Goal: Task Accomplishment & Management: Manage account settings

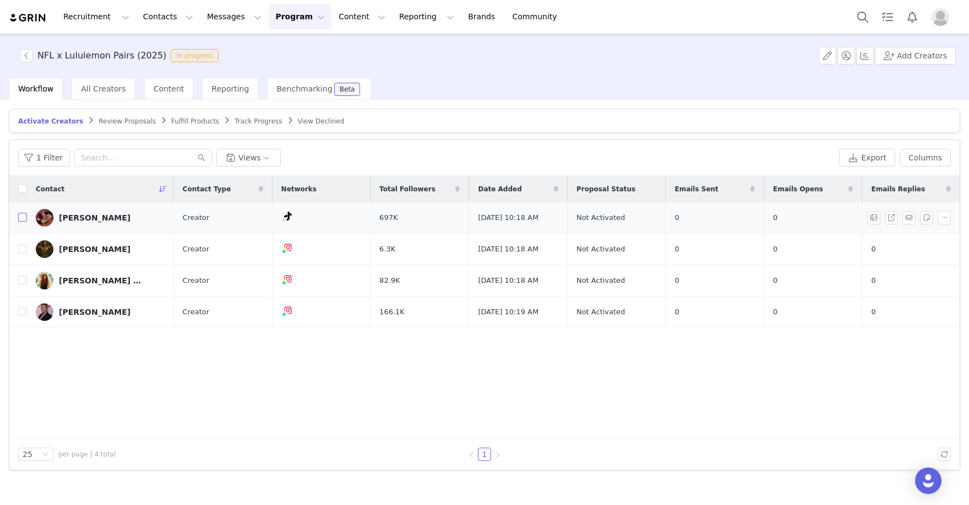
click at [21, 215] on input "checkbox" at bounding box center [22, 217] width 9 height 9
checkbox input "true"
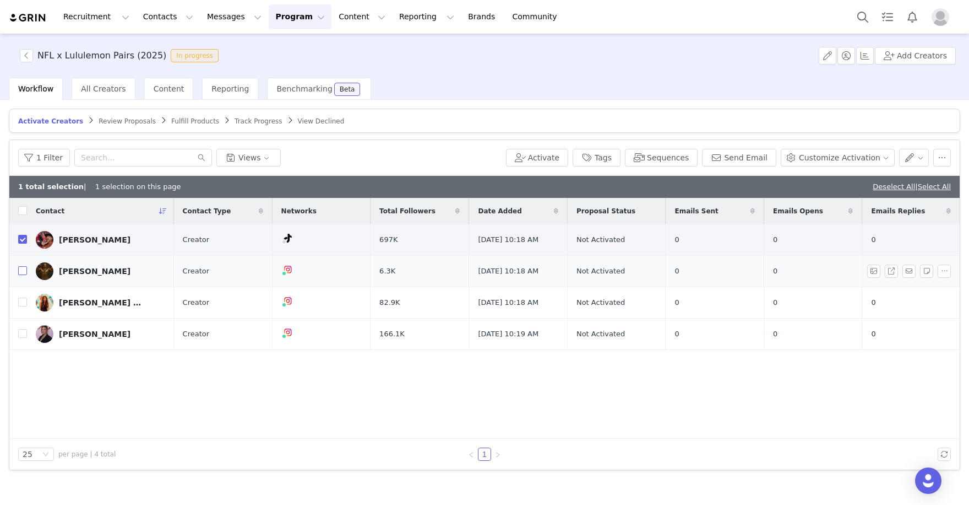
click at [21, 266] on input "checkbox" at bounding box center [22, 270] width 9 height 9
checkbox input "true"
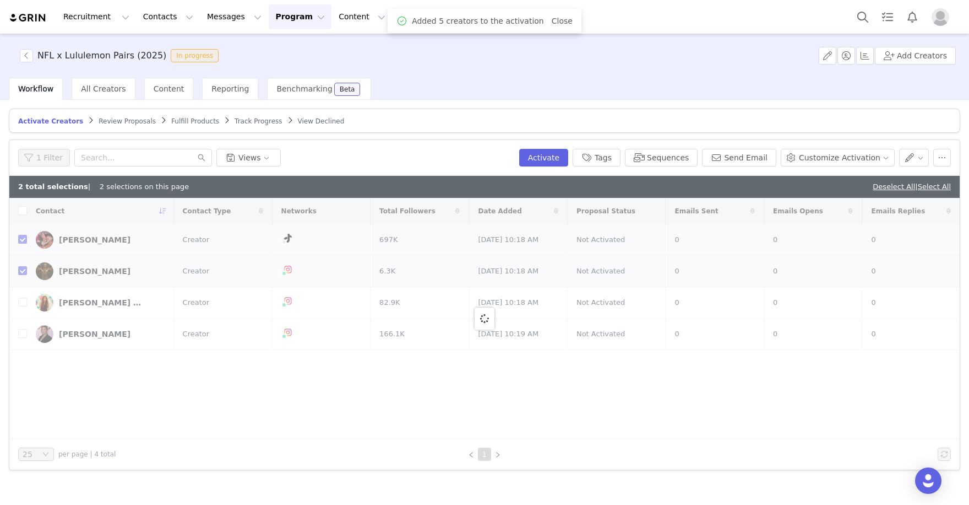
click at [21, 300] on div at bounding box center [484, 318] width 951 height 241
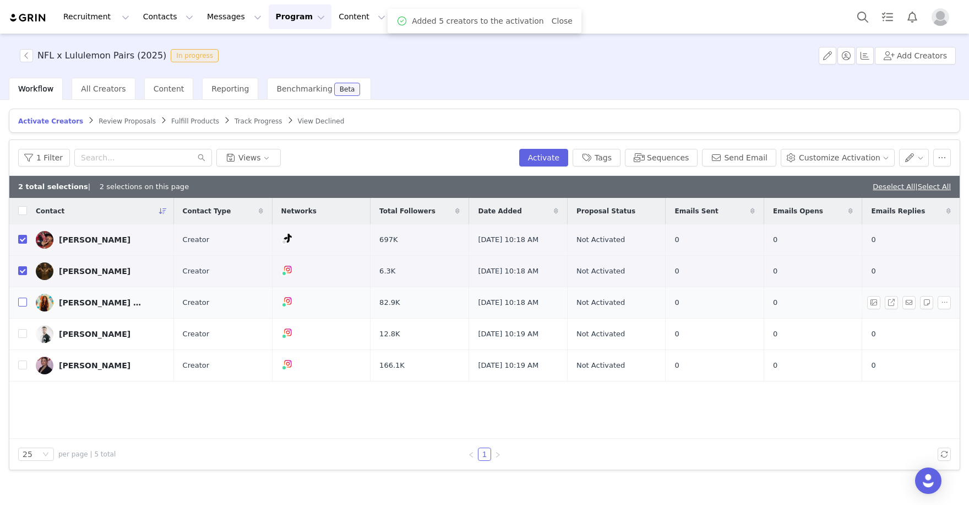
click at [21, 299] on input "checkbox" at bounding box center [22, 301] width 9 height 9
checkbox input "true"
click at [21, 337] on input "checkbox" at bounding box center [22, 333] width 9 height 9
checkbox input "true"
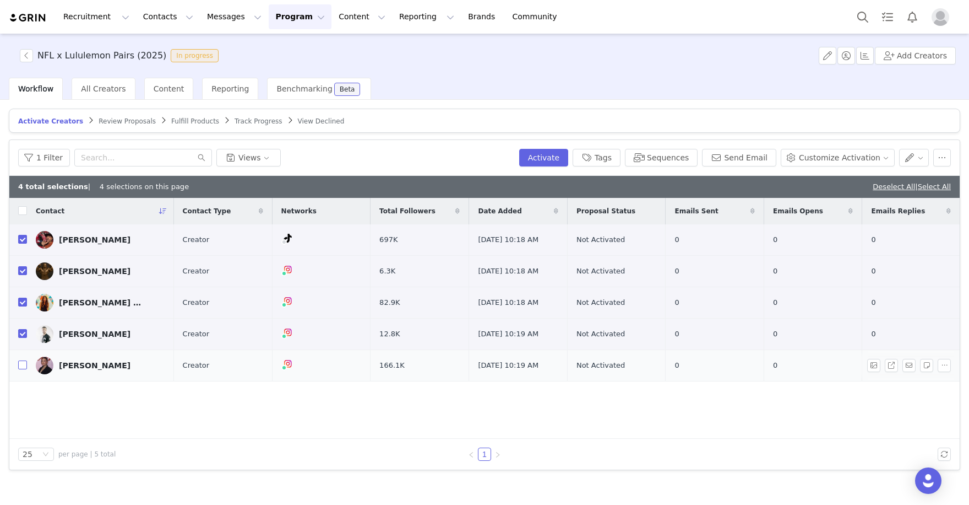
click at [21, 369] on input "checkbox" at bounding box center [22, 364] width 9 height 9
checkbox input "true"
click at [556, 161] on button "Activate" at bounding box center [543, 158] width 49 height 18
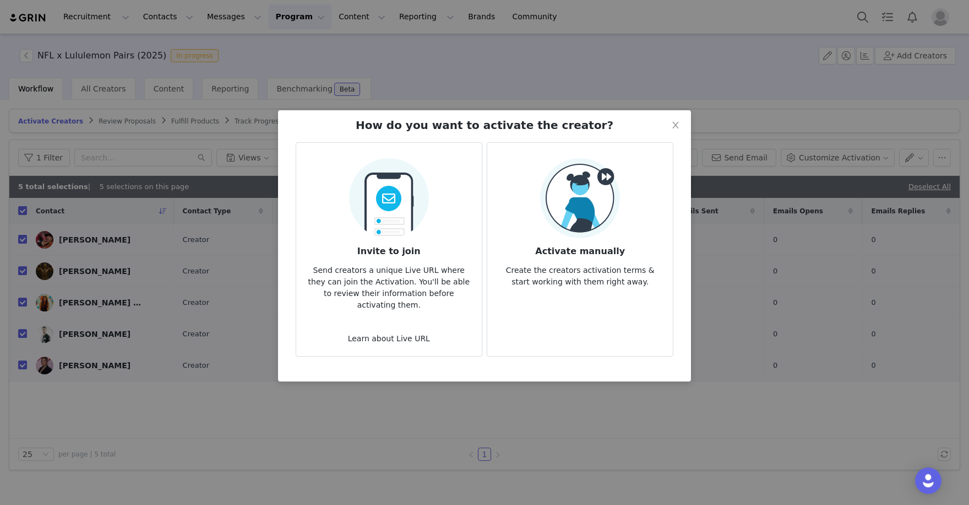
click at [555, 226] on img at bounding box center [580, 198] width 80 height 80
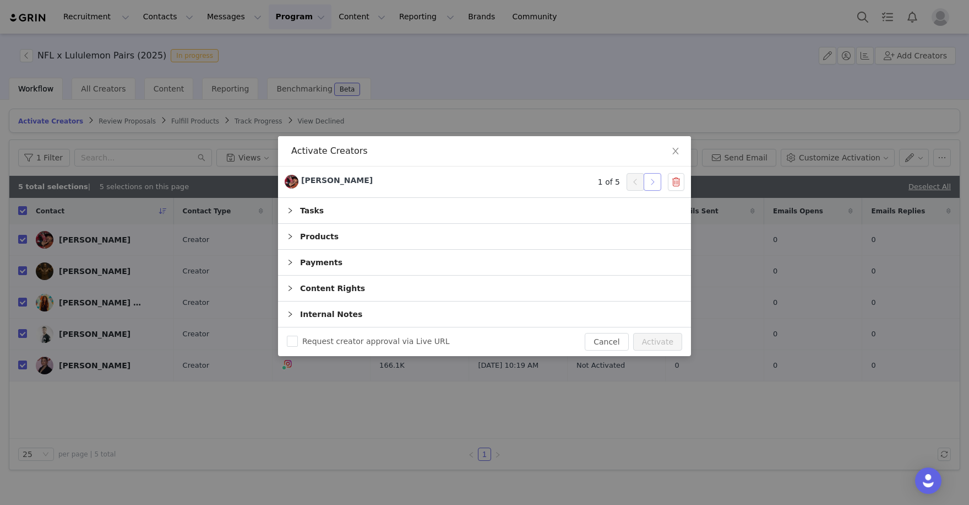
click at [657, 186] on button "button" at bounding box center [653, 182] width 18 height 18
click at [662, 339] on button "Activate" at bounding box center [657, 342] width 49 height 18
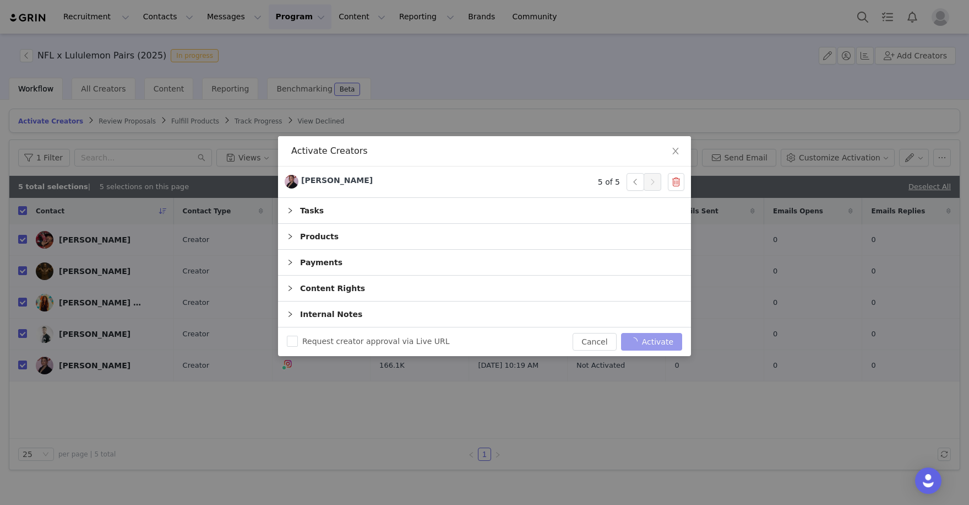
checkbox input "false"
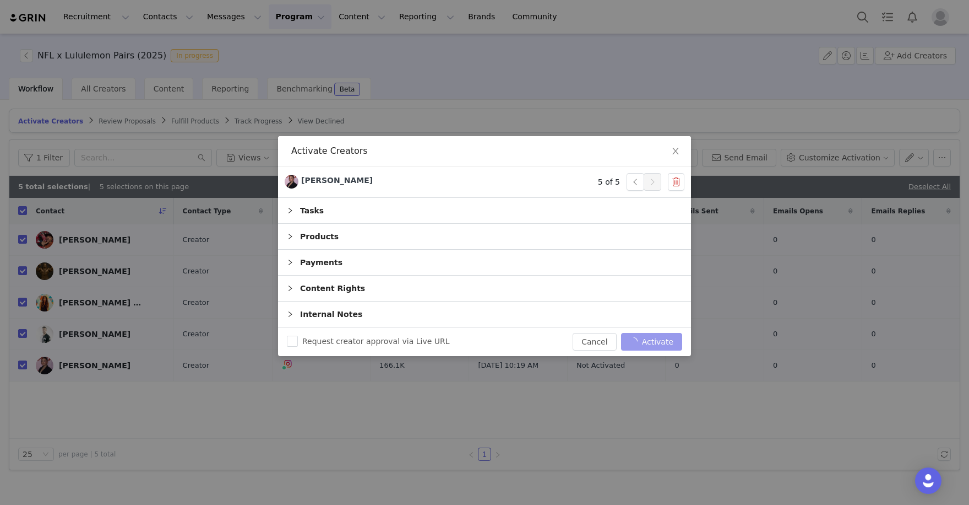
checkbox input "false"
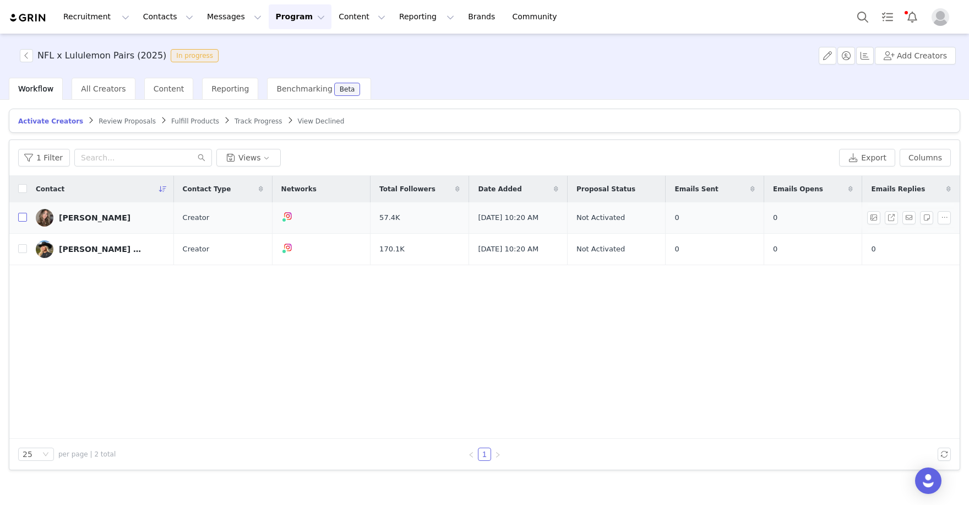
drag, startPoint x: 21, startPoint y: 214, endPoint x: 21, endPoint y: 240, distance: 25.9
click at [21, 215] on input "checkbox" at bounding box center [22, 217] width 9 height 9
checkbox input "true"
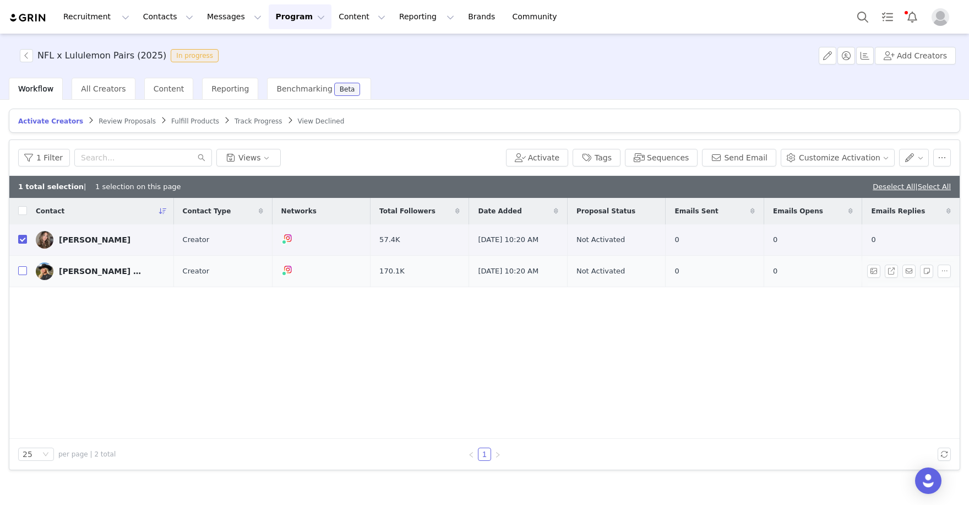
click at [21, 268] on input "checkbox" at bounding box center [22, 270] width 9 height 9
checkbox input "true"
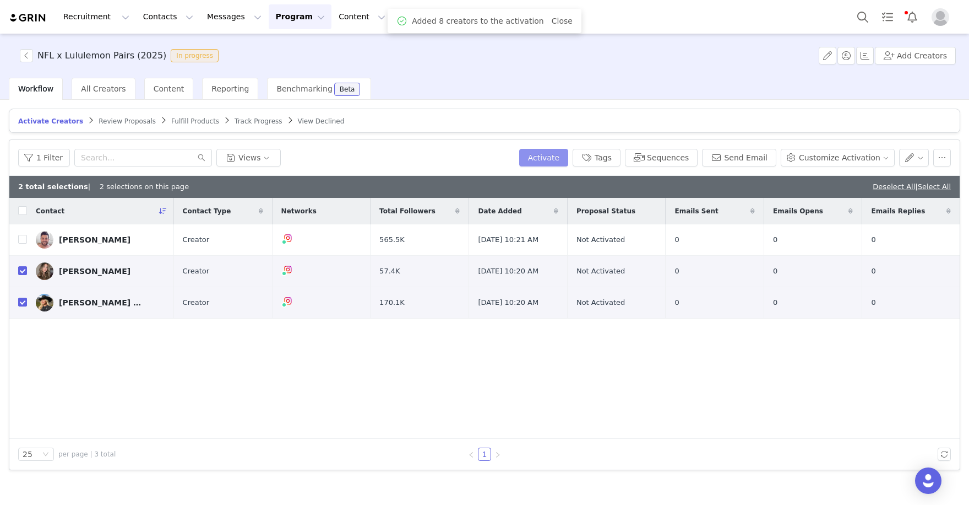
checkbox input "false"
click at [20, 238] on input "checkbox" at bounding box center [22, 239] width 9 height 9
checkbox input "true"
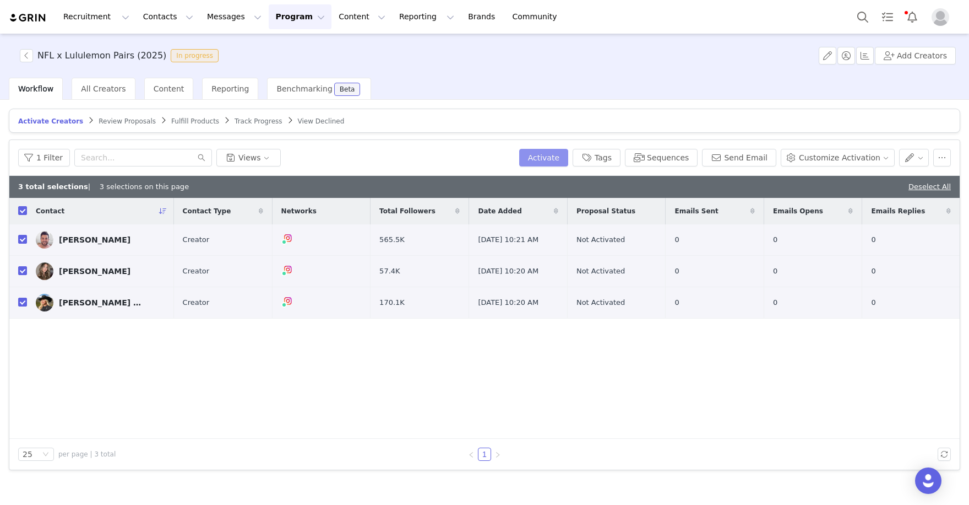
click at [545, 162] on button "Activate" at bounding box center [543, 158] width 49 height 18
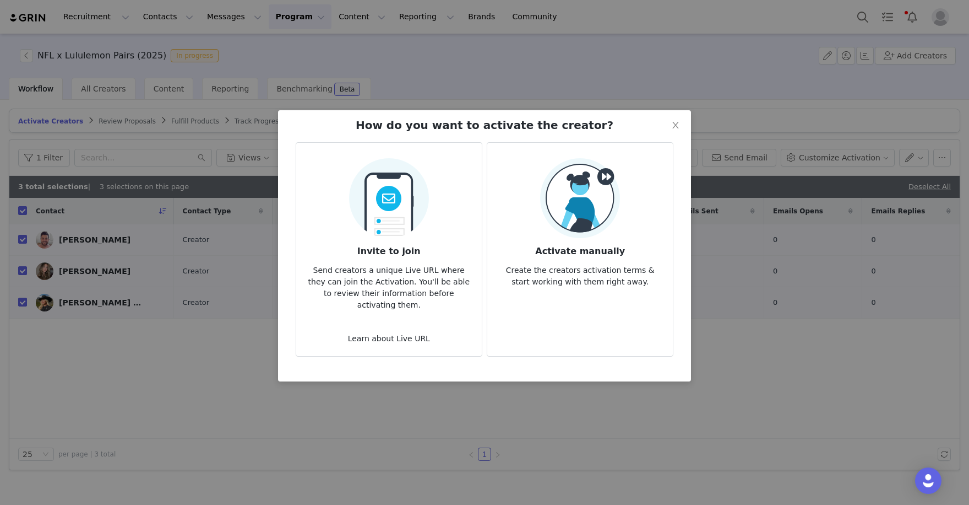
click at [557, 226] on img at bounding box center [580, 198] width 80 height 80
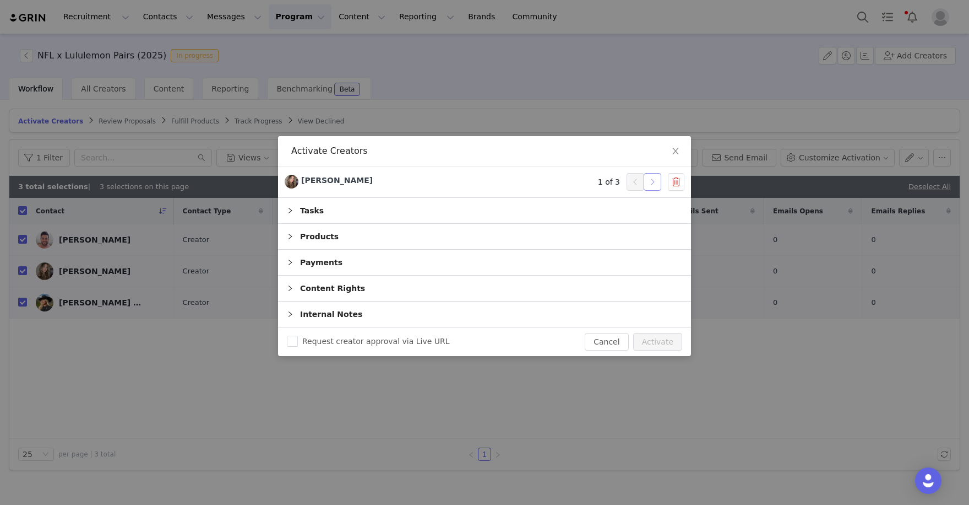
click at [653, 182] on button "button" at bounding box center [653, 182] width 18 height 18
click at [660, 337] on button "Activate" at bounding box center [657, 342] width 49 height 18
checkbox input "false"
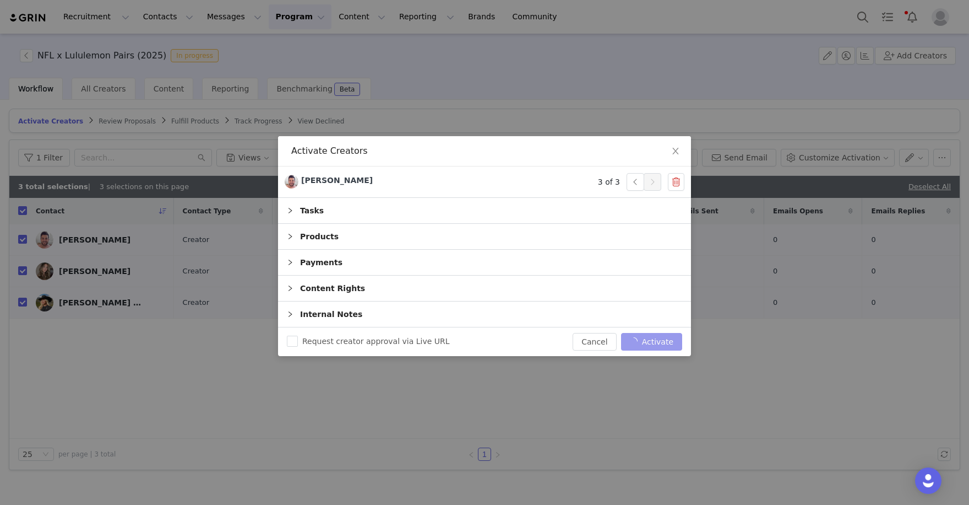
checkbox input "false"
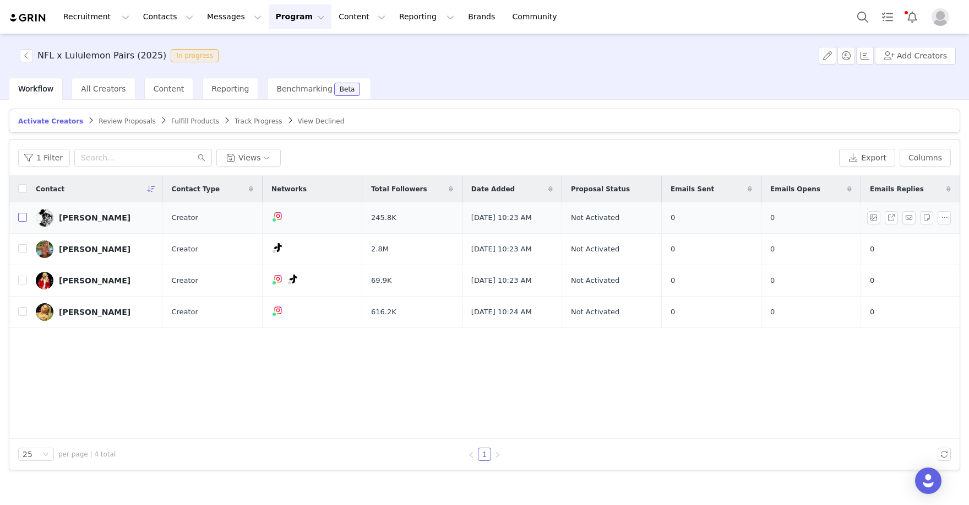
click at [21, 217] on input "checkbox" at bounding box center [22, 217] width 9 height 9
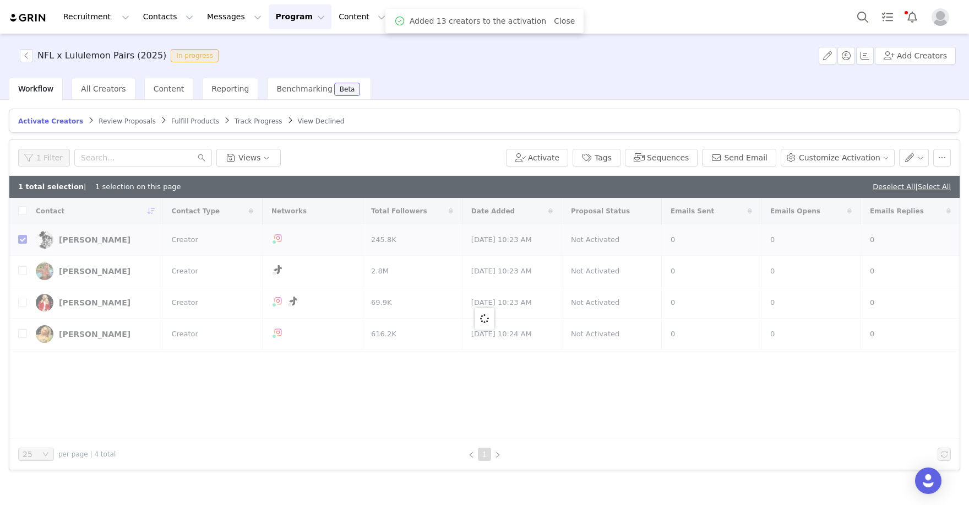
checkbox input "false"
checkbox input "true"
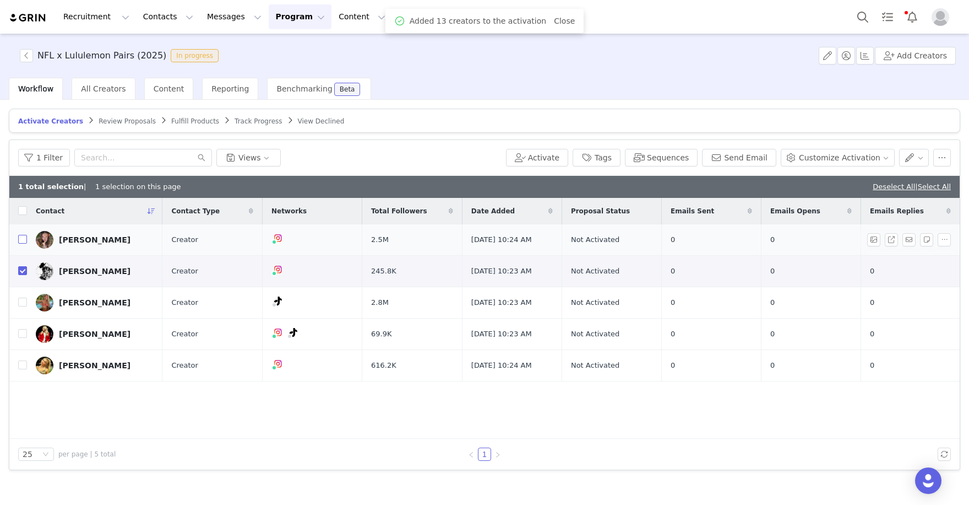
click at [23, 238] on input "checkbox" at bounding box center [22, 239] width 9 height 9
checkbox input "true"
click at [17, 301] on td at bounding box center [18, 302] width 18 height 31
click at [21, 300] on input "checkbox" at bounding box center [22, 301] width 9 height 9
checkbox input "true"
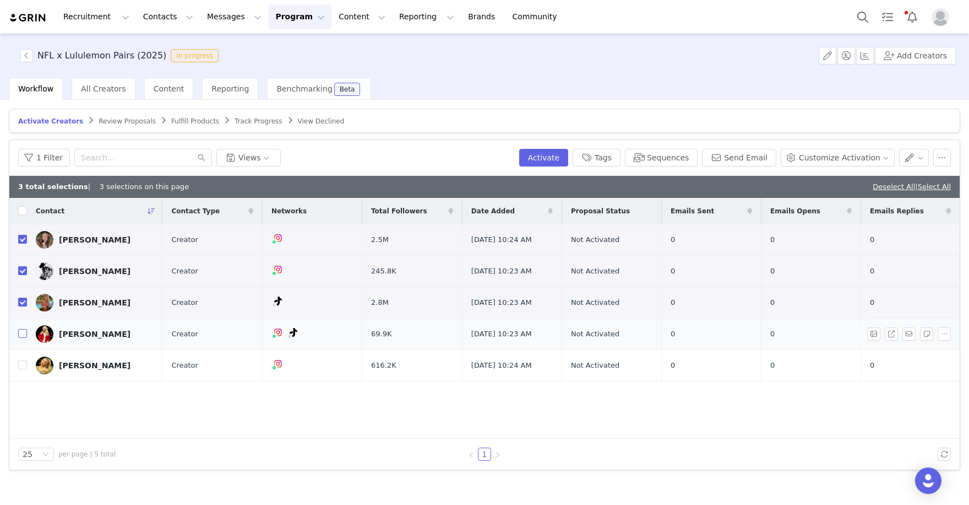
click at [23, 335] on input "checkbox" at bounding box center [22, 333] width 9 height 9
checkbox input "true"
click at [23, 365] on input "checkbox" at bounding box center [22, 364] width 9 height 9
checkbox input "true"
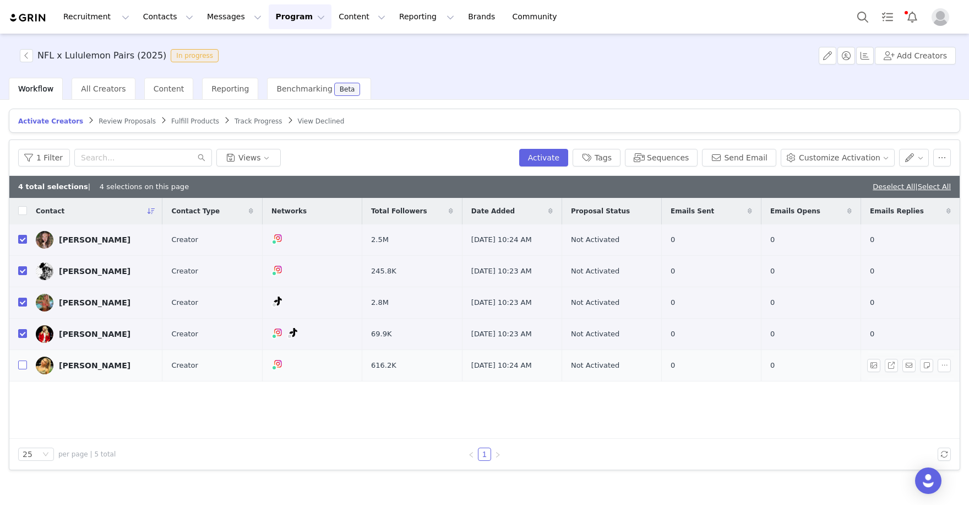
checkbox input "true"
click at [557, 155] on button "Activate" at bounding box center [543, 158] width 49 height 18
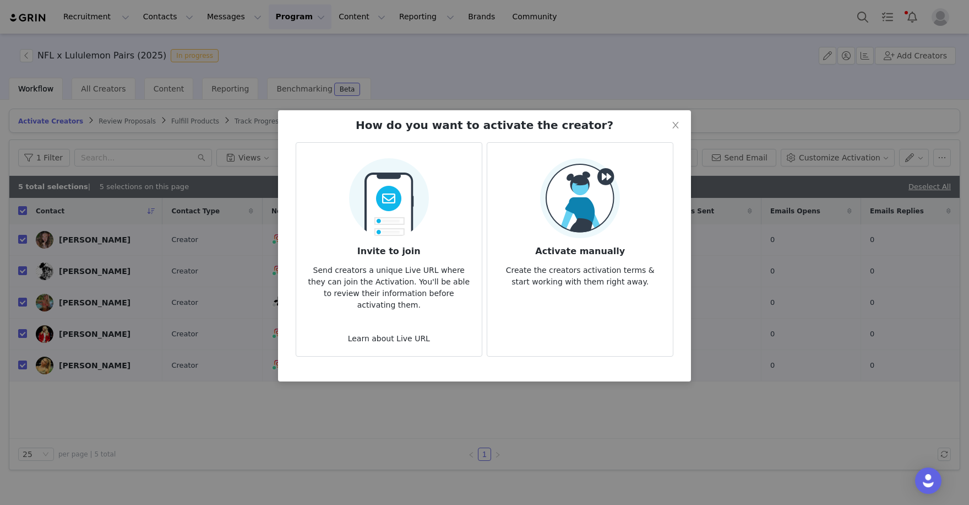
click at [577, 229] on img at bounding box center [580, 198] width 80 height 80
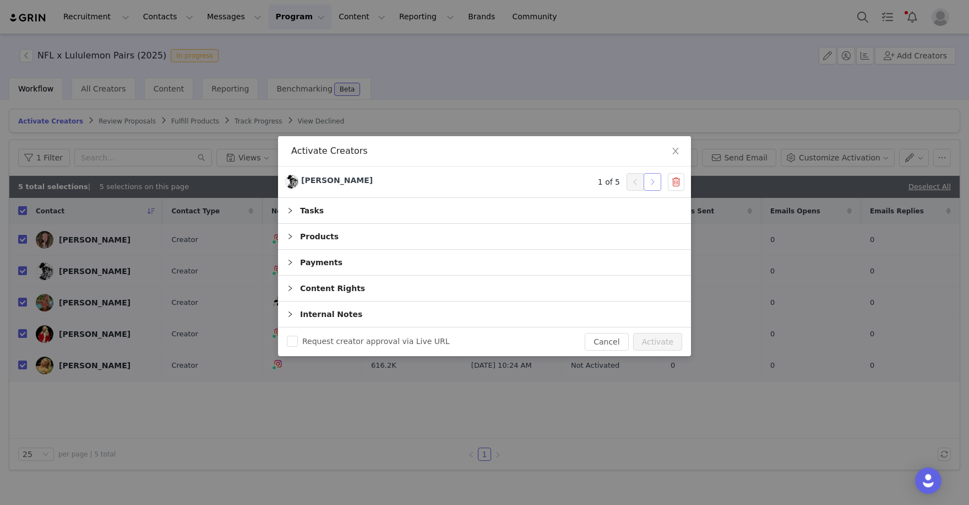
click at [655, 183] on button "button" at bounding box center [653, 182] width 18 height 18
click at [671, 343] on button "Activate" at bounding box center [657, 342] width 49 height 18
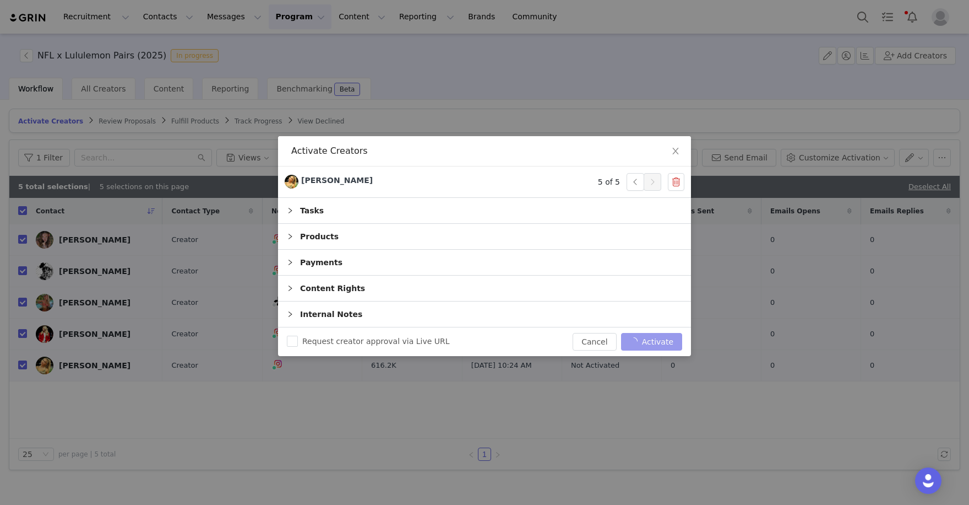
checkbox input "false"
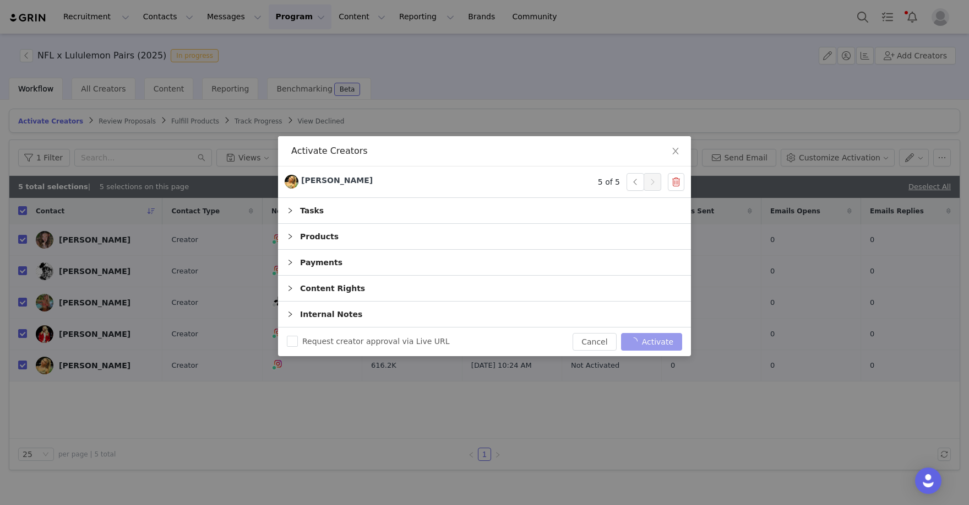
checkbox input "false"
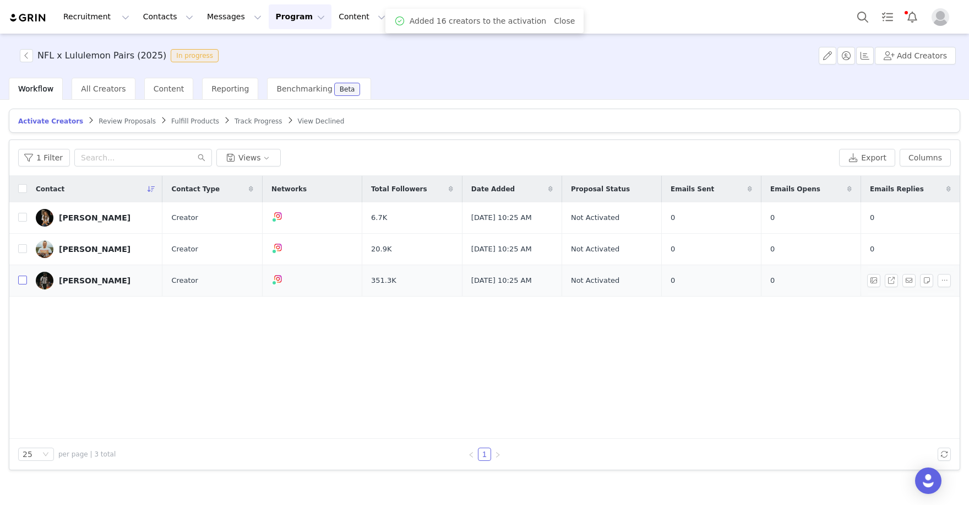
click at [23, 278] on input "checkbox" at bounding box center [22, 279] width 9 height 9
checkbox input "true"
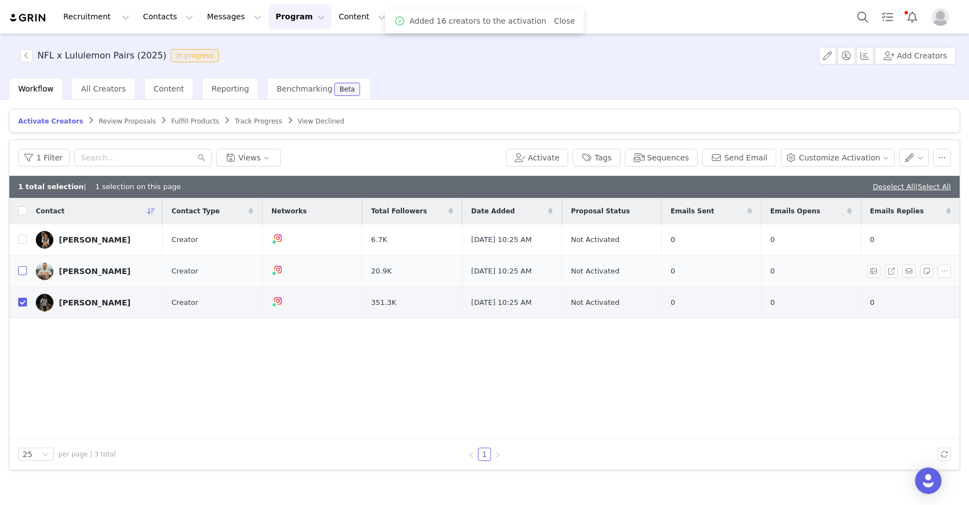
click at [21, 269] on input "checkbox" at bounding box center [22, 270] width 9 height 9
checkbox input "true"
click at [21, 241] on input "checkbox" at bounding box center [22, 239] width 9 height 9
checkbox input "true"
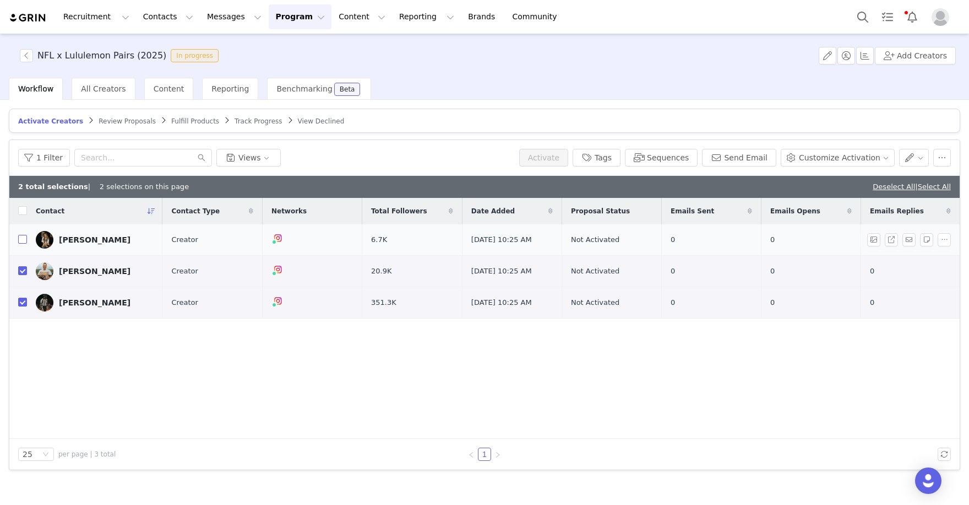
checkbox input "true"
click at [539, 156] on button "Activate" at bounding box center [543, 158] width 49 height 18
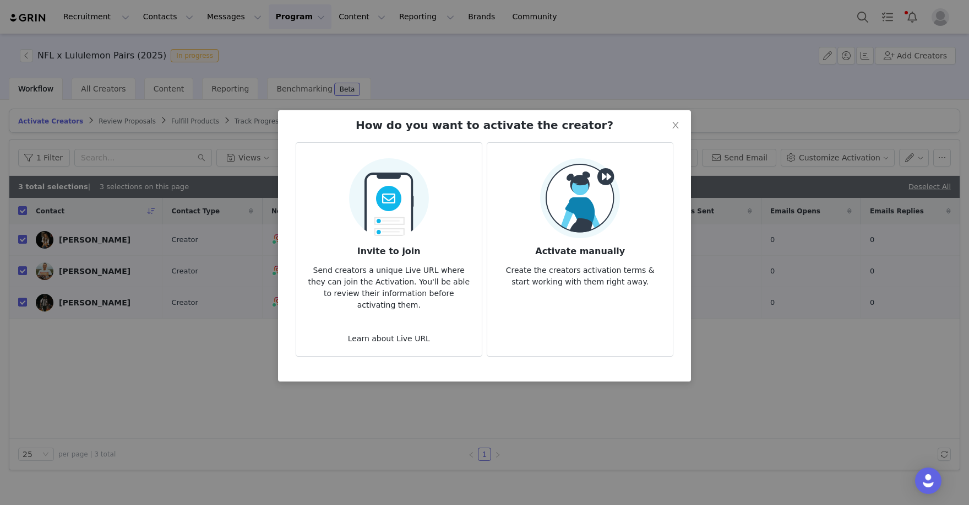
click at [621, 236] on div "Activate manually Create the creators activation terms & start working with the…" at bounding box center [580, 222] width 168 height 129
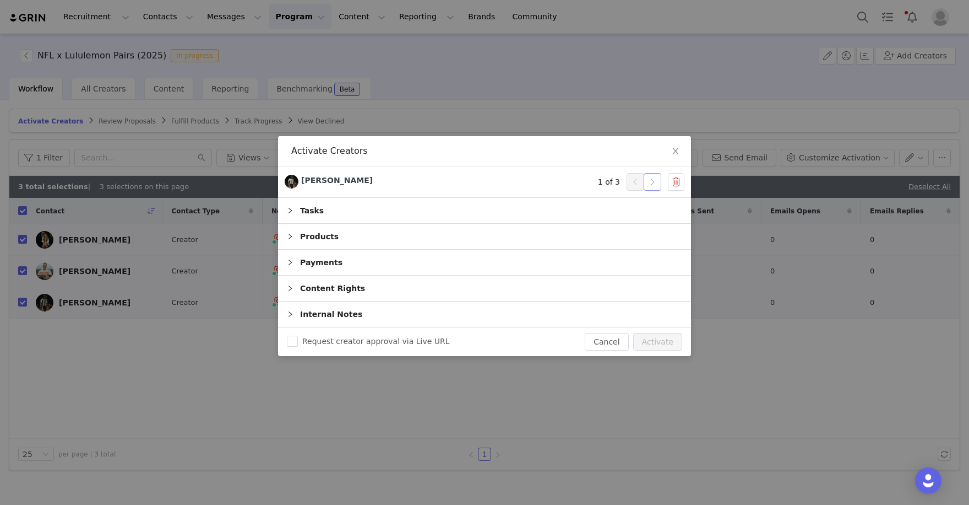
click at [648, 182] on button "button" at bounding box center [653, 182] width 18 height 18
click at [647, 345] on button "Activate" at bounding box center [657, 342] width 49 height 18
checkbox input "false"
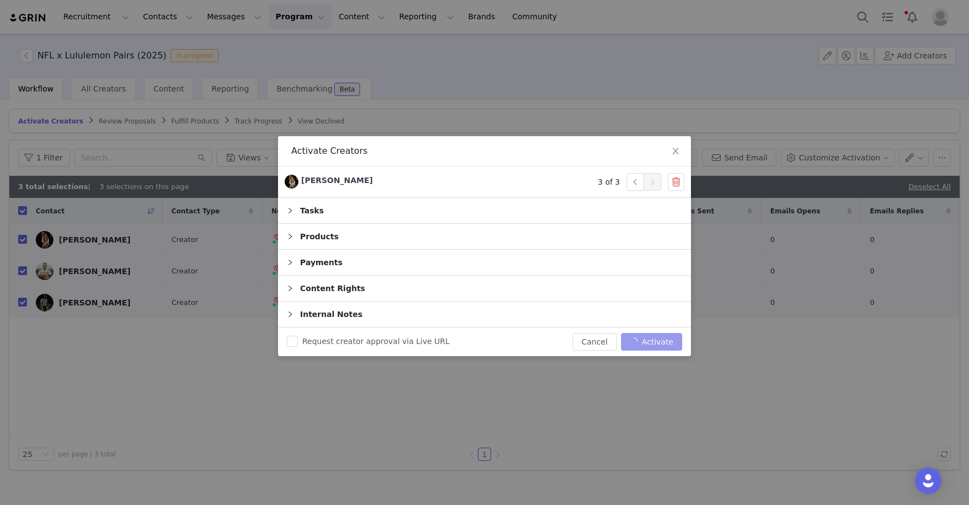
checkbox input "false"
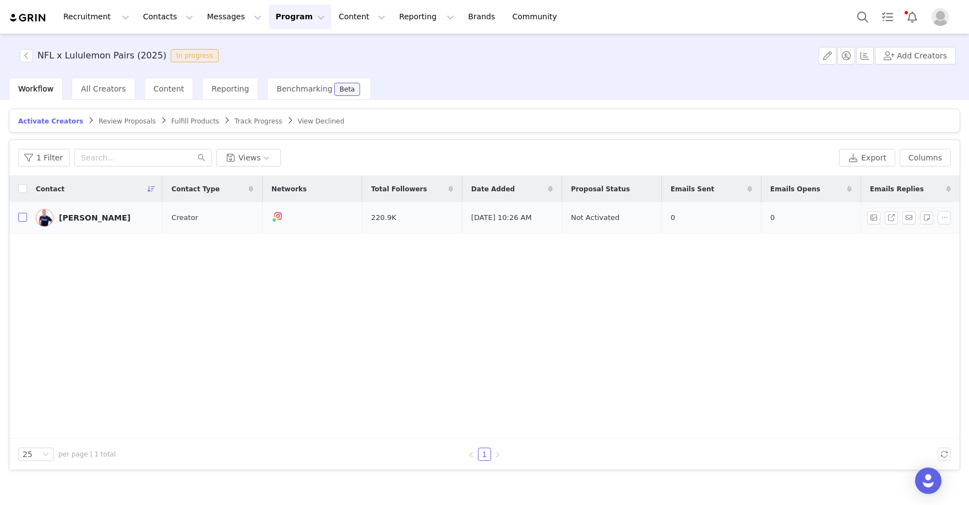
click at [23, 219] on input "checkbox" at bounding box center [22, 217] width 9 height 9
checkbox input "true"
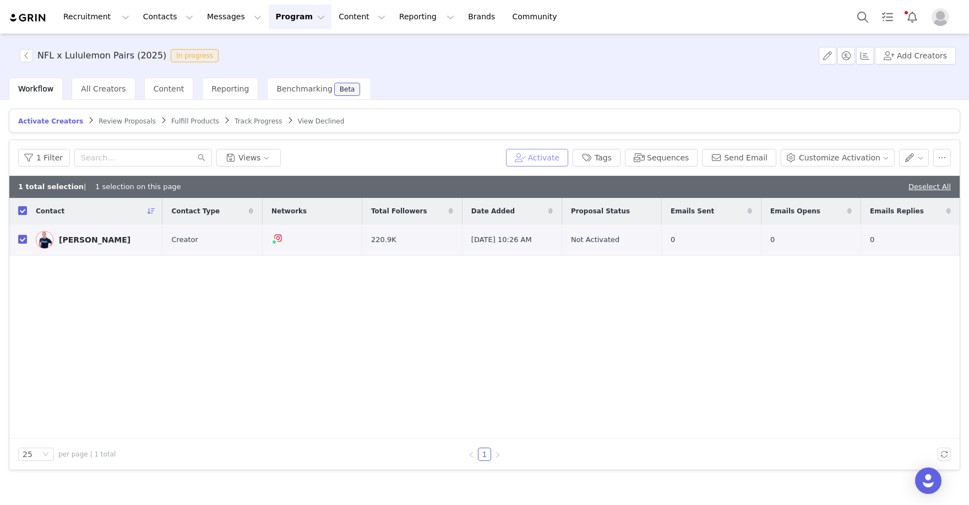
click at [550, 153] on button "Activate" at bounding box center [537, 158] width 62 height 18
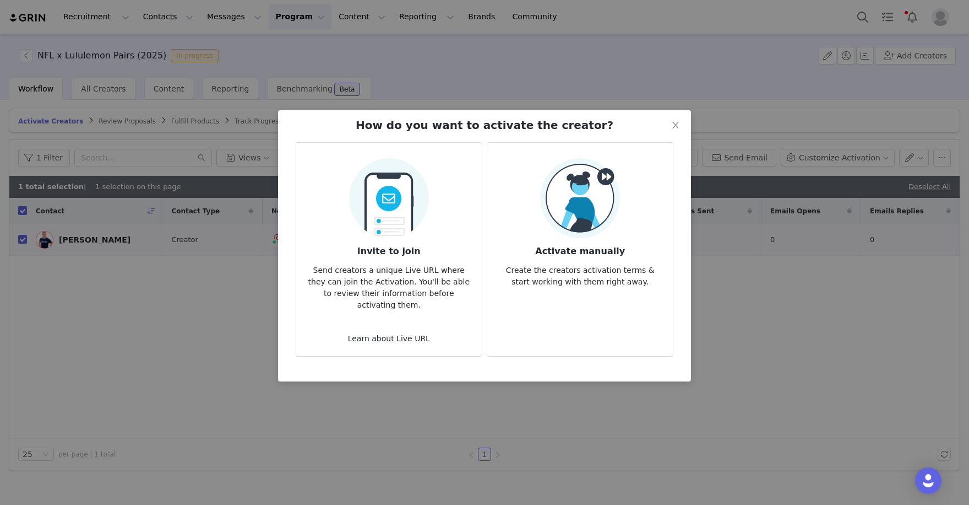
click at [564, 218] on img at bounding box center [580, 198] width 80 height 80
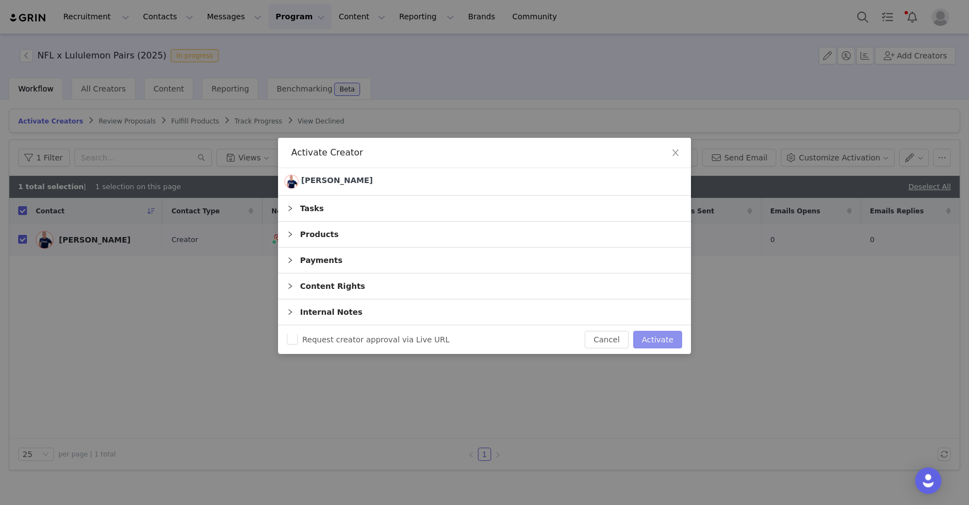
click at [666, 336] on button "Activate" at bounding box center [657, 339] width 49 height 18
checkbox input "false"
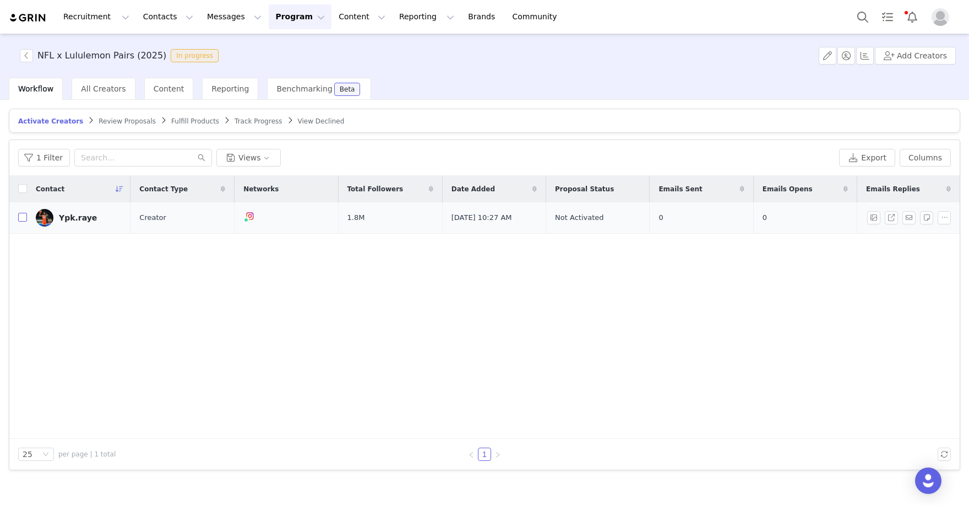
click at [25, 217] on input "checkbox" at bounding box center [22, 217] width 9 height 9
checkbox input "true"
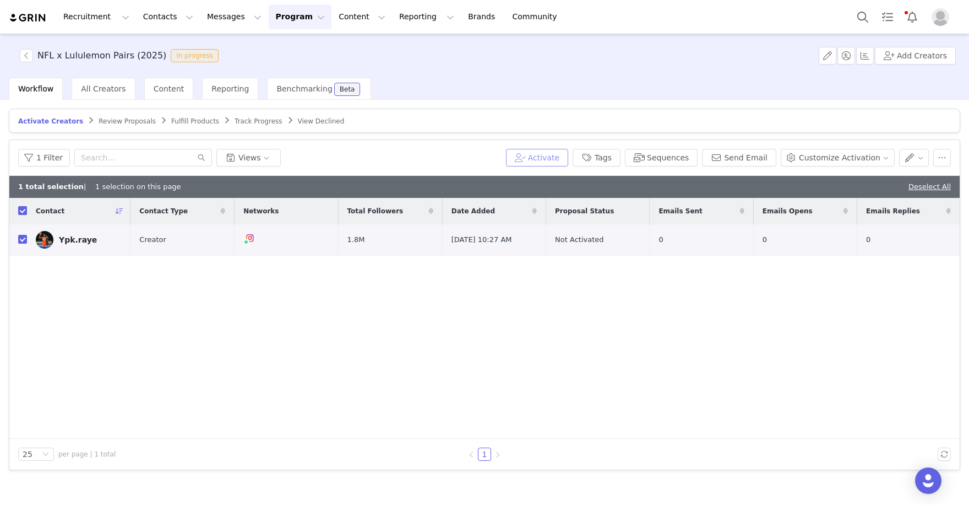
click at [545, 154] on button "Activate" at bounding box center [537, 158] width 62 height 18
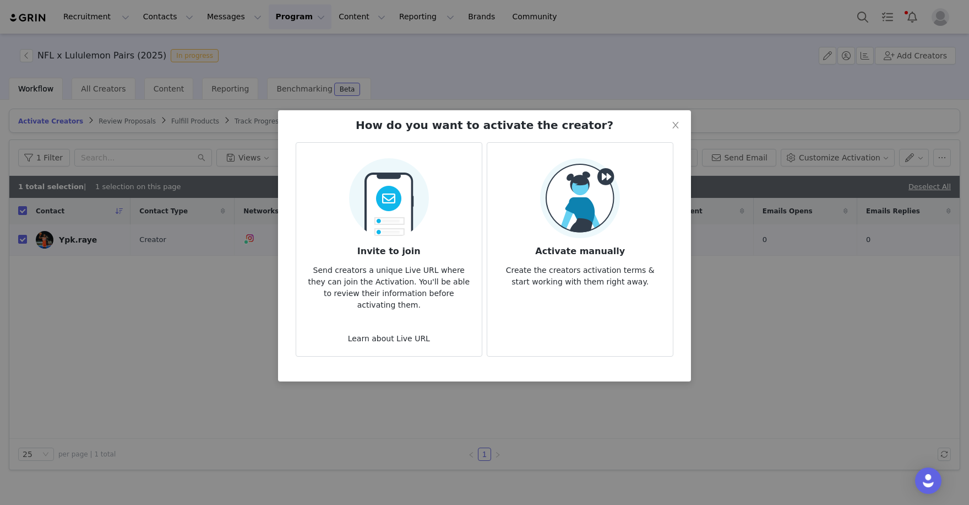
click at [567, 192] on img at bounding box center [580, 198] width 80 height 80
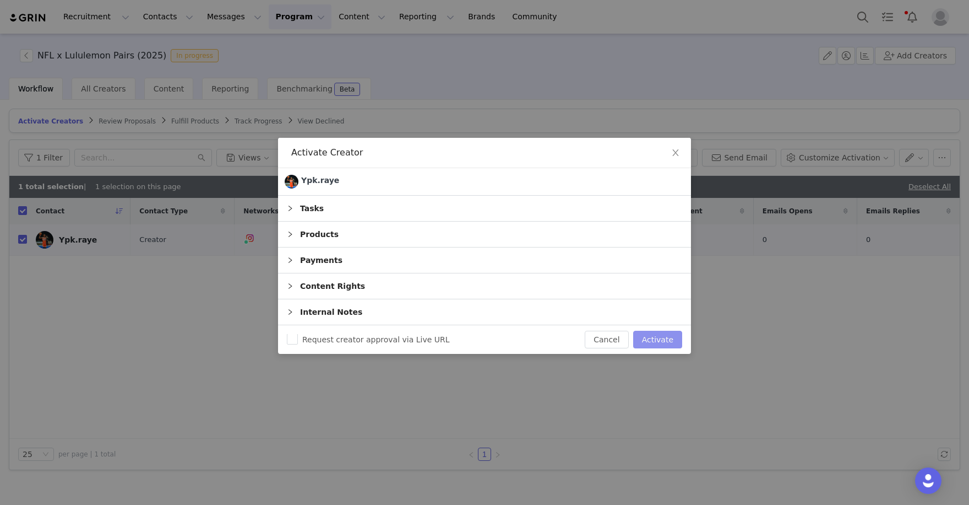
click at [665, 339] on button "Activate" at bounding box center [657, 339] width 49 height 18
checkbox input "false"
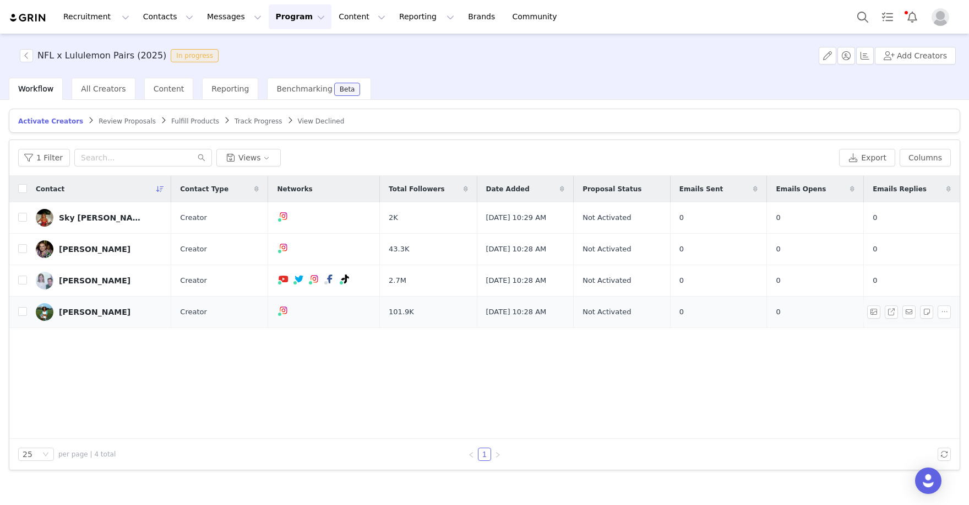
click at [16, 312] on td at bounding box center [18, 311] width 18 height 31
click at [23, 278] on input "checkbox" at bounding box center [22, 279] width 9 height 9
checkbox input "true"
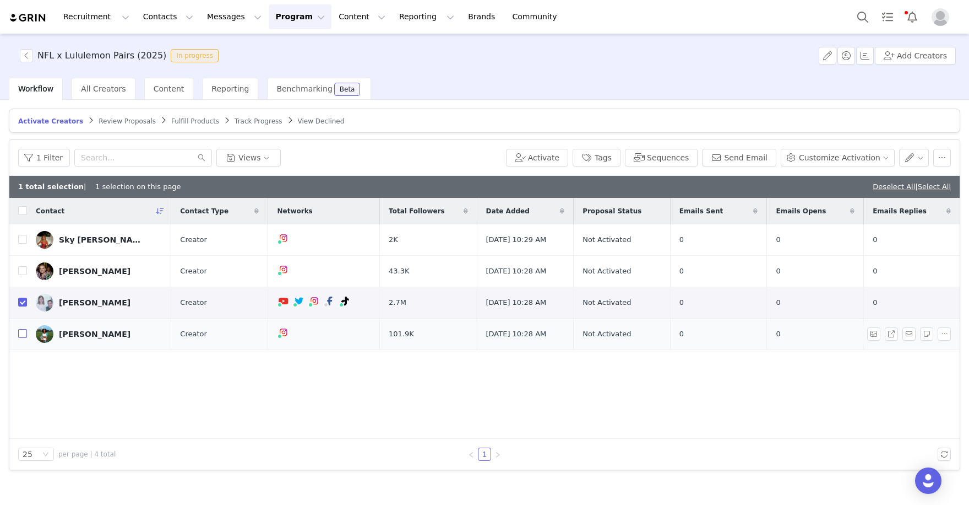
click at [25, 328] on label at bounding box center [22, 334] width 9 height 12
click at [25, 329] on input "checkbox" at bounding box center [22, 333] width 9 height 9
checkbox input "true"
click at [21, 272] on input "checkbox" at bounding box center [22, 270] width 9 height 9
checkbox input "true"
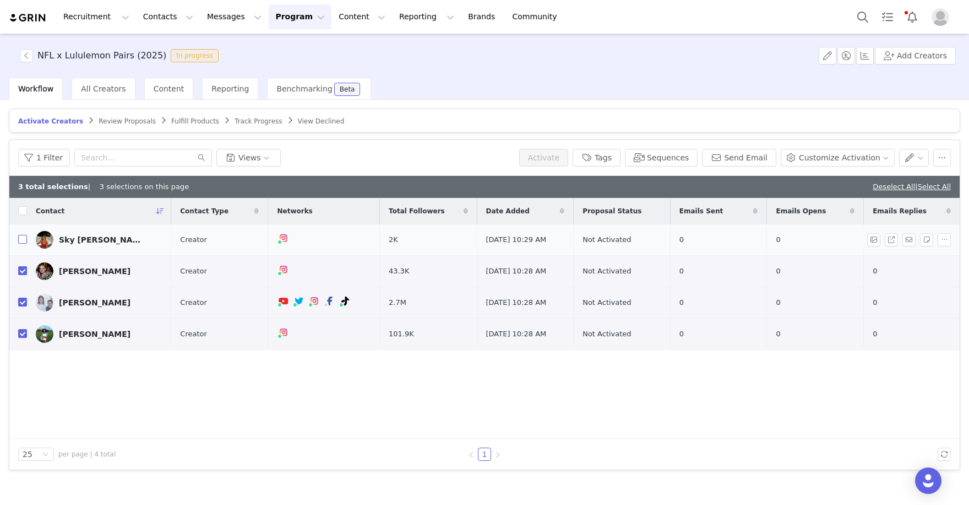
click at [23, 239] on input "checkbox" at bounding box center [22, 239] width 9 height 9
checkbox input "true"
click at [557, 157] on button "Activate" at bounding box center [543, 158] width 49 height 18
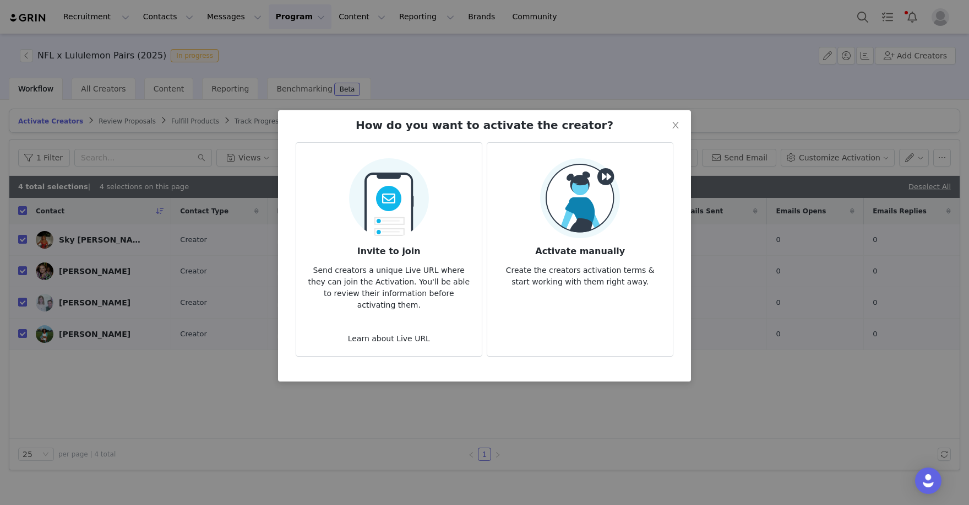
click at [534, 214] on div "Activate manually Create the creators activation terms & start working with the…" at bounding box center [580, 222] width 168 height 129
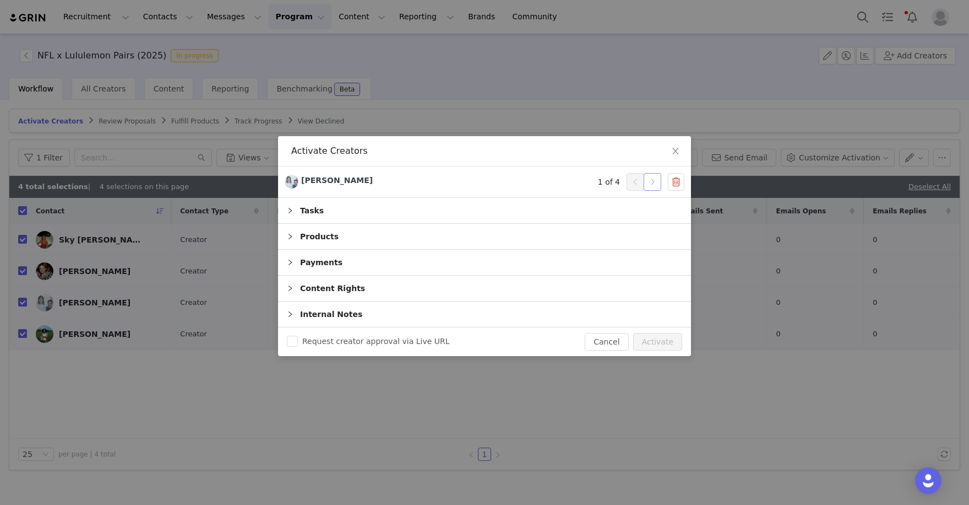
click at [653, 185] on button "button" at bounding box center [653, 182] width 18 height 18
click at [669, 333] on button "Activate" at bounding box center [657, 342] width 49 height 18
checkbox input "false"
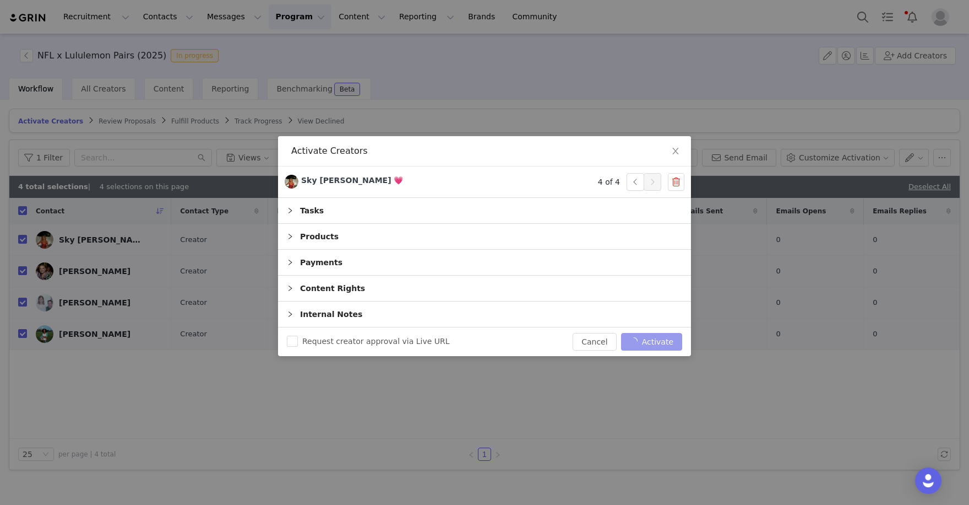
checkbox input "false"
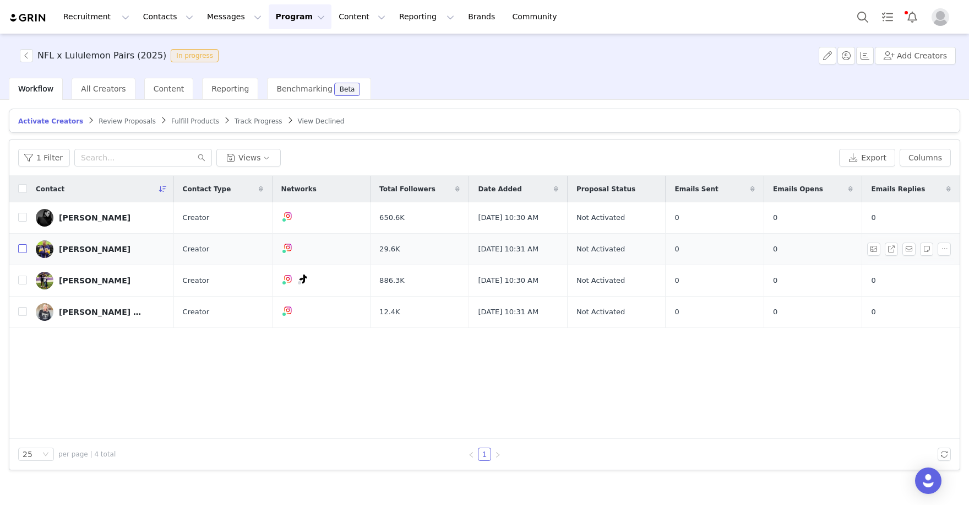
click at [24, 246] on input "checkbox" at bounding box center [22, 248] width 9 height 9
checkbox input "true"
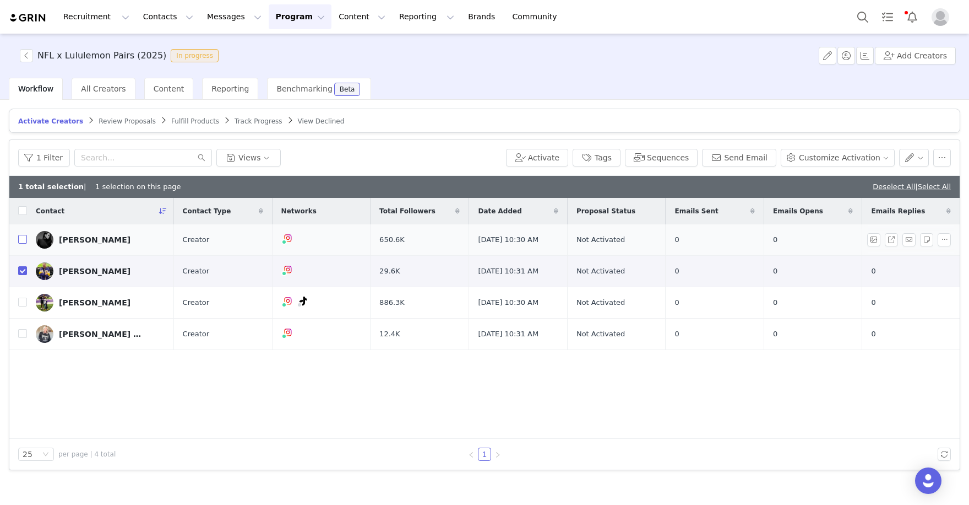
click at [21, 240] on input "checkbox" at bounding box center [22, 239] width 9 height 9
checkbox input "true"
click at [23, 307] on td at bounding box center [18, 302] width 18 height 31
click at [23, 302] on input "checkbox" at bounding box center [22, 301] width 9 height 9
checkbox input "true"
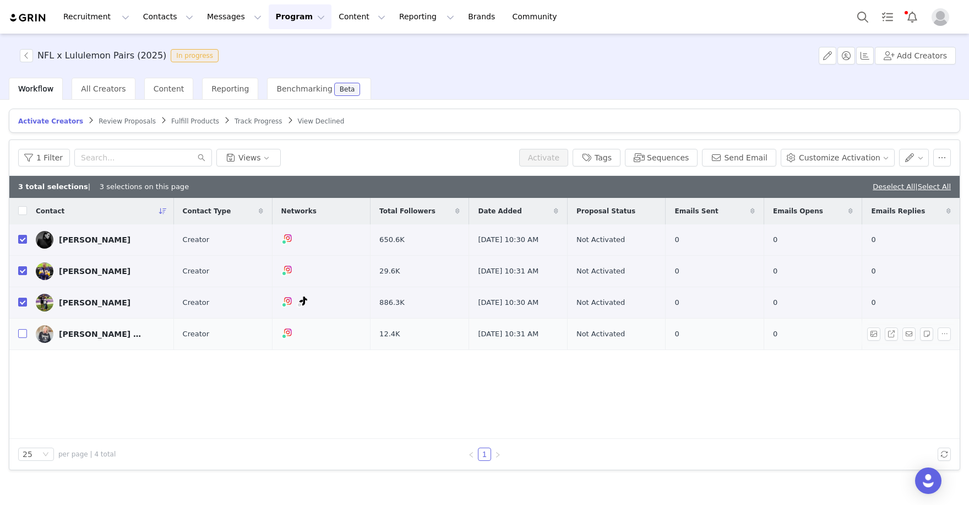
click at [23, 330] on input "checkbox" at bounding box center [22, 333] width 9 height 9
checkbox input "true"
click at [550, 161] on button "Activate" at bounding box center [543, 158] width 49 height 18
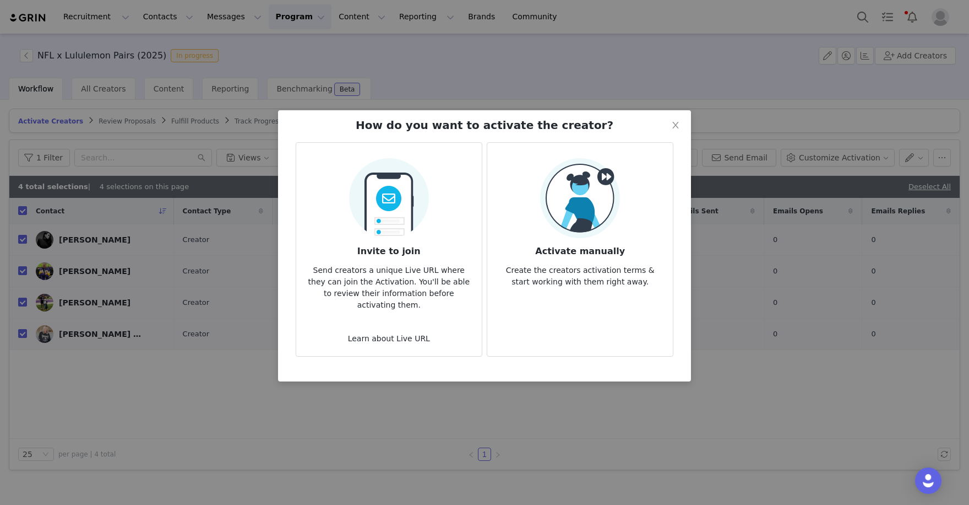
click at [566, 204] on img at bounding box center [580, 198] width 80 height 80
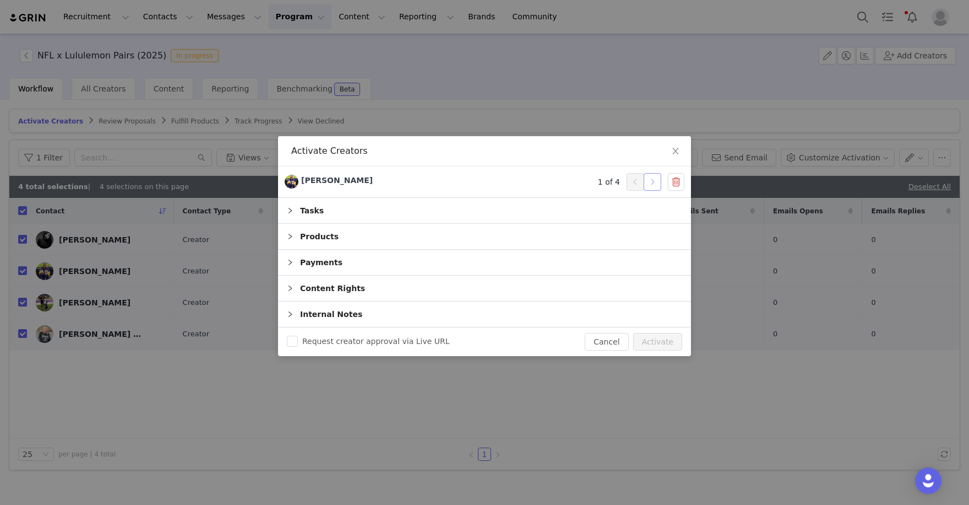
click at [648, 181] on button "button" at bounding box center [653, 182] width 18 height 18
click at [647, 335] on button "Activate" at bounding box center [657, 342] width 49 height 18
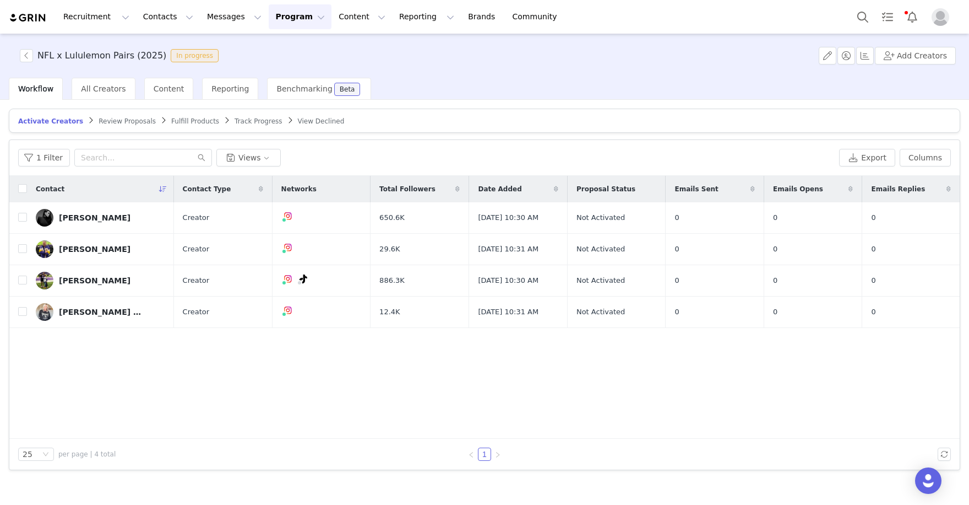
checkbox input "false"
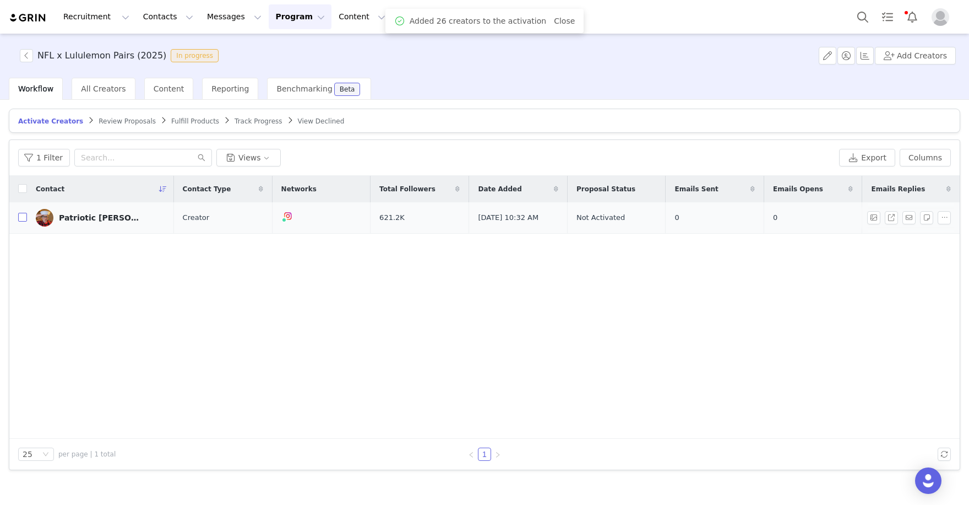
click at [21, 214] on input "checkbox" at bounding box center [22, 217] width 9 height 9
checkbox input "true"
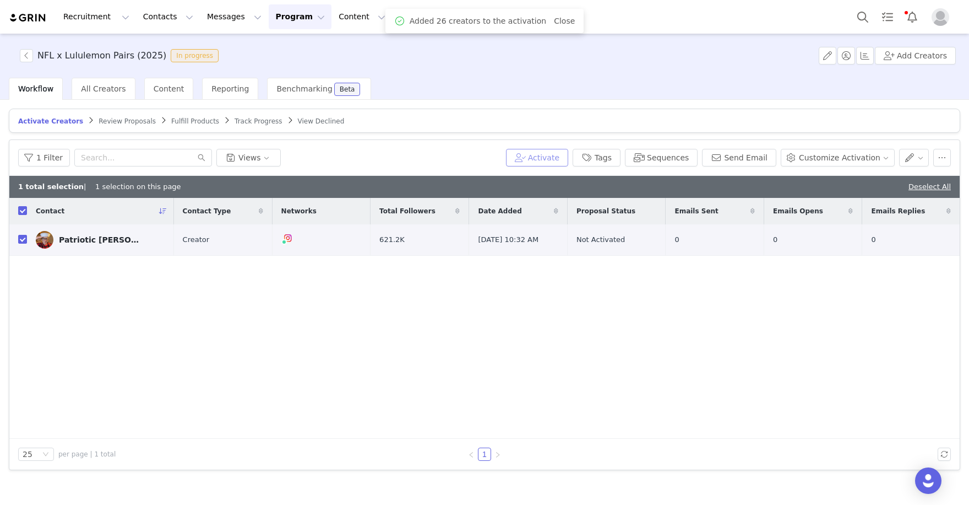
click at [551, 160] on button "Activate" at bounding box center [537, 158] width 62 height 18
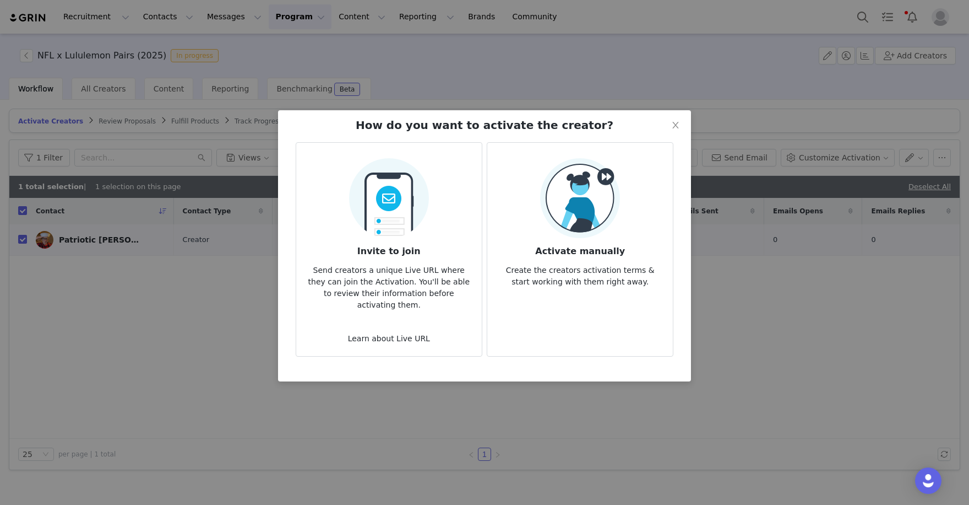
click at [553, 209] on img at bounding box center [580, 198] width 80 height 80
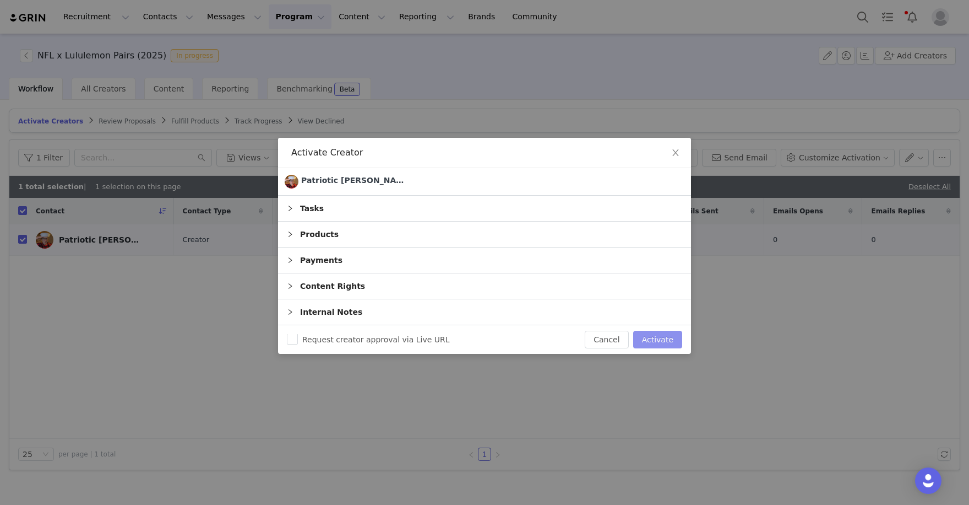
click at [655, 339] on button "Activate" at bounding box center [657, 339] width 49 height 18
checkbox input "false"
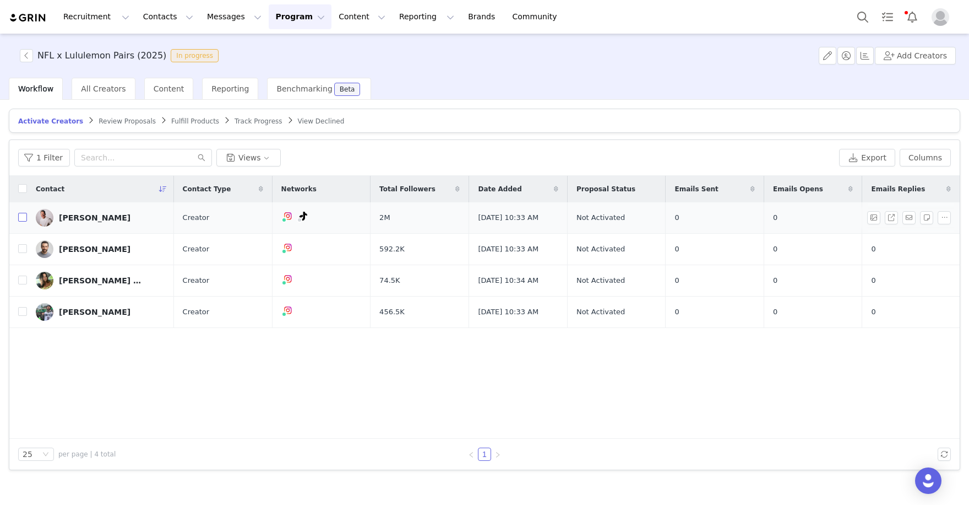
click at [20, 215] on input "checkbox" at bounding box center [22, 217] width 9 height 9
checkbox input "true"
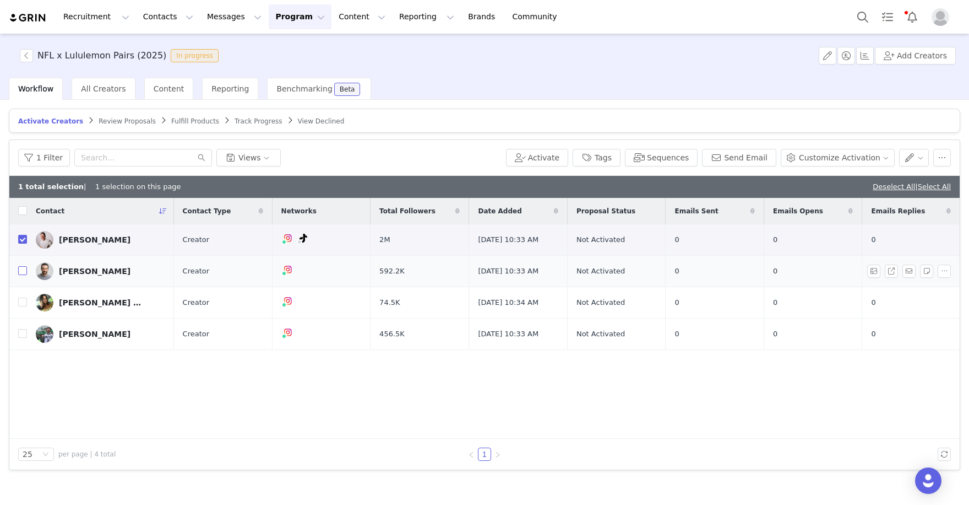
click at [19, 269] on input "checkbox" at bounding box center [22, 270] width 9 height 9
checkbox input "true"
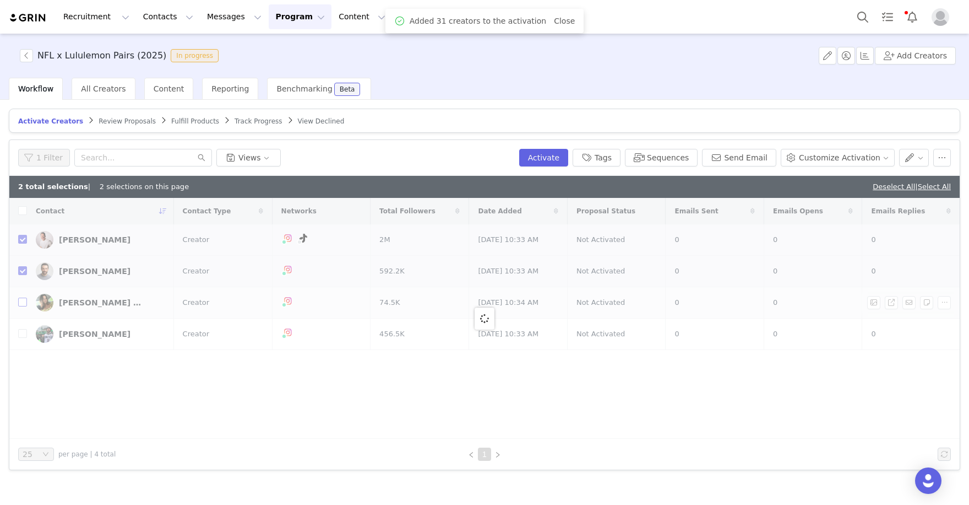
click at [19, 307] on div at bounding box center [484, 318] width 951 height 241
checkbox input "false"
checkbox input "true"
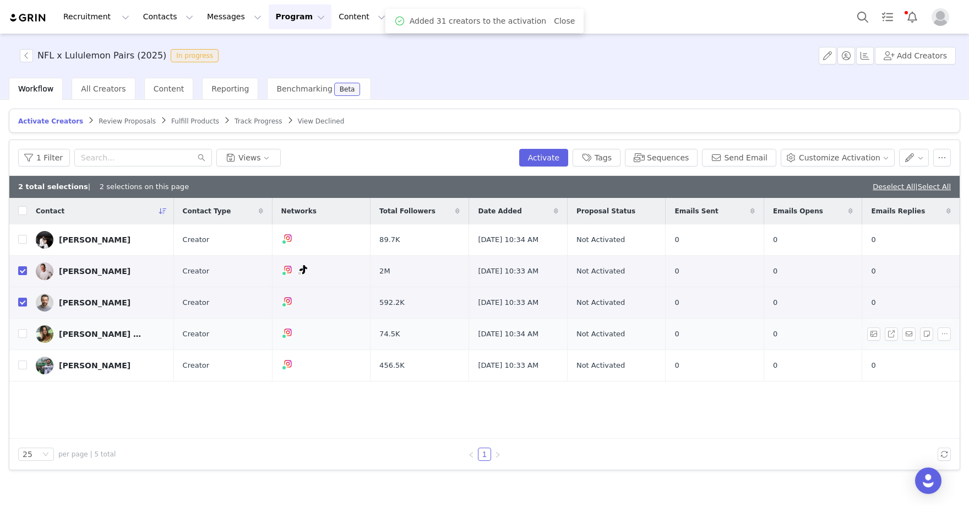
click at [20, 339] on td at bounding box center [18, 333] width 18 height 31
click at [23, 335] on input "checkbox" at bounding box center [22, 333] width 9 height 9
checkbox input "true"
click at [21, 367] on input "checkbox" at bounding box center [22, 364] width 9 height 9
checkbox input "true"
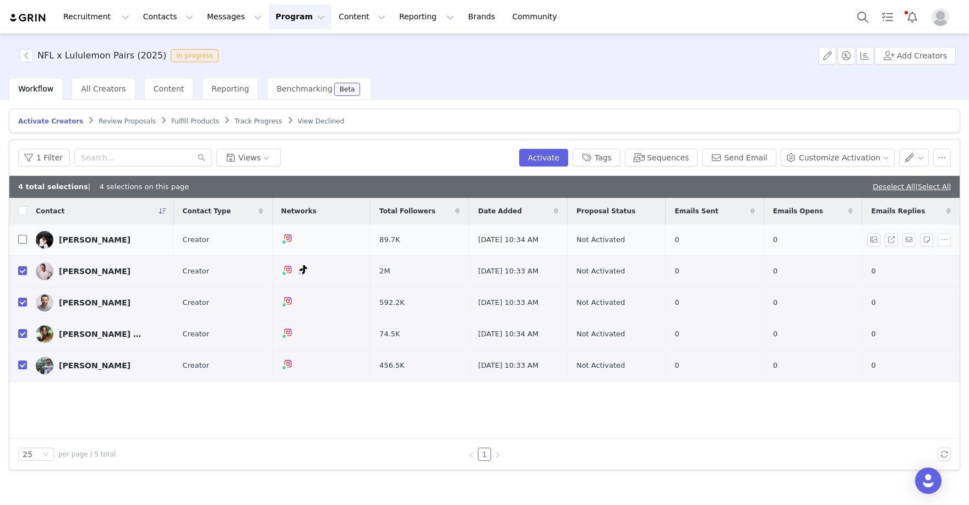
click at [25, 236] on input "checkbox" at bounding box center [22, 239] width 9 height 9
checkbox input "true"
click at [556, 156] on button "Activate" at bounding box center [543, 158] width 49 height 18
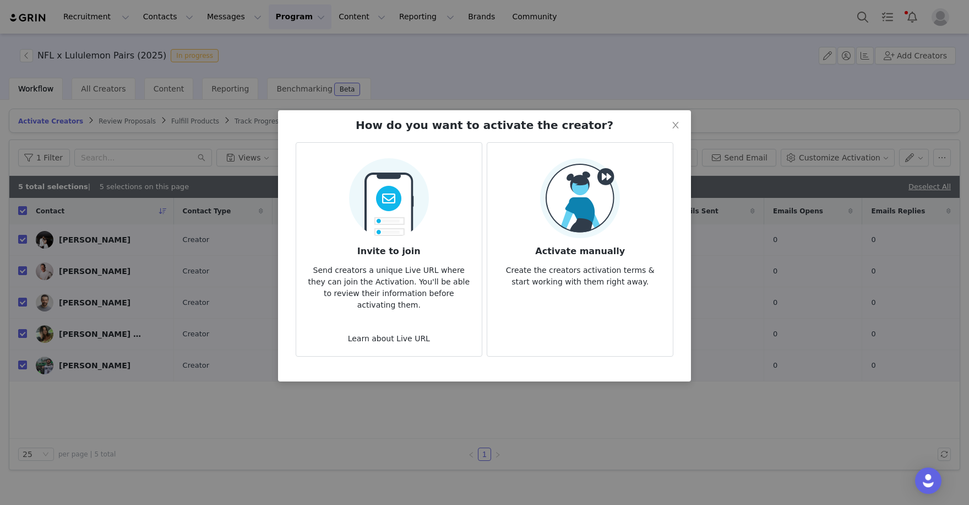
click at [556, 207] on img at bounding box center [580, 198] width 80 height 80
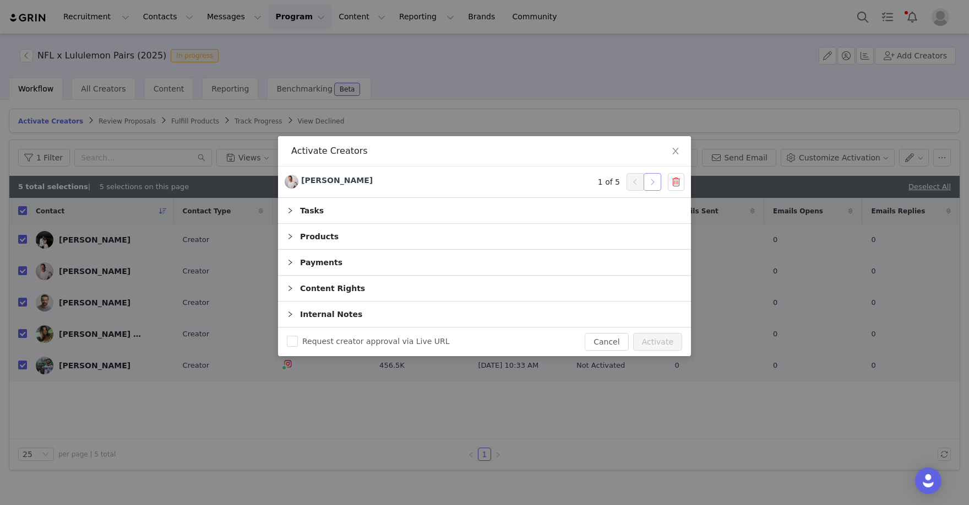
click at [650, 183] on button "button" at bounding box center [653, 182] width 18 height 18
click at [647, 343] on button "Activate" at bounding box center [657, 342] width 49 height 18
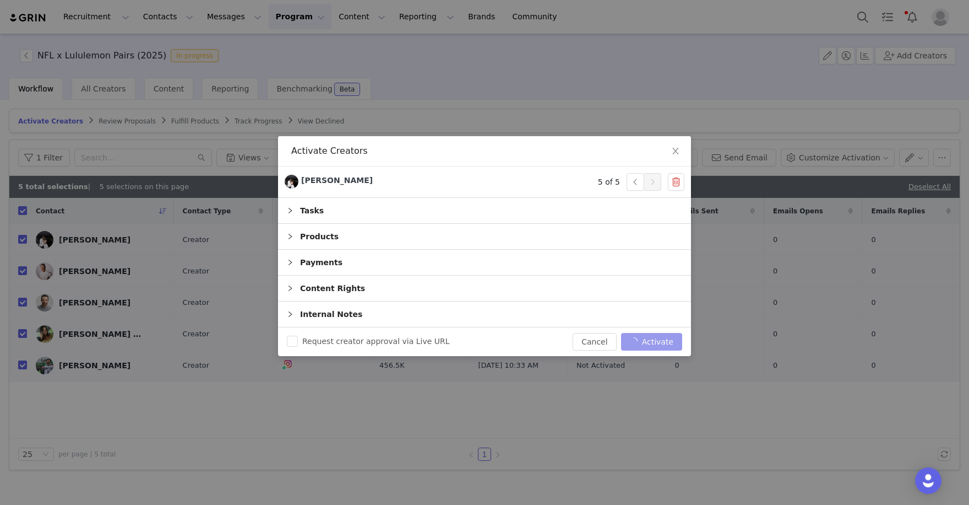
checkbox input "false"
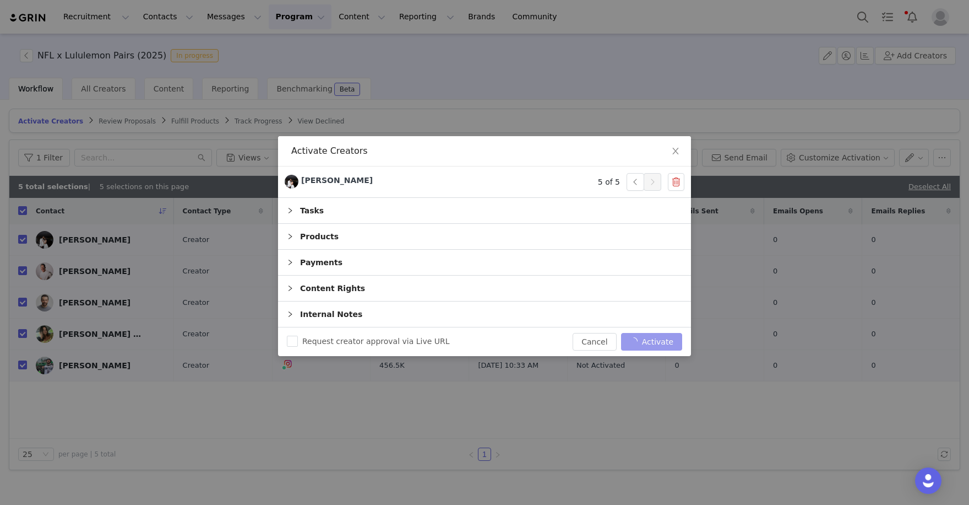
checkbox input "false"
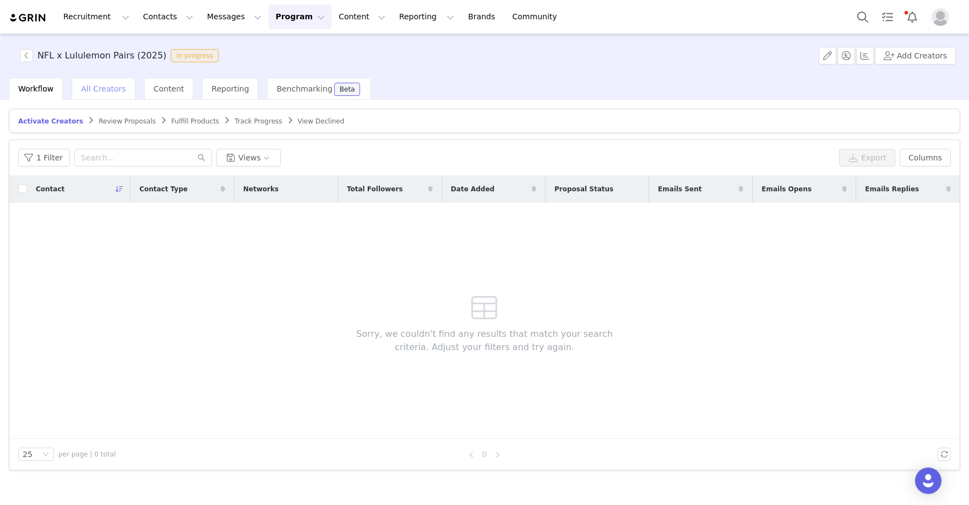
click at [107, 90] on span "All Creators" at bounding box center [103, 88] width 45 height 9
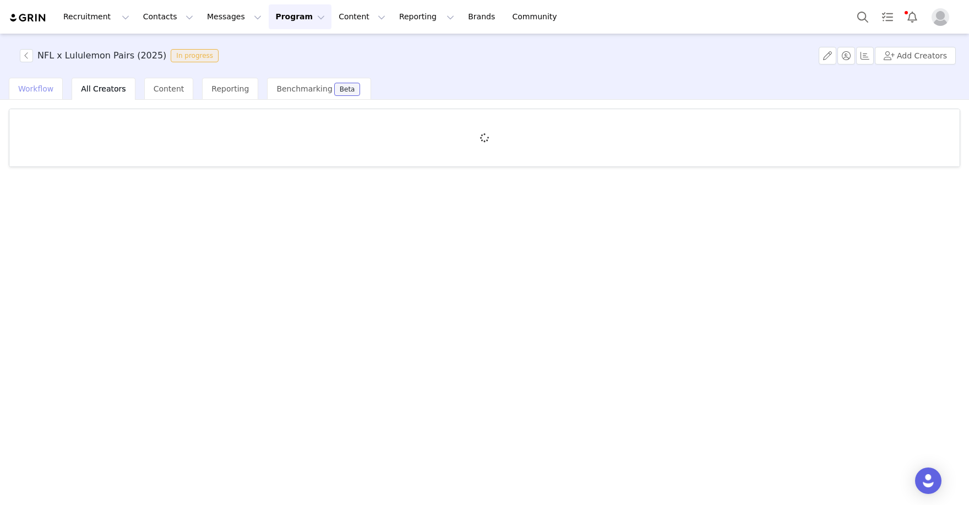
click at [40, 90] on span "Workflow" at bounding box center [35, 88] width 35 height 9
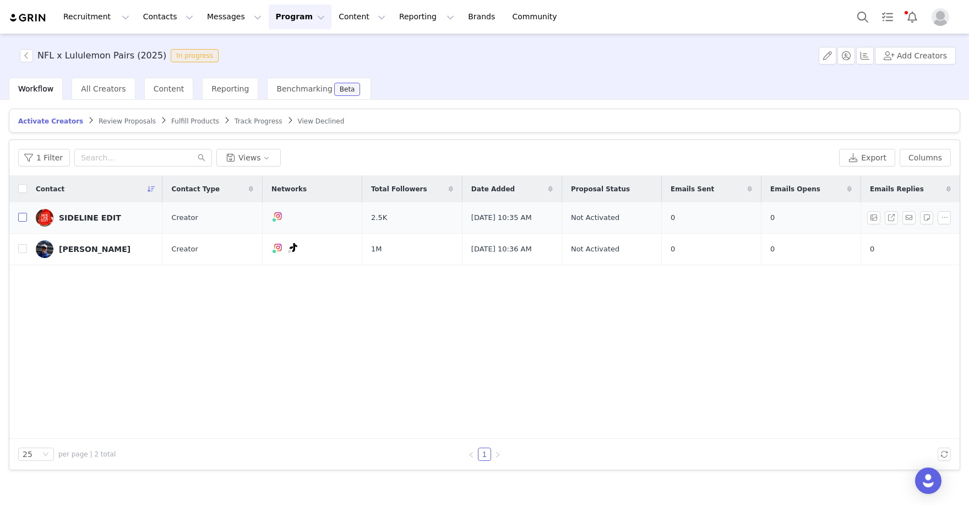
click at [21, 214] on input "checkbox" at bounding box center [22, 217] width 9 height 9
checkbox input "true"
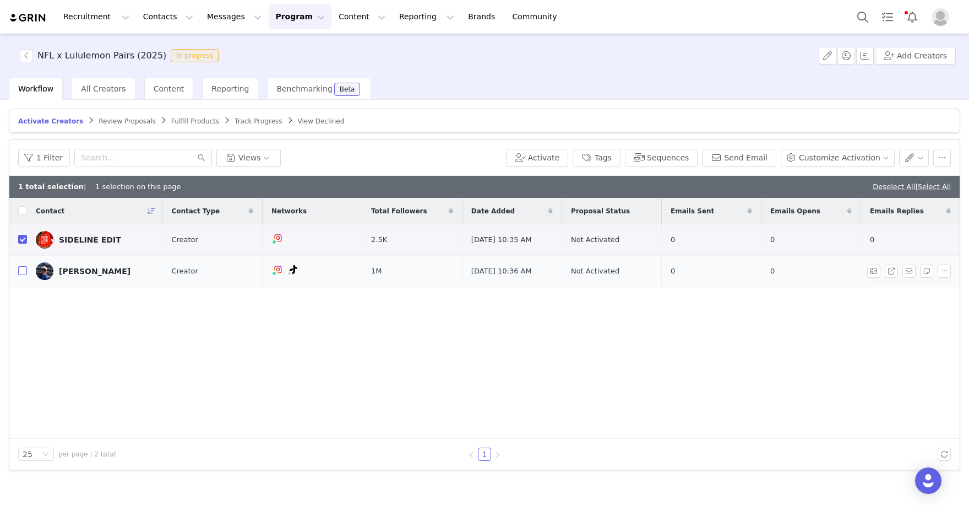
click at [25, 273] on input "checkbox" at bounding box center [22, 270] width 9 height 9
checkbox input "true"
click at [555, 152] on button "Activate" at bounding box center [543, 158] width 49 height 18
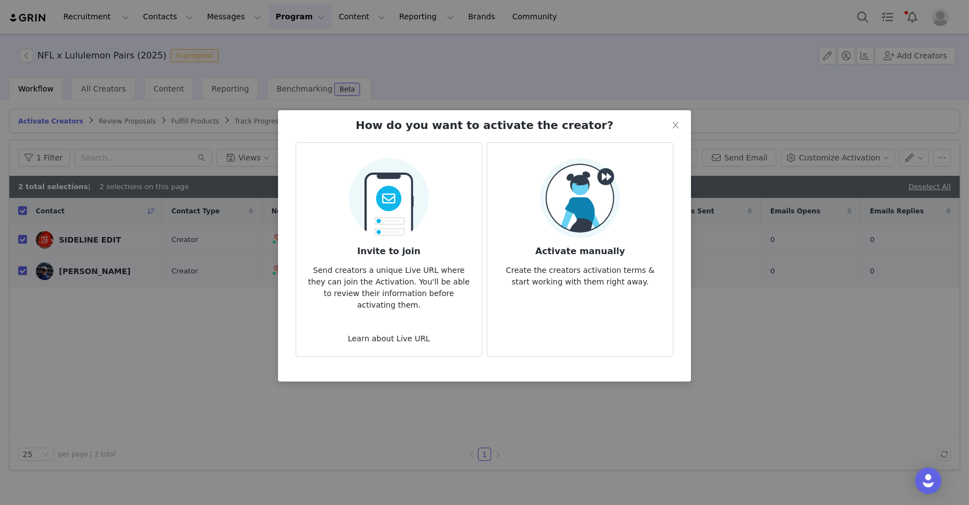
click at [562, 226] on img at bounding box center [580, 198] width 80 height 80
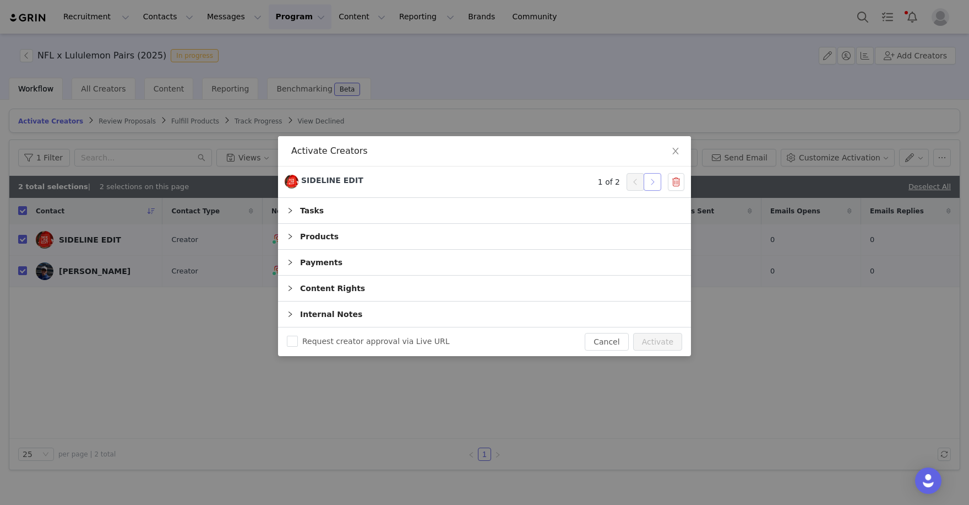
click at [654, 185] on button "button" at bounding box center [653, 182] width 18 height 18
click at [669, 346] on button "Activate" at bounding box center [657, 342] width 49 height 18
checkbox input "false"
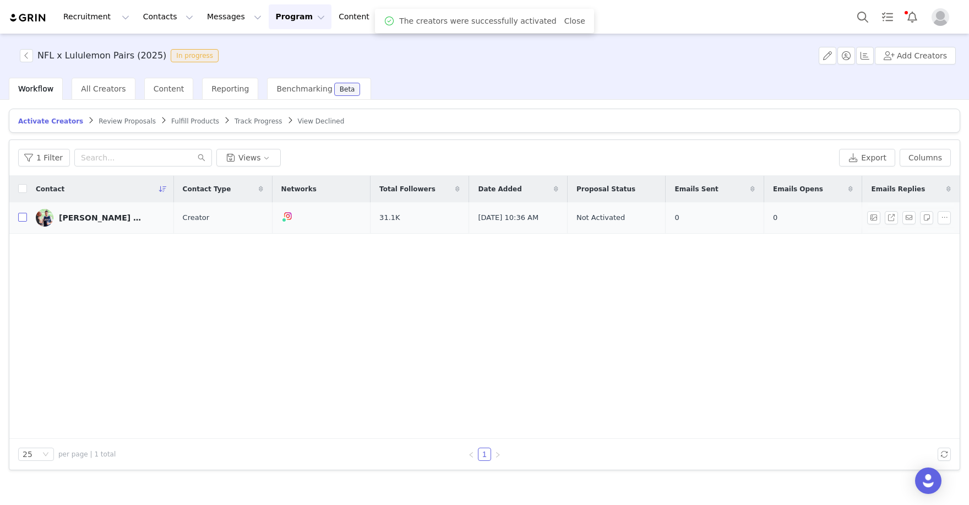
click at [24, 215] on input "checkbox" at bounding box center [22, 217] width 9 height 9
checkbox input "true"
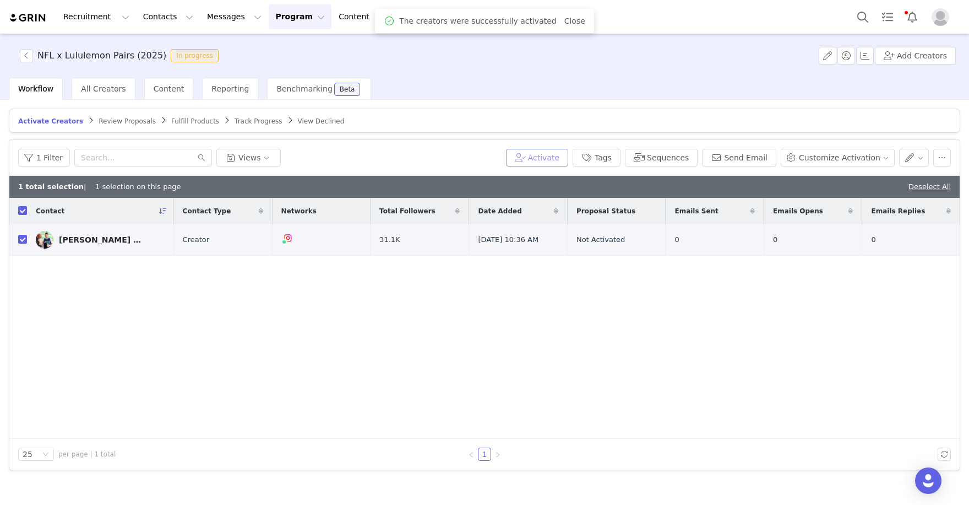
click at [558, 151] on button "Activate" at bounding box center [537, 158] width 62 height 18
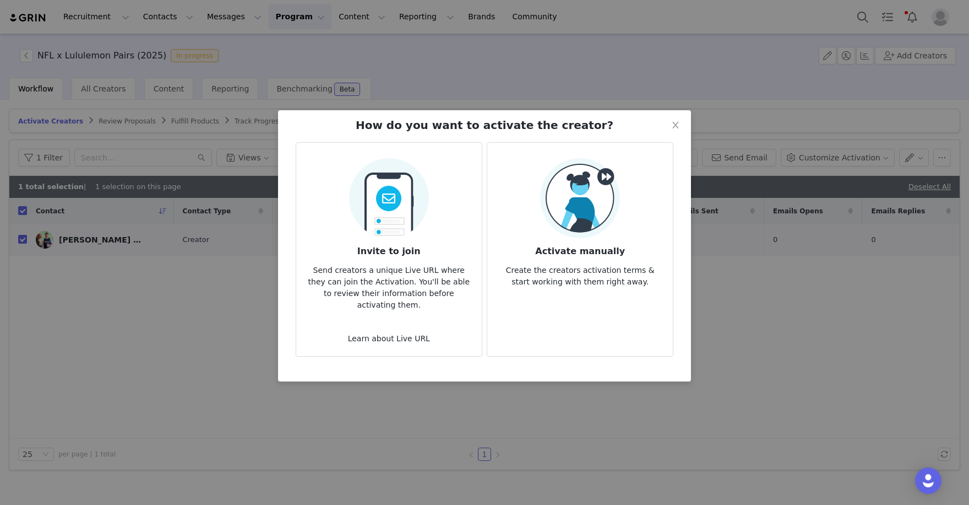
click at [556, 227] on img at bounding box center [580, 198] width 80 height 80
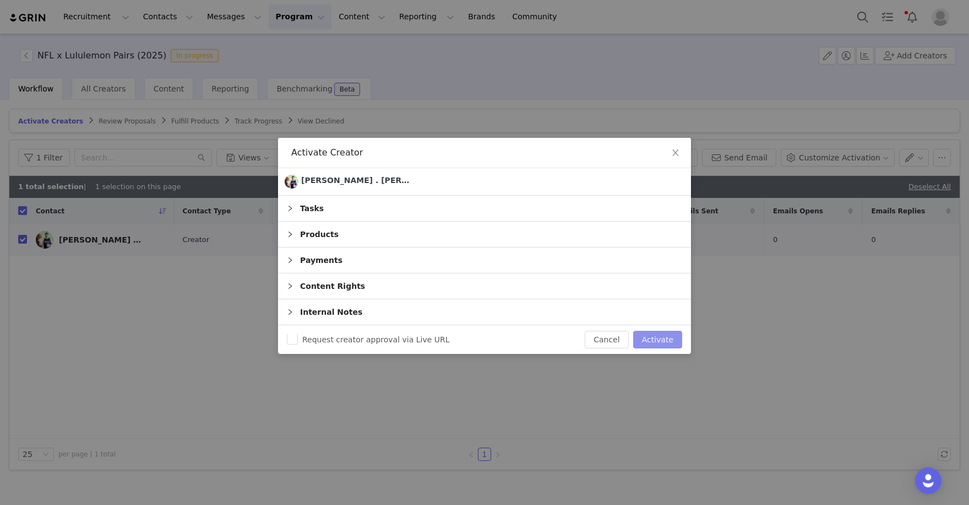
click at [660, 344] on button "Activate" at bounding box center [657, 339] width 49 height 18
checkbox input "false"
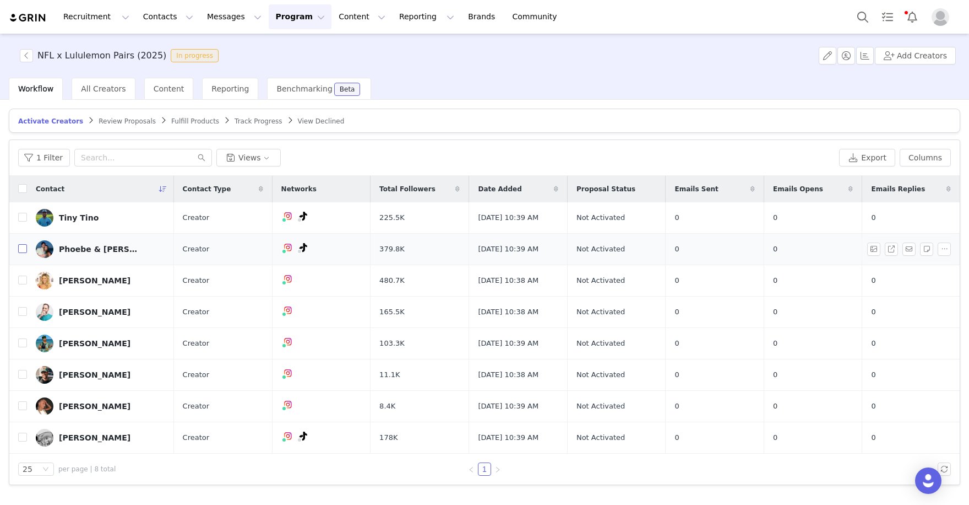
click at [20, 247] on input "checkbox" at bounding box center [22, 248] width 9 height 9
checkbox input "true"
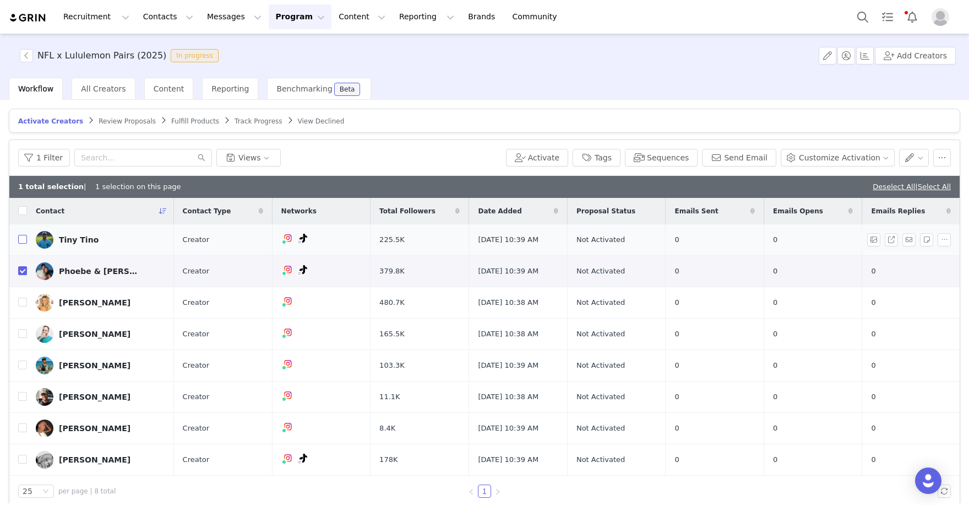
click at [20, 234] on label at bounding box center [22, 240] width 9 height 12
click at [20, 235] on input "checkbox" at bounding box center [22, 239] width 9 height 9
checkbox input "true"
click at [23, 299] on input "checkbox" at bounding box center [22, 301] width 9 height 9
checkbox input "true"
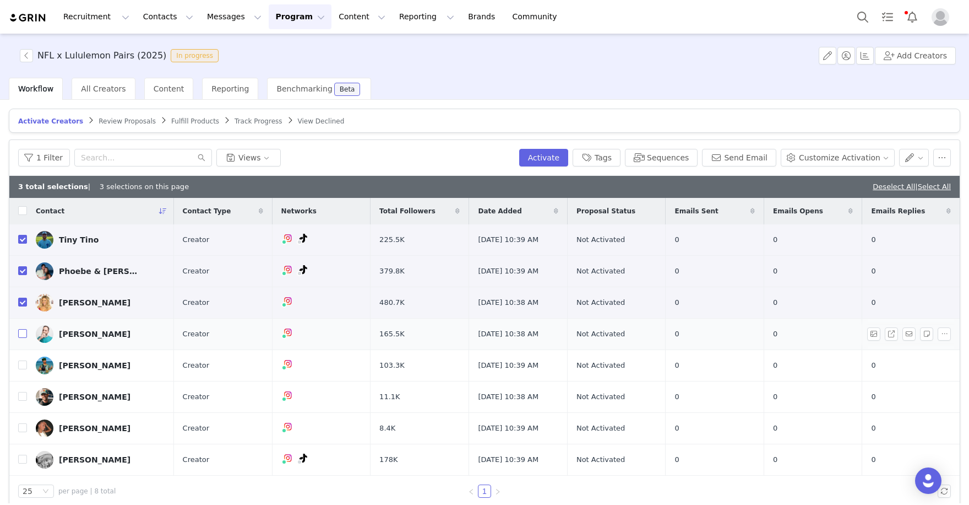
click at [23, 334] on input "checkbox" at bounding box center [22, 333] width 9 height 9
checkbox input "true"
click at [23, 366] on input "checkbox" at bounding box center [22, 364] width 9 height 9
checkbox input "true"
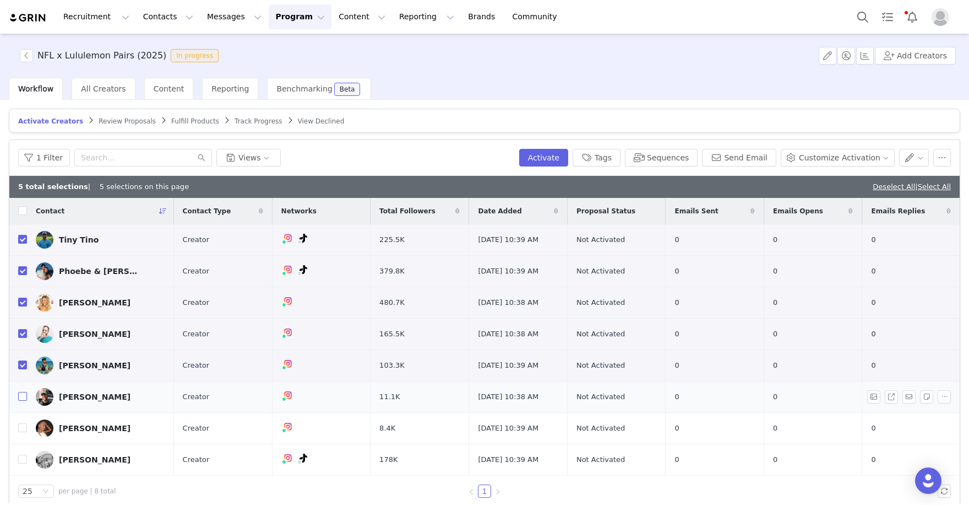
click at [23, 399] on input "checkbox" at bounding box center [22, 396] width 9 height 9
checkbox input "true"
click at [21, 429] on input "checkbox" at bounding box center [22, 427] width 9 height 9
checkbox input "true"
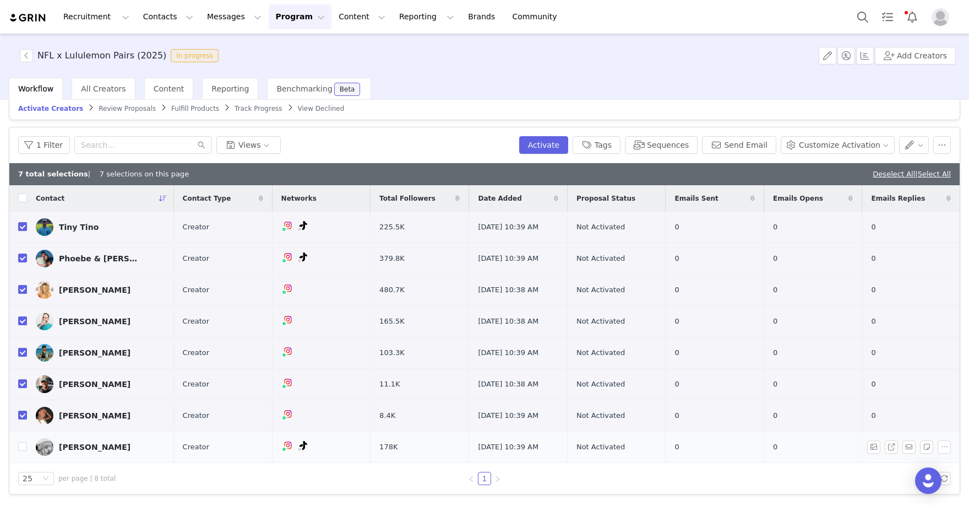
scroll to position [13, 0]
click at [24, 447] on input "checkbox" at bounding box center [22, 446] width 9 height 9
checkbox input "true"
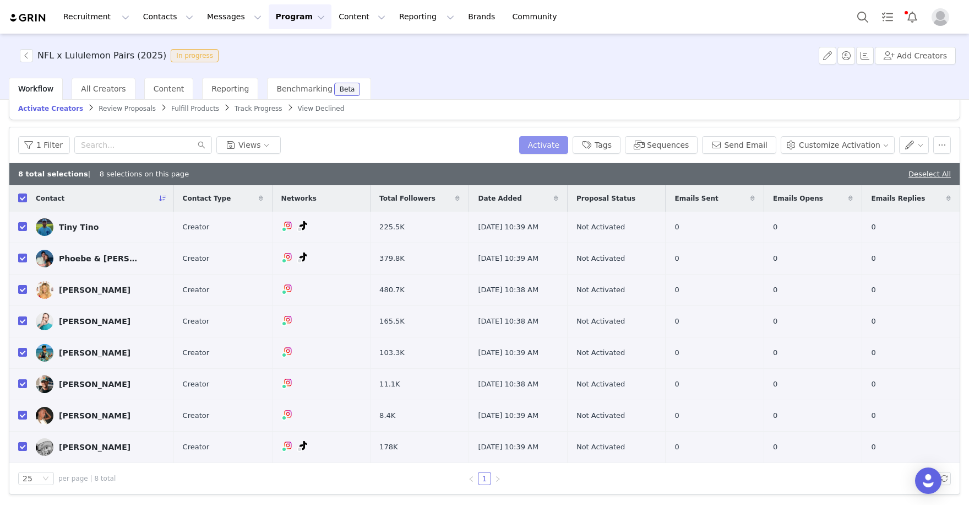
click at [537, 138] on button "Activate" at bounding box center [543, 145] width 49 height 18
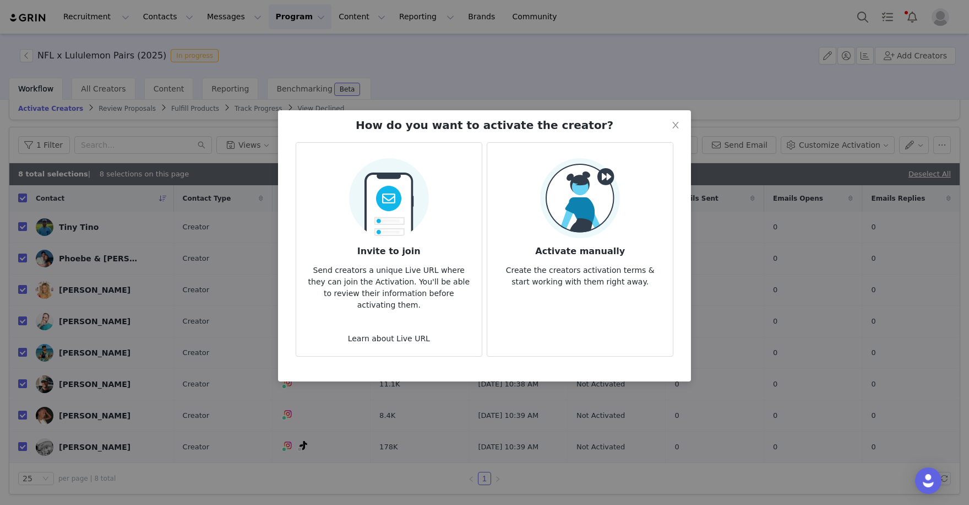
click at [555, 175] on img at bounding box center [580, 198] width 80 height 80
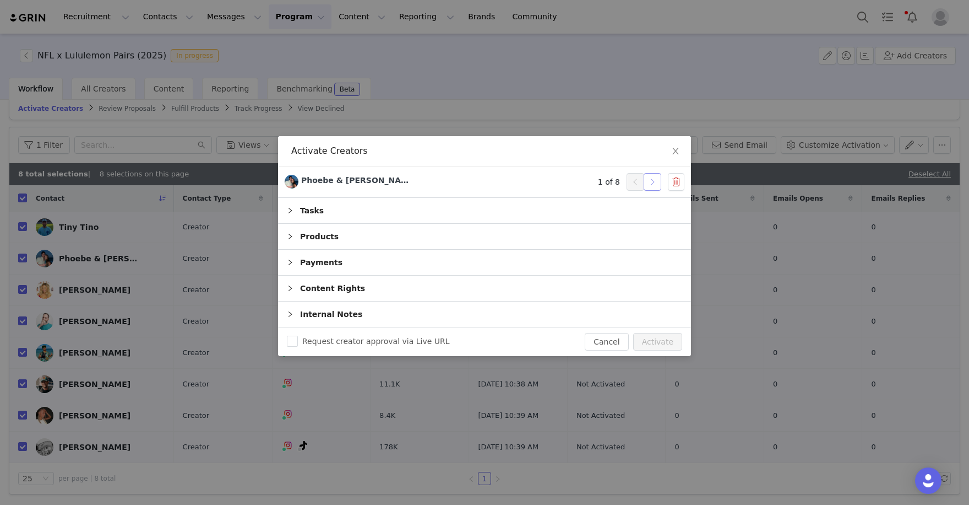
click at [652, 181] on button "button" at bounding box center [653, 182] width 18 height 18
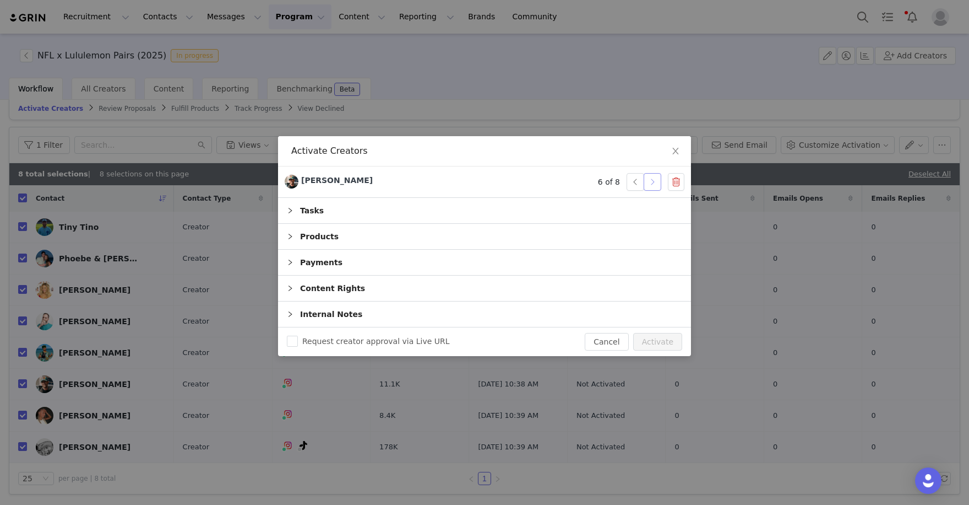
click at [652, 181] on button "button" at bounding box center [653, 182] width 18 height 18
click at [663, 342] on button "Activate" at bounding box center [657, 342] width 49 height 18
checkbox input "false"
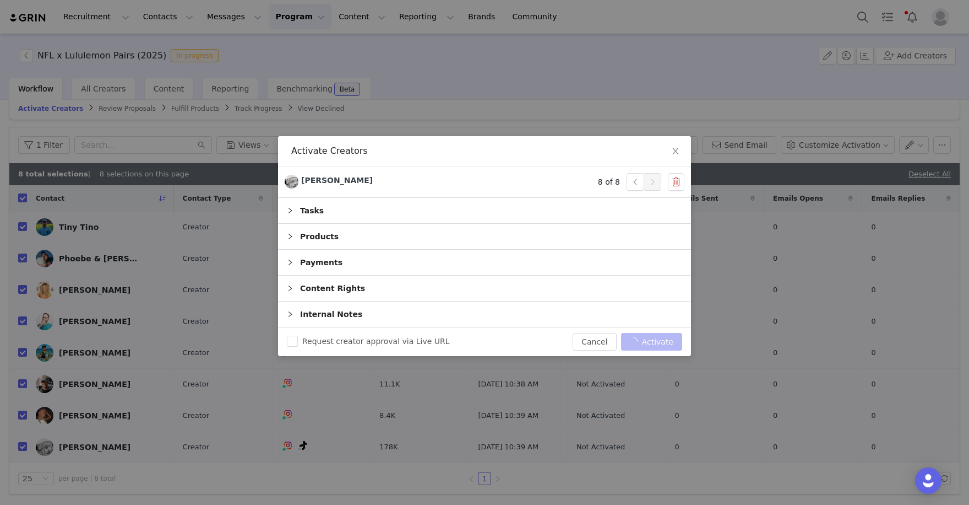
checkbox input "false"
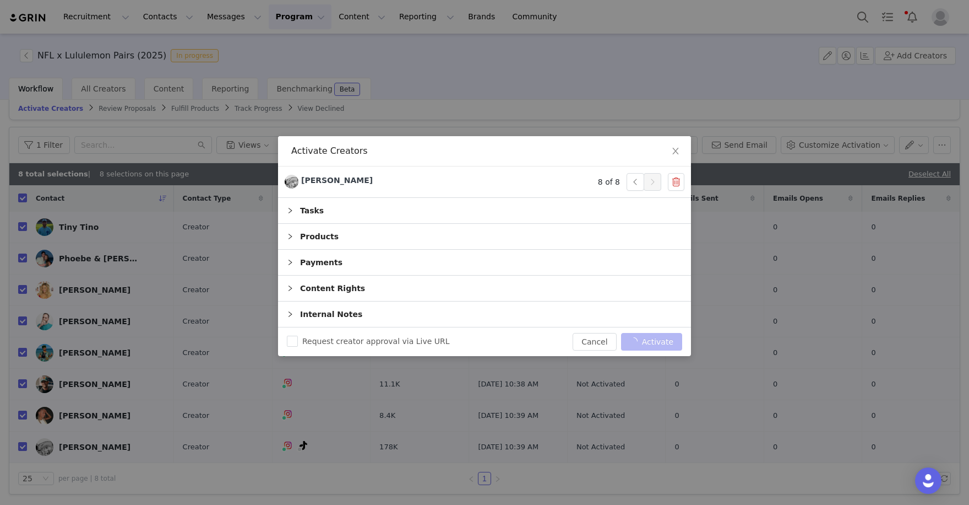
checkbox input "false"
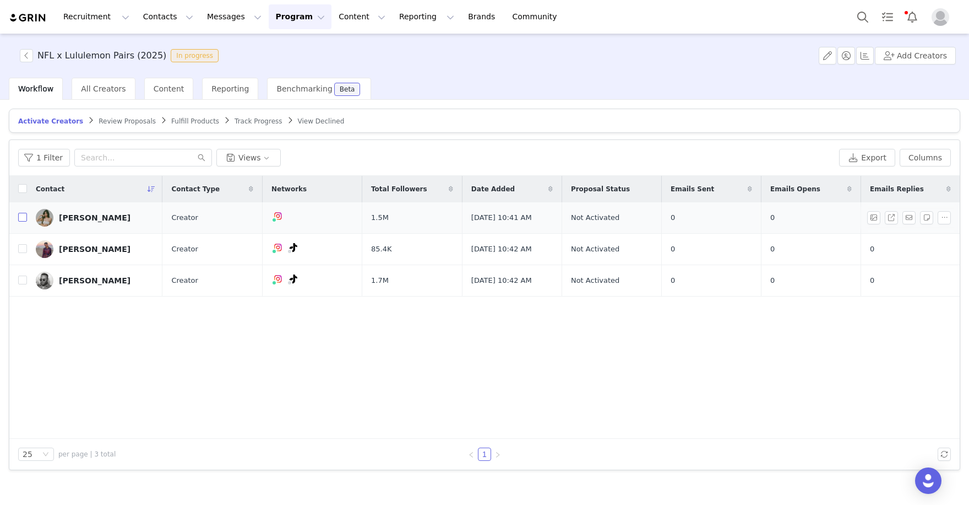
click at [21, 222] on label at bounding box center [22, 218] width 9 height 12
click at [21, 221] on input "checkbox" at bounding box center [22, 217] width 9 height 9
checkbox input "true"
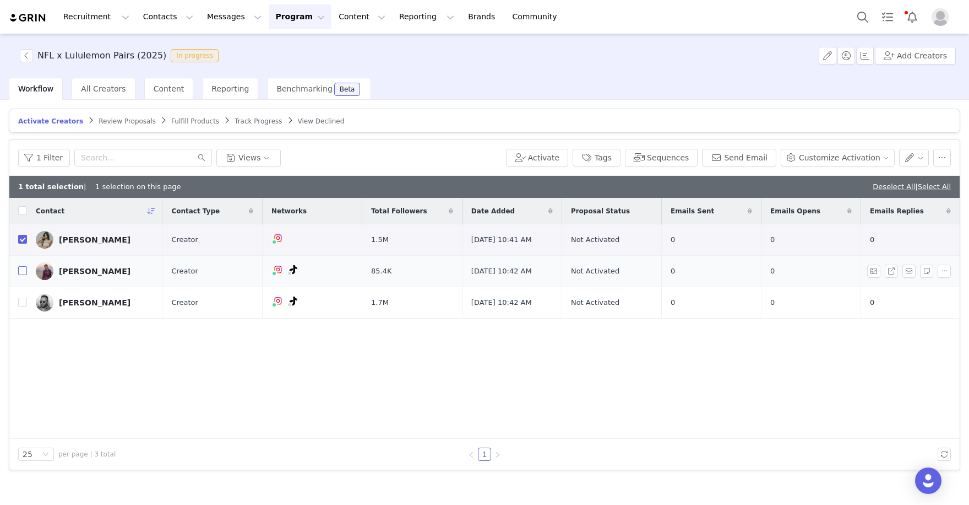
click at [19, 272] on input "checkbox" at bounding box center [22, 270] width 9 height 9
checkbox input "true"
click at [19, 305] on input "checkbox" at bounding box center [22, 301] width 9 height 9
checkbox input "true"
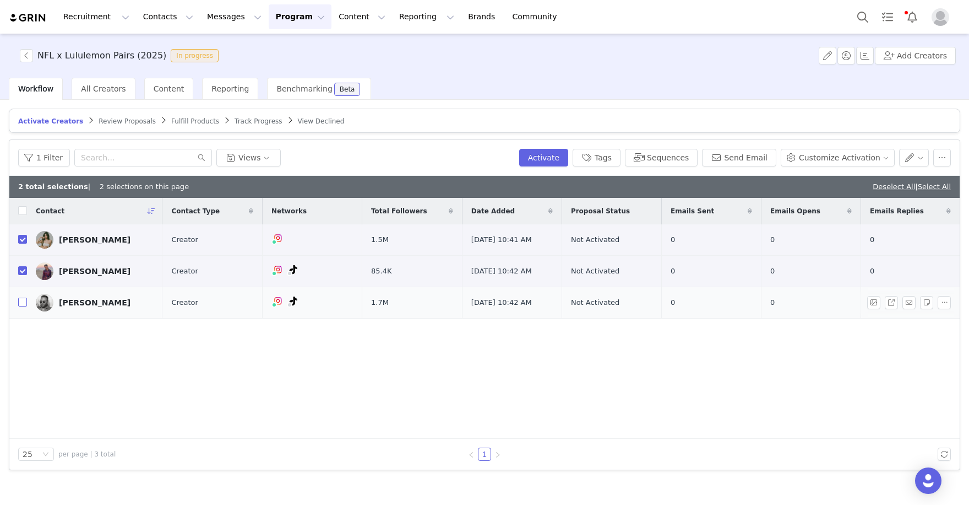
checkbox input "true"
click at [561, 156] on button "Activate" at bounding box center [543, 158] width 49 height 18
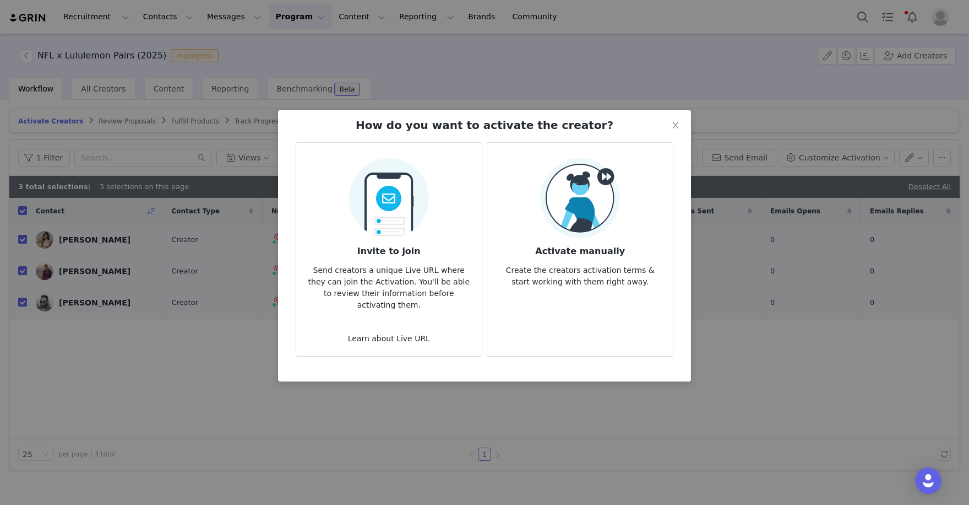
click at [597, 242] on h3 "Activate manually" at bounding box center [580, 248] width 168 height 20
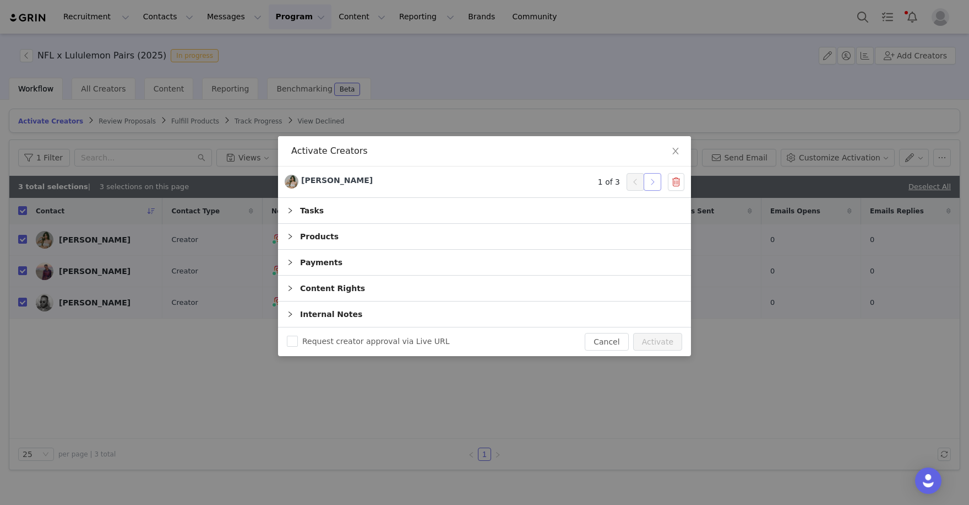
click at [651, 181] on button "button" at bounding box center [653, 182] width 18 height 18
click at [663, 334] on button "Activate" at bounding box center [657, 342] width 49 height 18
checkbox input "false"
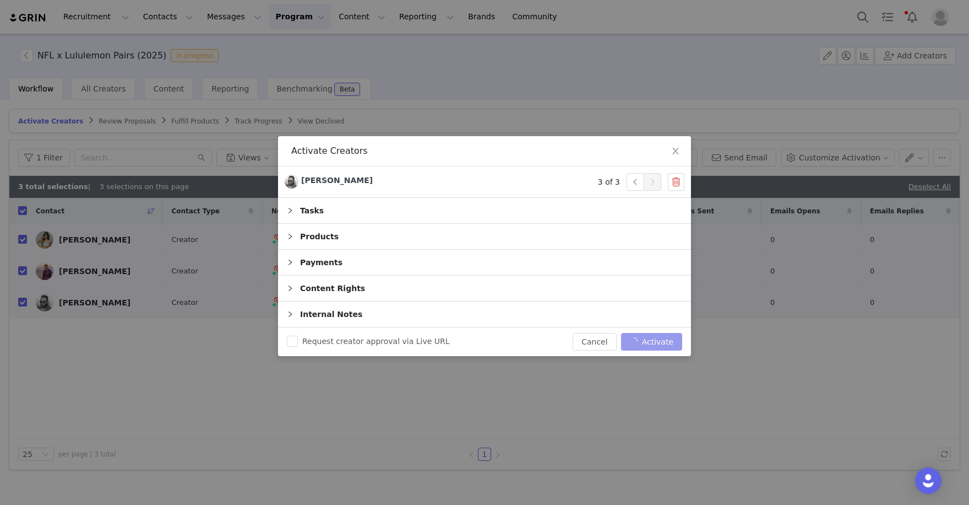
checkbox input "false"
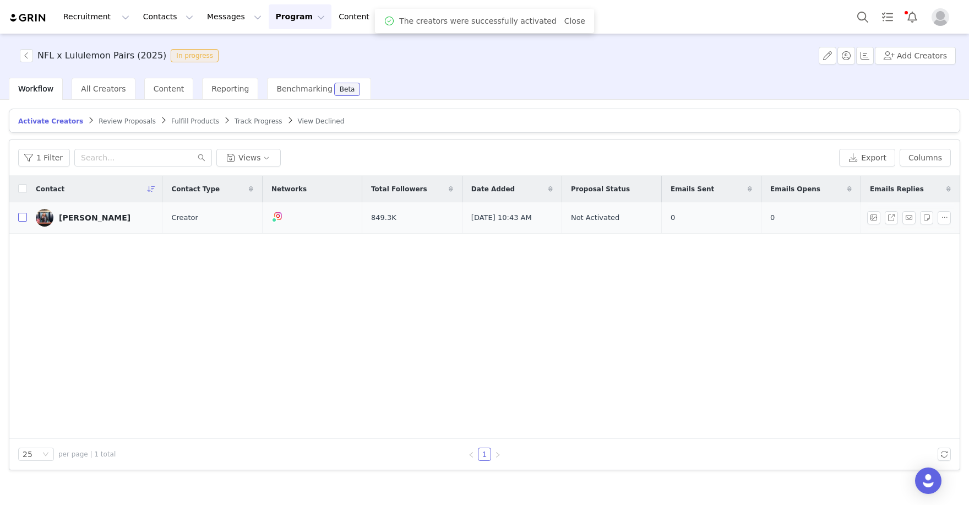
click at [24, 214] on input "checkbox" at bounding box center [22, 217] width 9 height 9
checkbox input "true"
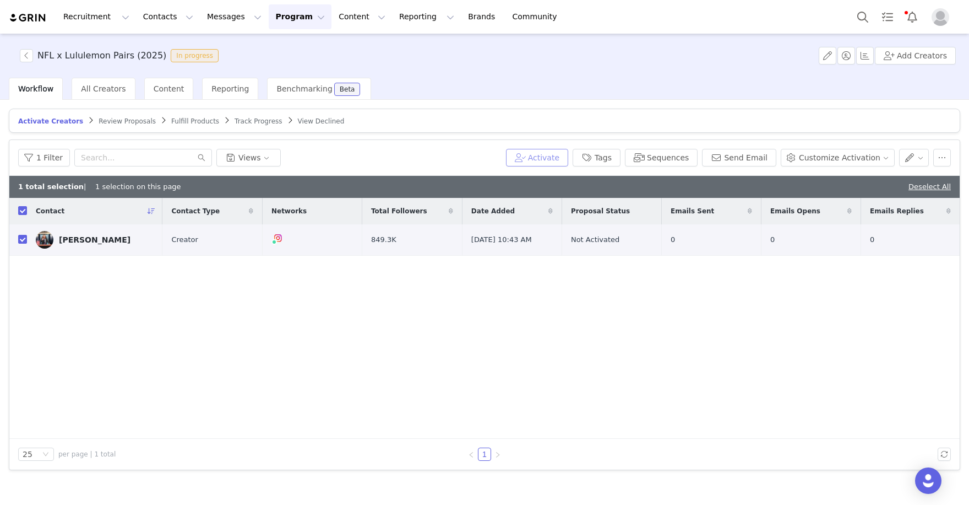
click at [550, 155] on button "Activate" at bounding box center [537, 158] width 62 height 18
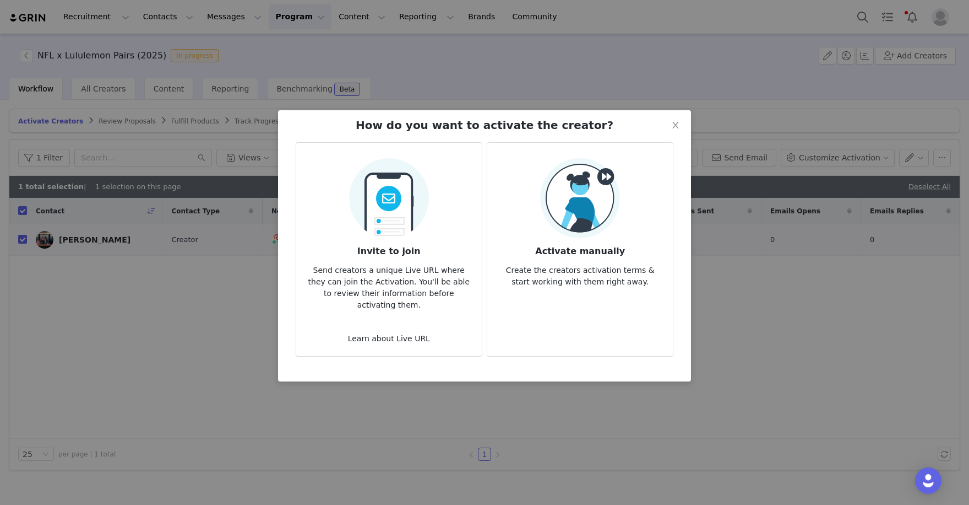
click at [589, 245] on h3 "Activate manually" at bounding box center [580, 248] width 168 height 20
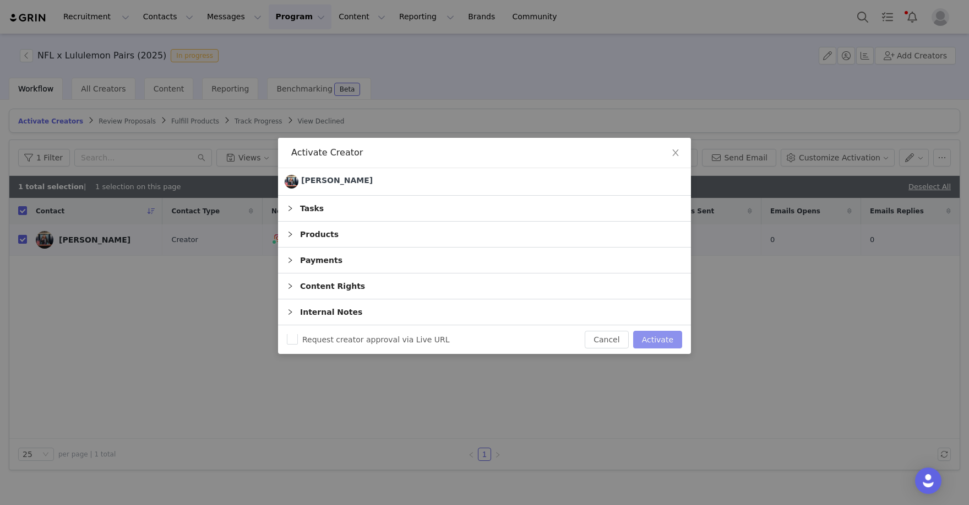
click at [658, 335] on button "Activate" at bounding box center [657, 339] width 49 height 18
checkbox input "false"
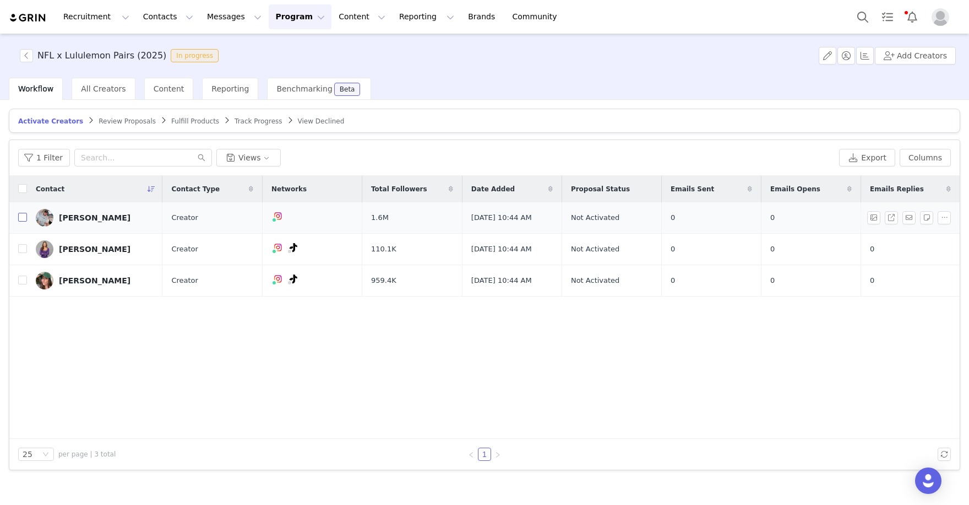
click at [23, 218] on input "checkbox" at bounding box center [22, 217] width 9 height 9
checkbox input "true"
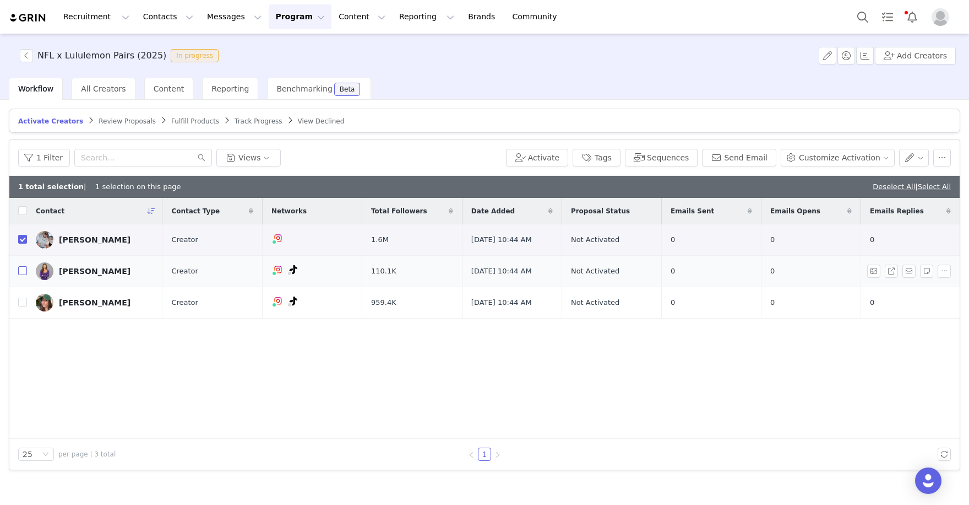
click at [20, 270] on input "checkbox" at bounding box center [22, 270] width 9 height 9
checkbox input "true"
click at [19, 307] on label at bounding box center [22, 303] width 9 height 12
click at [19, 306] on input "checkbox" at bounding box center [22, 301] width 9 height 9
checkbox input "true"
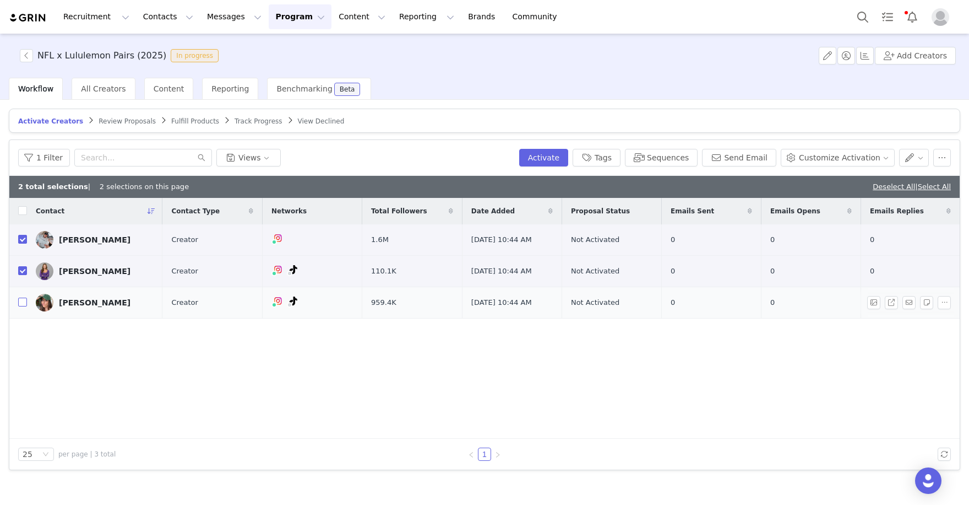
checkbox input "true"
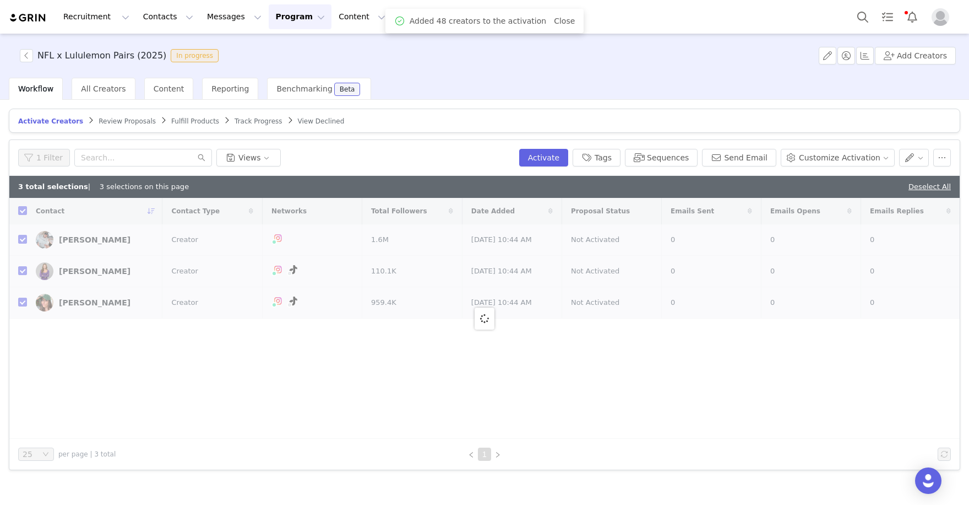
checkbox input "false"
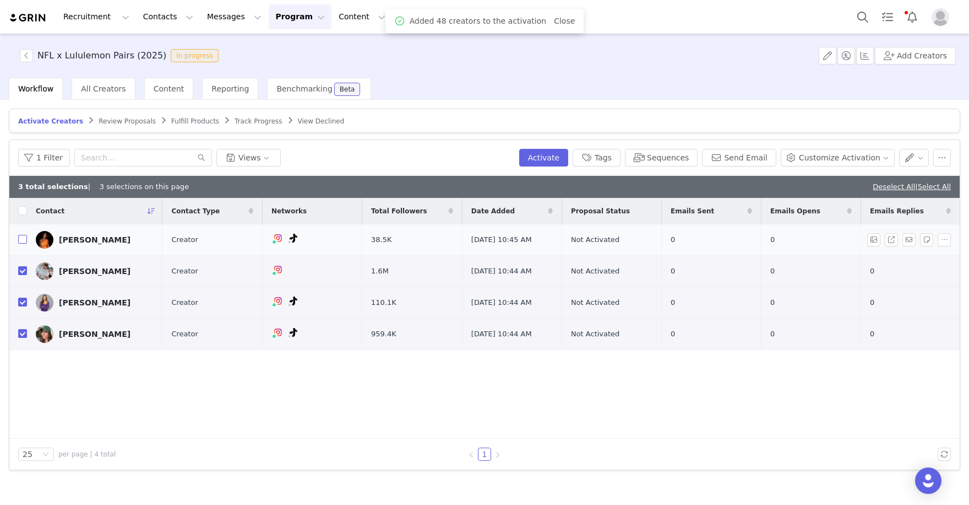
click at [20, 240] on input "checkbox" at bounding box center [22, 239] width 9 height 9
checkbox input "true"
click at [557, 154] on button "Activate" at bounding box center [543, 158] width 49 height 18
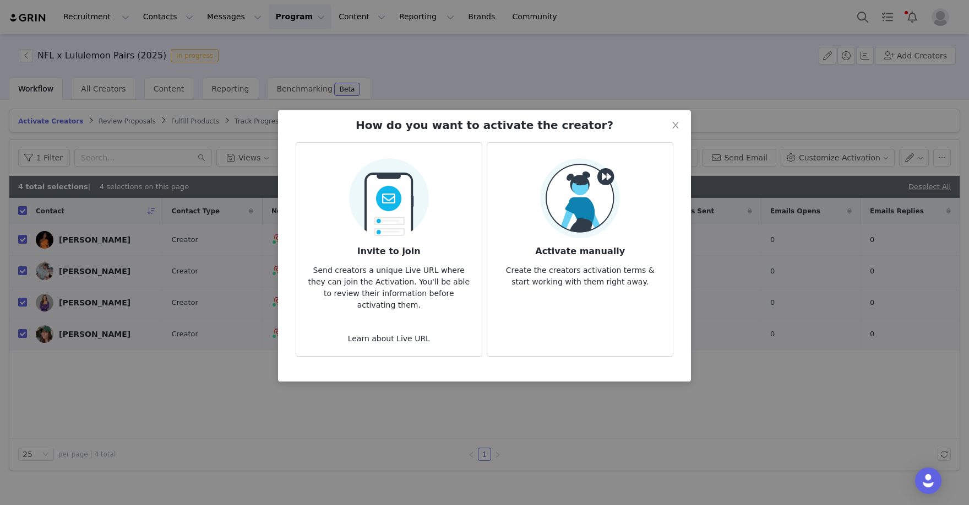
click at [590, 214] on img at bounding box center [580, 198] width 80 height 80
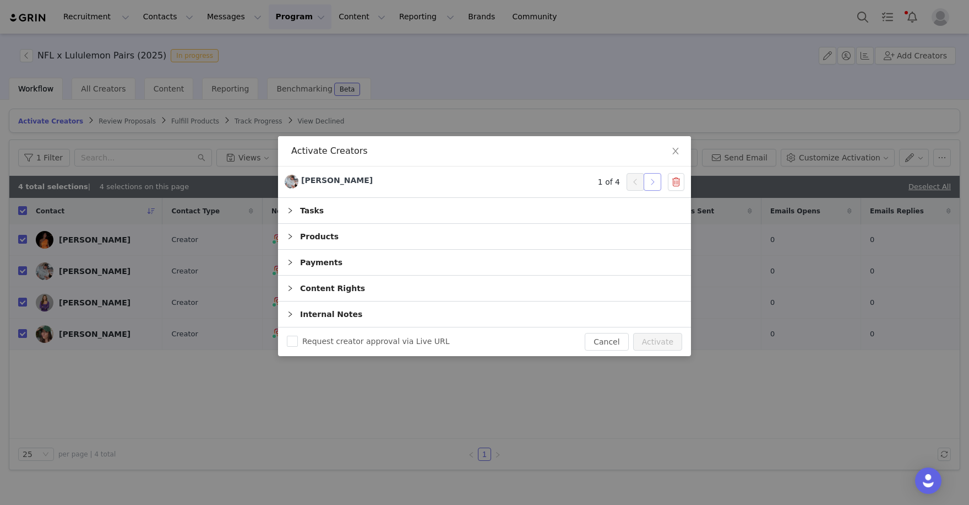
click at [647, 182] on button "button" at bounding box center [653, 182] width 18 height 18
click at [669, 340] on button "Activate" at bounding box center [657, 342] width 49 height 18
checkbox input "false"
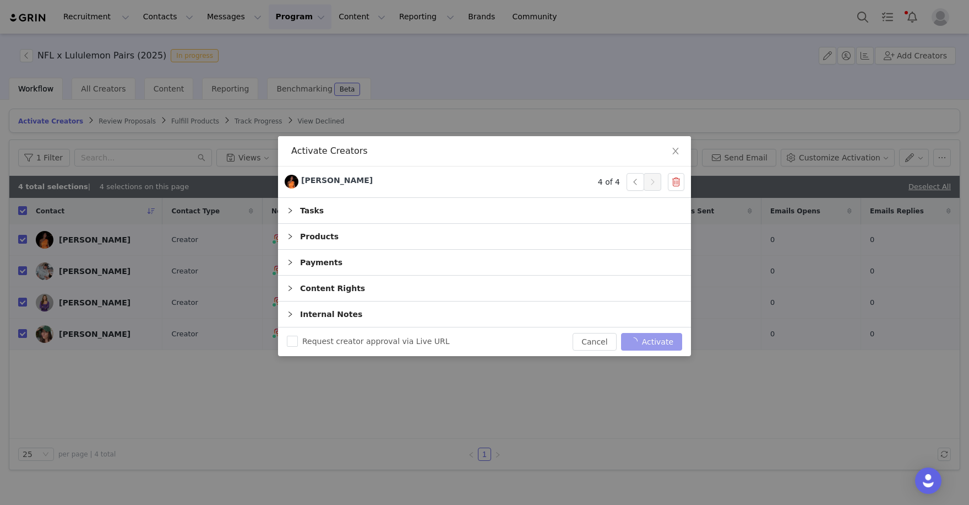
checkbox input "false"
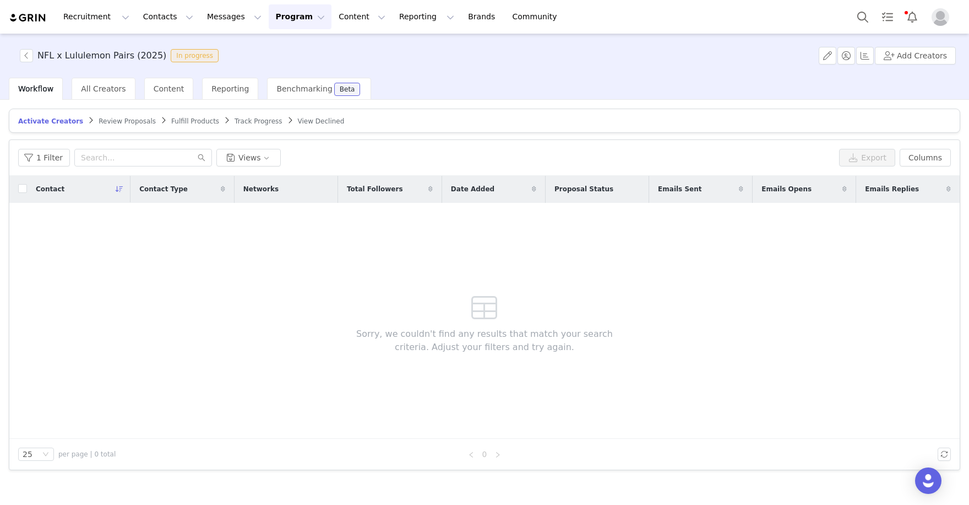
click at [270, 20] on button "Program Program" at bounding box center [300, 16] width 63 height 25
click at [272, 51] on p "Activations" at bounding box center [284, 49] width 42 height 12
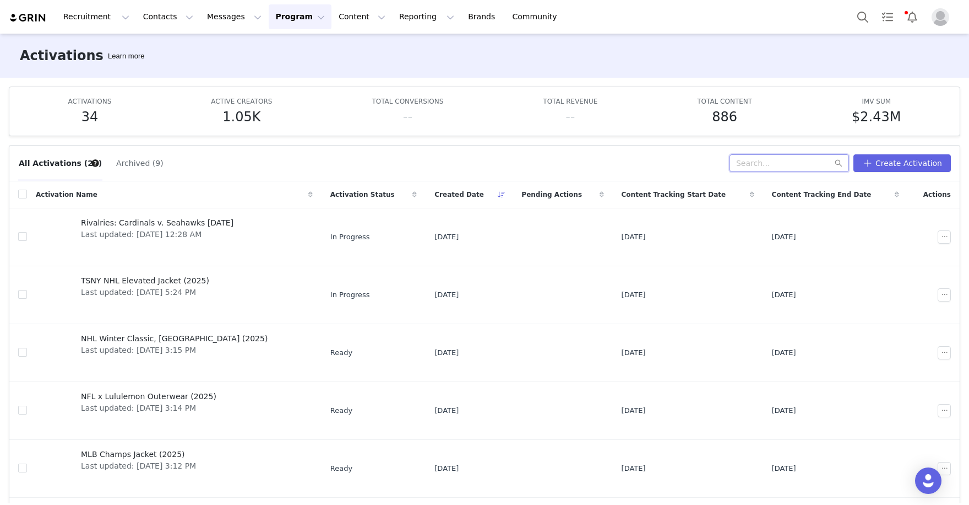
click at [750, 165] on input "text" at bounding box center [790, 163] width 120 height 18
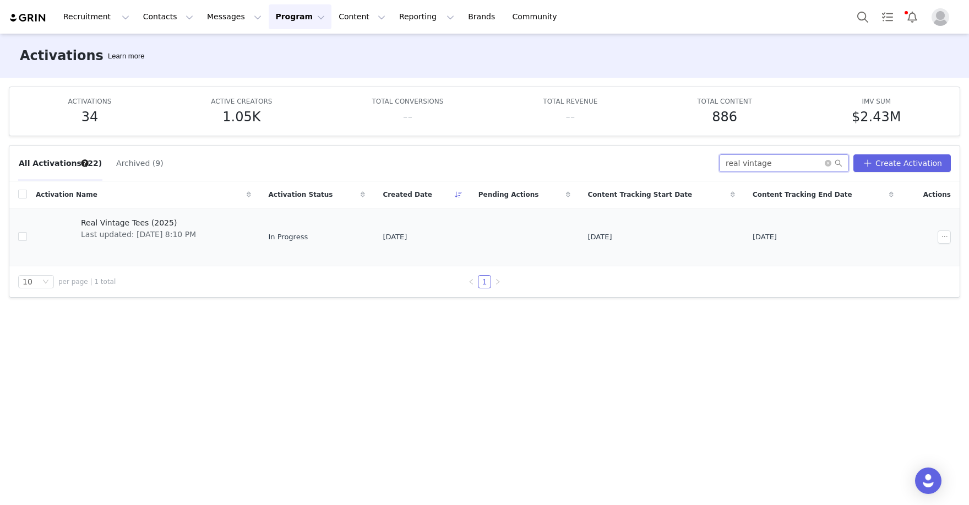
type input "real vintage"
click at [170, 218] on span "Real Vintage Tees (2025)" at bounding box center [138, 223] width 115 height 12
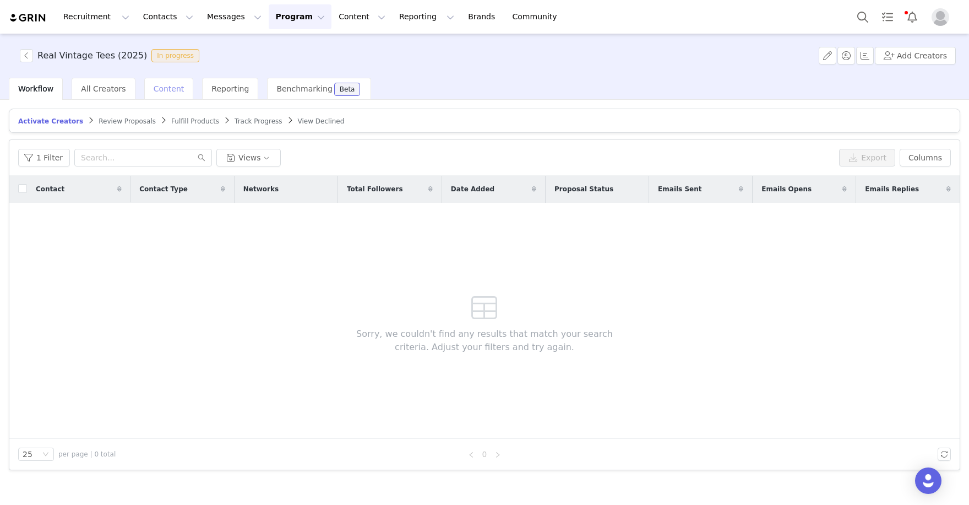
click at [162, 82] on div "Content" at bounding box center [169, 89] width 50 height 22
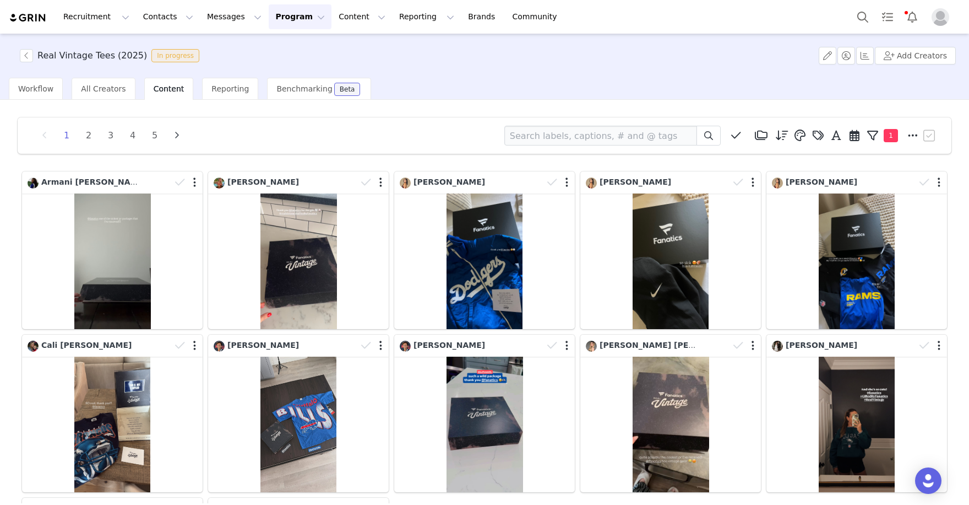
click at [285, 20] on button "Program Program" at bounding box center [300, 16] width 63 height 25
click at [281, 51] on p "Activations" at bounding box center [284, 49] width 42 height 12
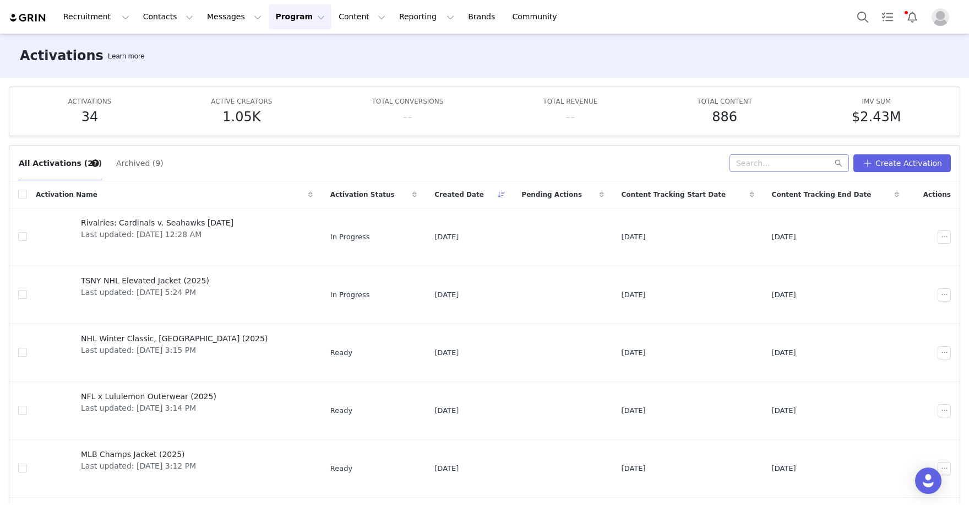
click at [754, 145] on div "All Activations (22) Archived (9) Create Activation" at bounding box center [484, 163] width 951 height 36
click at [755, 157] on input "text" at bounding box center [790, 163] width 120 height 18
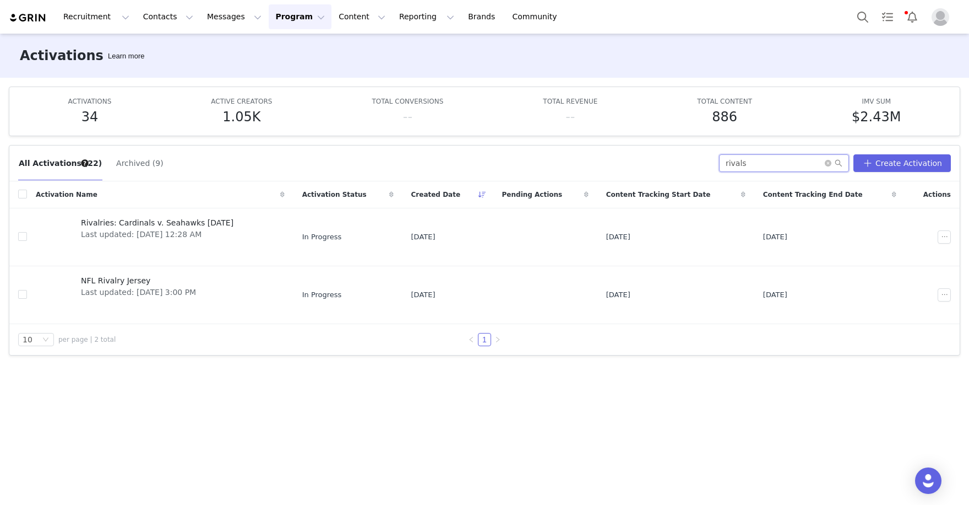
type input "rivals"
drag, startPoint x: 755, startPoint y: 156, endPoint x: 98, endPoint y: 278, distance: 668.2
click at [98, 278] on span "NFL Rivalry Jersey" at bounding box center [138, 281] width 115 height 12
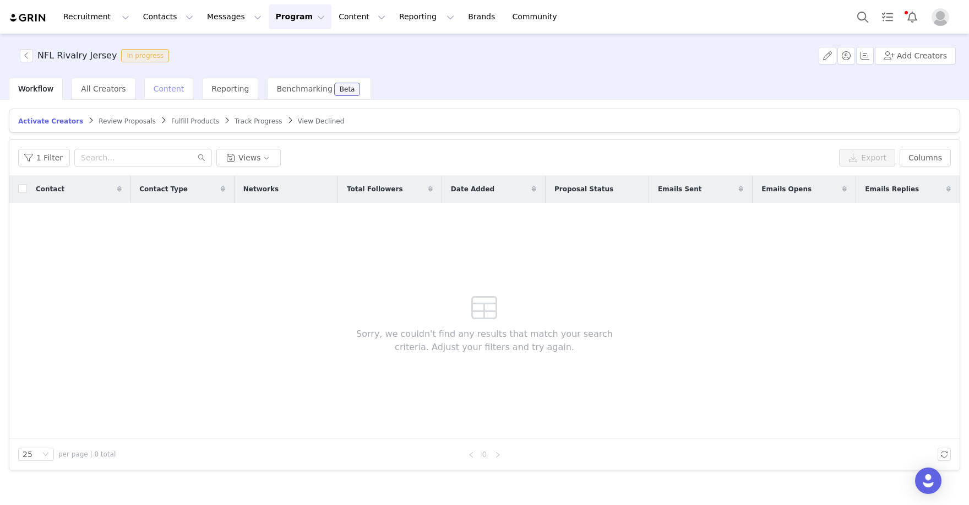
click at [172, 85] on span "Content" at bounding box center [169, 88] width 31 height 9
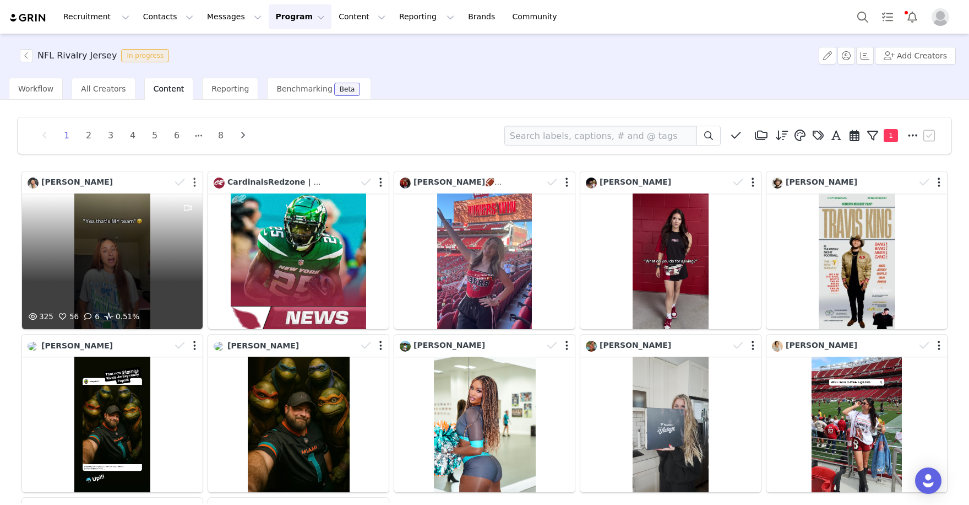
click at [195, 180] on button "button" at bounding box center [194, 182] width 3 height 11
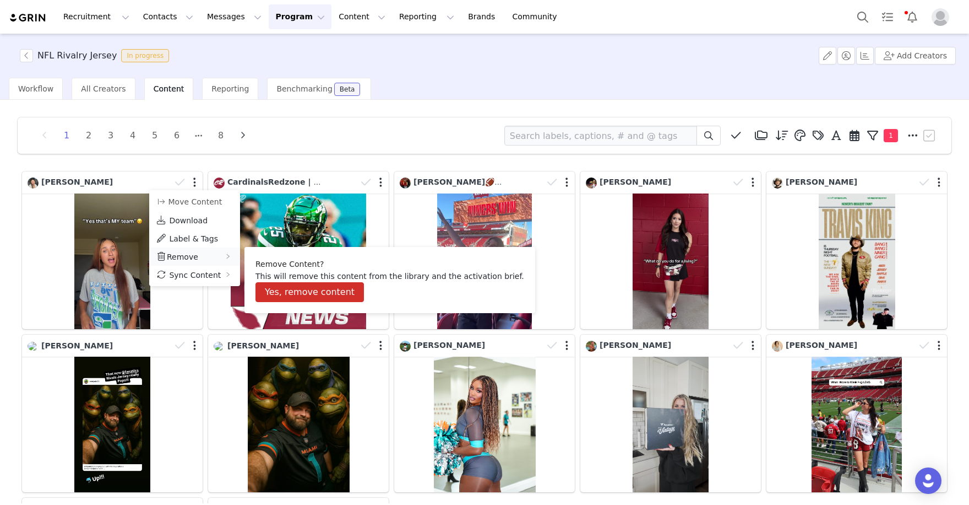
click at [188, 259] on span "Remove" at bounding box center [182, 256] width 31 height 9
click at [277, 286] on button "Yes, remove content" at bounding box center [310, 292] width 109 height 20
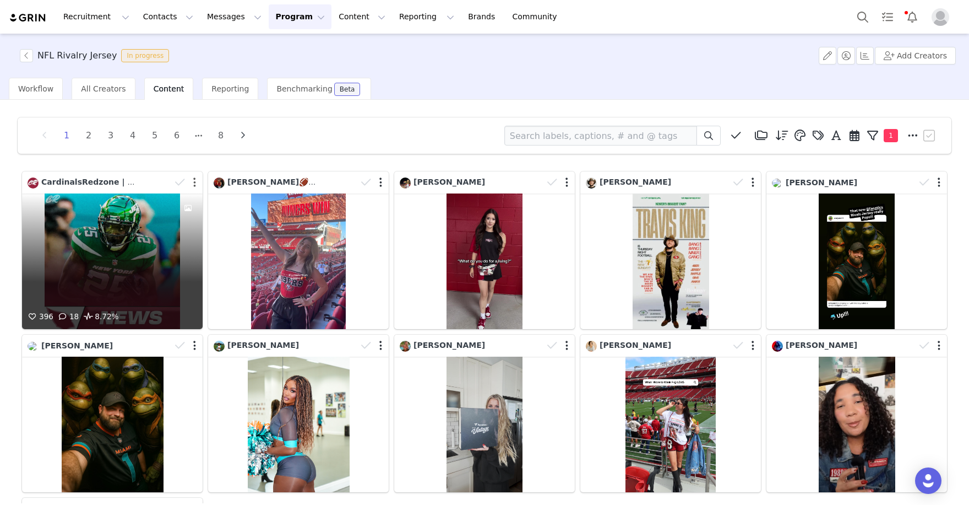
click at [193, 178] on button "button" at bounding box center [194, 182] width 3 height 11
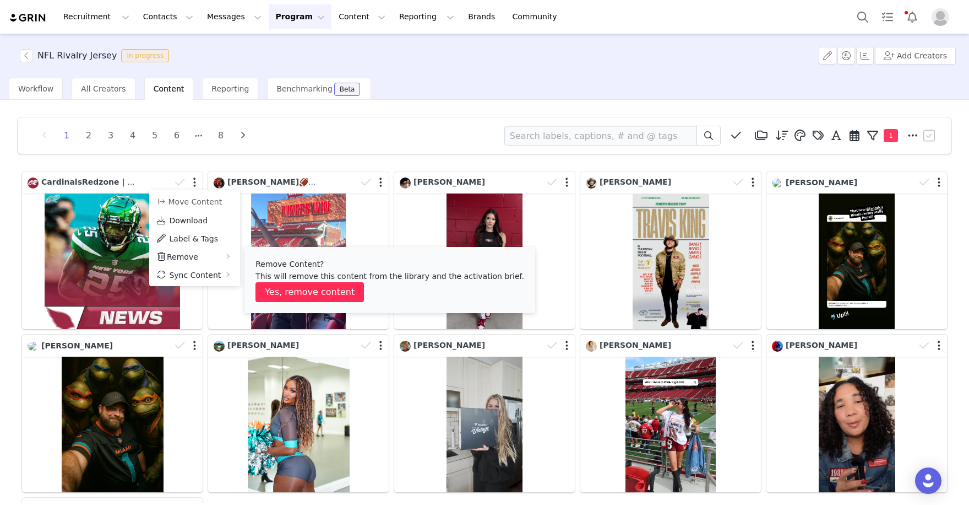
click at [278, 286] on button "Yes, remove content" at bounding box center [310, 292] width 109 height 20
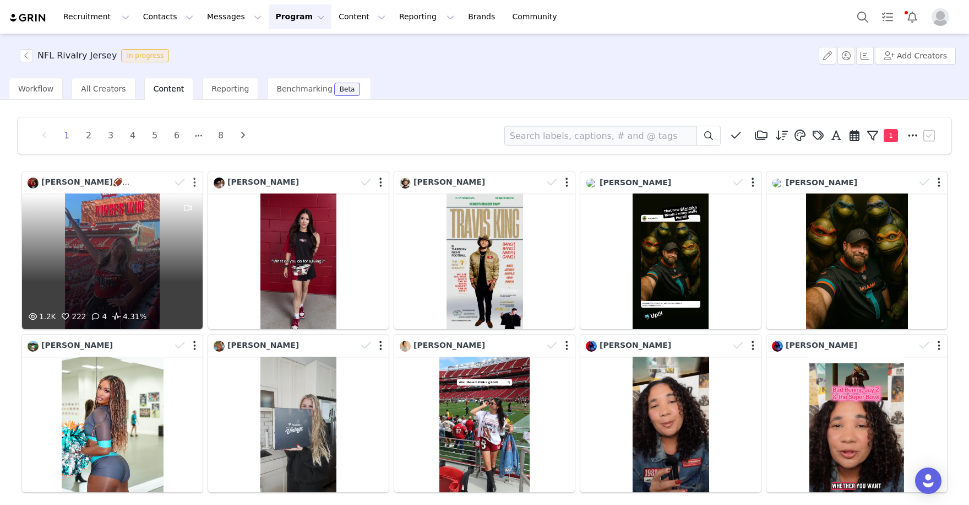
click at [195, 179] on button "button" at bounding box center [194, 182] width 3 height 11
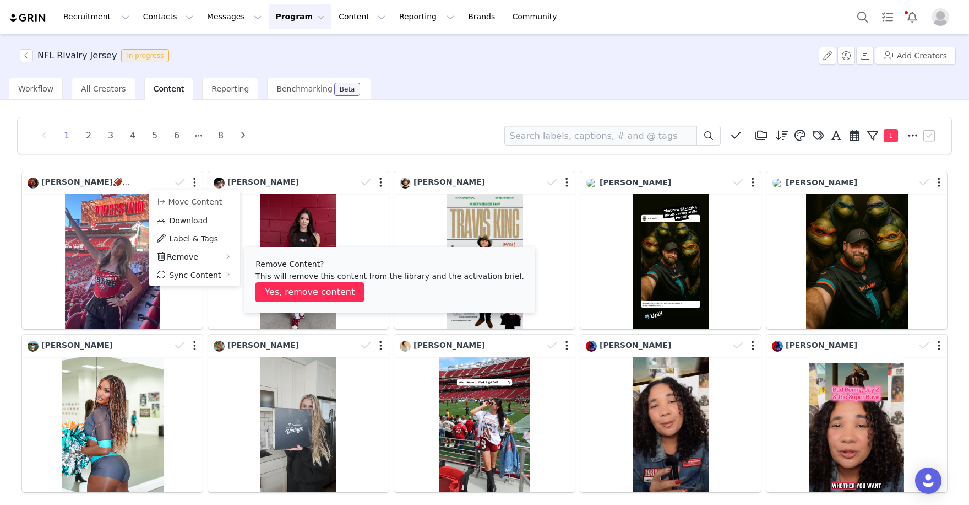
click at [322, 288] on button "Yes, remove content" at bounding box center [310, 292] width 109 height 20
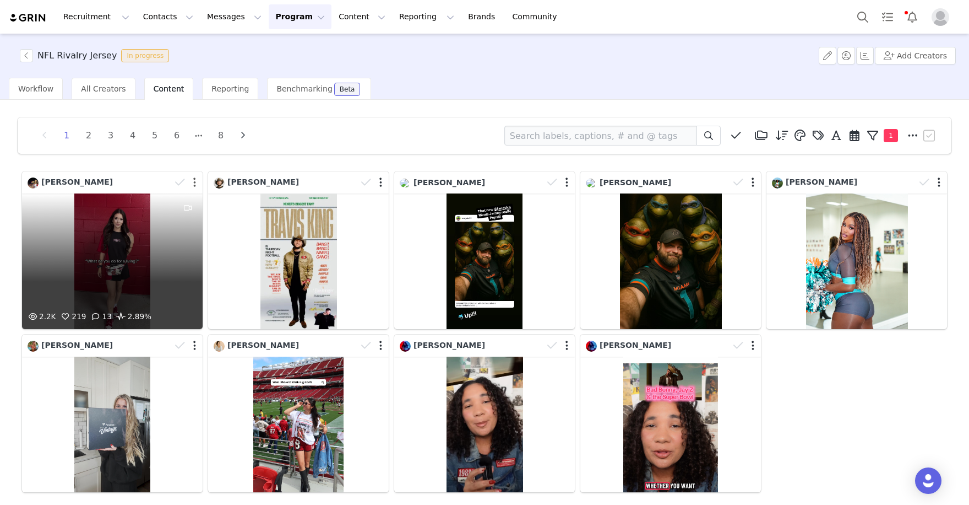
click at [195, 178] on button "button" at bounding box center [194, 182] width 3 height 11
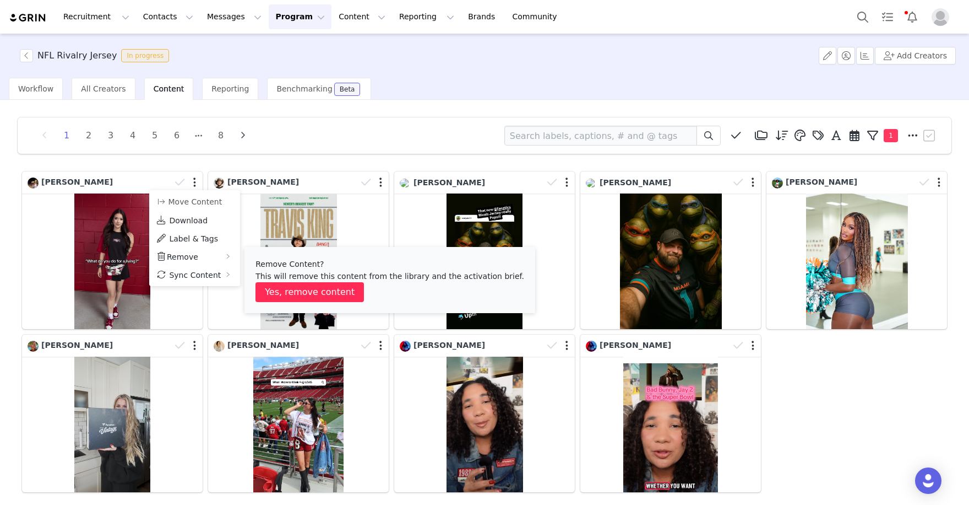
click at [284, 284] on button "Yes, remove content" at bounding box center [310, 292] width 109 height 20
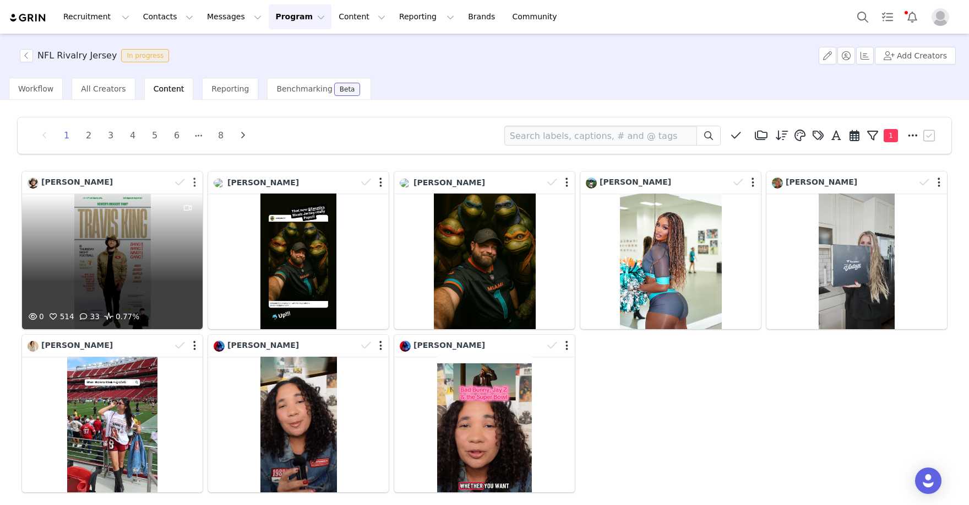
click at [193, 178] on button "button" at bounding box center [194, 182] width 3 height 11
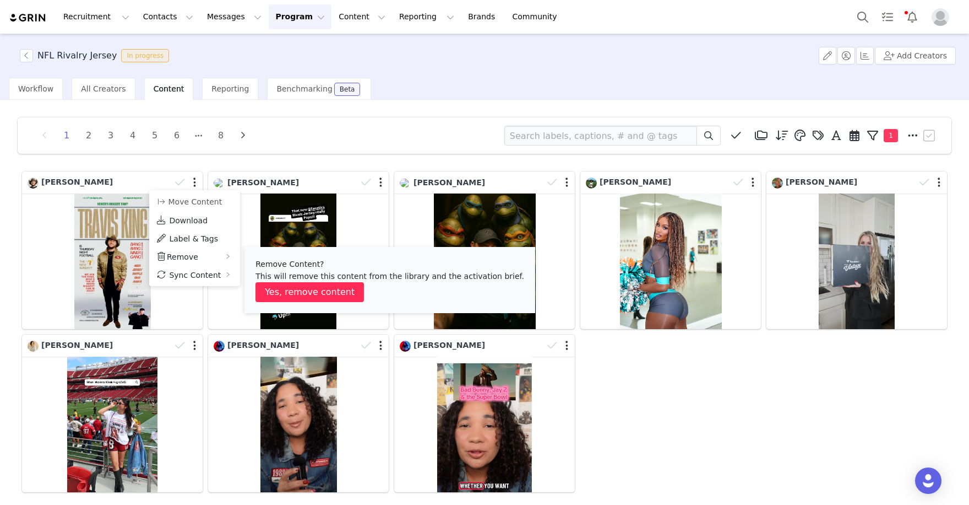
click at [310, 290] on button "Yes, remove content" at bounding box center [310, 292] width 109 height 20
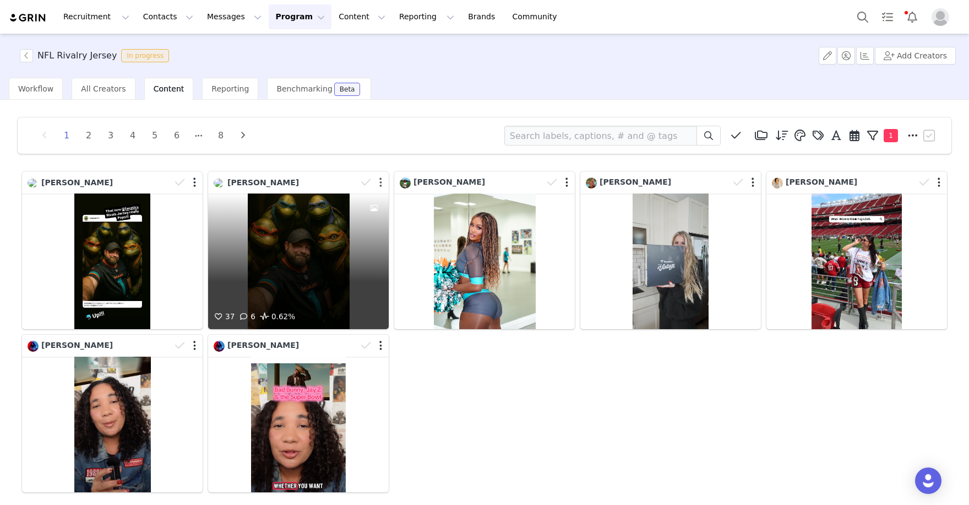
click at [380, 180] on button "button" at bounding box center [380, 182] width 3 height 11
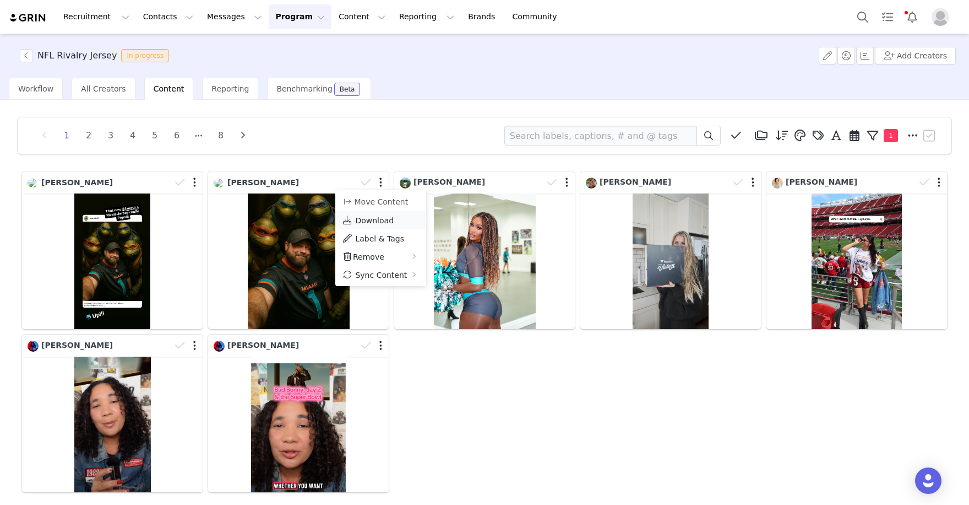
click at [370, 219] on span "Download" at bounding box center [374, 220] width 39 height 9
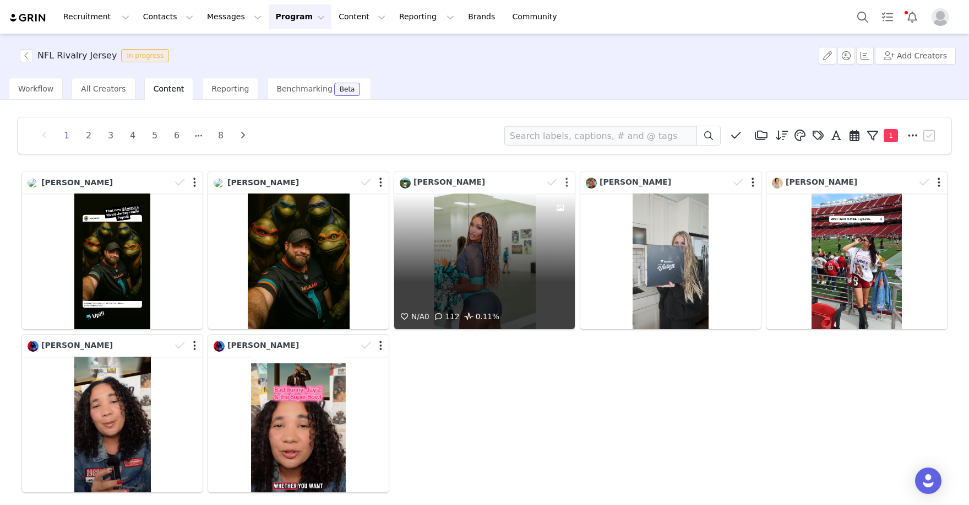
click at [566, 181] on button "button" at bounding box center [567, 182] width 3 height 11
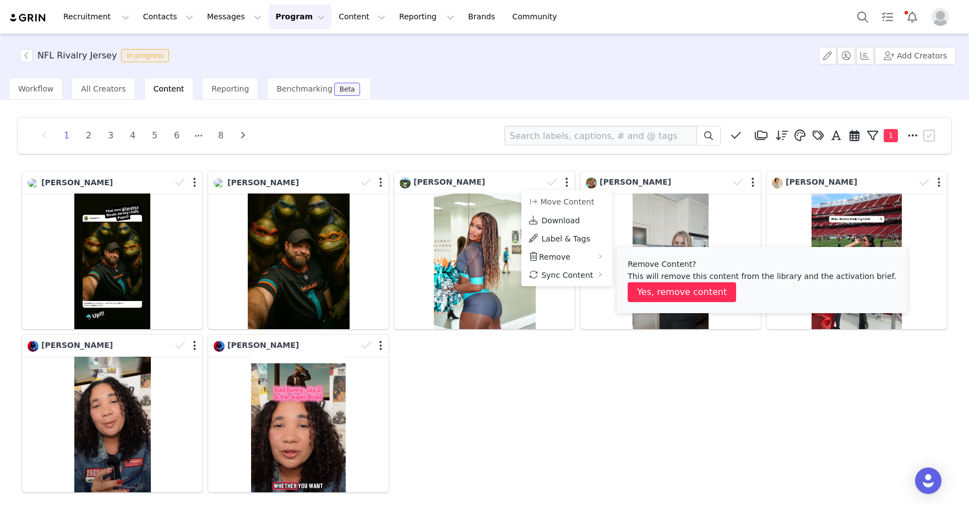
click at [659, 287] on button "Yes, remove content" at bounding box center [682, 292] width 109 height 20
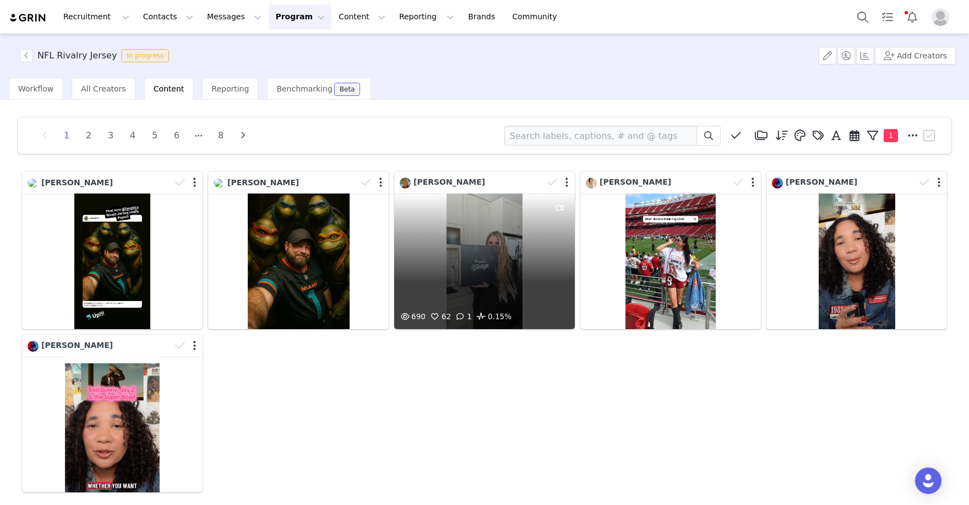
click at [486, 254] on div "690 62 1 0.15%" at bounding box center [484, 260] width 181 height 135
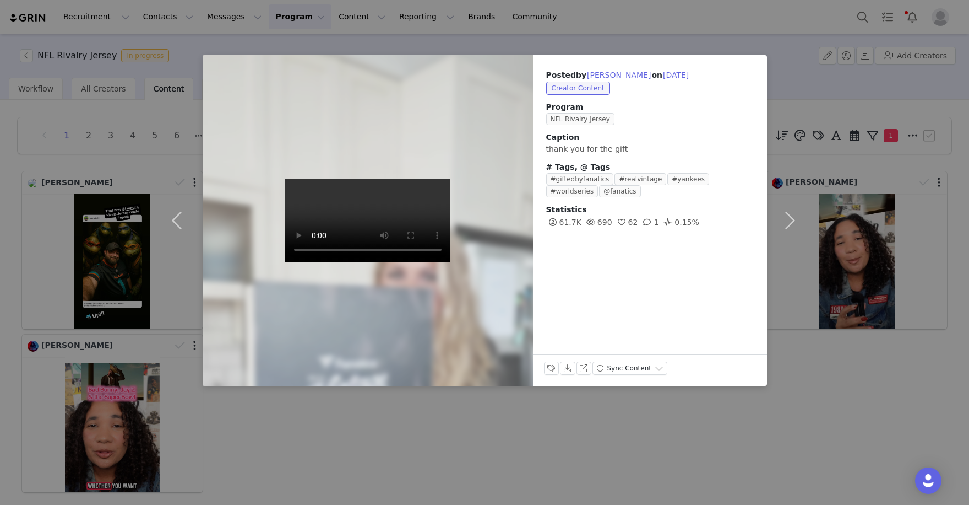
click at [353, 214] on video at bounding box center [367, 220] width 165 height 83
click at [795, 67] on button "button" at bounding box center [790, 220] width 46 height 330
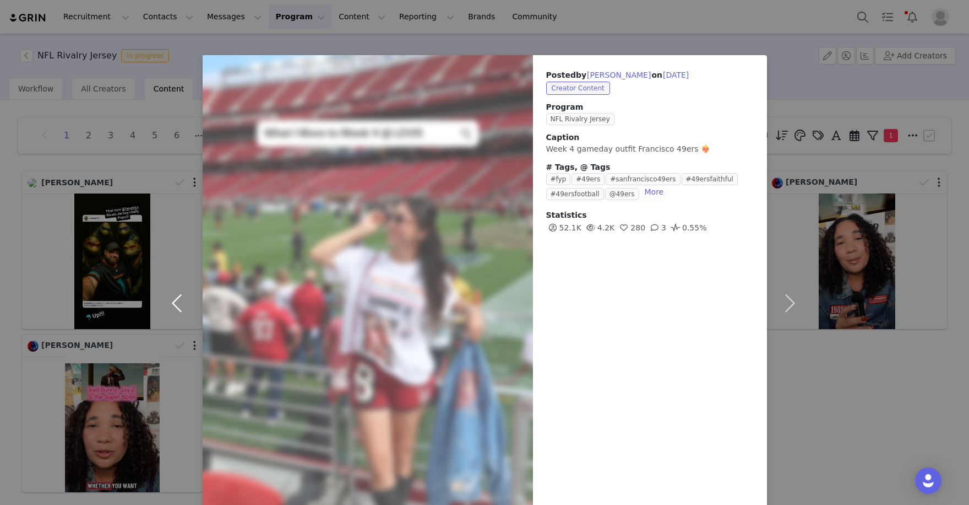
click at [156, 161] on button "button" at bounding box center [179, 303] width 46 height 496
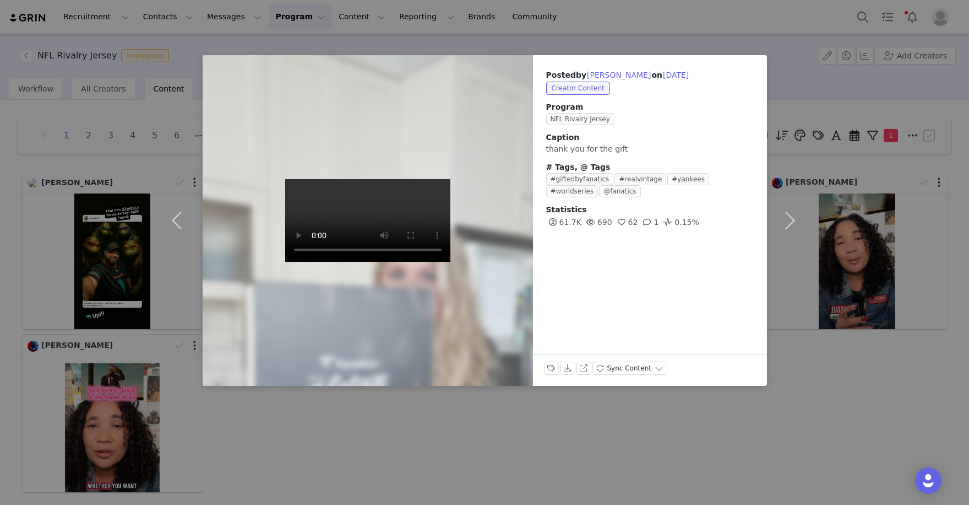
click at [118, 160] on div "Posted by Melissa Wamp on Sep 30, 2025 Creator Content Program NFL Rivalry Jers…" at bounding box center [484, 252] width 969 height 505
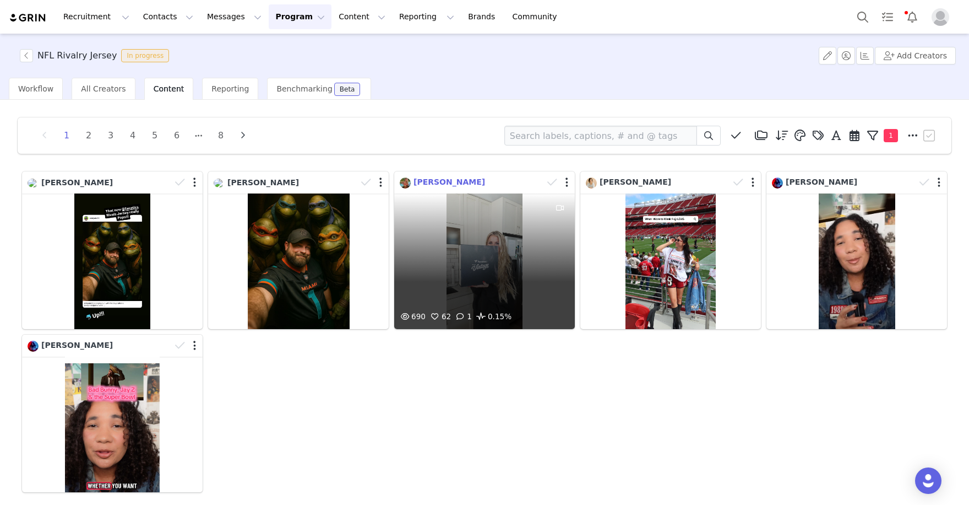
click at [448, 181] on span "Melissa Wamp" at bounding box center [450, 181] width 72 height 9
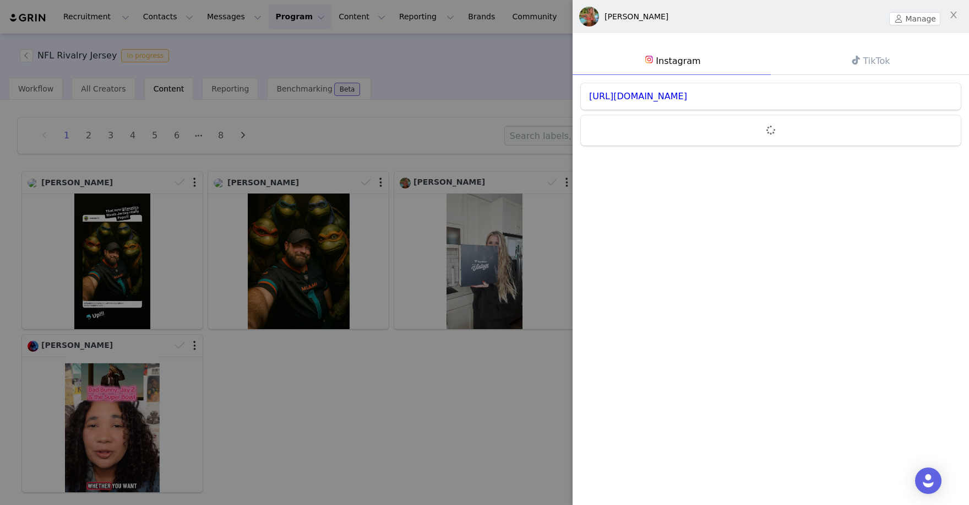
click at [701, 101] on div "https://www.instagram.com/melissawamp" at bounding box center [771, 96] width 380 height 26
click at [687, 98] on link "https://www.instagram.com/melissawamp" at bounding box center [638, 96] width 98 height 10
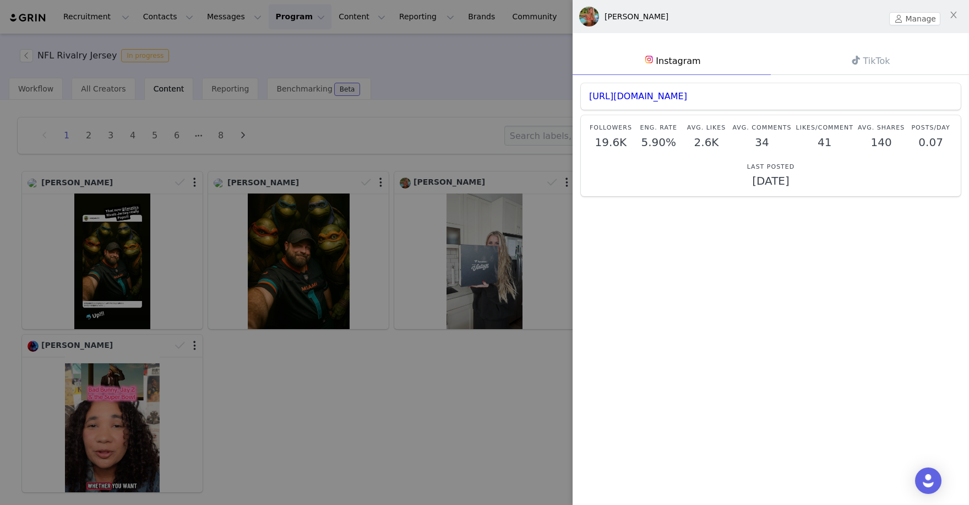
click at [838, 67] on link "TikTok" at bounding box center [870, 61] width 198 height 28
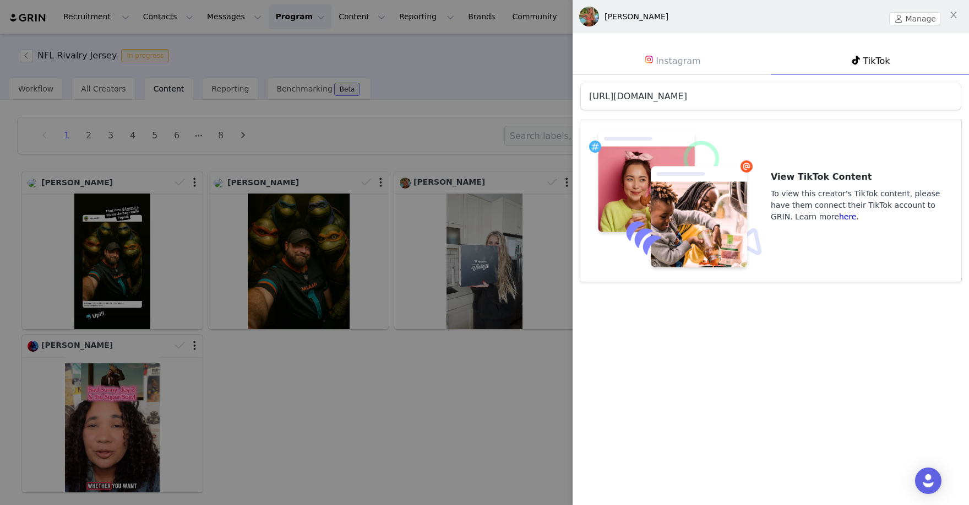
click at [687, 95] on link "https://www.tiktok.com/@melissawamp" at bounding box center [638, 96] width 98 height 10
click at [440, 155] on div at bounding box center [484, 252] width 969 height 505
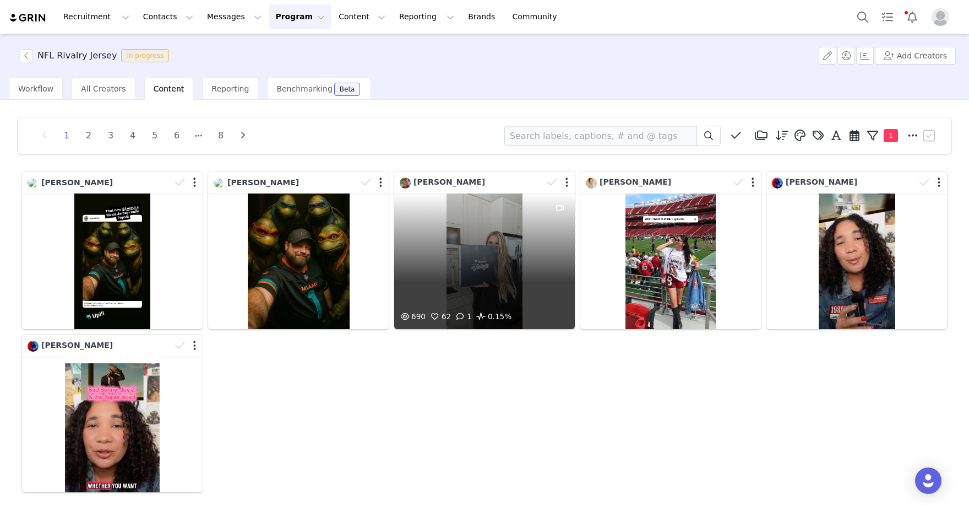
click at [562, 181] on div at bounding box center [559, 182] width 32 height 17
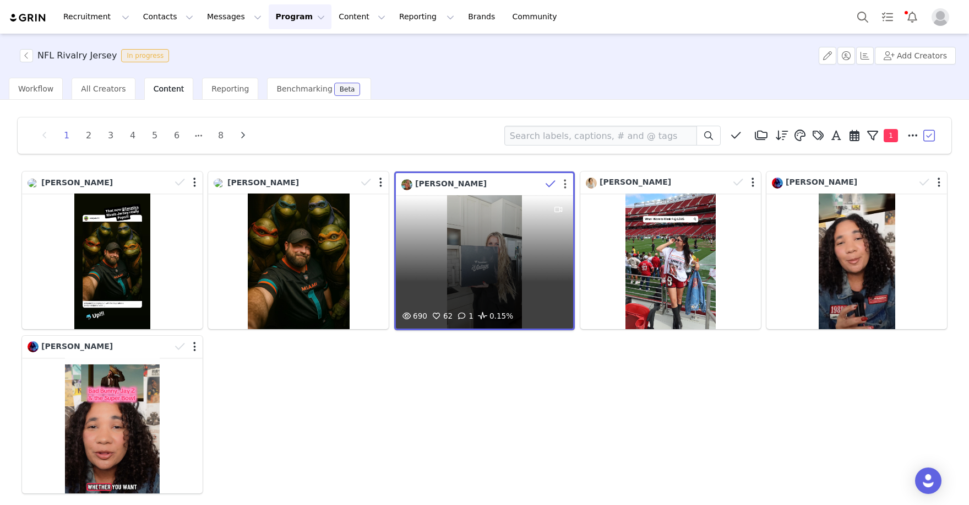
click at [564, 181] on button "button" at bounding box center [565, 183] width 3 height 11
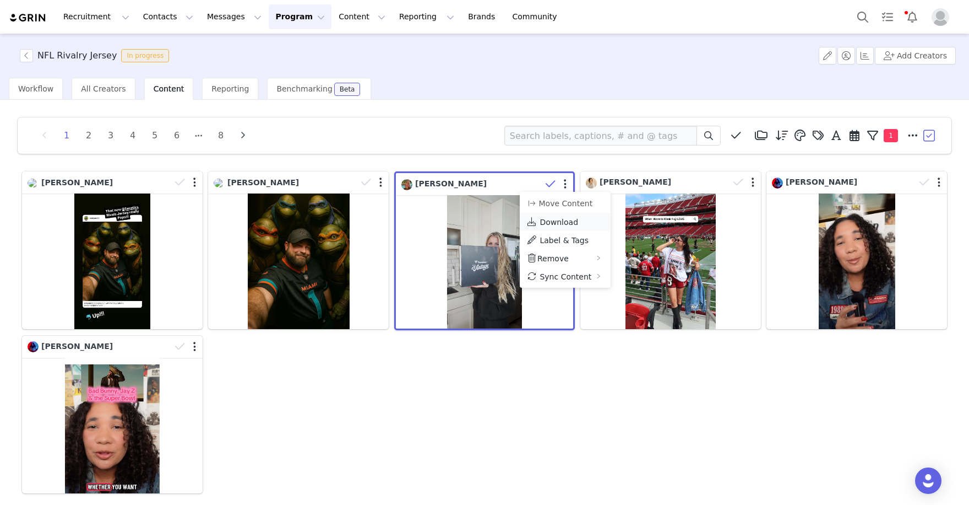
click at [566, 220] on span "Download" at bounding box center [559, 222] width 39 height 9
click at [567, 203] on button "Move Content" at bounding box center [560, 203] width 67 height 13
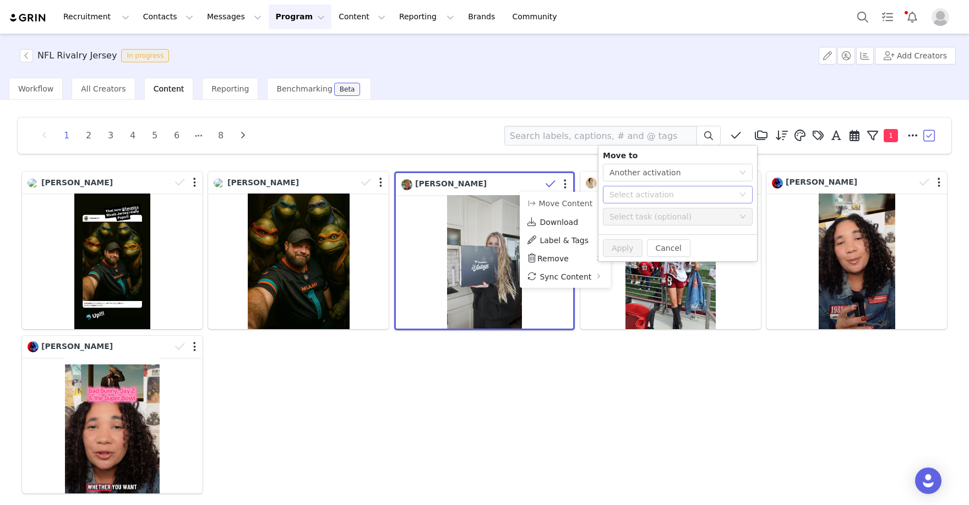
click at [658, 189] on div "Select activation" at bounding box center [672, 194] width 124 height 11
click at [644, 251] on li "Real Vintage Tees (2025) Activated" at bounding box center [678, 254] width 150 height 19
click at [628, 245] on button "Apply" at bounding box center [623, 248] width 40 height 18
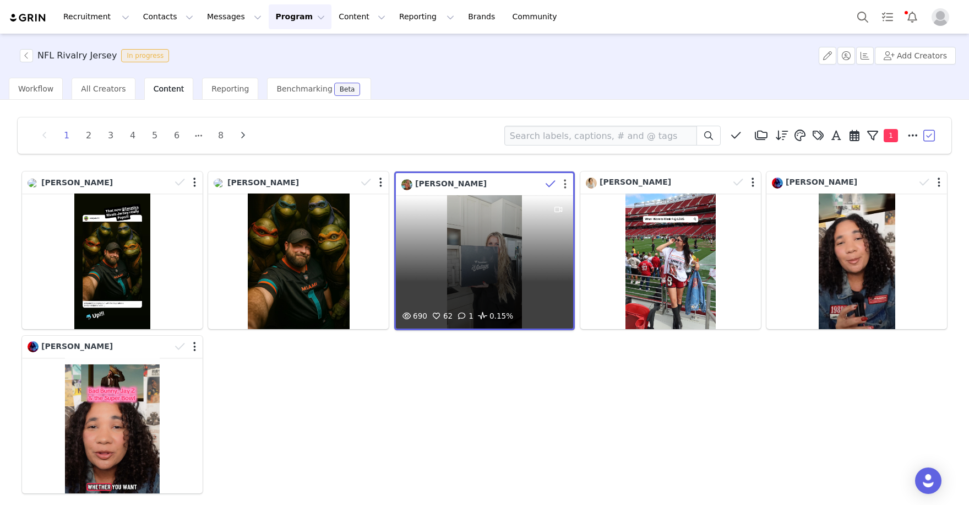
click at [566, 186] on button "button" at bounding box center [565, 183] width 3 height 11
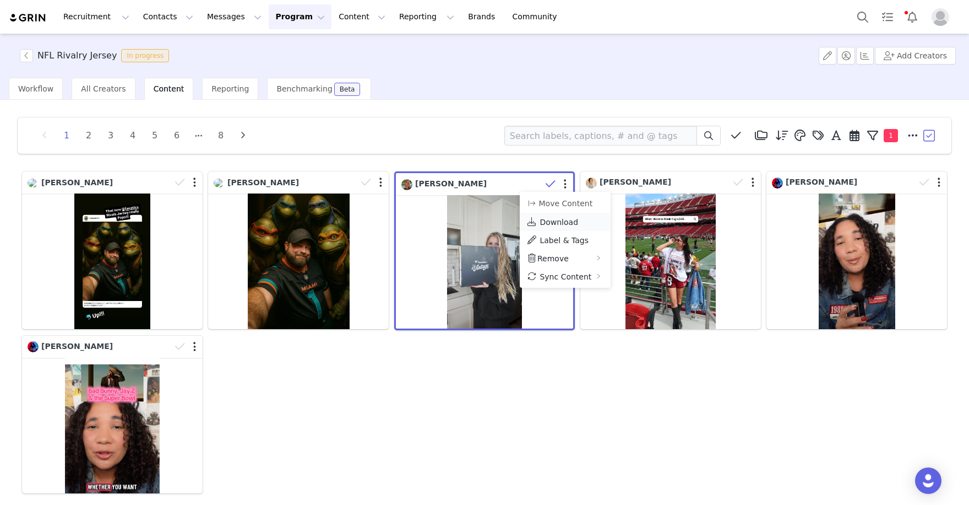
click at [546, 223] on span "Download" at bounding box center [559, 222] width 39 height 9
click at [508, 353] on div "Alex Tressler Alex Tressler Melissa Wamp Anissa Mariah Marissa Tandon Marissa T…" at bounding box center [484, 332] width 931 height 327
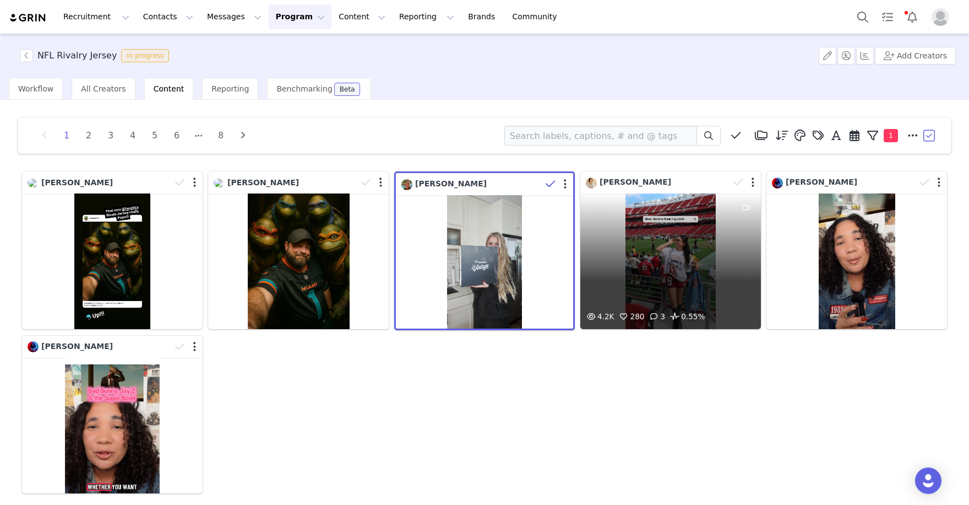
click at [665, 222] on div "4.2K 280 3 0.55%" at bounding box center [671, 260] width 181 height 135
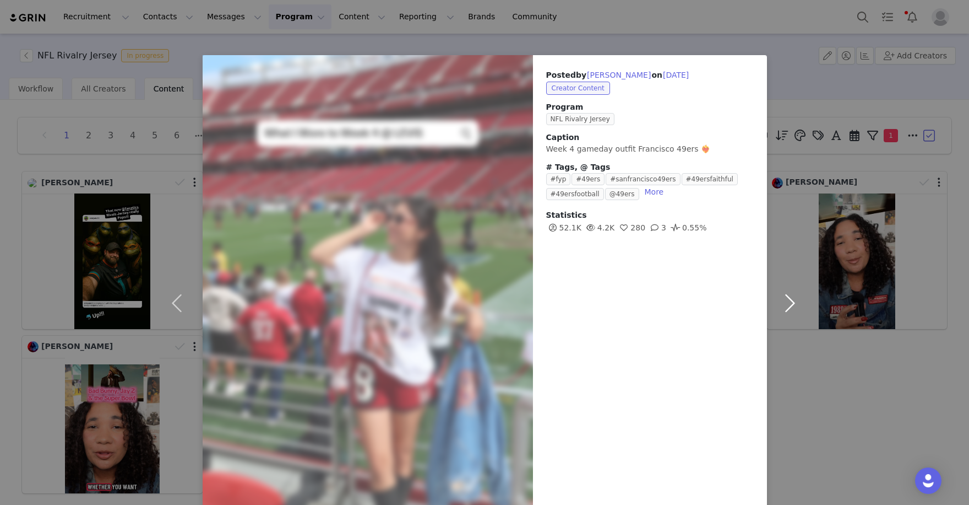
click at [784, 374] on button "button" at bounding box center [790, 303] width 46 height 496
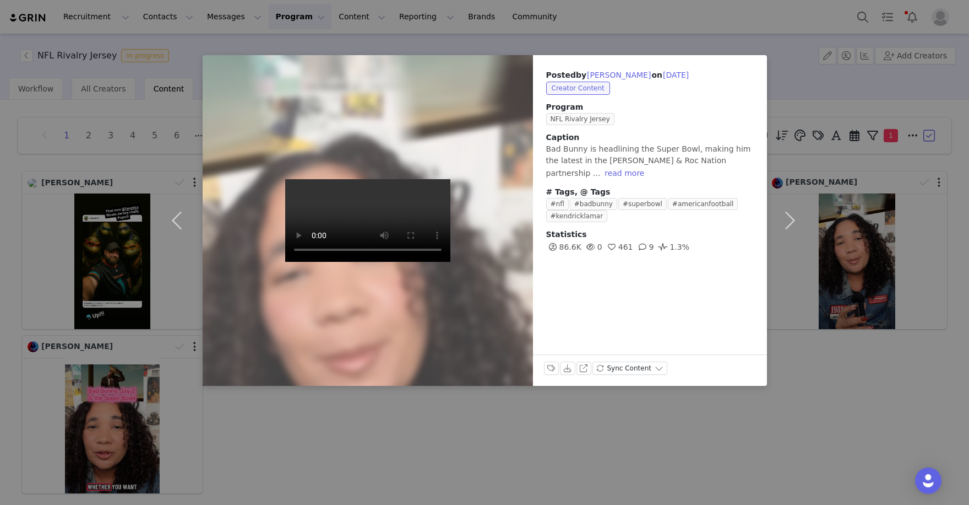
click at [364, 218] on video at bounding box center [367, 220] width 165 height 83
click at [379, 262] on video at bounding box center [367, 220] width 165 height 83
click at [718, 452] on div "Posted by Marissa Tandon on Sep 30, 2025 Creator Content Program NFL Rivalry Je…" at bounding box center [484, 252] width 969 height 505
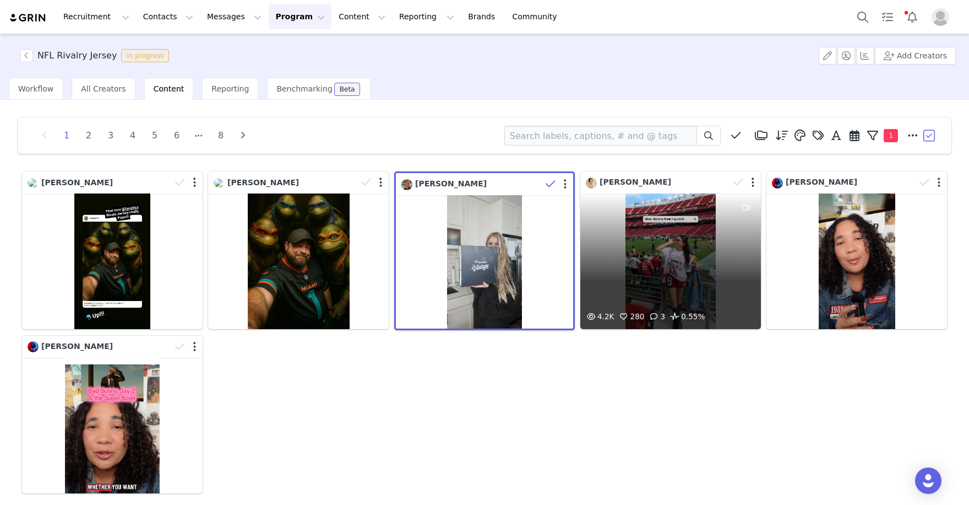
click at [755, 181] on div at bounding box center [745, 182] width 32 height 17
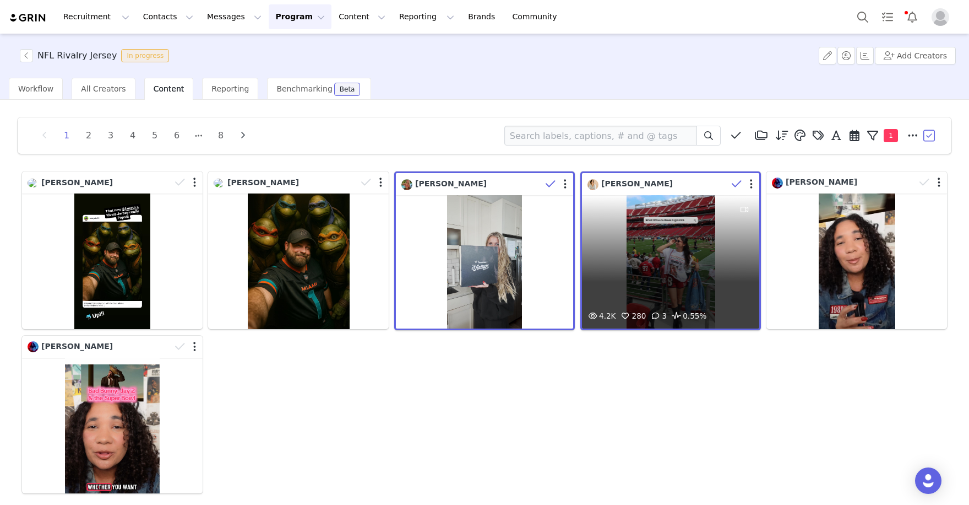
click at [753, 181] on div at bounding box center [744, 184] width 32 height 17
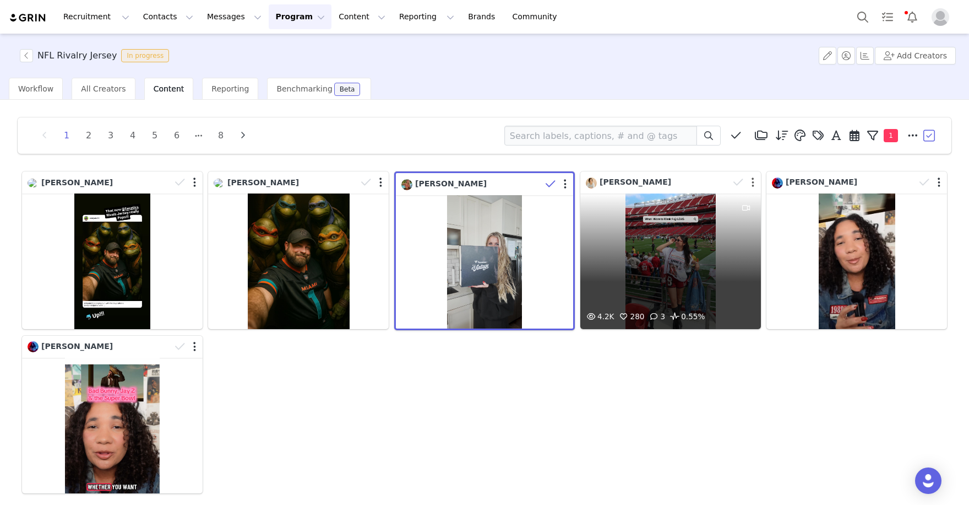
click at [752, 184] on button "button" at bounding box center [753, 182] width 3 height 11
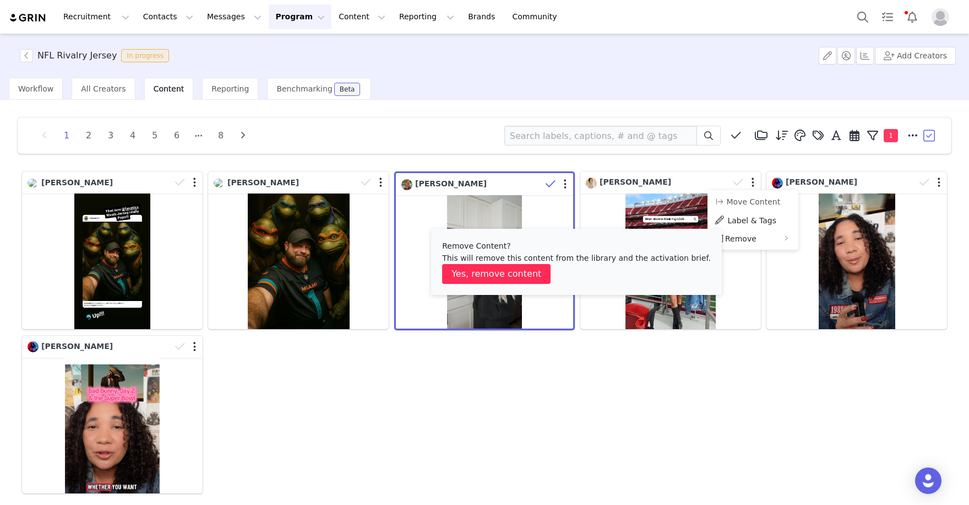
click at [500, 270] on button "Yes, remove content" at bounding box center [496, 274] width 109 height 20
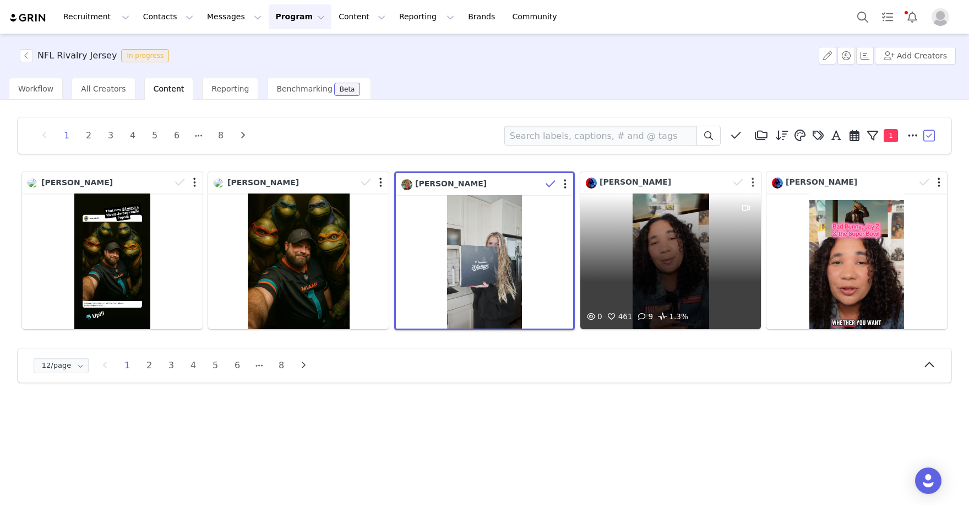
click at [752, 181] on button "button" at bounding box center [753, 182] width 3 height 11
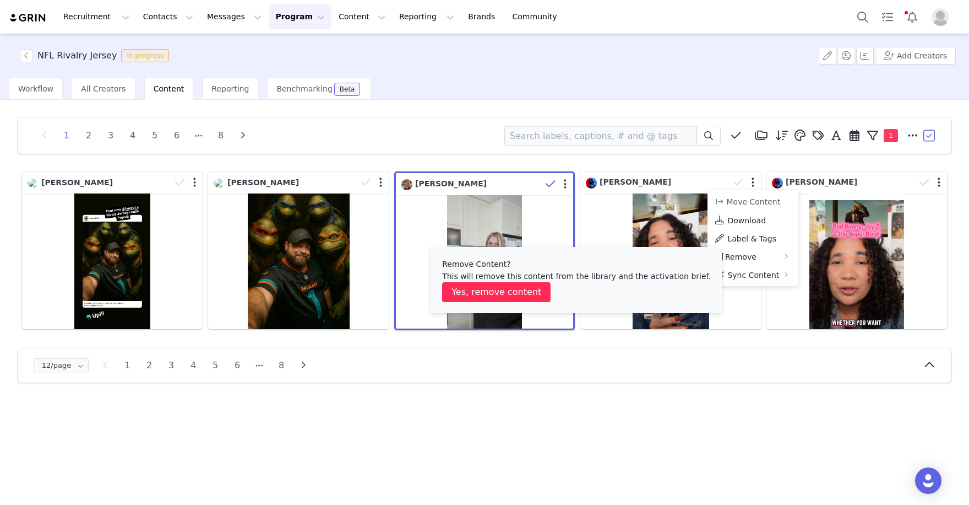
click at [513, 285] on button "Yes, remove content" at bounding box center [496, 292] width 109 height 20
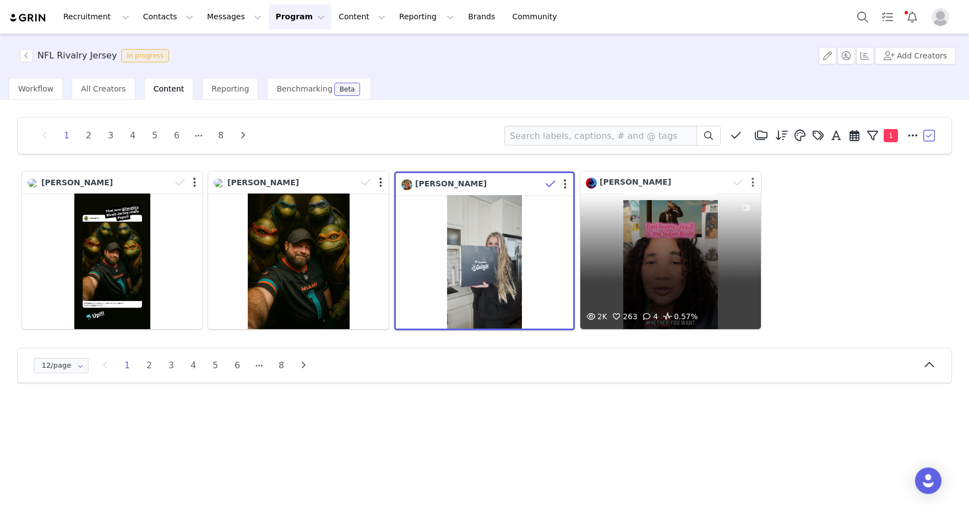
click at [752, 181] on button "button" at bounding box center [753, 182] width 3 height 11
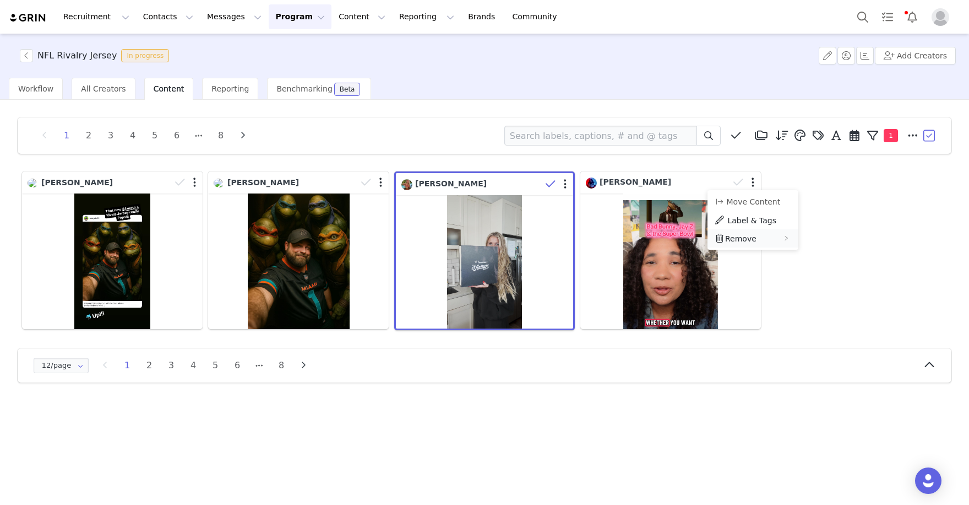
click at [733, 238] on span "Remove" at bounding box center [740, 238] width 31 height 9
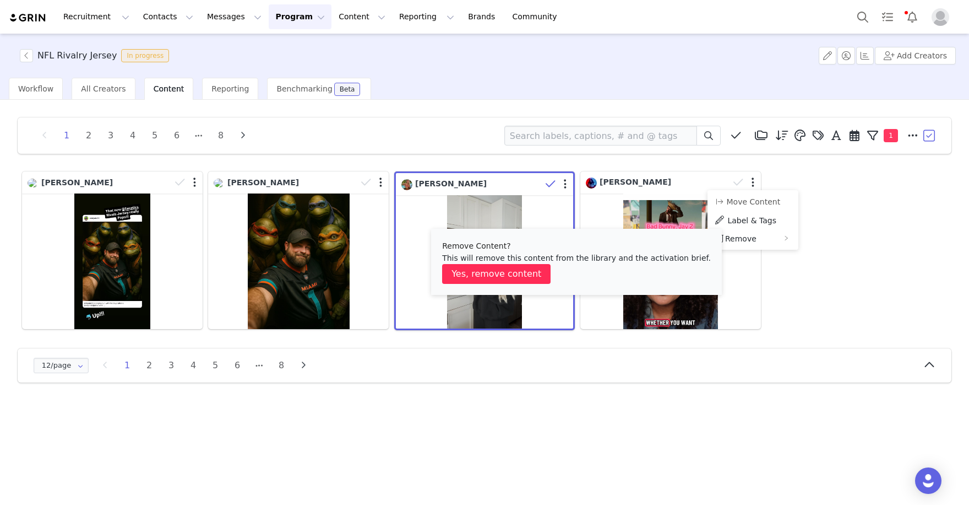
click at [509, 266] on button "Yes, remove content" at bounding box center [496, 274] width 109 height 20
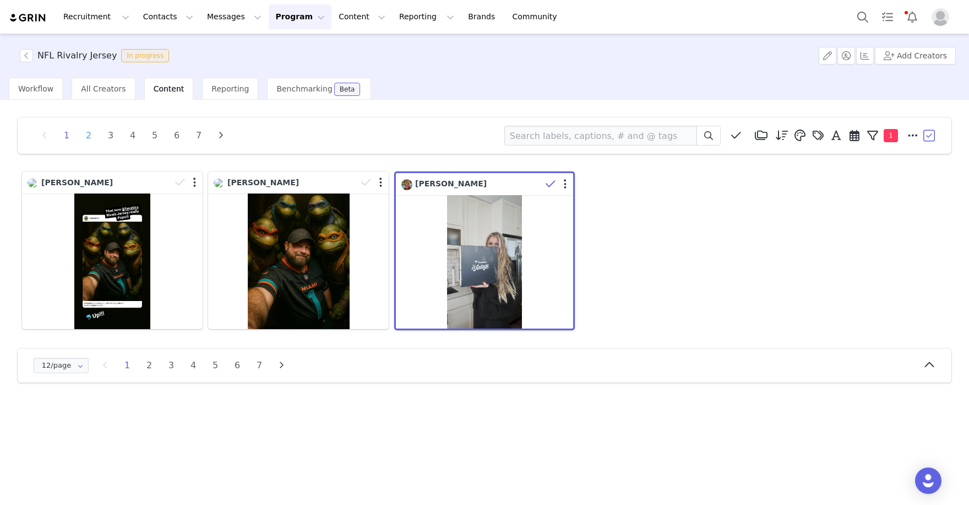
click at [90, 132] on li "2" at bounding box center [88, 135] width 17 height 15
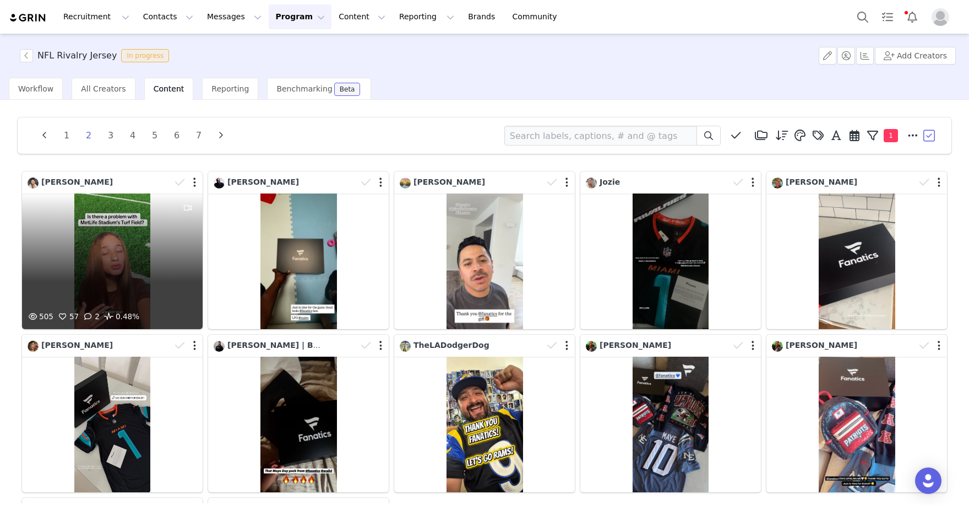
click at [192, 183] on div at bounding box center [187, 182] width 32 height 17
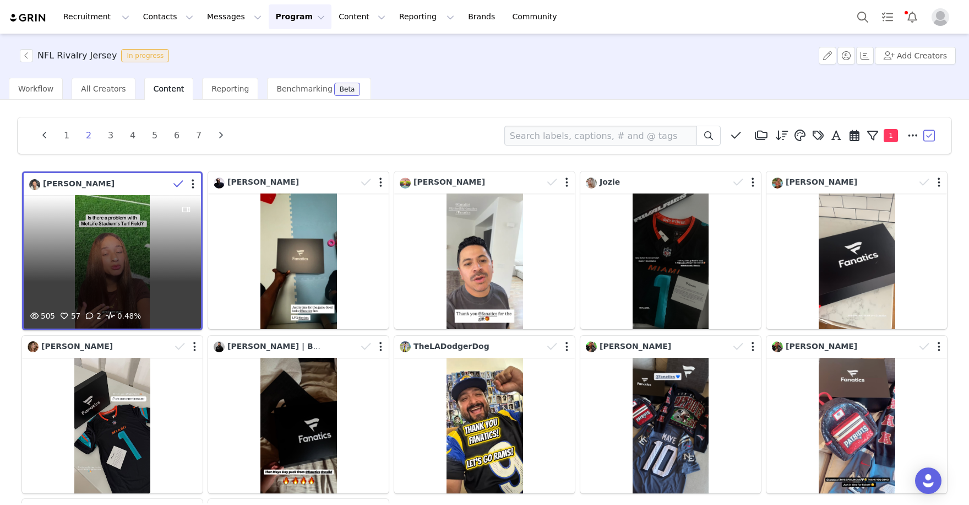
click at [195, 185] on div at bounding box center [185, 184] width 32 height 17
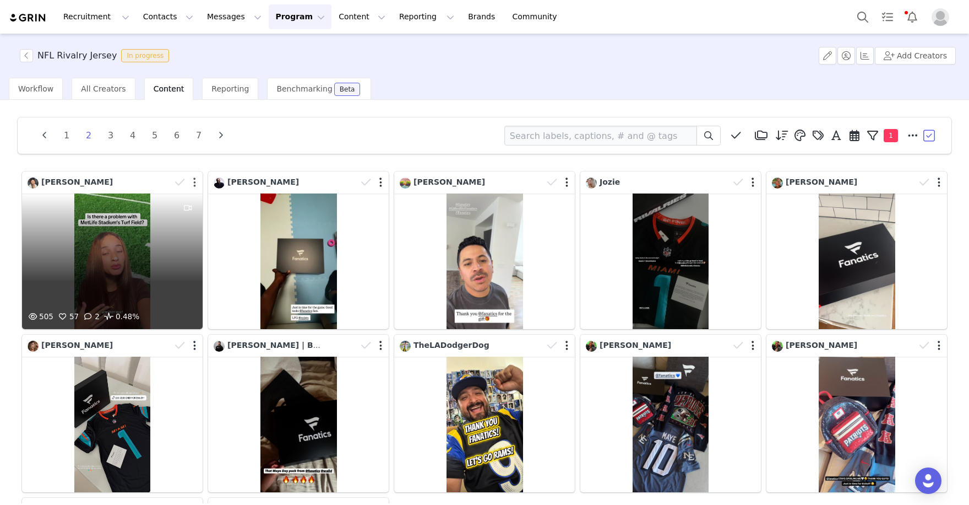
click at [193, 184] on button "button" at bounding box center [194, 182] width 3 height 11
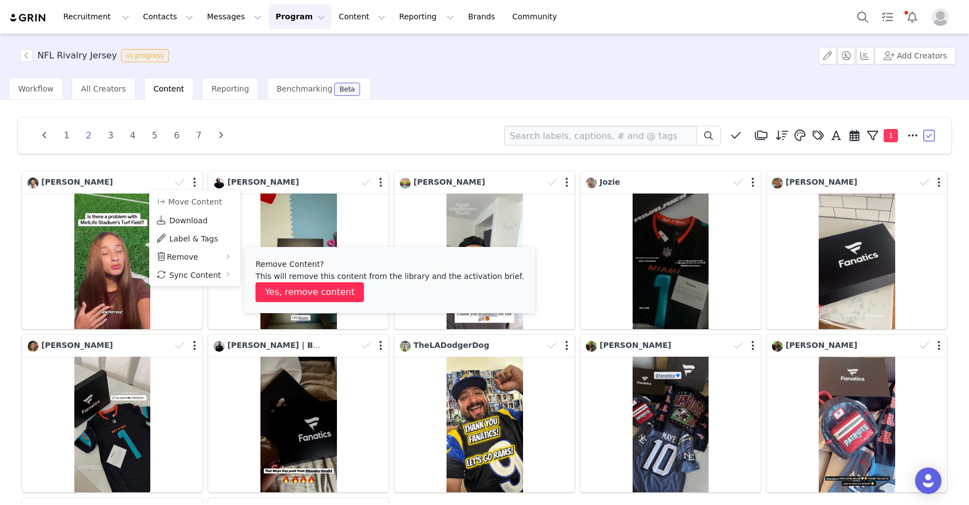
click at [292, 287] on button "Yes, remove content" at bounding box center [310, 292] width 109 height 20
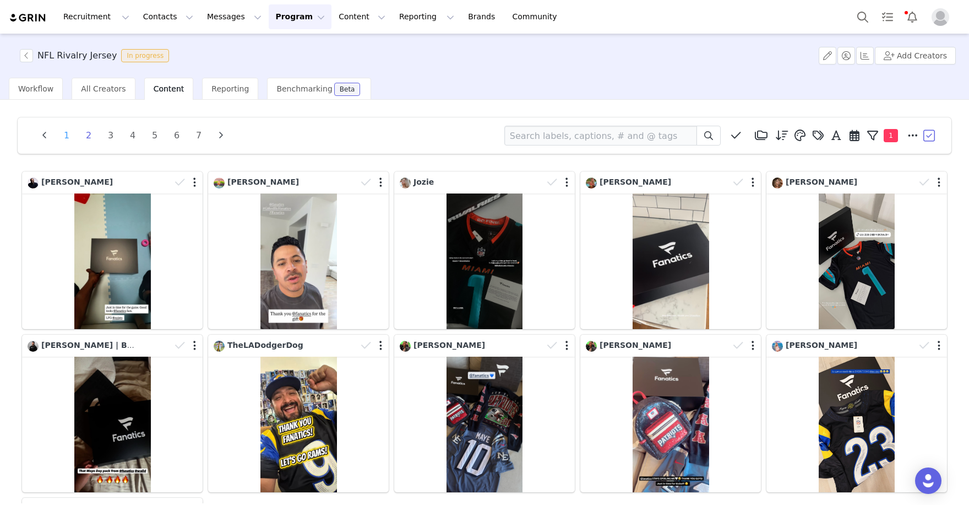
click at [64, 133] on li "1" at bounding box center [66, 135] width 17 height 15
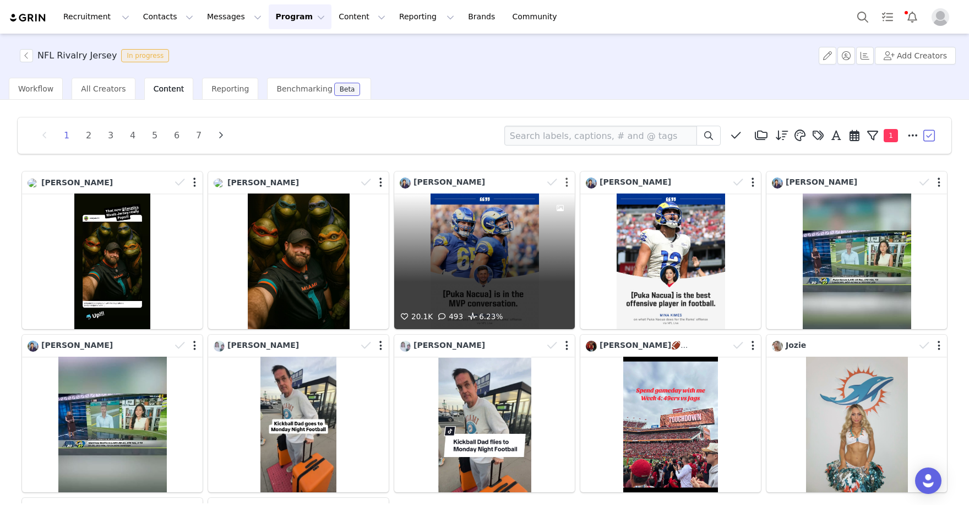
click at [566, 181] on button "button" at bounding box center [567, 182] width 3 height 11
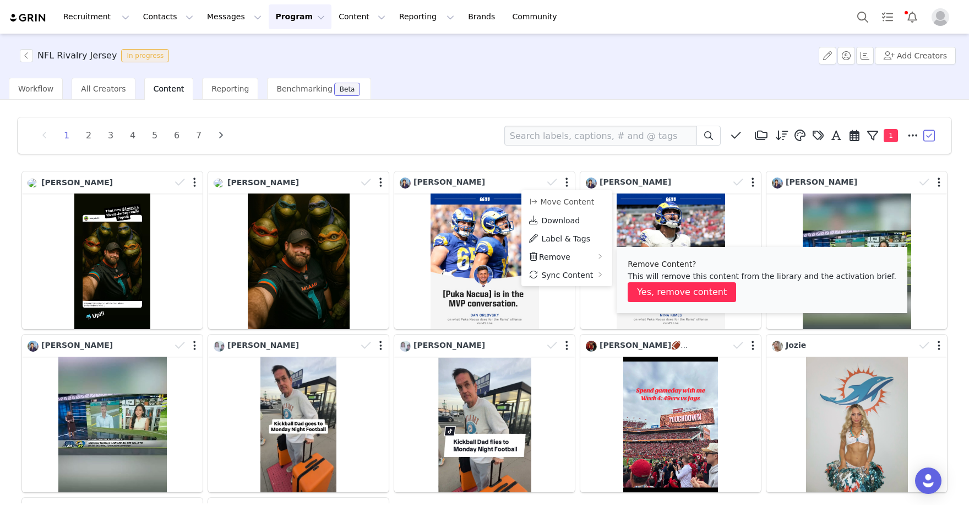
click at [654, 285] on button "Yes, remove content" at bounding box center [682, 292] width 109 height 20
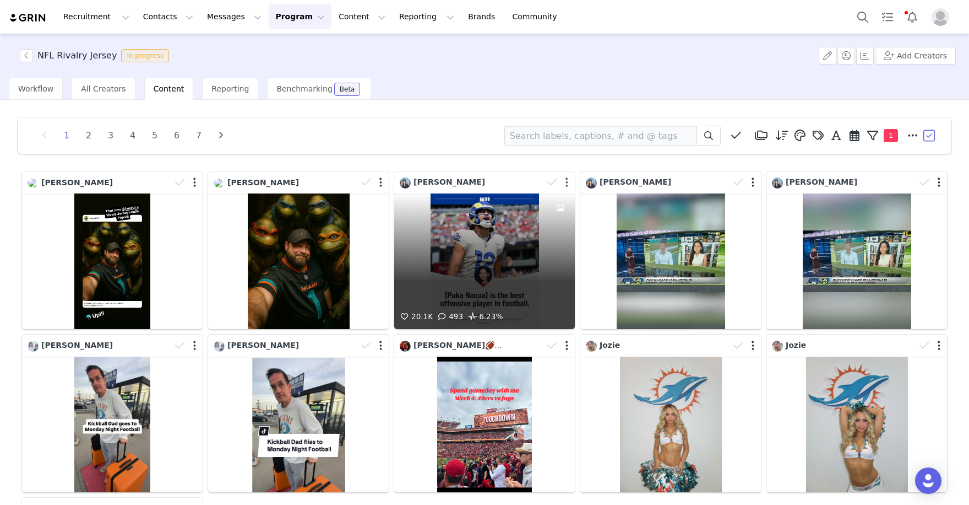
click at [566, 182] on button "button" at bounding box center [567, 182] width 3 height 11
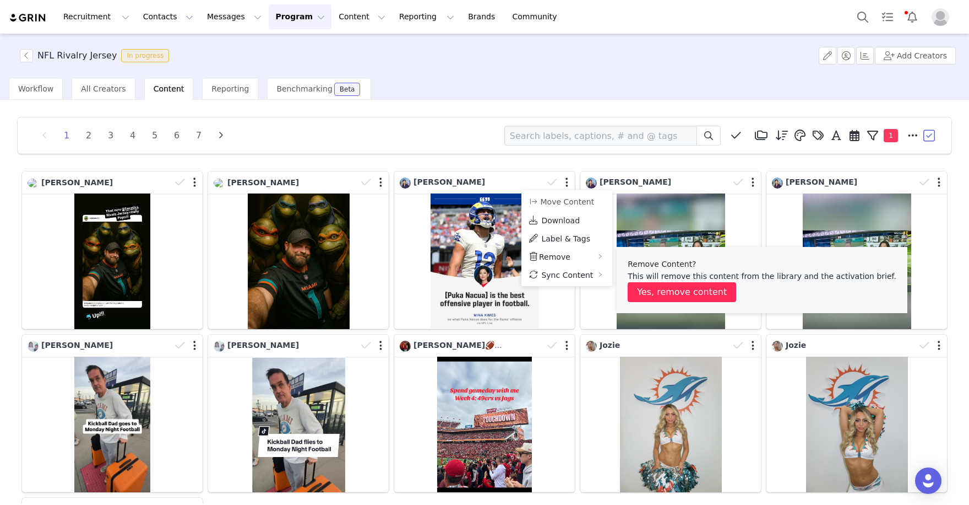
click at [660, 288] on button "Yes, remove content" at bounding box center [682, 292] width 109 height 20
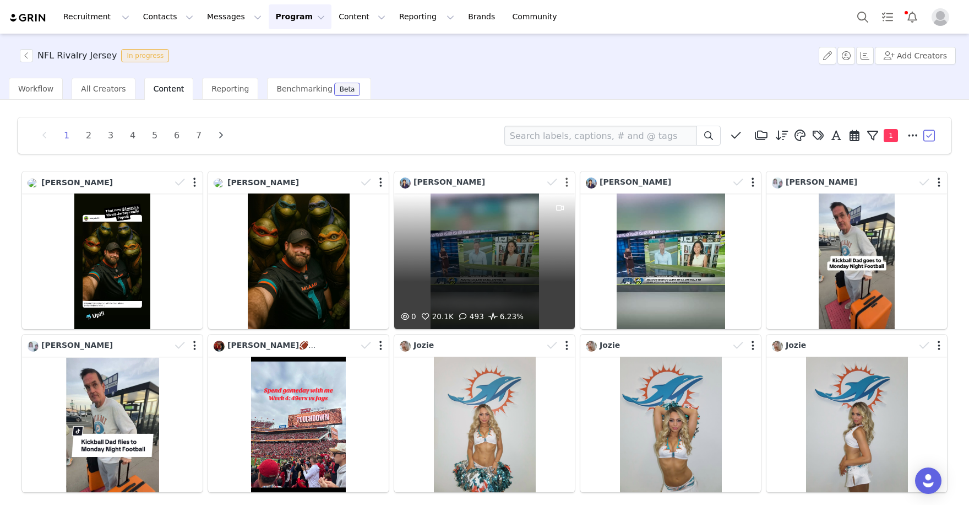
click at [566, 182] on button "button" at bounding box center [567, 182] width 3 height 11
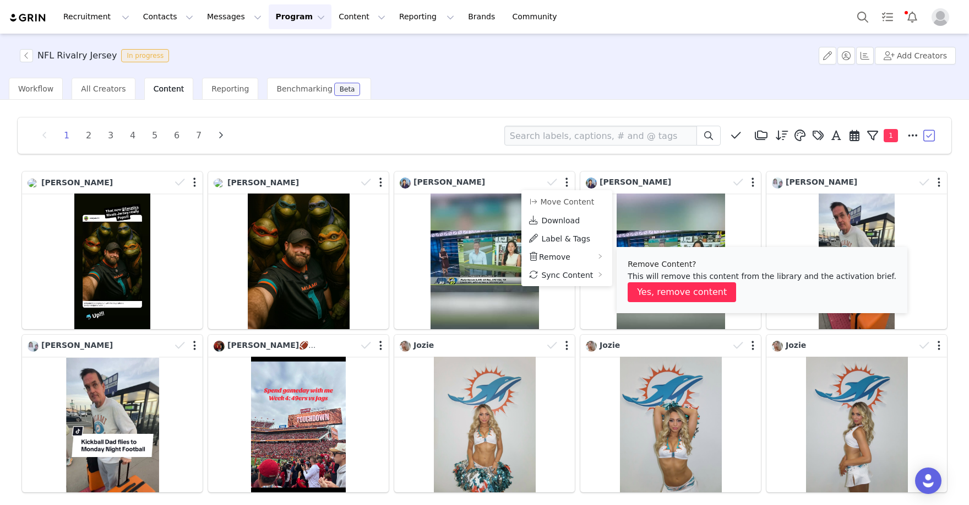
click at [647, 283] on button "Yes, remove content" at bounding box center [682, 292] width 109 height 20
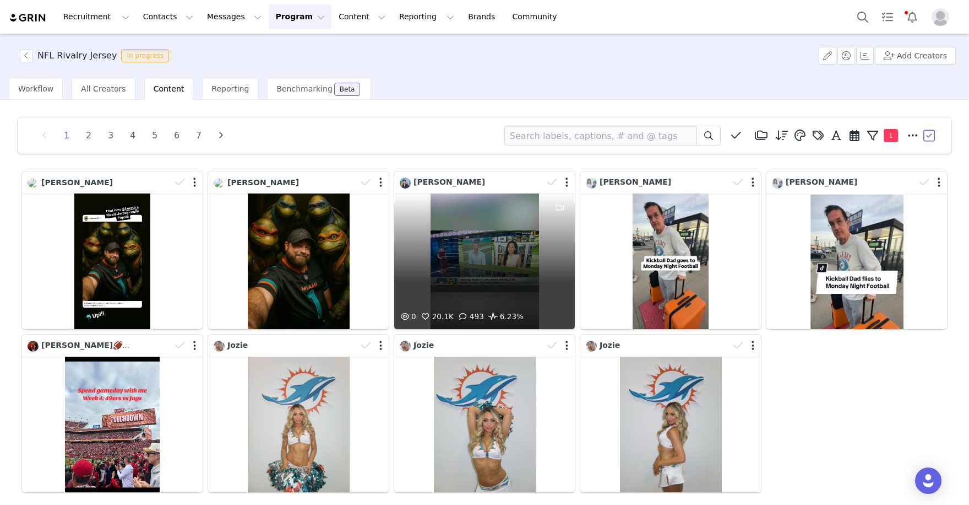
click at [564, 181] on div at bounding box center [559, 182] width 32 height 17
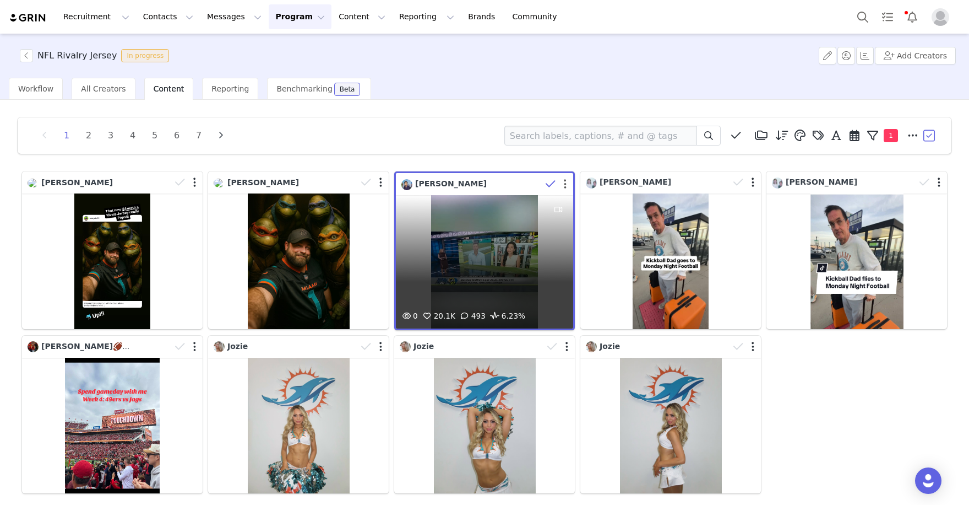
click at [564, 181] on button "button" at bounding box center [565, 183] width 3 height 11
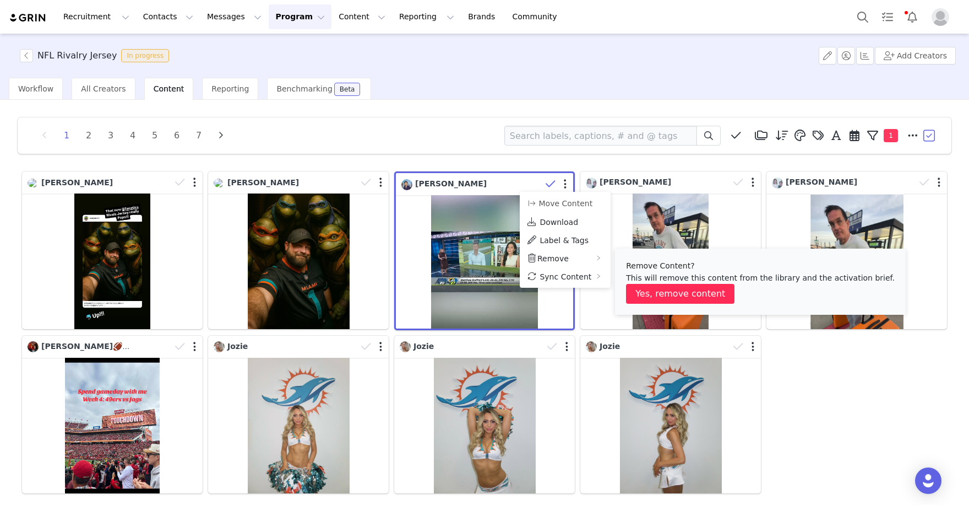
click at [651, 294] on button "Yes, remove content" at bounding box center [680, 294] width 109 height 20
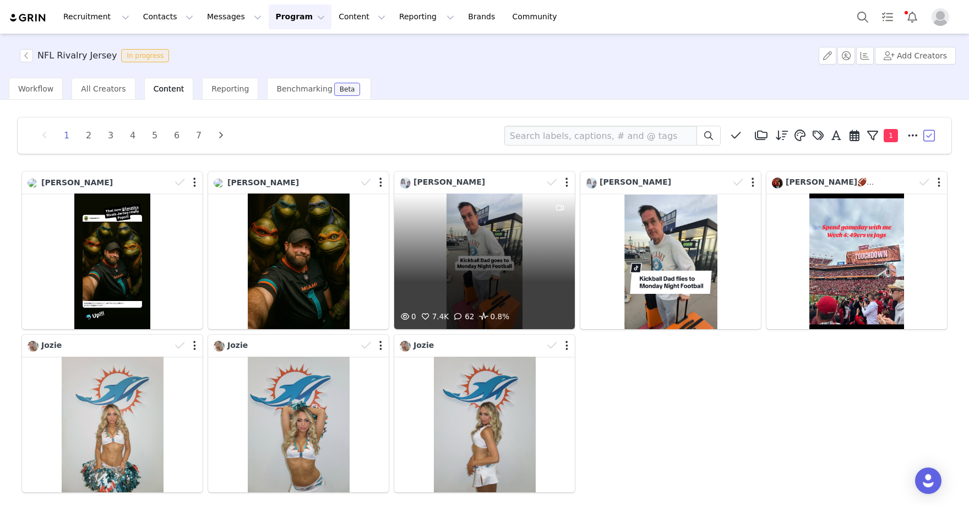
click at [563, 180] on div at bounding box center [559, 182] width 32 height 17
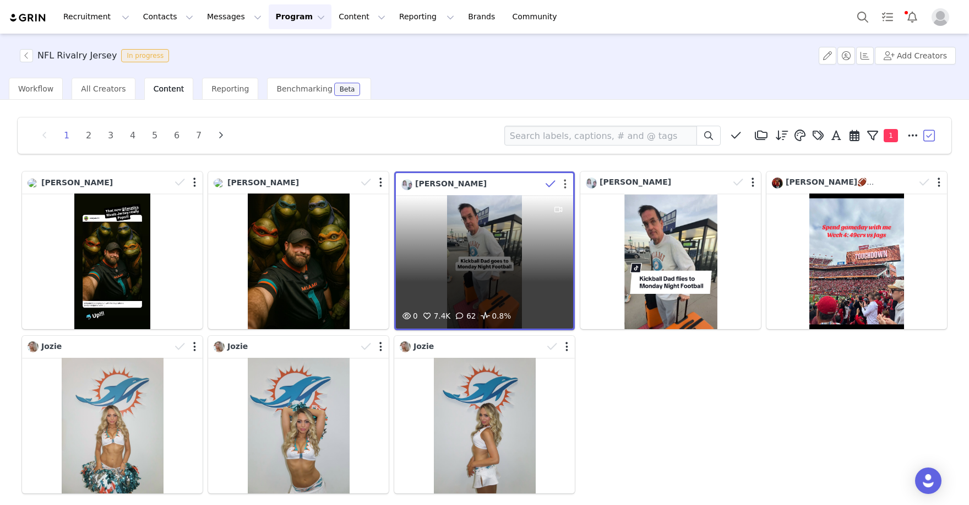
click at [565, 182] on button "button" at bounding box center [565, 183] width 3 height 11
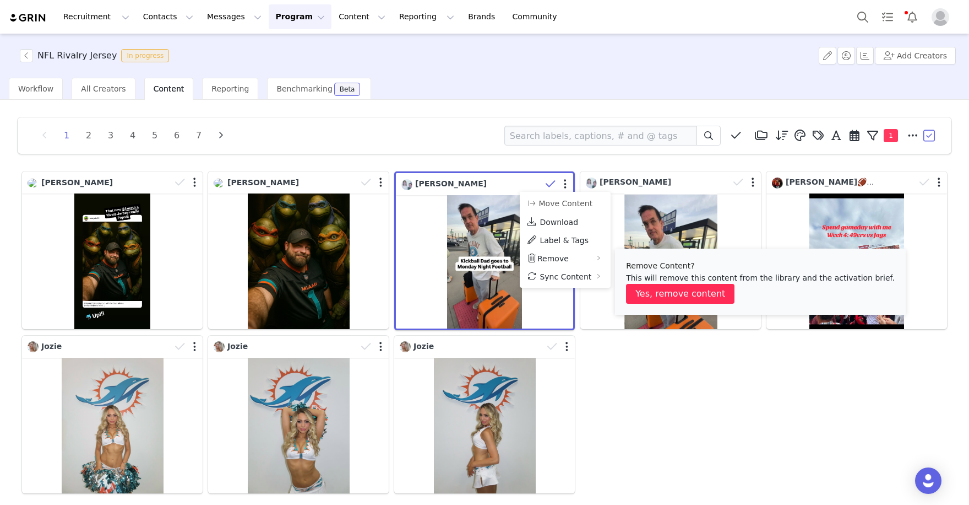
click at [658, 291] on button "Yes, remove content" at bounding box center [680, 294] width 109 height 20
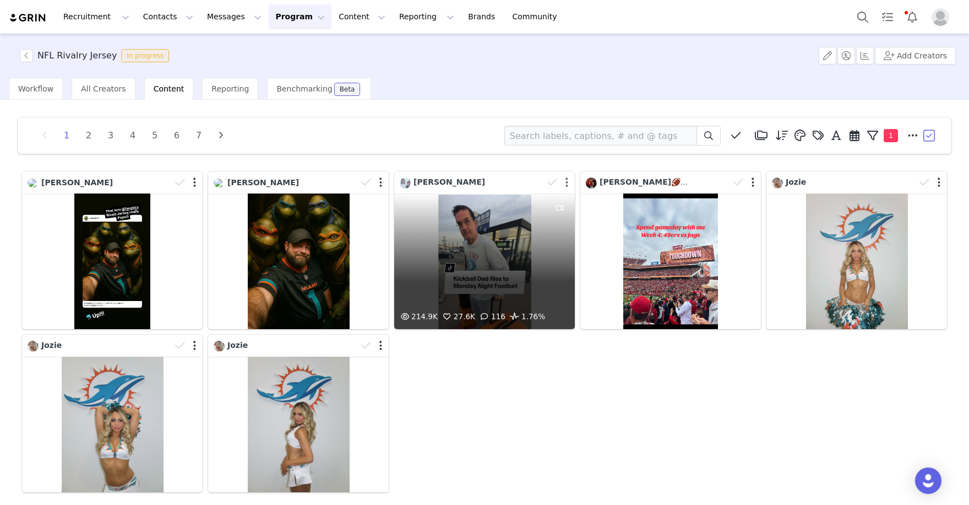
click at [567, 181] on button "button" at bounding box center [567, 182] width 3 height 11
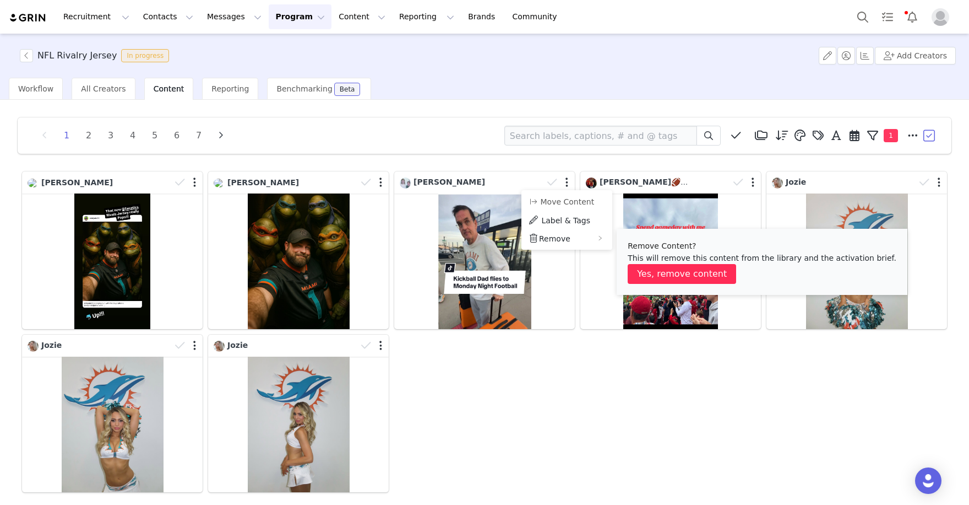
click at [654, 278] on button "Yes, remove content" at bounding box center [682, 274] width 109 height 20
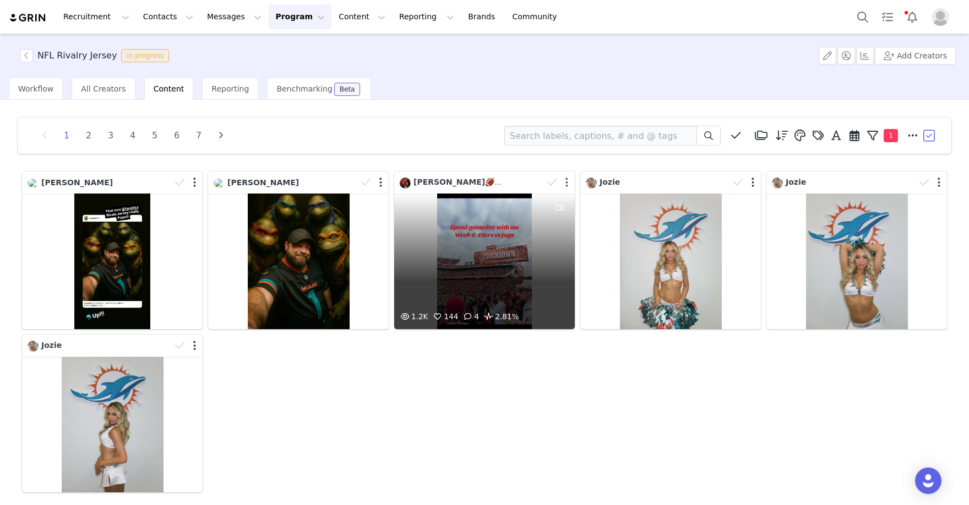
click at [566, 178] on button "button" at bounding box center [567, 182] width 3 height 11
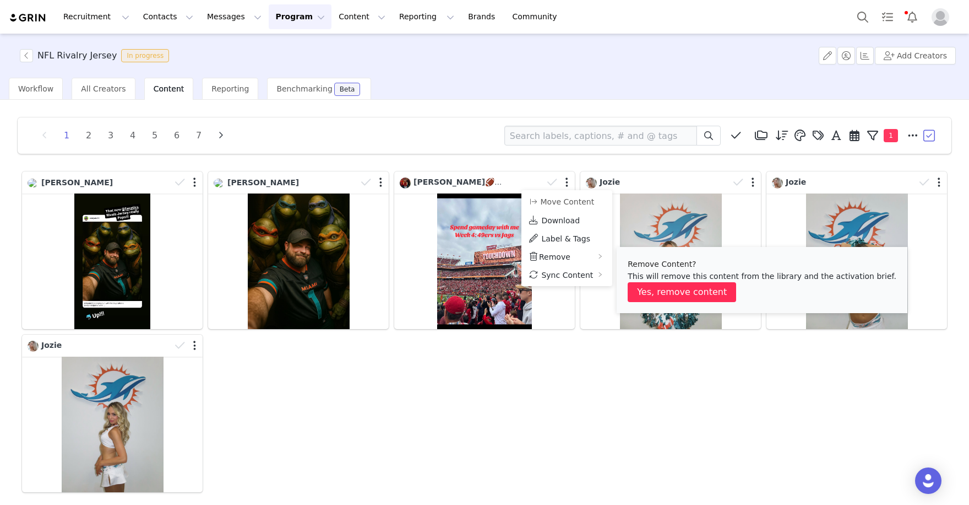
click at [660, 289] on button "Yes, remove content" at bounding box center [682, 292] width 109 height 20
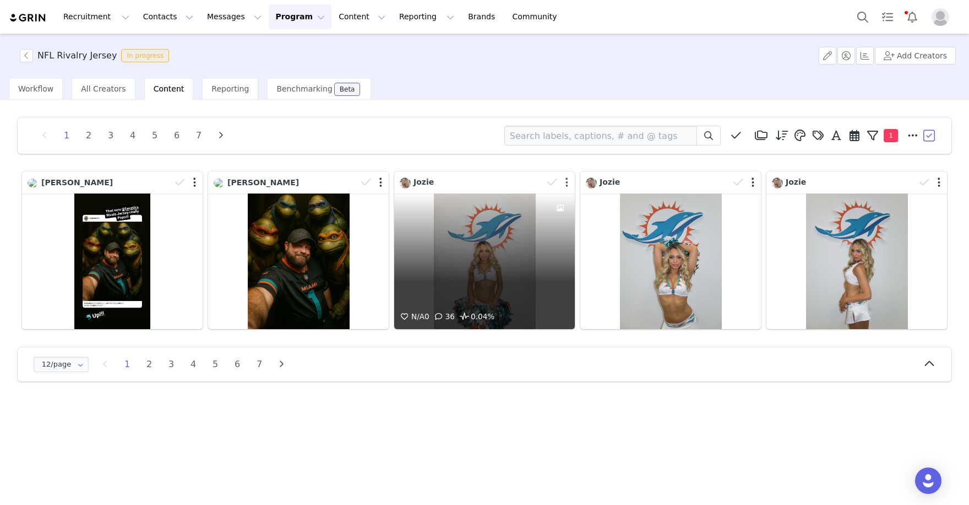
click at [567, 179] on button "button" at bounding box center [567, 182] width 3 height 11
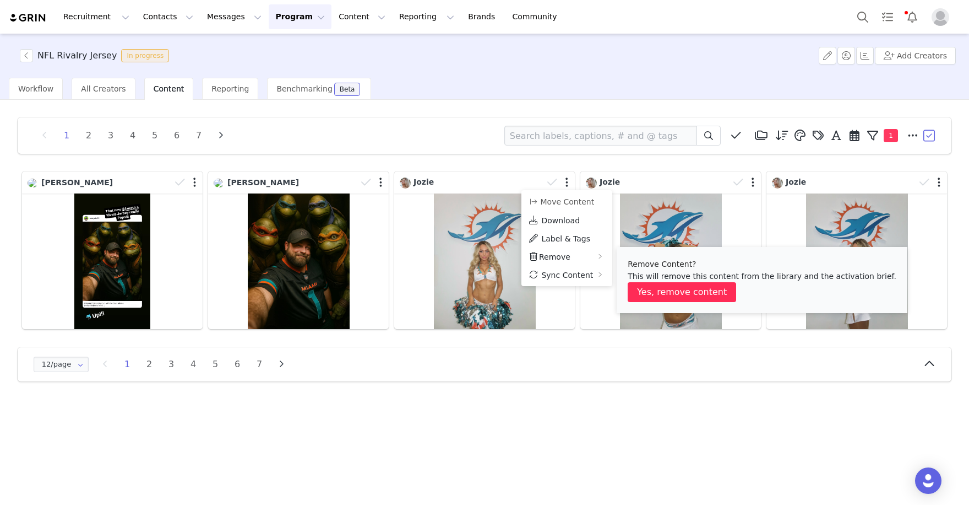
click at [660, 295] on button "Yes, remove content" at bounding box center [682, 292] width 109 height 20
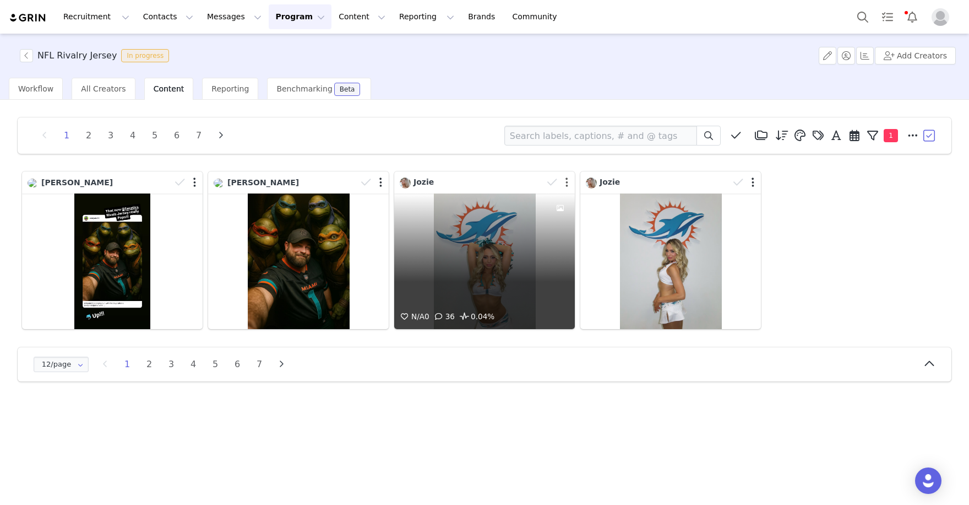
click at [566, 180] on button "button" at bounding box center [567, 182] width 3 height 11
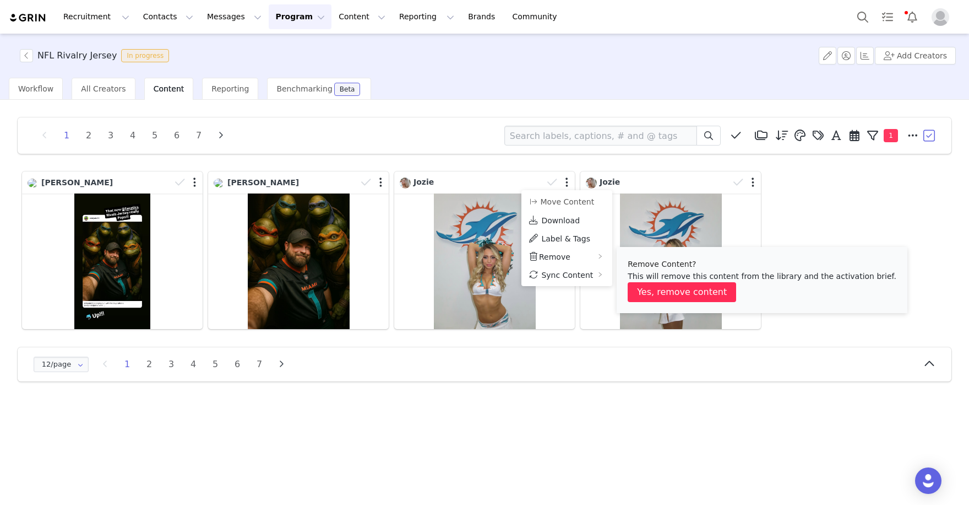
click at [650, 285] on button "Yes, remove content" at bounding box center [682, 292] width 109 height 20
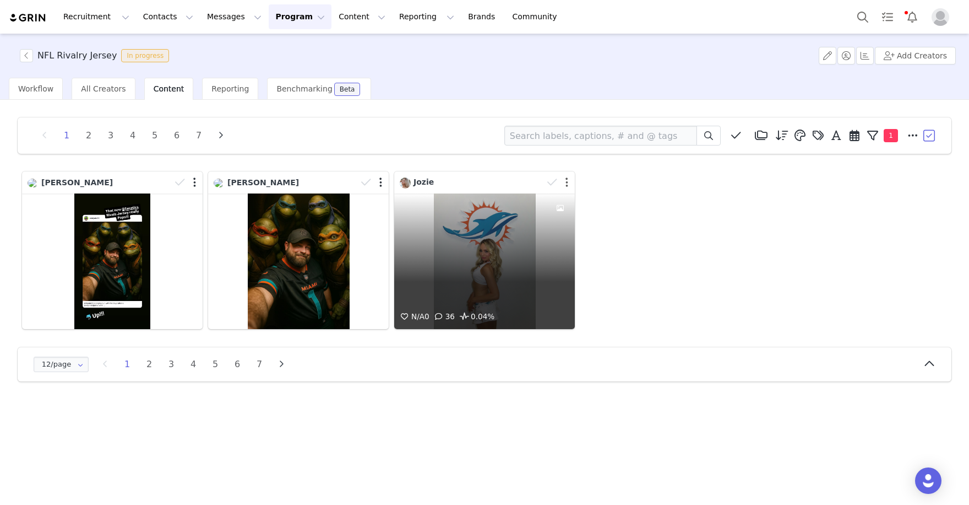
click at [566, 185] on button "button" at bounding box center [567, 182] width 3 height 11
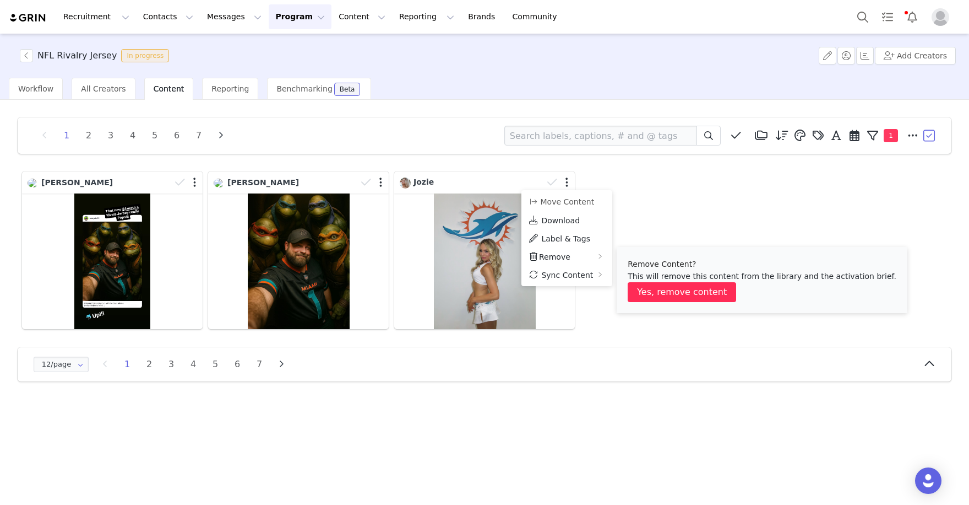
click at [652, 289] on button "Yes, remove content" at bounding box center [682, 292] width 109 height 20
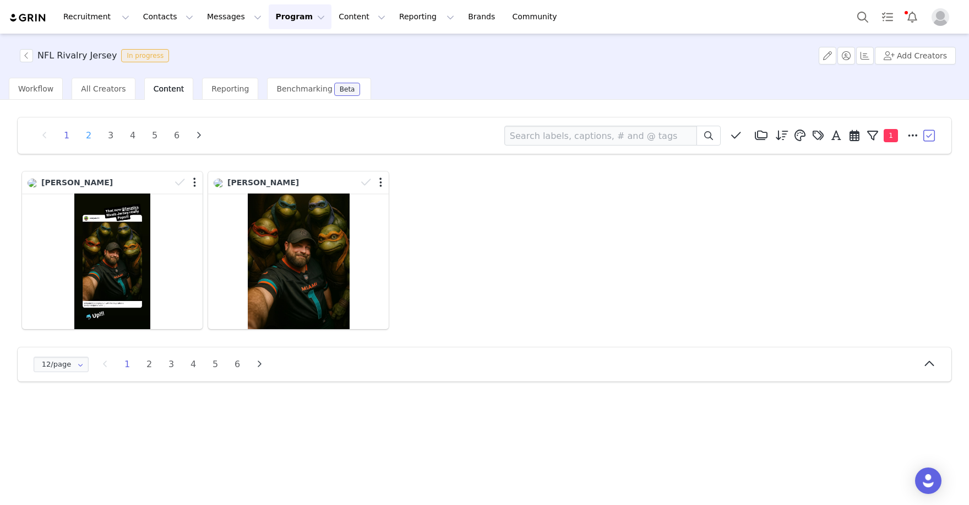
click at [90, 134] on li "2" at bounding box center [88, 135] width 17 height 15
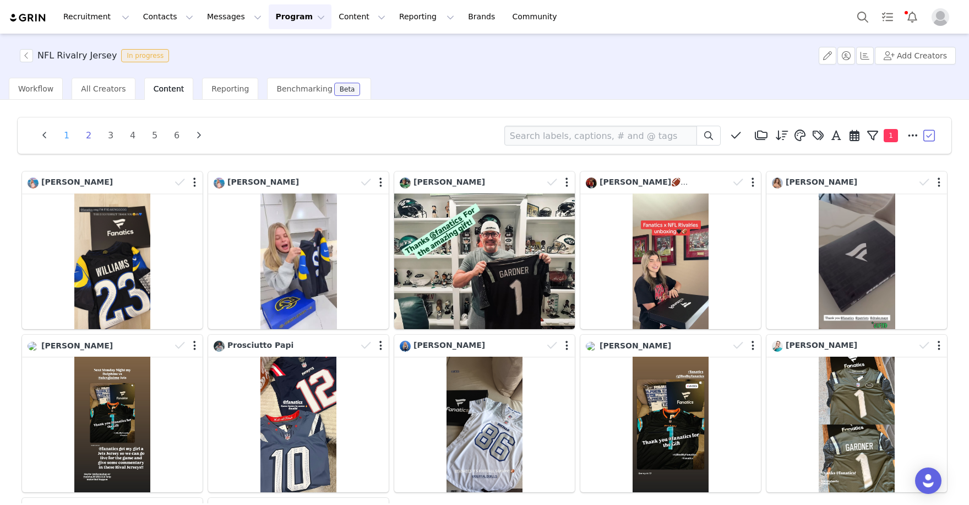
click at [68, 135] on li "1" at bounding box center [66, 135] width 17 height 15
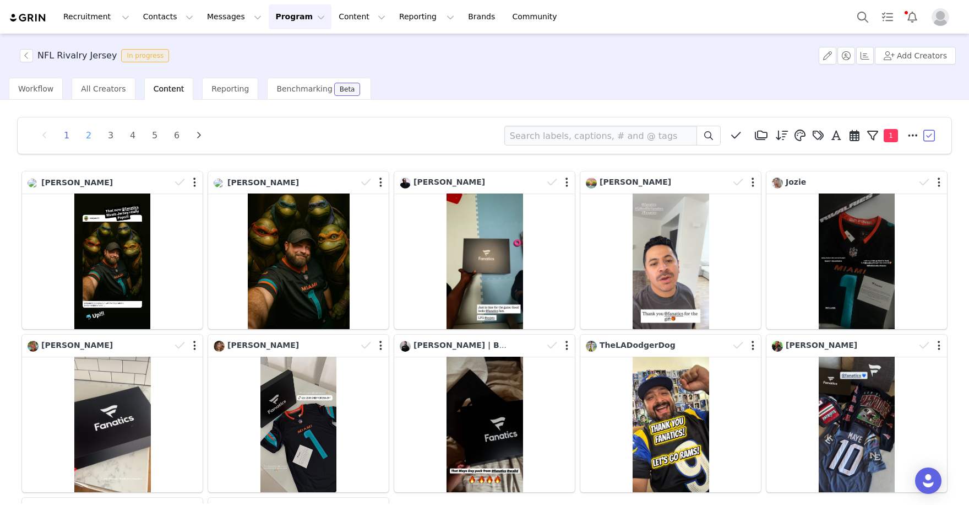
click at [87, 131] on li "2" at bounding box center [88, 135] width 17 height 15
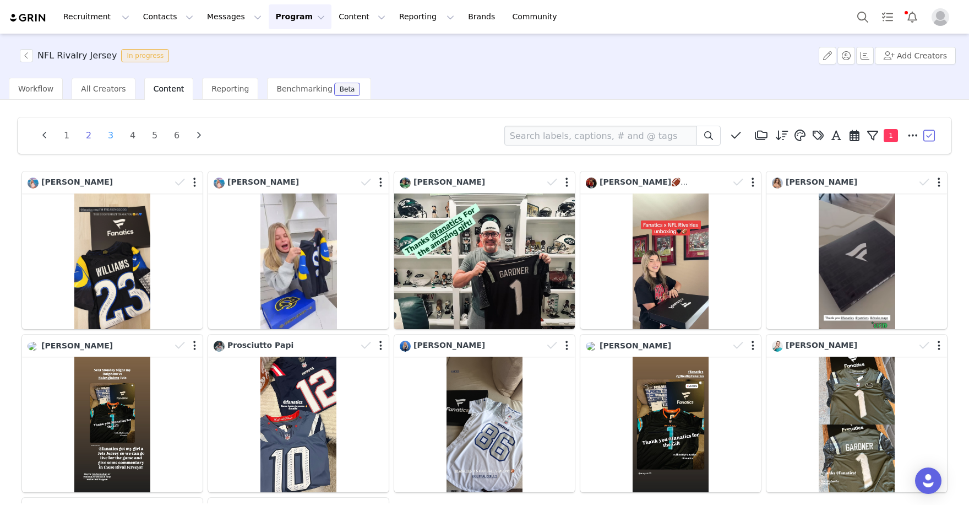
click at [111, 132] on li "3" at bounding box center [110, 135] width 17 height 15
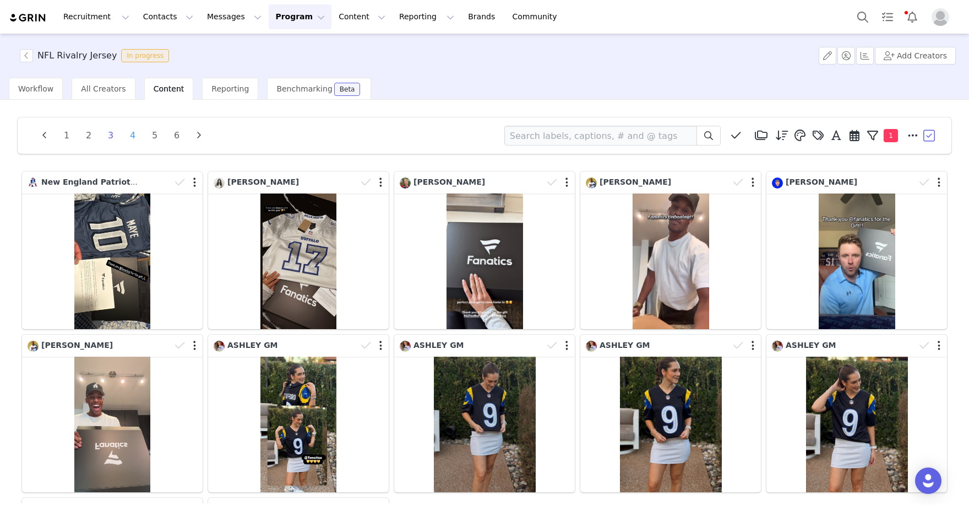
click at [134, 134] on li "4" at bounding box center [132, 135] width 17 height 15
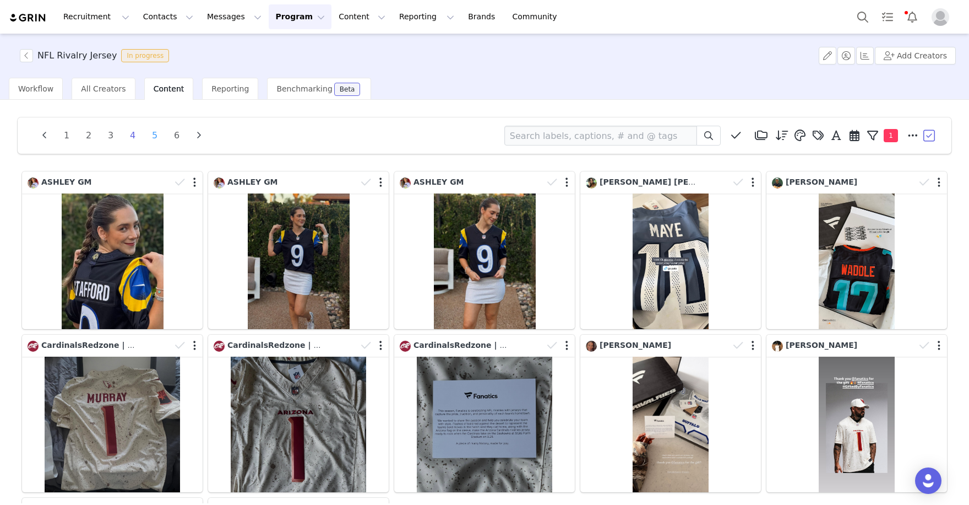
click at [155, 134] on li "5" at bounding box center [155, 135] width 17 height 15
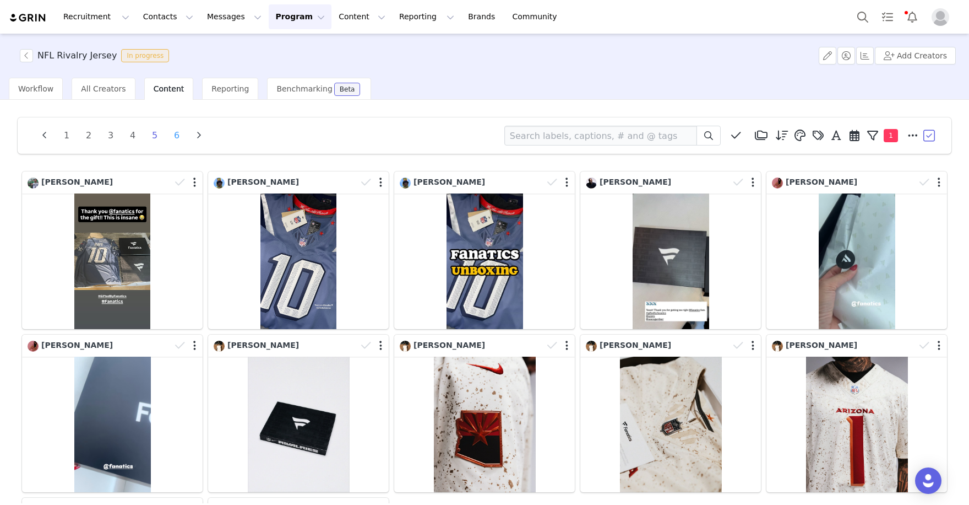
click at [175, 132] on li "6" at bounding box center [177, 135] width 17 height 15
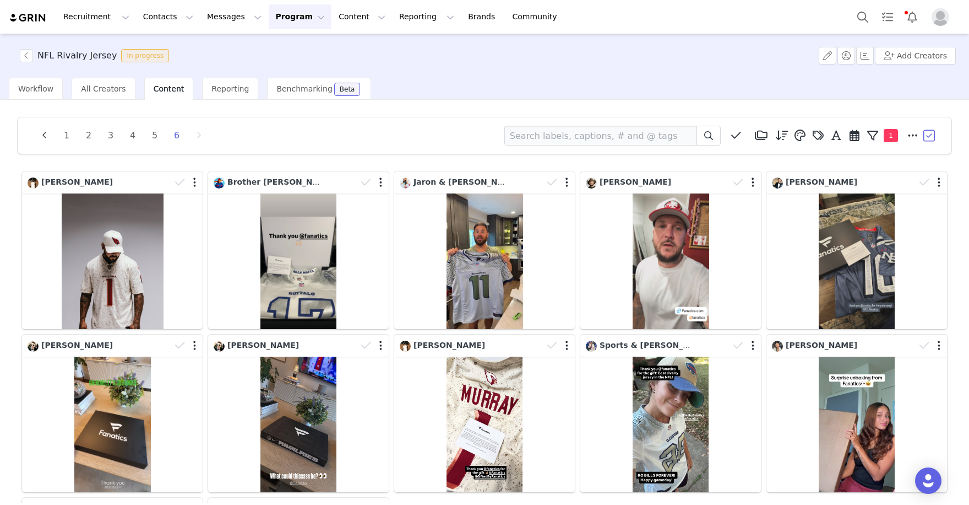
click at [285, 20] on button "Program Program" at bounding box center [300, 16] width 63 height 25
click at [303, 50] on div "Activations" at bounding box center [298, 49] width 74 height 12
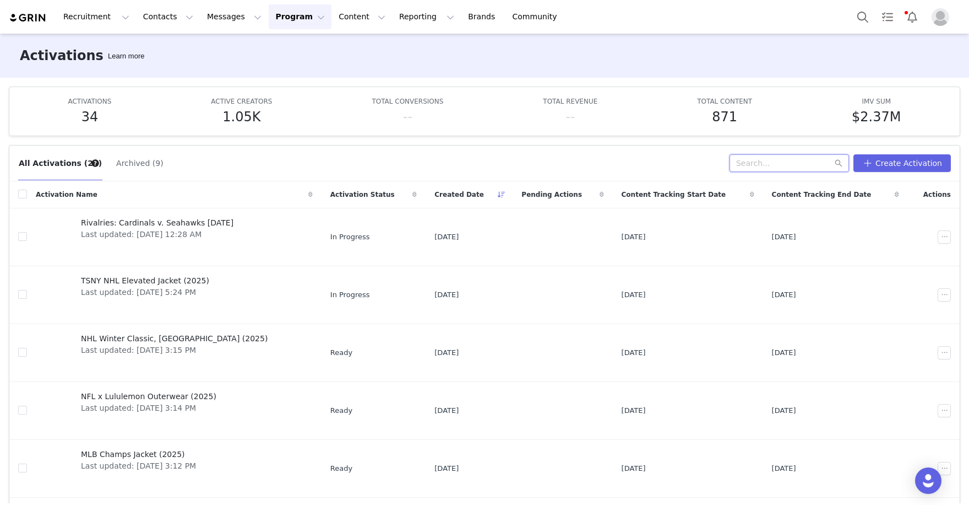
click at [784, 164] on input "text" at bounding box center [790, 163] width 120 height 18
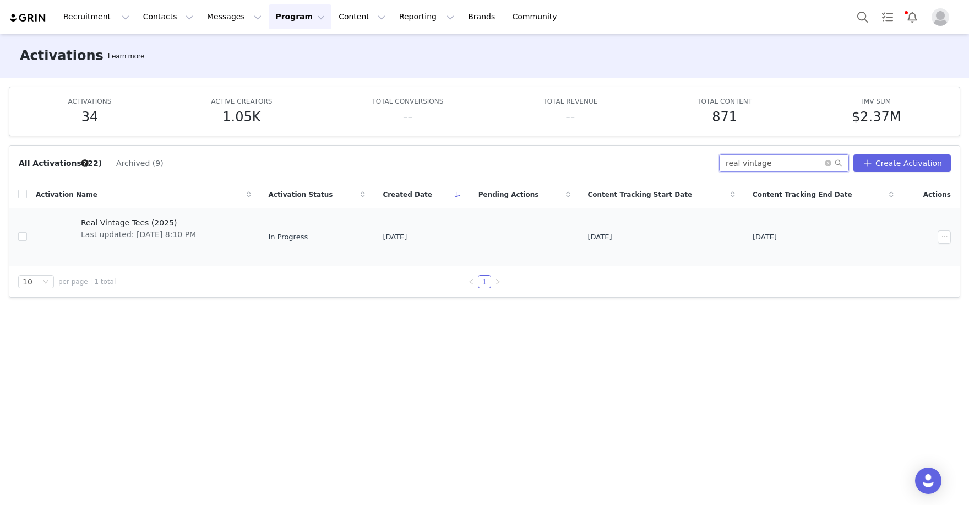
type input "real vintage"
click at [170, 230] on span "Last updated: Sep 30, 2025 8:10 PM" at bounding box center [138, 235] width 115 height 12
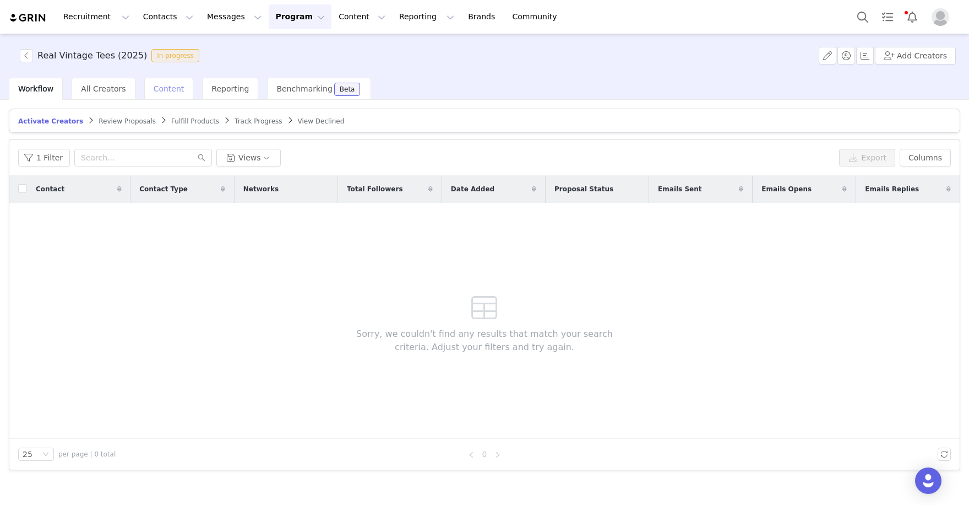
click at [162, 92] on span "Content" at bounding box center [169, 88] width 31 height 9
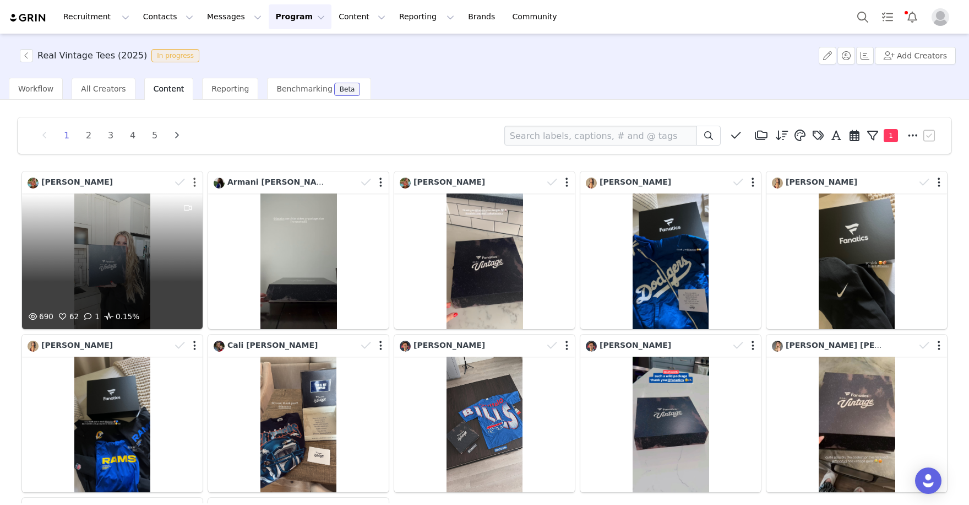
click at [193, 184] on button "button" at bounding box center [194, 182] width 3 height 11
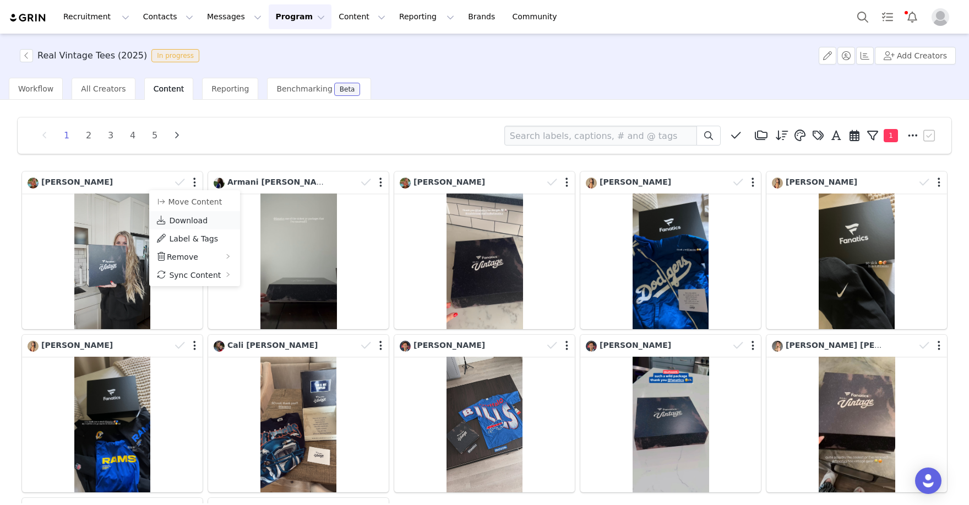
click at [197, 219] on span "Download" at bounding box center [188, 220] width 39 height 9
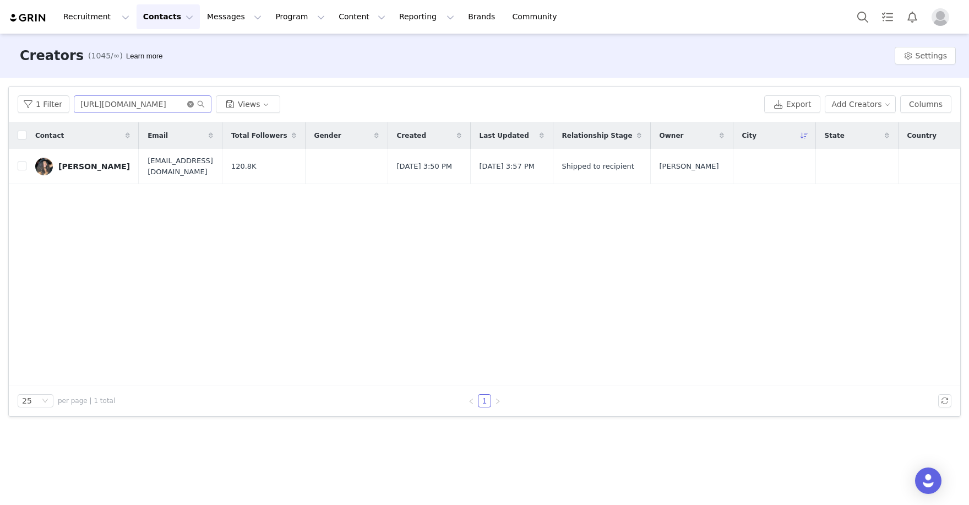
drag, startPoint x: 187, startPoint y: 103, endPoint x: 174, endPoint y: 103, distance: 12.7
click at [181, 103] on span "[URL][DOMAIN_NAME]" at bounding box center [143, 104] width 138 height 18
click at [184, 102] on input "https://www.instagram.com/alexjeannn" at bounding box center [143, 104] width 138 height 18
click at [189, 102] on icon "icon: close-circle" at bounding box center [190, 104] width 7 height 7
click at [160, 102] on input "text" at bounding box center [143, 104] width 138 height 18
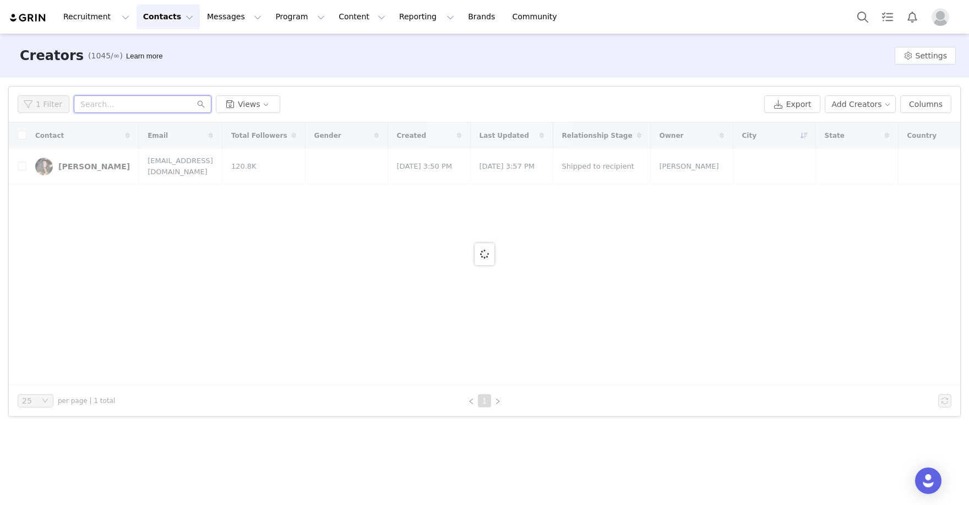
paste input "https://www.instagram.com/texsands/"
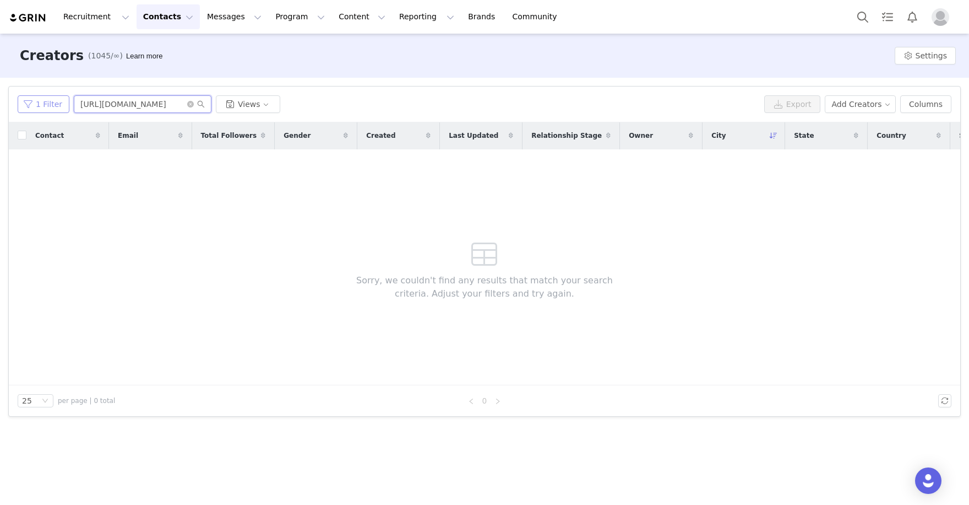
drag, startPoint x: 147, startPoint y: 104, endPoint x: 29, endPoint y: 99, distance: 118.5
click at [29, 99] on div "1 Filter https://www.instagram.com/texsands Views" at bounding box center [389, 104] width 742 height 18
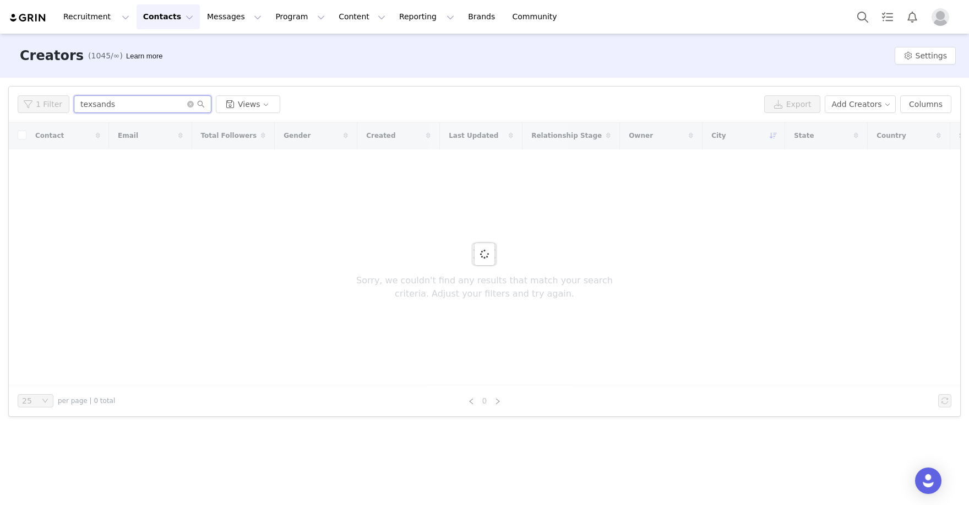
drag, startPoint x: 116, startPoint y: 106, endPoint x: 51, endPoint y: 100, distance: 65.8
click at [51, 100] on div "1 Filter texsands Views" at bounding box center [389, 104] width 742 height 18
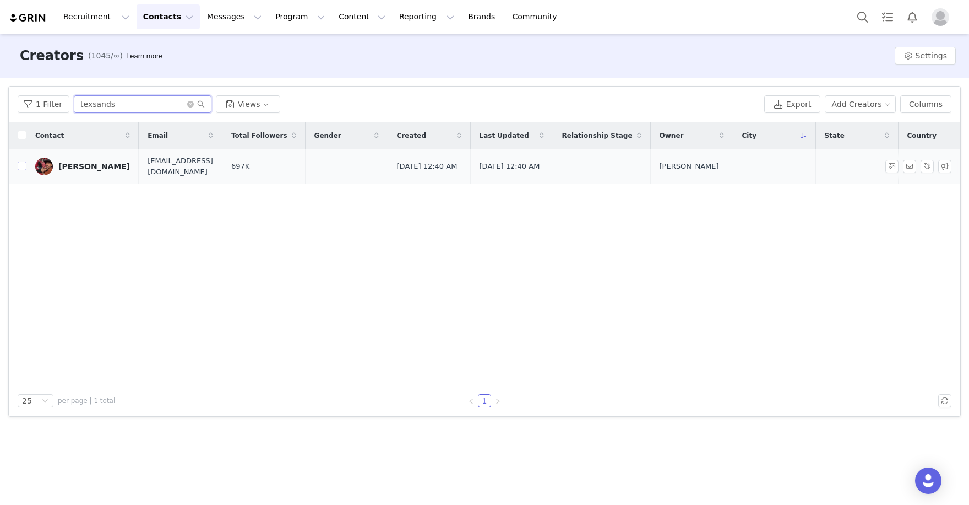
type input "texsands"
click at [19, 166] on input "checkbox" at bounding box center [22, 165] width 9 height 9
checkbox input "true"
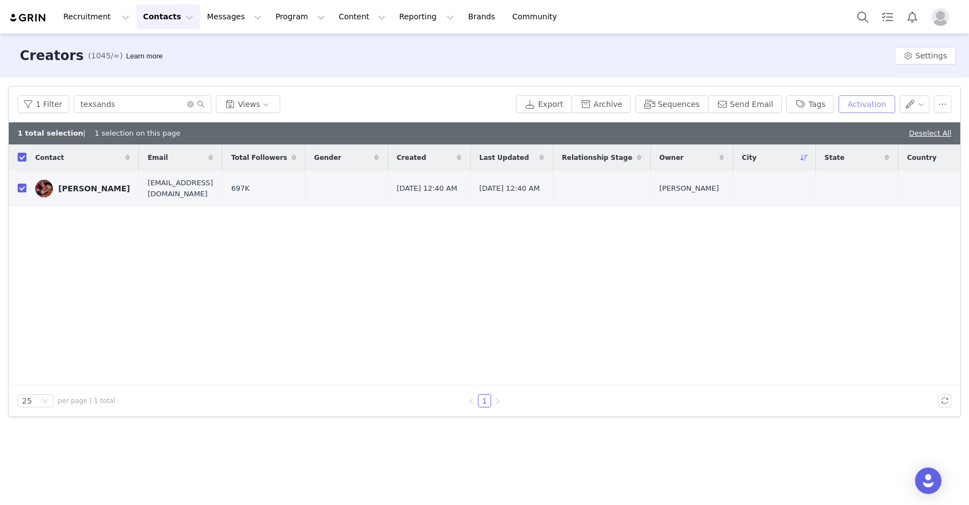
click at [877, 103] on button "Activation" at bounding box center [867, 104] width 56 height 18
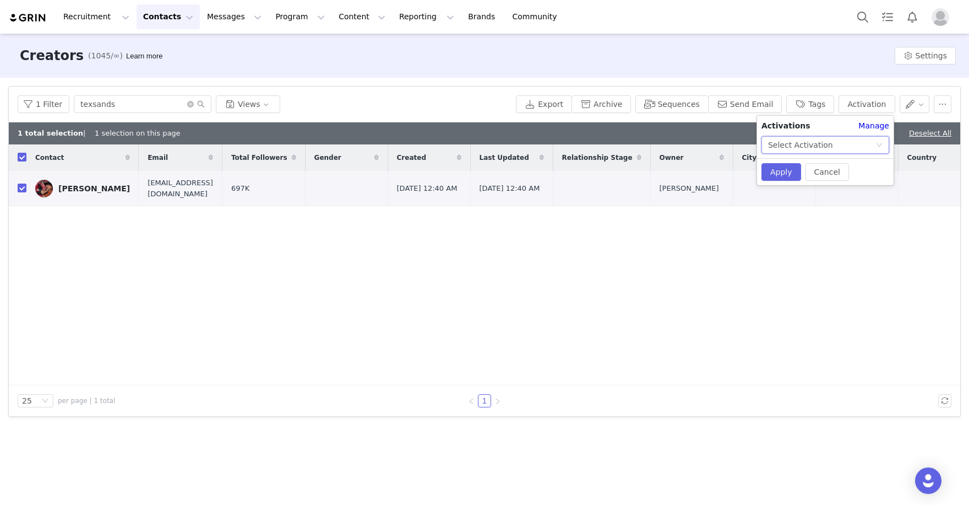
click at [791, 149] on div "Select Activation" at bounding box center [800, 145] width 65 height 17
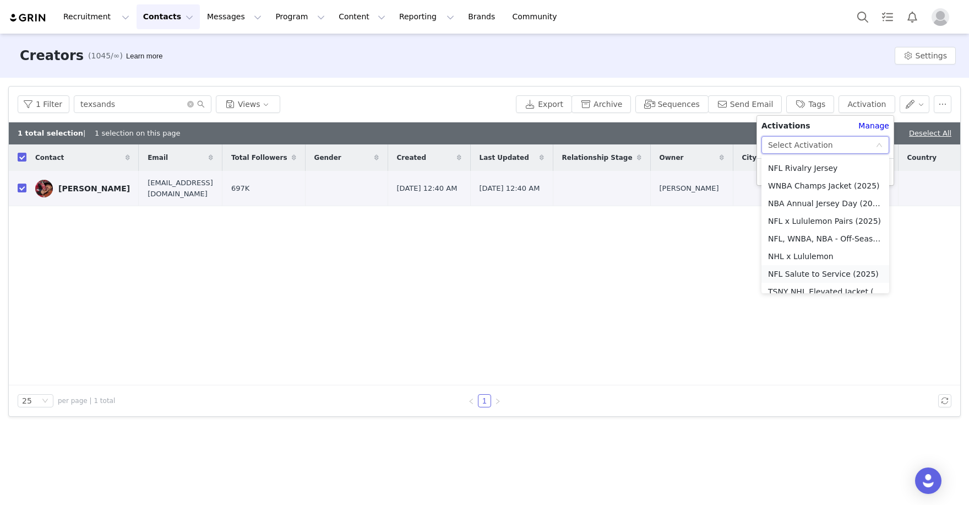
scroll to position [244, 0]
click at [825, 213] on li "NFL x Lululemon Pairs (2025)" at bounding box center [826, 222] width 128 height 18
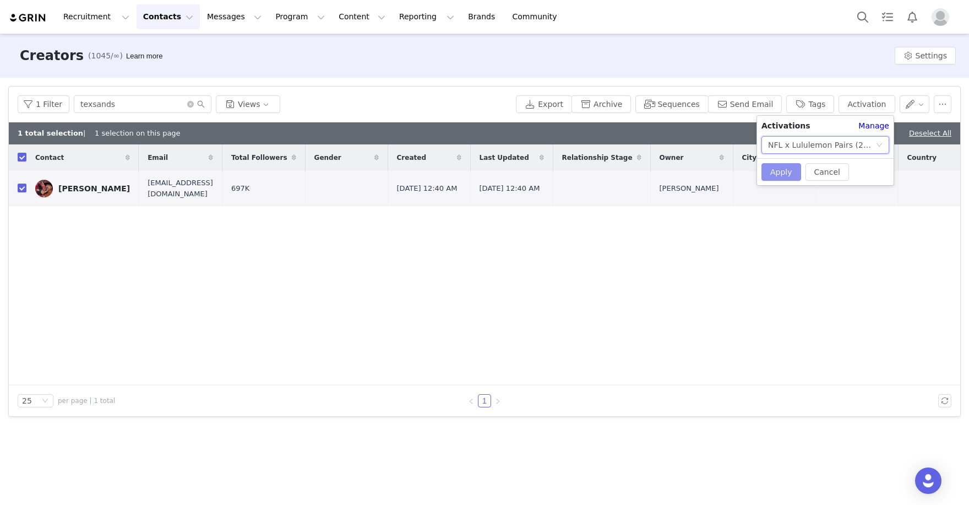
click at [791, 172] on button "Apply" at bounding box center [782, 172] width 40 height 18
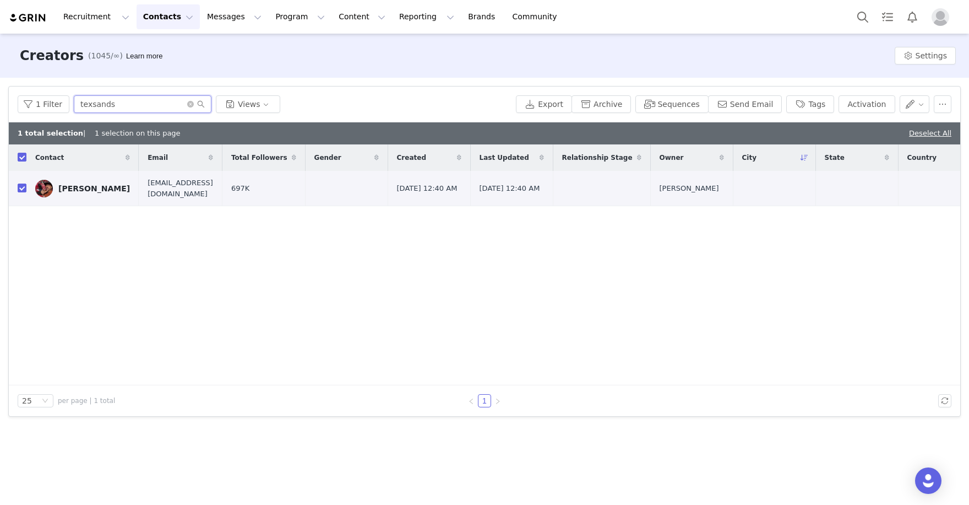
drag, startPoint x: 170, startPoint y: 106, endPoint x: 53, endPoint y: 91, distance: 117.7
click at [53, 91] on div "1 Filter texsands Views Export Archive Sequences Send Email Tags Activation" at bounding box center [485, 104] width 952 height 36
paste input "https://www.instagram.com/ultimatefanhtx/"
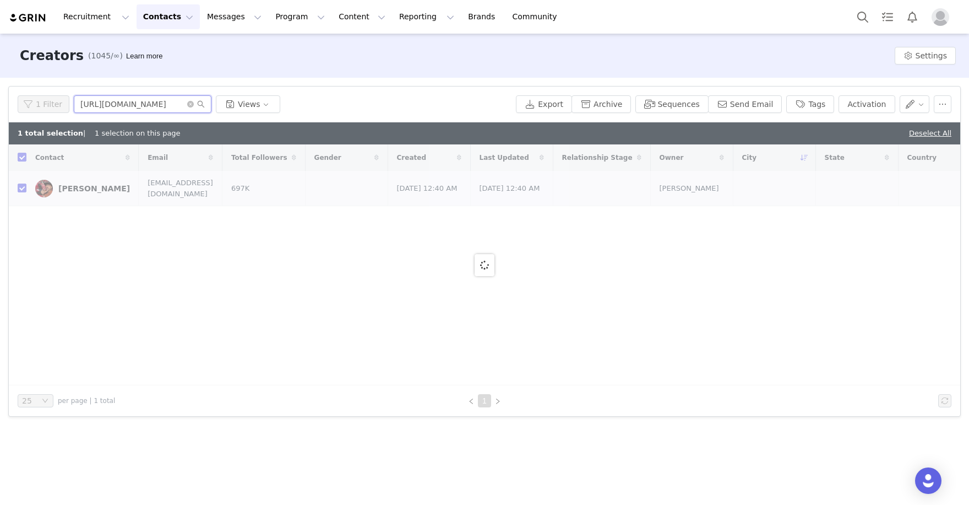
type input "https://www.instagram.com/ultimatefanhtx"
checkbox input "false"
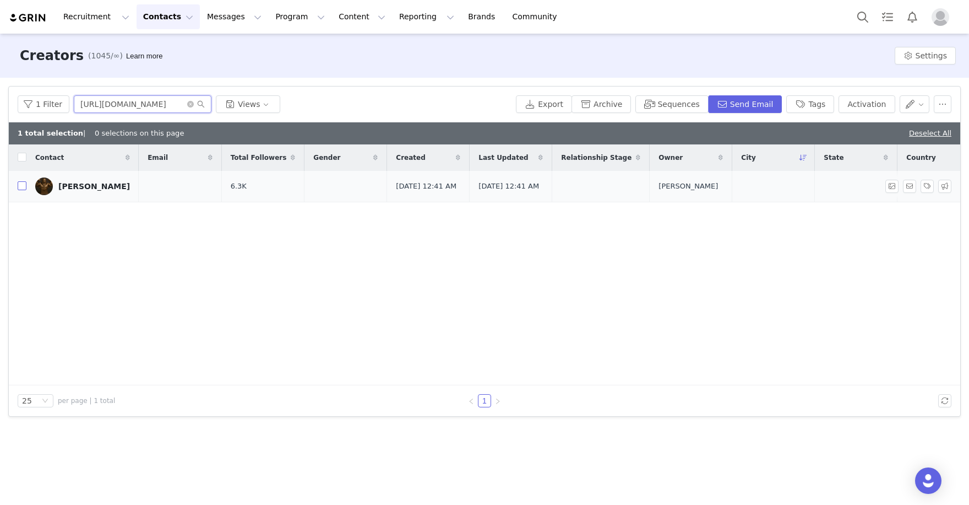
type input "https://www.instagram.com/ultimatefanhtx"
click at [21, 189] on input "checkbox" at bounding box center [22, 185] width 9 height 9
checkbox input "true"
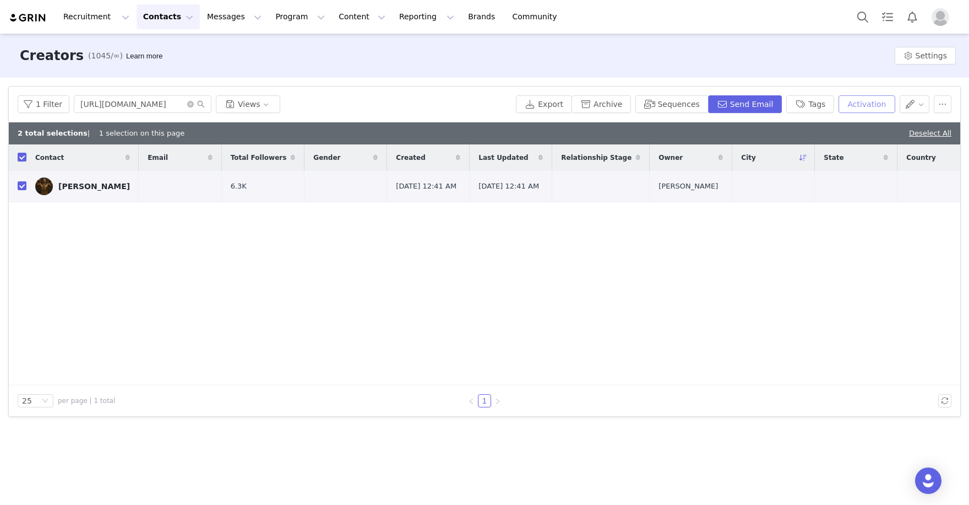
click at [861, 109] on button "Activation" at bounding box center [867, 104] width 56 height 18
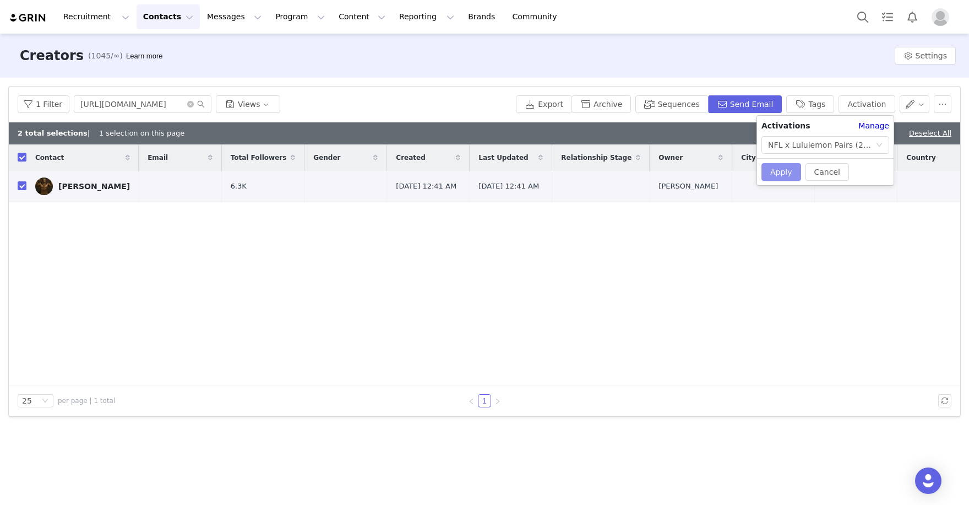
click at [773, 175] on button "Apply" at bounding box center [782, 172] width 40 height 18
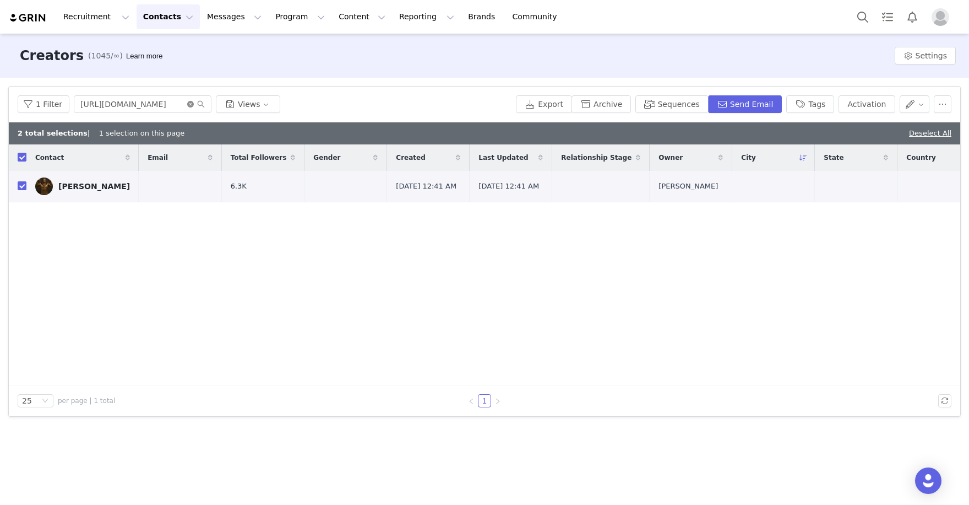
click at [188, 105] on icon "icon: close-circle" at bounding box center [190, 104] width 7 height 7
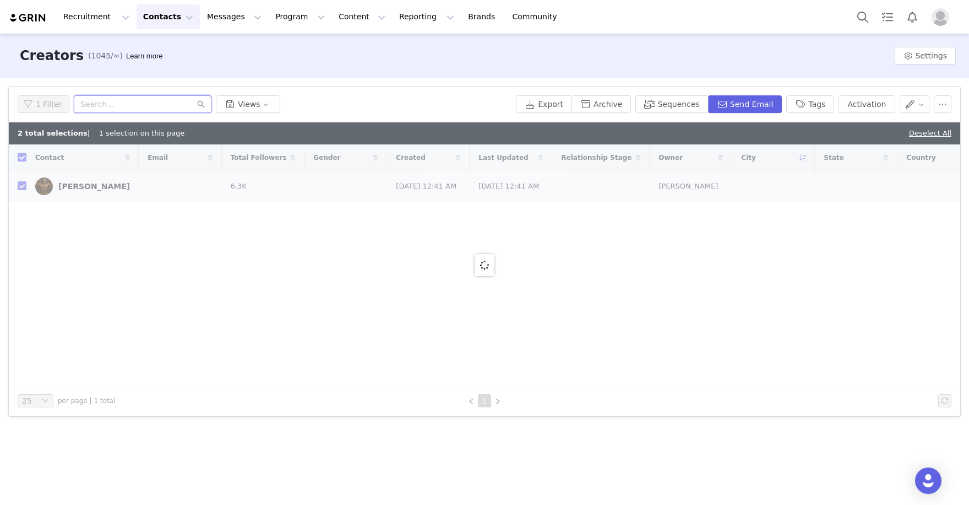
click at [179, 105] on input "text" at bounding box center [143, 104] width 138 height 18
paste input "https://www.instagram.com/kansascitykaren/"
type input "https://www.instagram.com/kansascitykaren"
checkbox input "false"
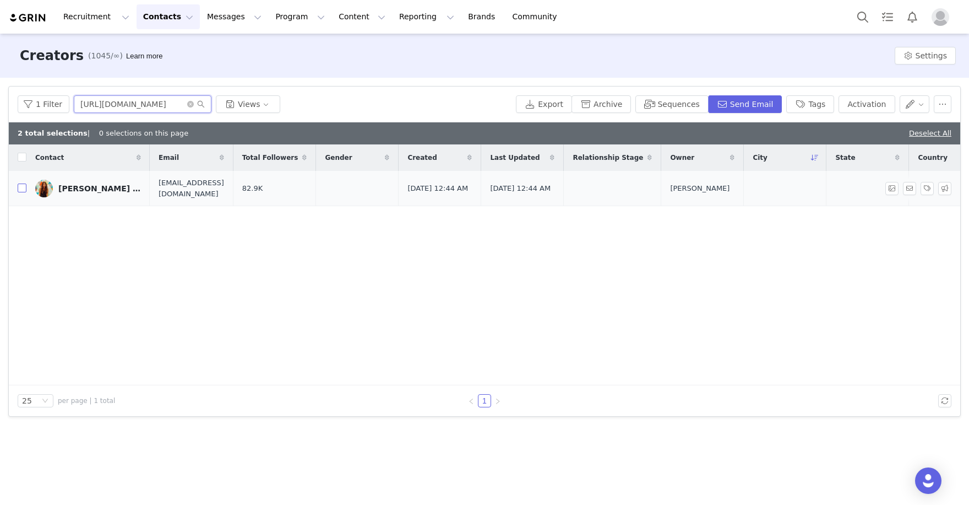
type input "https://www.instagram.com/kansascitykaren"
click at [21, 190] on input "checkbox" at bounding box center [22, 187] width 9 height 9
checkbox input "true"
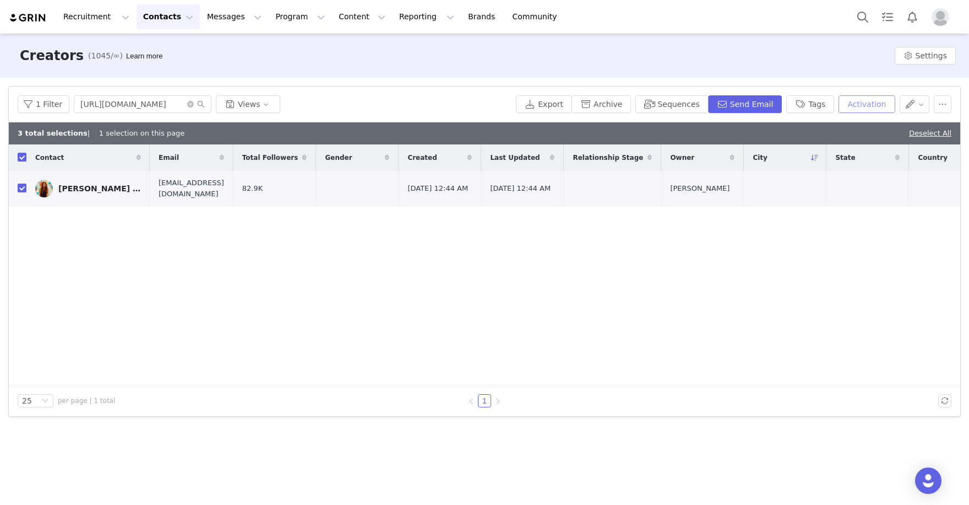
click at [874, 100] on button "Activation" at bounding box center [867, 104] width 56 height 18
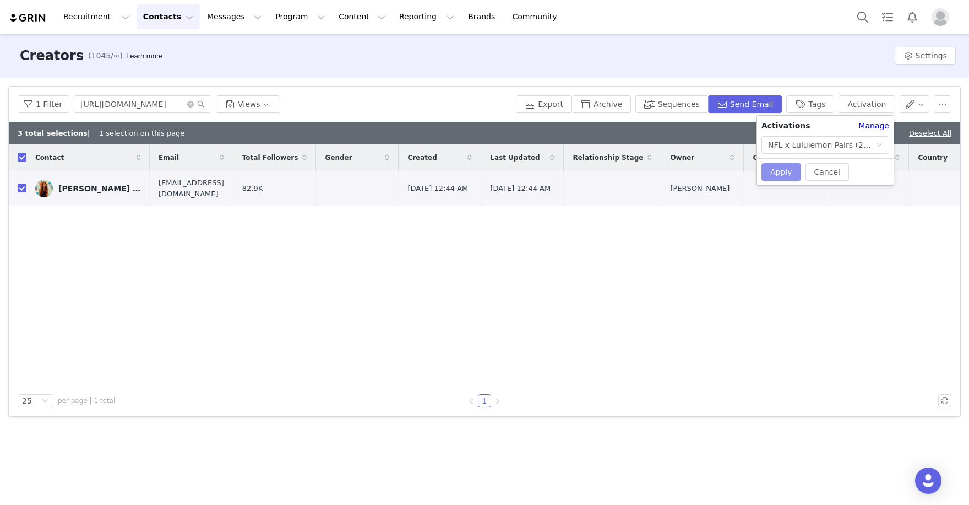
click at [790, 169] on button "Apply" at bounding box center [782, 172] width 40 height 18
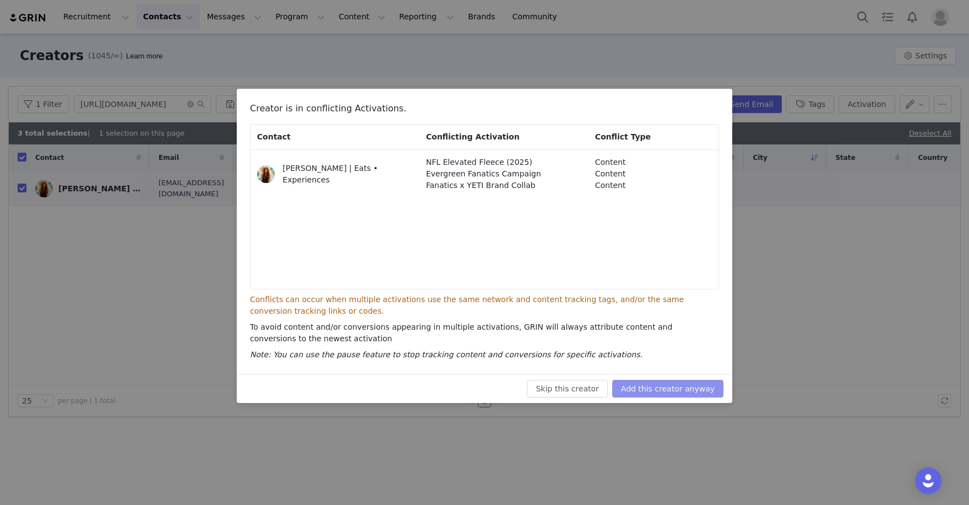
click at [651, 392] on button "Add this creator anyway" at bounding box center [667, 388] width 111 height 18
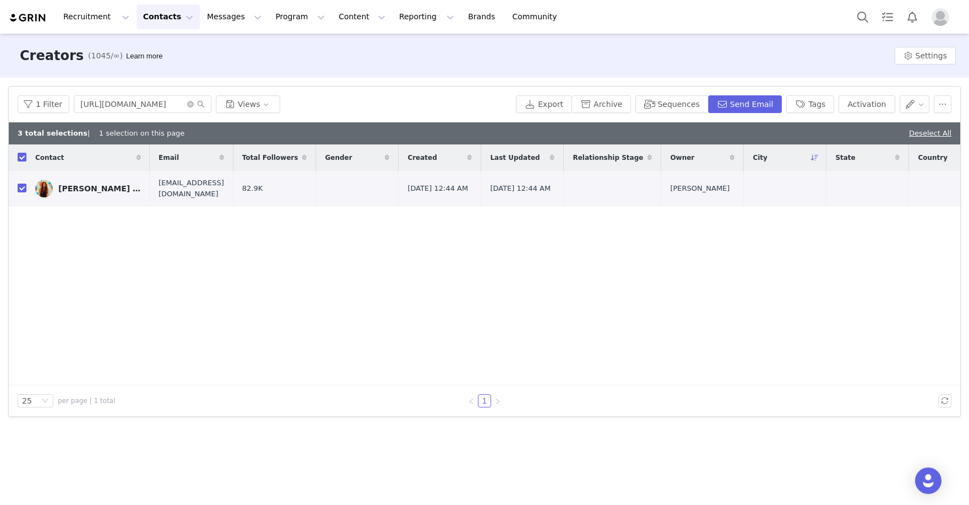
click at [192, 102] on span at bounding box center [196, 104] width 18 height 8
click at [189, 102] on icon "icon: close-circle" at bounding box center [190, 104] width 7 height 7
click at [161, 105] on input "text" at bounding box center [143, 104] width 138 height 18
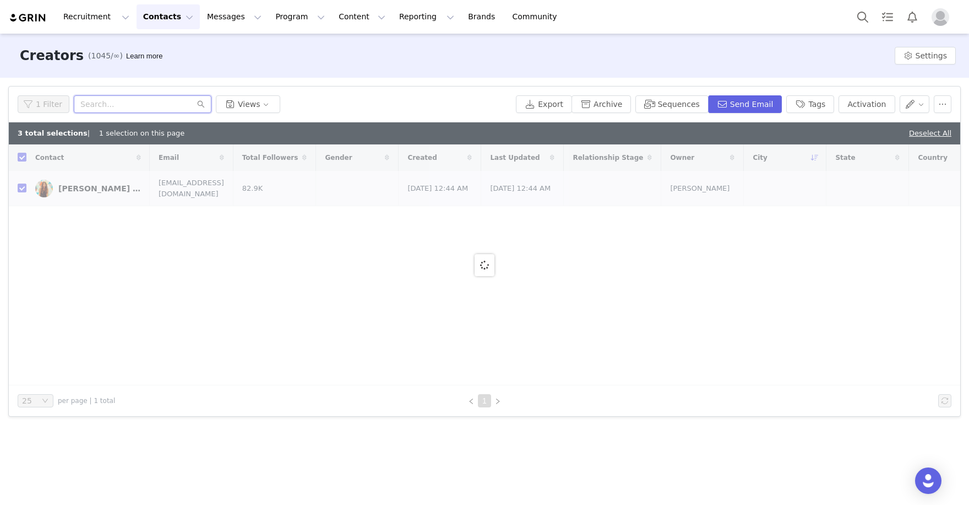
paste input "https://www.instagram.com/alexisoakley/"
type input "https://www.instagram.com/alexisoakley"
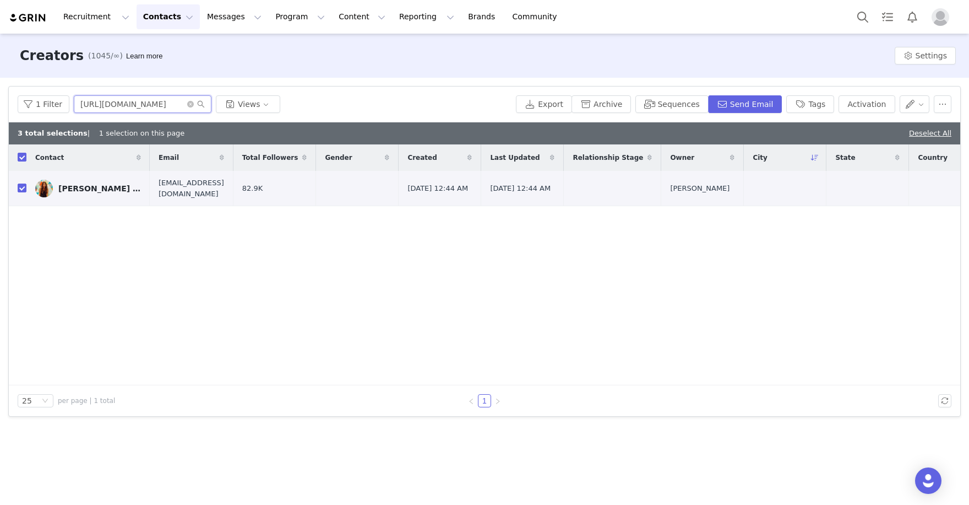
checkbox input "false"
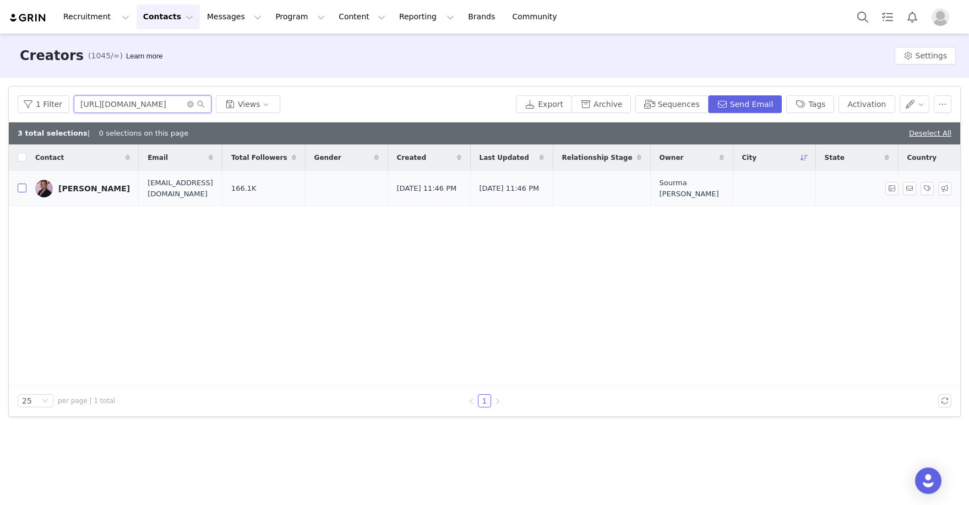
type input "https://www.instagram.com/alexisoakley"
click at [20, 192] on input "checkbox" at bounding box center [22, 187] width 9 height 9
checkbox input "true"
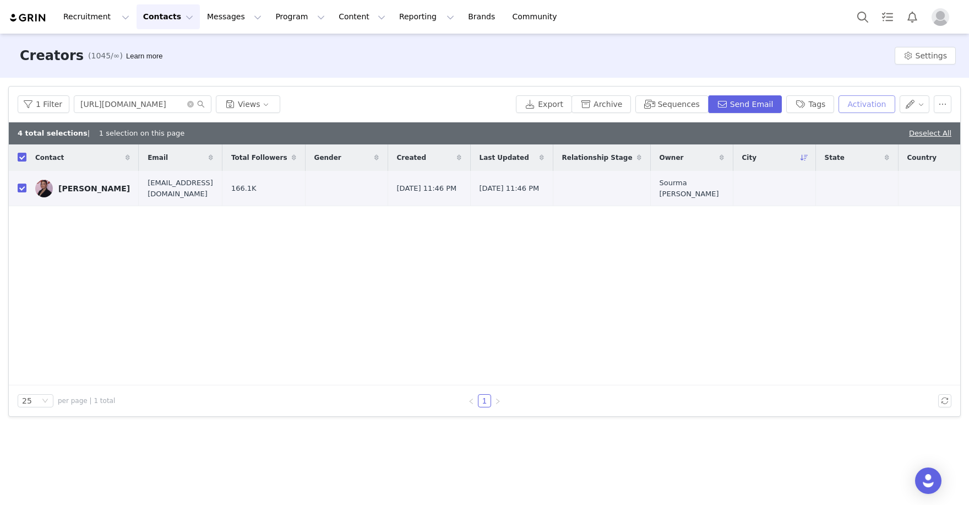
click at [863, 105] on button "Activation" at bounding box center [867, 104] width 56 height 18
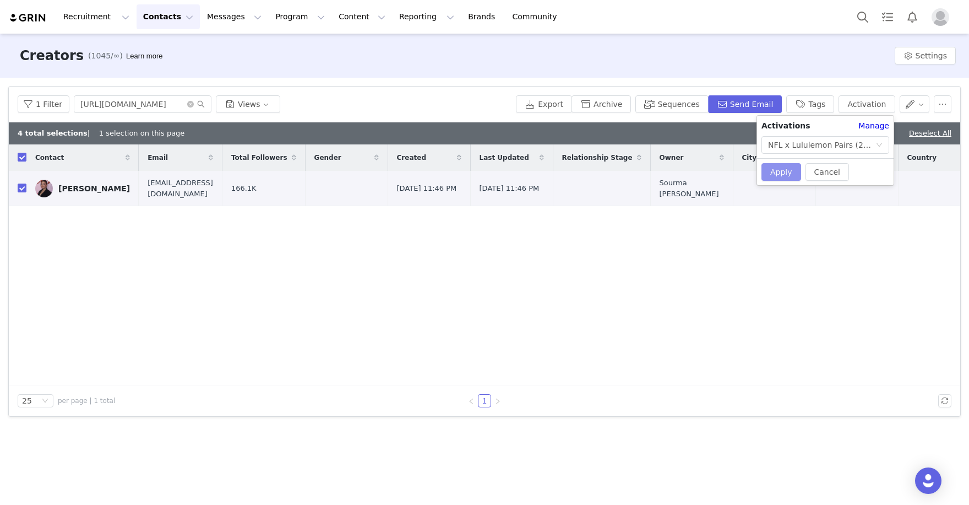
click at [786, 170] on button "Apply" at bounding box center [782, 172] width 40 height 18
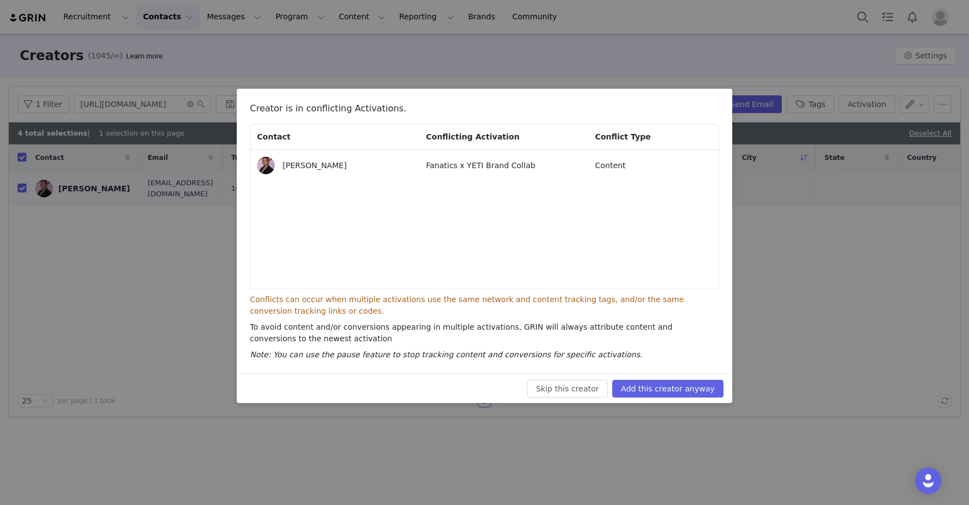
click at [674, 399] on div "Skip this creator Add this creator anyway" at bounding box center [485, 387] width 496 height 29
click at [688, 387] on button "Add this creator anyway" at bounding box center [667, 388] width 111 height 18
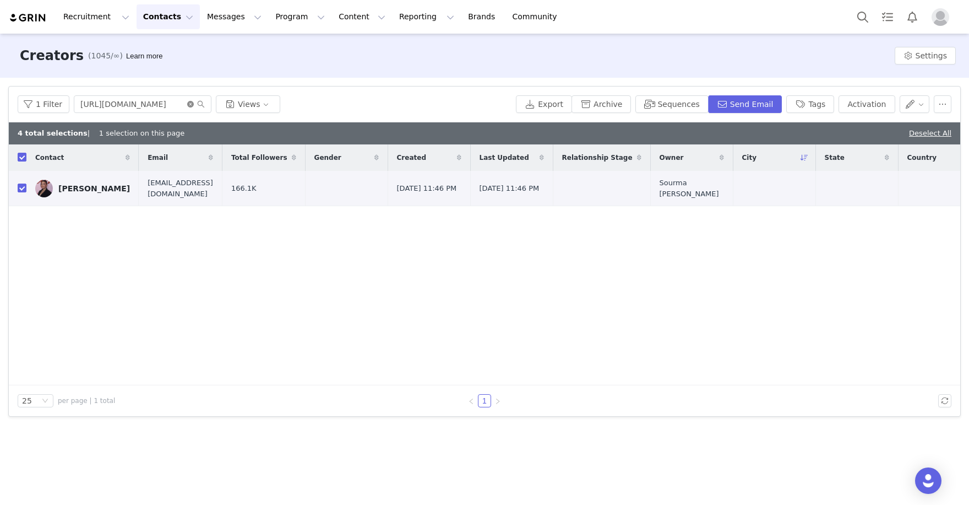
click at [187, 102] on icon "icon: close-circle" at bounding box center [190, 104] width 7 height 7
click at [167, 103] on input "text" at bounding box center [143, 104] width 138 height 18
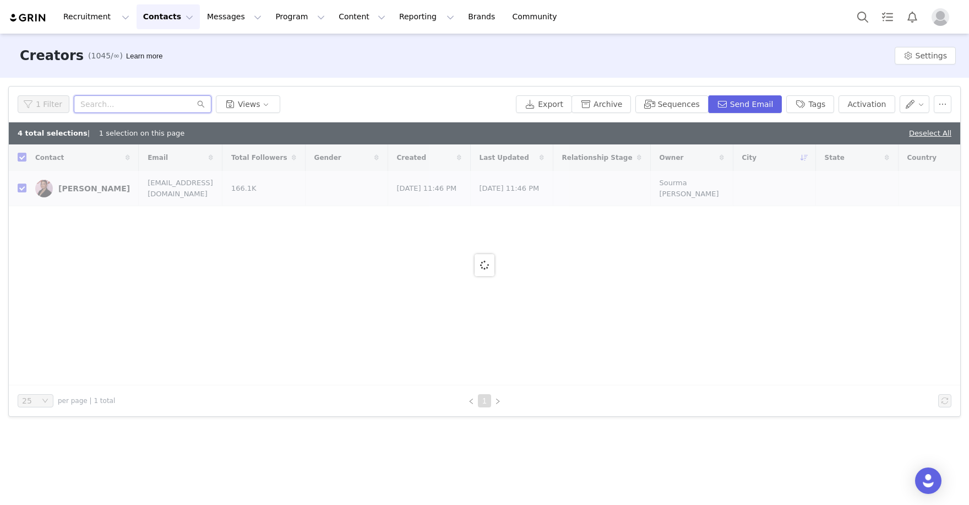
paste input "https://www.instagram.com/djhydan/"
type input "https://www.instagram.com/djhydan"
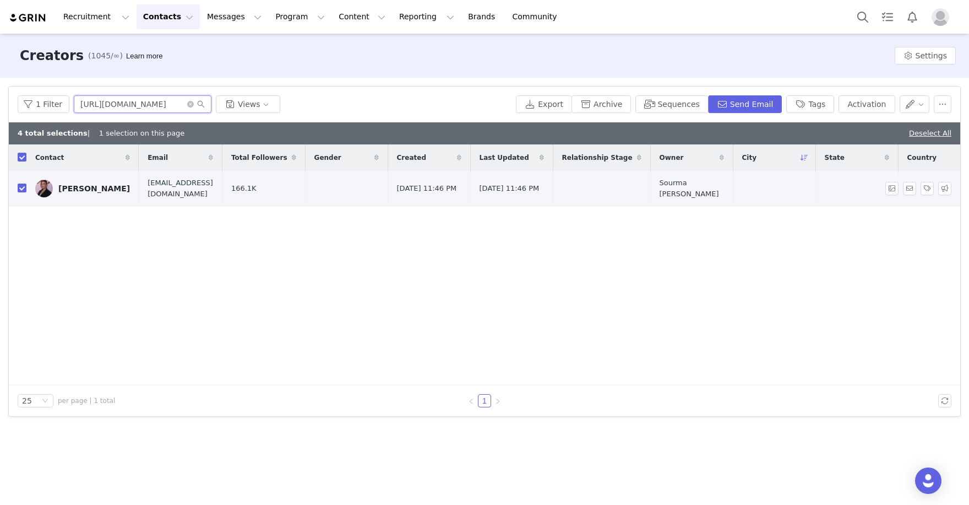
checkbox input "false"
type input "https://www.instagram.com/djhydan"
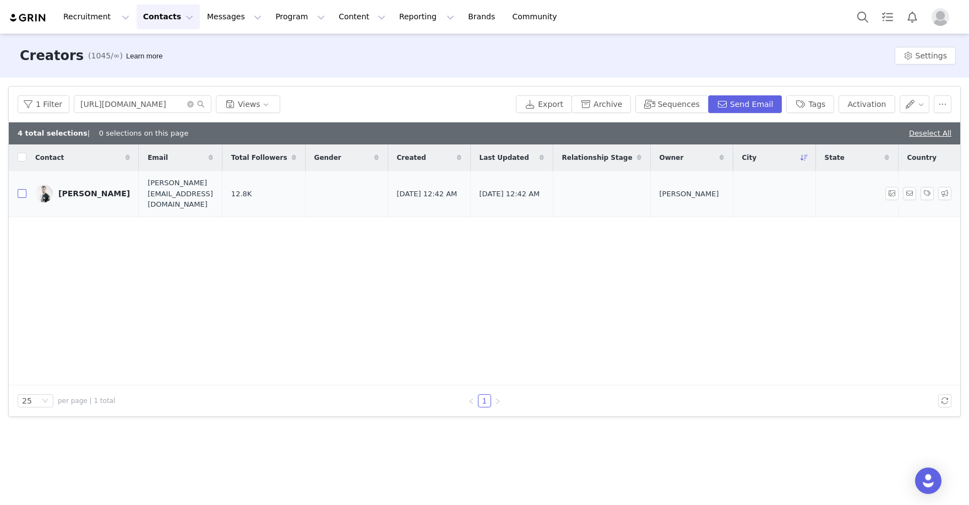
click at [23, 189] on input "checkbox" at bounding box center [22, 193] width 9 height 9
checkbox input "true"
click at [886, 105] on button "Activation" at bounding box center [867, 104] width 56 height 18
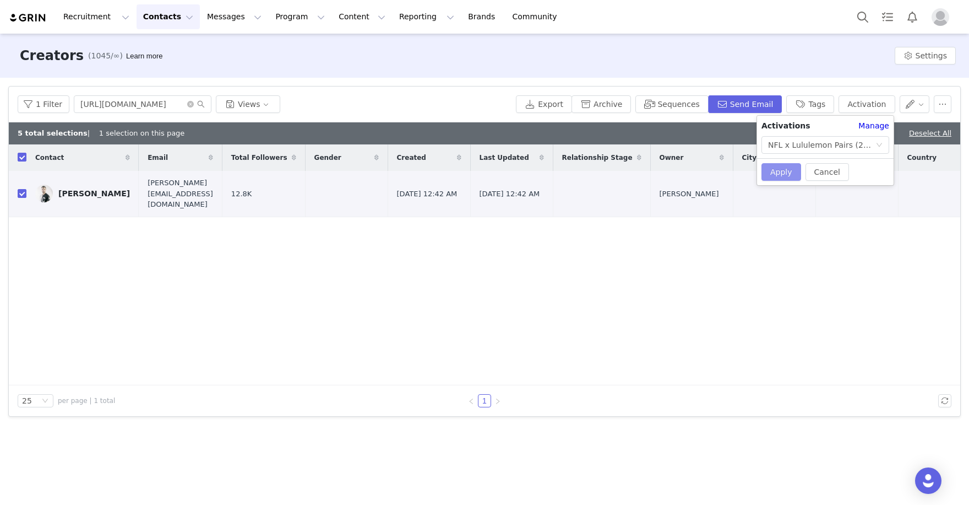
click at [778, 175] on button "Apply" at bounding box center [782, 172] width 40 height 18
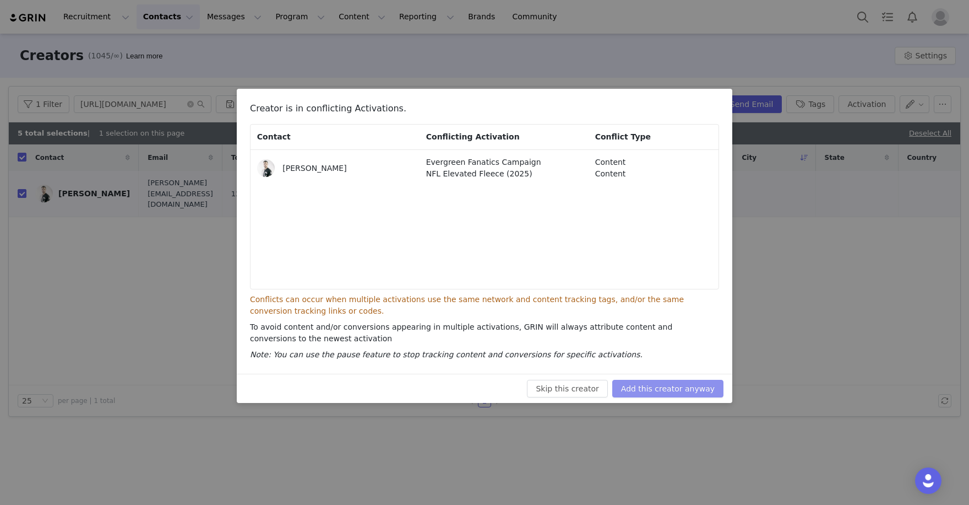
click at [665, 381] on button "Add this creator anyway" at bounding box center [667, 388] width 111 height 18
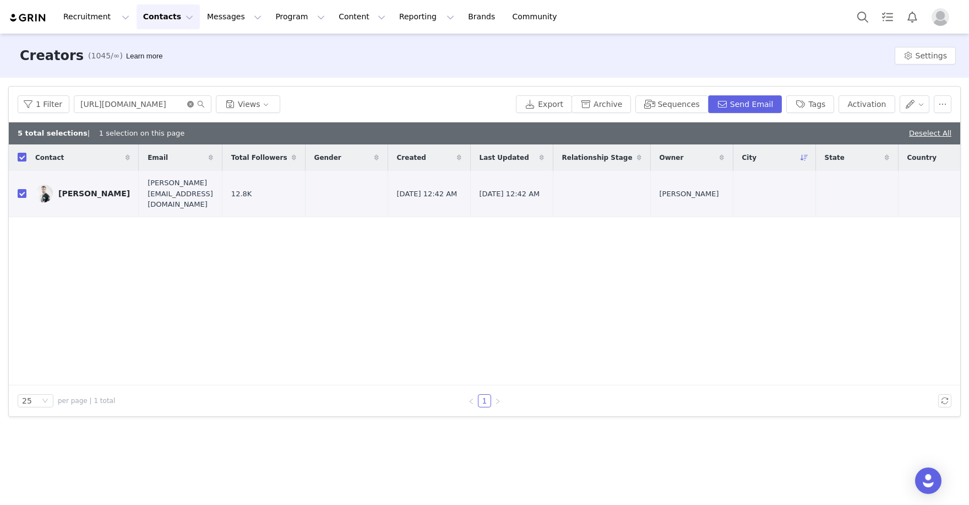
click at [187, 104] on icon "icon: close-circle" at bounding box center [190, 104] width 7 height 7
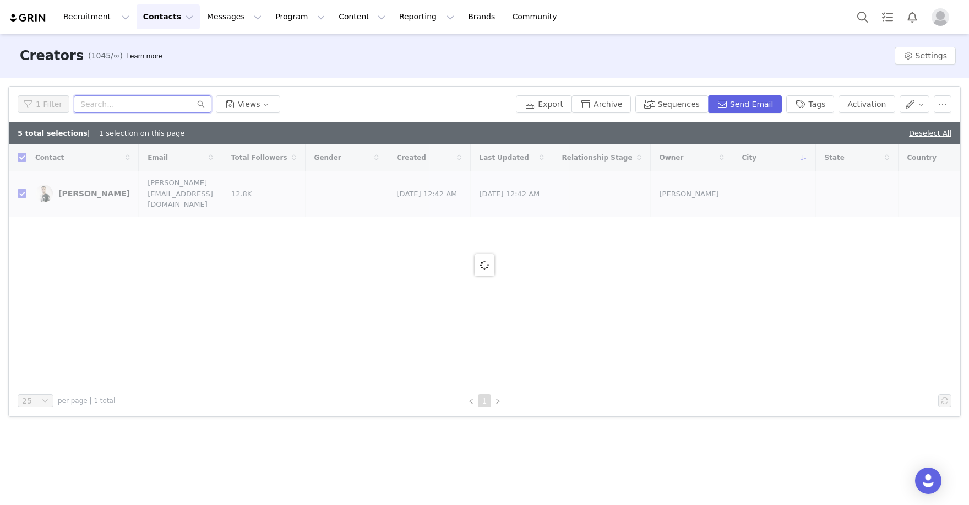
click at [179, 102] on input "text" at bounding box center [143, 104] width 138 height 18
paste input "https://www.instagram.com/laura_kruk/"
type input "https://www.instagram.com/laura_kruk/"
checkbox input "false"
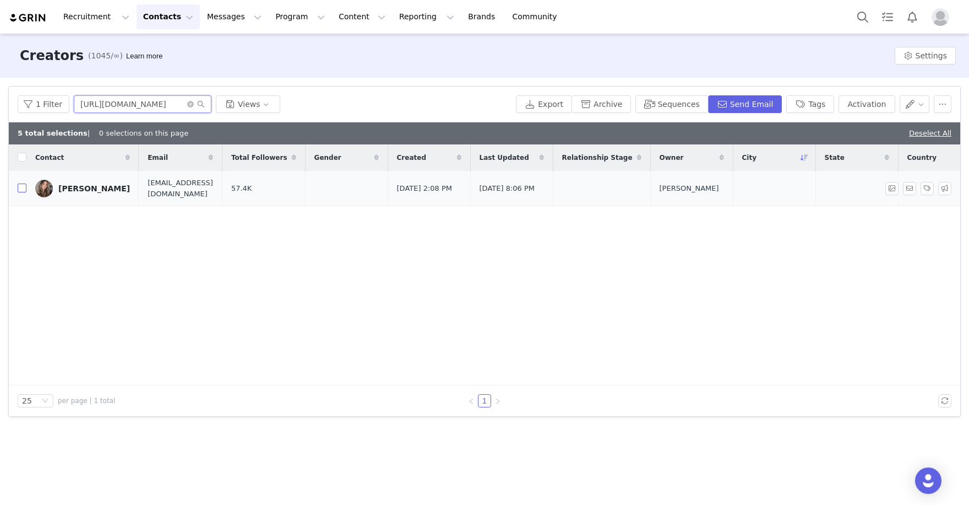
type input "https://www.instagram.com/laura_kruk"
click at [21, 190] on input "checkbox" at bounding box center [22, 187] width 9 height 9
checkbox input "true"
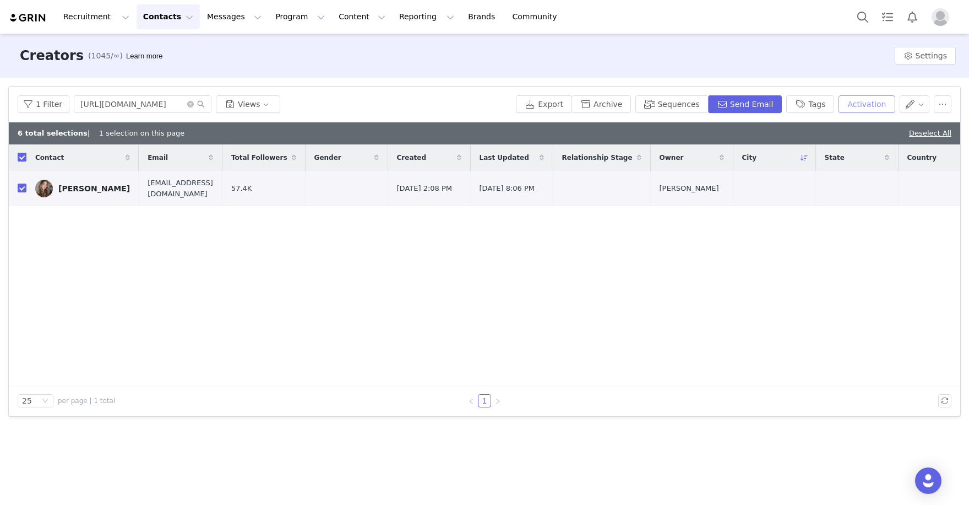
click at [861, 105] on button "Activation" at bounding box center [867, 104] width 56 height 18
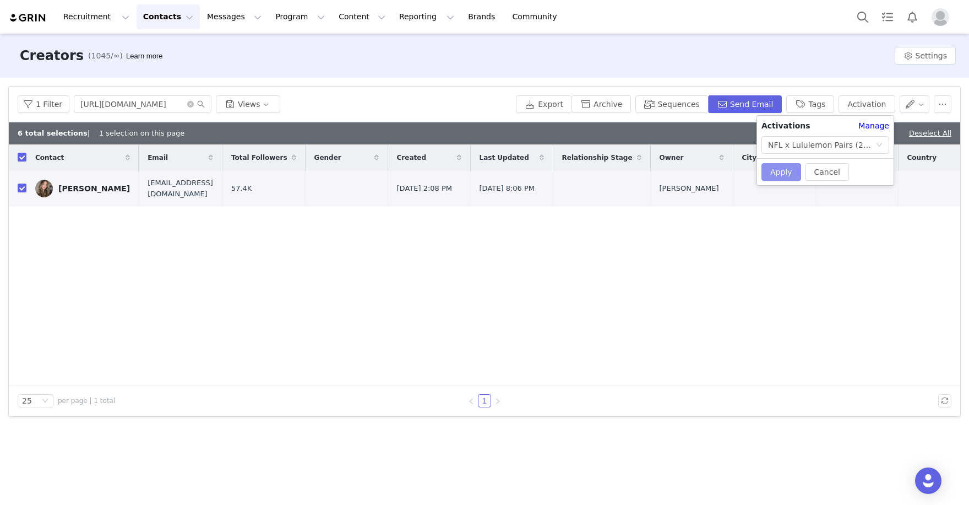
click at [787, 166] on button "Apply" at bounding box center [782, 172] width 40 height 18
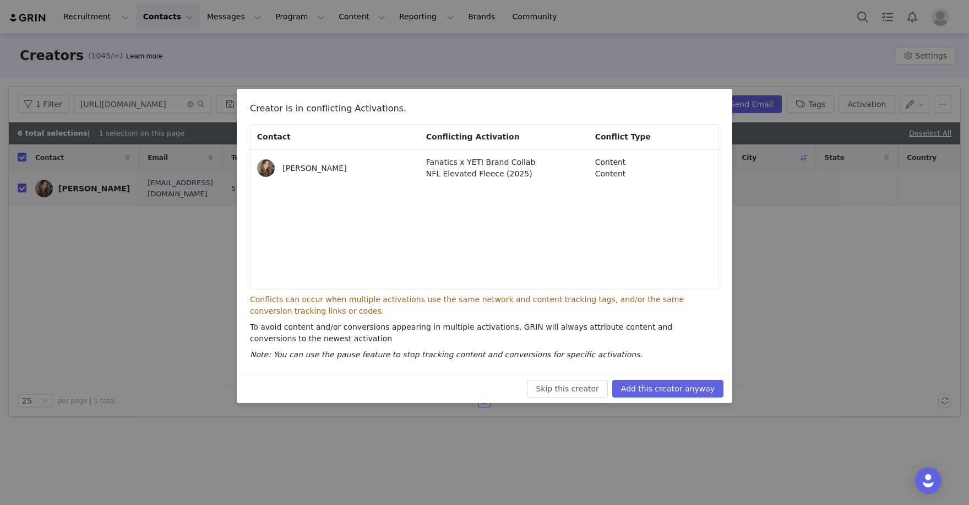
click at [675, 396] on div "Skip this creator Add this creator anyway" at bounding box center [485, 387] width 496 height 29
click at [680, 391] on button "Add this creator anyway" at bounding box center [667, 388] width 111 height 18
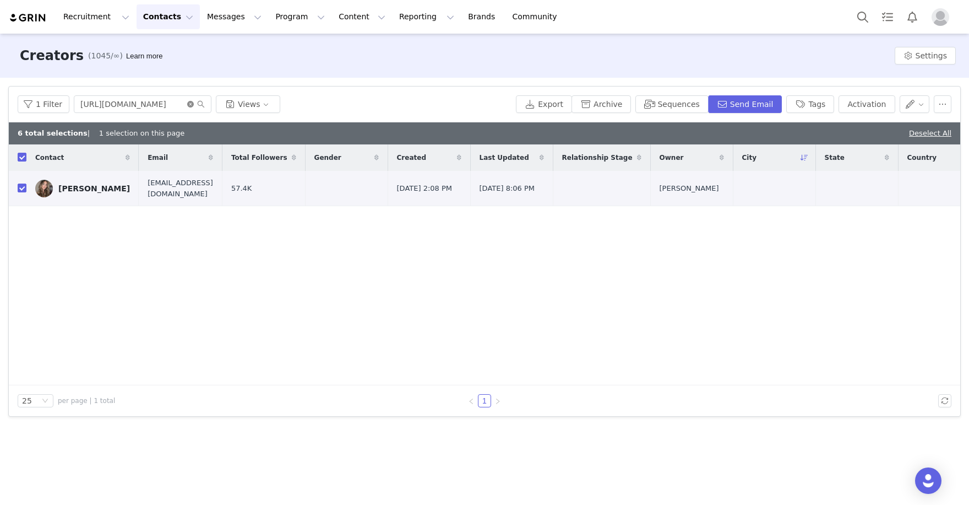
click at [191, 105] on icon "icon: close-circle" at bounding box center [190, 104] width 7 height 7
click at [167, 105] on input "text" at bounding box center [143, 104] width 138 height 18
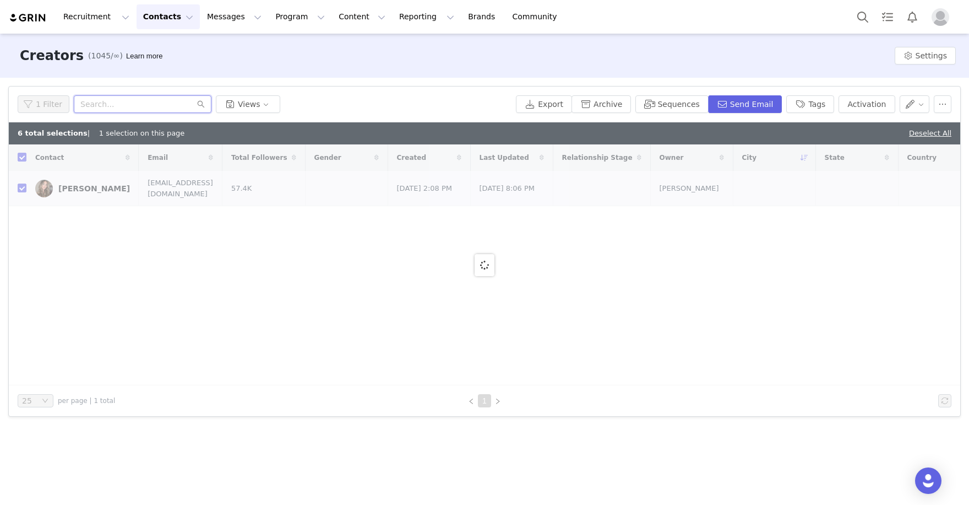
paste input "https://www.instagram.com/laceyjanebrown/"
type input "https://www.instagram.com/laceyjanebrown"
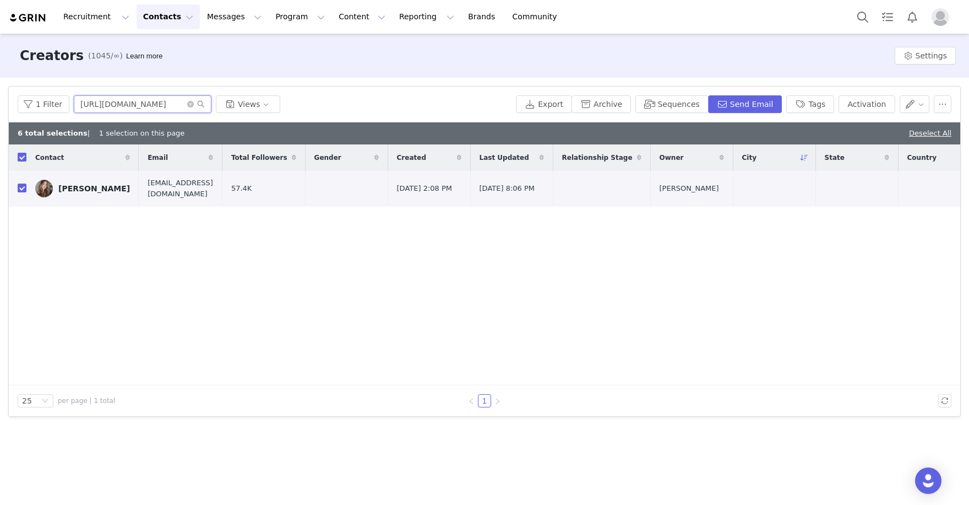
checkbox input "false"
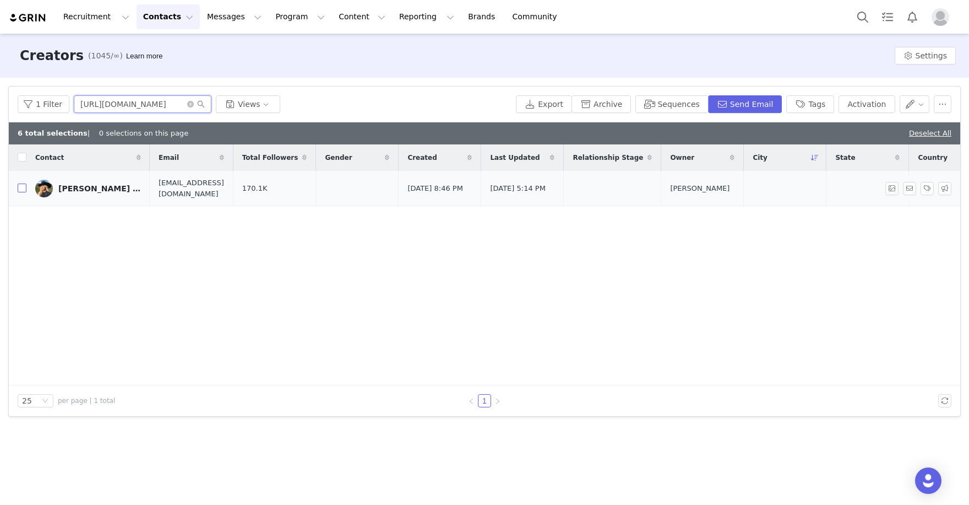
type input "https://www.instagram.com/laceyjanebrown"
click at [20, 187] on input "checkbox" at bounding box center [22, 187] width 9 height 9
checkbox input "true"
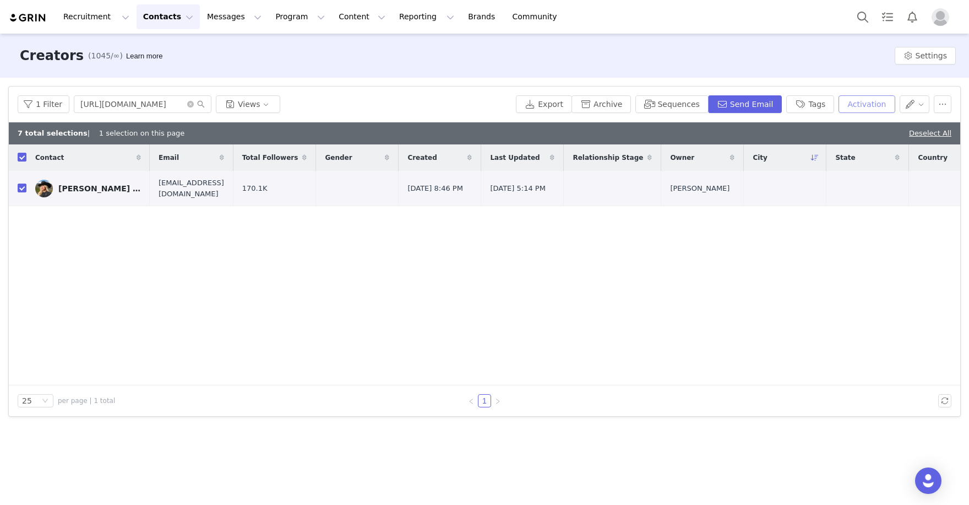
click at [880, 101] on button "Activation" at bounding box center [867, 104] width 56 height 18
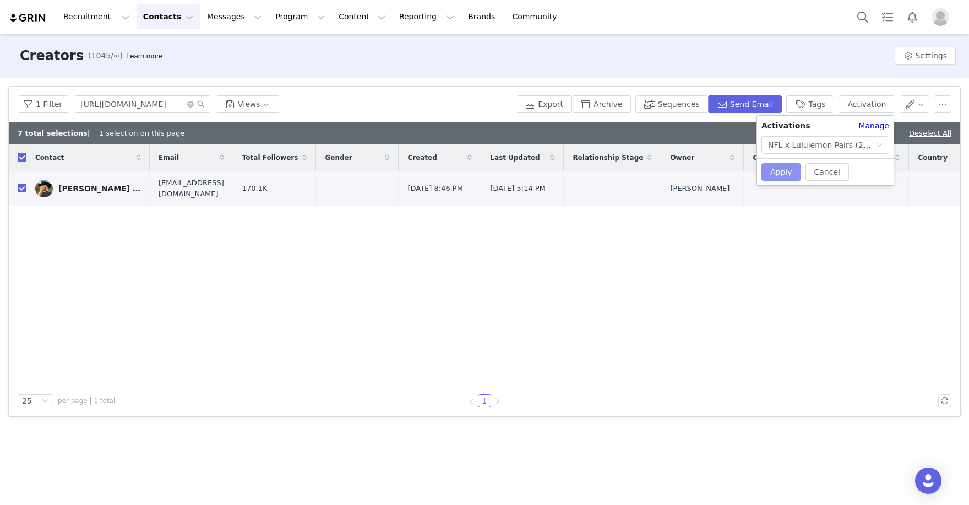
click at [784, 167] on button "Apply" at bounding box center [782, 172] width 40 height 18
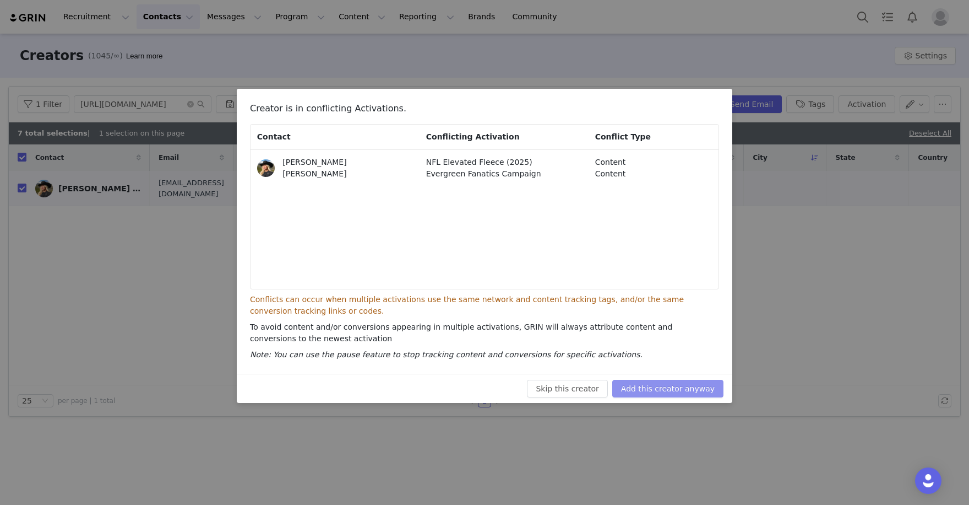
click at [677, 383] on button "Add this creator anyway" at bounding box center [667, 388] width 111 height 18
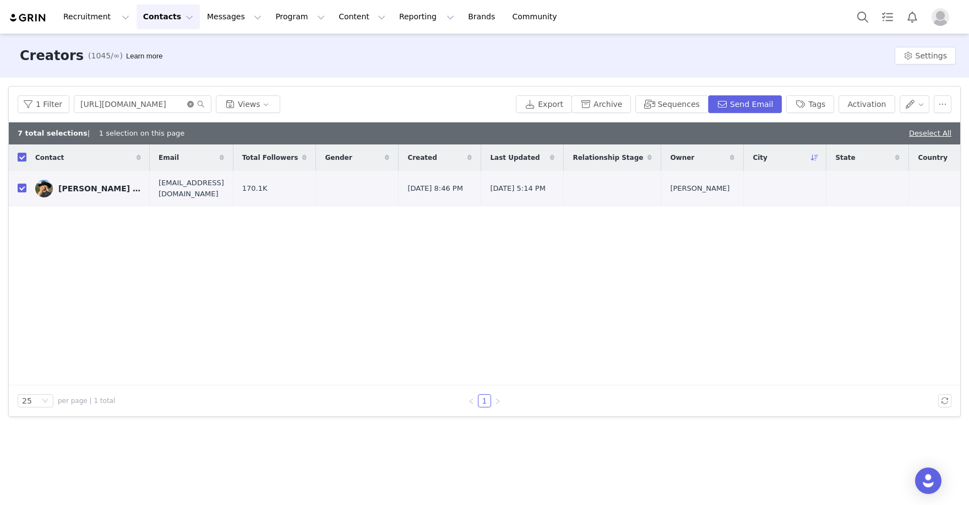
click at [189, 103] on icon "icon: close-circle" at bounding box center [190, 104] width 7 height 7
click at [173, 103] on input "text" at bounding box center [143, 104] width 138 height 18
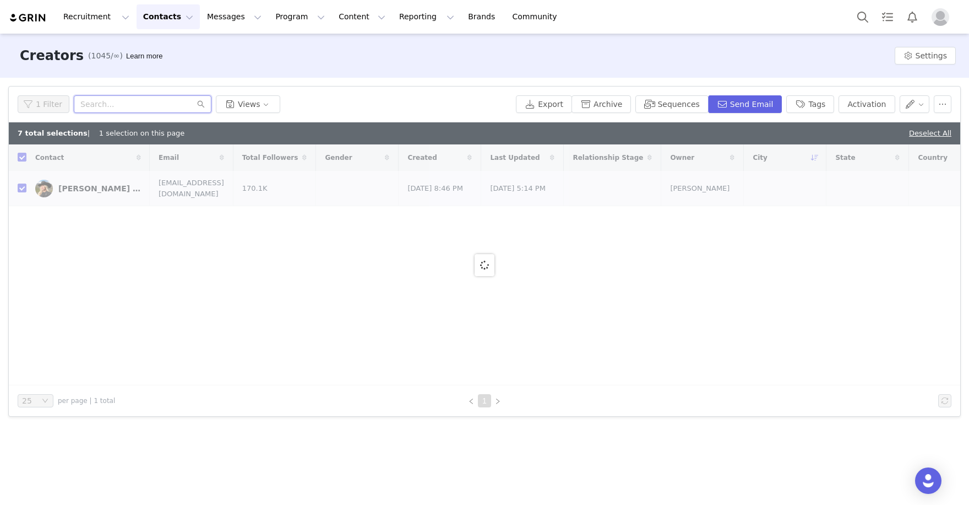
paste input "[URL][DOMAIN_NAME][PERSON_NAME][DOMAIN_NAME][PERSON_NAME]"
type input "https://www.instagram.com/tanner.tolbert"
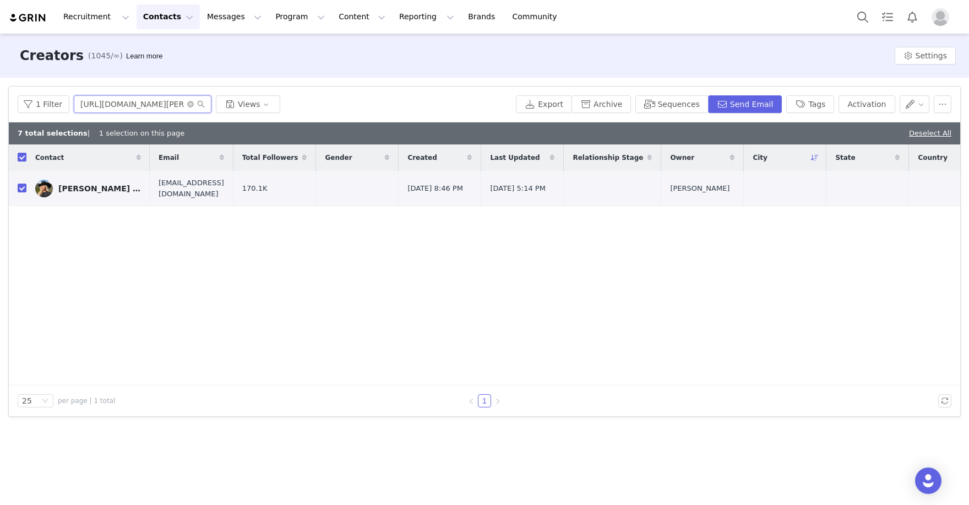
checkbox input "false"
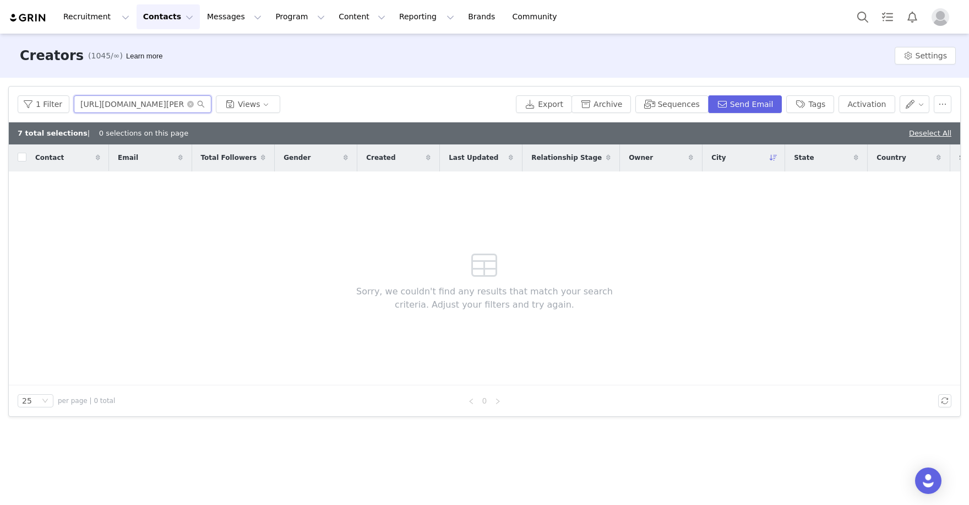
drag, startPoint x: 129, startPoint y: 104, endPoint x: 20, endPoint y: 78, distance: 112.1
click at [20, 78] on div "Filters Filter Logic And Or Archived Select No Owner Select Contact Tag Select …" at bounding box center [484, 251] width 969 height 347
drag, startPoint x: 133, startPoint y: 104, endPoint x: 77, endPoint y: 100, distance: 56.4
click at [77, 100] on input "[PERSON_NAME].[PERSON_NAME]" at bounding box center [143, 104] width 138 height 18
click at [174, 108] on input "[PERSON_NAME].[PERSON_NAME]" at bounding box center [143, 104] width 138 height 18
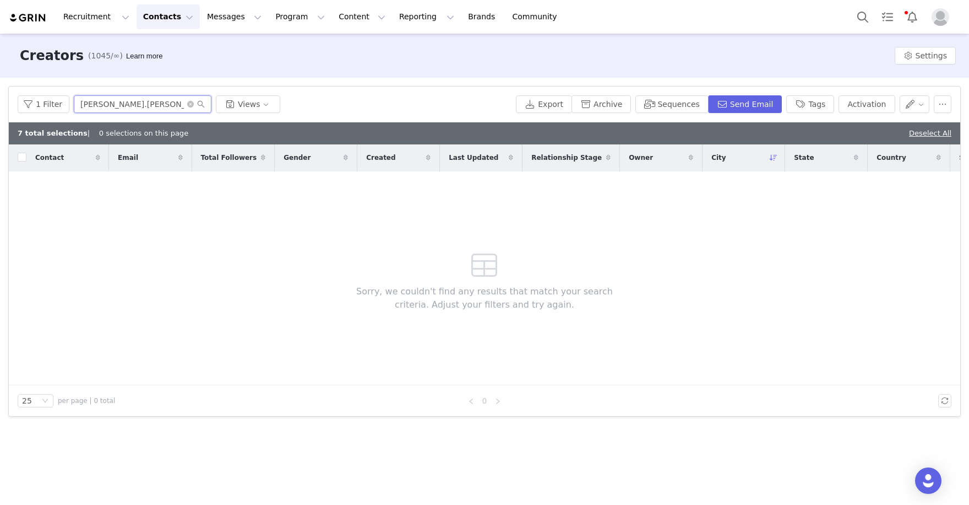
type input "[PERSON_NAME].[PERSON_NAME]"
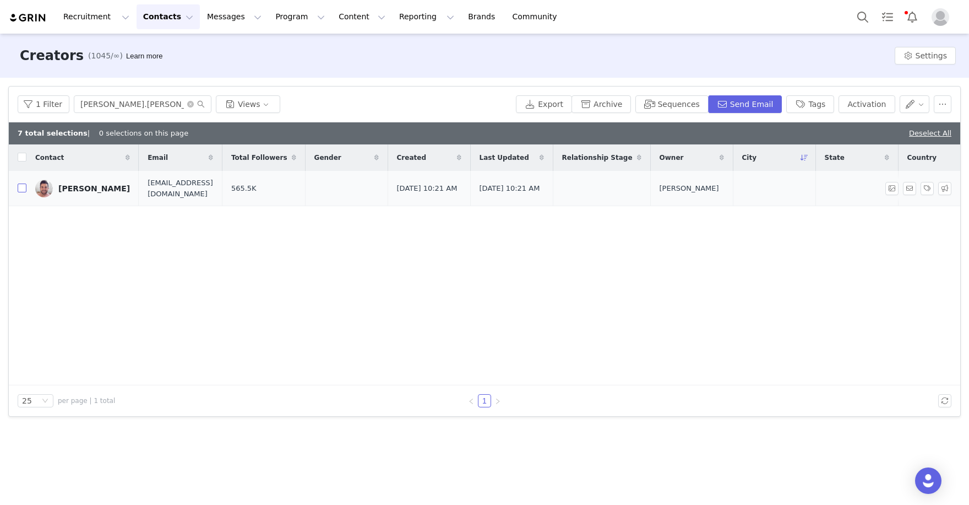
click at [21, 188] on input "checkbox" at bounding box center [22, 187] width 9 height 9
checkbox input "true"
click at [882, 103] on button "Activation" at bounding box center [867, 104] width 56 height 18
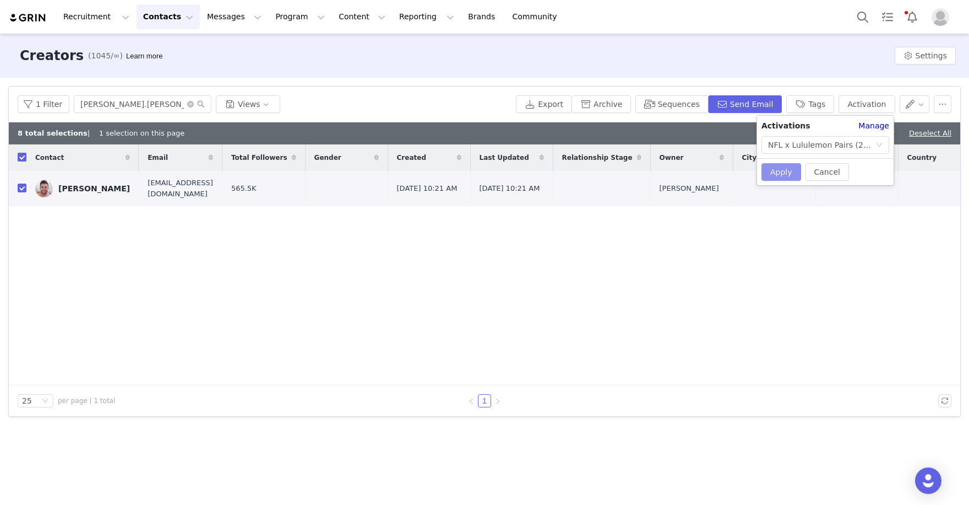
click at [769, 174] on button "Apply" at bounding box center [782, 172] width 40 height 18
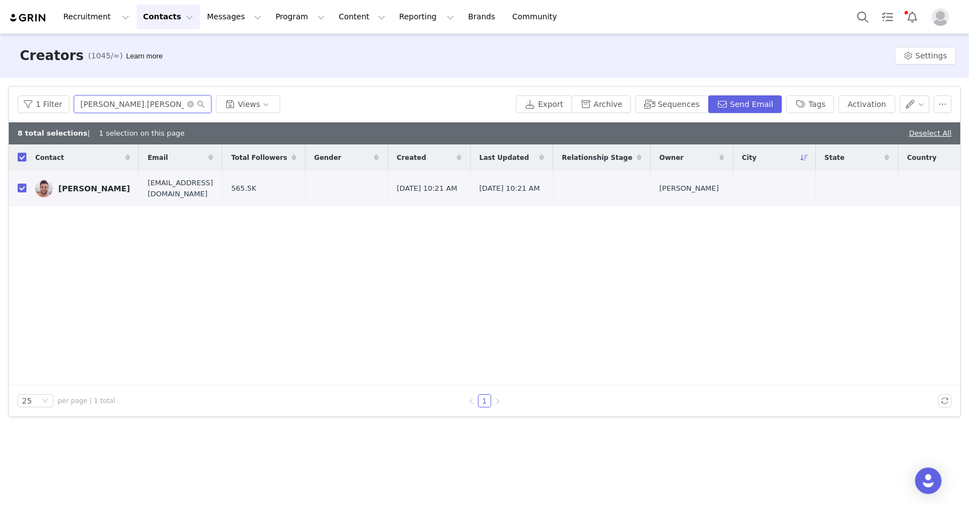
click at [184, 102] on input "[PERSON_NAME].[PERSON_NAME]" at bounding box center [143, 104] width 138 height 18
click at [189, 102] on icon "icon: close-circle" at bounding box center [190, 104] width 7 height 7
click at [140, 106] on input "text" at bounding box center [143, 104] width 138 height 18
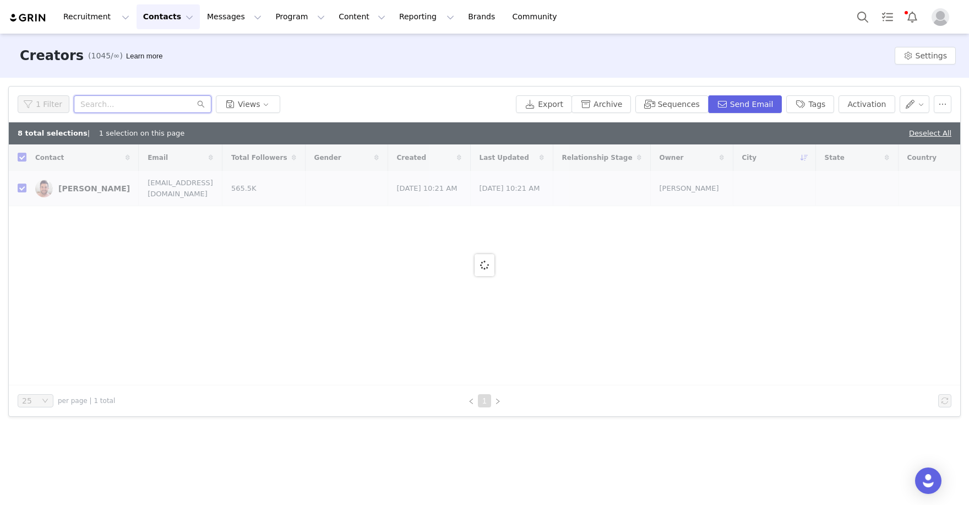
paste input "https://www.instagram.com/hayleylewis_sports/"
type input "https://www.instagram.com/hayleylewis_sports/"
checkbox input "false"
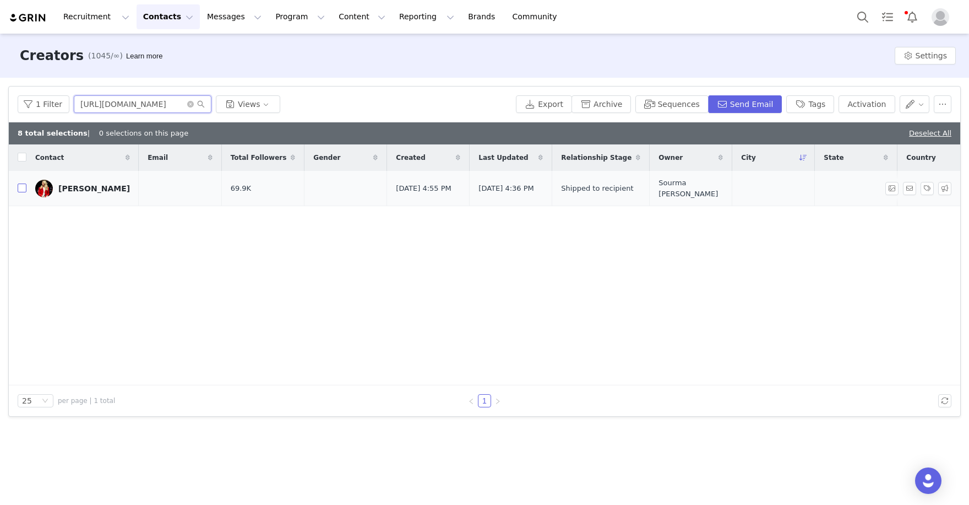
type input "https://www.instagram.com/hayleylewis_sports"
click at [19, 183] on input "checkbox" at bounding box center [22, 187] width 9 height 9
checkbox input "true"
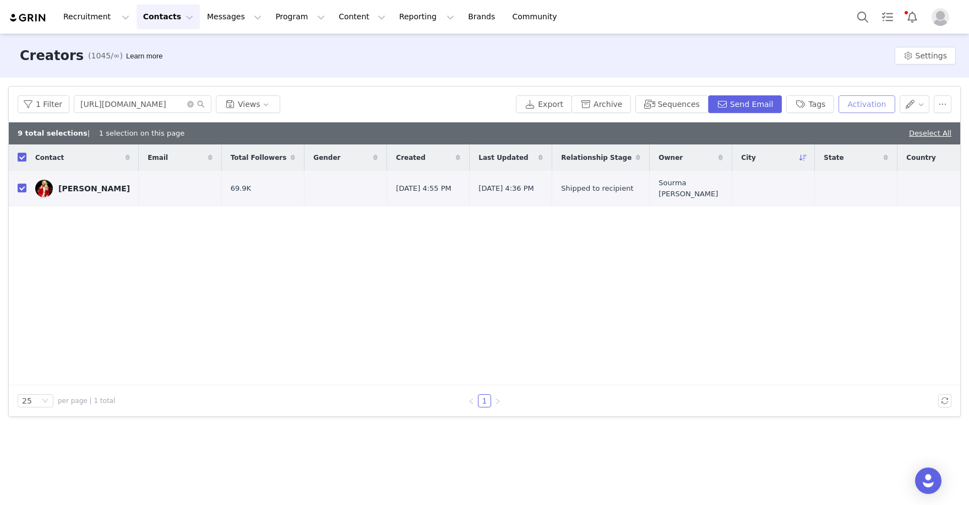
click at [885, 105] on button "Activation" at bounding box center [867, 104] width 56 height 18
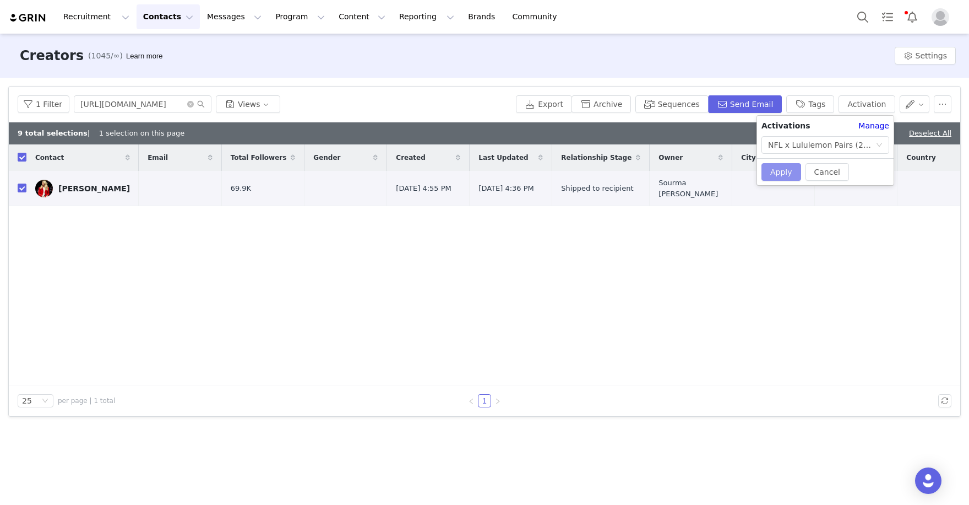
click at [783, 173] on button "Apply" at bounding box center [782, 172] width 40 height 18
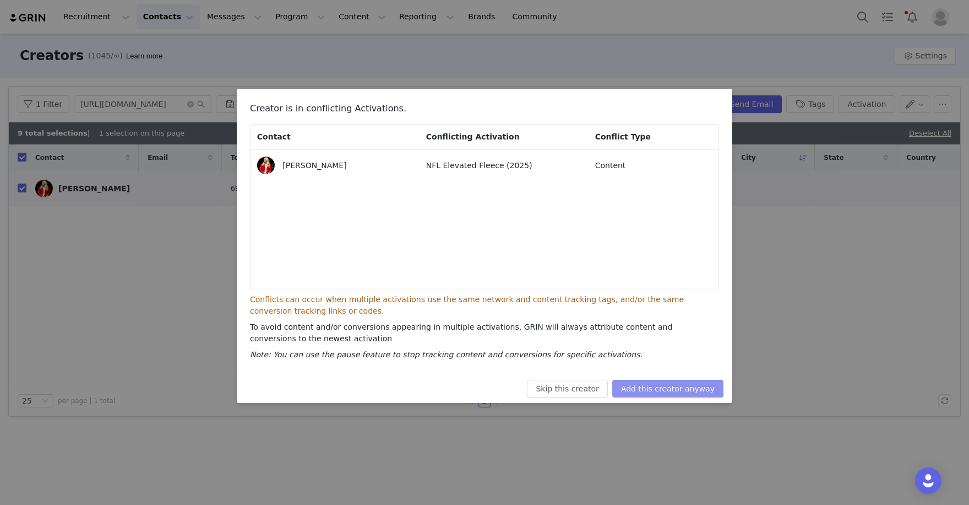
click at [659, 390] on button "Add this creator anyway" at bounding box center [667, 388] width 111 height 18
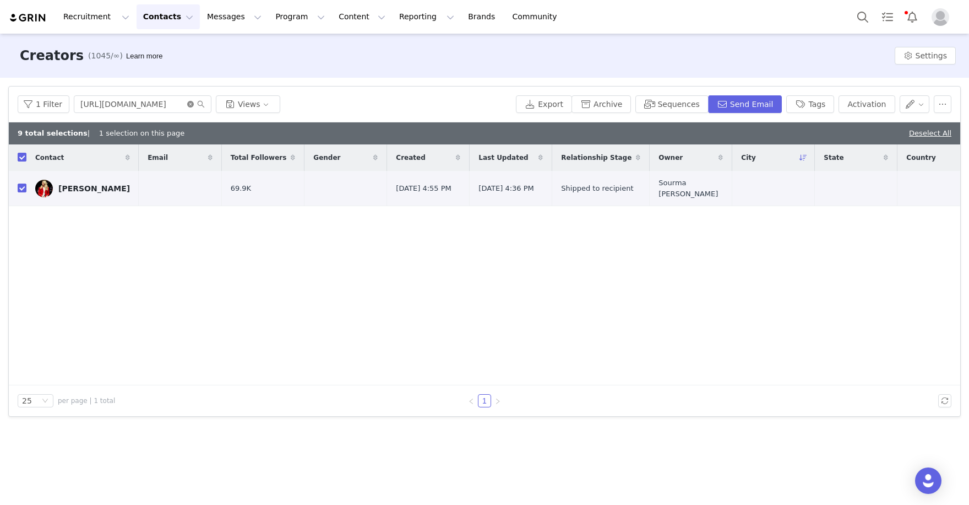
click at [189, 101] on icon "icon: close-circle" at bounding box center [190, 104] width 7 height 7
click at [142, 105] on input "text" at bounding box center [143, 104] width 138 height 18
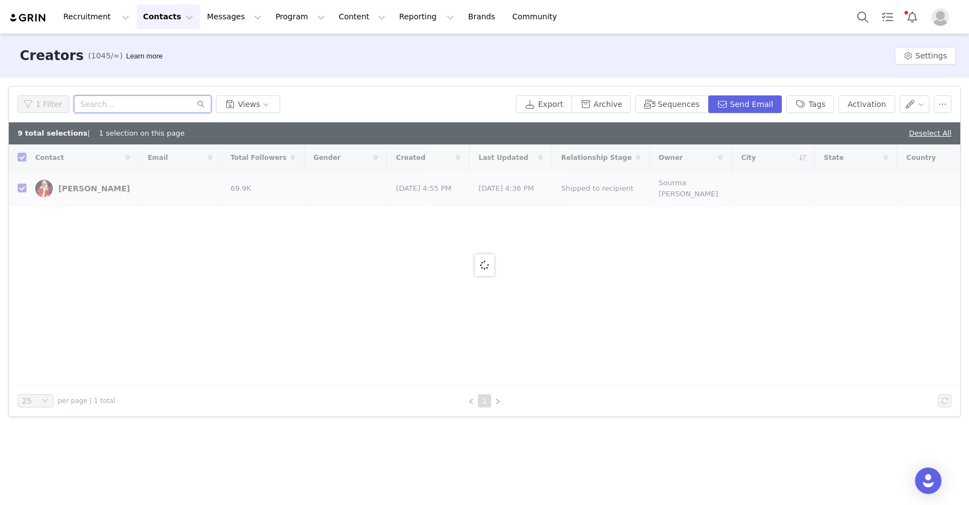
paste input "https://www.instagram.com/jaylinjames"
type input "https://www.instagram.com/jaylinjames"
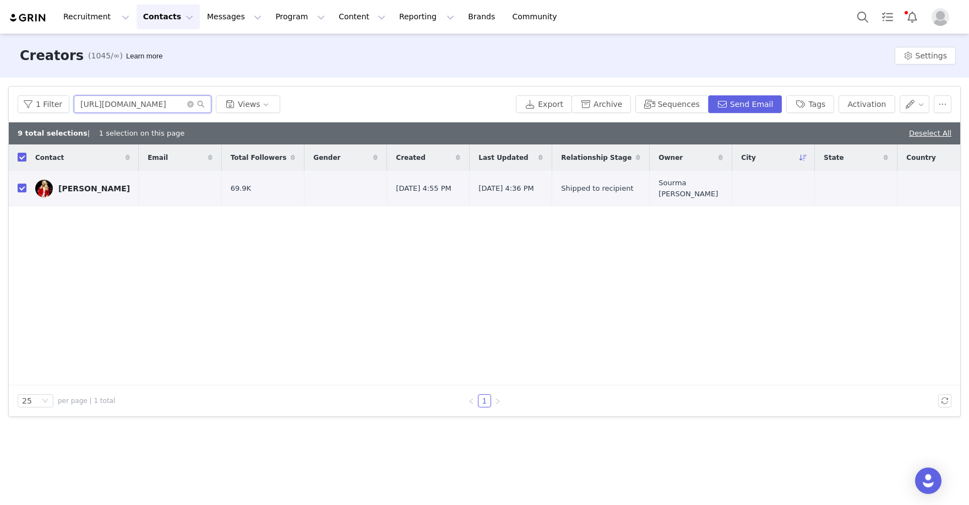
checkbox input "false"
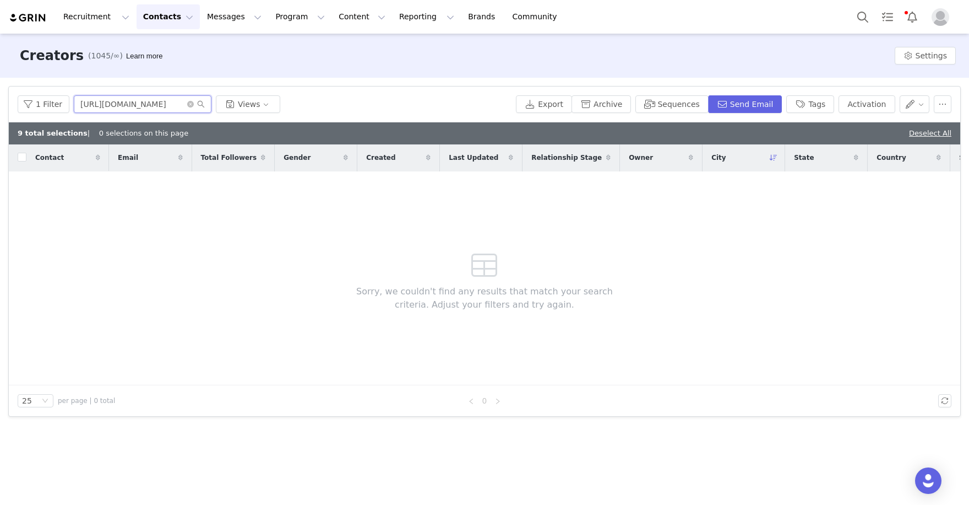
drag, startPoint x: 140, startPoint y: 103, endPoint x: 37, endPoint y: 78, distance: 105.9
click at [37, 78] on div "Filters Filter Logic And Or Archived Select No Owner Select Contact Tag Select …" at bounding box center [484, 251] width 969 height 347
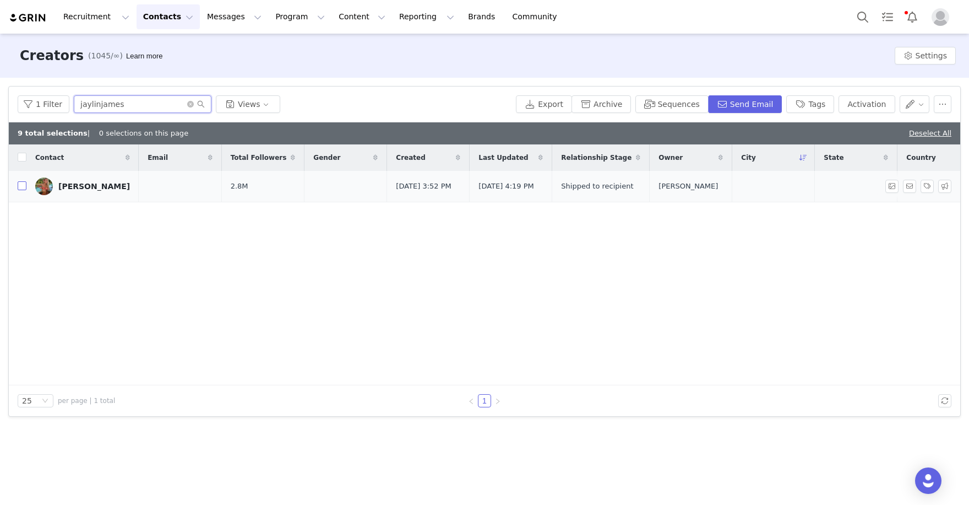
type input "jaylinjames"
click at [20, 190] on input "checkbox" at bounding box center [22, 185] width 9 height 9
checkbox input "true"
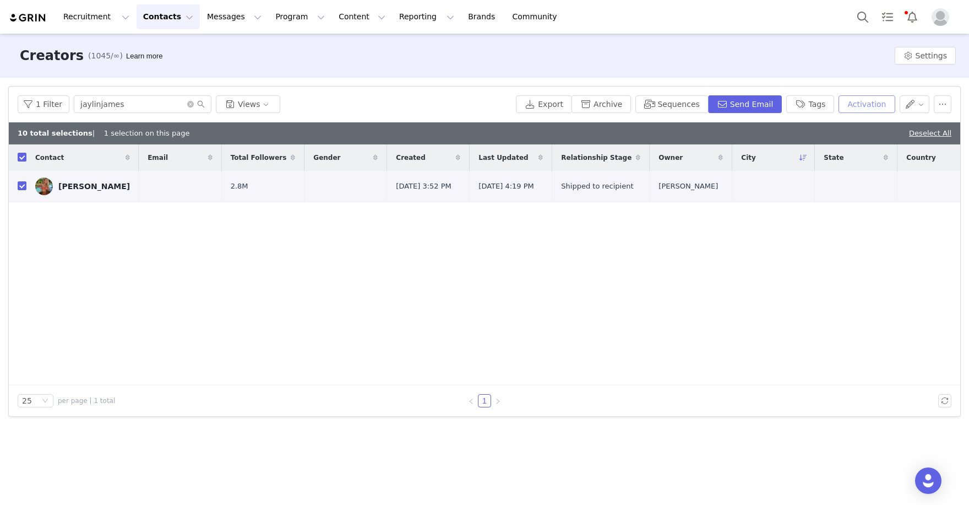
click at [861, 109] on button "Activation" at bounding box center [867, 104] width 56 height 18
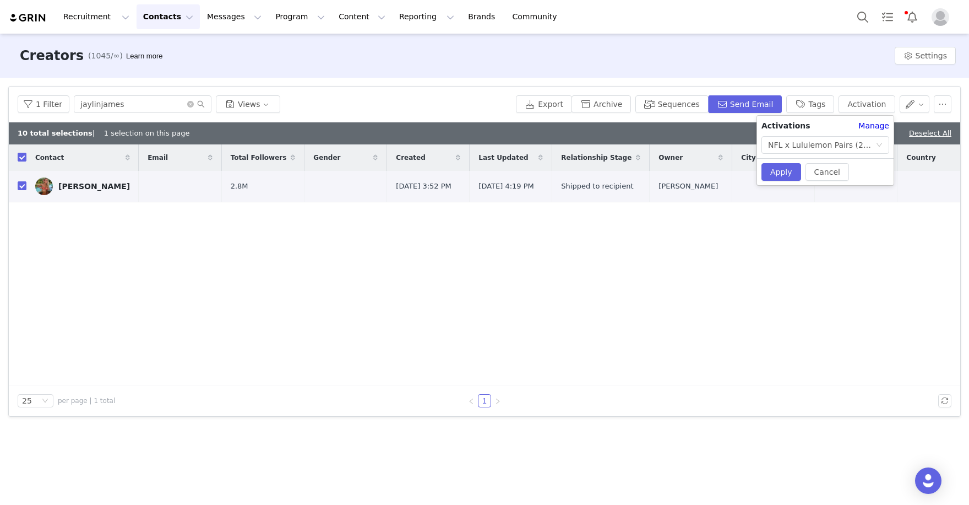
click at [769, 183] on div "Cancel Apply" at bounding box center [825, 171] width 137 height 27
click at [783, 173] on button "Apply" at bounding box center [782, 172] width 40 height 18
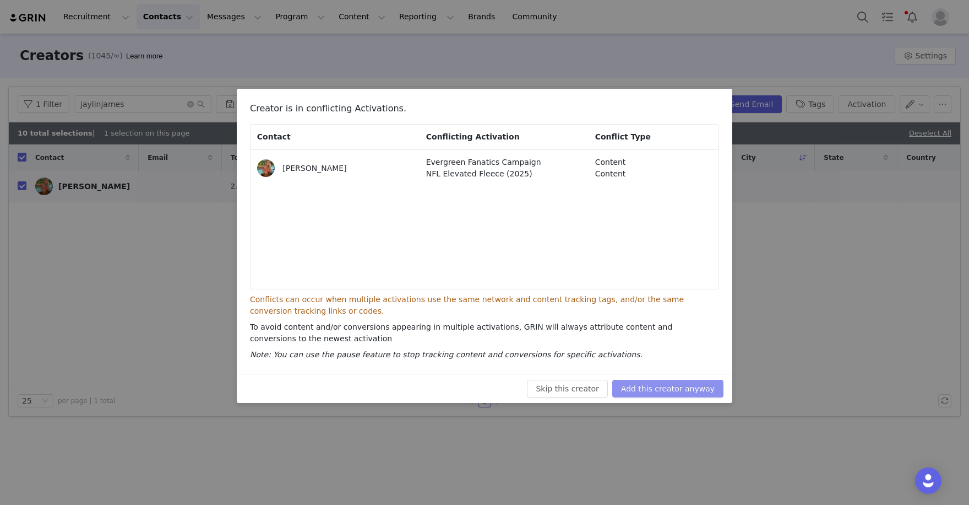
click at [680, 381] on button "Add this creator anyway" at bounding box center [667, 388] width 111 height 18
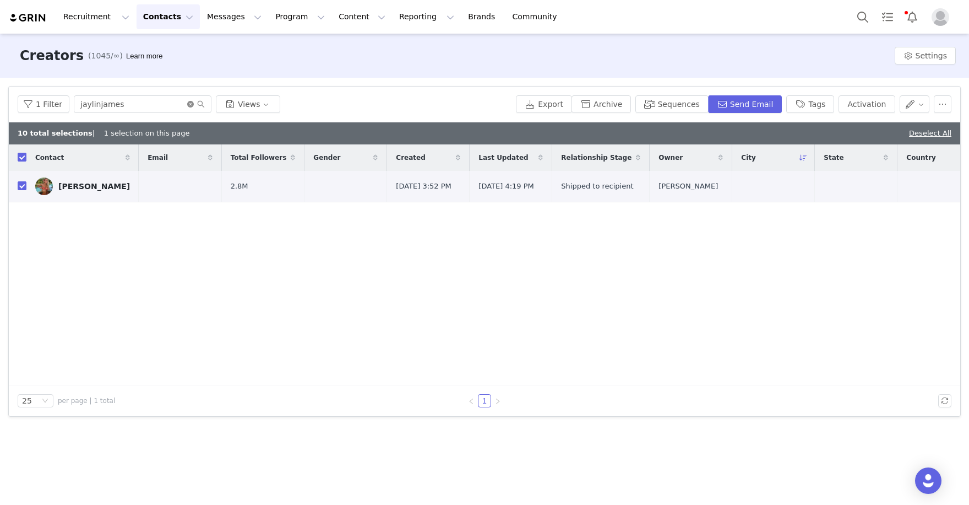
click at [189, 103] on icon "icon: close-circle" at bounding box center [190, 104] width 7 height 7
click at [145, 105] on input "text" at bounding box center [143, 104] width 138 height 18
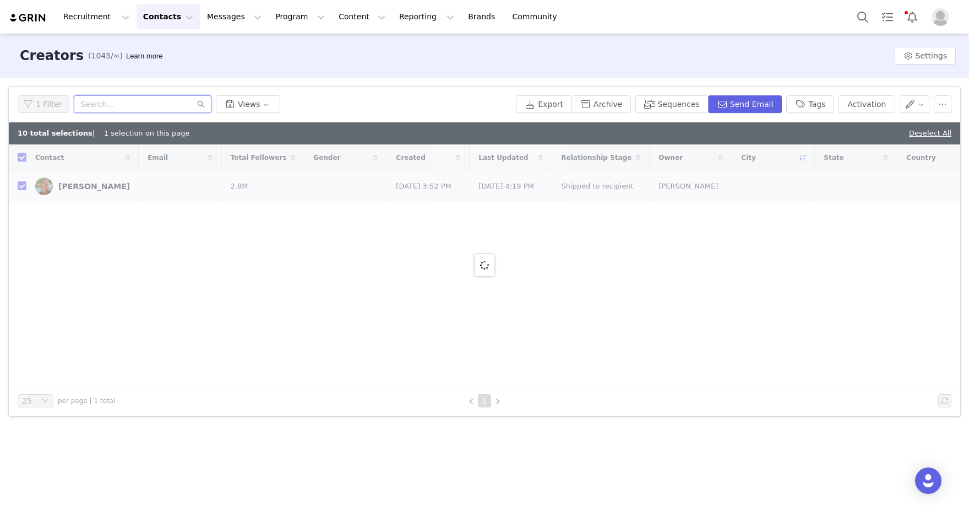
paste input "https://www.instagram.com/scottymc4/"
type input "https://www.instagram.com/scottymc4"
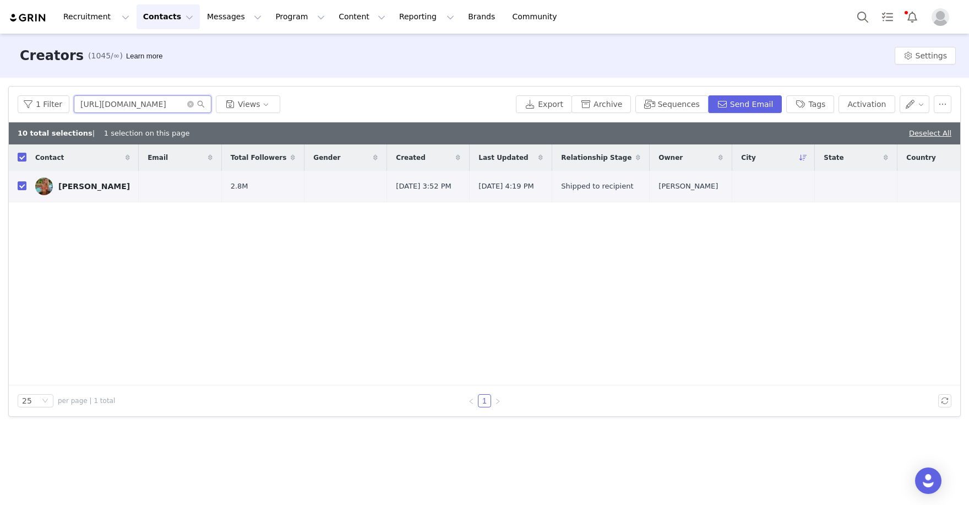
checkbox input "false"
type input "https://www.instagram.com/scottymc4"
click at [21, 190] on input "checkbox" at bounding box center [22, 185] width 9 height 9
checkbox input "true"
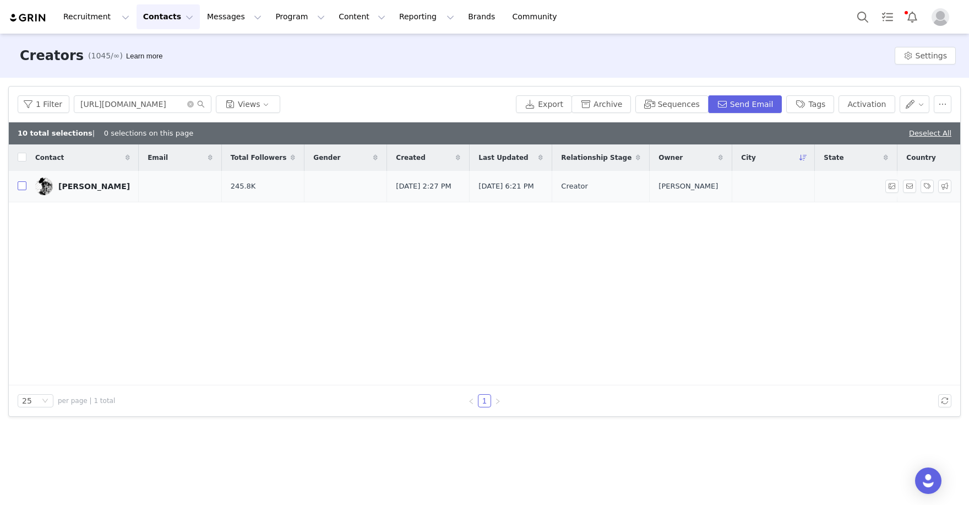
checkbox input "true"
click at [865, 100] on button "Activation" at bounding box center [867, 104] width 56 height 18
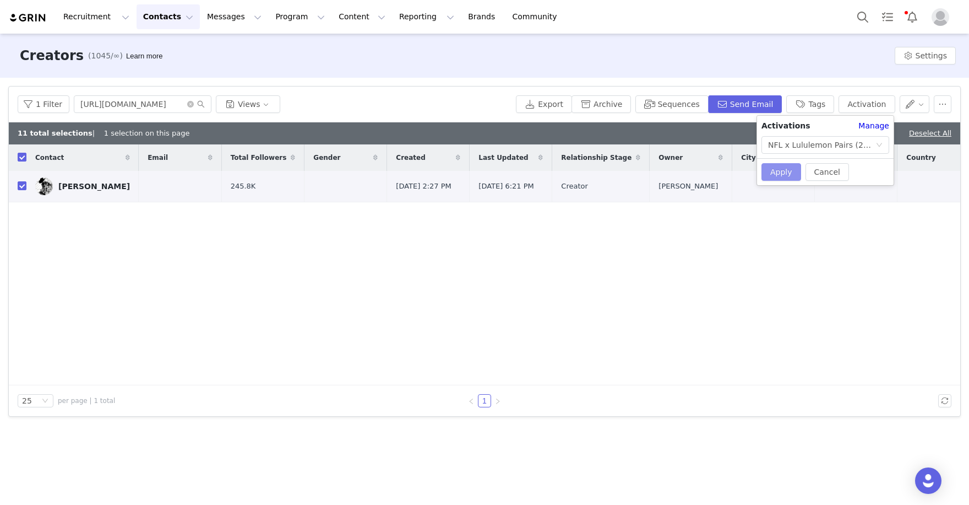
click at [780, 167] on button "Apply" at bounding box center [782, 172] width 40 height 18
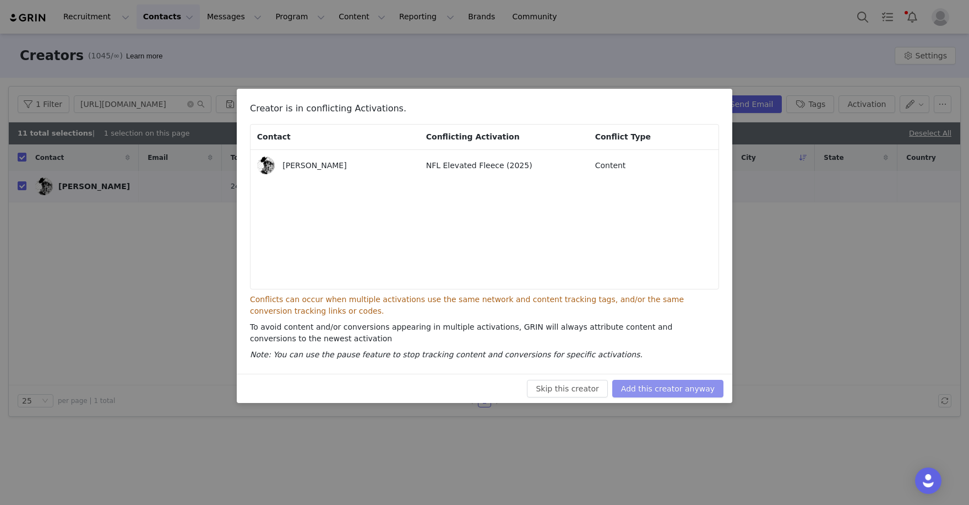
click at [662, 382] on button "Add this creator anyway" at bounding box center [667, 388] width 111 height 18
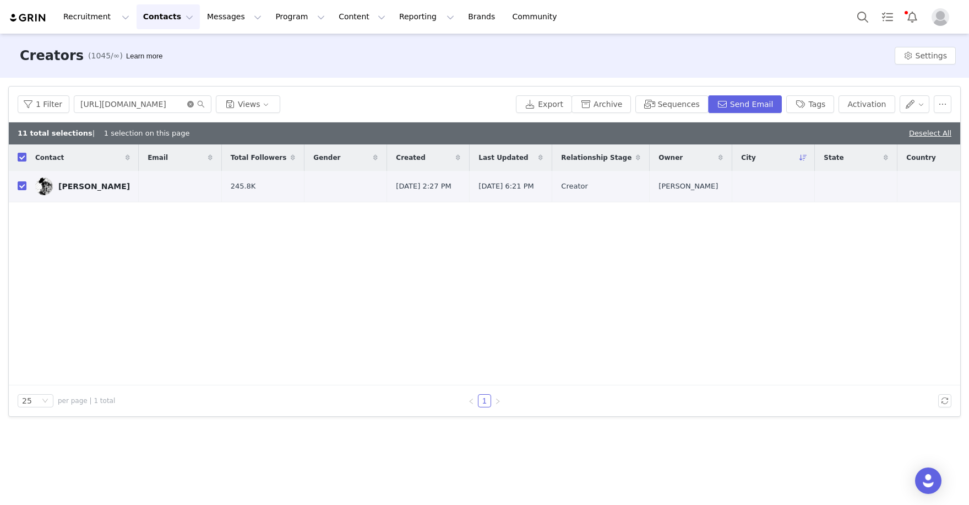
click at [188, 105] on icon "icon: close-circle" at bounding box center [190, 104] width 7 height 7
click at [163, 105] on input "text" at bounding box center [143, 104] width 138 height 18
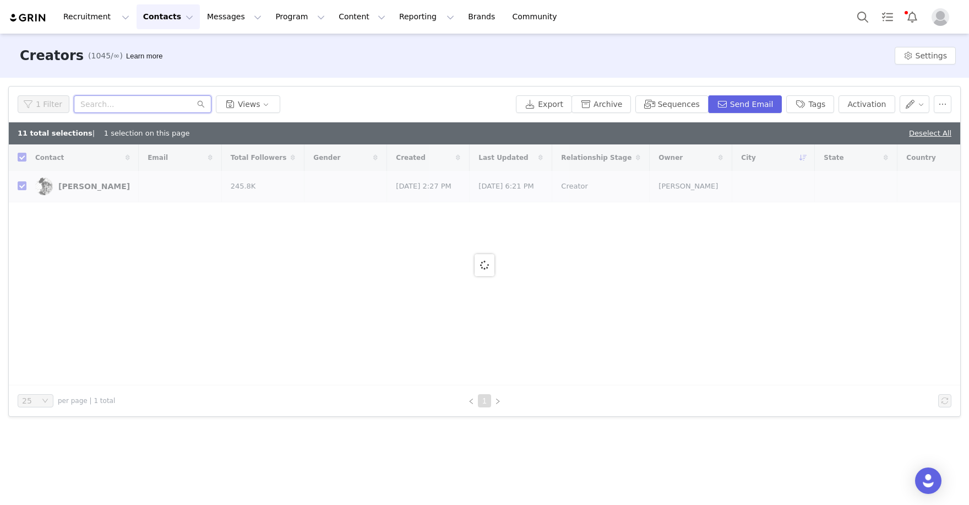
paste input "https://www.instagram.com/graciehunt/"
type input "https://www.instagram.com/graciehunt"
checkbox input "false"
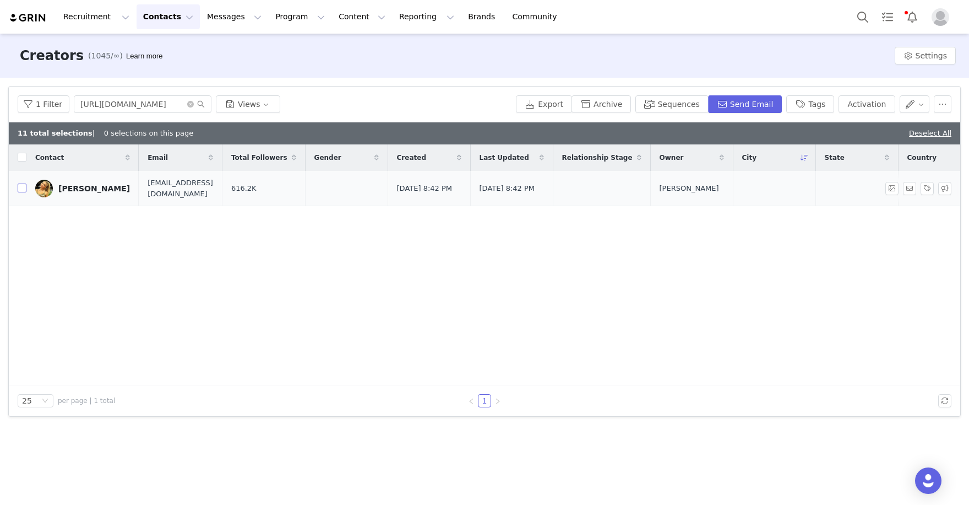
click at [24, 186] on input "checkbox" at bounding box center [22, 187] width 9 height 9
checkbox input "true"
click at [856, 102] on button "Activation" at bounding box center [867, 104] width 56 height 18
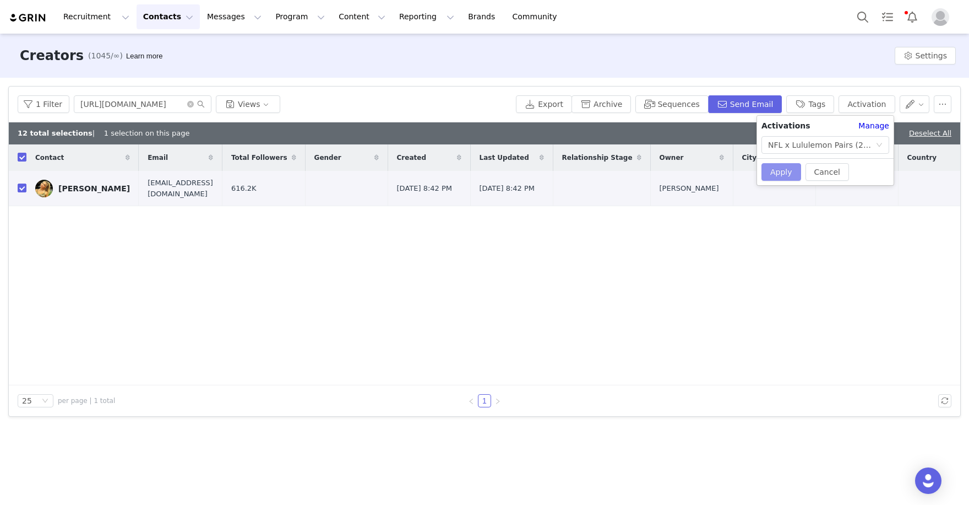
click at [787, 172] on button "Apply" at bounding box center [782, 172] width 40 height 18
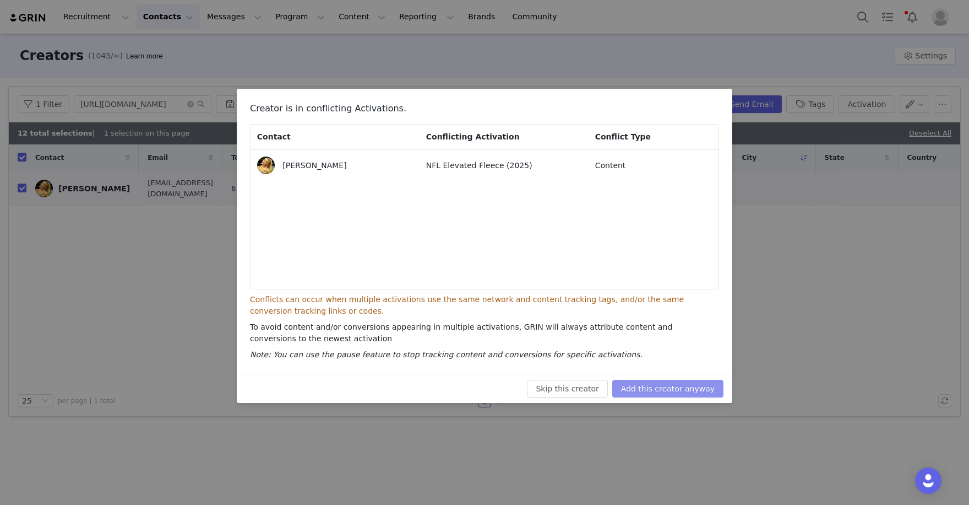
click at [706, 392] on button "Add this creator anyway" at bounding box center [667, 388] width 111 height 18
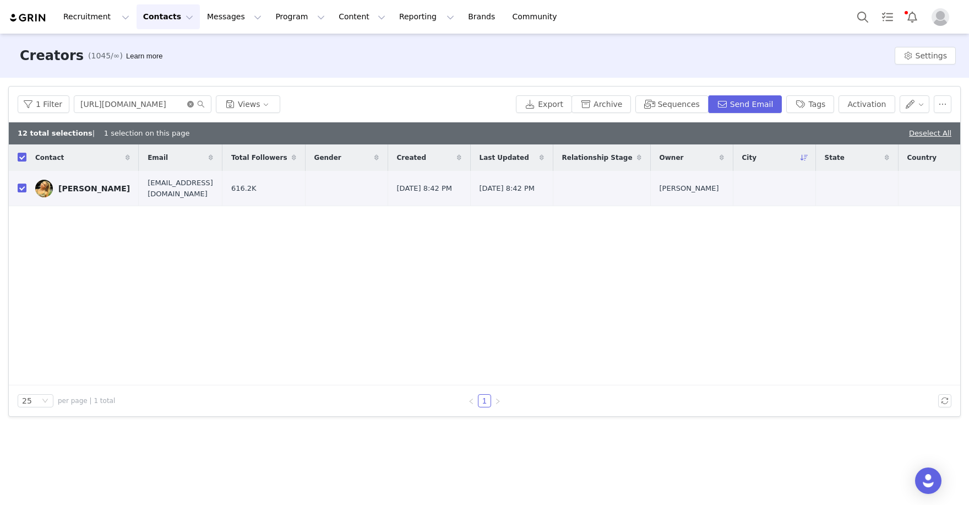
click at [188, 101] on icon "icon: close-circle" at bounding box center [190, 104] width 7 height 7
click at [159, 105] on input "text" at bounding box center [143, 104] width 138 height 18
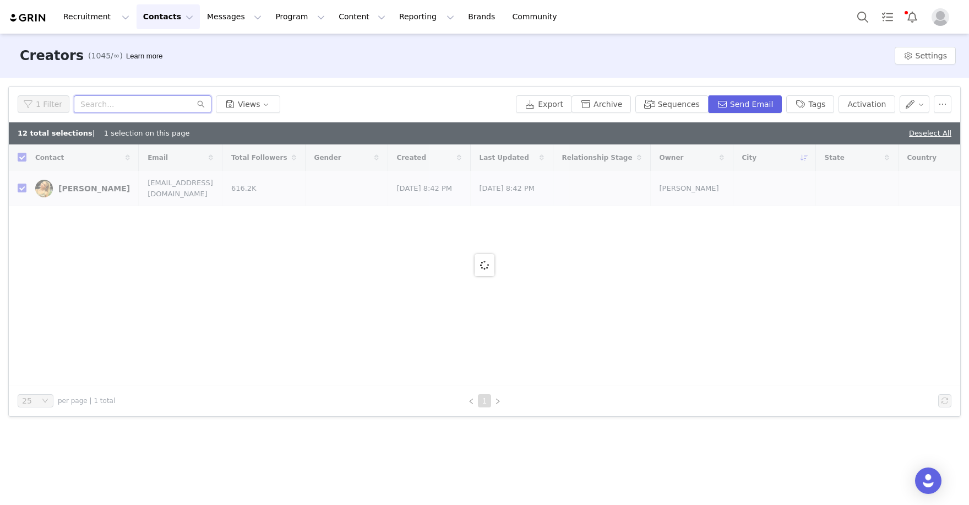
paste input "https://www.instagram.com/tabithaswatosh/"
type input "https://www.instagram.com/tabithaswatosh"
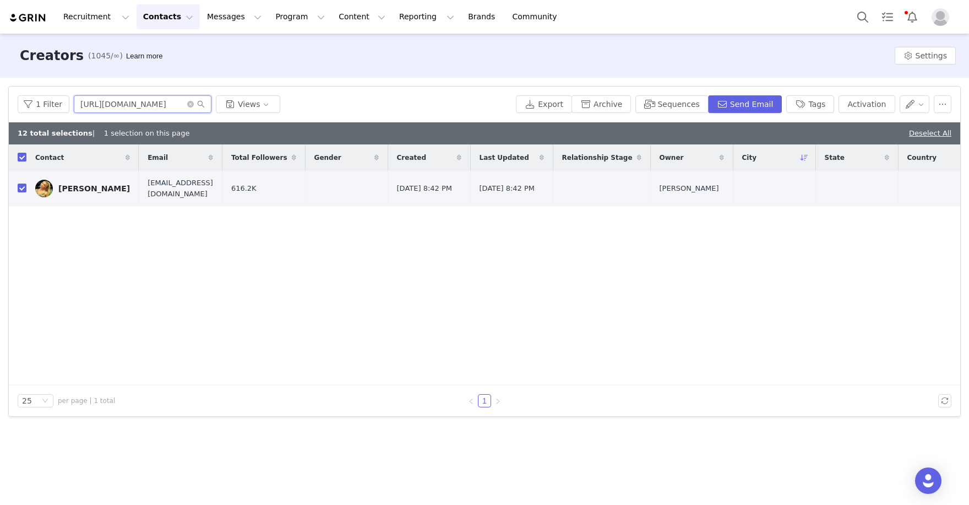
checkbox input "false"
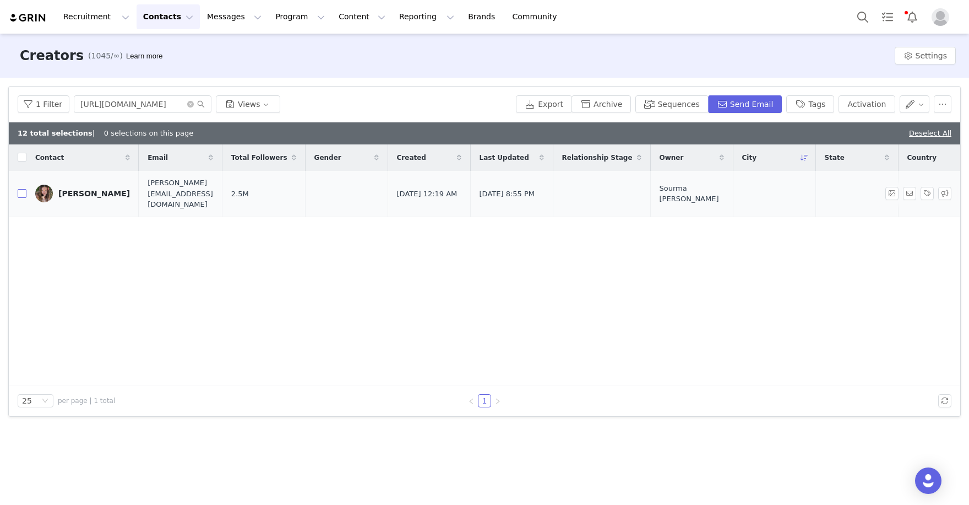
click at [20, 189] on input "checkbox" at bounding box center [22, 193] width 9 height 9
checkbox input "true"
click at [860, 104] on button "Activation" at bounding box center [867, 104] width 56 height 18
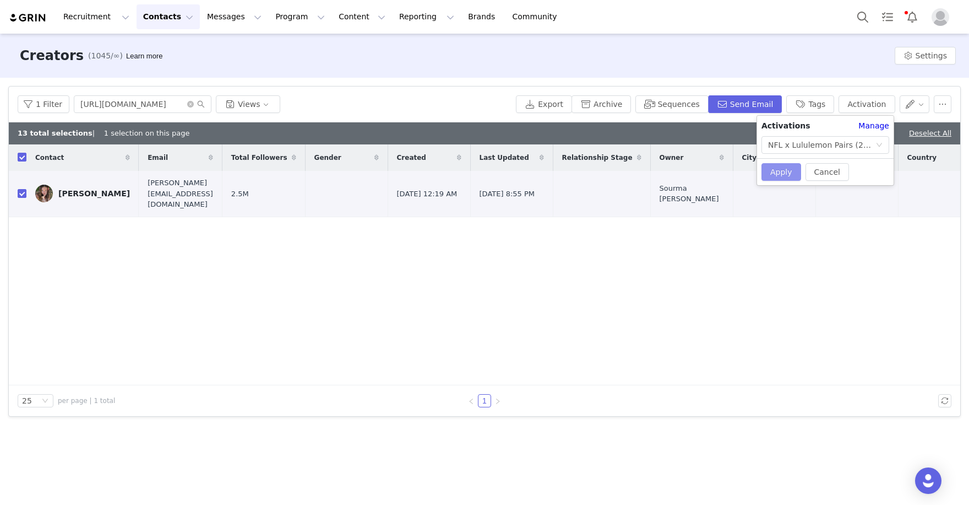
click at [784, 167] on button "Apply" at bounding box center [782, 172] width 40 height 18
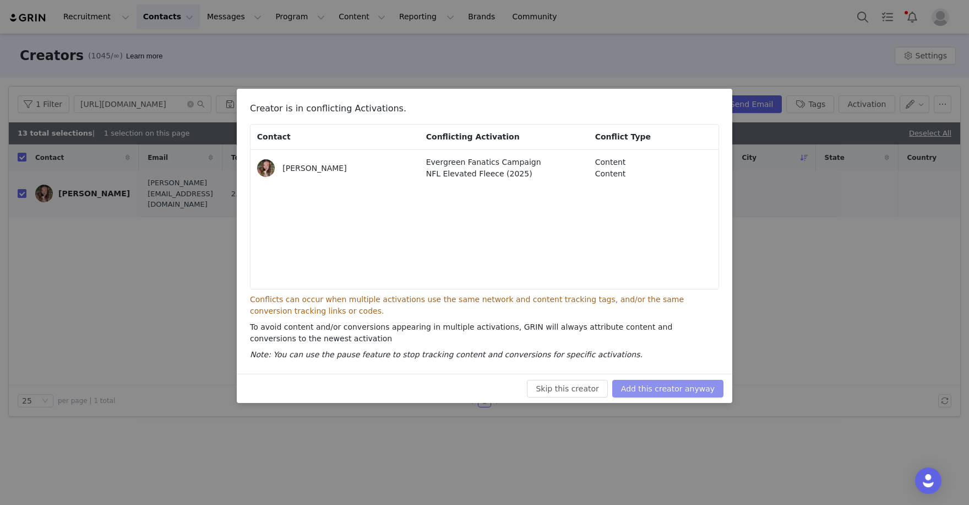
click at [695, 392] on button "Add this creator anyway" at bounding box center [667, 388] width 111 height 18
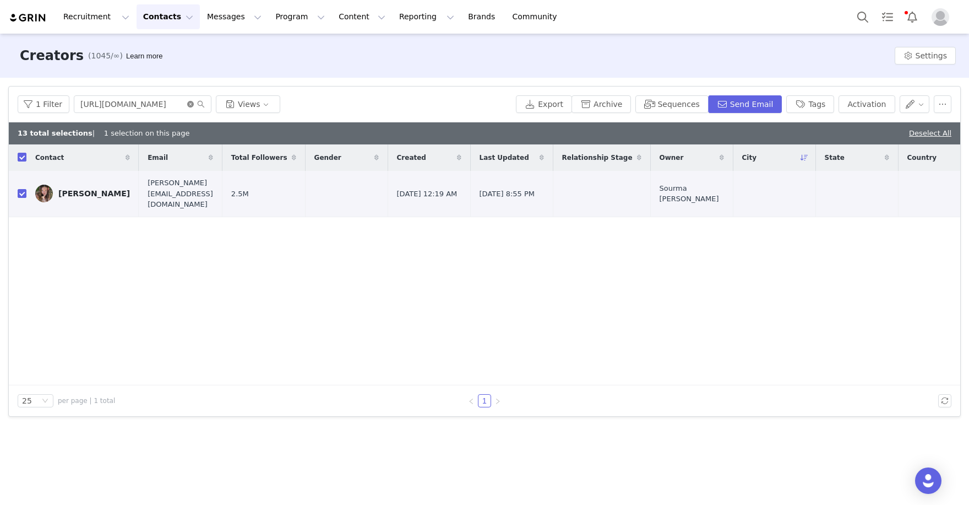
click at [187, 103] on icon "icon: close-circle" at bounding box center [190, 104] width 7 height 7
click at [167, 103] on input "text" at bounding box center [143, 104] width 138 height 18
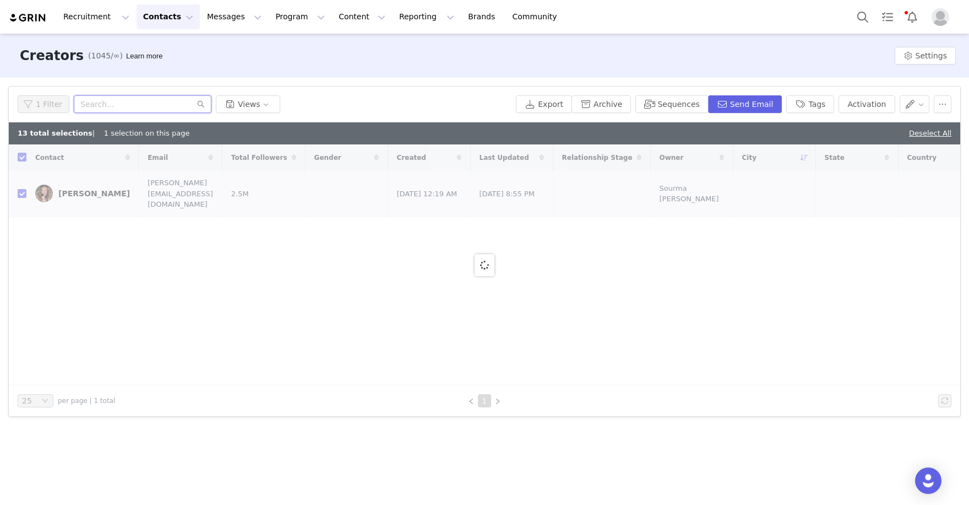
paste input "https://www.instagram.com/sydneyschneid/"
type input "https://www.instagram.com/sydneyschneid/"
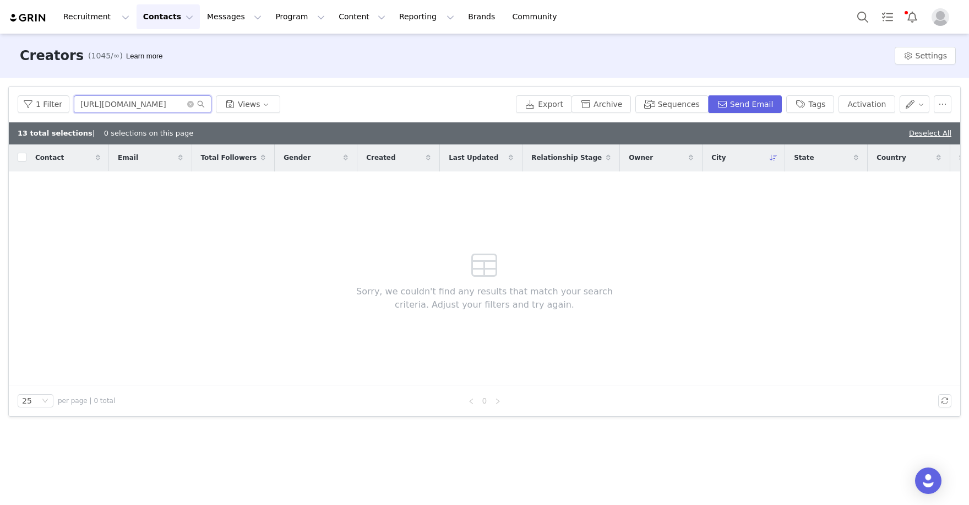
checkbox input "false"
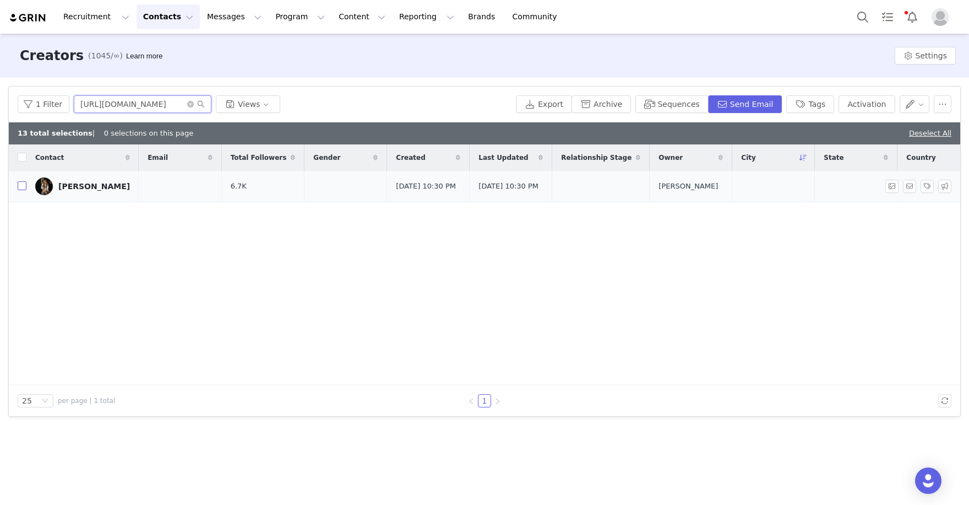
type input "https://www.instagram.com/sydneyschneid"
click at [25, 185] on input "checkbox" at bounding box center [22, 185] width 9 height 9
checkbox input "true"
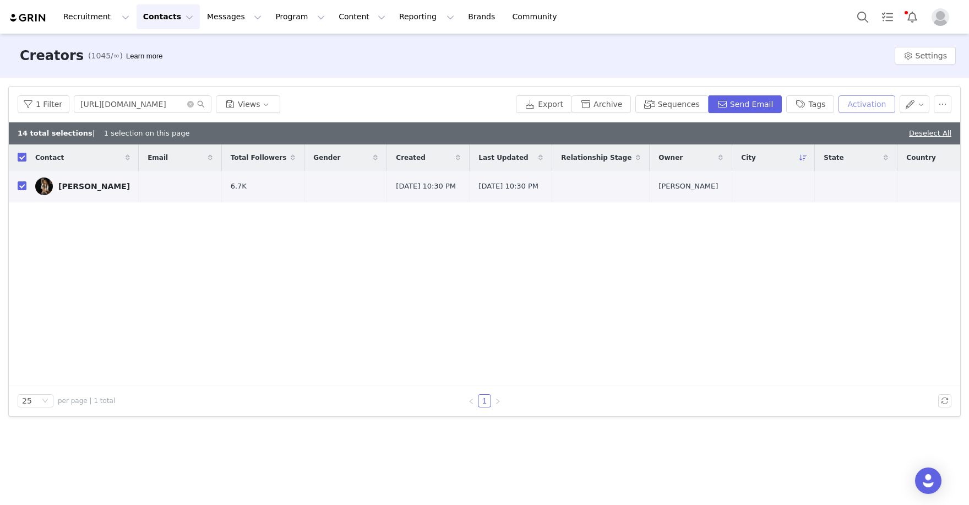
click at [882, 107] on button "Activation" at bounding box center [867, 104] width 56 height 18
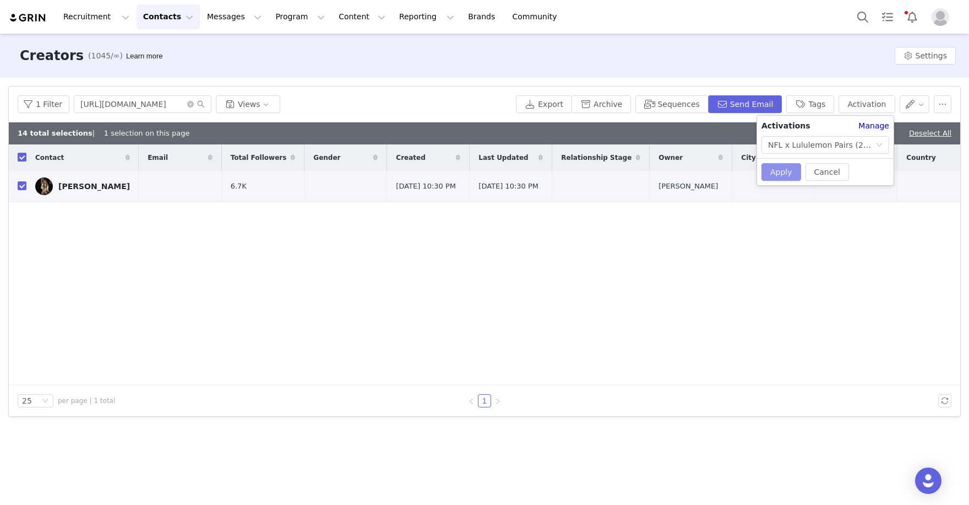
click at [777, 170] on button "Apply" at bounding box center [782, 172] width 40 height 18
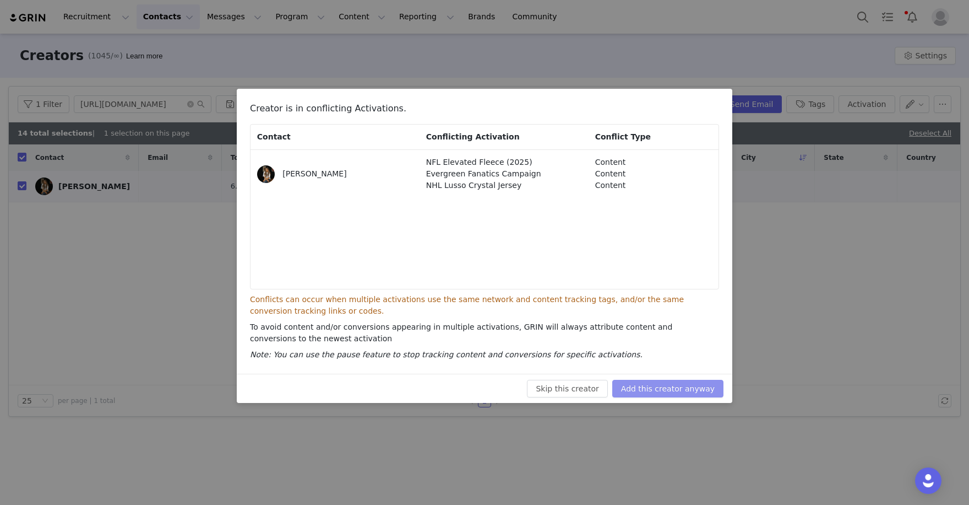
click at [655, 382] on button "Add this creator anyway" at bounding box center [667, 388] width 111 height 18
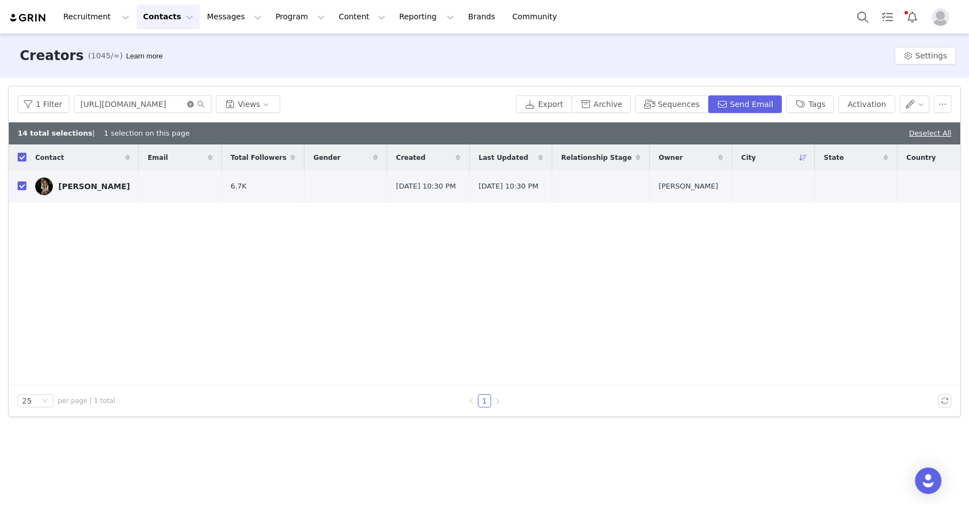
click at [187, 107] on icon "icon: close-circle" at bounding box center [190, 104] width 7 height 7
click at [176, 105] on input "text" at bounding box center [143, 104] width 138 height 18
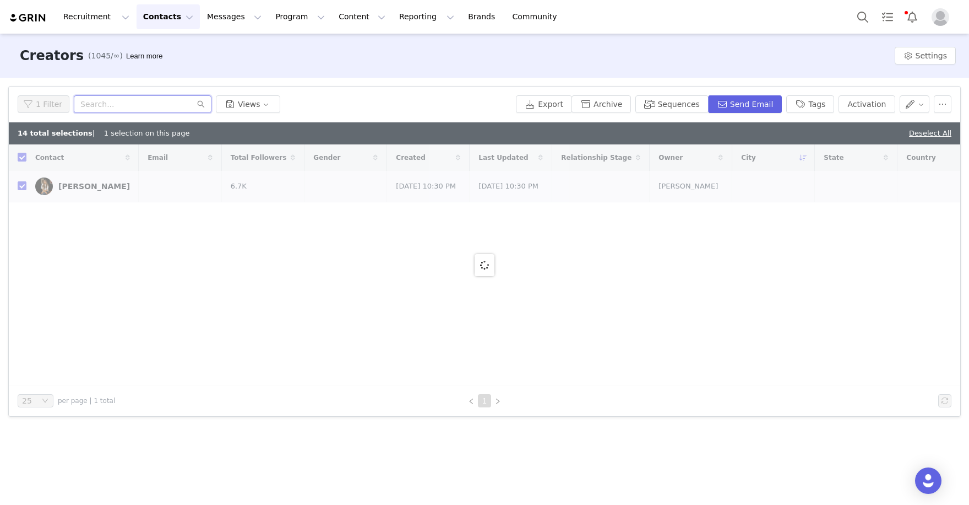
paste input "https://www.instagram.com/MattBacaling"
type input "https://www.instagram.com/MattBacalin"
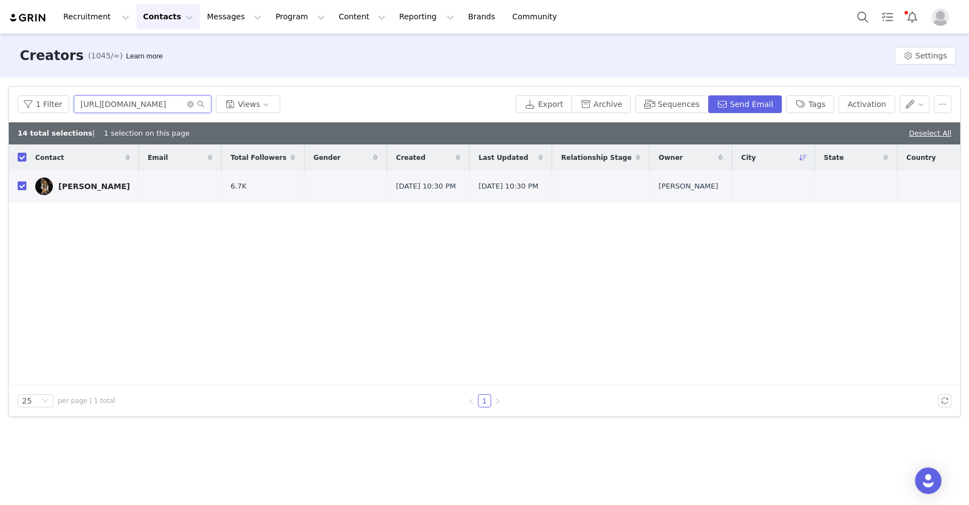
checkbox input "false"
type input "https://www.instagram.com/MattBacalin"
click at [23, 186] on input "checkbox" at bounding box center [22, 187] width 9 height 9
checkbox input "true"
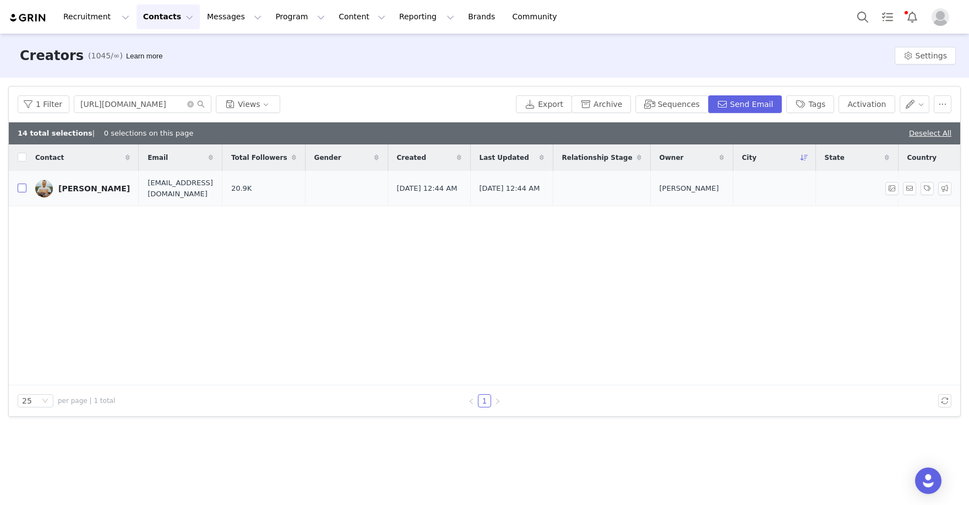
checkbox input "true"
click at [883, 107] on button "Activation" at bounding box center [867, 104] width 56 height 18
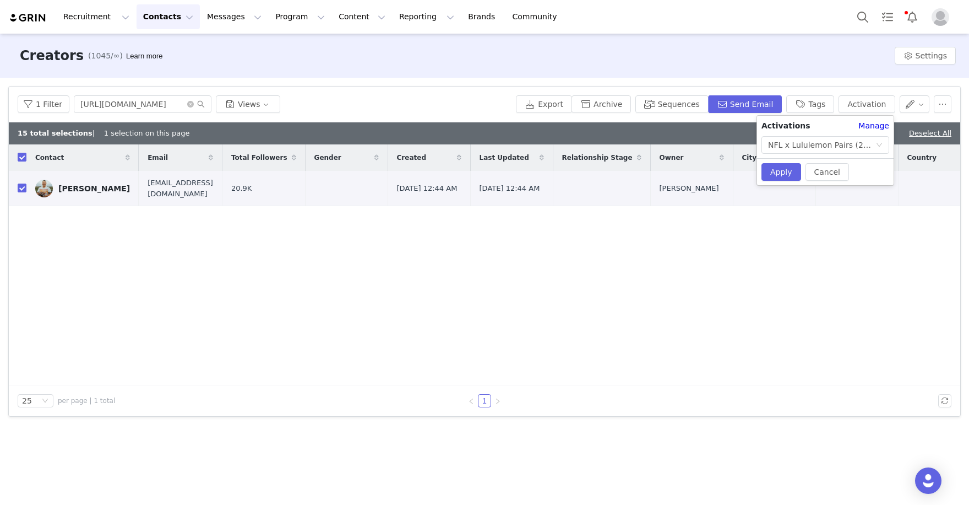
click at [777, 162] on div "Cancel Apply" at bounding box center [825, 171] width 137 height 27
click at [778, 169] on button "Apply" at bounding box center [782, 172] width 40 height 18
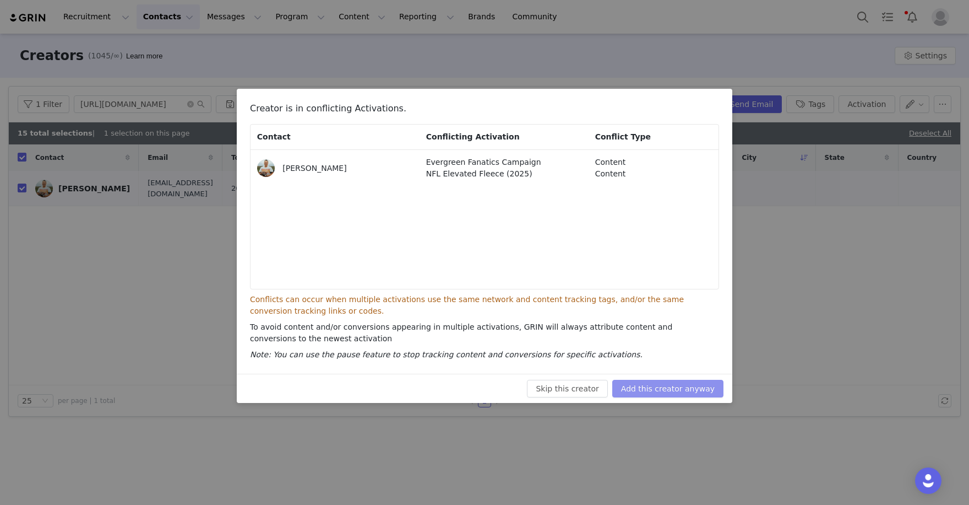
click at [664, 385] on button "Add this creator anyway" at bounding box center [667, 388] width 111 height 18
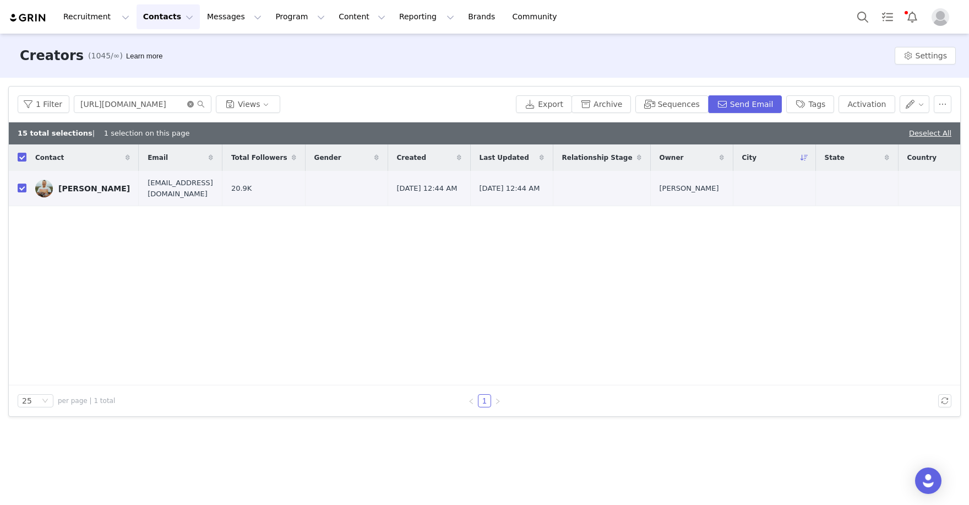
click at [188, 103] on icon "icon: close-circle" at bounding box center [190, 104] width 7 height 7
click at [149, 103] on input "text" at bounding box center [143, 104] width 138 height 18
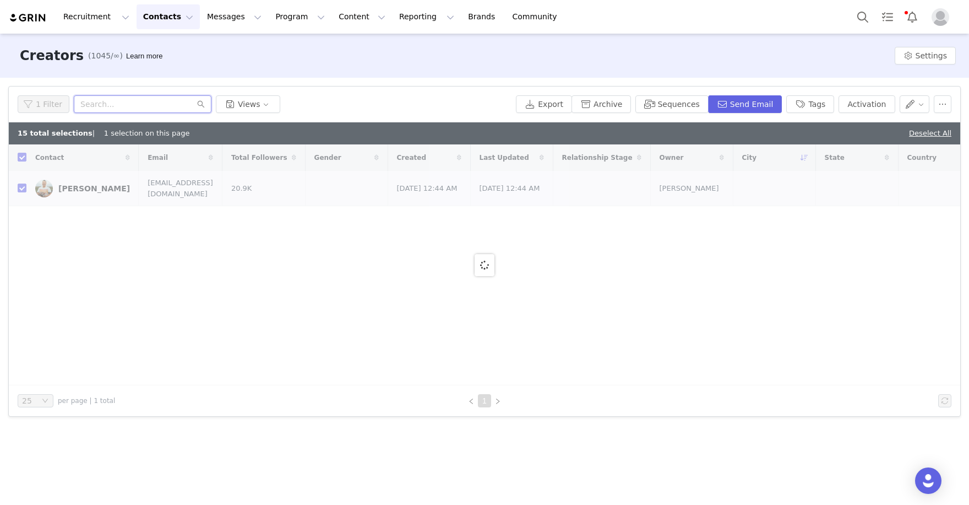
paste input "https://www.instagram.com/jeremibarnes/"
type input "https://www.instagram.com/jeremibarnes"
checkbox input "false"
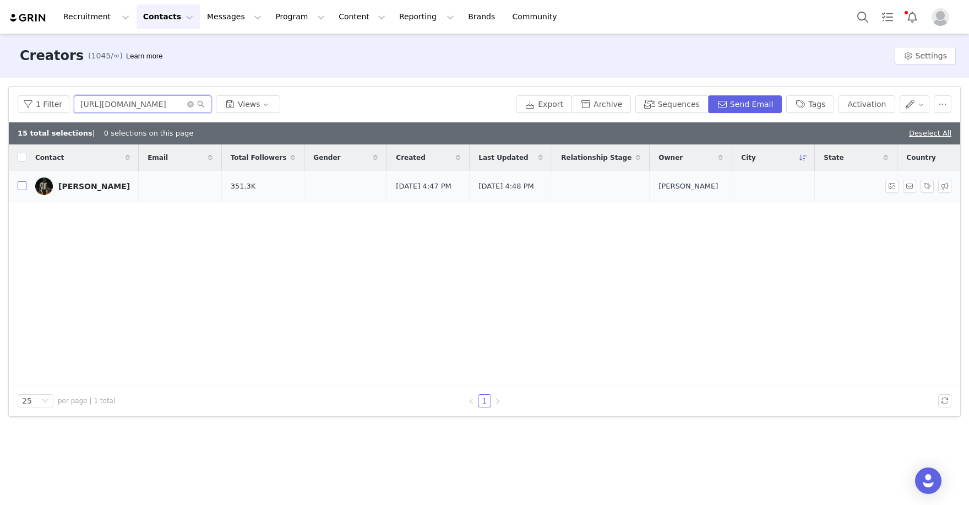
type input "https://www.instagram.com/jeremibarnes"
click at [20, 189] on input "checkbox" at bounding box center [22, 185] width 9 height 9
checkbox input "true"
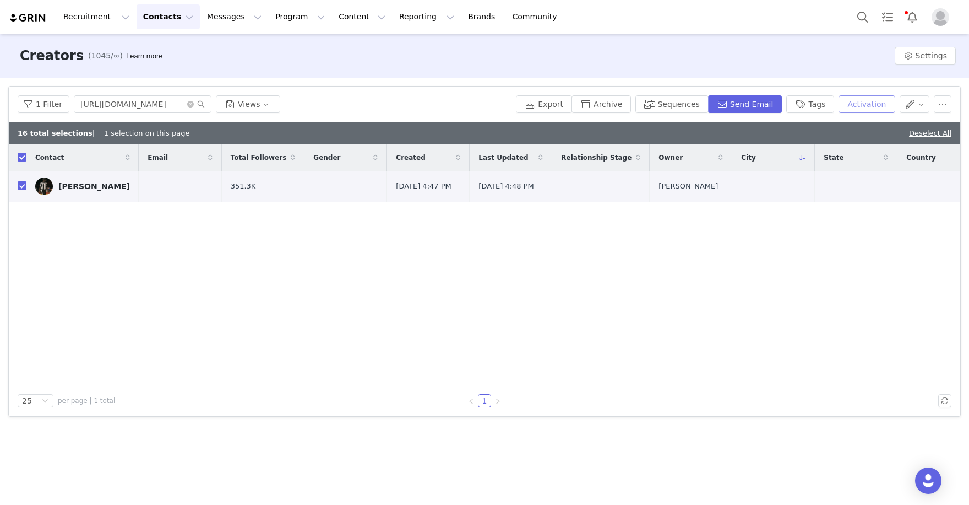
click at [875, 98] on button "Activation" at bounding box center [867, 104] width 56 height 18
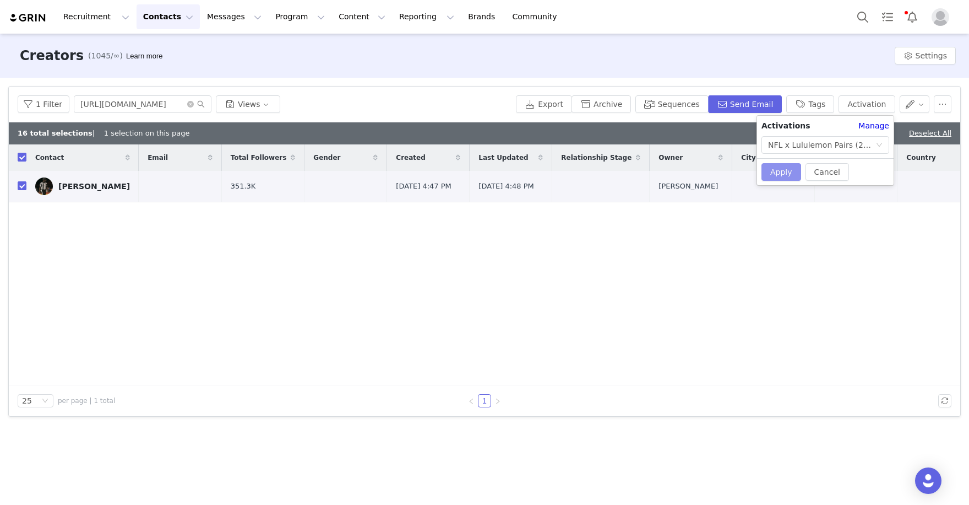
click at [788, 168] on button "Apply" at bounding box center [782, 172] width 40 height 18
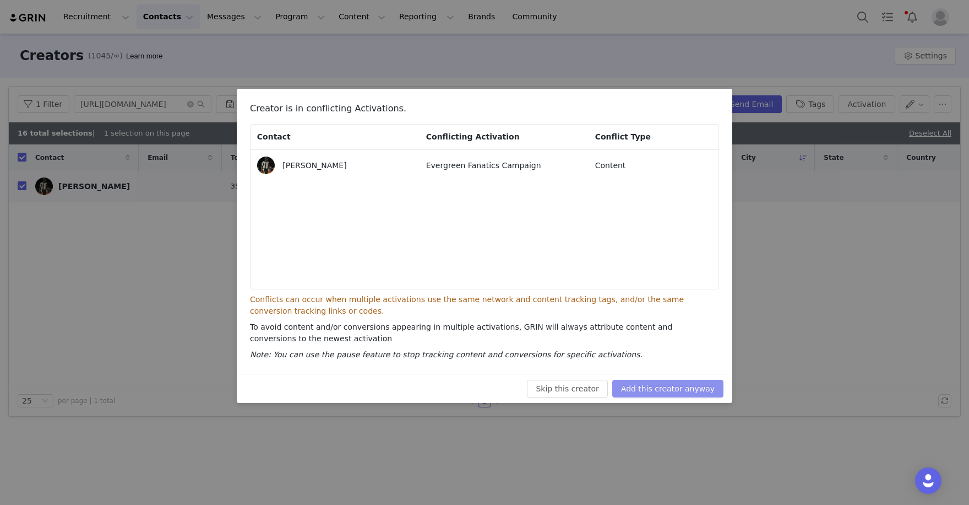
click at [698, 387] on button "Add this creator anyway" at bounding box center [667, 388] width 111 height 18
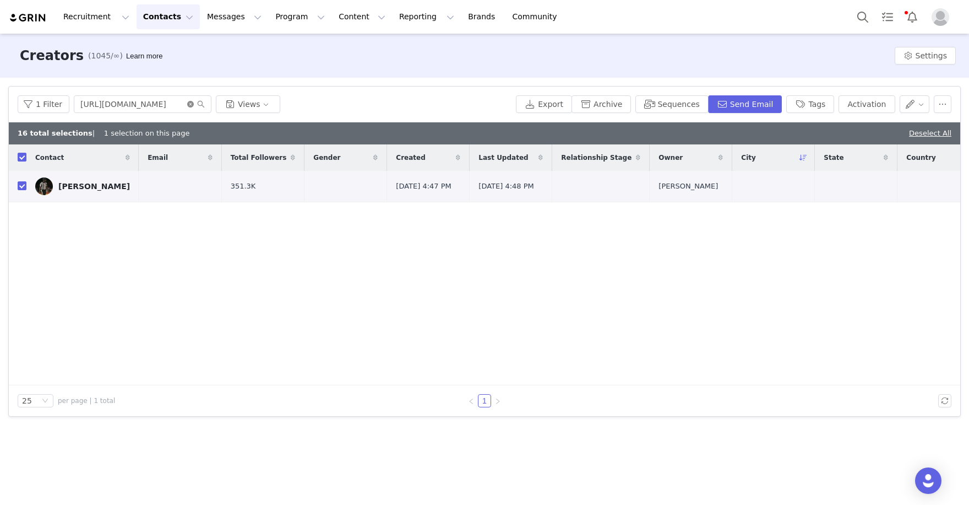
click at [188, 104] on icon "icon: close-circle" at bounding box center [190, 104] width 7 height 7
click at [166, 104] on input "text" at bounding box center [143, 104] width 138 height 18
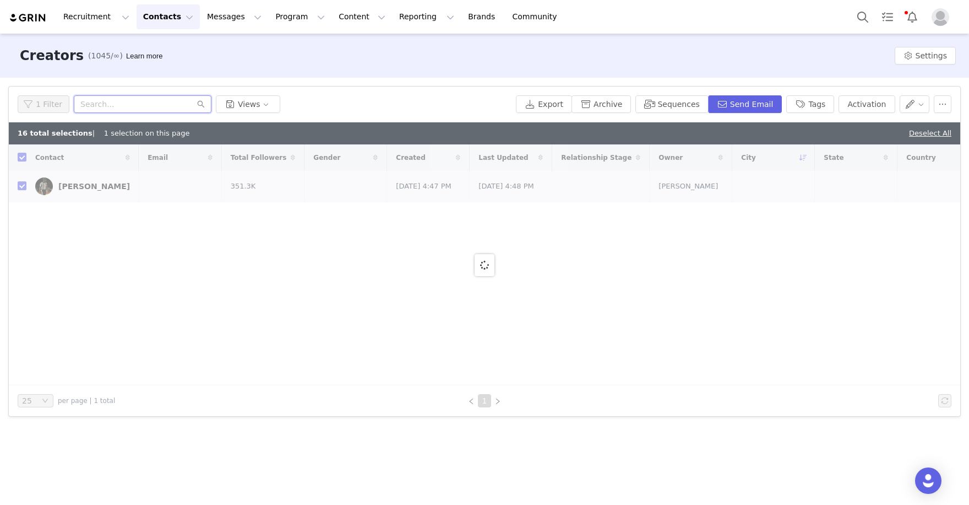
checkbox input "false"
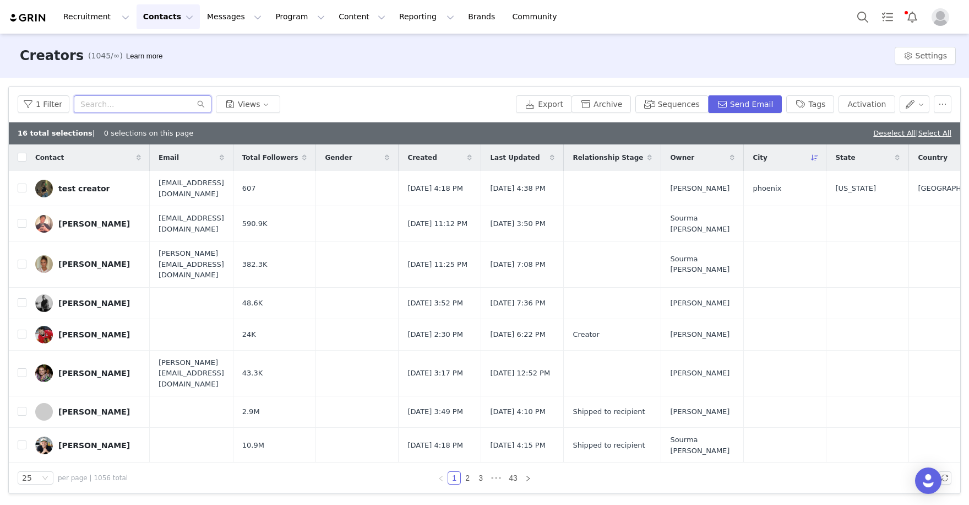
paste input "https://www.instagram.com/jackthepoolboy"
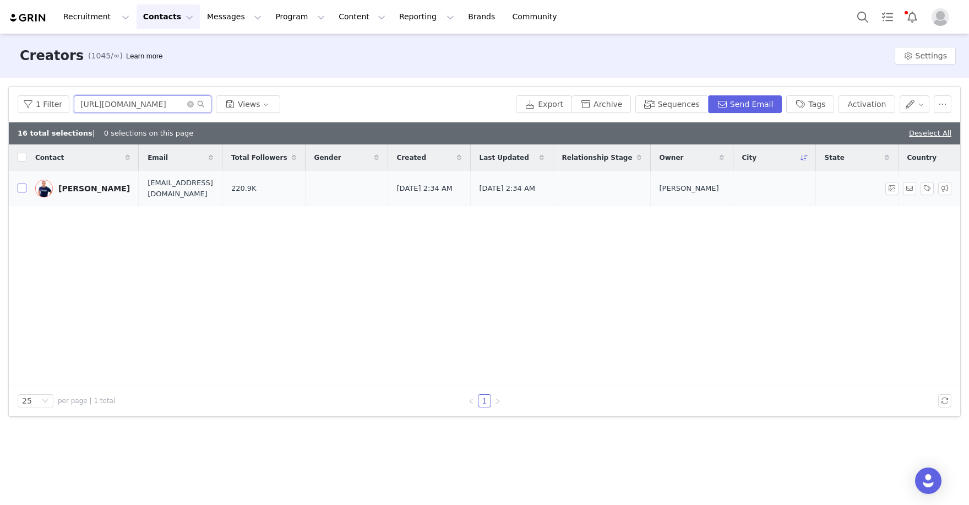
type input "https://www.instagram.com/jackthepoolboy"
click at [21, 189] on input "checkbox" at bounding box center [22, 187] width 9 height 9
checkbox input "true"
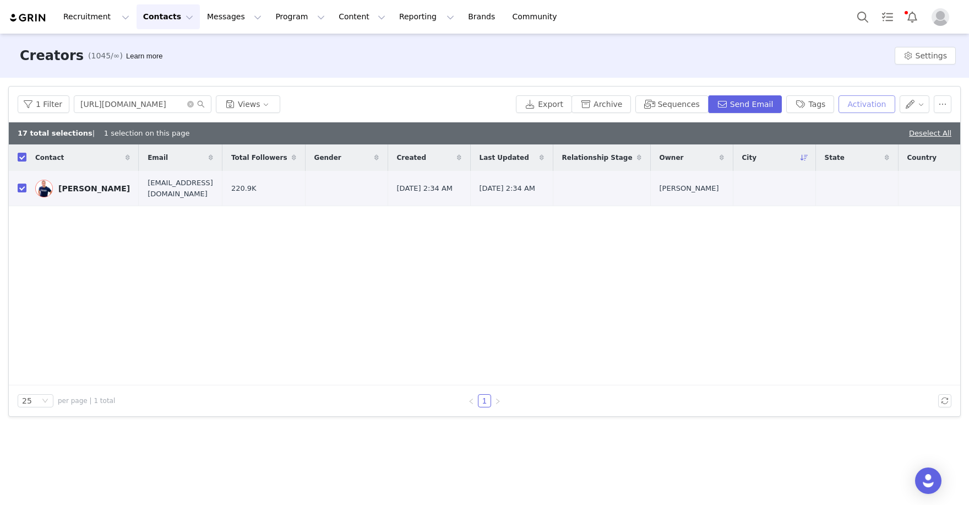
click at [858, 96] on button "Activation" at bounding box center [867, 104] width 56 height 18
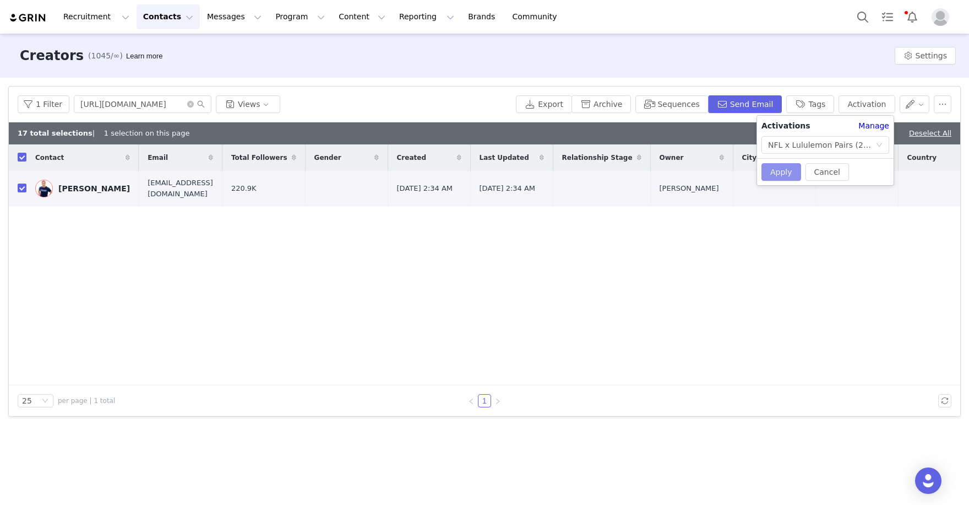
click at [778, 178] on button "Apply" at bounding box center [782, 172] width 40 height 18
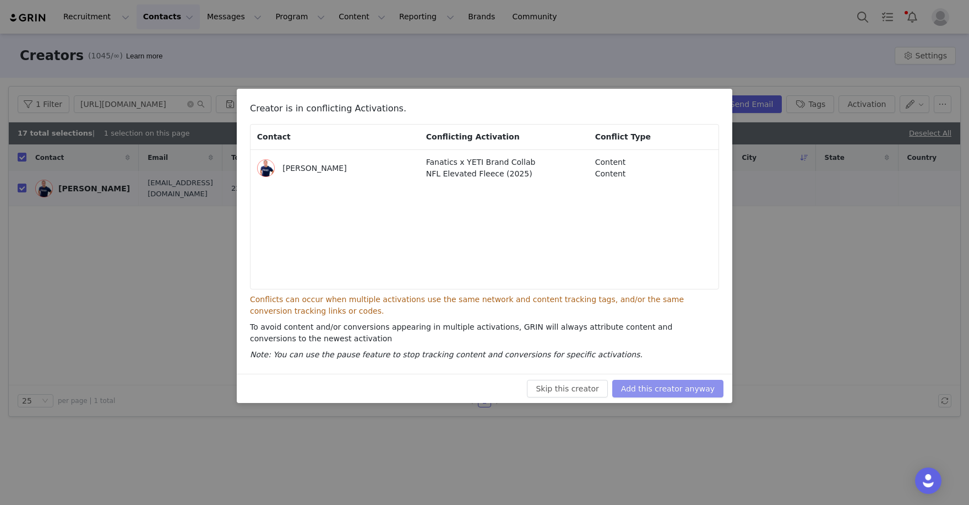
click at [693, 385] on button "Add this creator anyway" at bounding box center [667, 388] width 111 height 18
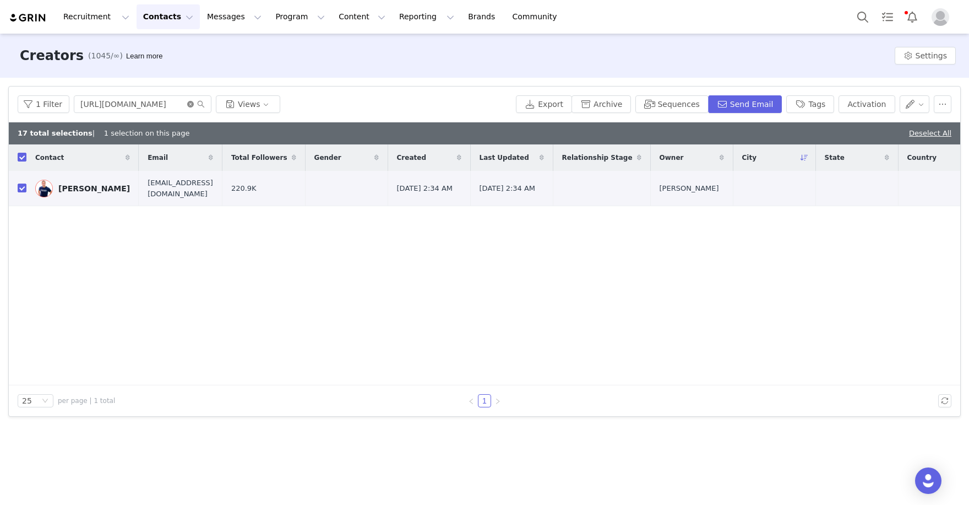
click at [188, 105] on icon "icon: close-circle" at bounding box center [190, 104] width 7 height 7
click at [165, 105] on input "text" at bounding box center [143, 104] width 138 height 18
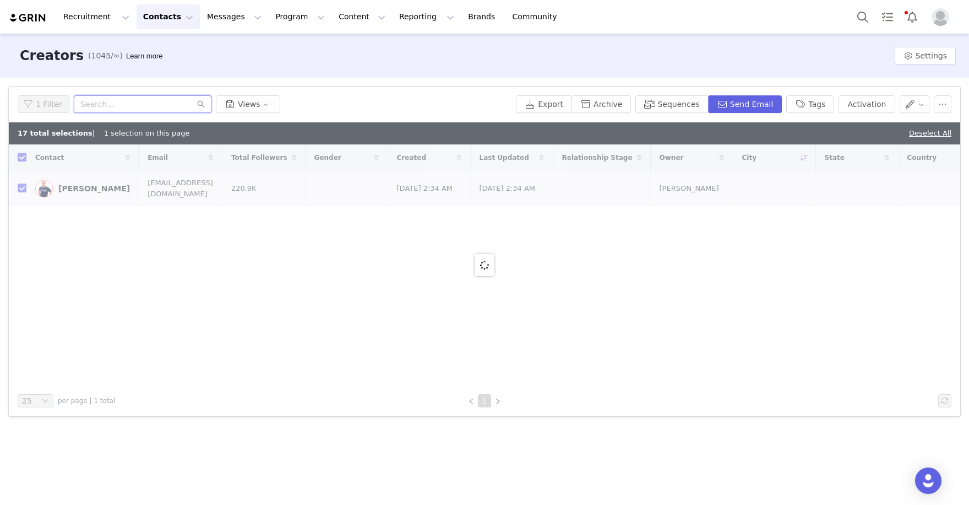
paste input "https://www.instagram.com/ypk.raye"
type input "https://www.instagram.com/ypk.ray"
checkbox input "false"
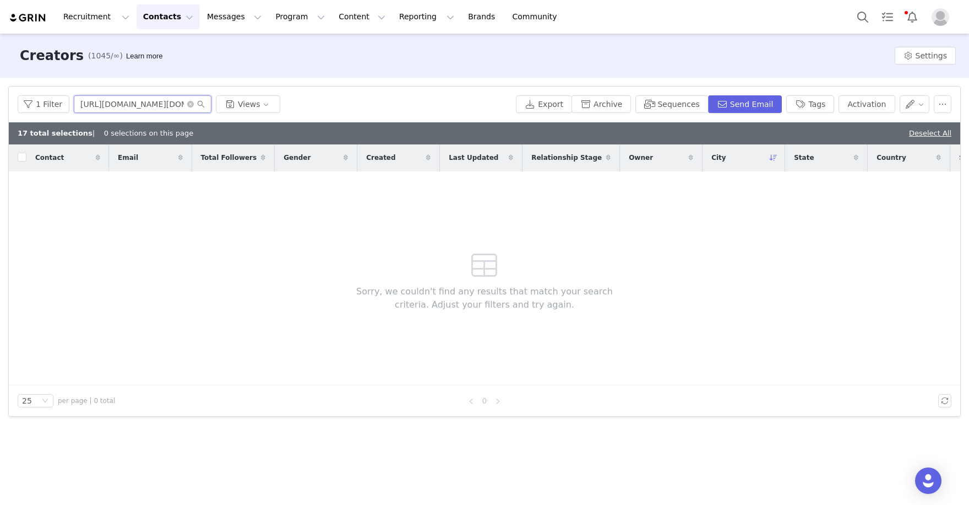
drag, startPoint x: 180, startPoint y: 104, endPoint x: 0, endPoint y: 69, distance: 183.4
click at [10, 71] on div "Creators (1045/∞) Learn more Settings Filters Filter Logic And Or Archived Sele…" at bounding box center [484, 268] width 969 height 469
paste input "e"
drag, startPoint x: 149, startPoint y: 104, endPoint x: 26, endPoint y: 72, distance: 126.9
click at [26, 72] on div "Creators (1045/∞) Learn more Settings Filters Filter Logic And Or Archived Sele…" at bounding box center [484, 268] width 969 height 469
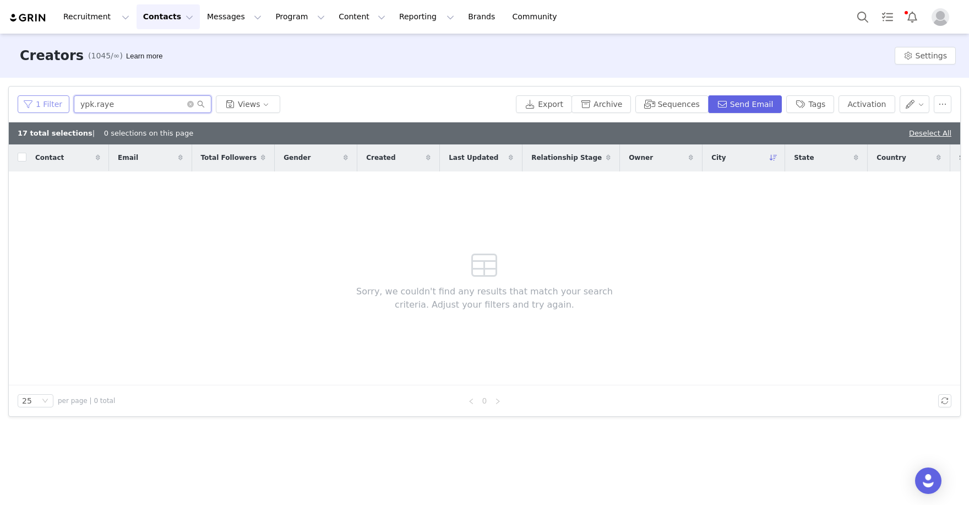
drag, startPoint x: 113, startPoint y: 104, endPoint x: 60, endPoint y: 99, distance: 53.2
click at [60, 99] on div "1 Filter ypk.raye Views" at bounding box center [265, 104] width 494 height 18
paste input "text"
drag, startPoint x: 144, startPoint y: 101, endPoint x: 23, endPoint y: 71, distance: 124.9
click at [26, 72] on div "Creators (1045/∞) Learn more Settings Filters Filter Logic And Or Archived Sele…" at bounding box center [484, 268] width 969 height 469
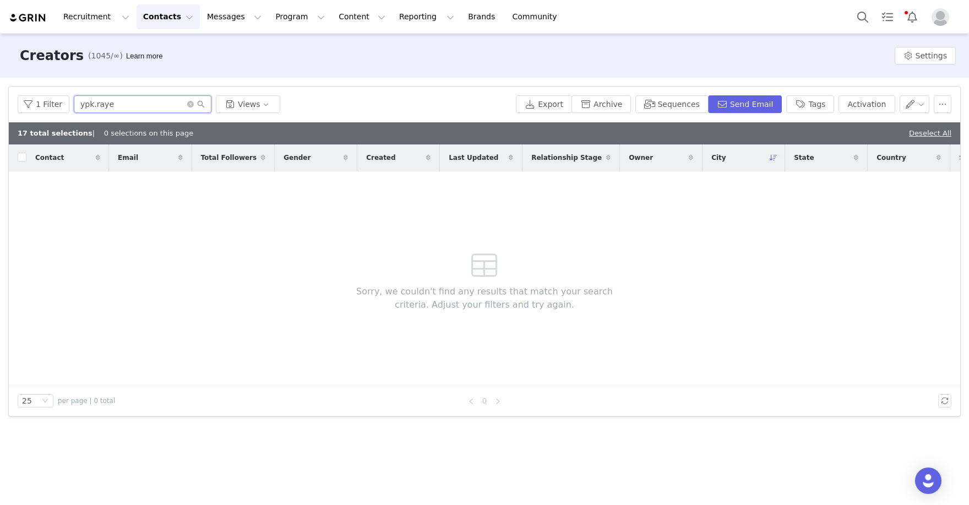
paste input "https://www.instagram.com/cierraprice/"
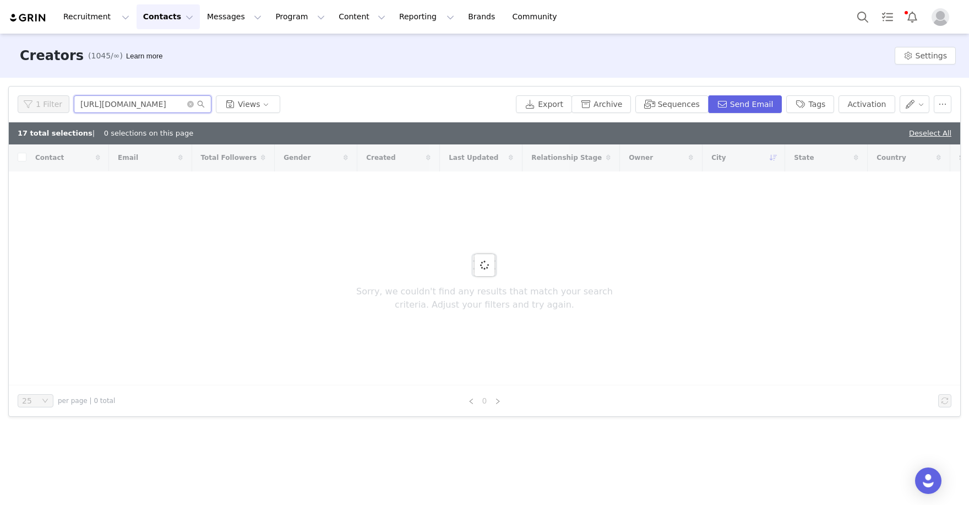
type input "https://www.instagram.com/cierraprice"
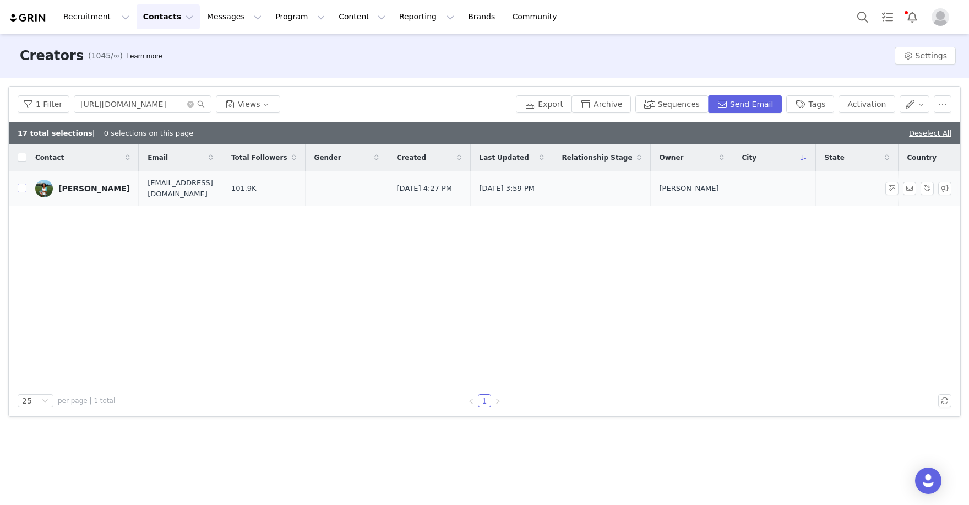
click at [19, 190] on input "checkbox" at bounding box center [22, 187] width 9 height 9
checkbox input "true"
click at [883, 98] on button "Activation" at bounding box center [867, 104] width 56 height 18
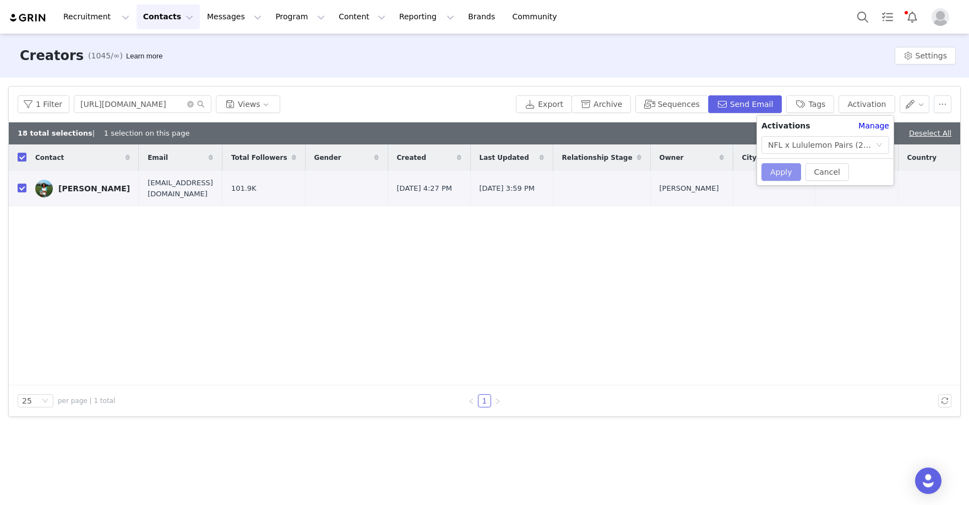
click at [776, 164] on button "Apply" at bounding box center [782, 172] width 40 height 18
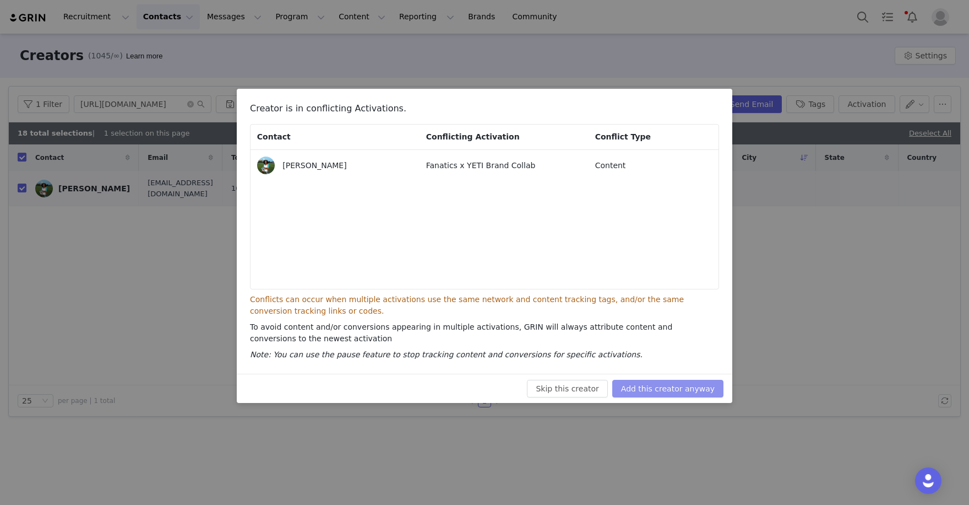
click at [649, 383] on button "Add this creator anyway" at bounding box center [667, 388] width 111 height 18
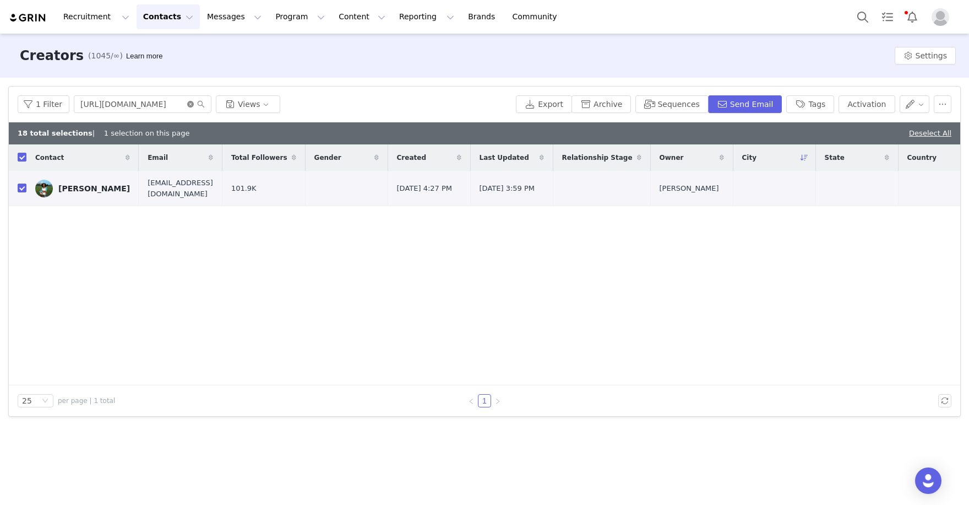
click at [188, 102] on icon "icon: close-circle" at bounding box center [190, 104] width 7 height 7
click at [167, 101] on input "text" at bounding box center [143, 104] width 138 height 18
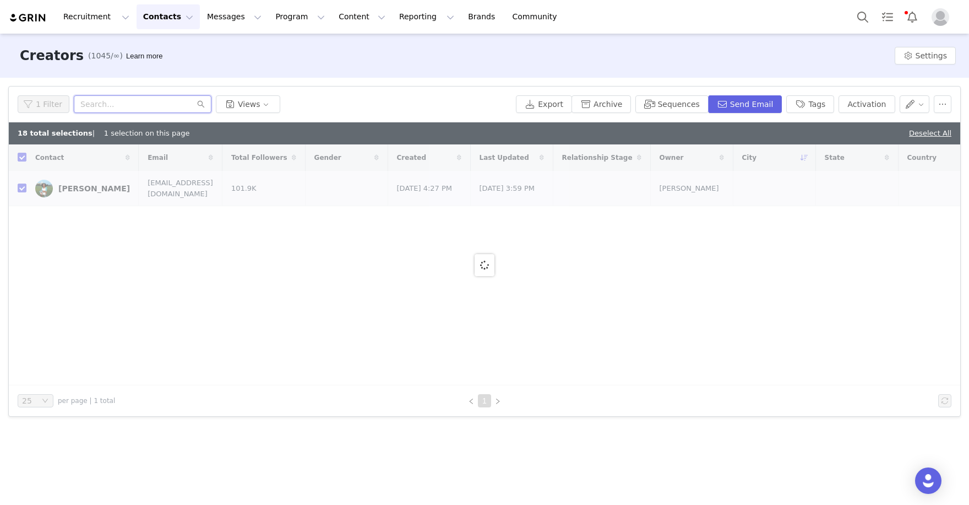
paste input "https://www.instagram.com/kickballdad/"
type input "https://www.instagram.com/kickballdad/"
checkbox input "false"
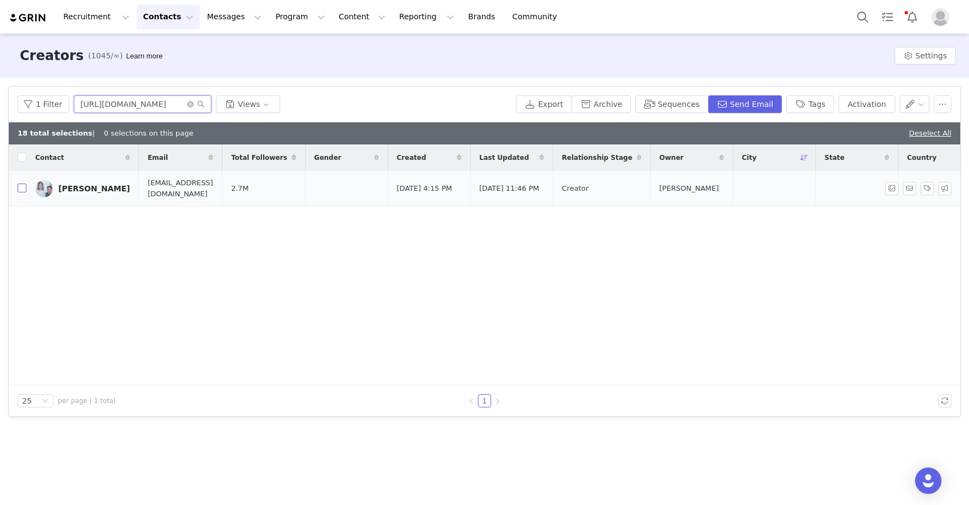
type input "https://www.instagram.com/kickballdad"
click at [23, 189] on input "checkbox" at bounding box center [22, 187] width 9 height 9
checkbox input "true"
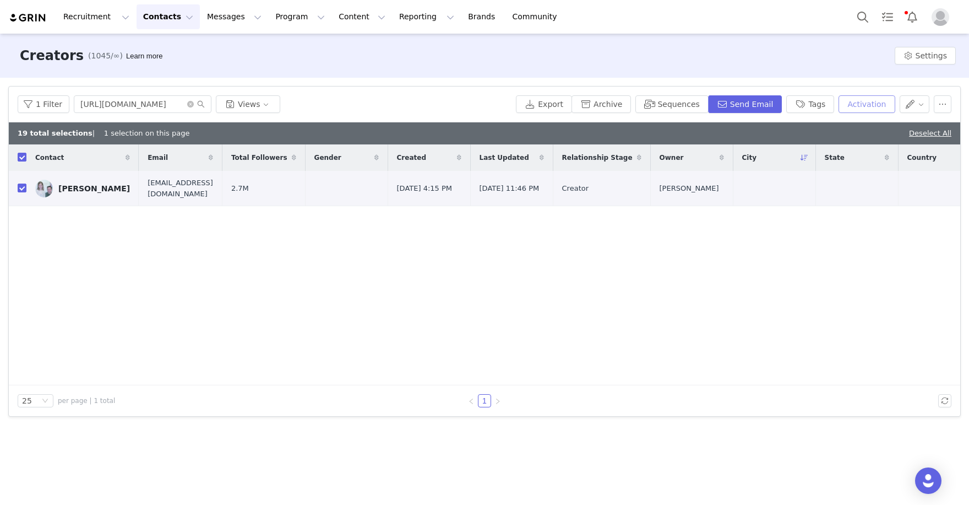
click at [878, 101] on button "Activation" at bounding box center [867, 104] width 56 height 18
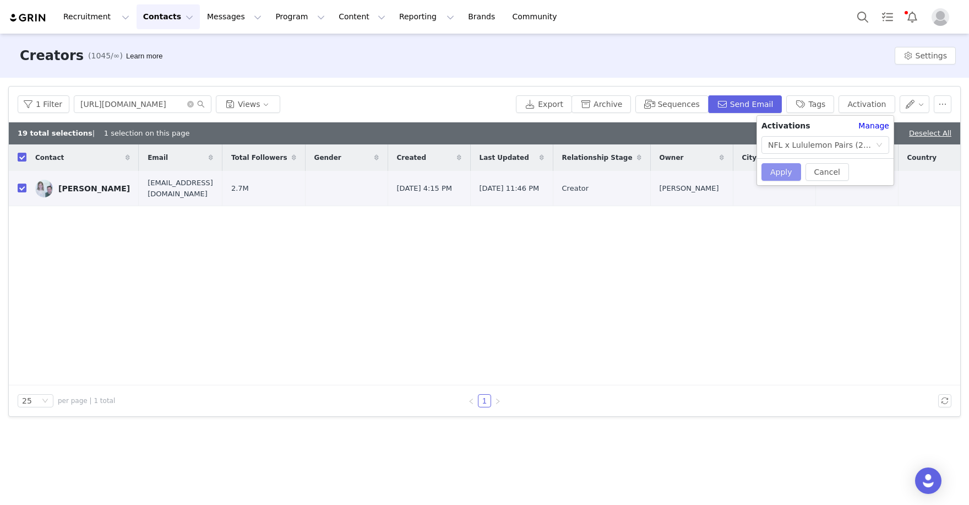
click at [783, 174] on button "Apply" at bounding box center [782, 172] width 40 height 18
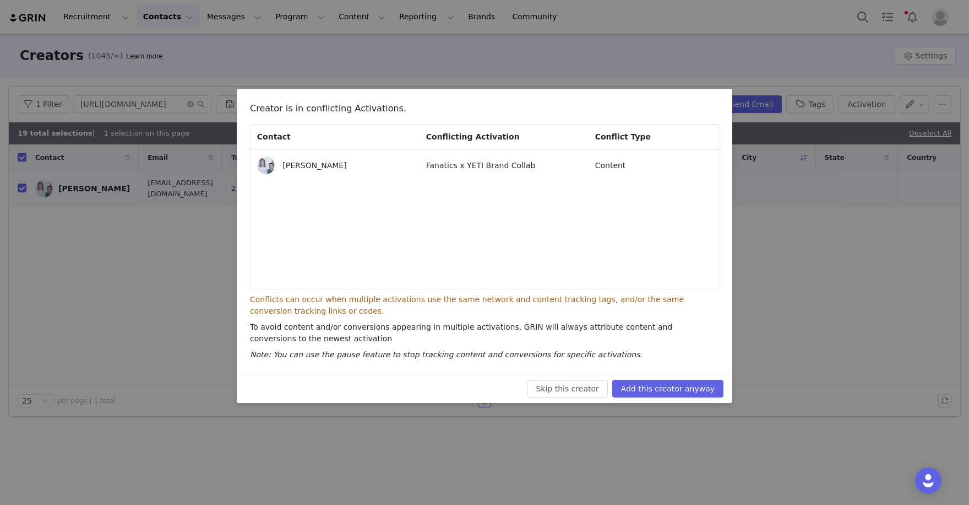
click at [653, 398] on div "Skip this creator Add this creator anyway" at bounding box center [485, 387] width 496 height 29
click at [670, 382] on button "Add this creator anyway" at bounding box center [667, 388] width 111 height 18
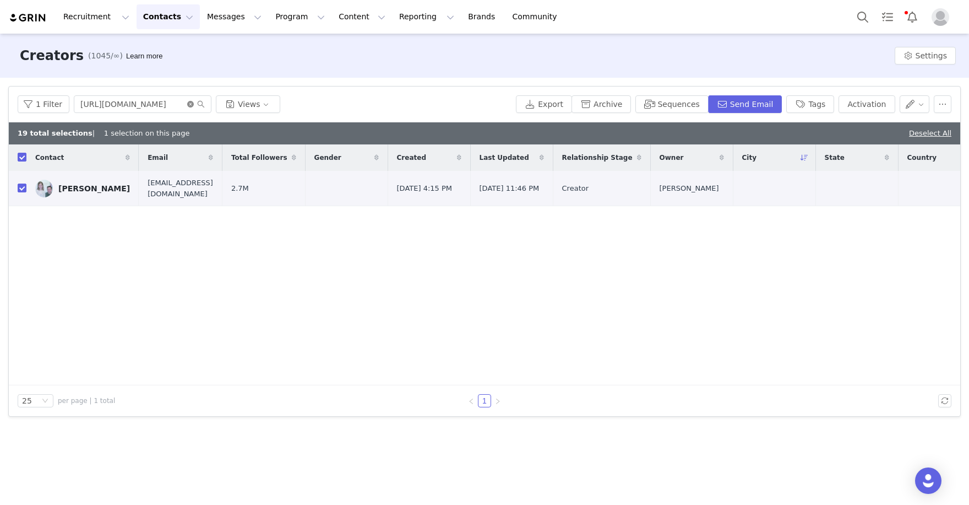
click at [189, 101] on icon "icon: close-circle" at bounding box center [190, 104] width 7 height 7
click at [157, 103] on input "text" at bounding box center [143, 104] width 138 height 18
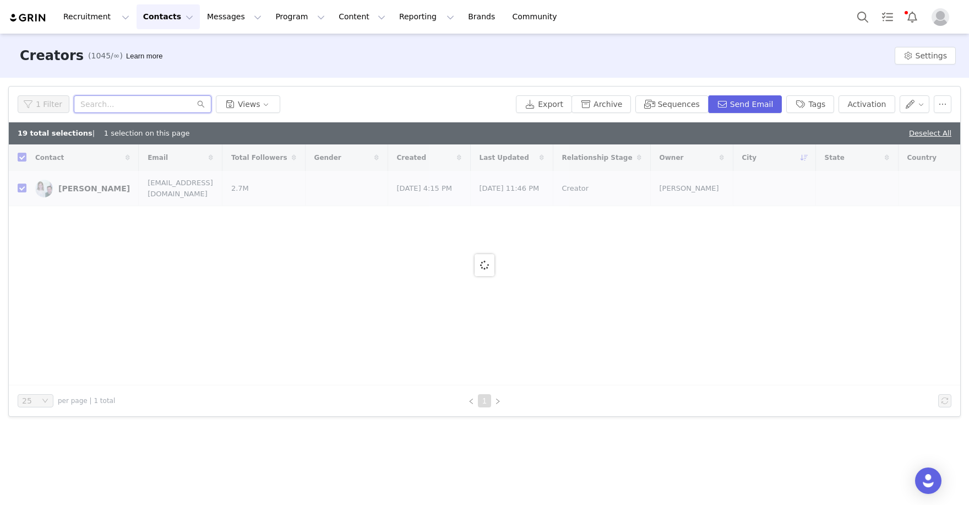
paste input "https://www.instagram.com/maryisbananas/"
type input "https://www.instagram.com/maryisbananas"
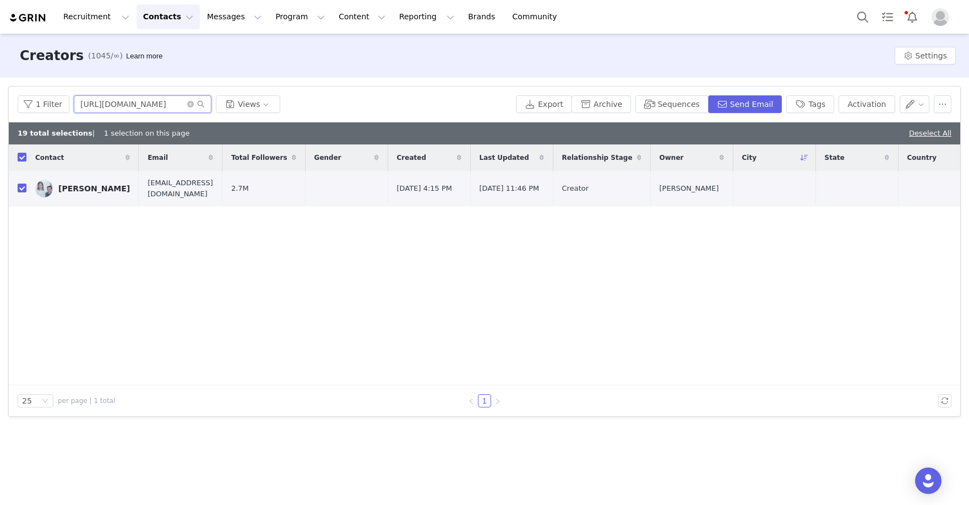
checkbox input "false"
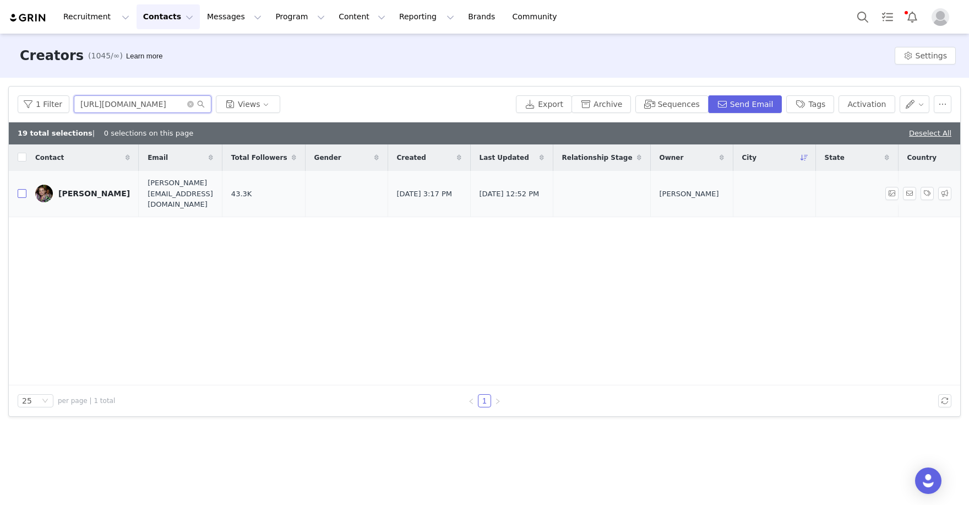
type input "https://www.instagram.com/maryisbananas"
click at [24, 189] on input "checkbox" at bounding box center [22, 193] width 9 height 9
checkbox input "true"
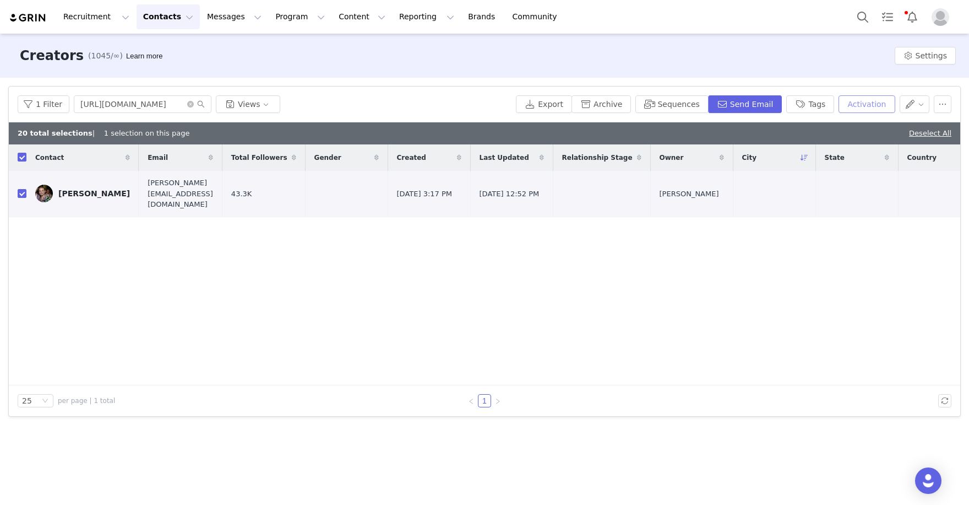
click at [876, 103] on button "Activation" at bounding box center [867, 104] width 56 height 18
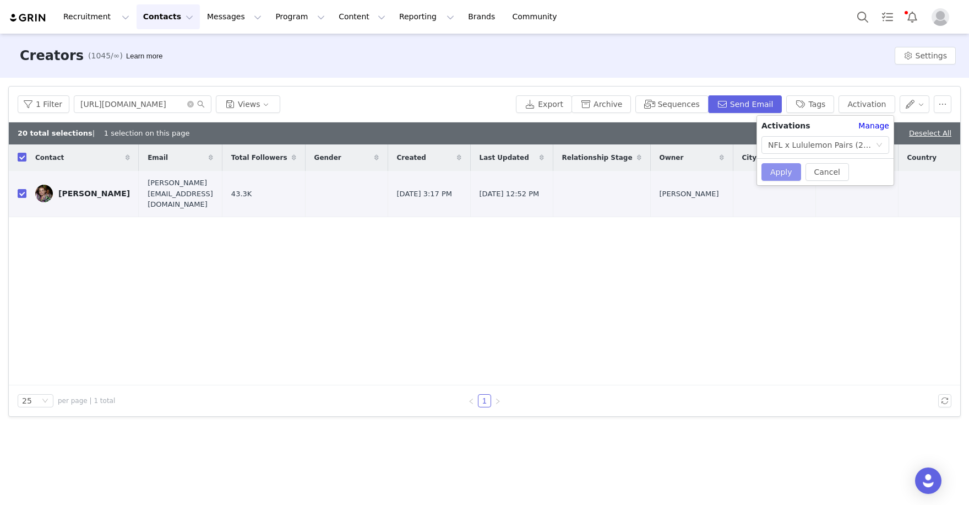
click at [784, 168] on button "Apply" at bounding box center [782, 172] width 40 height 18
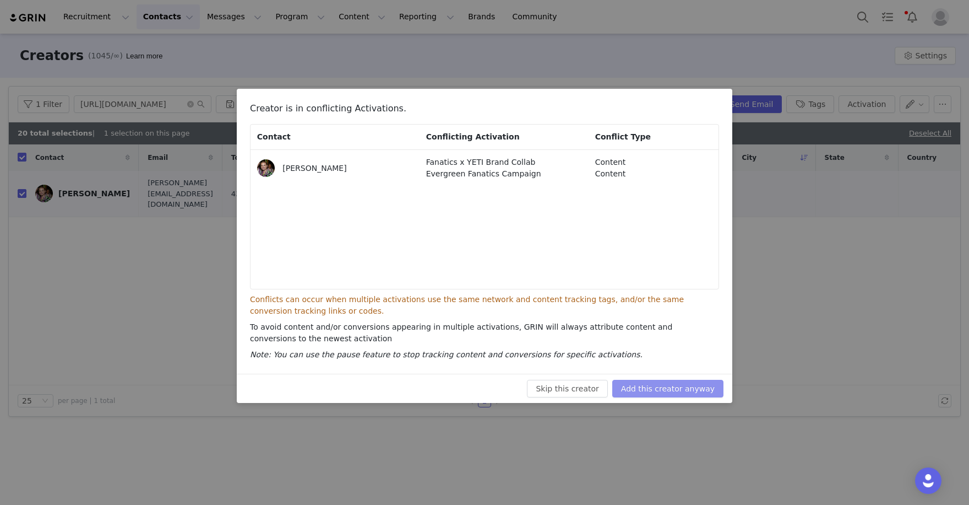
click at [647, 391] on button "Add this creator anyway" at bounding box center [667, 388] width 111 height 18
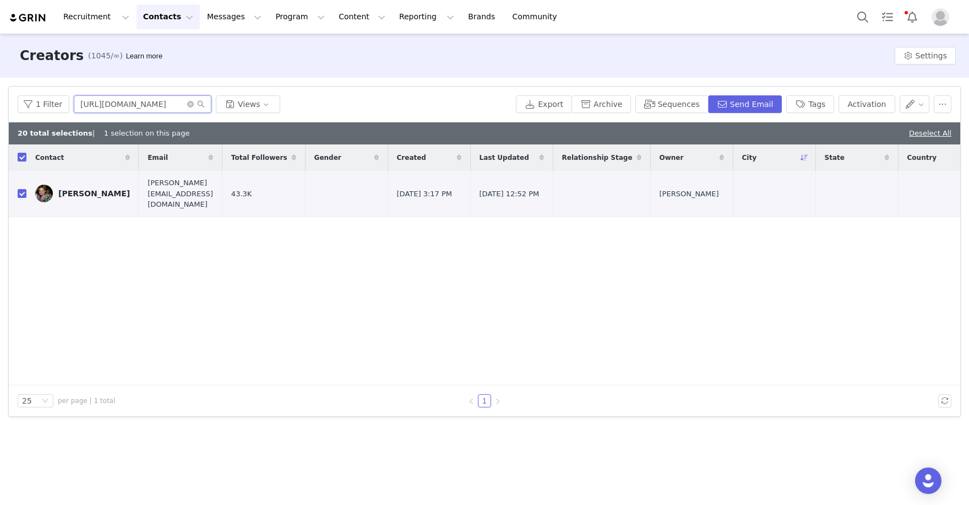
click at [132, 104] on input "https://www.instagram.com/maryisbananas" at bounding box center [143, 104] width 138 height 18
click at [191, 104] on icon "icon: close-circle" at bounding box center [190, 104] width 7 height 7
click at [142, 106] on input "text" at bounding box center [143, 104] width 138 height 18
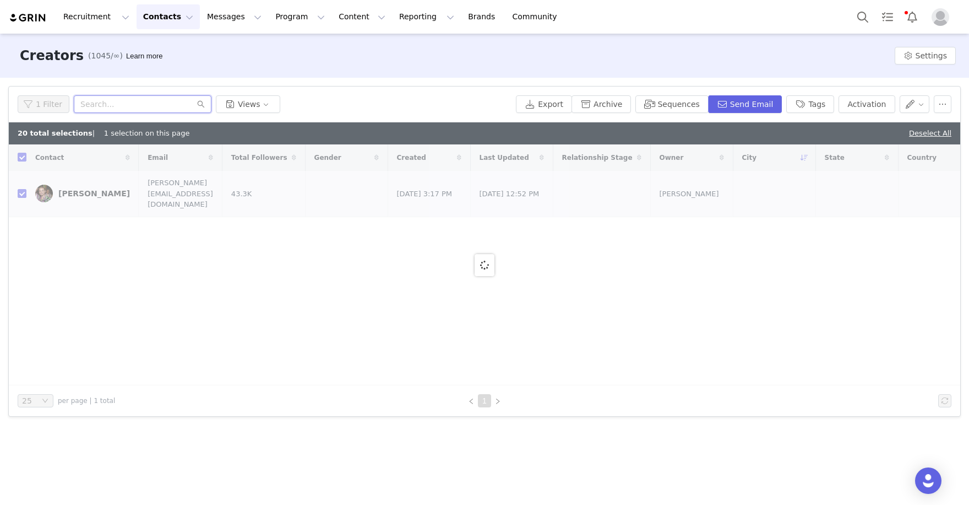
paste input "[URL][DOMAIN_NAME]"
type input "https://www.instagram.com/skyquiros"
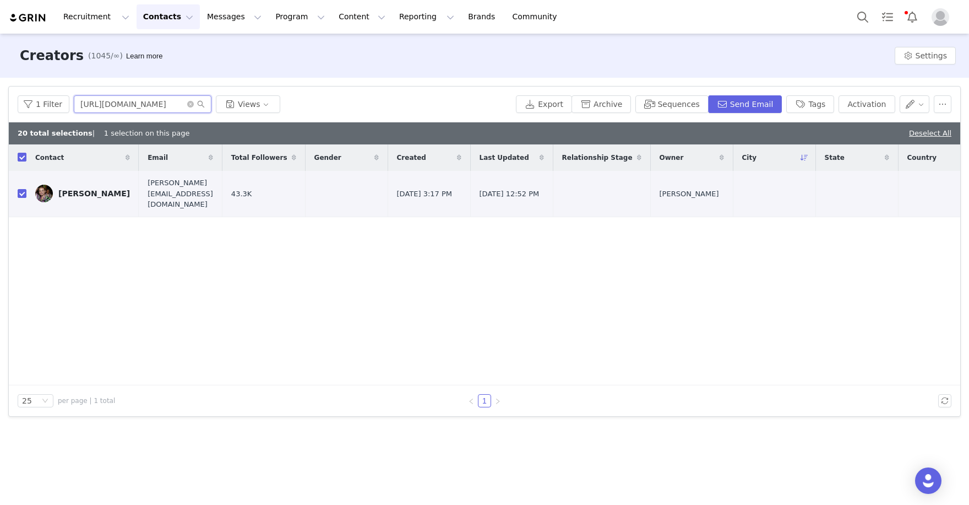
checkbox input "false"
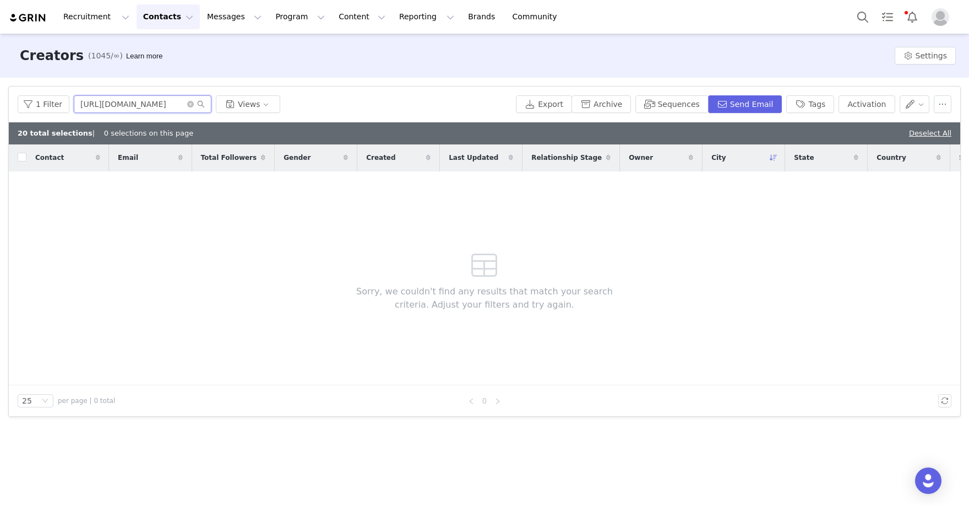
drag, startPoint x: 144, startPoint y: 102, endPoint x: 12, endPoint y: 73, distance: 134.8
click at [12, 73] on div "Creators (1045/∞) Learn more Settings Filters Filter Logic And Or Archived Sele…" at bounding box center [484, 268] width 969 height 469
drag, startPoint x: 107, startPoint y: 101, endPoint x: 64, endPoint y: 102, distance: 43.5
click at [64, 102] on div "1 Filter skyquiros Views" at bounding box center [265, 104] width 494 height 18
paste input "text"
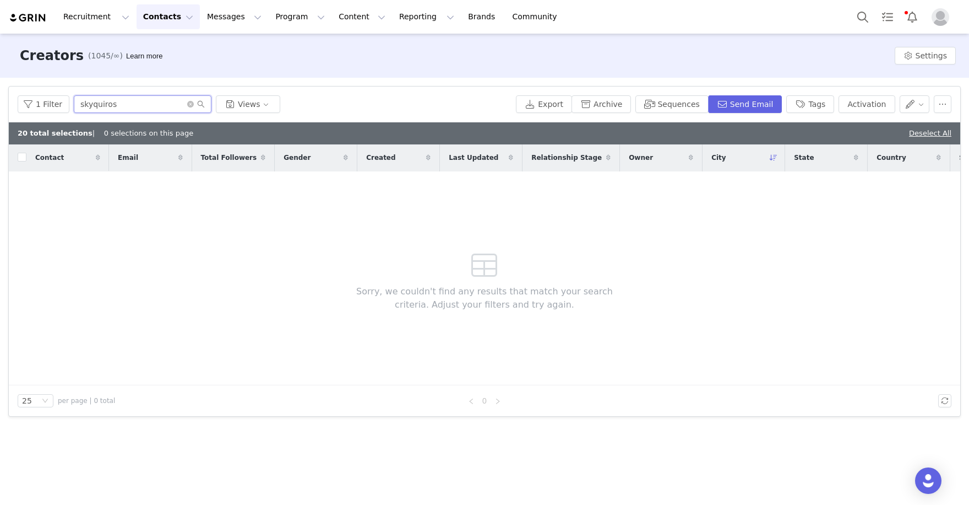
type input "skyquiros"
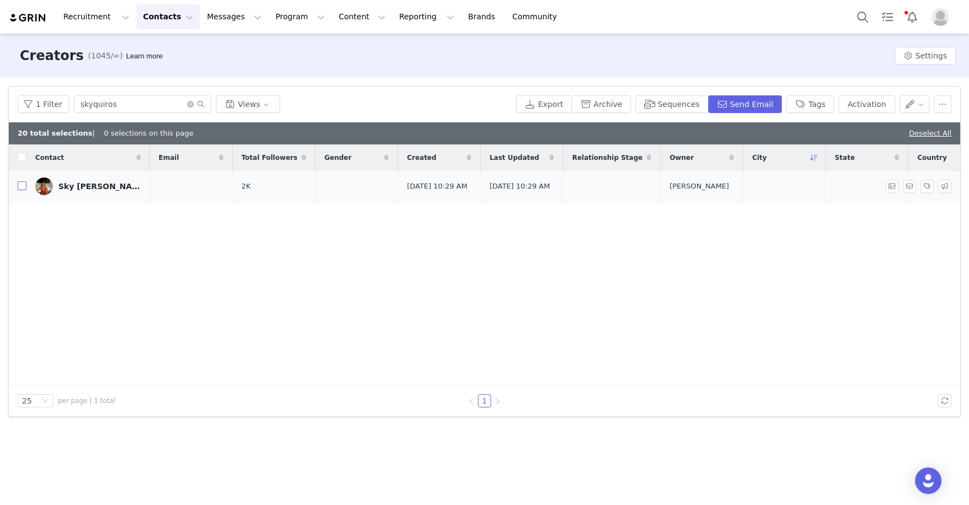
click at [19, 188] on input "checkbox" at bounding box center [22, 185] width 9 height 9
checkbox input "true"
click at [875, 108] on button "Activation" at bounding box center [867, 104] width 56 height 18
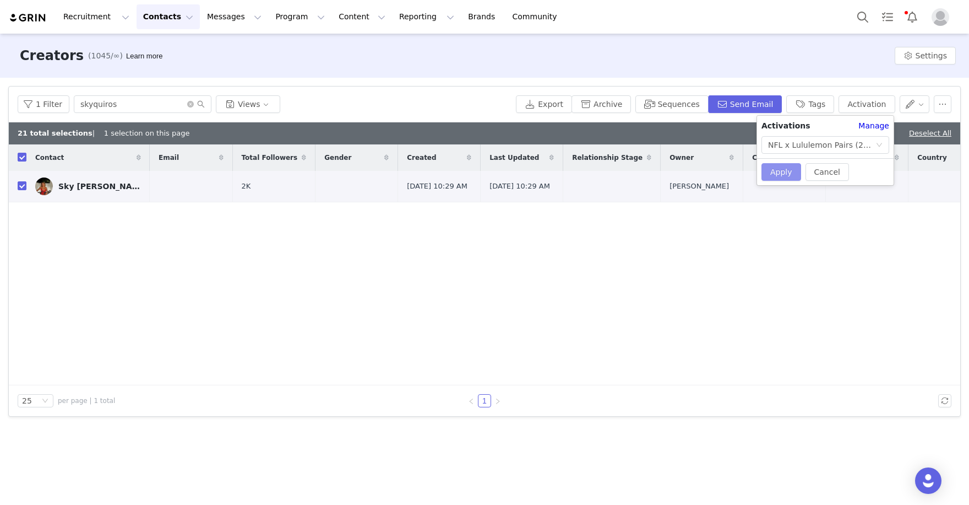
click at [783, 174] on button "Apply" at bounding box center [782, 172] width 40 height 18
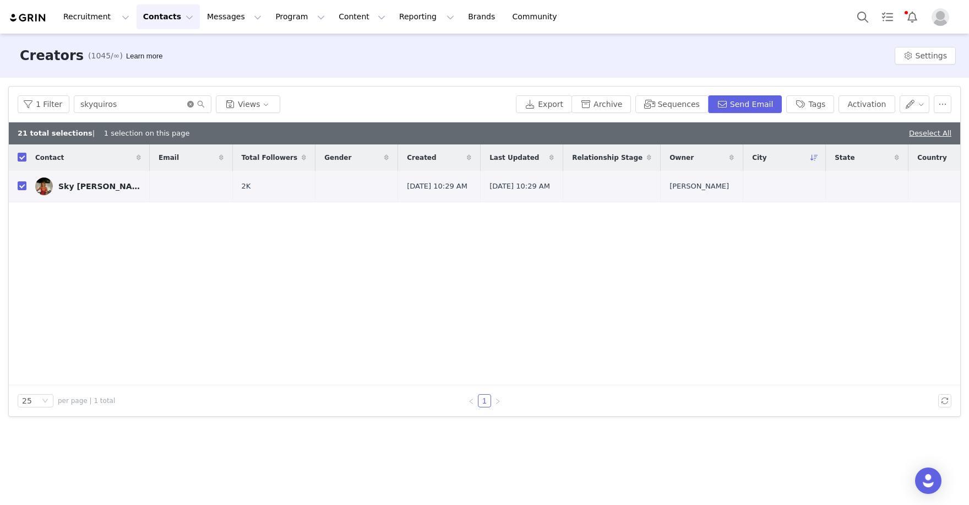
click at [190, 104] on icon "icon: close-circle" at bounding box center [190, 104] width 7 height 7
click at [134, 104] on input "text" at bounding box center [143, 104] width 138 height 18
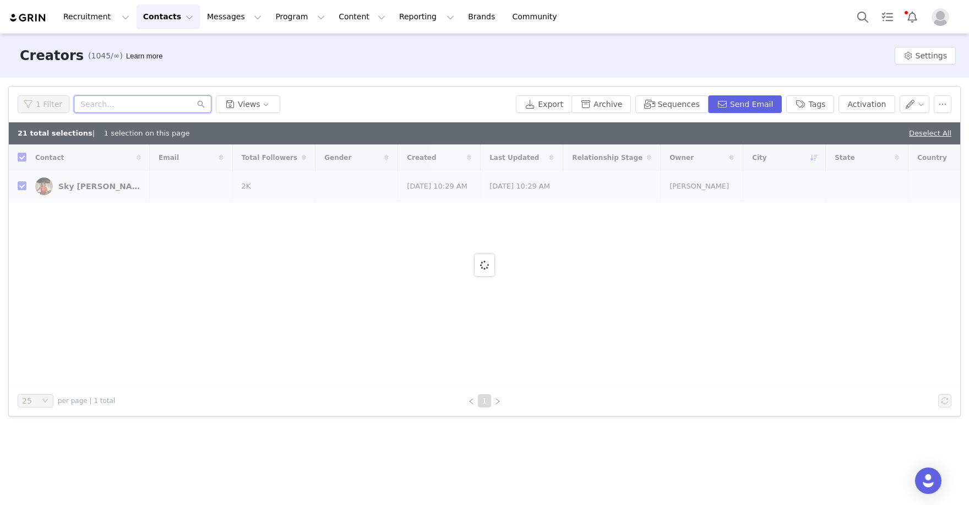
paste input "https://www.instagram.com/michelleyoung/"
type input "https://www.instagram.com/michelleyoung"
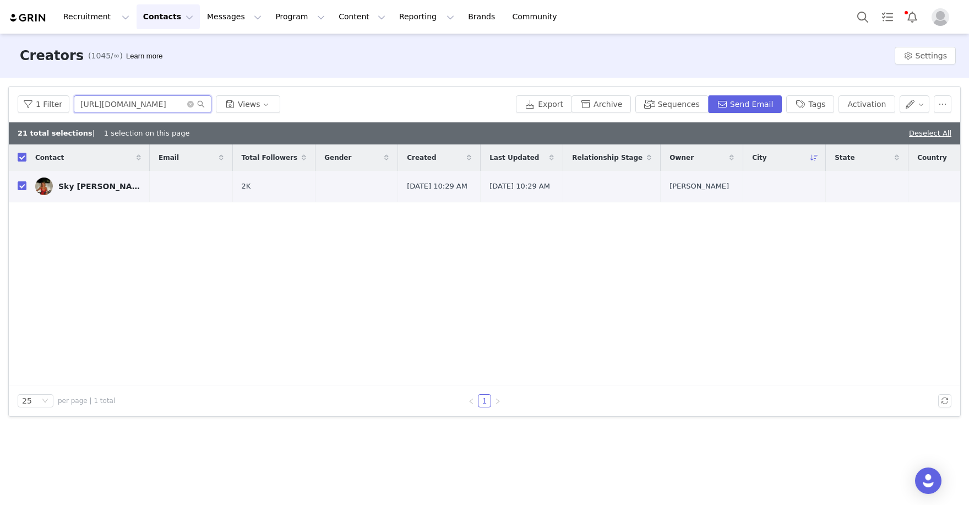
checkbox input "false"
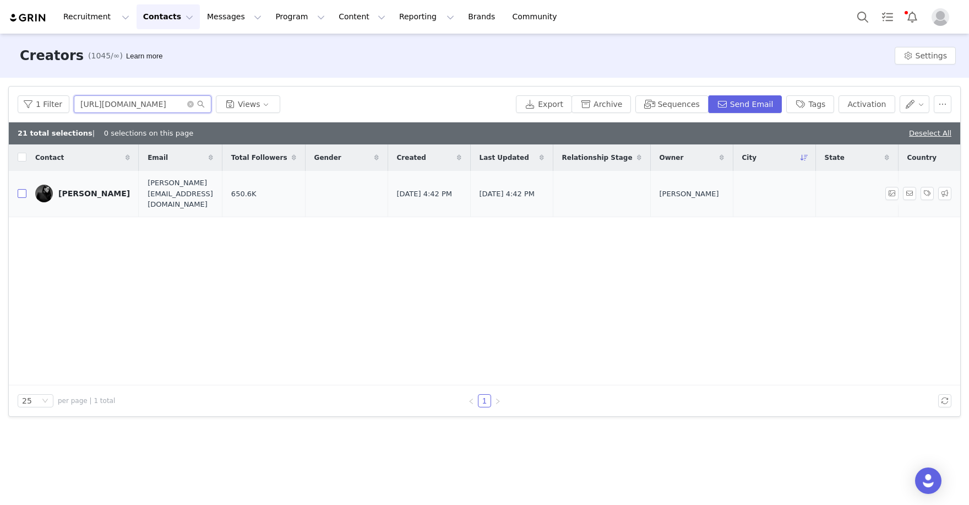
type input "https://www.instagram.com/michelleyoung"
click at [21, 192] on input "checkbox" at bounding box center [22, 193] width 9 height 9
checkbox input "true"
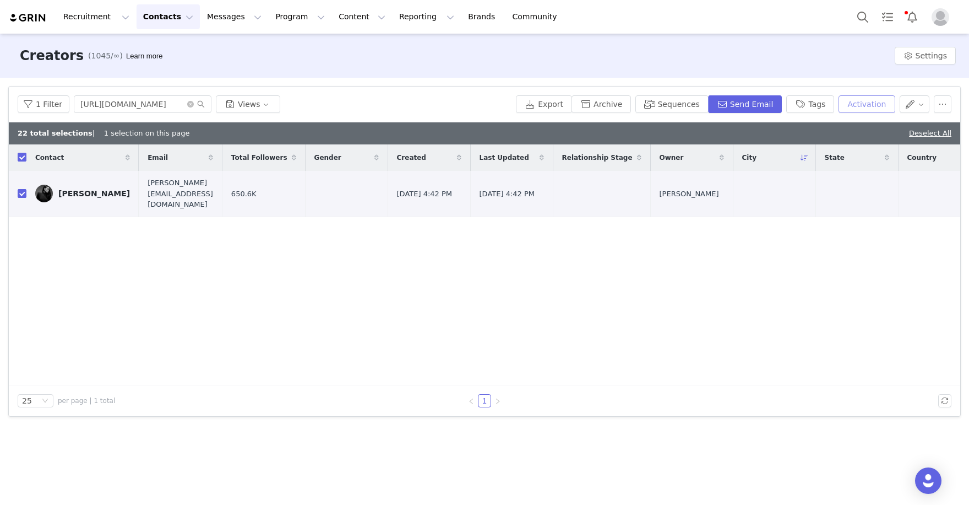
click at [860, 112] on button "Activation" at bounding box center [867, 104] width 56 height 18
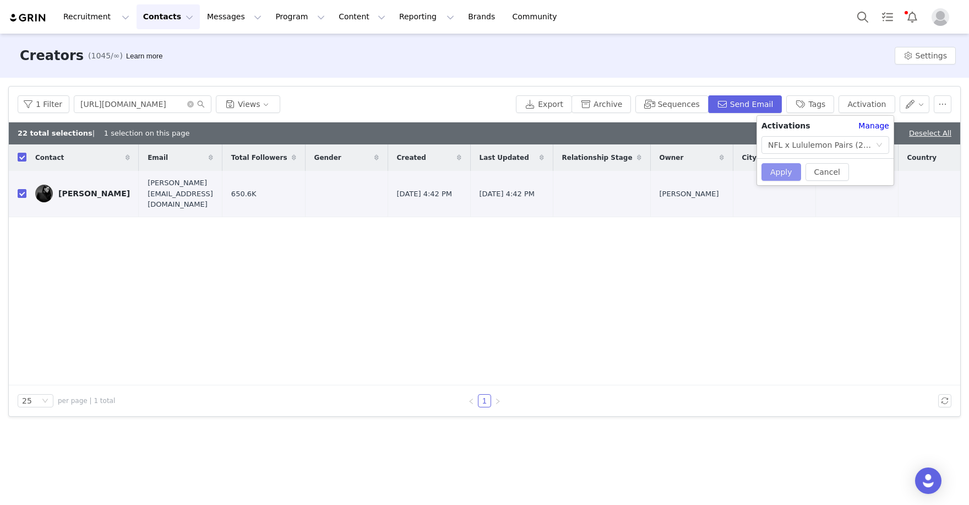
click at [782, 170] on button "Apply" at bounding box center [782, 172] width 40 height 18
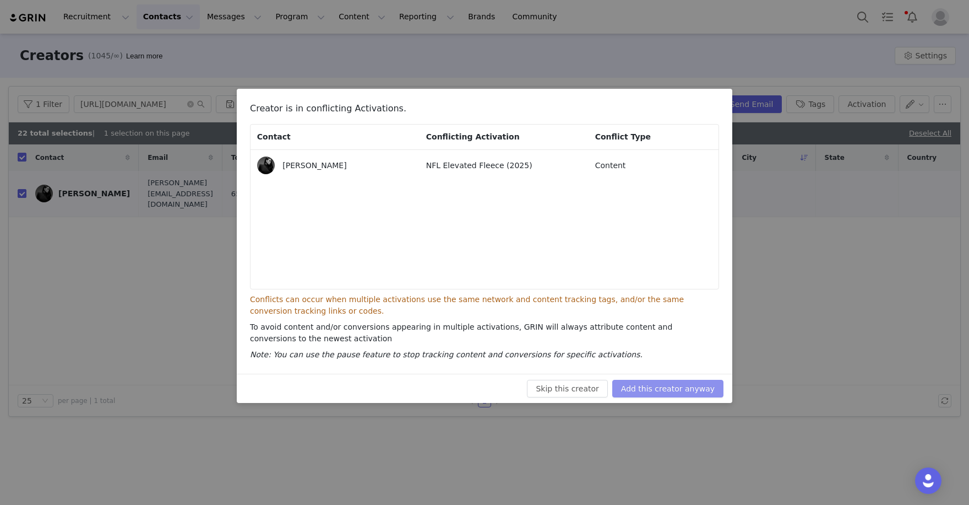
click at [648, 387] on button "Add this creator anyway" at bounding box center [667, 388] width 111 height 18
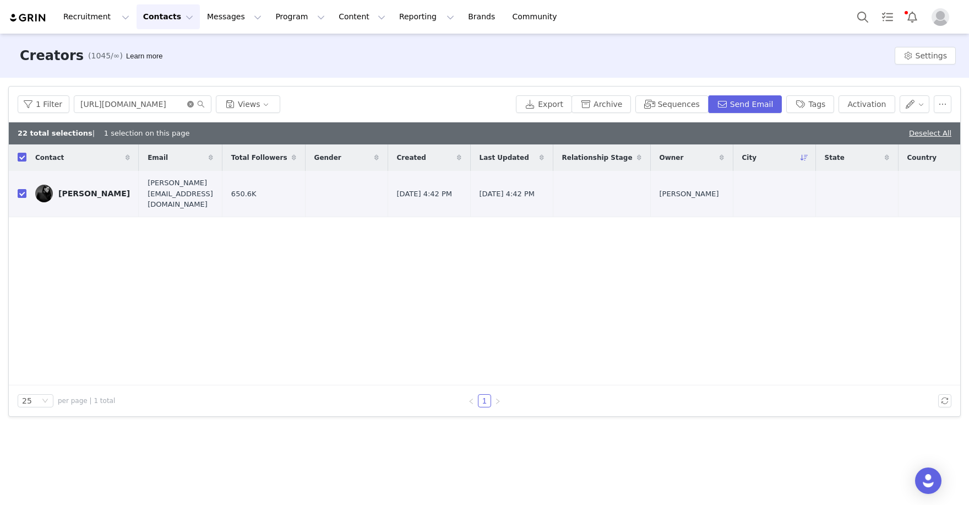
click at [188, 106] on icon "icon: close-circle" at bounding box center [190, 104] width 7 height 7
click at [169, 105] on input "text" at bounding box center [143, 104] width 138 height 18
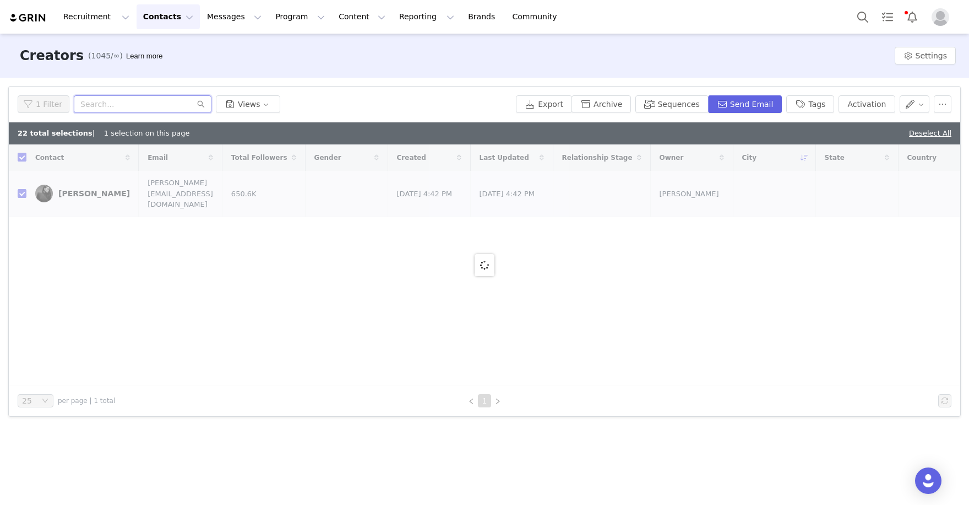
paste input "https://www.instagram.com/cadillacjackk63/"
type input "https://www.instagram.com/cadillacjackk63"
checkbox input "false"
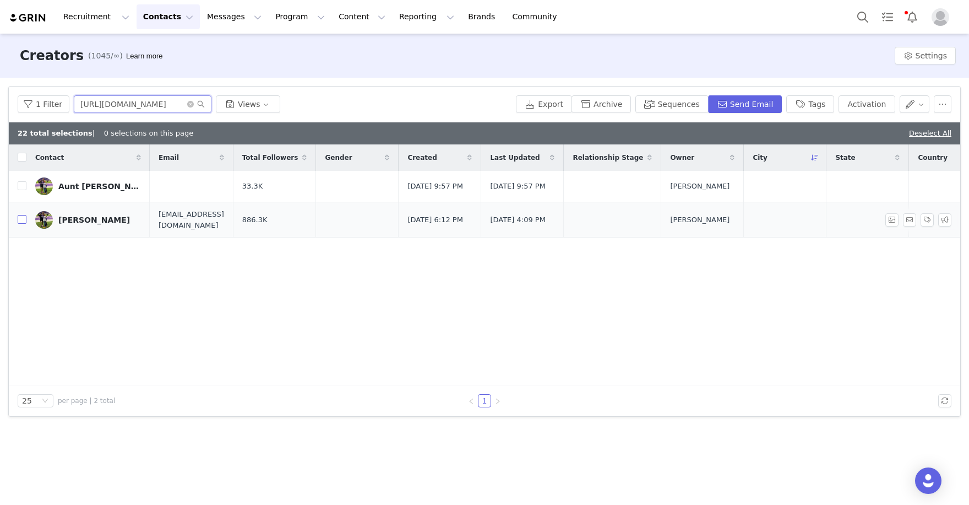
type input "https://www.instagram.com/cadillacjackk63"
click at [21, 224] on input "checkbox" at bounding box center [22, 219] width 9 height 9
checkbox input "true"
click at [854, 105] on button "Activation" at bounding box center [867, 104] width 56 height 18
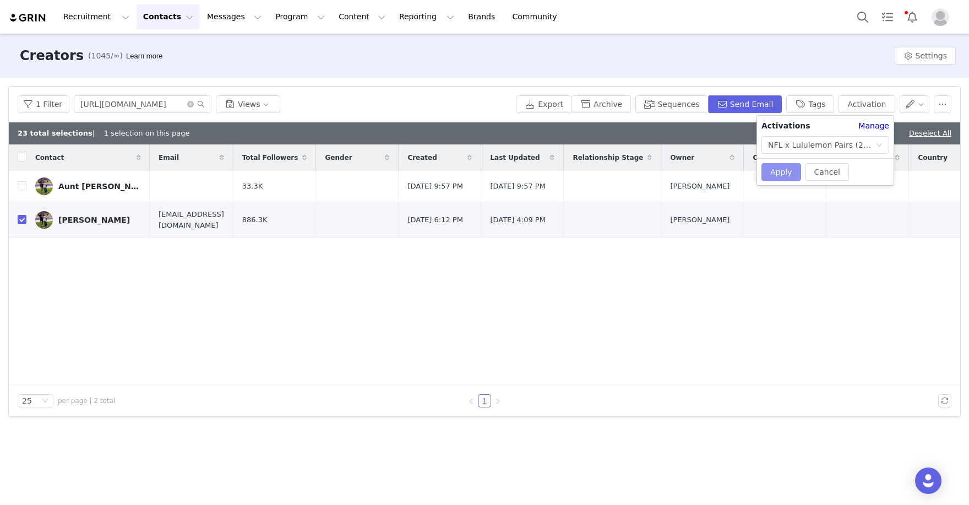
click at [776, 171] on button "Apply" at bounding box center [782, 172] width 40 height 18
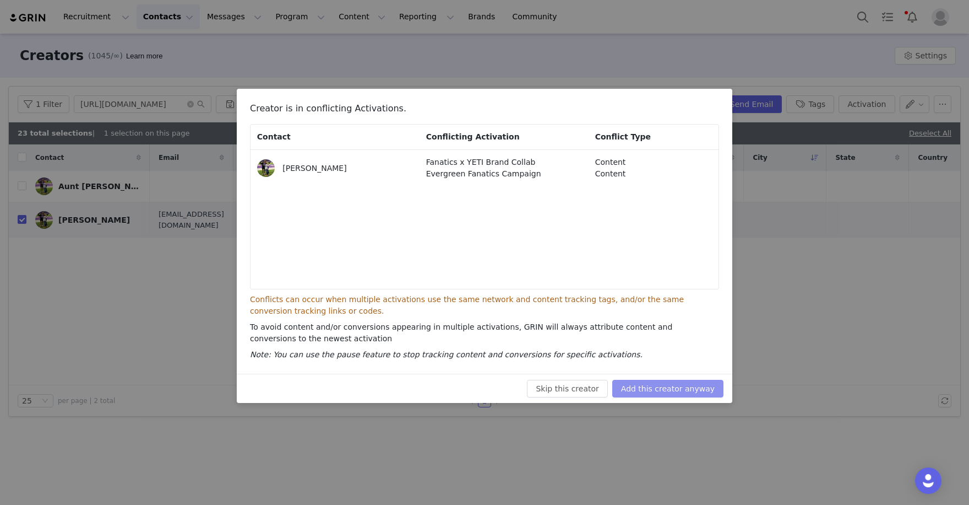
click at [648, 383] on button "Add this creator anyway" at bounding box center [667, 388] width 111 height 18
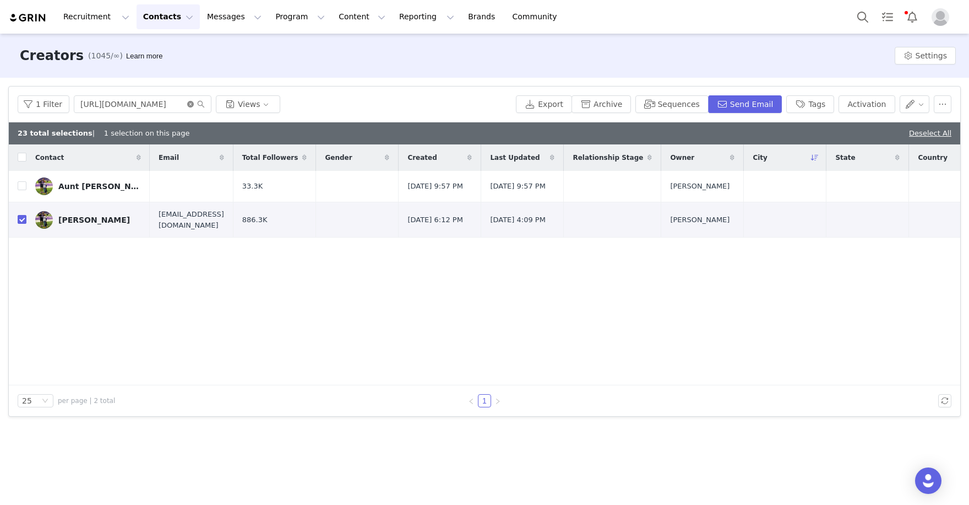
click at [187, 104] on icon "icon: close-circle" at bounding box center [190, 104] width 7 height 7
click at [166, 104] on input "text" at bounding box center [143, 104] width 138 height 18
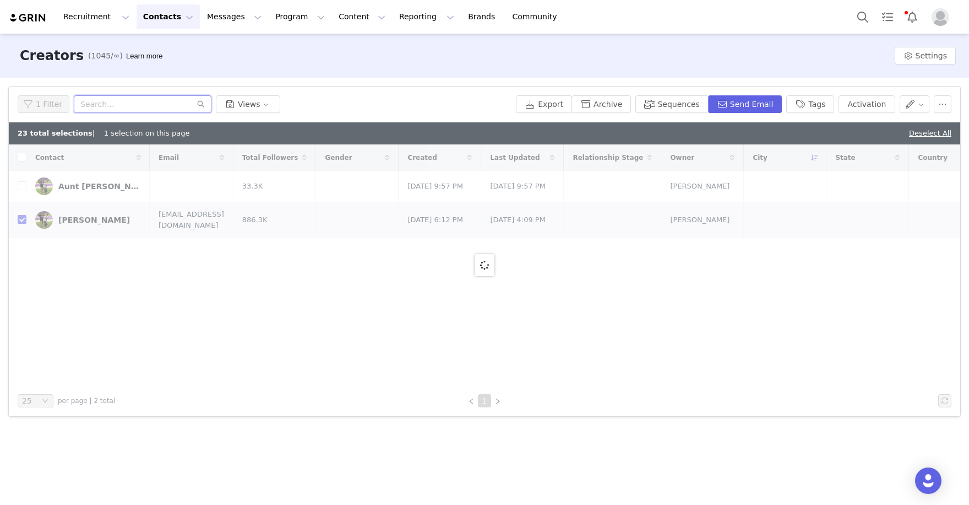
paste input "https://www.instagram.com/strictlyleighton/"
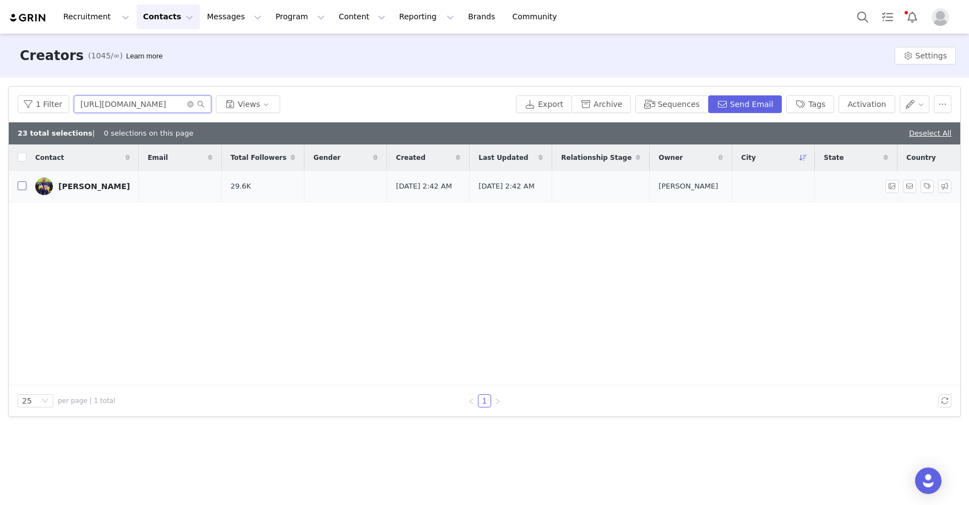
type input "https://www.instagram.com/strictlyleighton"
click at [25, 188] on input "checkbox" at bounding box center [22, 185] width 9 height 9
checkbox input "true"
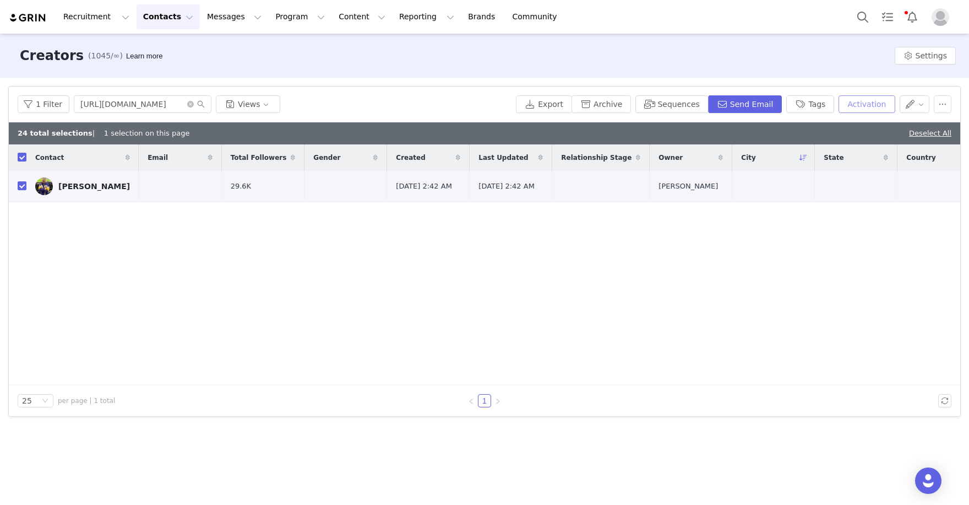
click at [866, 112] on button "Activation" at bounding box center [867, 104] width 56 height 18
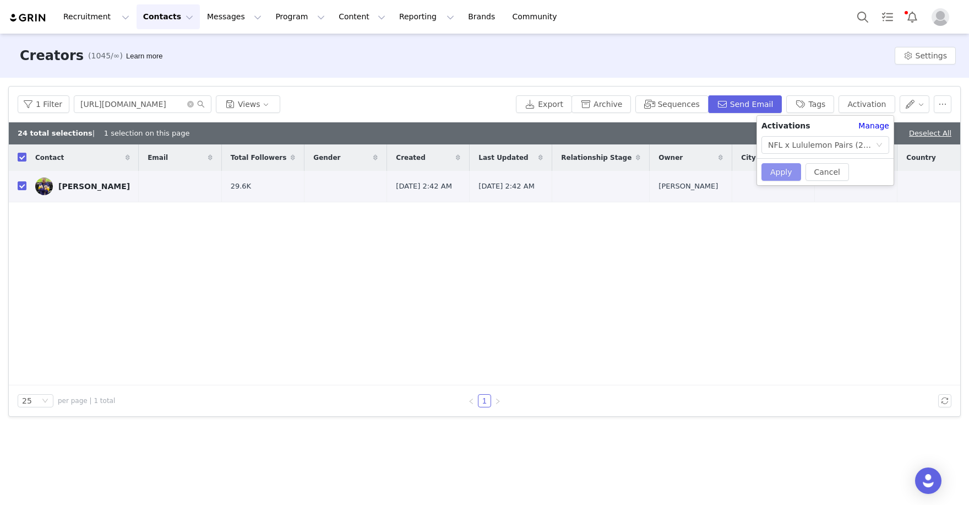
click at [787, 173] on button "Apply" at bounding box center [782, 172] width 40 height 18
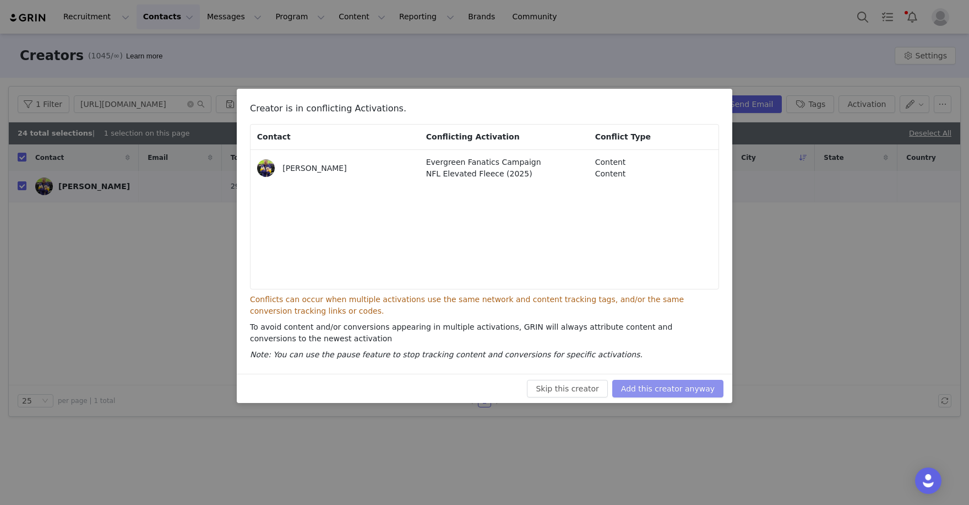
click at [702, 395] on button "Add this creator anyway" at bounding box center [667, 388] width 111 height 18
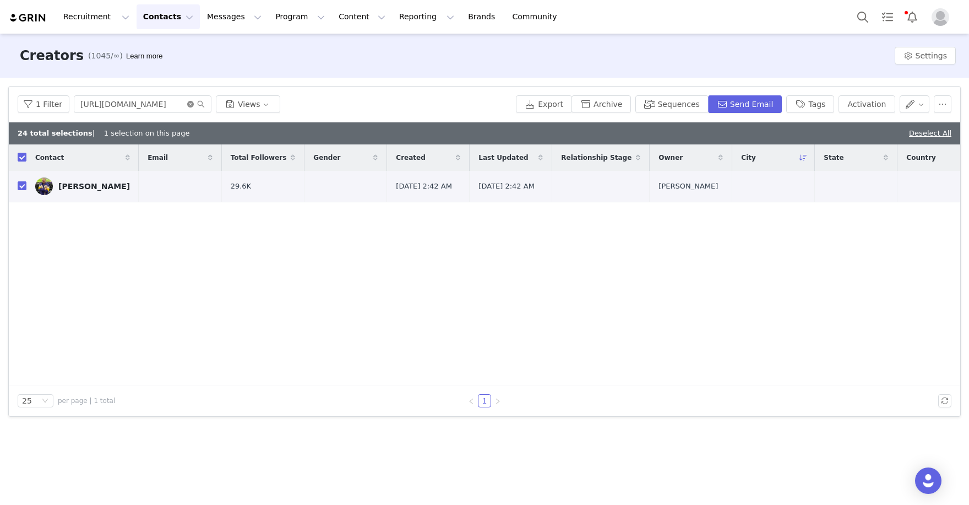
click at [191, 107] on icon "icon: close-circle" at bounding box center [190, 104] width 7 height 7
click at [169, 106] on input "text" at bounding box center [143, 104] width 138 height 18
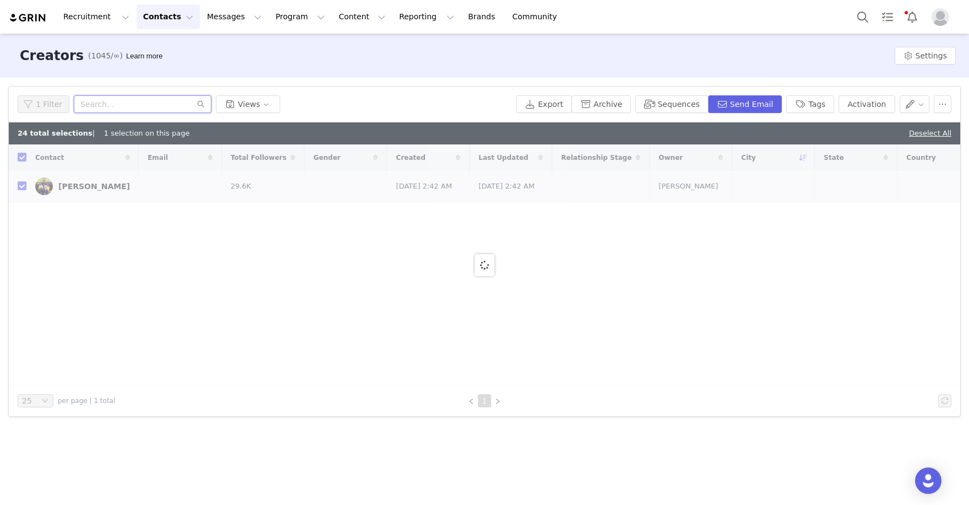
paste input "https://www.instagram.com/alissapostal/"
type input "https://www.instagram.com/alissapostal"
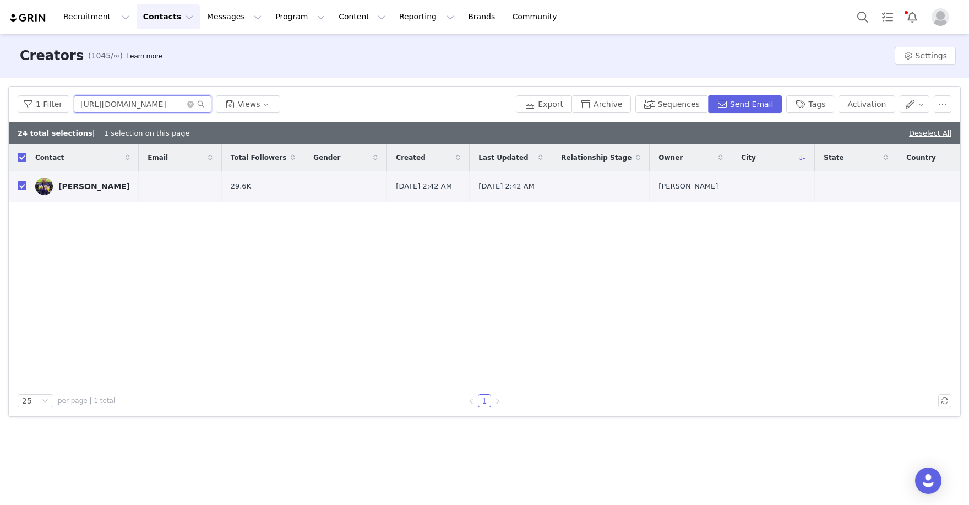
checkbox input "false"
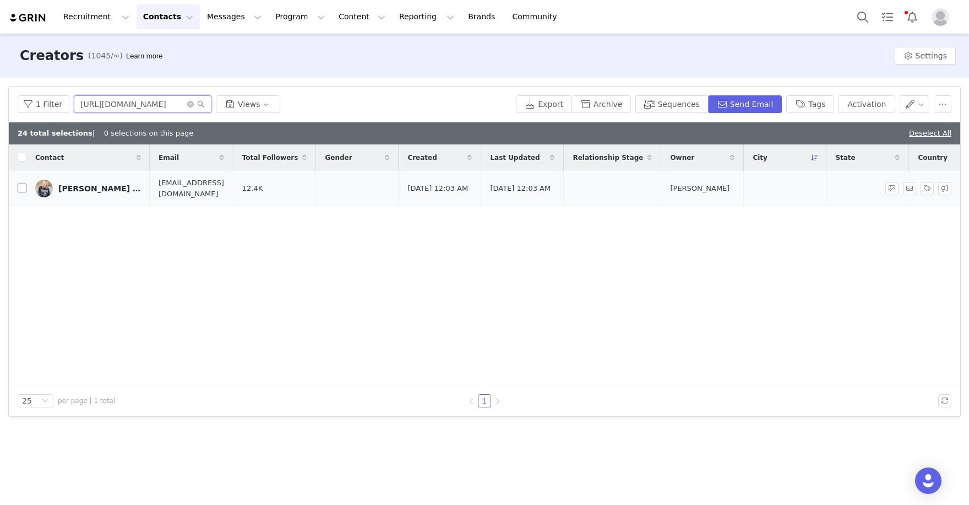
type input "https://www.instagram.com/alissapostal"
click at [21, 185] on input "checkbox" at bounding box center [22, 187] width 9 height 9
checkbox input "true"
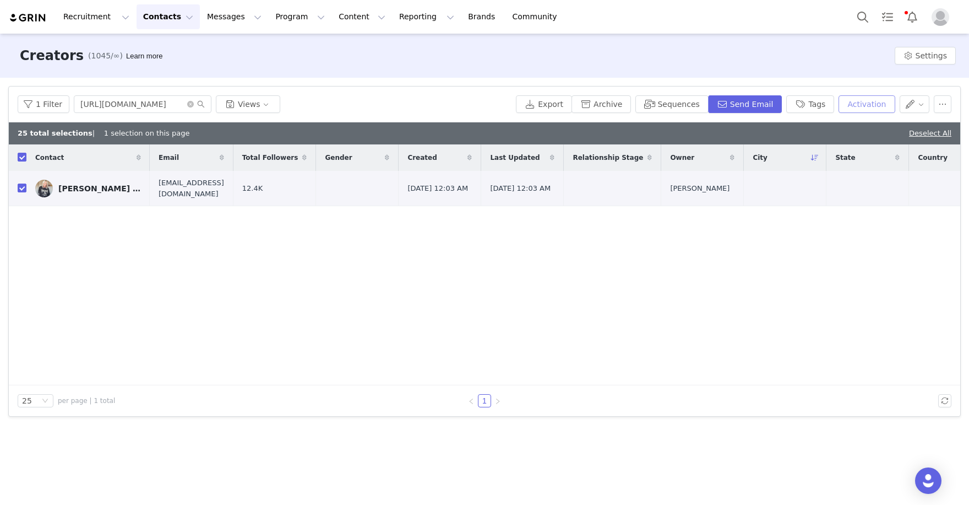
click at [860, 100] on button "Activation" at bounding box center [867, 104] width 56 height 18
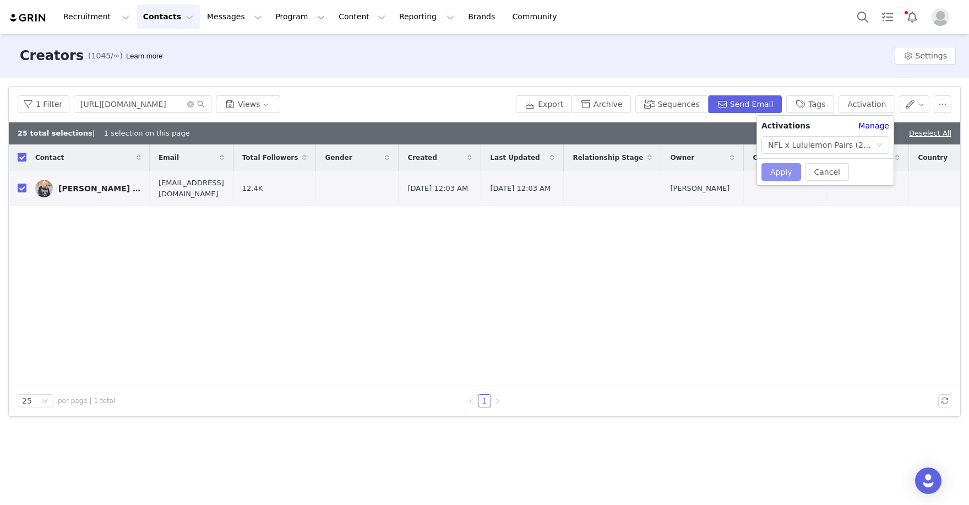
click at [779, 175] on button "Apply" at bounding box center [782, 172] width 40 height 18
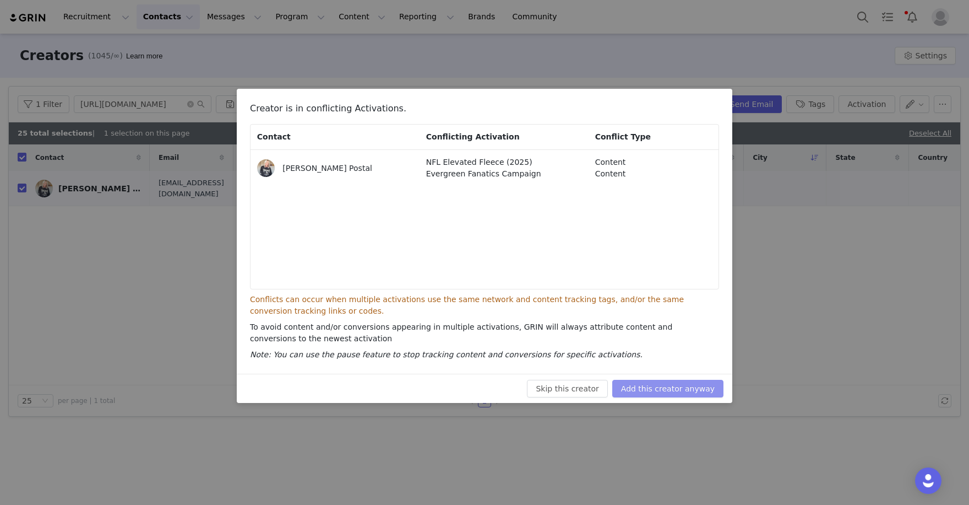
click at [663, 385] on button "Add this creator anyway" at bounding box center [667, 388] width 111 height 18
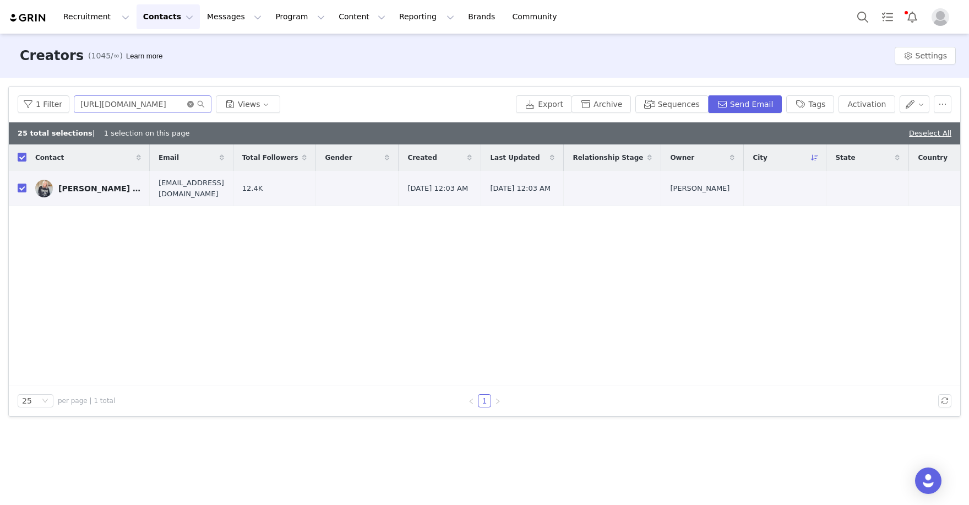
click at [189, 102] on icon "icon: close-circle" at bounding box center [190, 104] width 7 height 7
click at [141, 105] on input "text" at bounding box center [143, 104] width 138 height 18
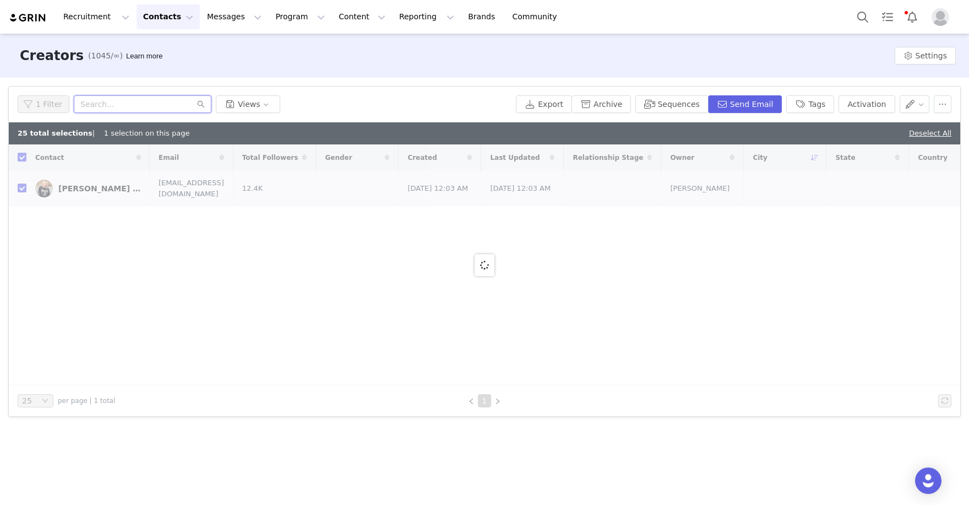
paste input "https://www.instagram.com/patriotickenny/"
type input "https://www.instagram.com/patriotickenny"
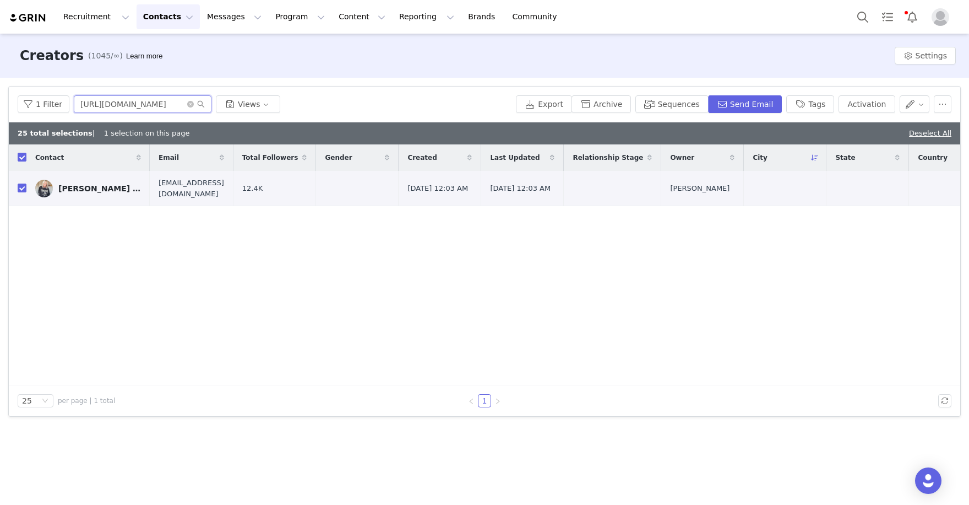
checkbox input "false"
type input "https://www.instagram.com/patriotickenny"
click at [19, 187] on input "checkbox" at bounding box center [22, 185] width 9 height 9
checkbox input "true"
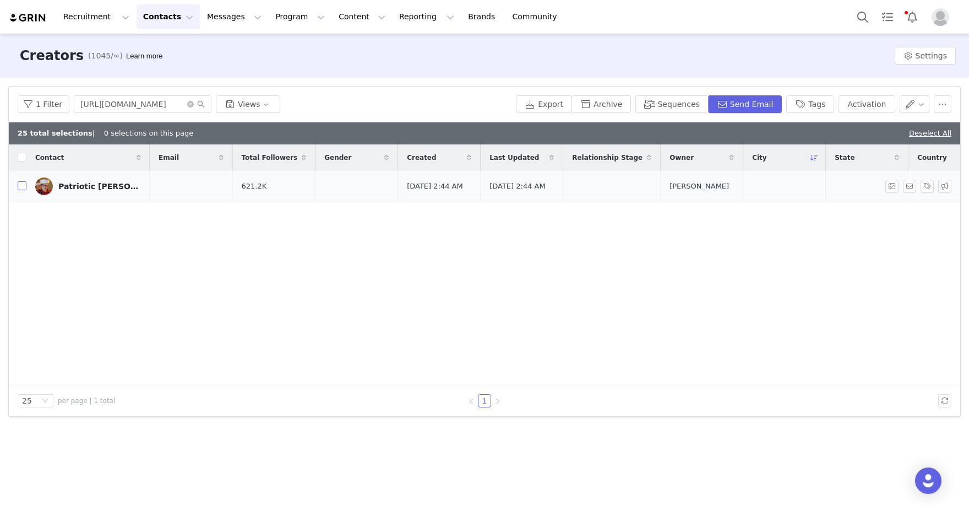
checkbox input "true"
click at [874, 107] on button "Activation" at bounding box center [867, 104] width 56 height 18
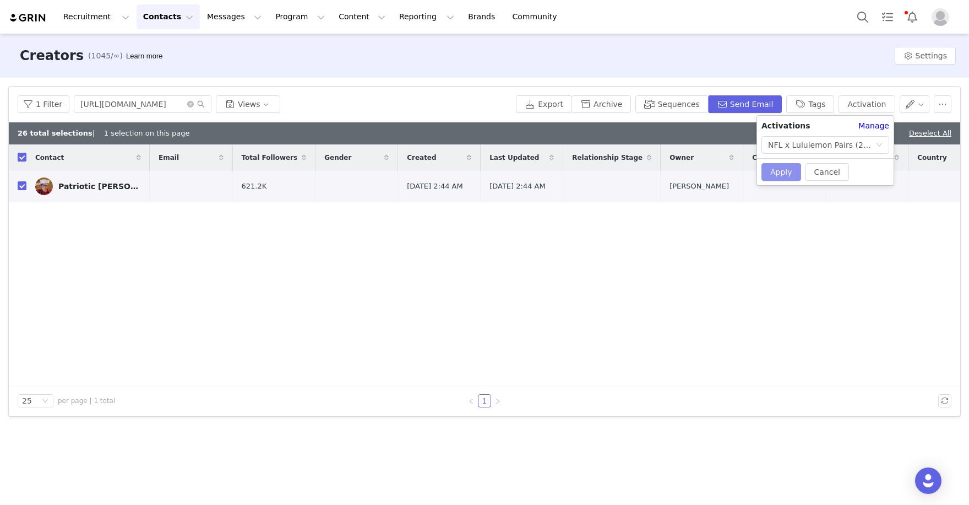
click at [775, 168] on button "Apply" at bounding box center [782, 172] width 40 height 18
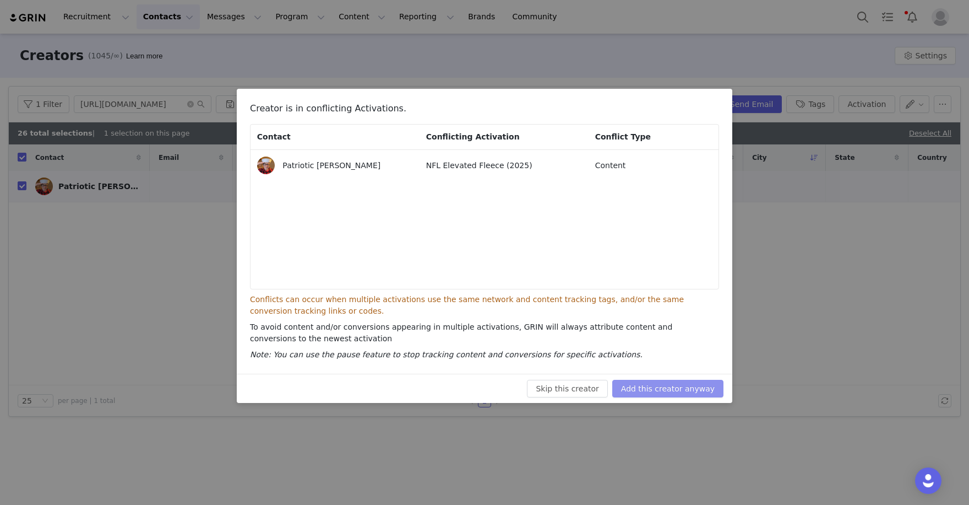
click at [686, 391] on button "Add this creator anyway" at bounding box center [667, 388] width 111 height 18
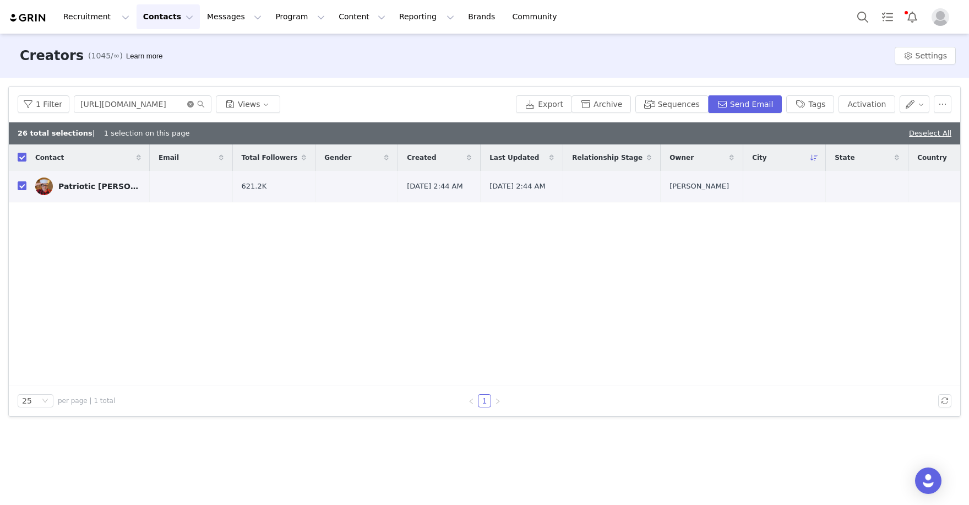
click at [191, 105] on icon "icon: close-circle" at bounding box center [190, 104] width 7 height 7
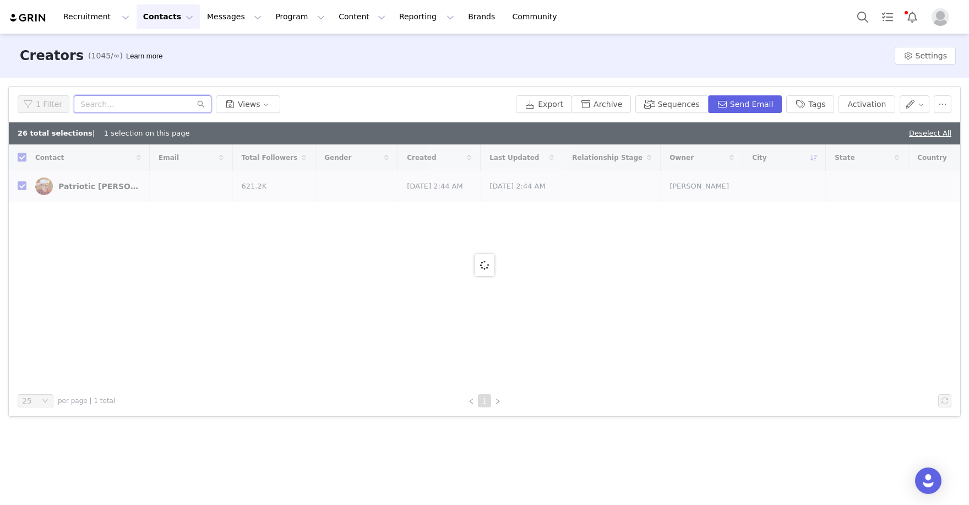
click at [157, 108] on input "text" at bounding box center [143, 104] width 138 height 18
paste input "https://www.instagram.com/kevincooneyy/"
type input "https://www.instagram.com/kevincooneyy"
checkbox input "false"
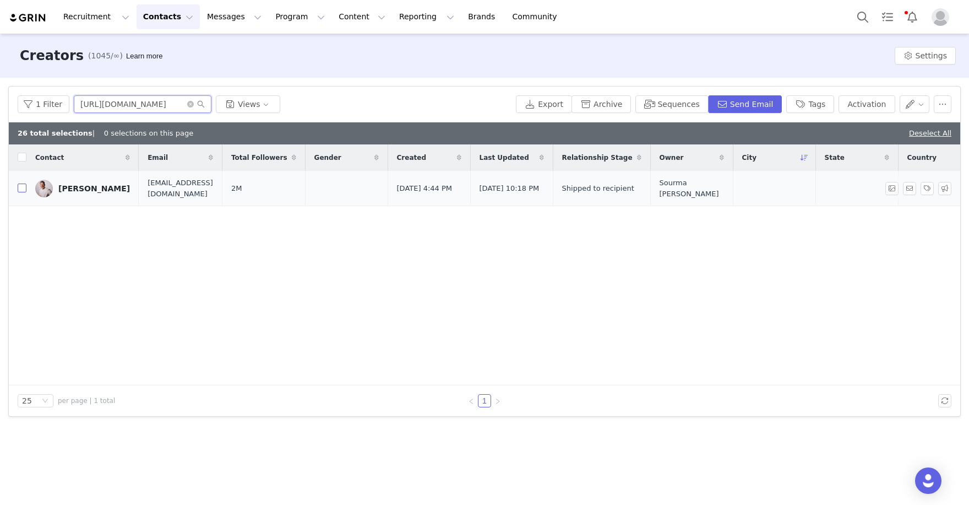
type input "https://www.instagram.com/kevincooneyy"
click at [25, 185] on input "checkbox" at bounding box center [22, 187] width 9 height 9
checkbox input "true"
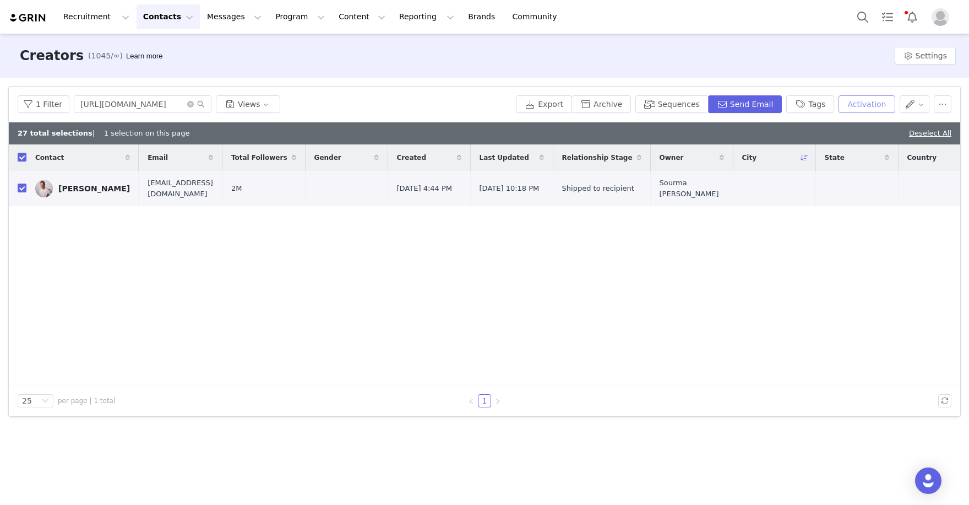
click at [863, 104] on button "Activation" at bounding box center [867, 104] width 56 height 18
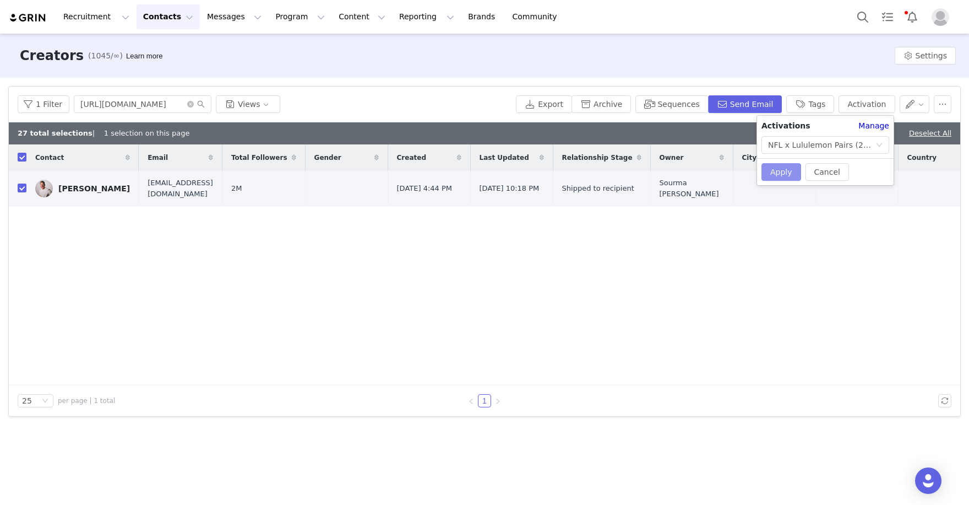
click at [783, 173] on button "Apply" at bounding box center [782, 172] width 40 height 18
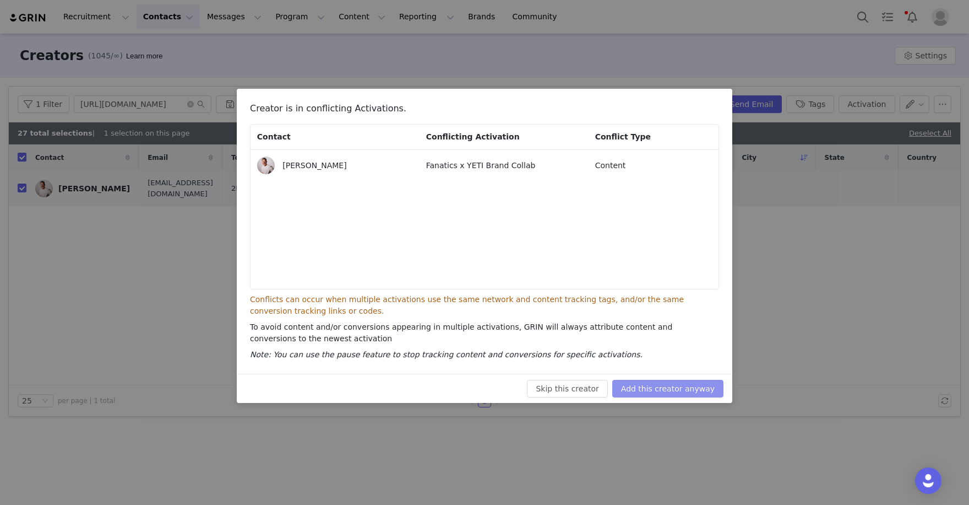
click at [684, 384] on button "Add this creator anyway" at bounding box center [667, 388] width 111 height 18
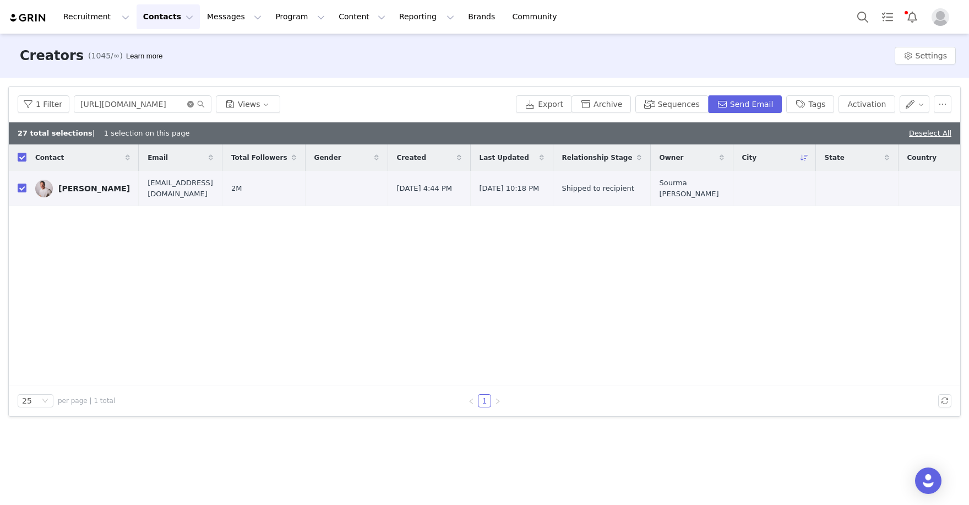
click at [187, 101] on icon "icon: close-circle" at bounding box center [190, 104] width 7 height 7
click at [166, 105] on input "text" at bounding box center [143, 104] width 138 height 18
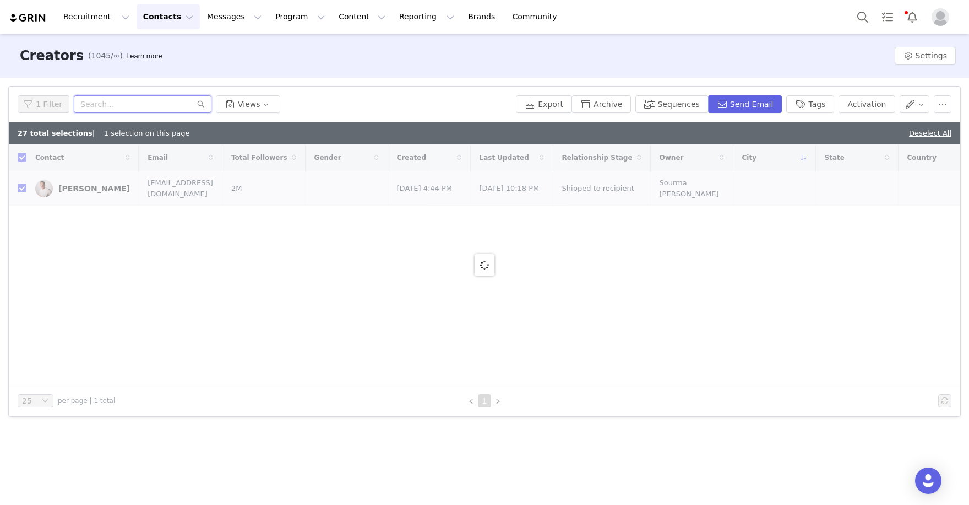
paste input "https://www.instagram.com/ian.brownhill/"
type input "https://www.instagram.com/ian.brownhill"
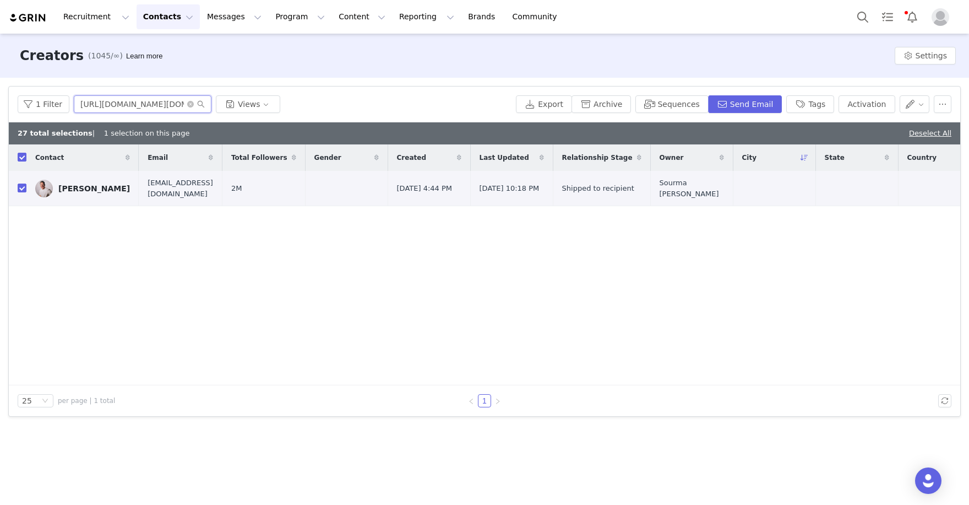
checkbox input "false"
click at [25, 185] on input "checkbox" at bounding box center [22, 187] width 9 height 9
checkbox input "true"
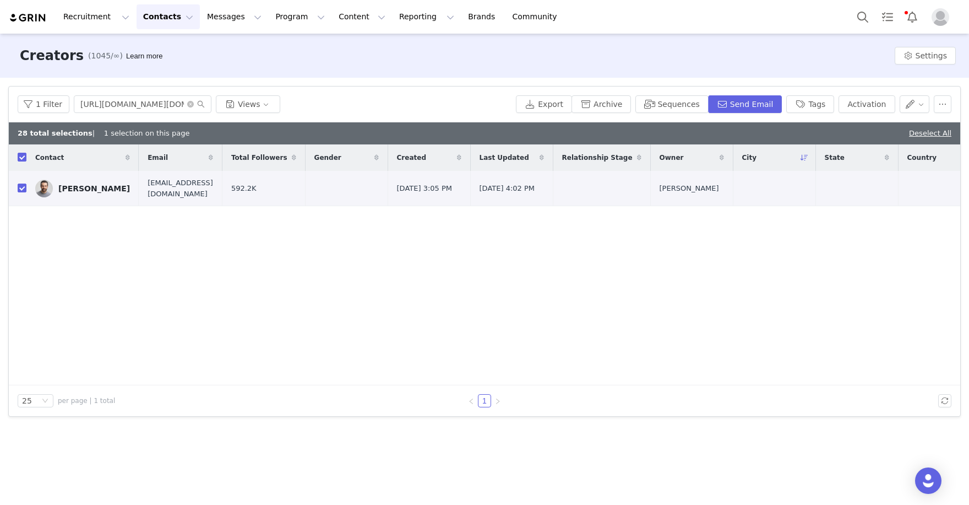
click at [869, 115] on div "1 Filter https://www.instagram.com/ian.brownhill Views Export Archive Sequences…" at bounding box center [485, 104] width 952 height 36
click at [870, 109] on button "Activation" at bounding box center [867, 104] width 56 height 18
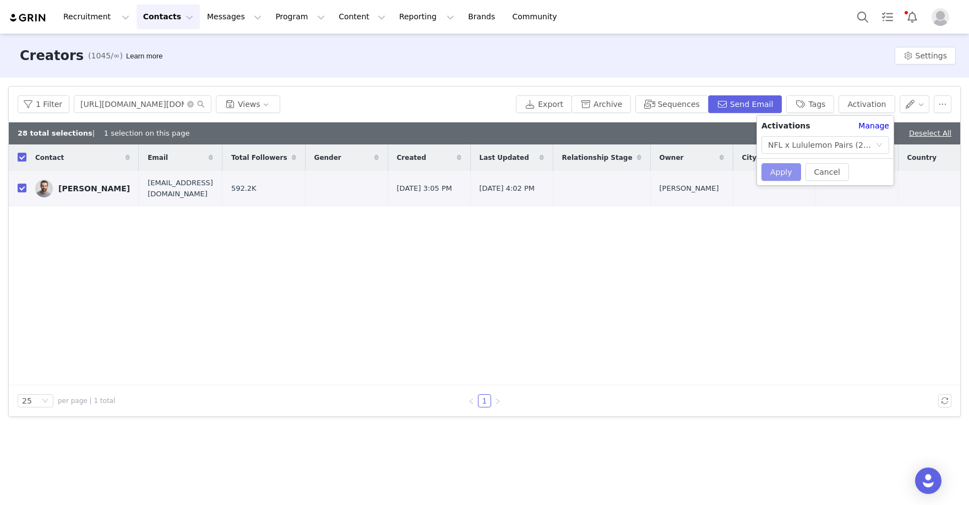
click at [773, 173] on button "Apply" at bounding box center [782, 172] width 40 height 18
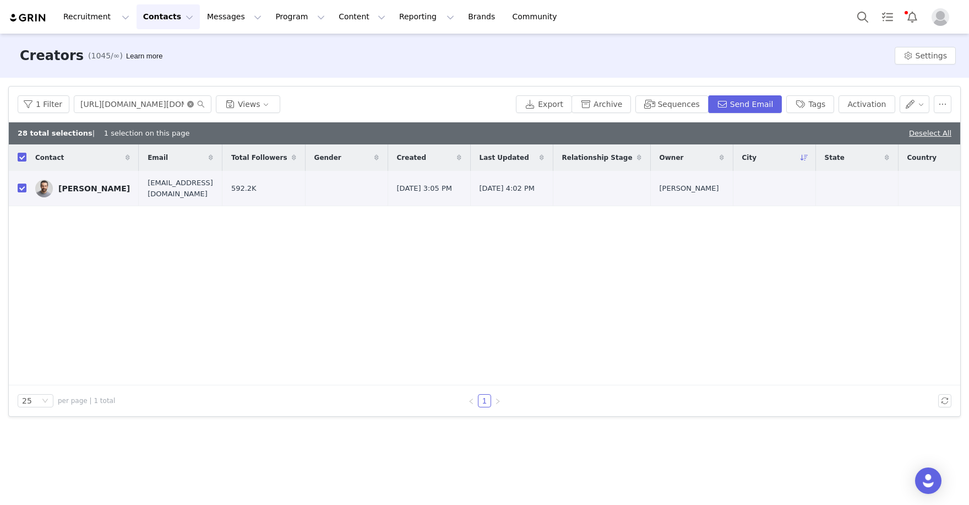
click at [189, 107] on icon "icon: close-circle" at bounding box center [190, 104] width 7 height 7
click at [159, 107] on input "text" at bounding box center [143, 104] width 138 height 18
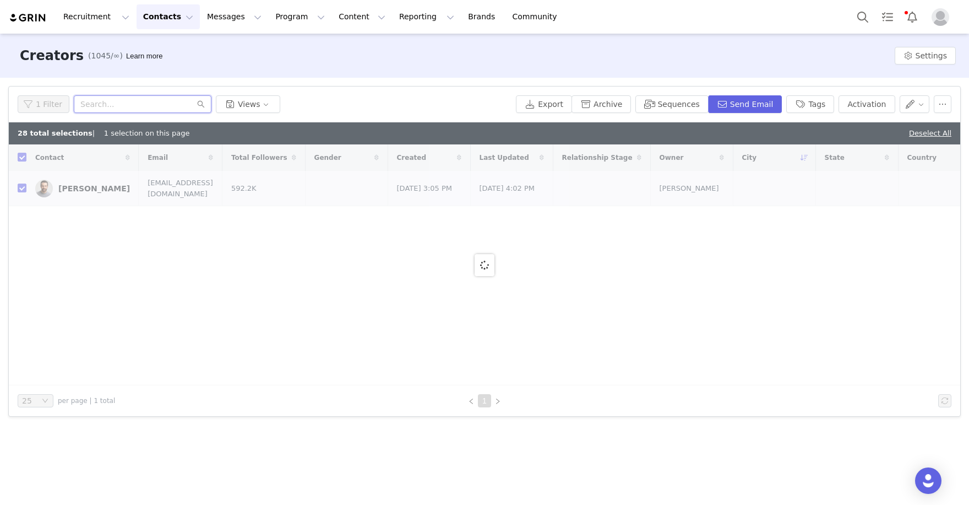
paste input "https://www.instagram.com/benchwarmerbran/"
type input "https://www.instagram.com/benchwarmerbran"
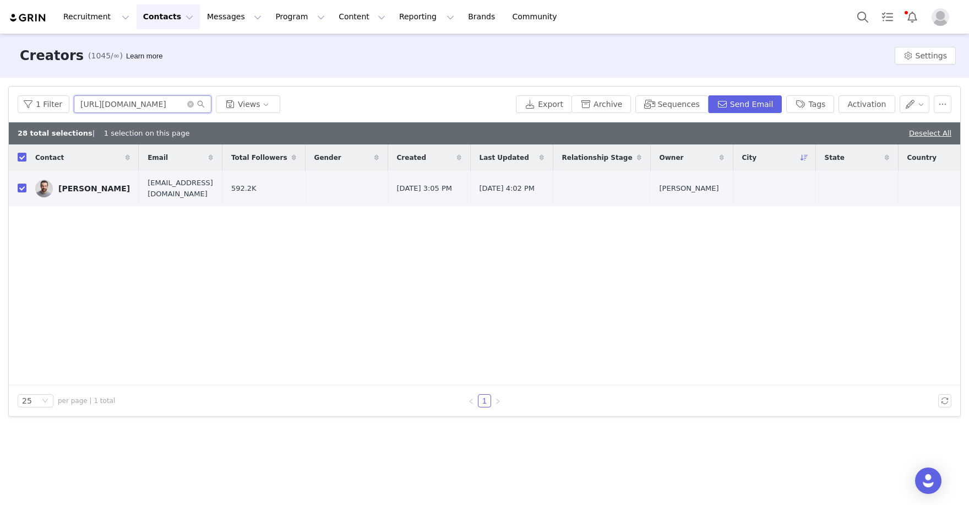
checkbox input "false"
type input "https://www.instagram.com/benchwarmerbran"
click at [23, 186] on input "checkbox" at bounding box center [22, 187] width 9 height 9
checkbox input "true"
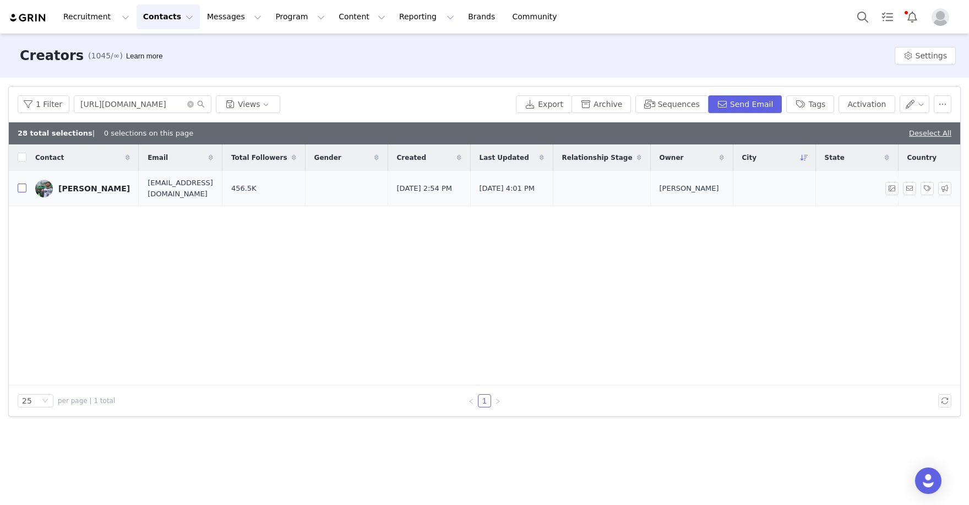
checkbox input "true"
click at [870, 104] on button "Activation" at bounding box center [867, 104] width 56 height 18
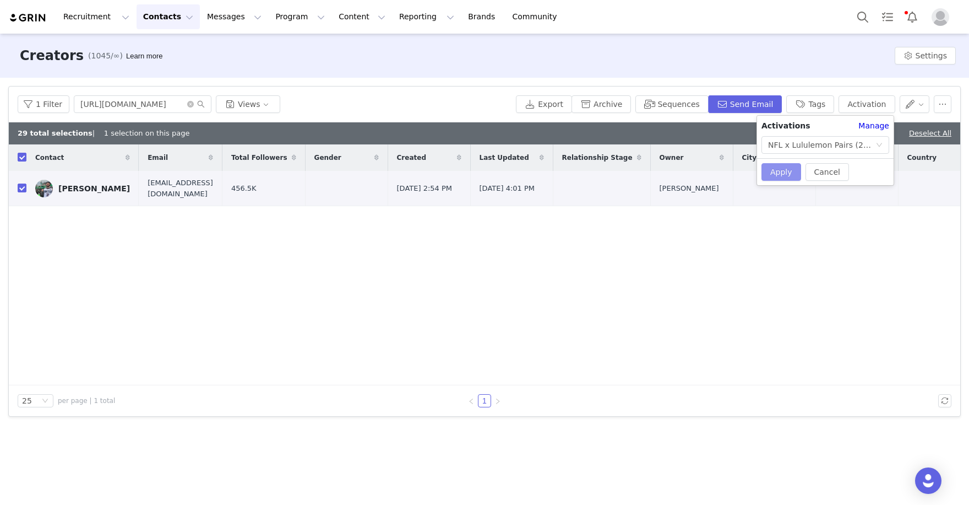
click at [783, 166] on button "Apply" at bounding box center [782, 172] width 40 height 18
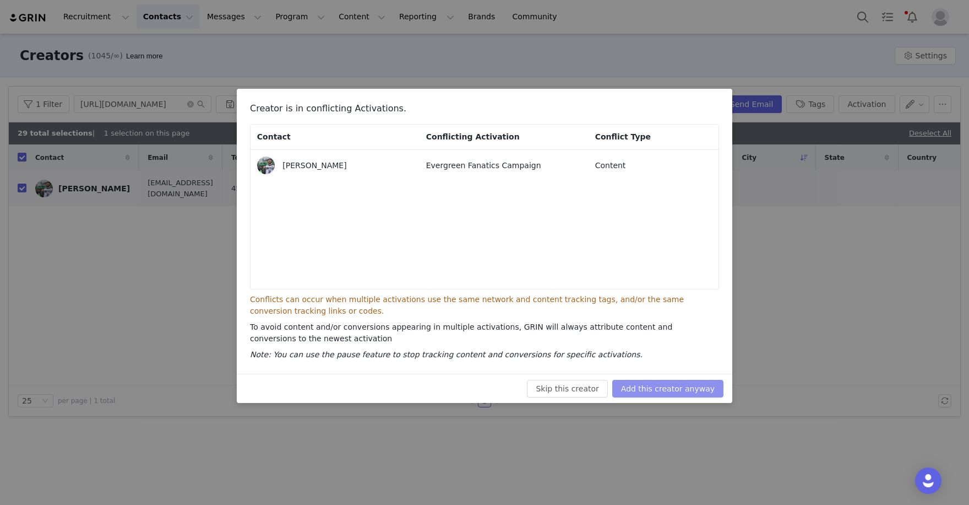
click at [688, 382] on button "Add this creator anyway" at bounding box center [667, 388] width 111 height 18
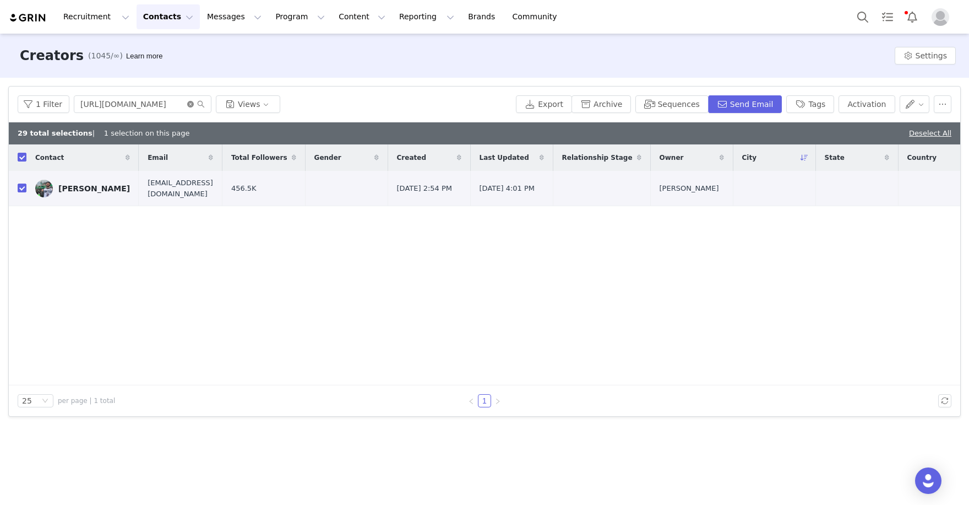
click at [189, 101] on icon "icon: close-circle" at bounding box center [190, 104] width 7 height 7
click at [163, 106] on input "text" at bounding box center [143, 104] width 138 height 18
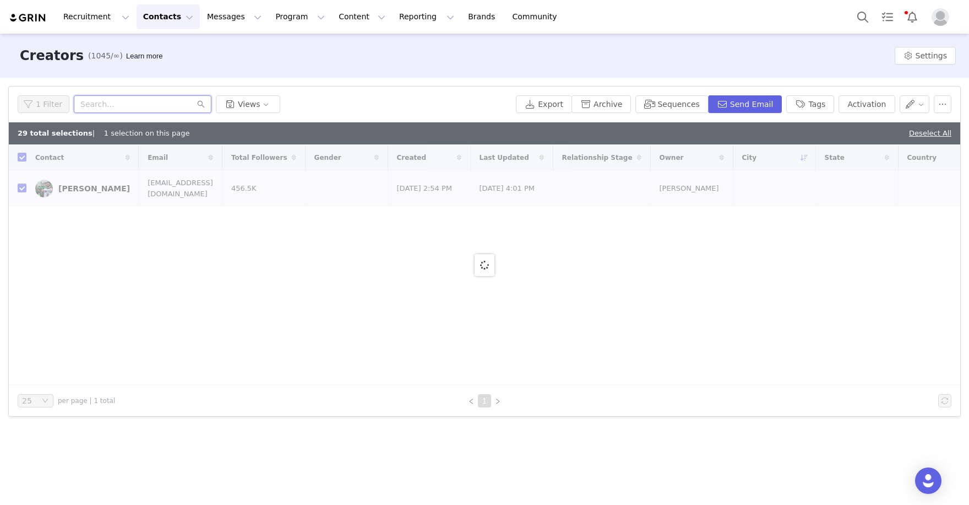
paste input "https://www.instagram.com/cococox/"
type input "https://www.instagram.com/cococox/"
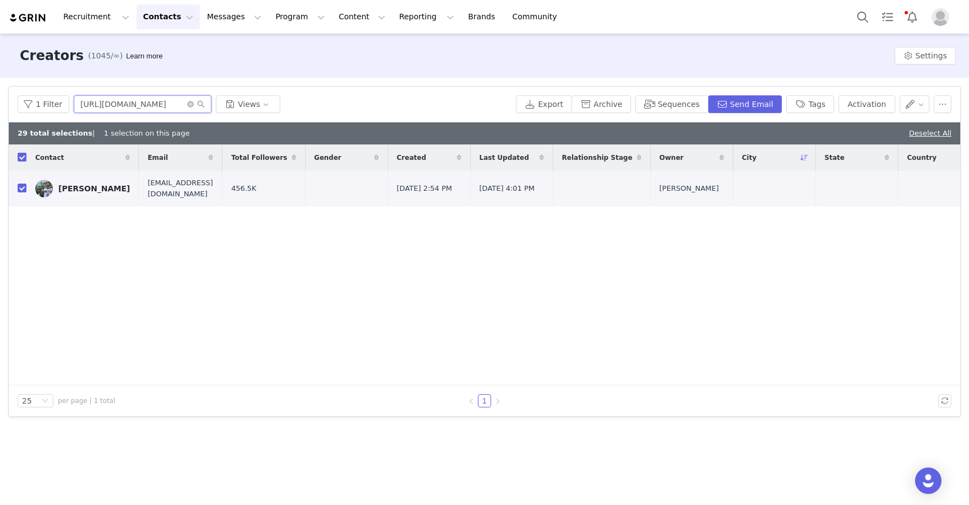
checkbox input "false"
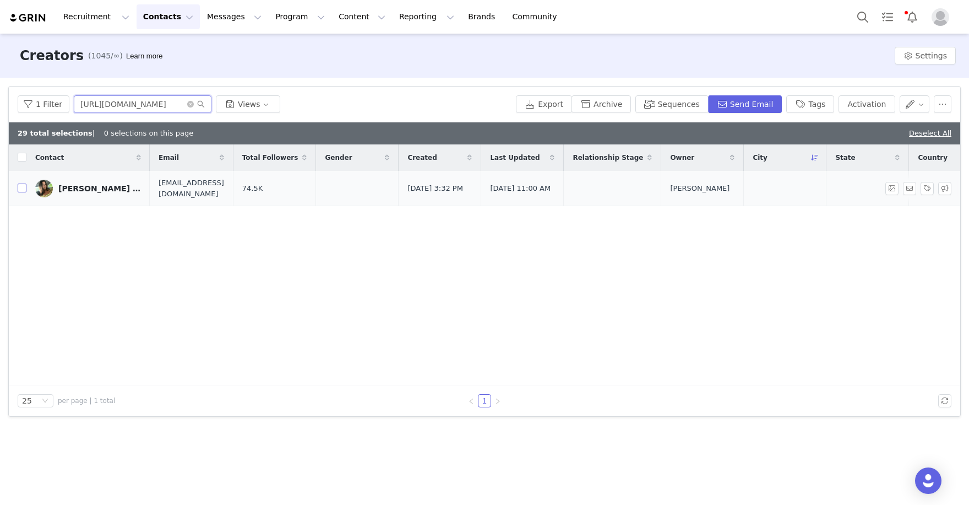
type input "https://www.instagram.com/cococox"
click at [20, 188] on input "checkbox" at bounding box center [22, 187] width 9 height 9
checkbox input "true"
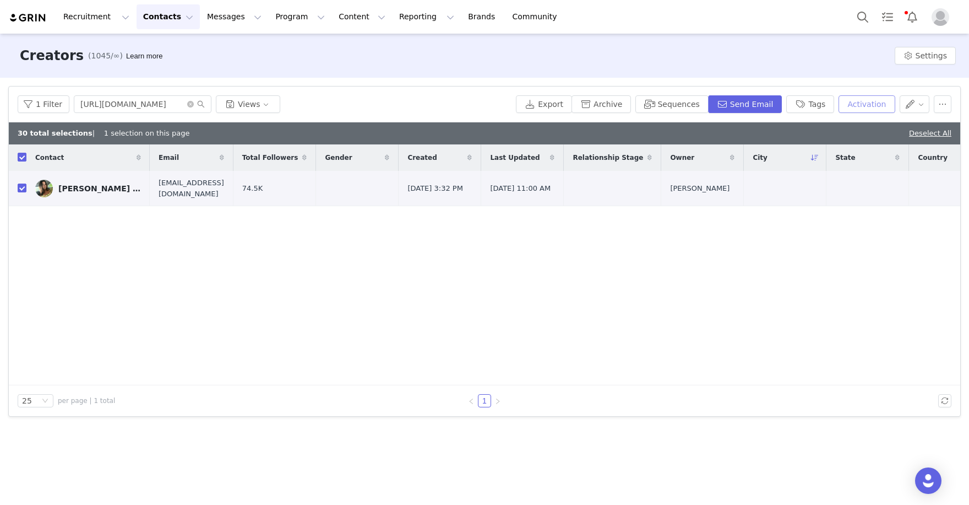
click at [874, 105] on button "Activation" at bounding box center [867, 104] width 56 height 18
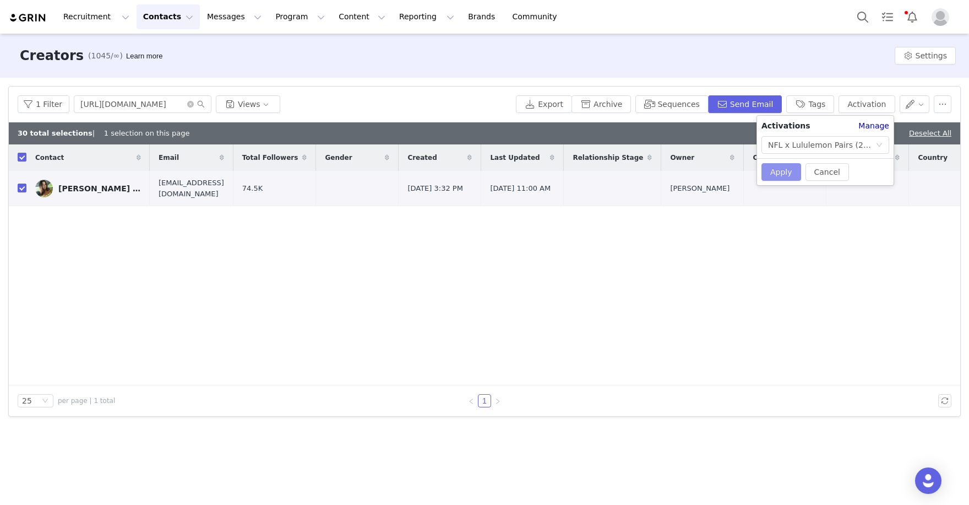
click at [782, 174] on button "Apply" at bounding box center [782, 172] width 40 height 18
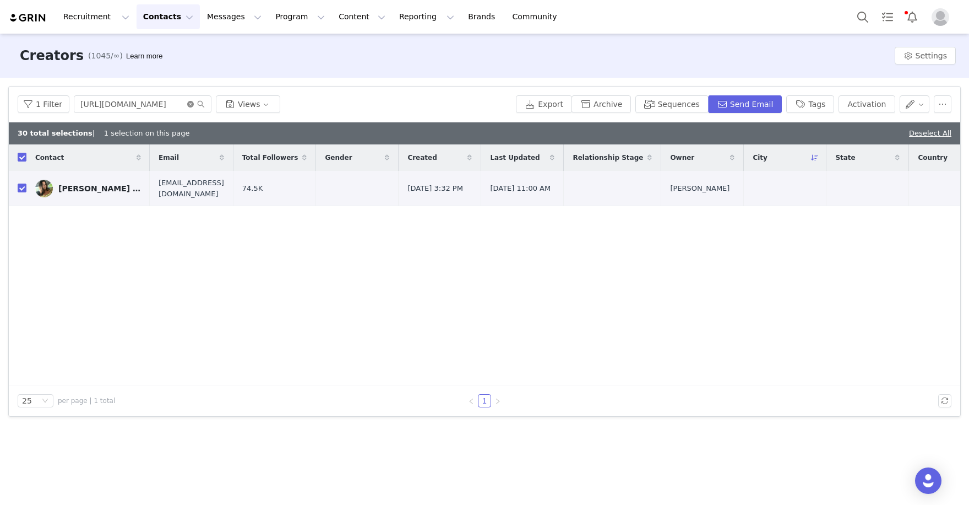
click at [187, 103] on icon "icon: close-circle" at bounding box center [190, 104] width 7 height 7
click at [157, 104] on input "text" at bounding box center [143, 104] width 138 height 18
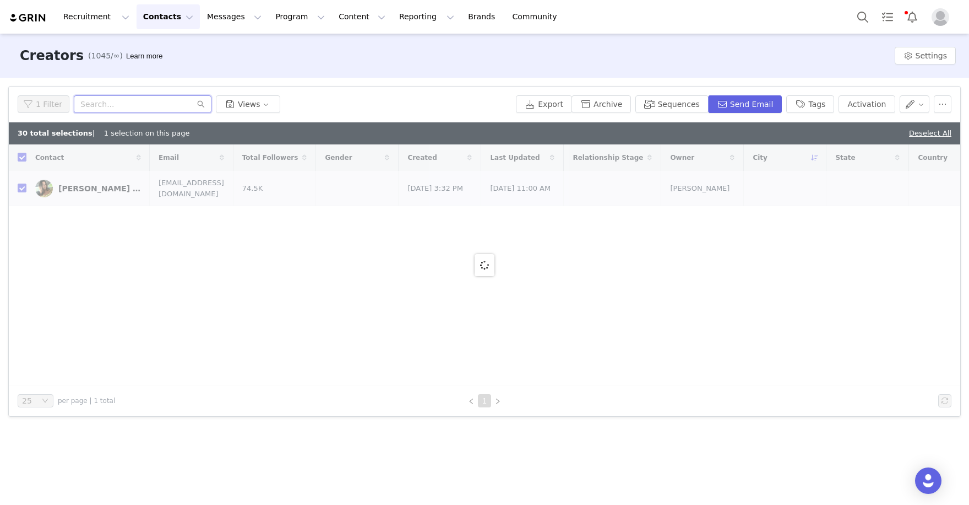
paste input "https://www.instagram.com/yoyotor/"
type input "https://www.instagram.com/yoyotor"
checkbox input "false"
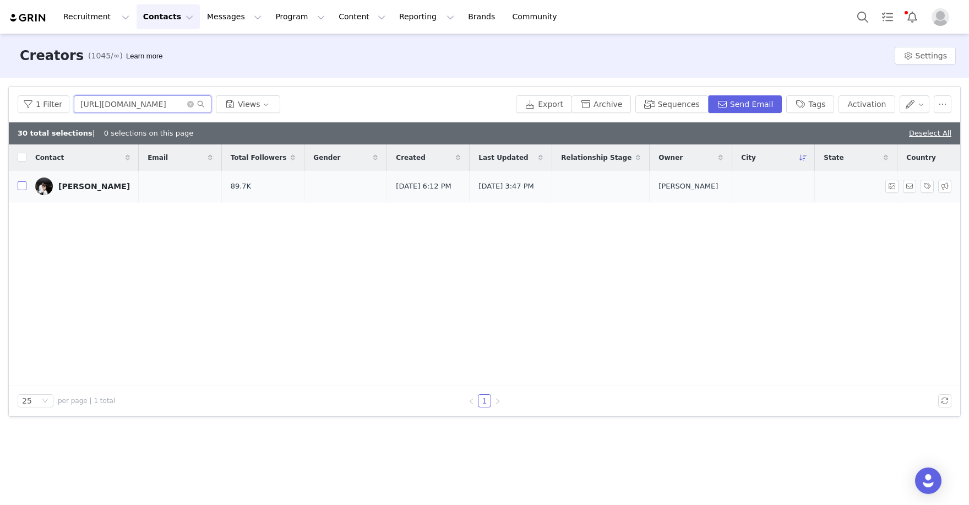
type input "https://www.instagram.com/yoyotor"
click at [23, 186] on input "checkbox" at bounding box center [22, 185] width 9 height 9
checkbox input "true"
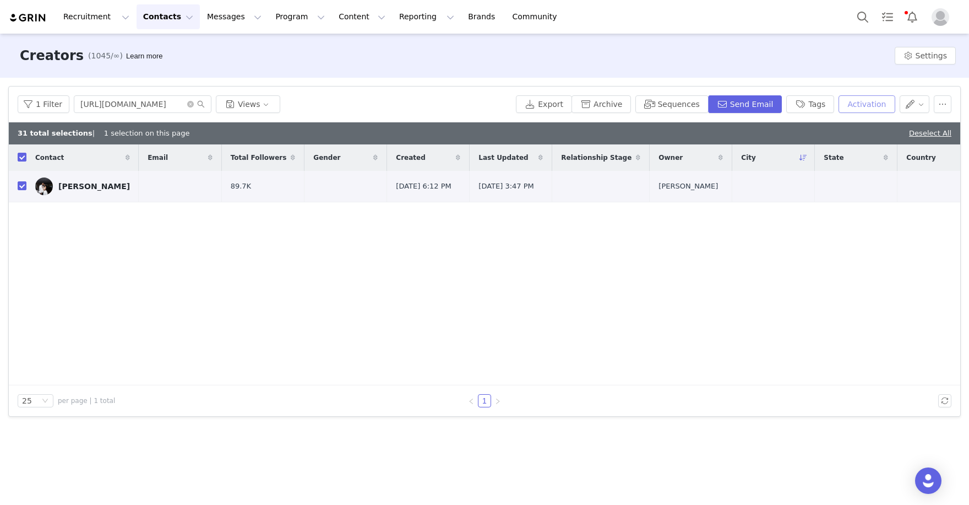
click at [860, 105] on button "Activation" at bounding box center [867, 104] width 56 height 18
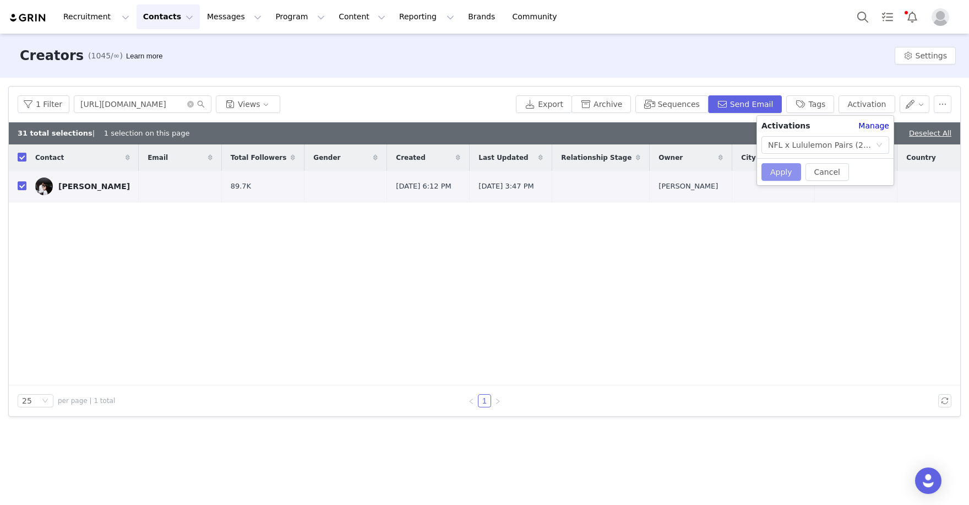
click at [784, 174] on button "Apply" at bounding box center [782, 172] width 40 height 18
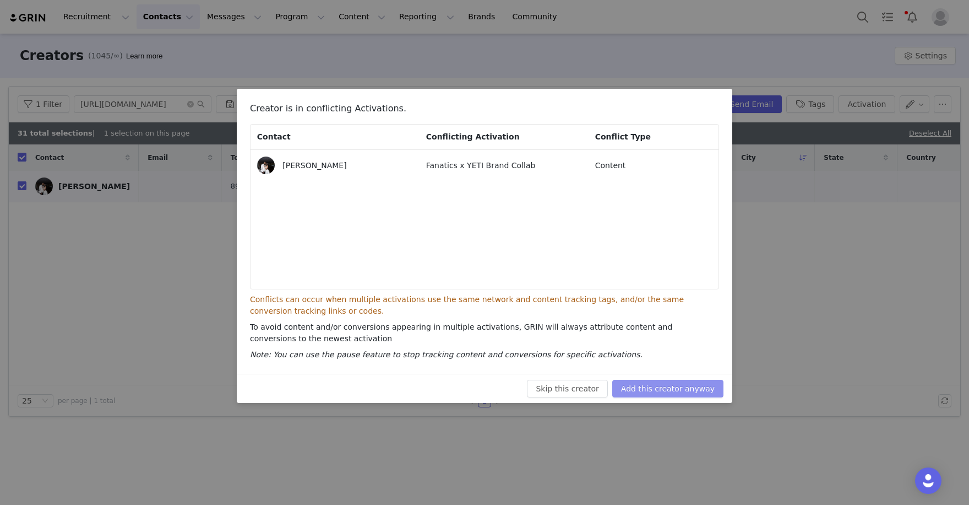
click at [685, 384] on button "Add this creator anyway" at bounding box center [667, 388] width 111 height 18
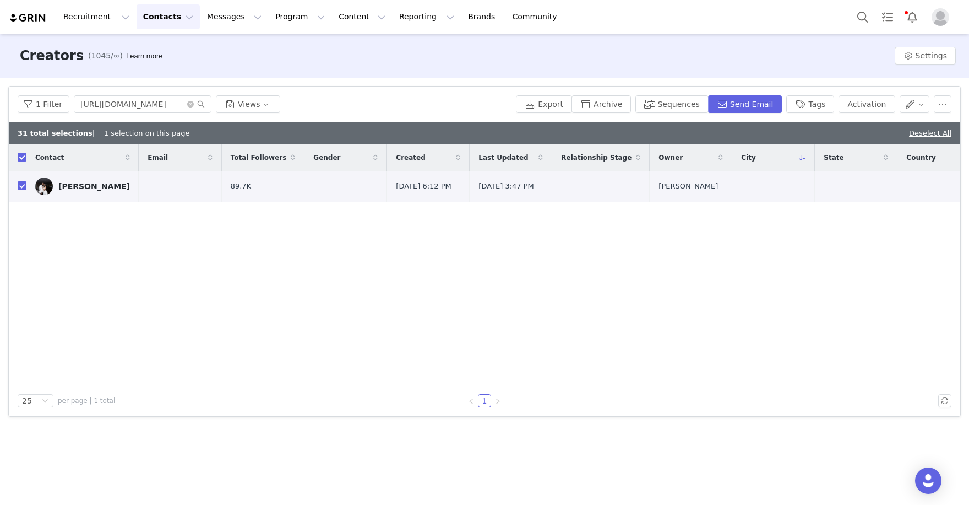
click at [193, 105] on span at bounding box center [196, 104] width 18 height 8
click at [191, 105] on icon "icon: close-circle" at bounding box center [190, 104] width 7 height 7
click at [161, 101] on input "text" at bounding box center [143, 104] width 138 height 18
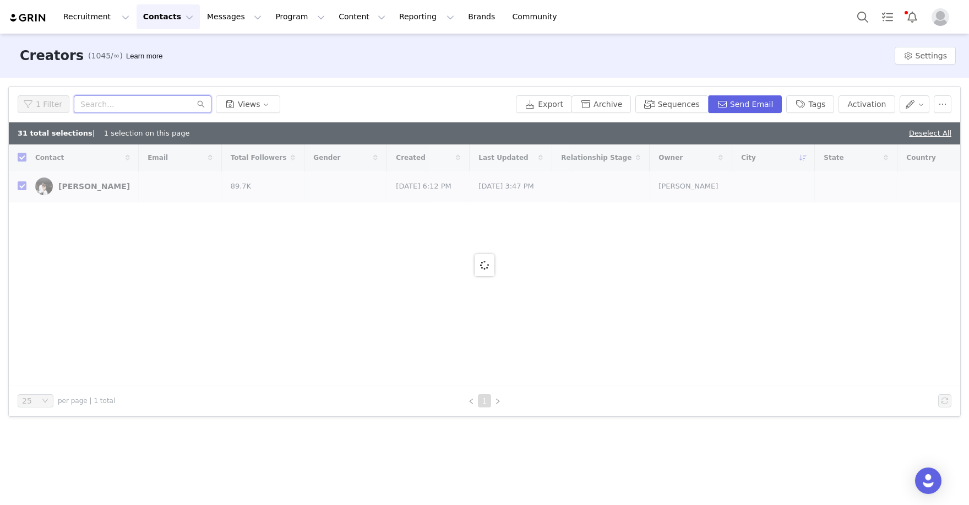
paste input "https://www.instagram.com/sidelineedit"
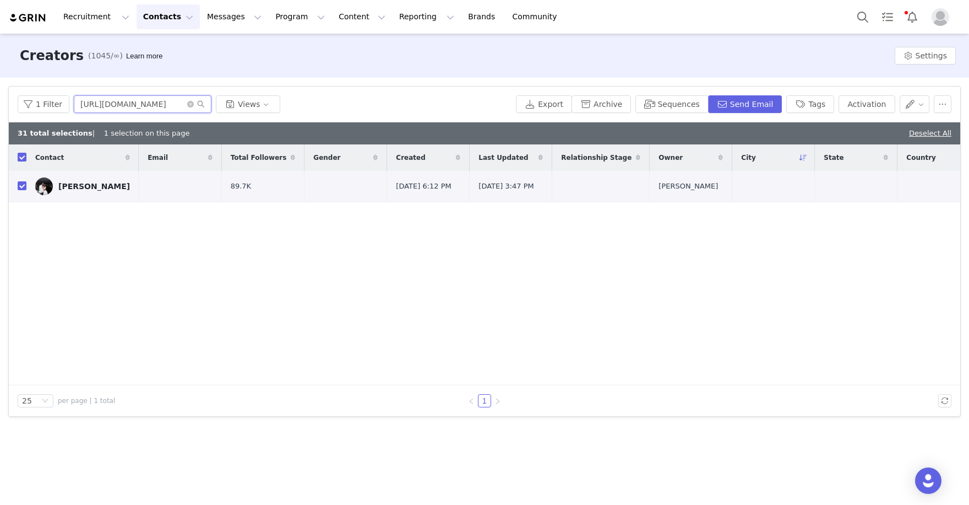
type input "https://www.instagram.com/sidelineedit"
checkbox input "false"
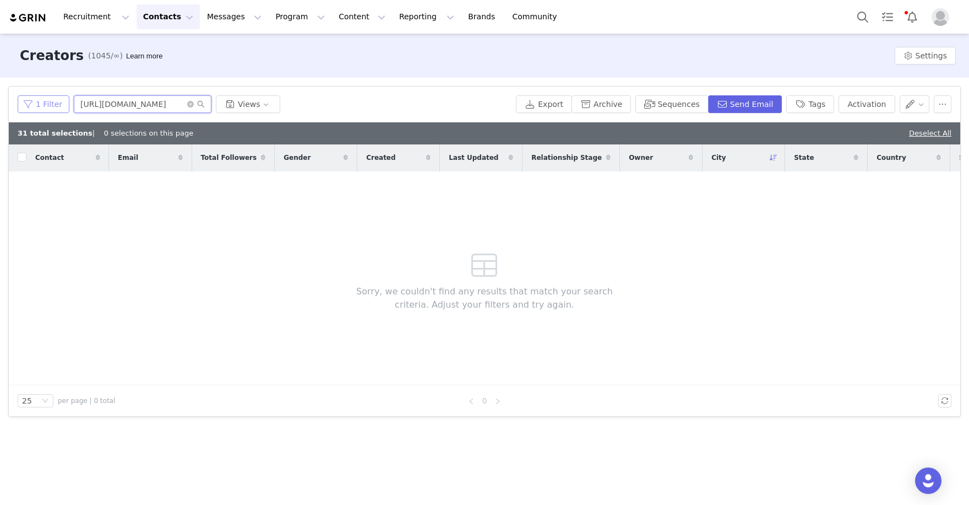
drag, startPoint x: 137, startPoint y: 107, endPoint x: 61, endPoint y: 107, distance: 76.0
click at [61, 107] on div "1 Filter https://www.instagram.com/sidelineedit Views" at bounding box center [265, 104] width 494 height 18
drag, startPoint x: 131, startPoint y: 105, endPoint x: 63, endPoint y: 100, distance: 68.0
click at [63, 100] on div "1 Filter sidelineedit Views" at bounding box center [265, 104] width 494 height 18
click at [128, 111] on input "sidelineedit" at bounding box center [143, 104] width 138 height 18
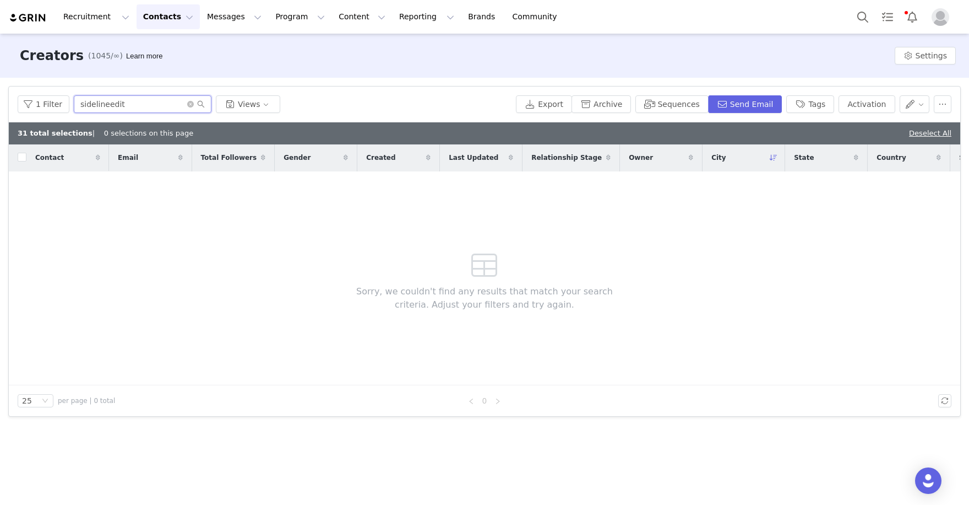
type input "sidelineedit"
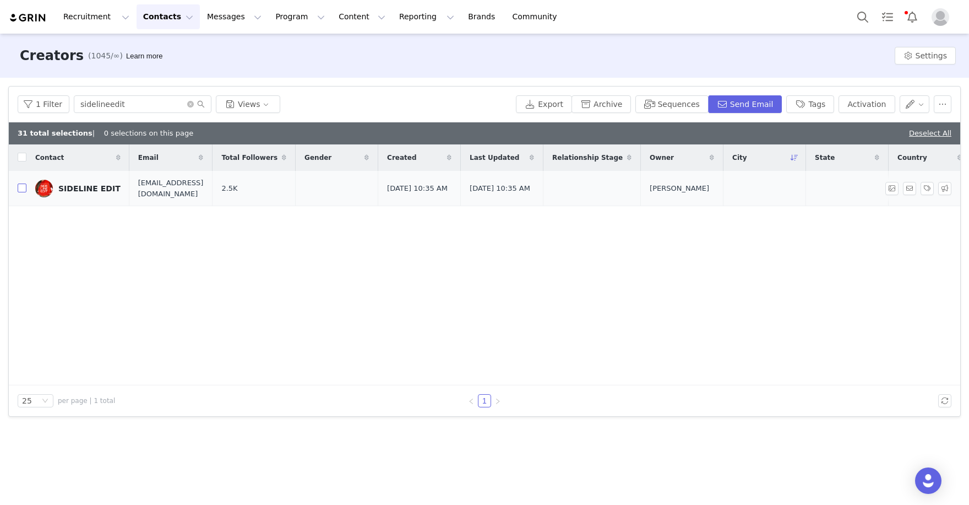
click at [21, 189] on input "checkbox" at bounding box center [22, 187] width 9 height 9
checkbox input "true"
click at [883, 105] on button "Activation" at bounding box center [867, 104] width 56 height 18
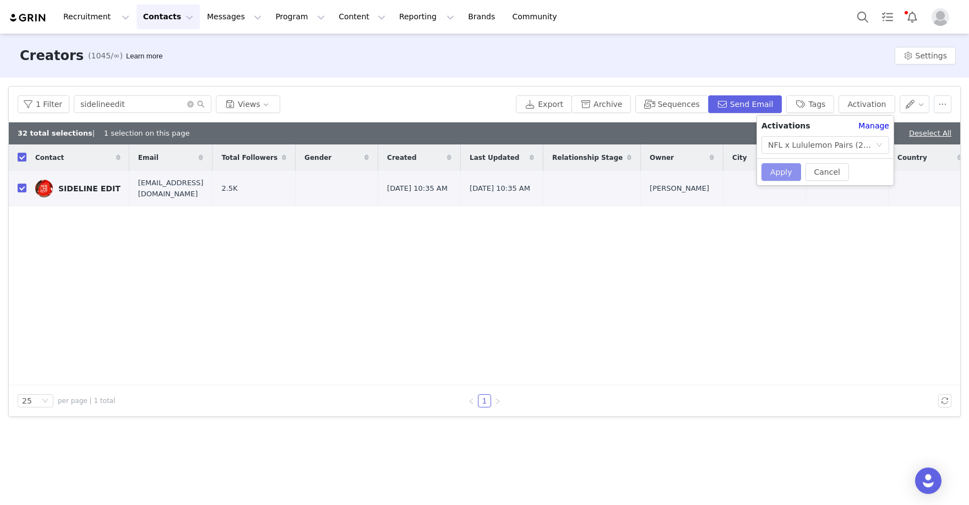
click at [794, 167] on button "Apply" at bounding box center [782, 172] width 40 height 18
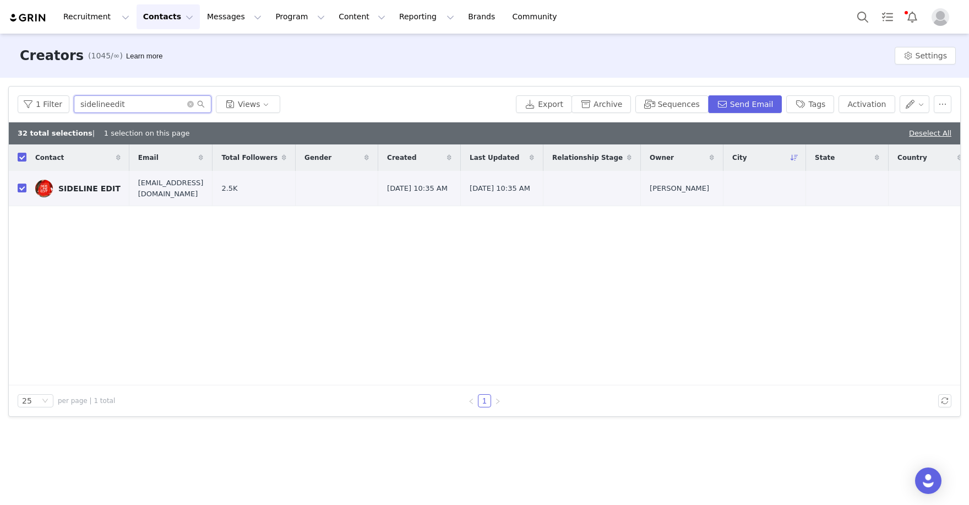
drag, startPoint x: 132, startPoint y: 97, endPoint x: 50, endPoint y: 59, distance: 89.9
click at [75, 67] on div "Creators (1045/∞) Learn more Settings Filters Filter Logic And Or Archived Sele…" at bounding box center [484, 268] width 969 height 469
paste input "https://www.instagram.com/jojoscarlotta/"
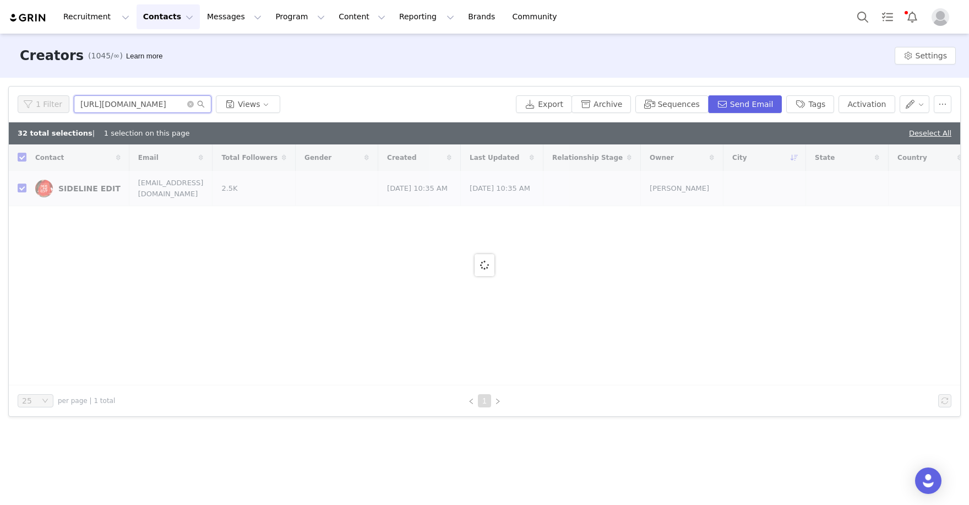
type input "https://www.instagram.com/jojoscarlotta"
checkbox input "false"
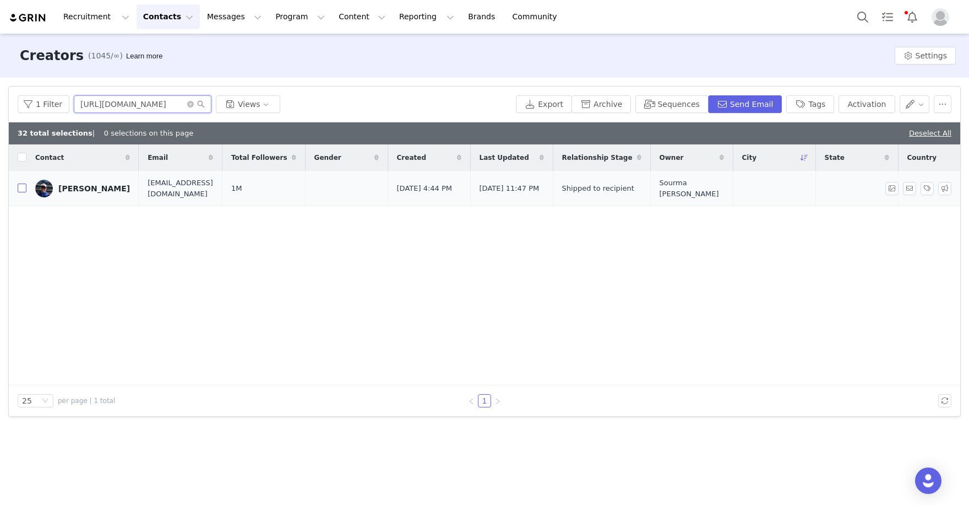
type input "https://www.instagram.com/jojoscarlotta"
click at [21, 189] on input "checkbox" at bounding box center [22, 187] width 9 height 9
checkbox input "true"
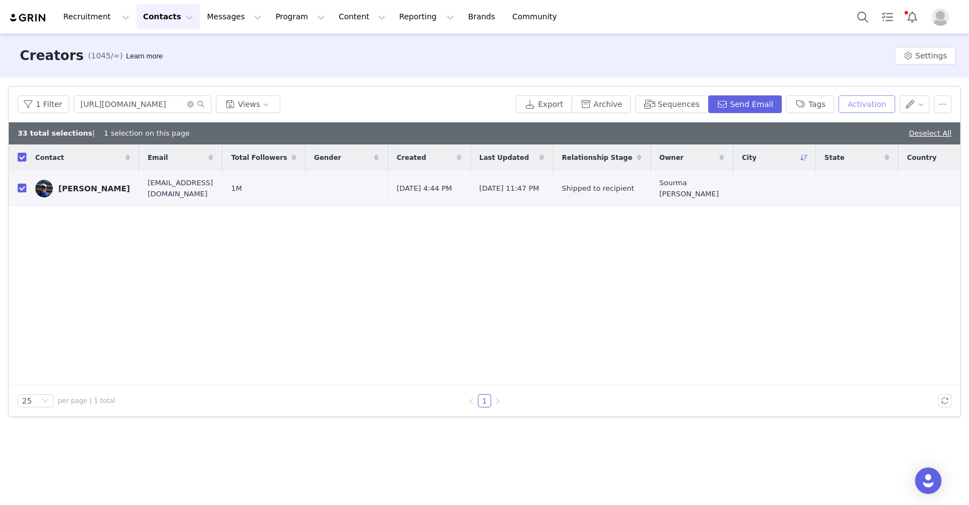
click at [869, 97] on button "Activation" at bounding box center [867, 104] width 56 height 18
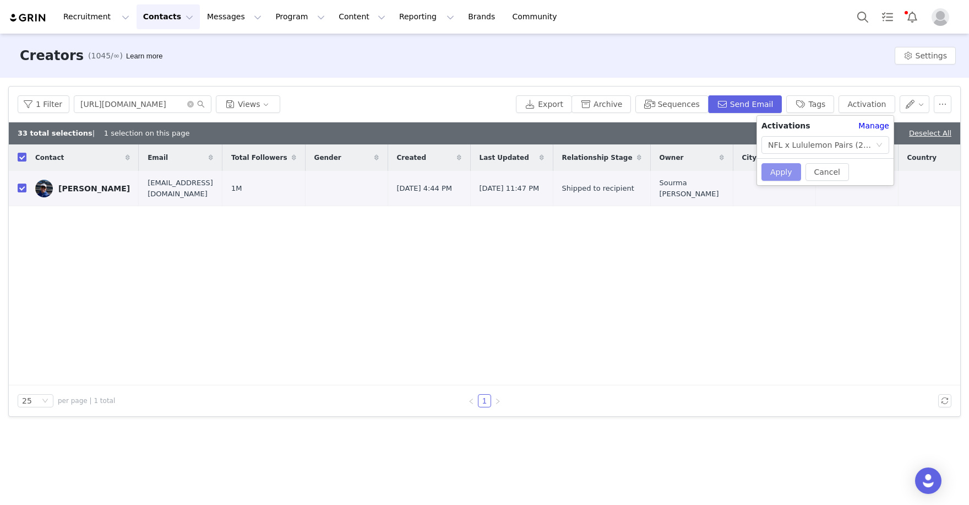
click at [784, 173] on button "Apply" at bounding box center [782, 172] width 40 height 18
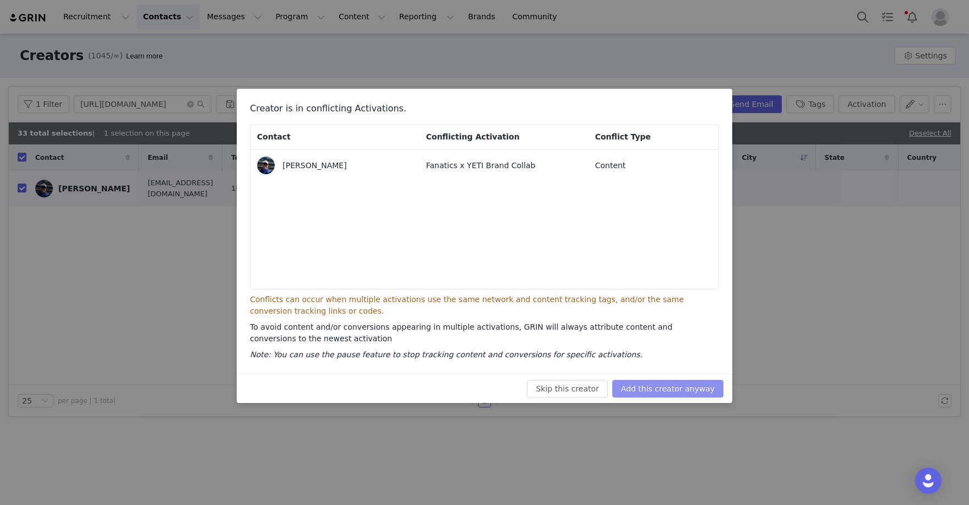
click at [655, 392] on button "Add this creator anyway" at bounding box center [667, 388] width 111 height 18
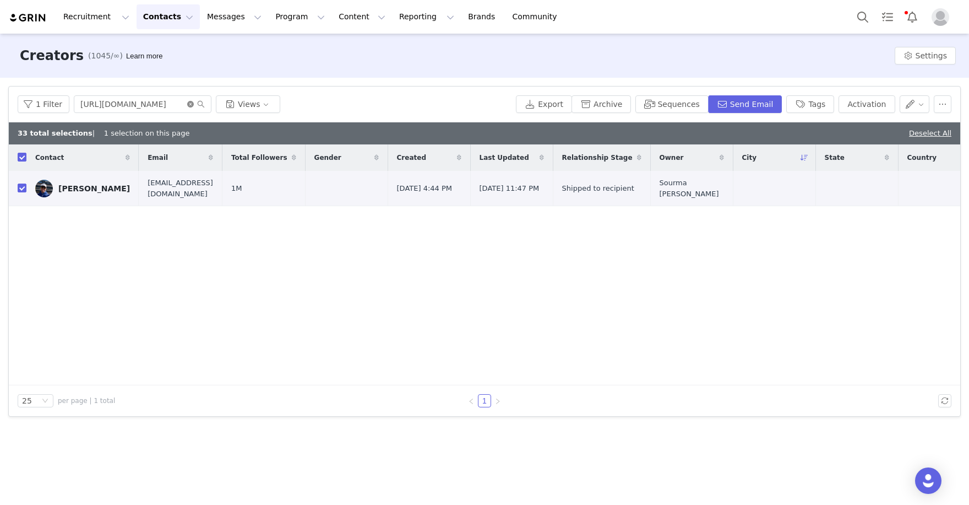
click at [187, 101] on icon "icon: close-circle" at bounding box center [190, 104] width 7 height 7
click at [156, 105] on input "text" at bounding box center [143, 104] width 138 height 18
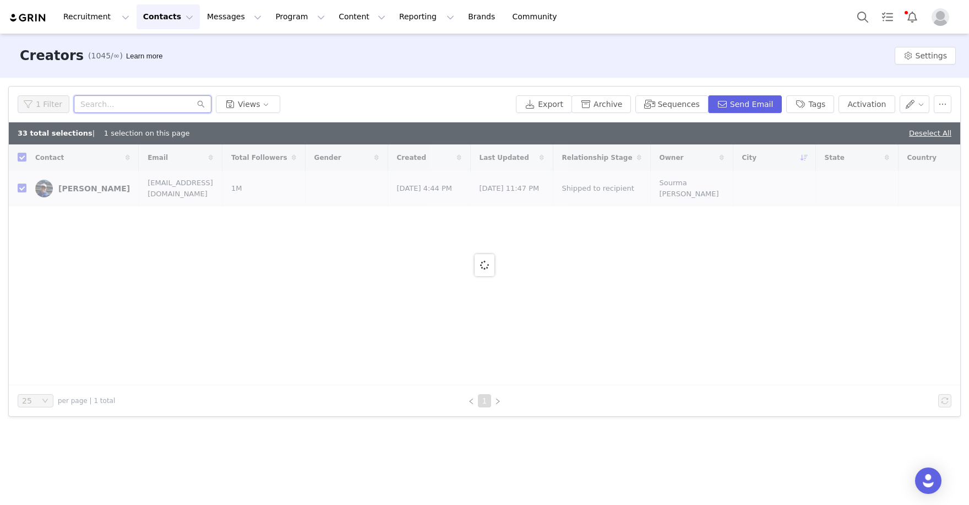
paste input "https://www.instagram.com/bpparker"
type input "https://www.instagram.com/bpparke"
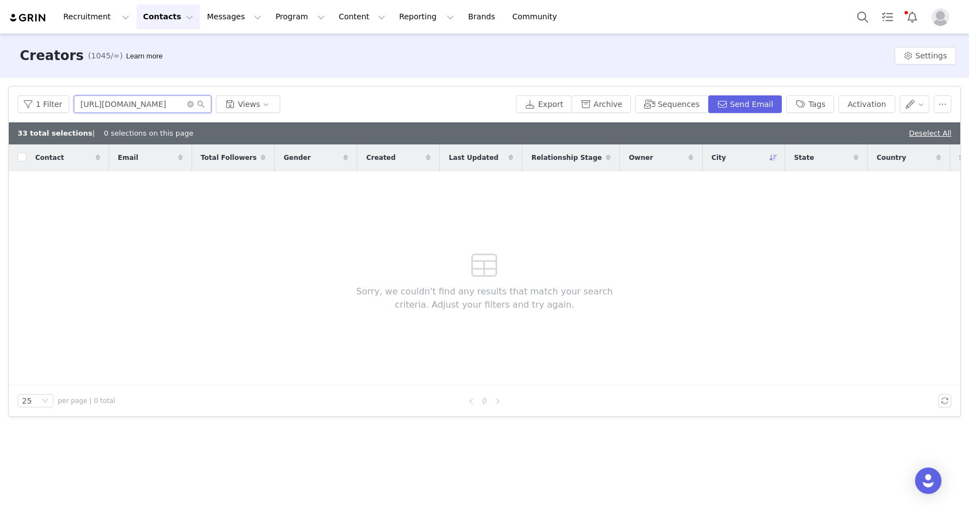
drag, startPoint x: 148, startPoint y: 104, endPoint x: 53, endPoint y: 79, distance: 98.3
click at [53, 79] on div "Filters Filter Logic And Or Archived Select No Owner Select Contact Tag Select …" at bounding box center [484, 251] width 969 height 347
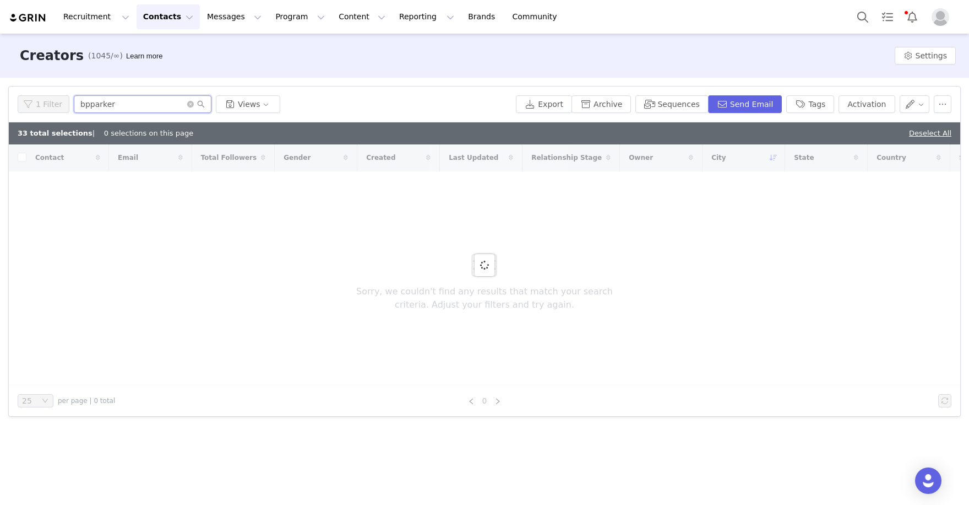
drag, startPoint x: 122, startPoint y: 101, endPoint x: 54, endPoint y: 100, distance: 67.8
click at [54, 100] on div "1 Filter bpparker Views" at bounding box center [265, 104] width 494 height 18
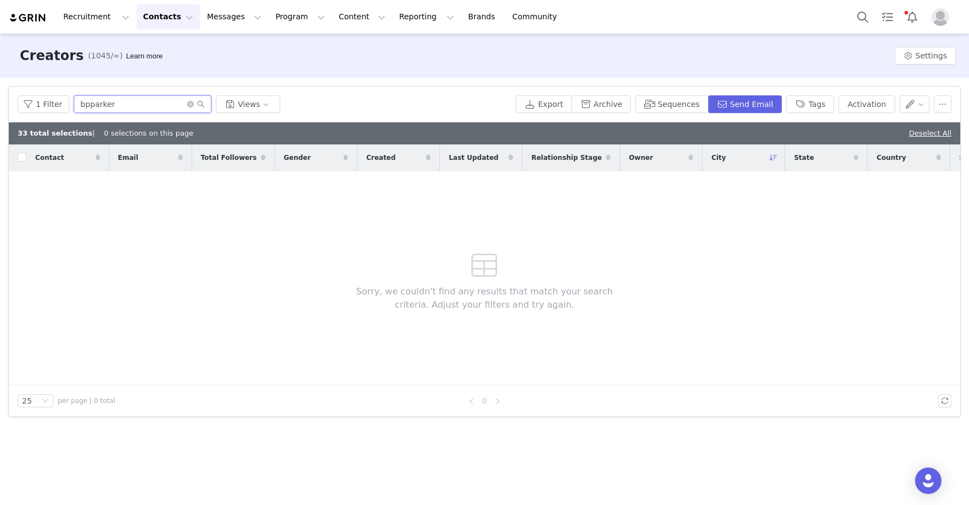
paste input "[URL][DOMAIN_NAME]"
drag, startPoint x: 137, startPoint y: 104, endPoint x: -9, endPoint y: 78, distance: 148.3
click at [0, 78] on html "Recruitment Recruitment Creator Search Curated Lists Landing Pages Web Extensio…" at bounding box center [484, 252] width 969 height 505
drag, startPoint x: 137, startPoint y: 107, endPoint x: 59, endPoint y: 101, distance: 77.9
click at [59, 101] on div "1 Filter dylanlandon Views" at bounding box center [265, 104] width 494 height 18
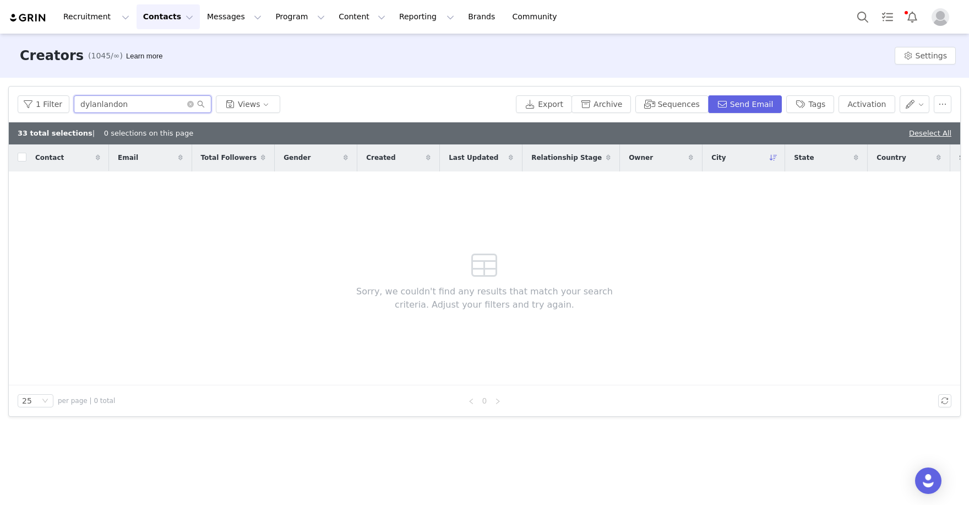
click at [148, 107] on input "dylanlandon" at bounding box center [143, 104] width 138 height 18
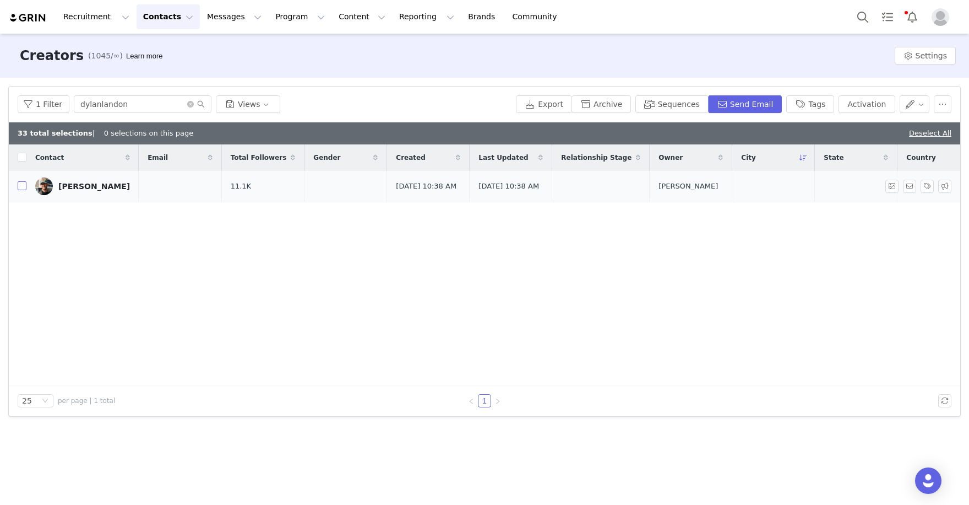
click at [23, 188] on input "checkbox" at bounding box center [22, 185] width 9 height 9
click at [864, 104] on button "Activation" at bounding box center [867, 104] width 56 height 18
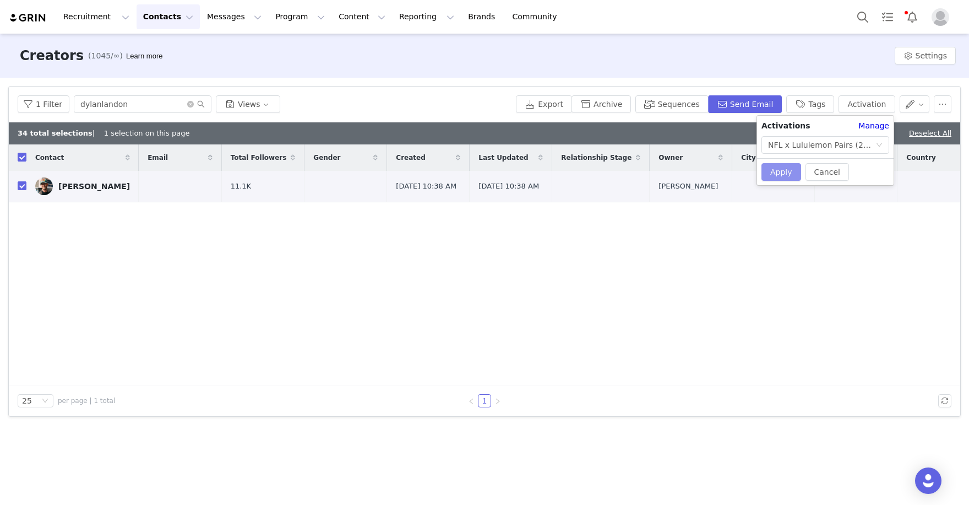
click at [779, 173] on button "Apply" at bounding box center [782, 172] width 40 height 18
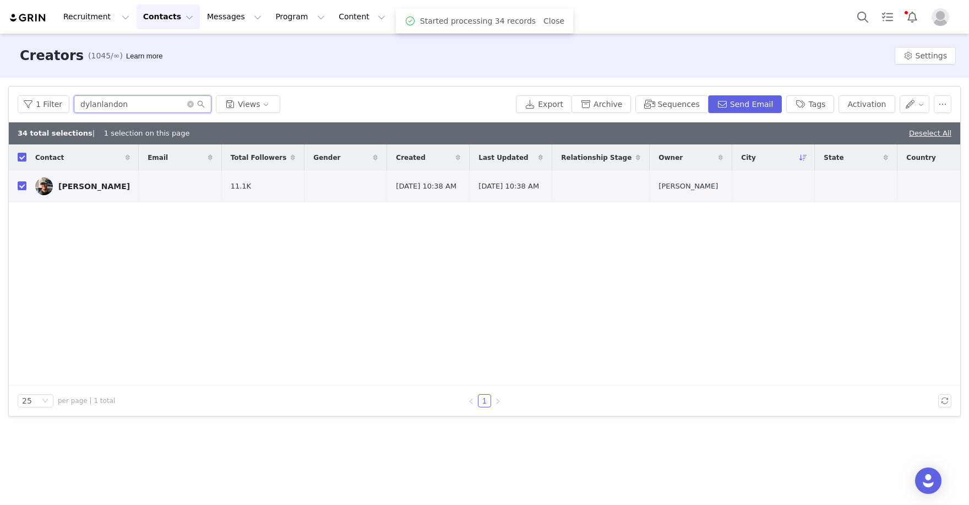
drag, startPoint x: 159, startPoint y: 105, endPoint x: 45, endPoint y: 94, distance: 115.0
click at [56, 96] on div "1 Filter dylanlandon Views" at bounding box center [265, 104] width 494 height 18
paste input "https://www.instagram.com/theerichammer/"
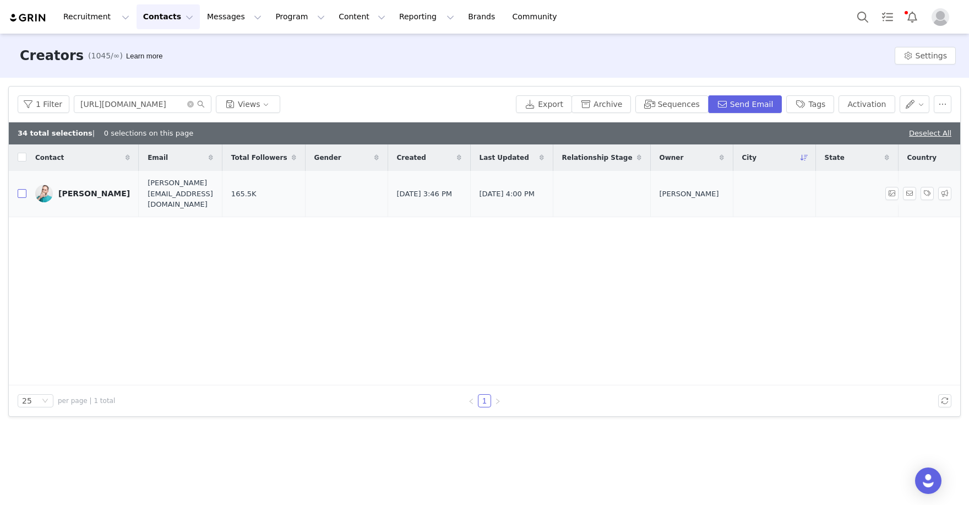
click at [20, 190] on input "checkbox" at bounding box center [22, 193] width 9 height 9
click at [887, 107] on button "Activation" at bounding box center [867, 104] width 56 height 18
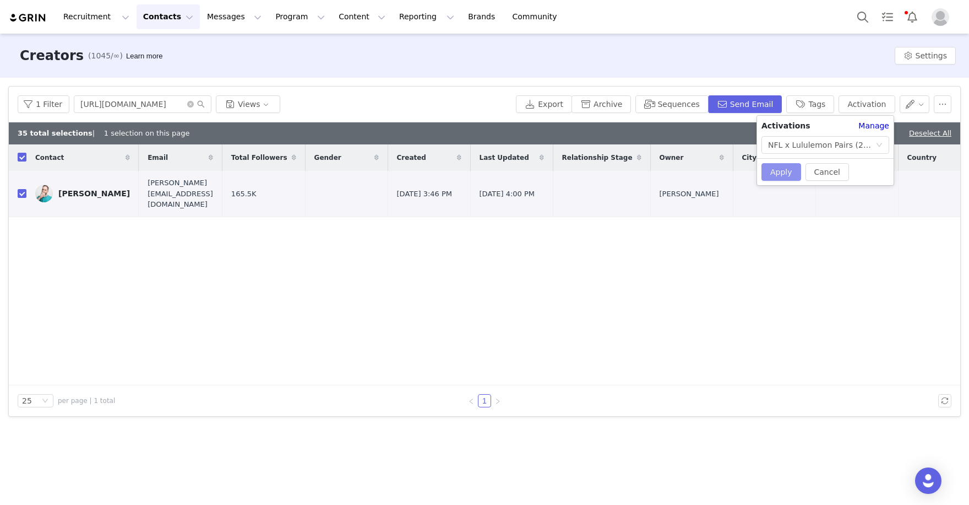
click at [774, 176] on button "Apply" at bounding box center [782, 172] width 40 height 18
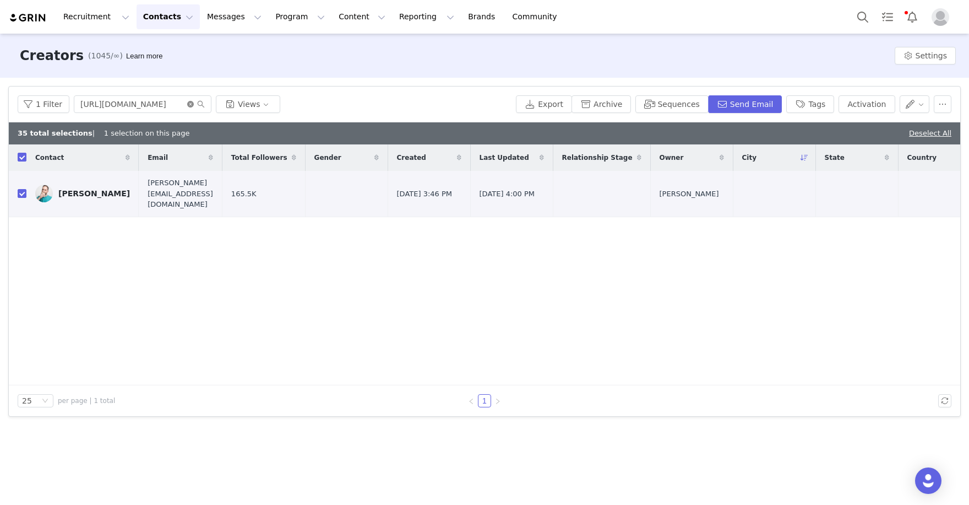
click at [191, 105] on icon "icon: close-circle" at bounding box center [190, 104] width 7 height 7
click at [156, 105] on input "text" at bounding box center [143, 104] width 138 height 18
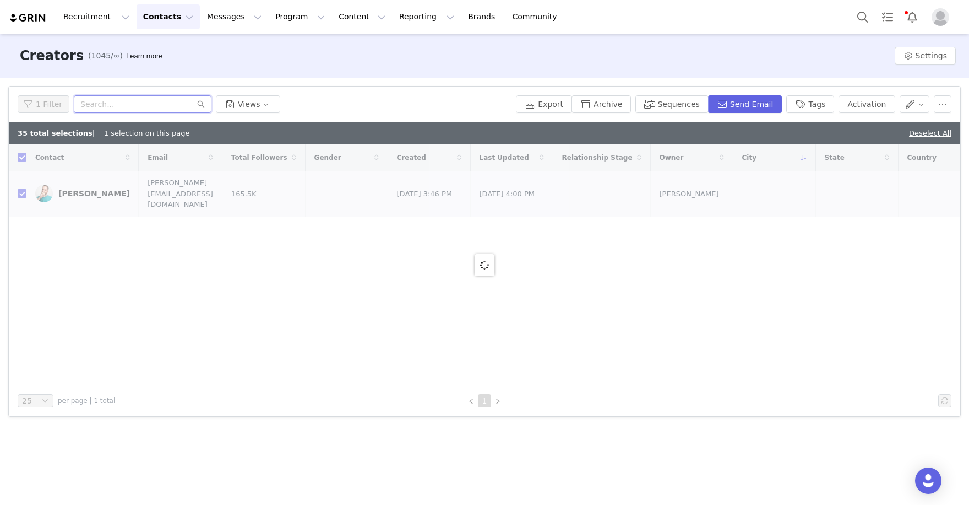
paste input "https://www.instagram.com/hannahbrooke/"
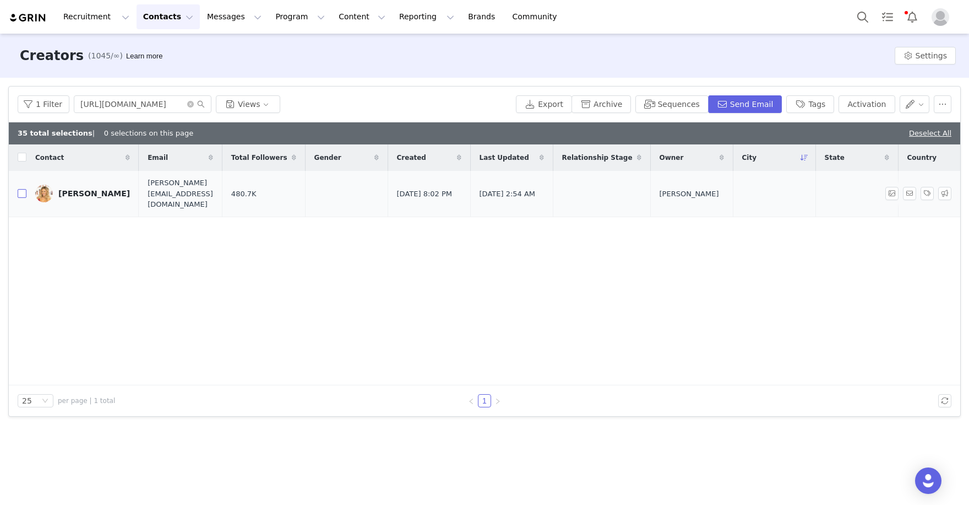
click at [21, 189] on input "checkbox" at bounding box center [22, 193] width 9 height 9
click at [864, 104] on button "Activation" at bounding box center [867, 104] width 56 height 18
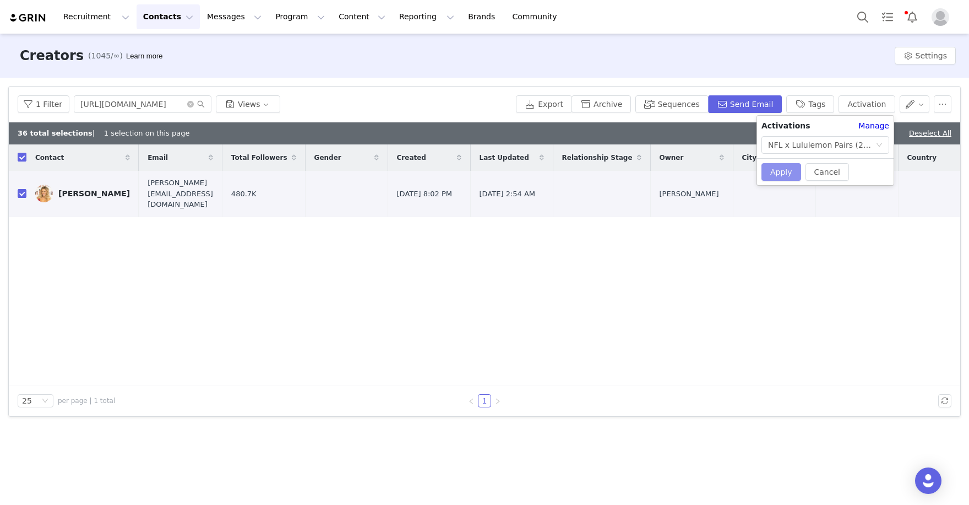
click at [772, 179] on button "Apply" at bounding box center [782, 172] width 40 height 18
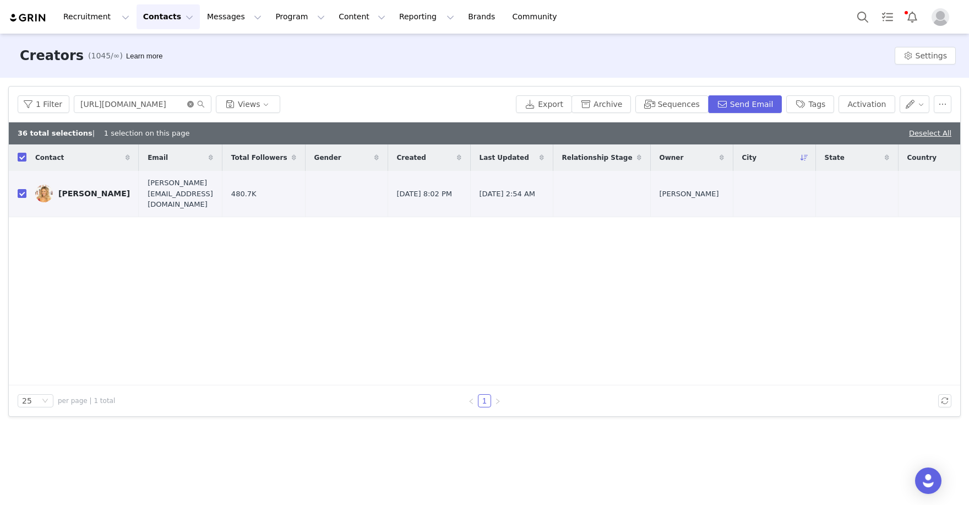
click at [188, 104] on icon "icon: close-circle" at bounding box center [190, 104] width 7 height 7
click at [162, 105] on input "text" at bounding box center [143, 104] width 138 height 18
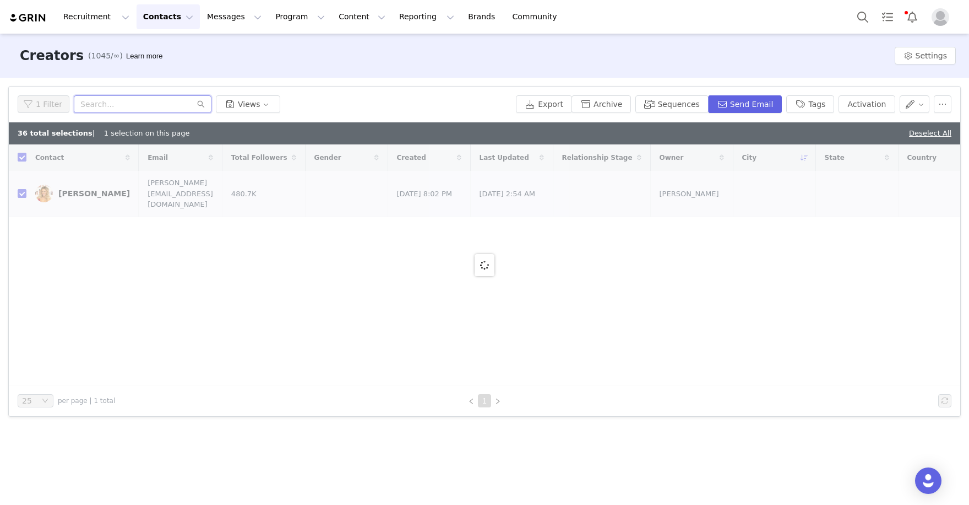
paste input "https://www.instagram.com/avreeantony/"
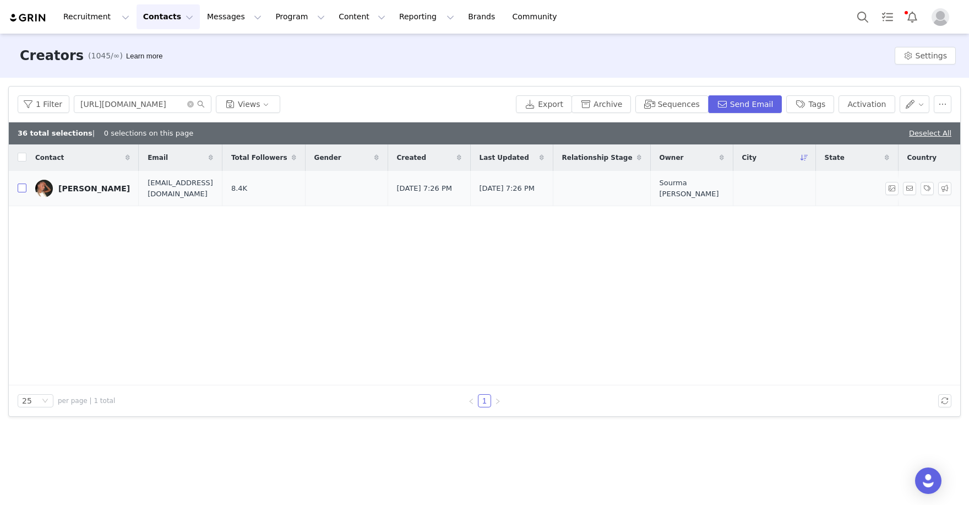
click at [18, 190] on input "checkbox" at bounding box center [22, 187] width 9 height 9
click at [864, 100] on button "Activation" at bounding box center [867, 104] width 56 height 18
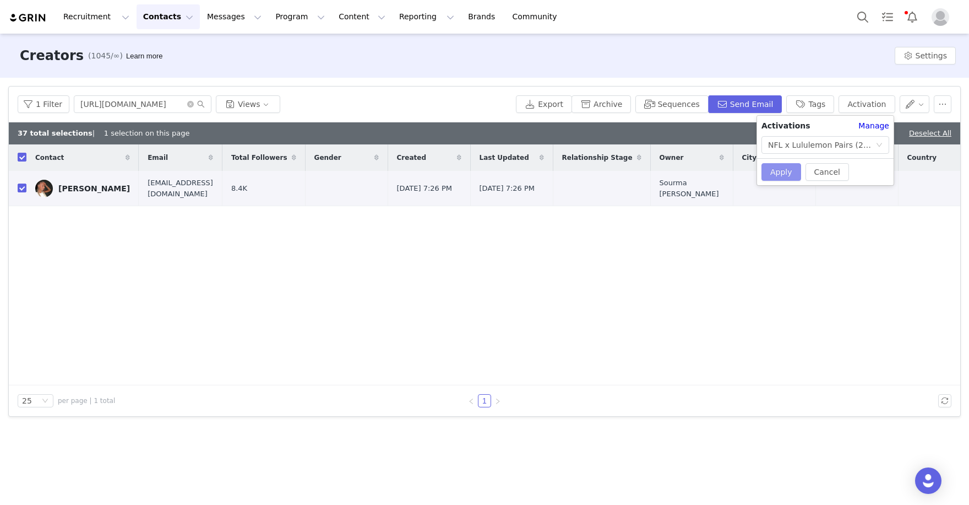
click at [783, 173] on button "Apply" at bounding box center [782, 172] width 40 height 18
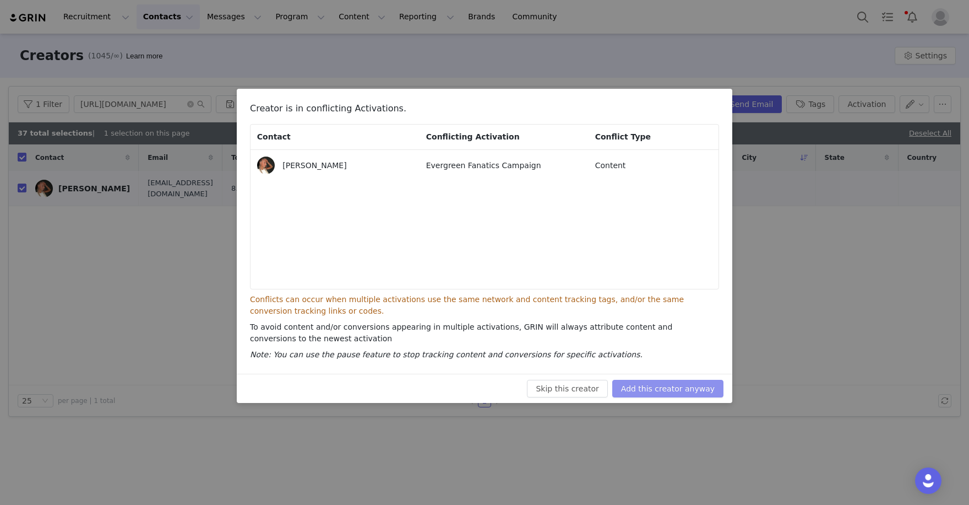
click at [659, 392] on button "Add this creator anyway" at bounding box center [667, 388] width 111 height 18
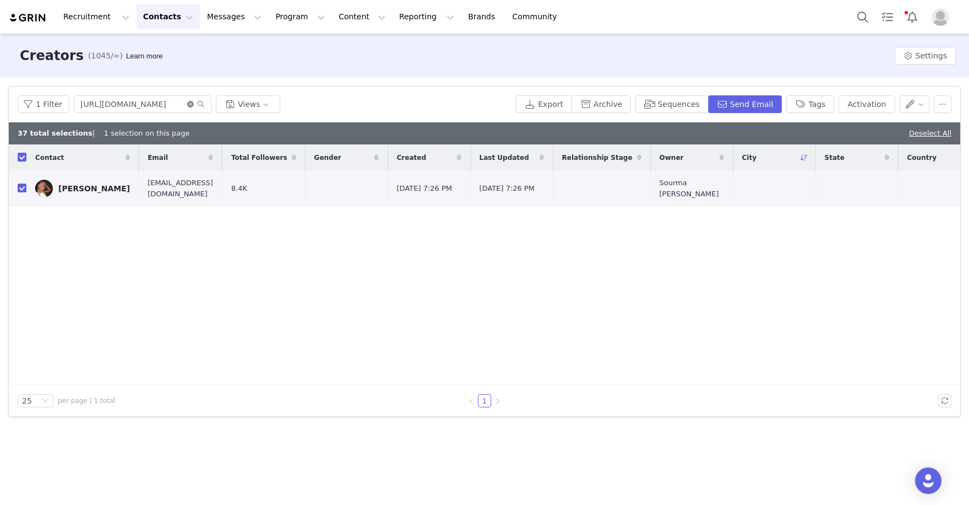
click at [189, 101] on icon "icon: close-circle" at bounding box center [190, 104] width 7 height 7
click at [152, 104] on input "text" at bounding box center [143, 104] width 138 height 18
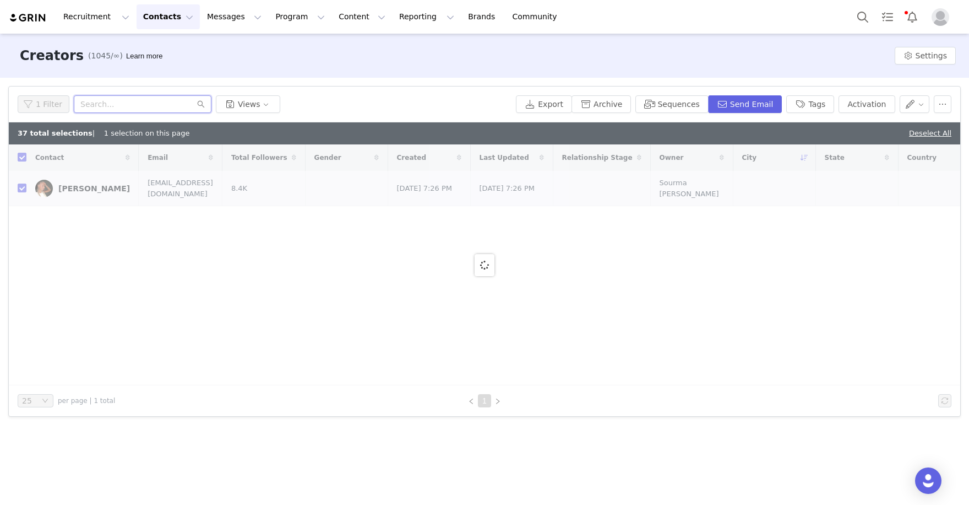
paste input "https://www.instagram.com/erock_eagles/"
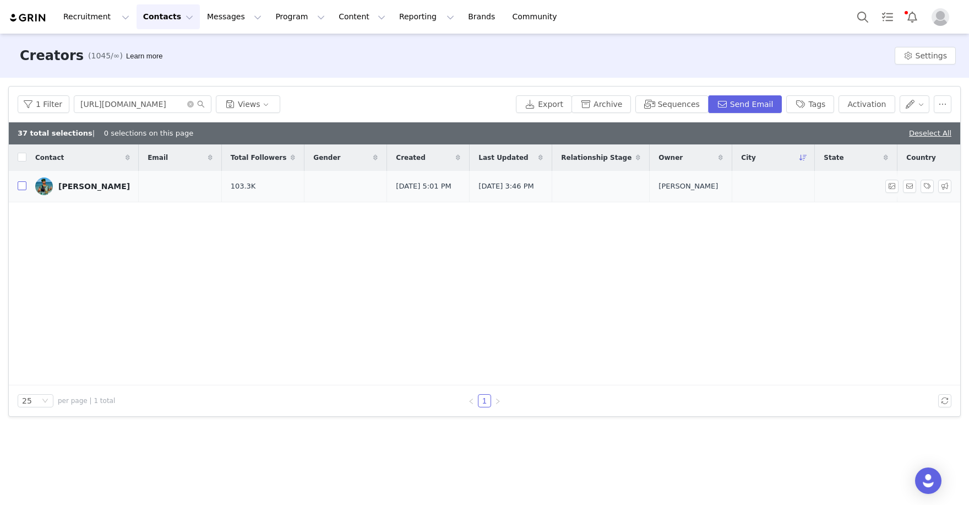
click at [23, 188] on input "checkbox" at bounding box center [22, 185] width 9 height 9
click at [886, 98] on button "Activation" at bounding box center [867, 104] width 56 height 18
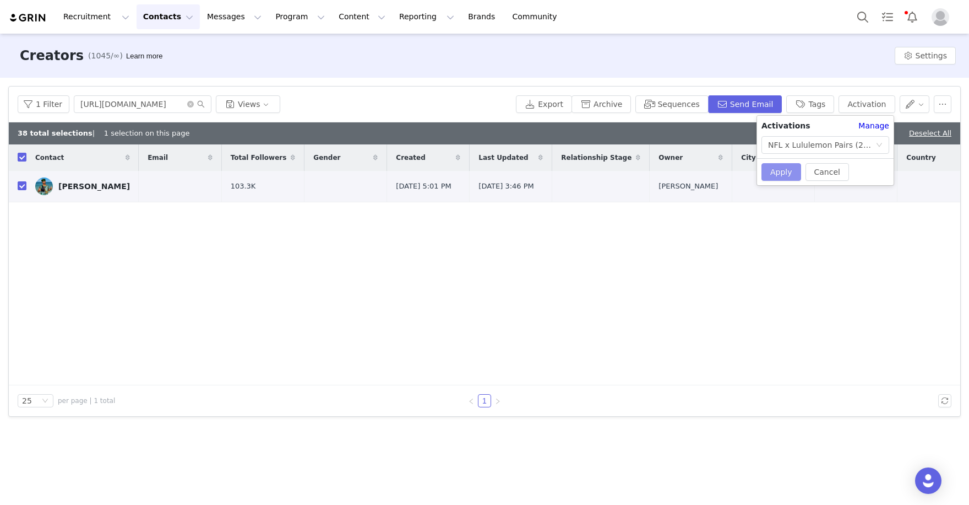
click at [777, 173] on button "Apply" at bounding box center [782, 172] width 40 height 18
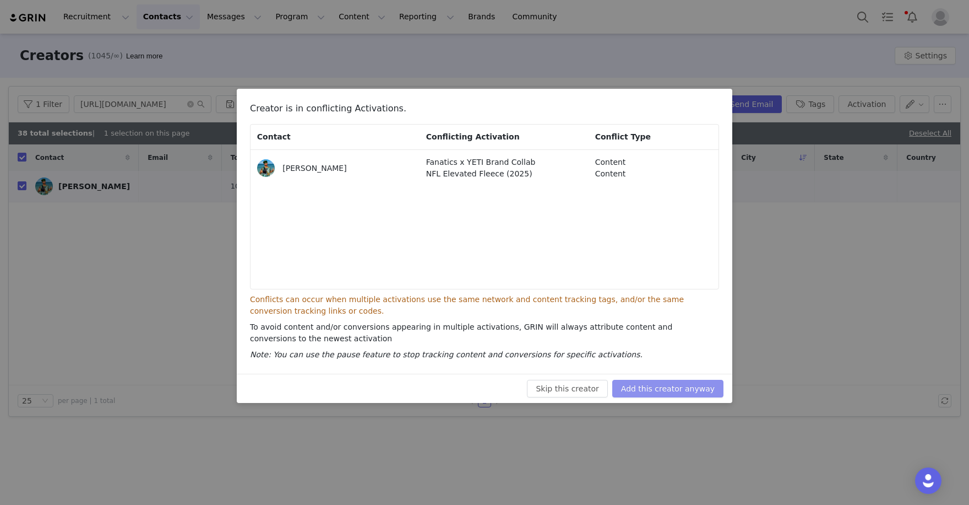
click at [698, 388] on button "Add this creator anyway" at bounding box center [667, 388] width 111 height 18
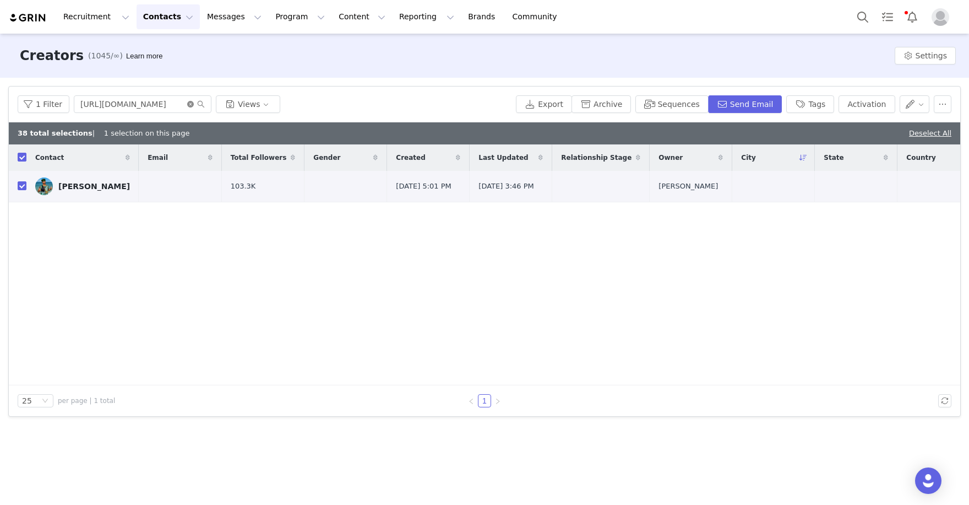
click at [188, 105] on icon "icon: close-circle" at bounding box center [190, 104] width 7 height 7
click at [166, 105] on input "text" at bounding box center [143, 104] width 138 height 18
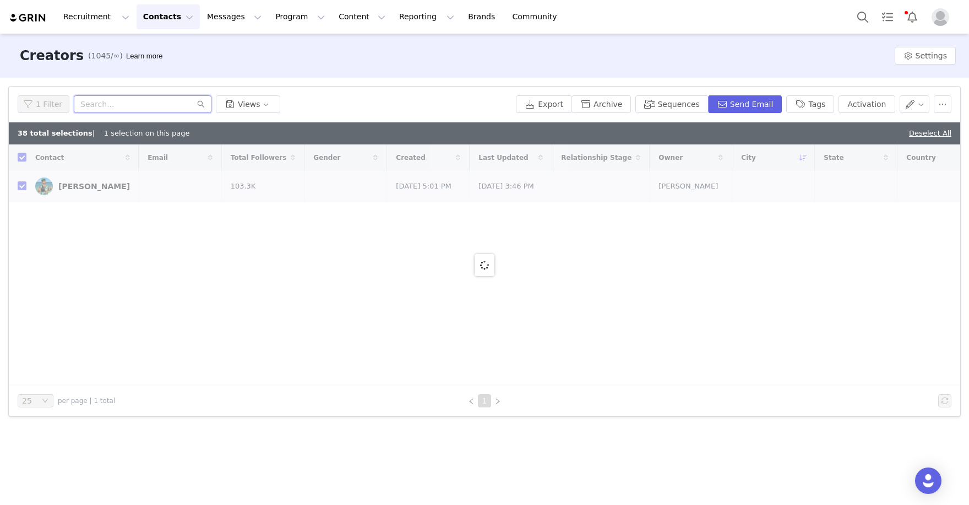
paste input "https://www.instagram.com/annacongdon/"
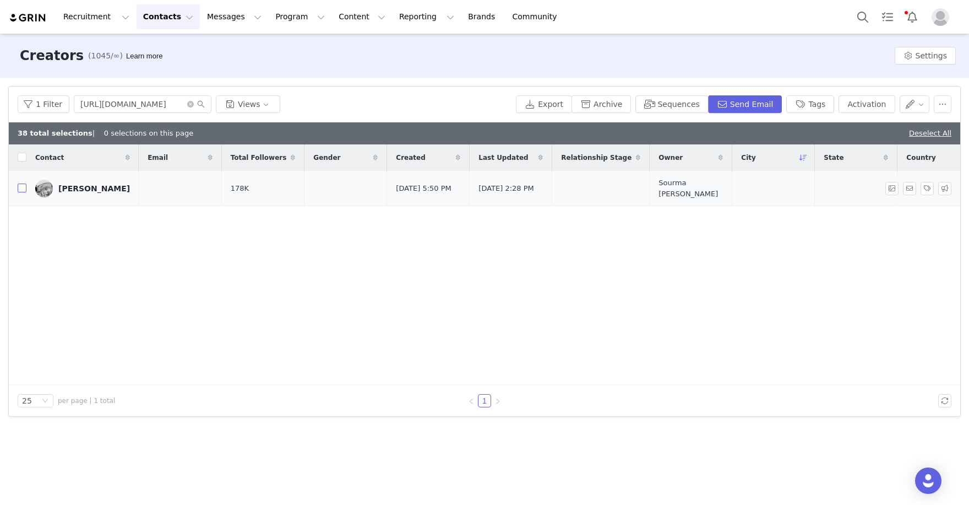
click at [21, 189] on input "checkbox" at bounding box center [22, 187] width 9 height 9
click at [869, 105] on button "Activation" at bounding box center [867, 104] width 56 height 18
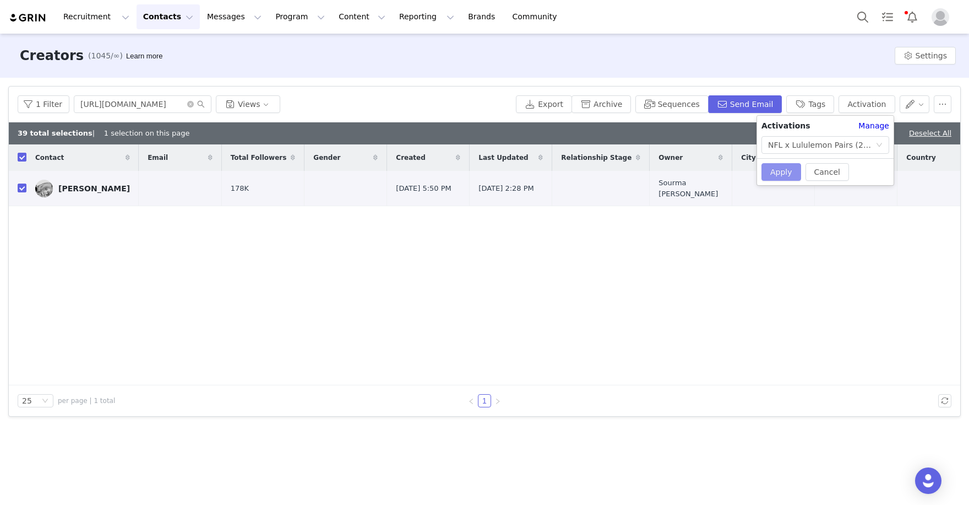
click at [776, 170] on button "Apply" at bounding box center [782, 172] width 40 height 18
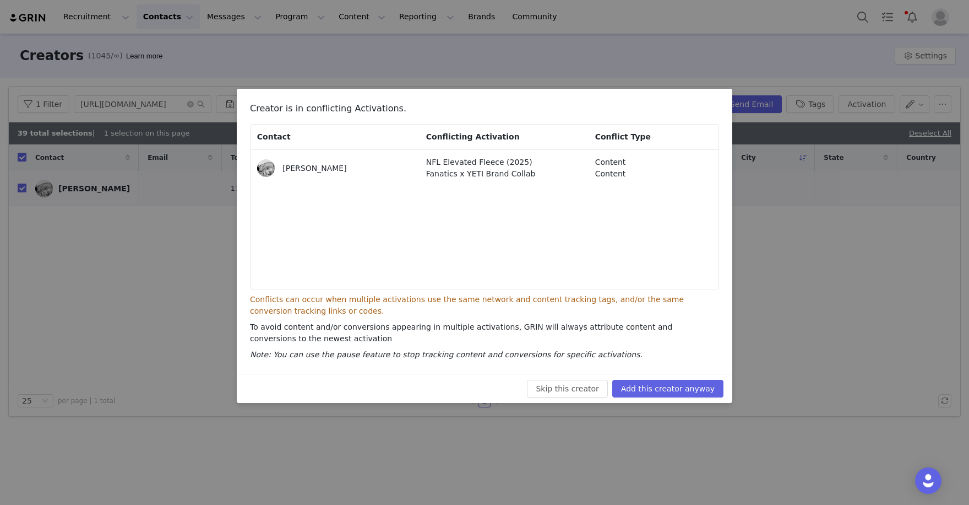
click at [676, 398] on div "Skip this creator Add this creator anyway" at bounding box center [485, 387] width 496 height 29
click at [684, 385] on button "Add this creator anyway" at bounding box center [667, 388] width 111 height 18
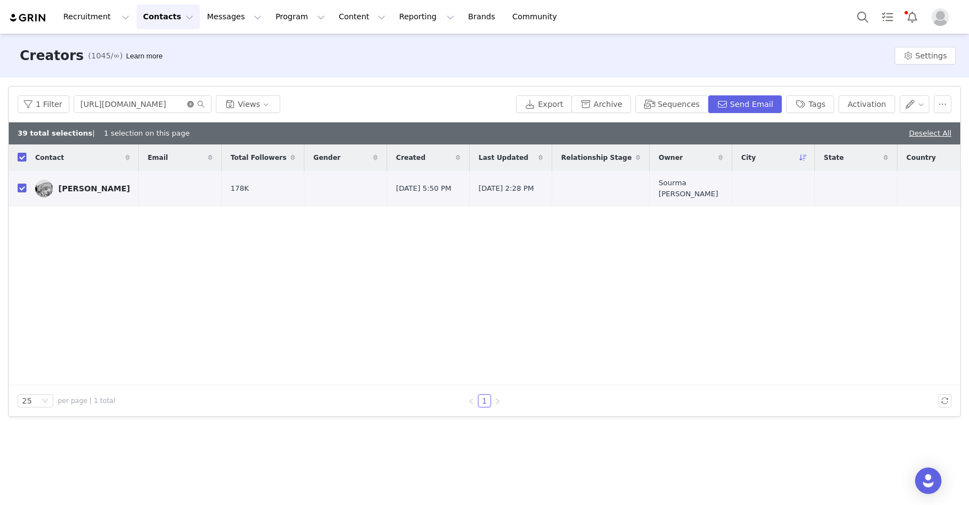
click at [187, 104] on icon "icon: close-circle" at bounding box center [190, 104] width 7 height 7
click at [167, 104] on input "text" at bounding box center [143, 104] width 138 height 18
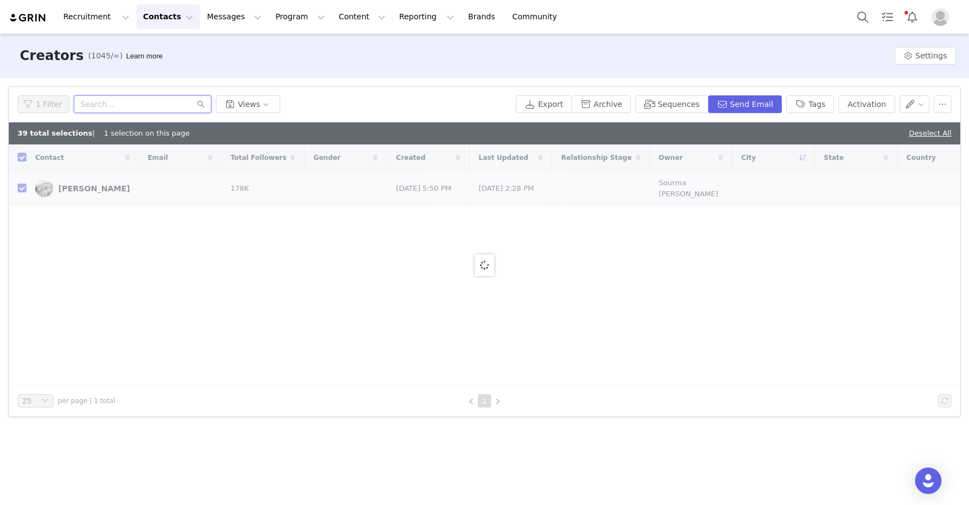
paste input "https://www.instagram.com/phoebeanddan"
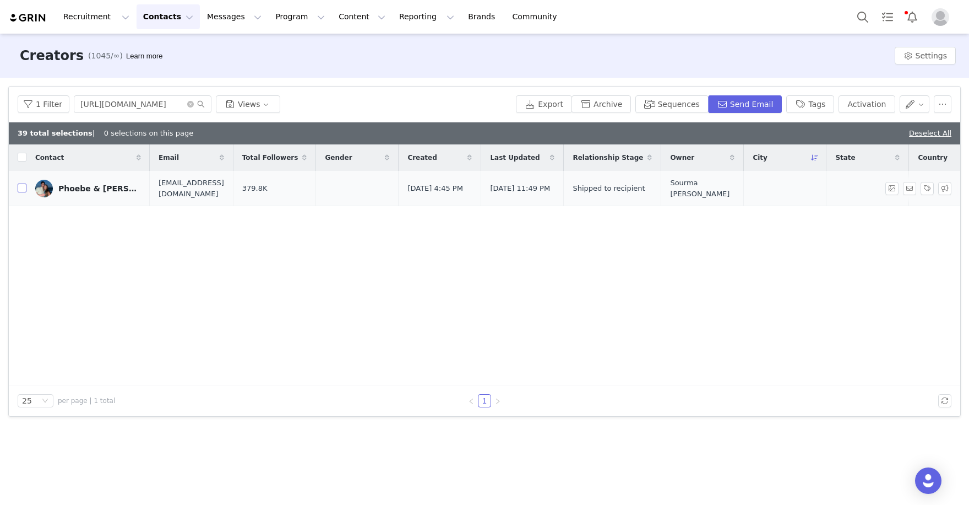
click at [24, 187] on input "checkbox" at bounding box center [22, 187] width 9 height 9
click at [869, 104] on button "Activation" at bounding box center [867, 104] width 56 height 18
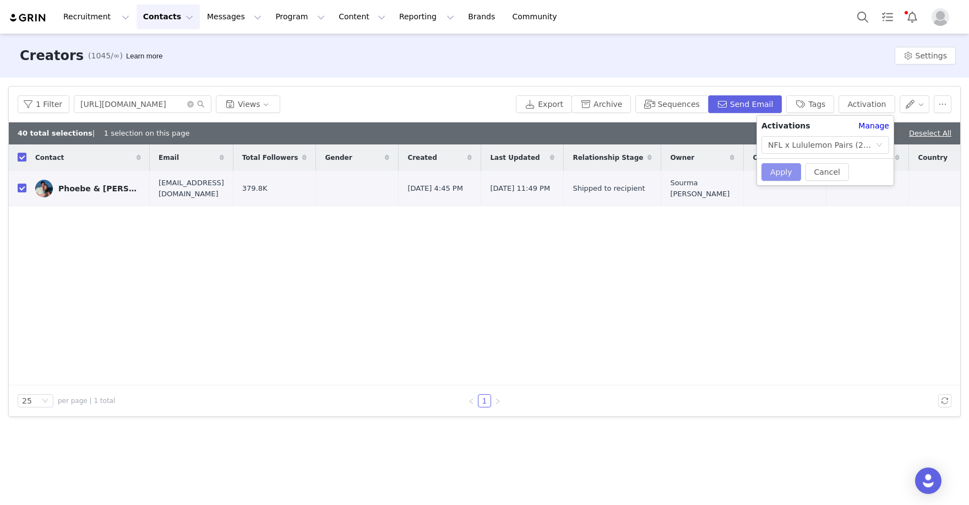
click at [777, 171] on button "Apply" at bounding box center [782, 172] width 40 height 18
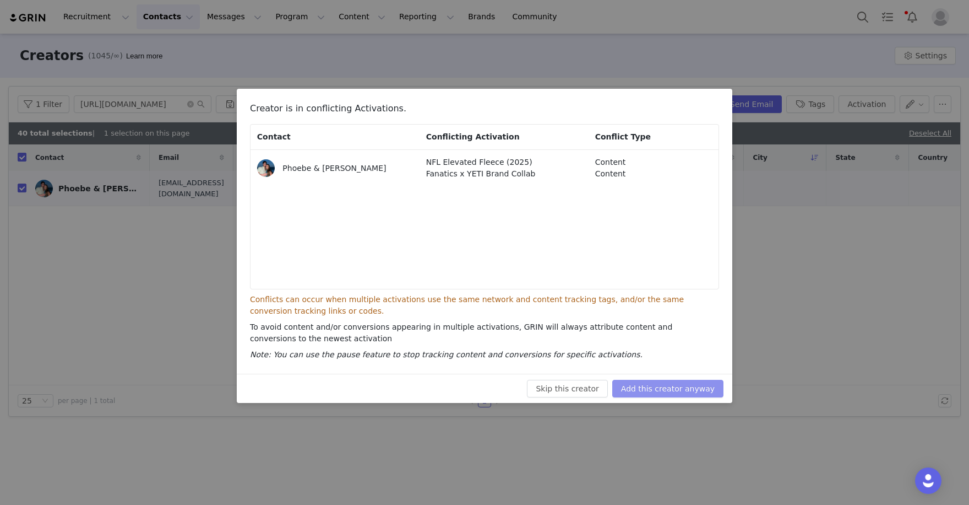
click at [679, 383] on button "Add this creator anyway" at bounding box center [667, 388] width 111 height 18
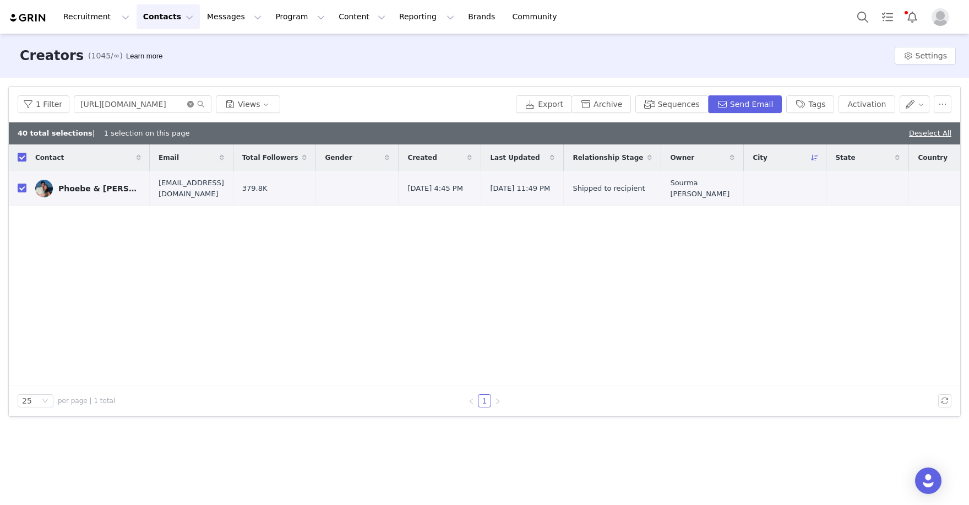
click at [189, 104] on icon "icon: close-circle" at bounding box center [190, 104] width 7 height 7
click at [165, 104] on input "text" at bounding box center [143, 104] width 138 height 18
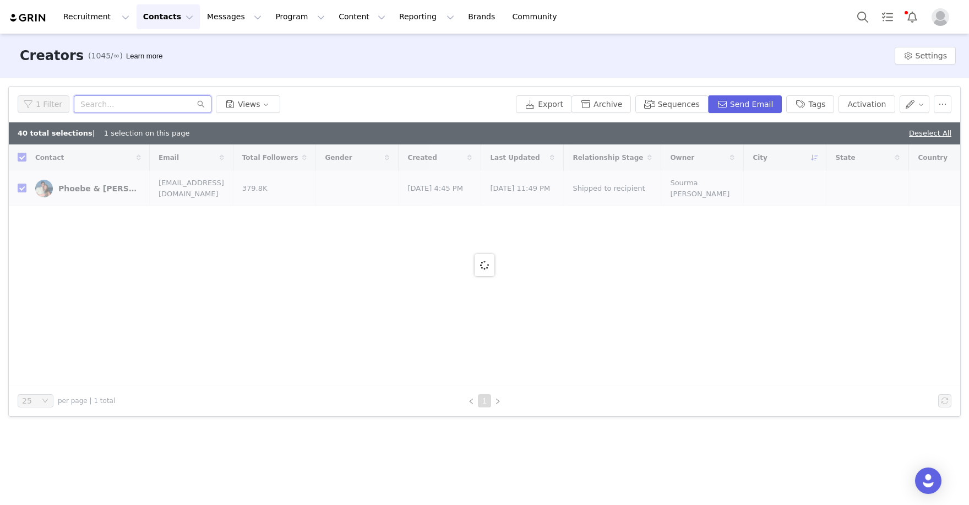
paste input "https://www.tiktok.com/@tinyy.tino"
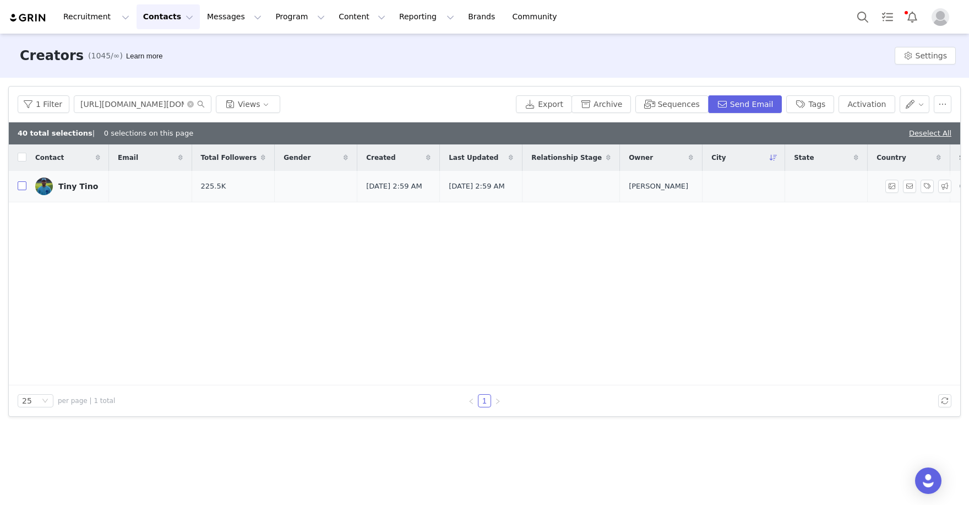
click at [20, 189] on input "checkbox" at bounding box center [22, 185] width 9 height 9
click at [874, 106] on button "Activation" at bounding box center [867, 104] width 56 height 18
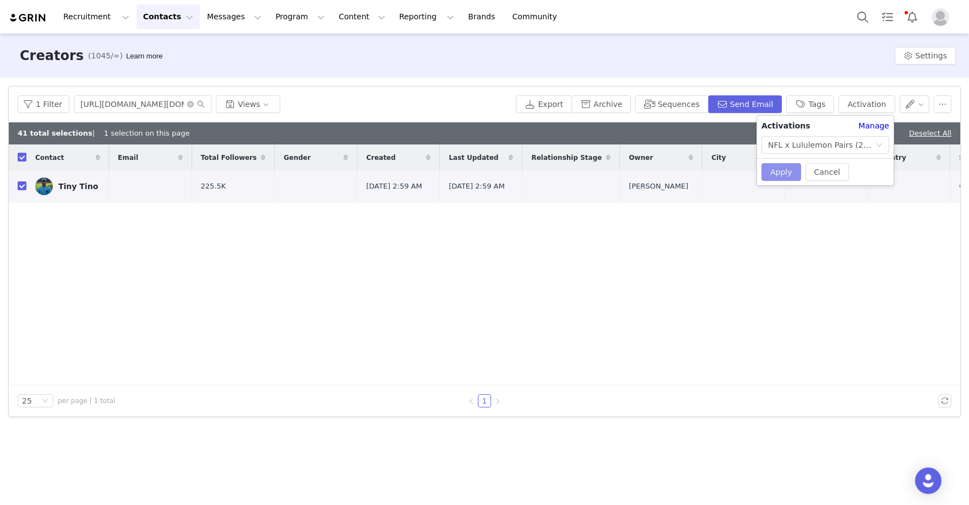
click at [783, 167] on button "Apply" at bounding box center [782, 172] width 40 height 18
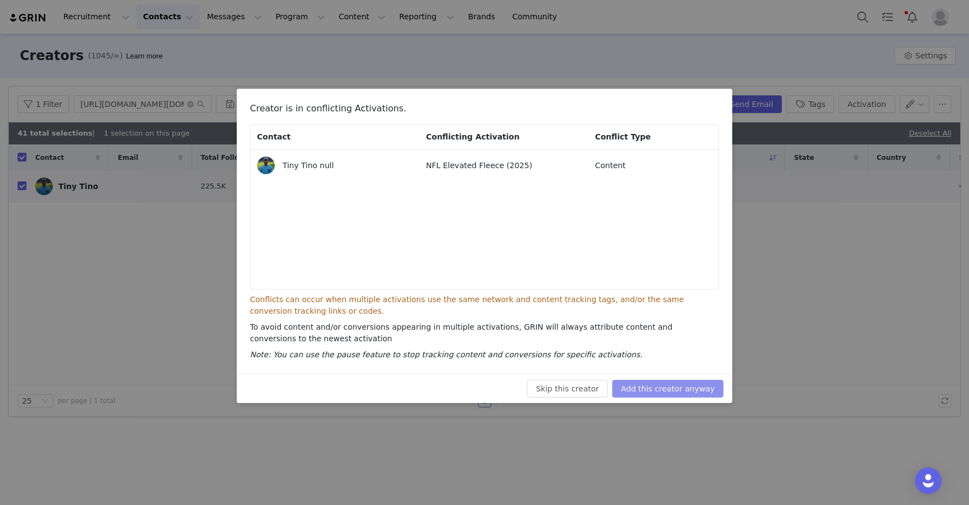
click at [679, 387] on button "Add this creator anyway" at bounding box center [667, 388] width 111 height 18
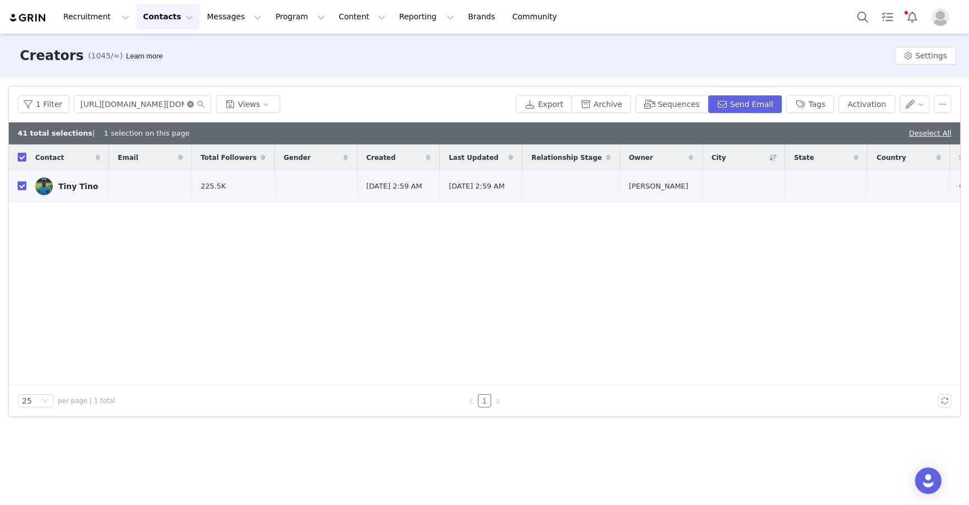
click at [189, 104] on icon "icon: close-circle" at bounding box center [190, 104] width 7 height 7
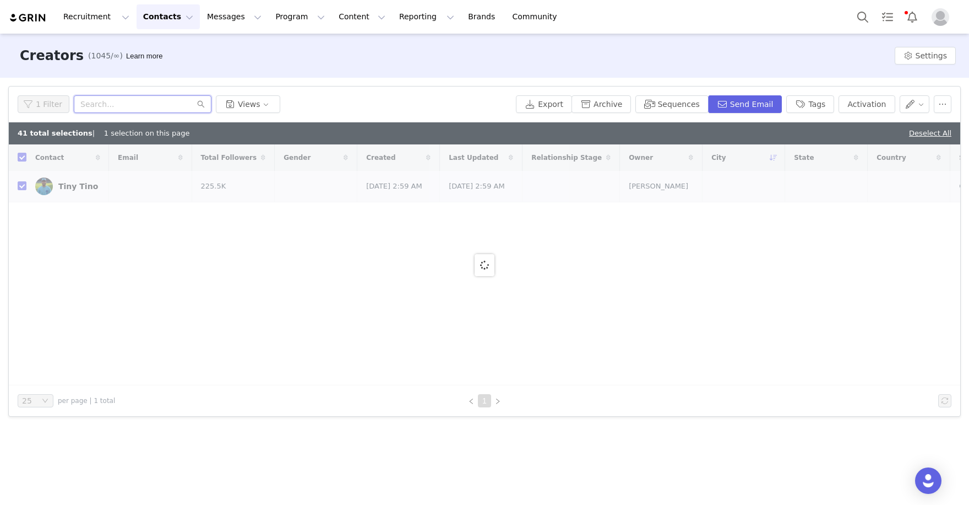
click at [155, 109] on input "text" at bounding box center [143, 104] width 138 height 18
paste input "https://www.instagram.com/savannahraedemers"
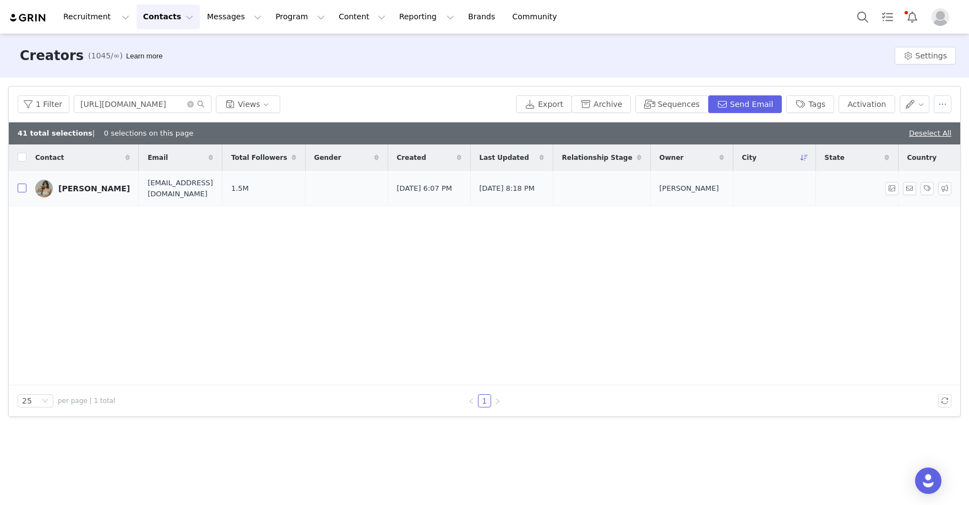
click at [21, 191] on input "checkbox" at bounding box center [22, 187] width 9 height 9
click at [887, 102] on button "Activation" at bounding box center [867, 104] width 56 height 18
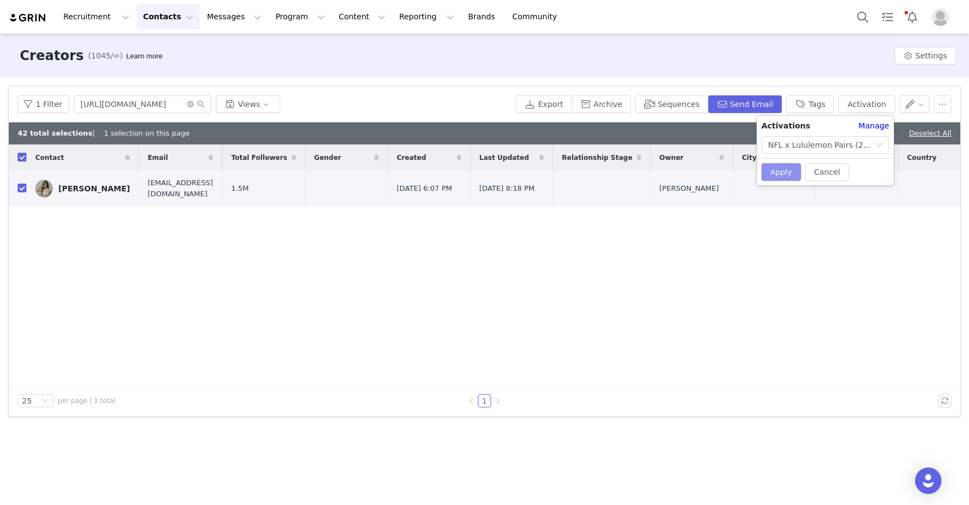
click at [768, 173] on button "Apply" at bounding box center [782, 172] width 40 height 18
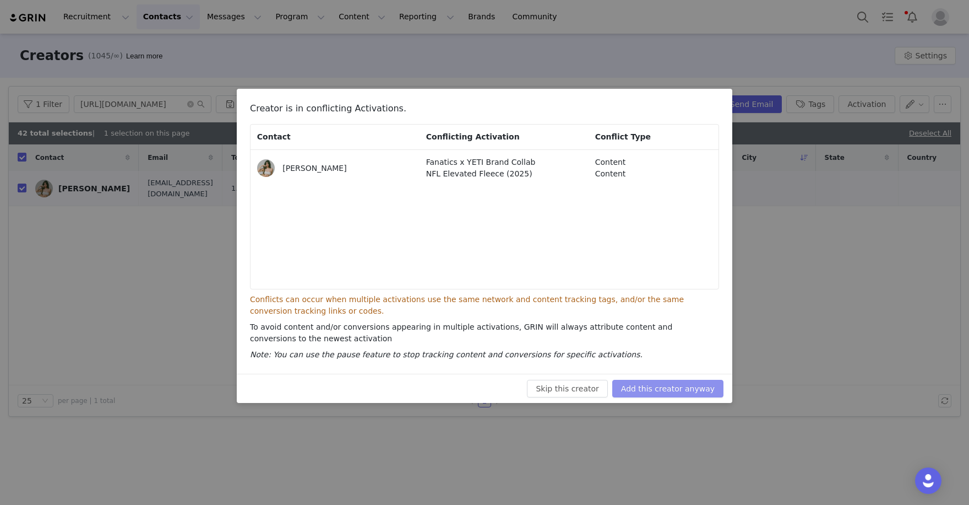
click at [667, 390] on button "Add this creator anyway" at bounding box center [667, 388] width 111 height 18
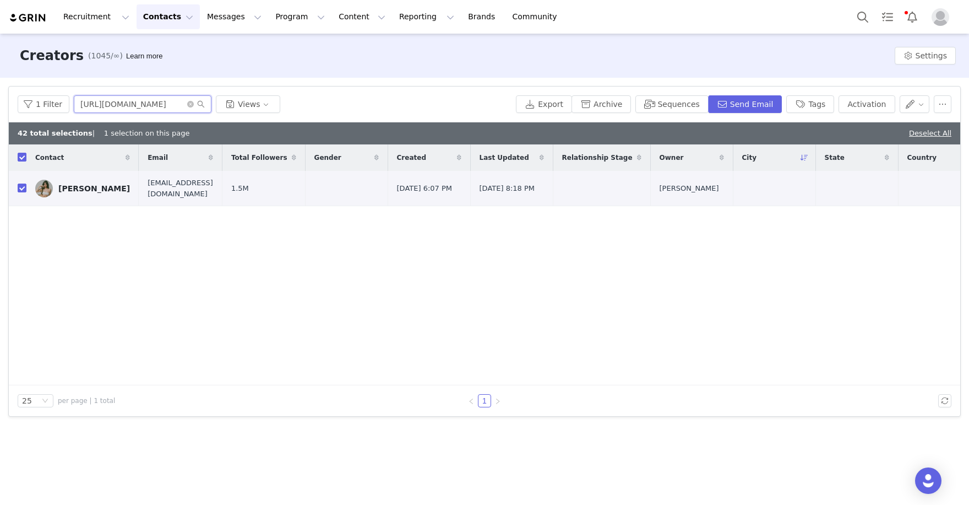
click at [185, 111] on input "https://www.instagram.com/savannahraedemers" at bounding box center [143, 104] width 138 height 18
click at [187, 107] on icon "icon: close-circle" at bounding box center [190, 104] width 7 height 7
click at [174, 107] on input "text" at bounding box center [143, 104] width 138 height 18
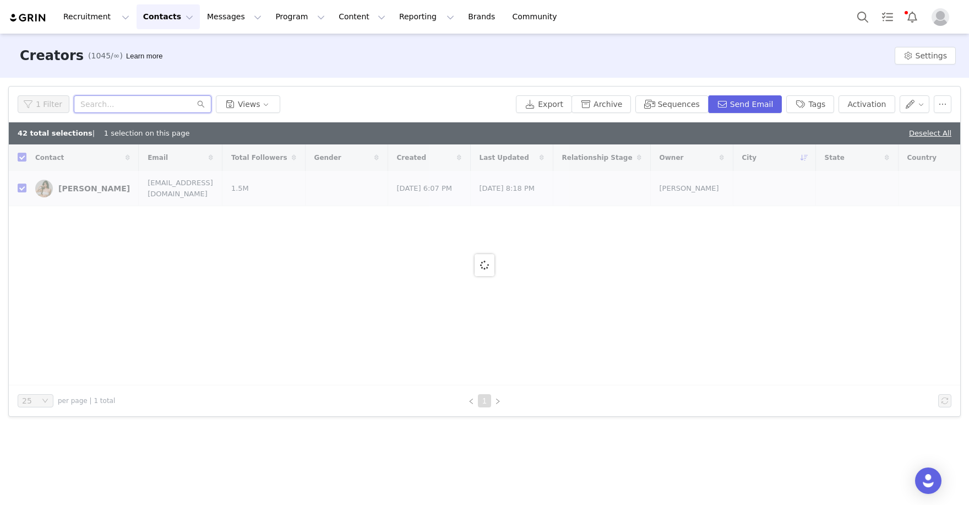
paste input "https://www.instagram.com/jujuadamss/"
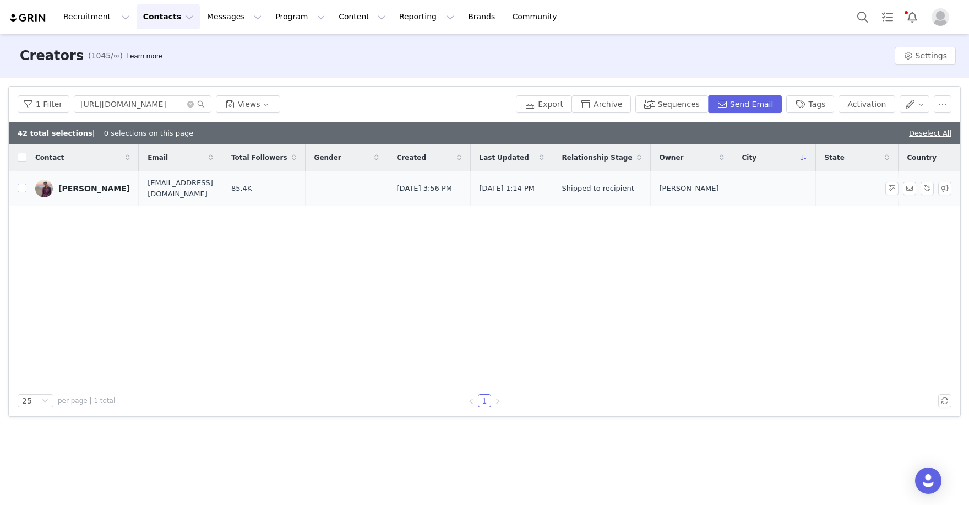
click at [23, 188] on input "checkbox" at bounding box center [22, 187] width 9 height 9
click at [869, 94] on div "1 Filter https://www.instagram.com/jujuadamss Views Export Archive Sequences Se…" at bounding box center [485, 104] width 952 height 36
click at [869, 97] on button "Activation" at bounding box center [867, 104] width 56 height 18
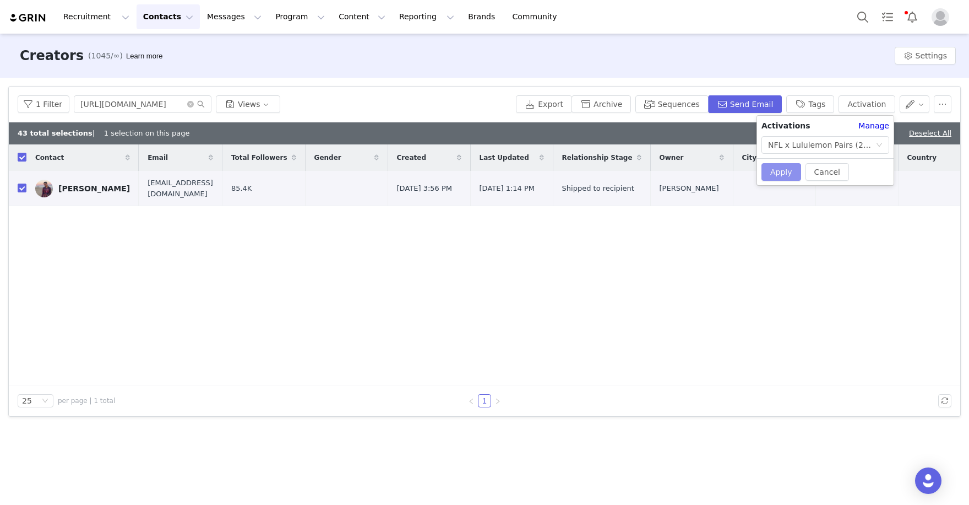
click at [789, 168] on button "Apply" at bounding box center [782, 172] width 40 height 18
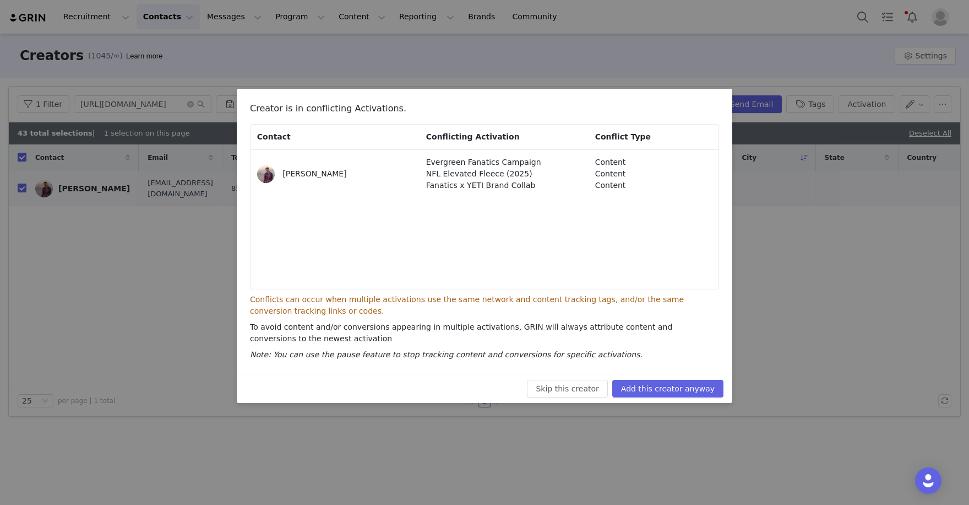
click at [677, 373] on div "Skip this creator Add this creator anyway" at bounding box center [485, 387] width 496 height 29
click at [677, 384] on button "Add this creator anyway" at bounding box center [667, 388] width 111 height 18
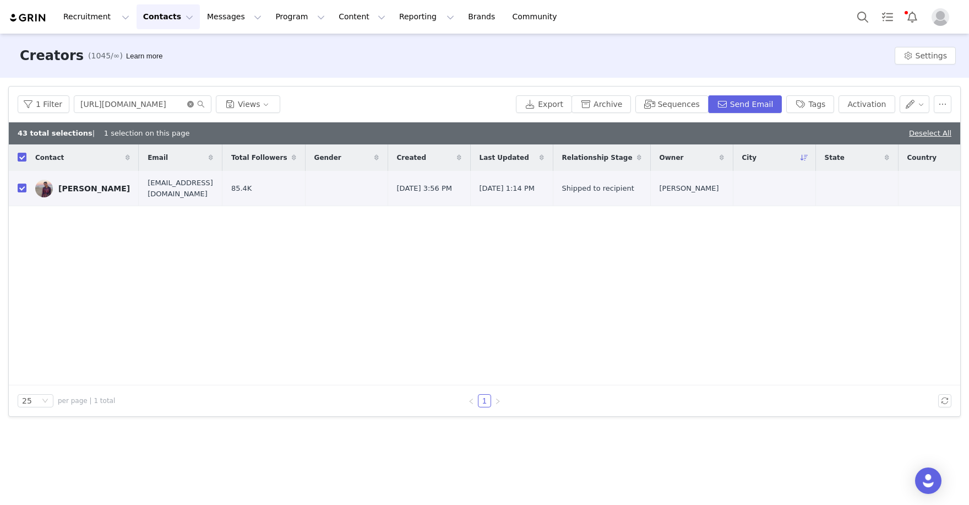
click at [189, 103] on icon "icon: close-circle" at bounding box center [190, 104] width 7 height 7
click at [164, 105] on input "text" at bounding box center [143, 104] width 138 height 18
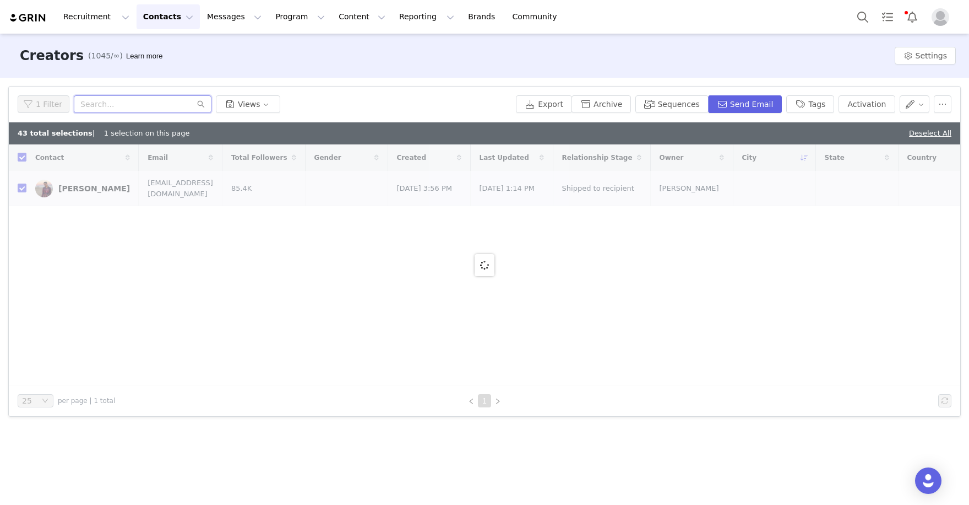
paste input "https://www.instagram.com/bran_flakezz/"
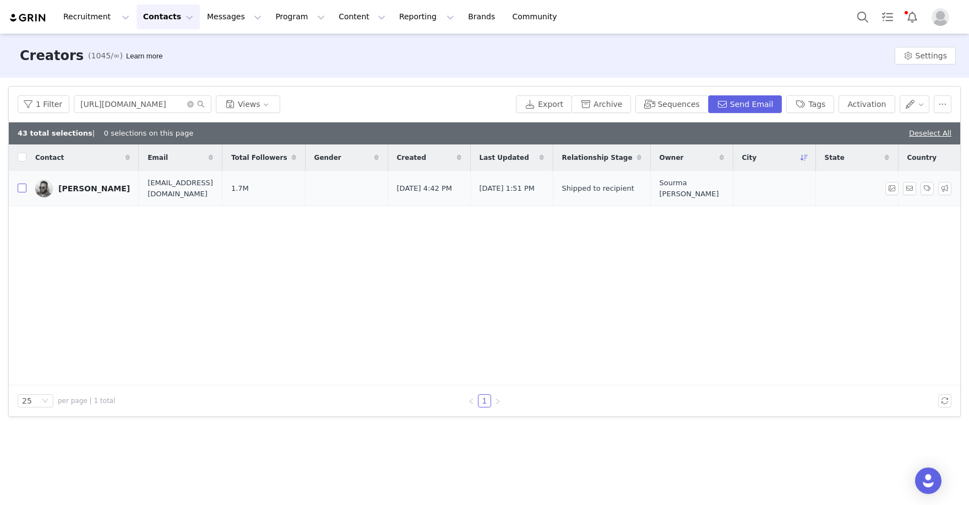
click at [21, 186] on input "checkbox" at bounding box center [22, 187] width 9 height 9
click at [861, 107] on button "Activation" at bounding box center [867, 104] width 56 height 18
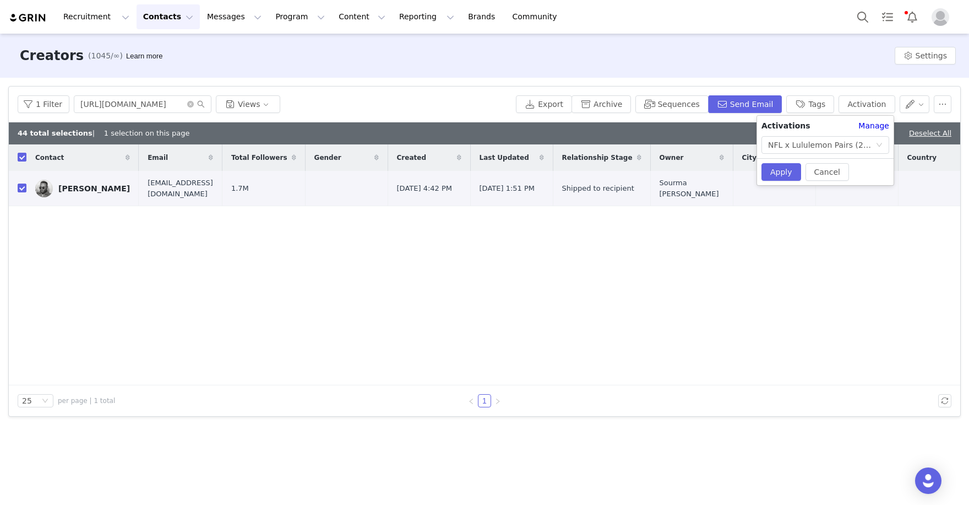
click at [784, 160] on div "Cancel Apply" at bounding box center [825, 171] width 137 height 27
click at [783, 169] on button "Apply" at bounding box center [782, 172] width 40 height 18
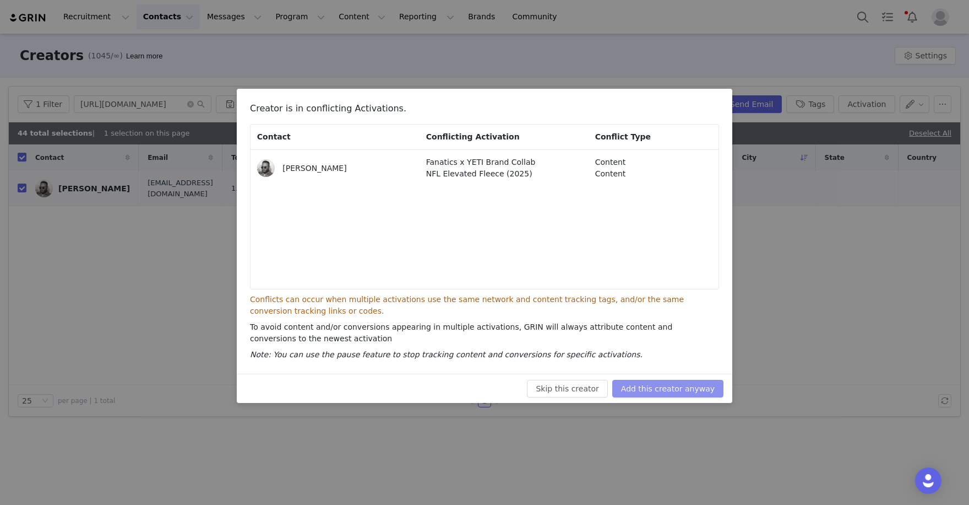
click at [686, 388] on button "Add this creator anyway" at bounding box center [667, 388] width 111 height 18
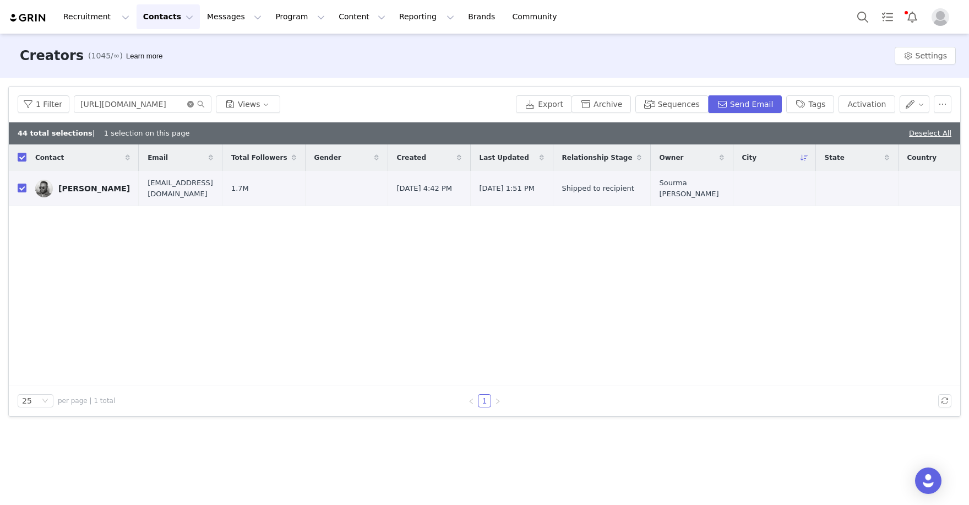
click at [187, 104] on icon "icon: close-circle" at bounding box center [190, 104] width 7 height 7
click at [164, 104] on input "text" at bounding box center [143, 104] width 138 height 18
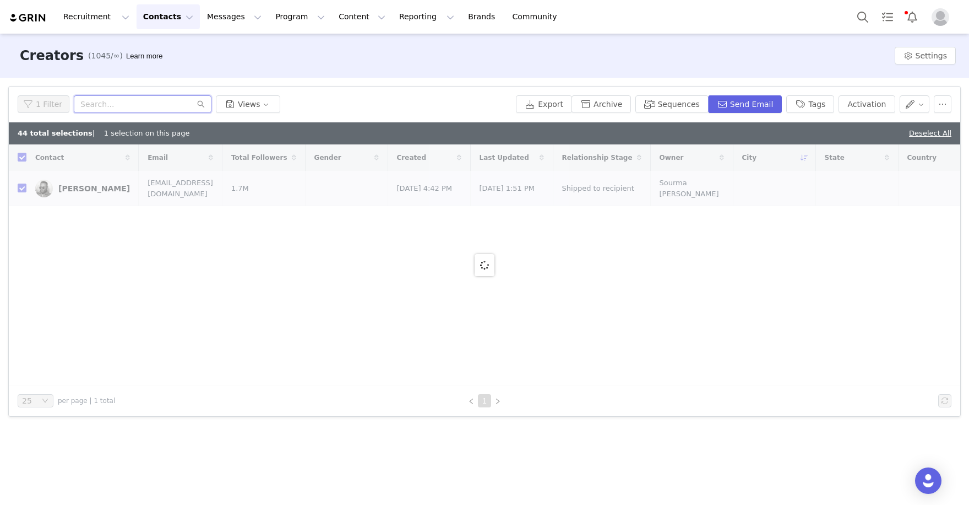
paste input "[URL][DOMAIN_NAME]"
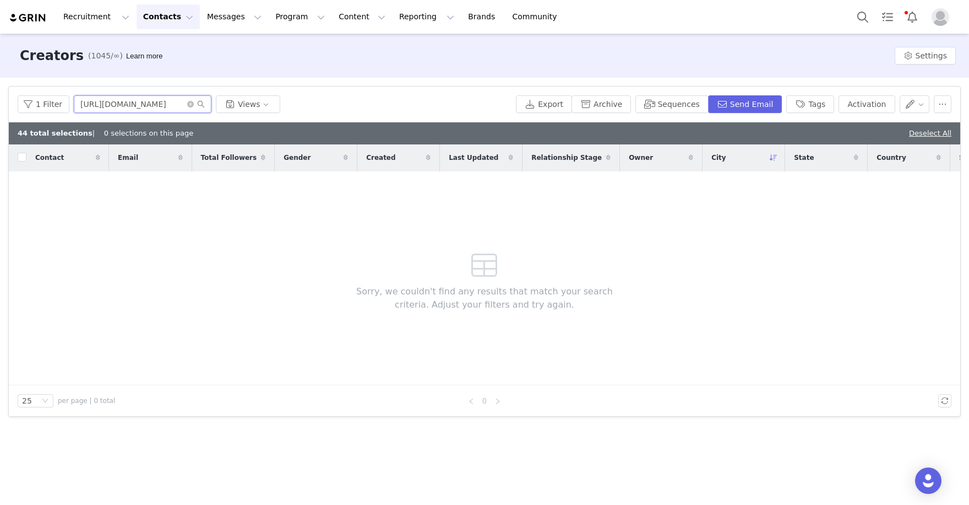
drag, startPoint x: 126, startPoint y: 105, endPoint x: 34, endPoint y: 84, distance: 94.3
click at [34, 86] on article "Filters Filter Logic And Or Archived Select No Owner Select Contact Tag Select …" at bounding box center [484, 251] width 953 height 330
drag, startPoint x: 148, startPoint y: 103, endPoint x: 23, endPoint y: 97, distance: 125.1
click at [23, 97] on div "1 Filter pearlmania500 Views" at bounding box center [265, 104] width 494 height 18
click at [148, 104] on input "pearlmania500" at bounding box center [143, 104] width 138 height 18
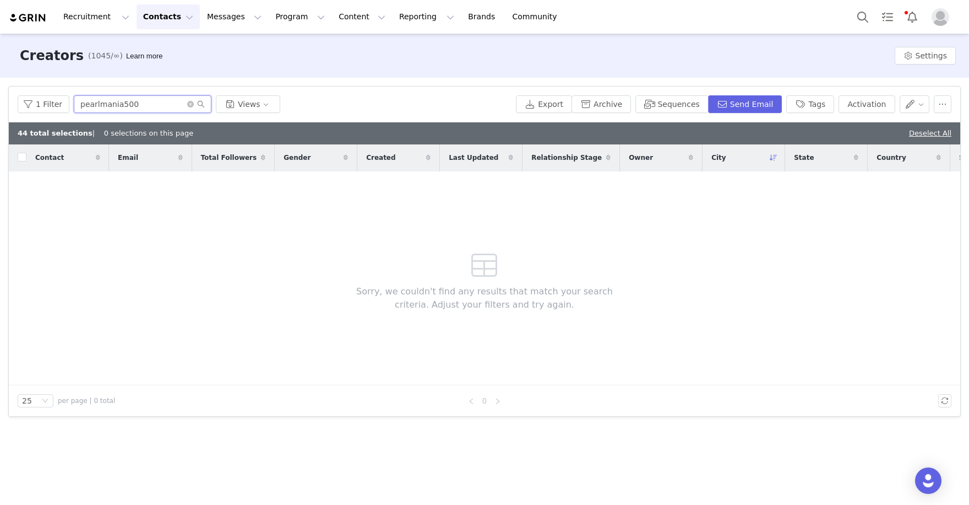
drag, startPoint x: 154, startPoint y: 105, endPoint x: 56, endPoint y: 59, distance: 108.4
click at [56, 59] on div "Creators (1045/∞) Learn more Settings Filters Filter Logic And Or Archived Sele…" at bounding box center [484, 268] width 969 height 469
paste input "[URL][DOMAIN_NAME]"
drag, startPoint x: 140, startPoint y: 103, endPoint x: -9, endPoint y: 66, distance: 153.9
click at [0, 66] on html "Recruitment Recruitment Creator Search Curated Lists Landing Pages Web Extensio…" at bounding box center [484, 252] width 969 height 505
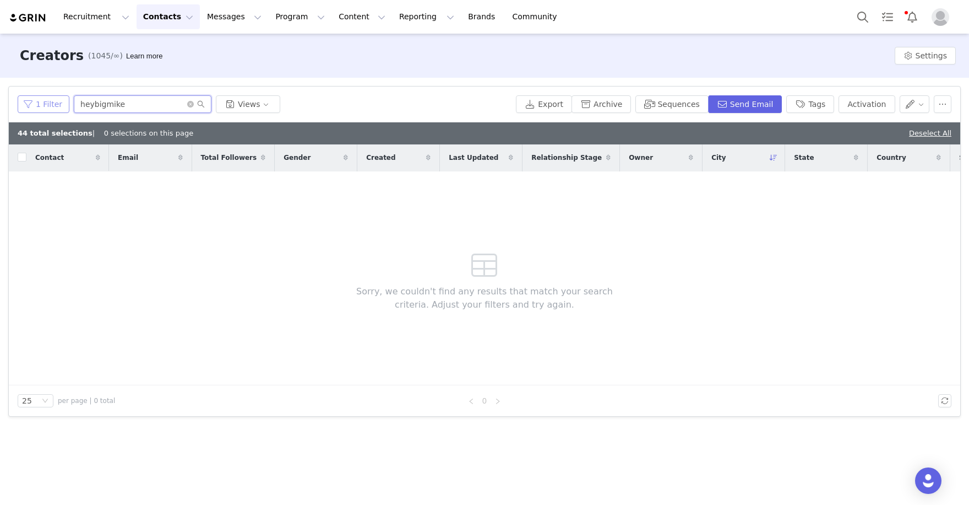
drag, startPoint x: 128, startPoint y: 109, endPoint x: 24, endPoint y: 104, distance: 103.6
click at [24, 104] on div "1 Filter heybigmike Views" at bounding box center [265, 104] width 494 height 18
click at [142, 106] on input "heybigmike" at bounding box center [143, 104] width 138 height 18
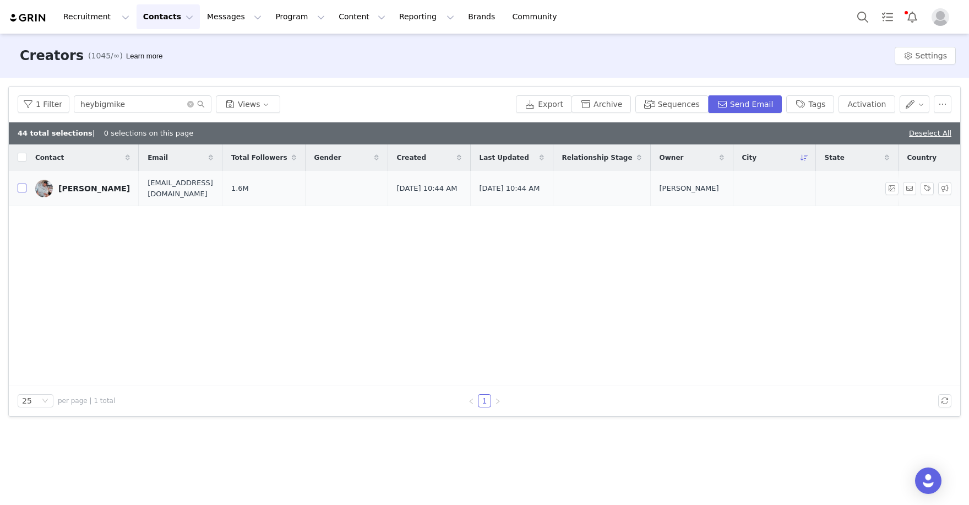
click at [20, 189] on input "checkbox" at bounding box center [22, 187] width 9 height 9
click at [878, 109] on button "Activation" at bounding box center [867, 104] width 56 height 18
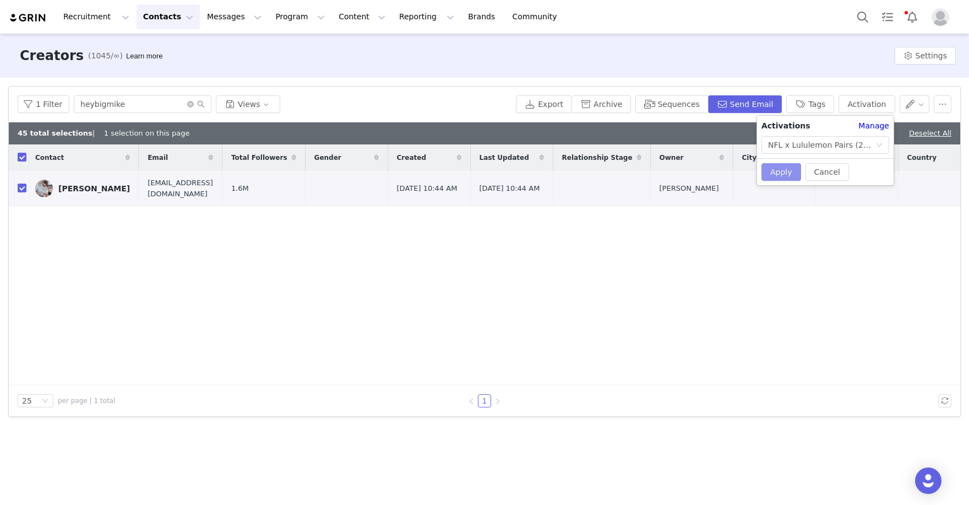
click at [771, 177] on button "Apply" at bounding box center [782, 172] width 40 height 18
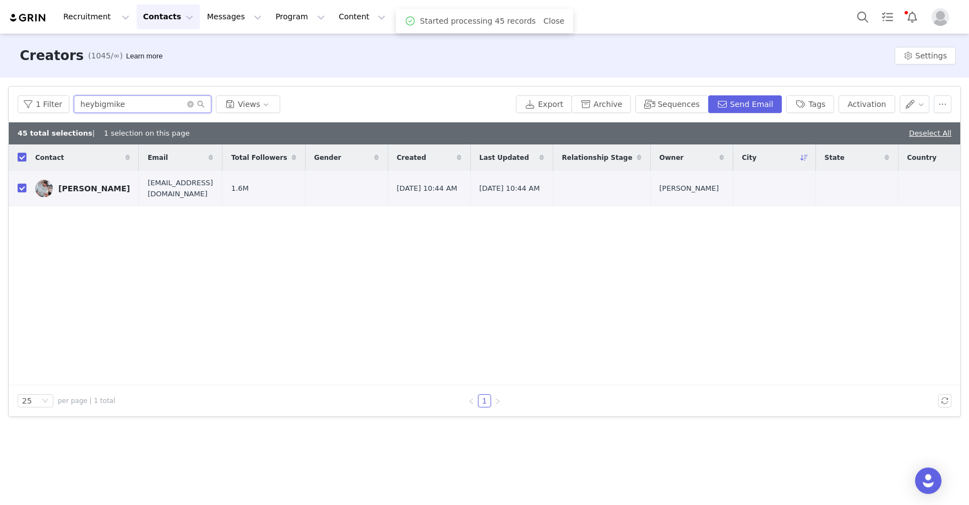
drag, startPoint x: 145, startPoint y: 109, endPoint x: 26, endPoint y: 74, distance: 123.8
click at [43, 76] on div "Creators (1045/∞) Learn more Settings Filters Filter Logic And Or Archived Sele…" at bounding box center [484, 268] width 969 height 469
paste input "ttps://www.instagram.com/kenzbrooksbets/"
click at [23, 191] on input "checkbox" at bounding box center [22, 187] width 9 height 9
click at [872, 99] on button "Activation" at bounding box center [867, 104] width 56 height 18
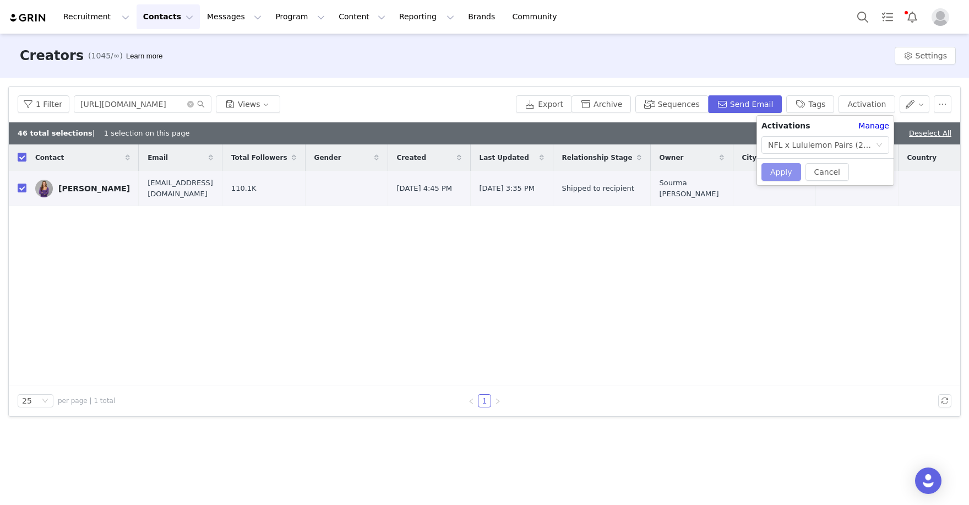
click at [788, 171] on button "Apply" at bounding box center [782, 172] width 40 height 18
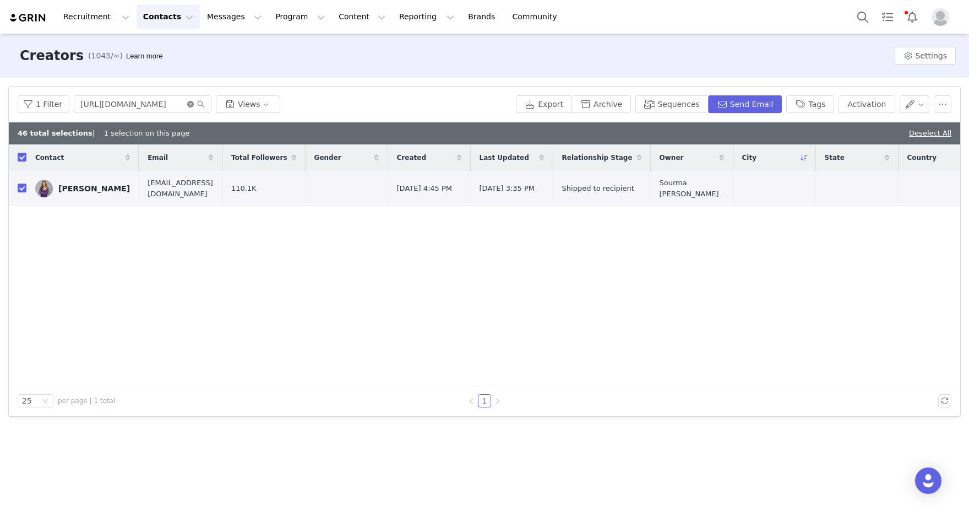
click at [189, 105] on icon "icon: close-circle" at bounding box center [190, 104] width 7 height 7
click at [151, 105] on input "text" at bounding box center [143, 104] width 138 height 18
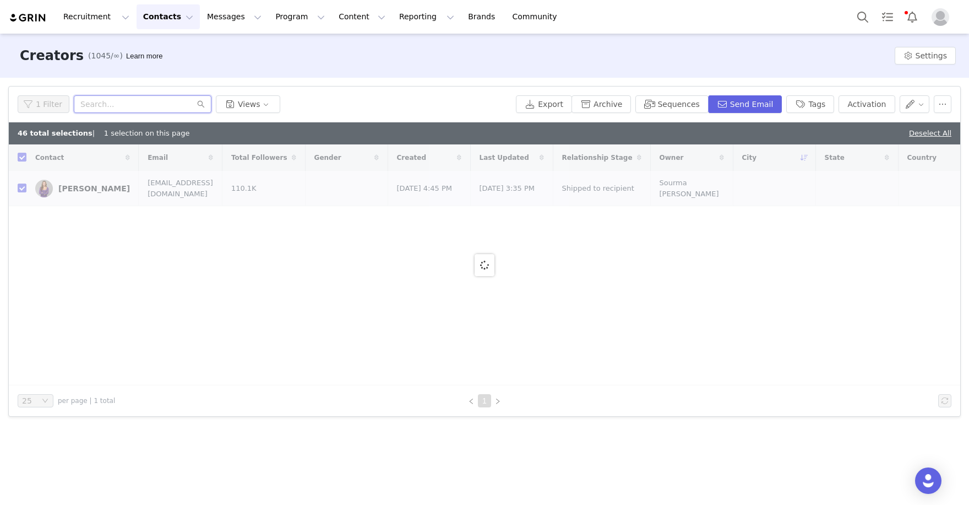
paste input "https://www.instagram.com/daisfoko/"
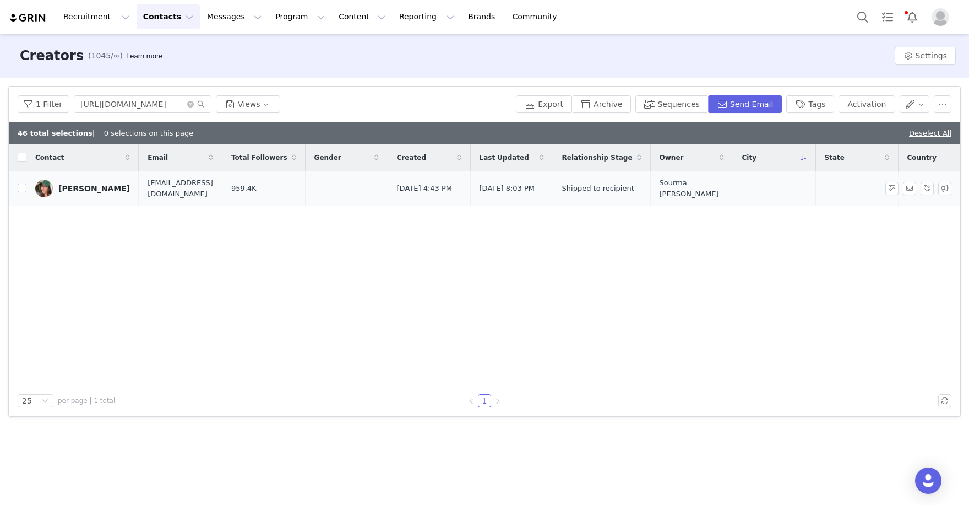
click at [23, 191] on input "checkbox" at bounding box center [22, 187] width 9 height 9
click at [873, 102] on button "Activation" at bounding box center [867, 104] width 56 height 18
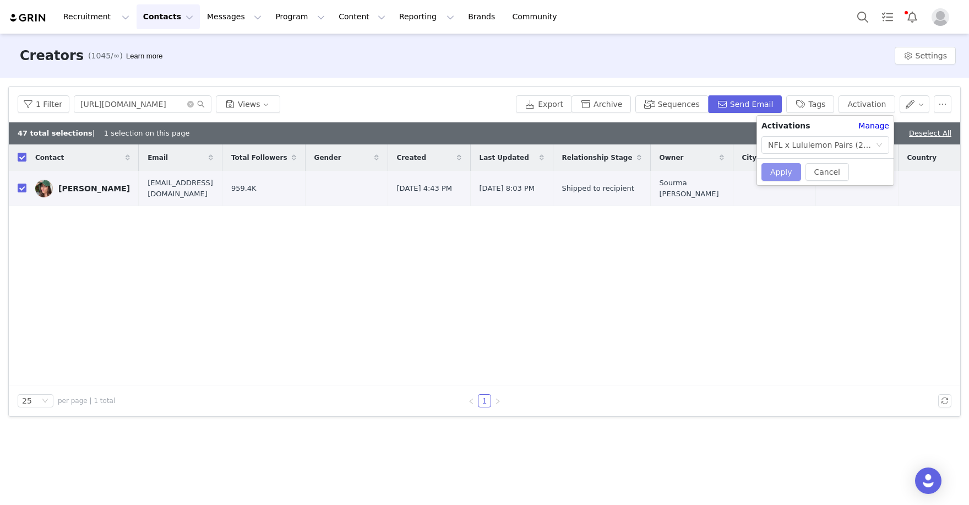
click at [787, 171] on button "Apply" at bounding box center [782, 172] width 40 height 18
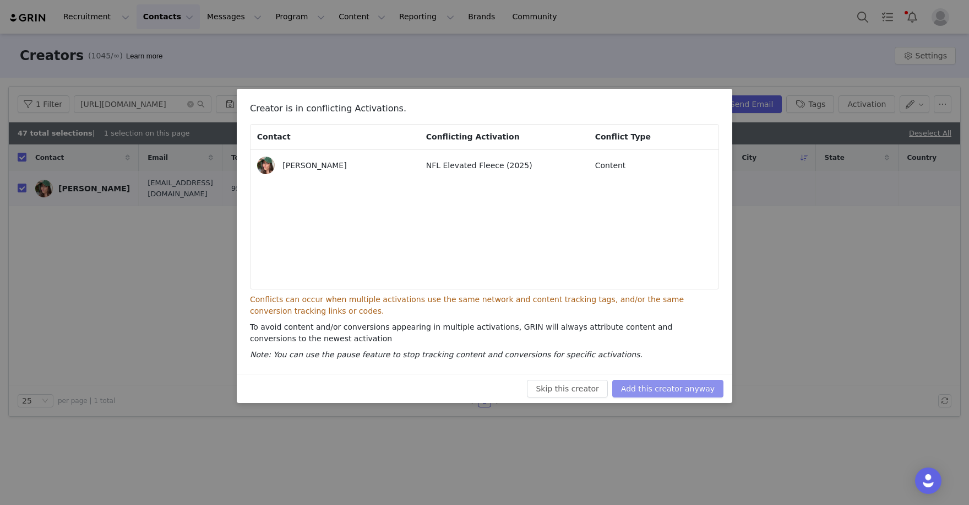
click at [662, 379] on button "Add this creator anyway" at bounding box center [667, 388] width 111 height 18
click at [662, 379] on div "Skip this creator Add this creator anyway" at bounding box center [485, 388] width 478 height 18
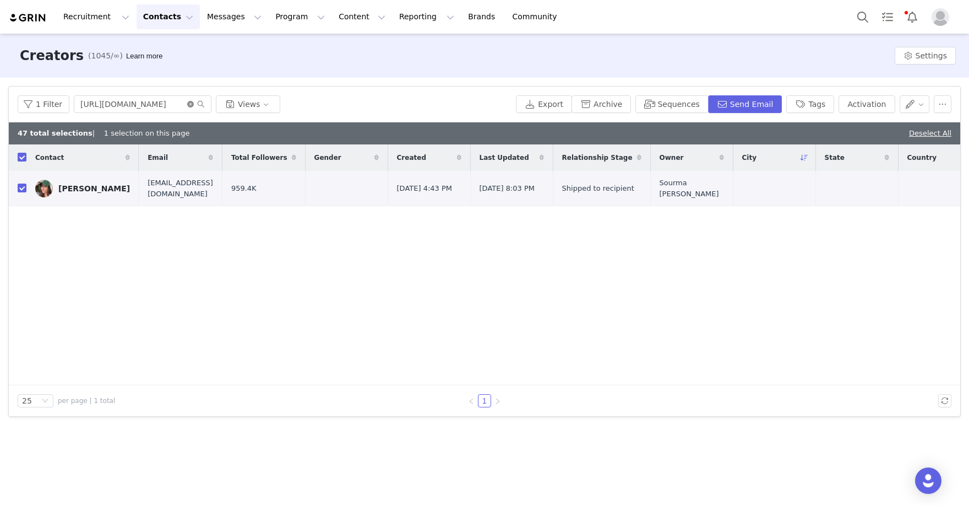
click at [187, 101] on icon "icon: close-circle" at bounding box center [190, 104] width 7 height 7
click at [175, 101] on input "text" at bounding box center [143, 104] width 138 height 18
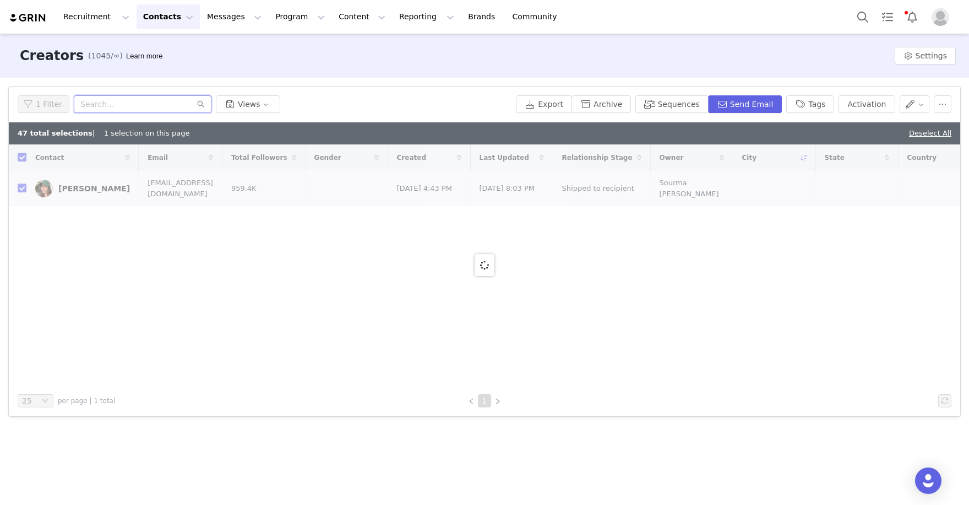
paste input "https://www.instagram.com/nicoashleyyy"
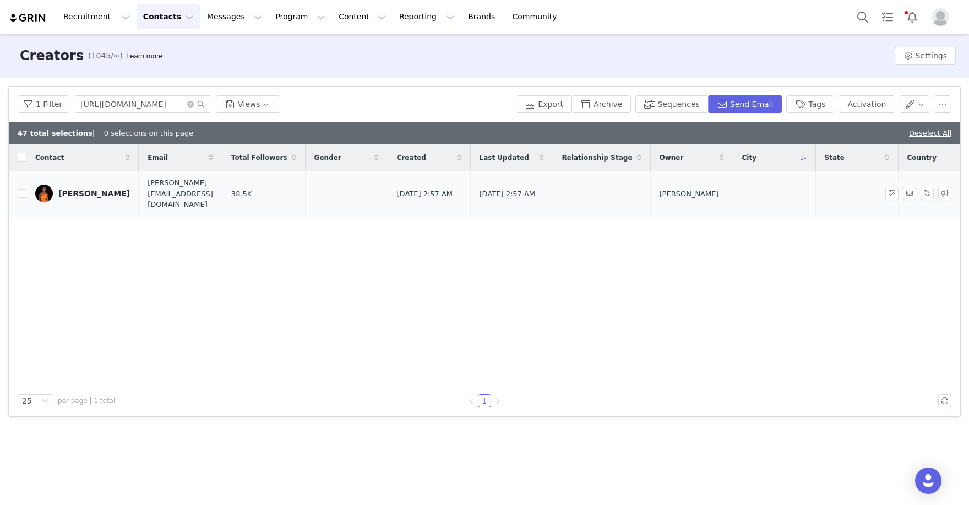
click at [26, 186] on td "Nicole Koretsky" at bounding box center [82, 194] width 112 height 46
click at [20, 189] on input "checkbox" at bounding box center [22, 193] width 9 height 9
click at [873, 104] on button "Activation" at bounding box center [867, 104] width 56 height 18
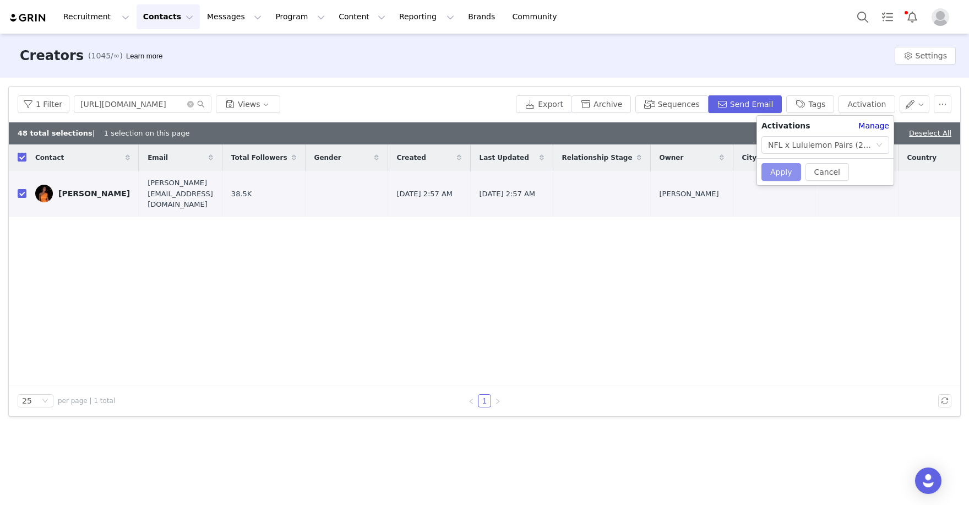
click at [780, 170] on button "Apply" at bounding box center [782, 172] width 40 height 18
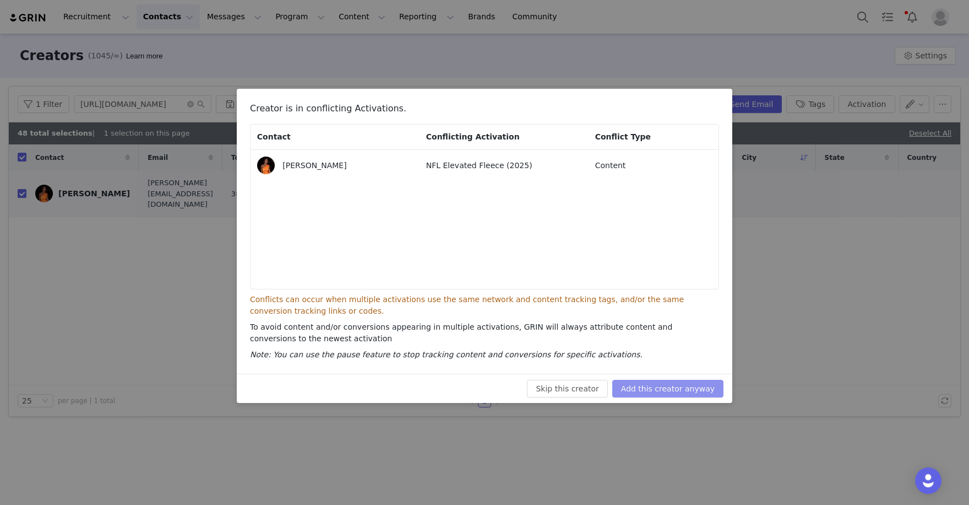
click at [689, 379] on button "Add this creator anyway" at bounding box center [667, 388] width 111 height 18
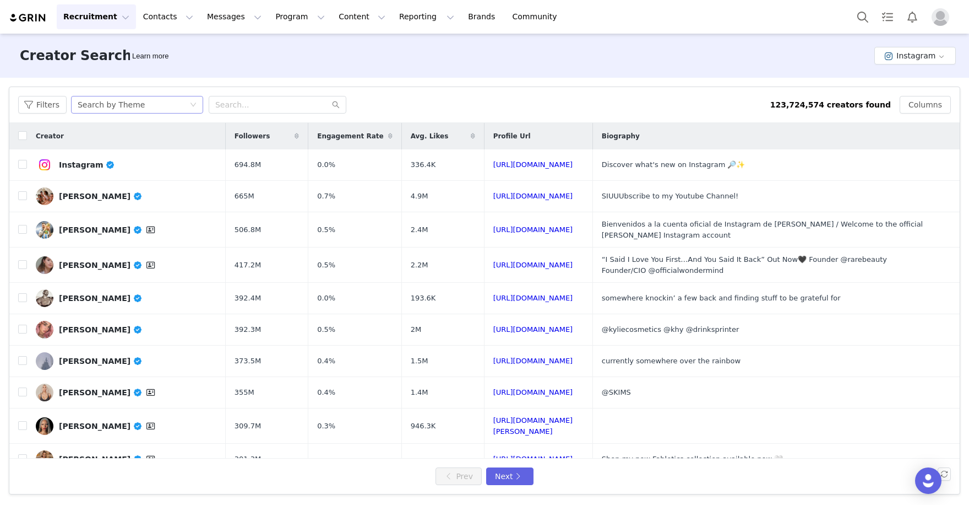
click at [179, 106] on div "Search by Theme" at bounding box center [134, 104] width 112 height 17
click at [153, 145] on li "Search by Creator" at bounding box center [140, 144] width 138 height 18
click at [269, 109] on input "text" at bounding box center [278, 105] width 138 height 18
paste input "[PERSON_NAME].[PERSON_NAME]"
type input "[PERSON_NAME].[PERSON_NAME]"
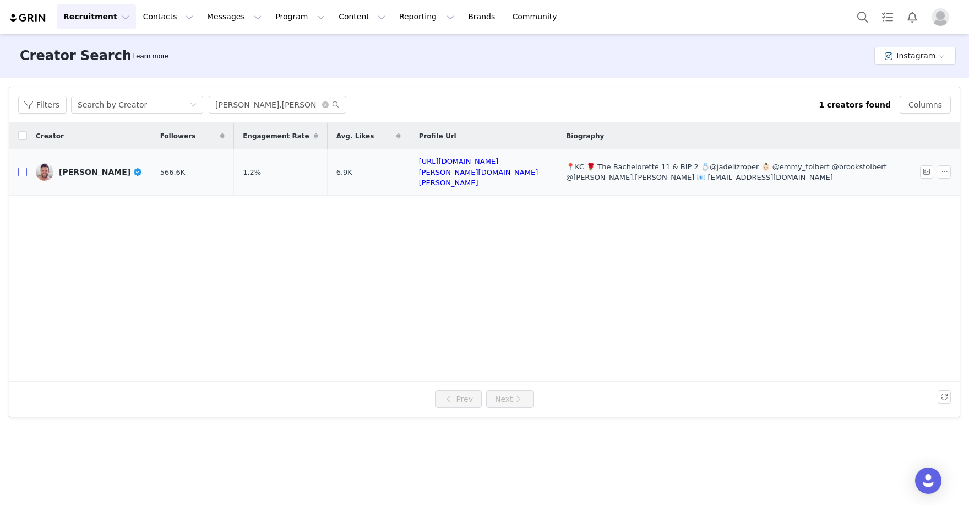
click at [24, 169] on input "checkbox" at bounding box center [22, 171] width 9 height 9
checkbox input "true"
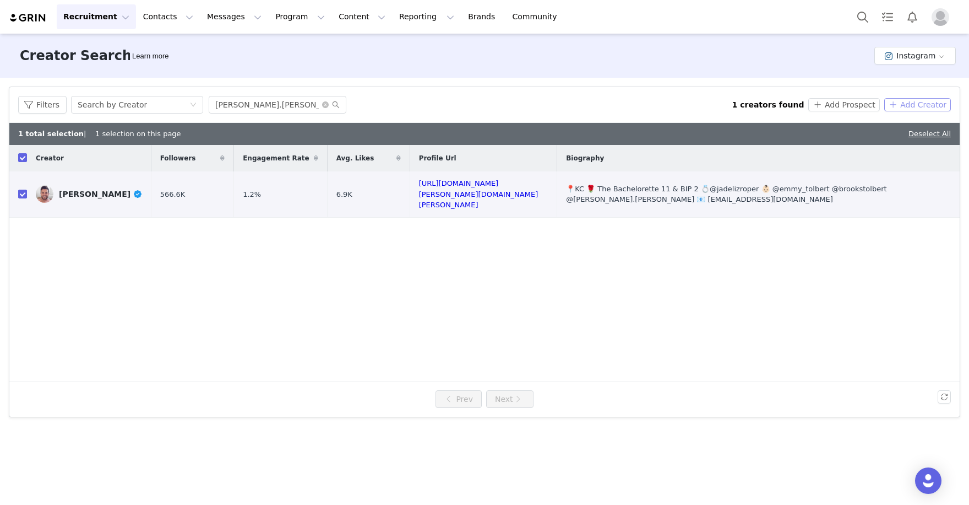
click at [937, 105] on button "Add Creator" at bounding box center [918, 104] width 67 height 13
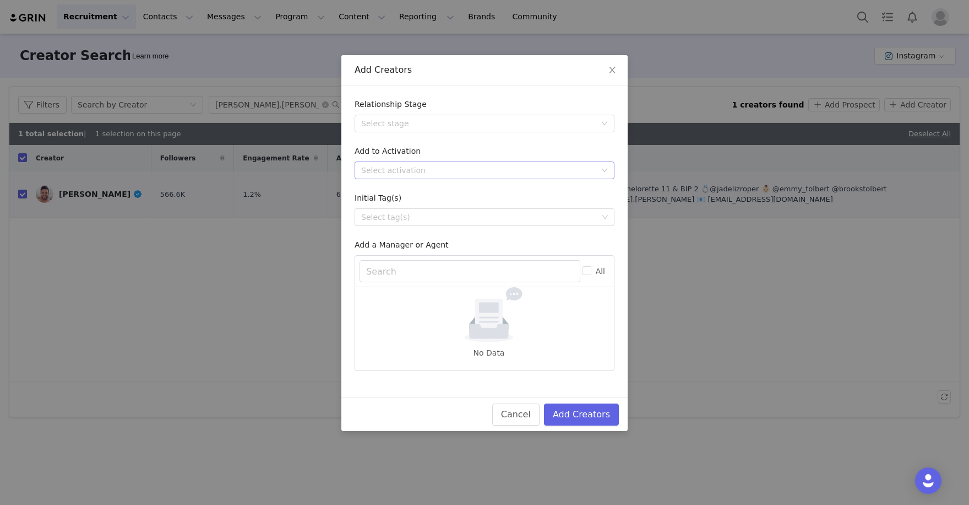
click at [512, 173] on div "Select activation" at bounding box center [478, 170] width 235 height 11
type input "pai"
click at [449, 243] on li "NFL x Lululemon Pairs (2025)" at bounding box center [485, 244] width 260 height 18
click at [587, 418] on button "Add Creators" at bounding box center [581, 414] width 75 height 22
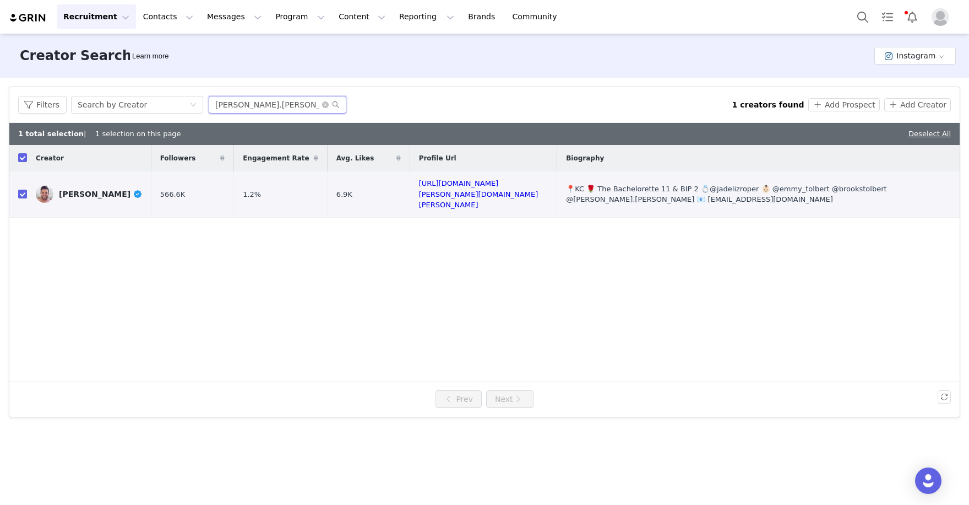
click at [271, 105] on input "[PERSON_NAME].[PERSON_NAME]" at bounding box center [278, 105] width 138 height 18
drag, startPoint x: 276, startPoint y: 109, endPoint x: 93, endPoint y: 93, distance: 184.7
click at [106, 93] on div "Filters Search by Creator [PERSON_NAME].[PERSON_NAME] 1 creators found Add Pros…" at bounding box center [484, 105] width 951 height 36
paste input "ypk.raye"
type input "ypk.raye"
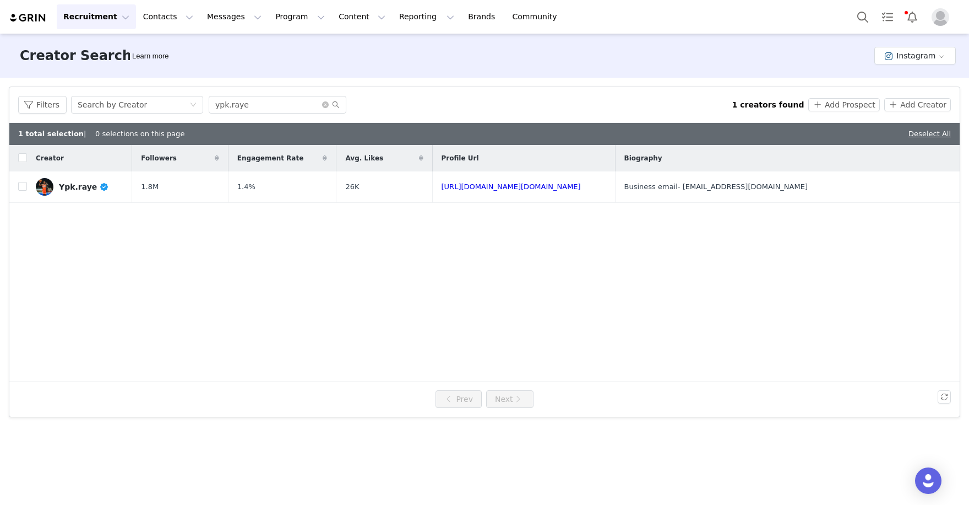
checkbox input "false"
click at [25, 186] on input "checkbox" at bounding box center [22, 186] width 9 height 9
checkbox input "true"
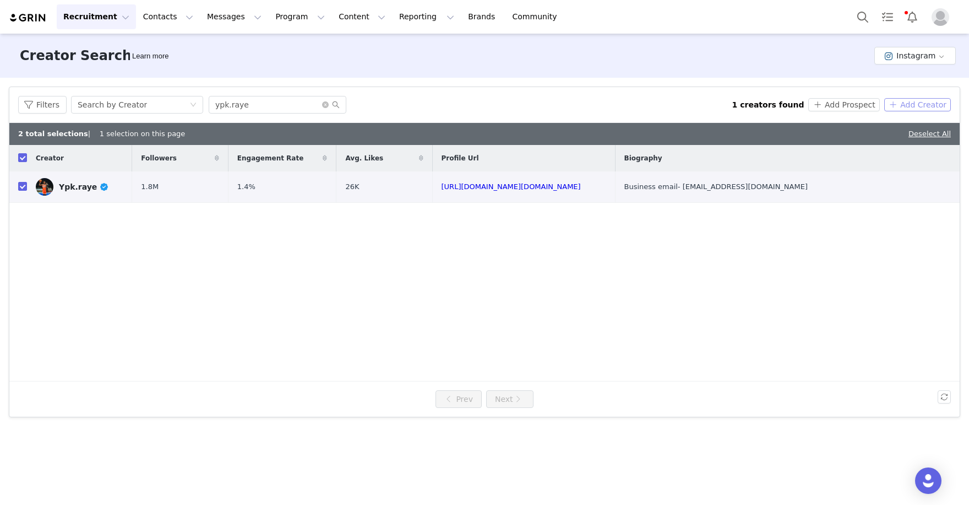
click at [942, 99] on button "Add Creator" at bounding box center [918, 104] width 67 height 13
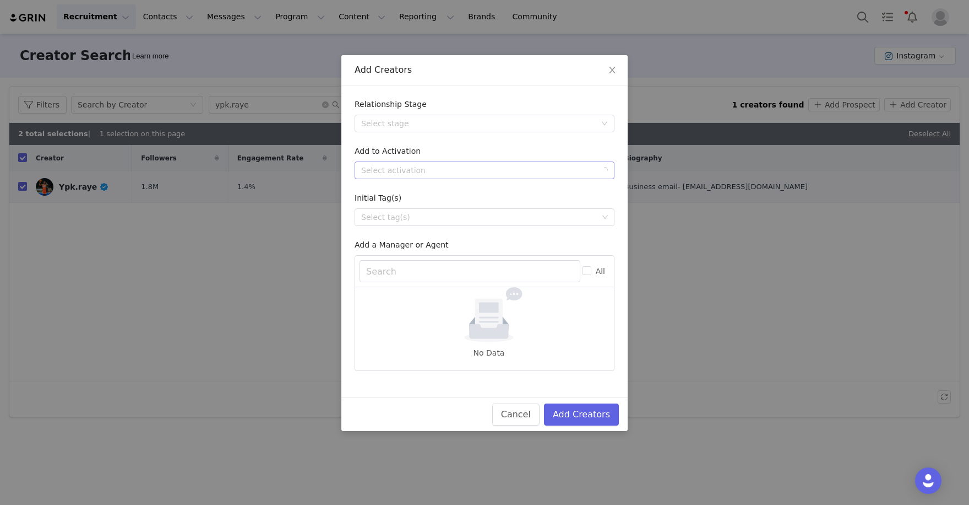
click at [443, 166] on div "Select activation" at bounding box center [478, 170] width 235 height 11
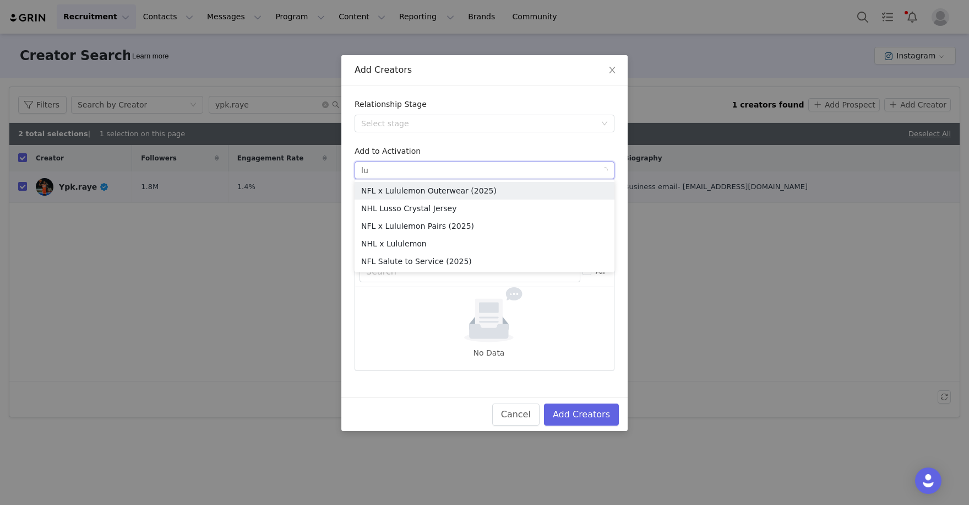
type input "lul"
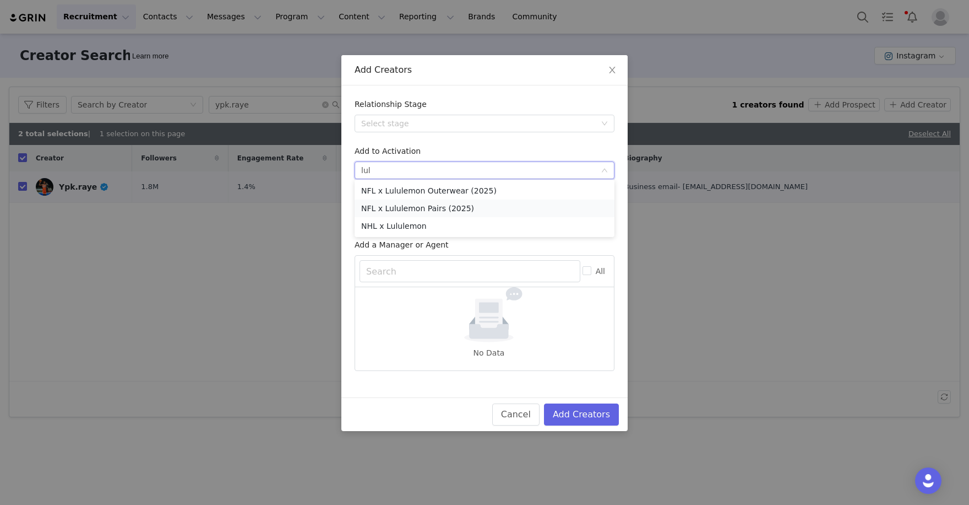
click at [464, 207] on li "NFL x Lululemon Pairs (2025)" at bounding box center [485, 208] width 260 height 18
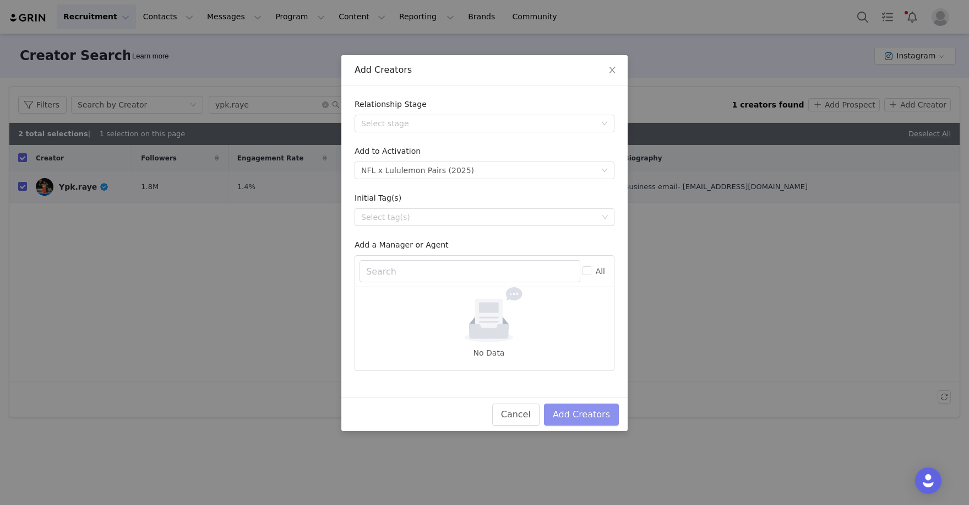
click at [576, 416] on button "Add Creators" at bounding box center [581, 414] width 75 height 22
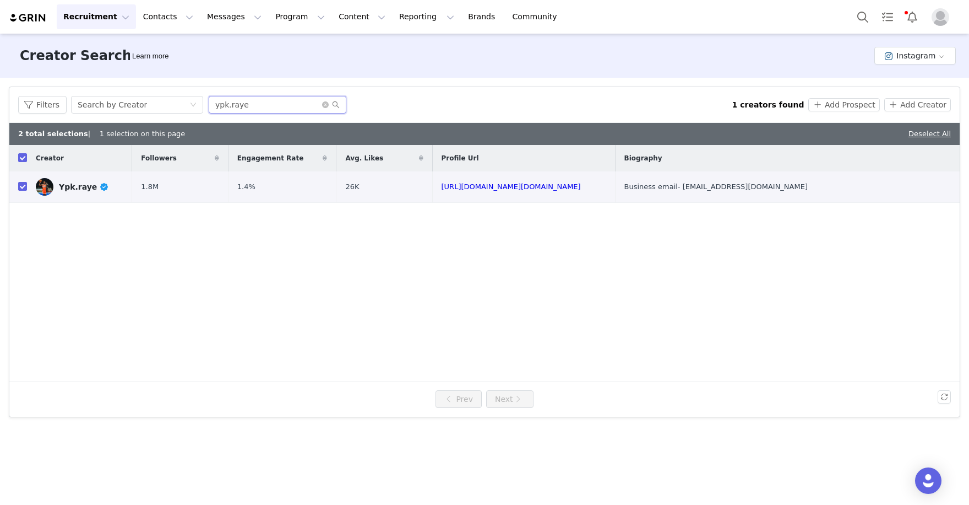
drag, startPoint x: 272, startPoint y: 103, endPoint x: 124, endPoint y: 85, distance: 149.3
click at [144, 87] on div "Filters Search by Creator ypk.raye 1 creators found Add Prospect Add Creator" at bounding box center [484, 105] width 951 height 36
paste input "skyquiros"
type input "skyquiros"
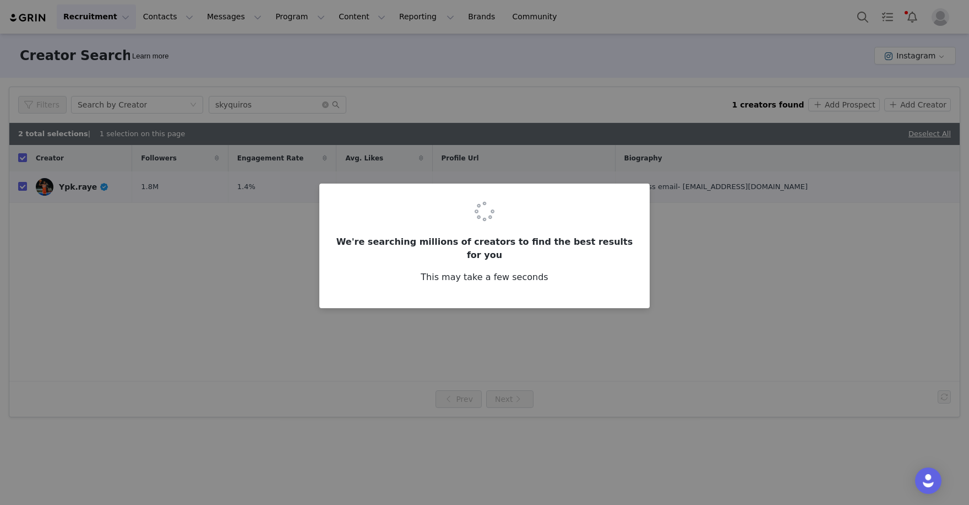
checkbox input "false"
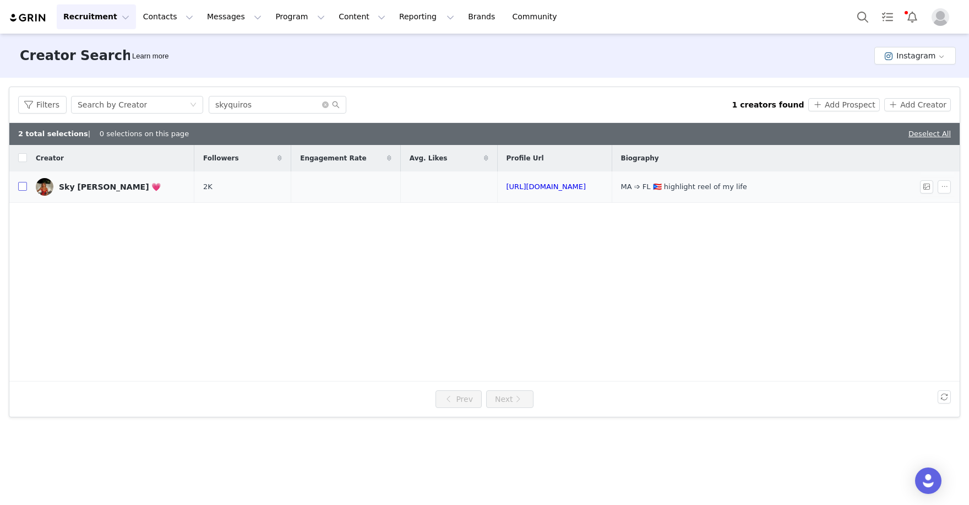
click at [25, 185] on input "checkbox" at bounding box center [22, 186] width 9 height 9
checkbox input "true"
click at [913, 101] on button "Add Creator" at bounding box center [918, 104] width 67 height 13
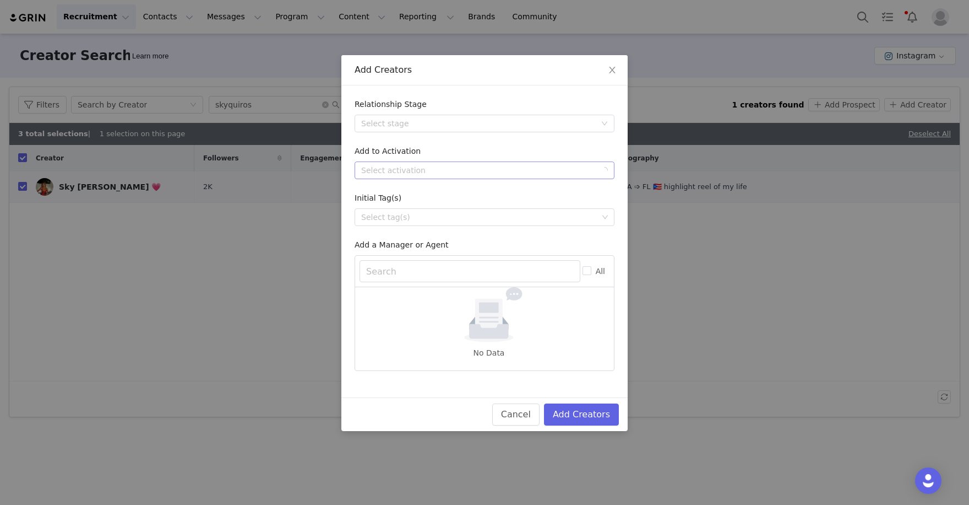
click at [443, 175] on div "Select activation" at bounding box center [481, 170] width 240 height 17
type input "pairs"
click at [447, 192] on li "NFL x Lululemon Pairs (2025)" at bounding box center [485, 191] width 260 height 18
click at [578, 403] on button "Add Creators" at bounding box center [581, 414] width 75 height 22
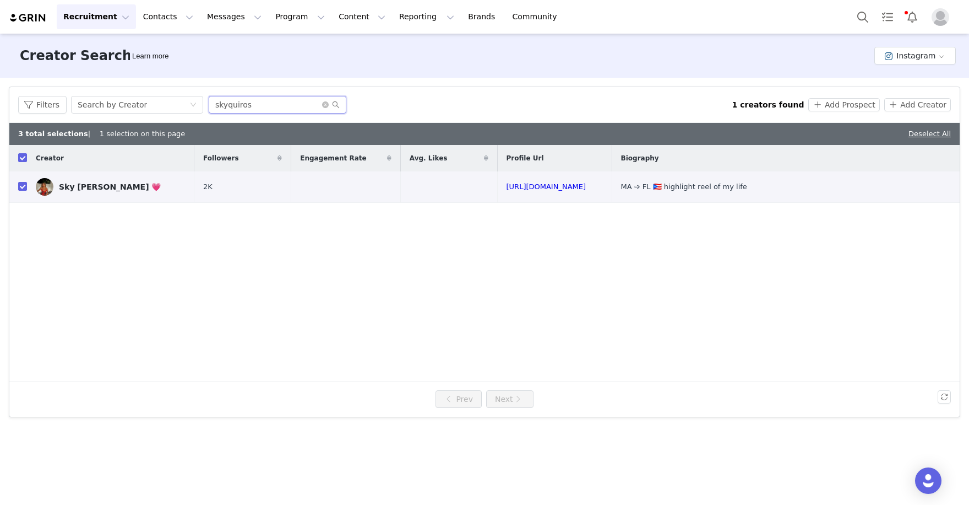
drag, startPoint x: 279, startPoint y: 109, endPoint x: 135, endPoint y: 67, distance: 150.3
click at [156, 75] on div "Creator Search Learn more Instagram Filters Creator Audience Performance Curren…" at bounding box center [484, 268] width 969 height 469
paste input "idelineedit"
type input "sidelineedit"
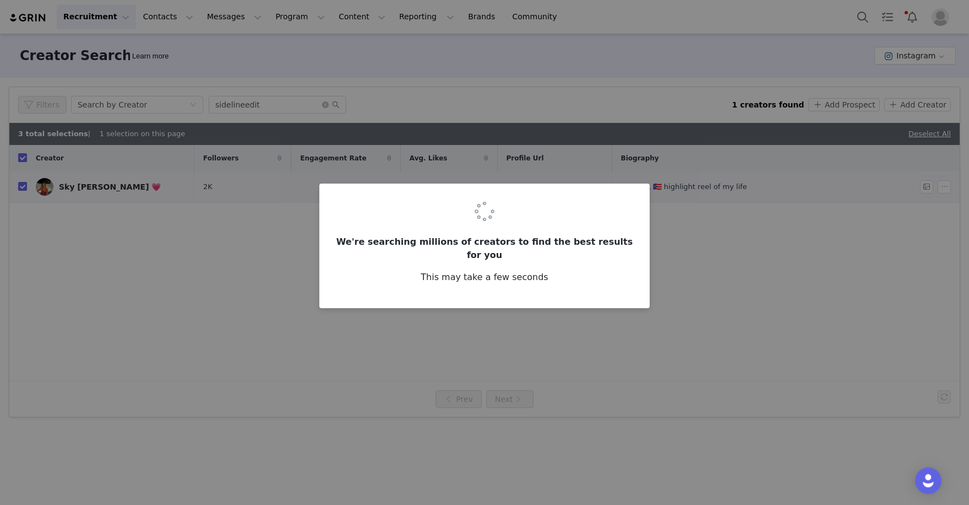
checkbox input "false"
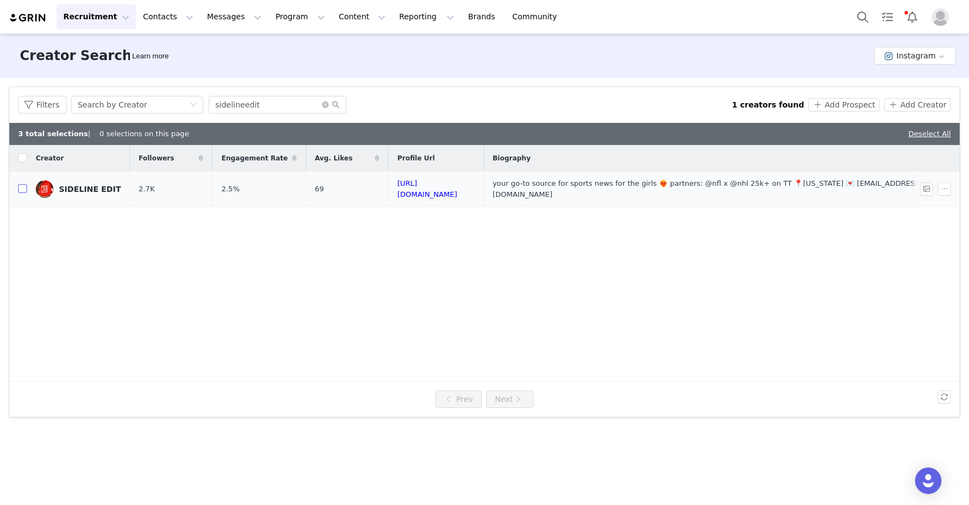
click at [21, 187] on input "checkbox" at bounding box center [22, 188] width 9 height 9
checkbox input "true"
click at [915, 100] on button "Add Creator" at bounding box center [918, 104] width 67 height 13
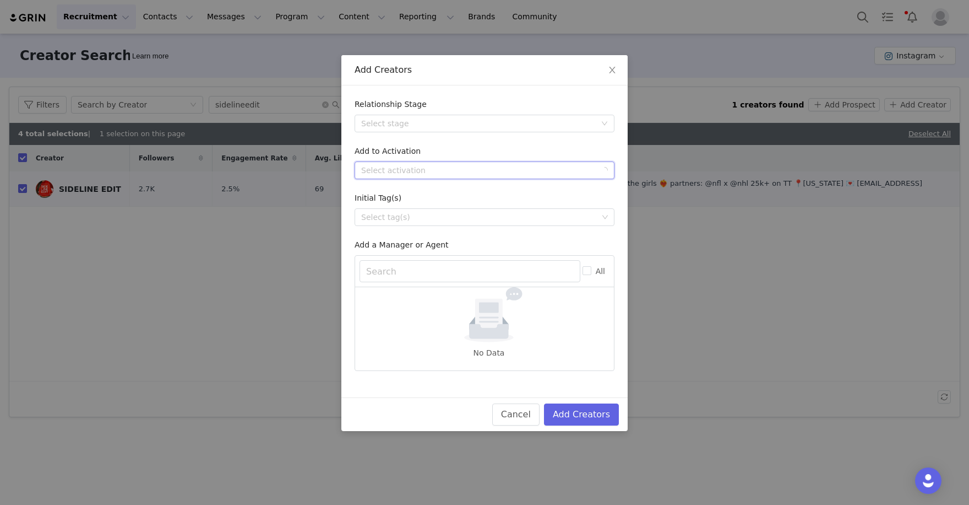
click at [560, 173] on div "Select activation" at bounding box center [481, 170] width 240 height 17
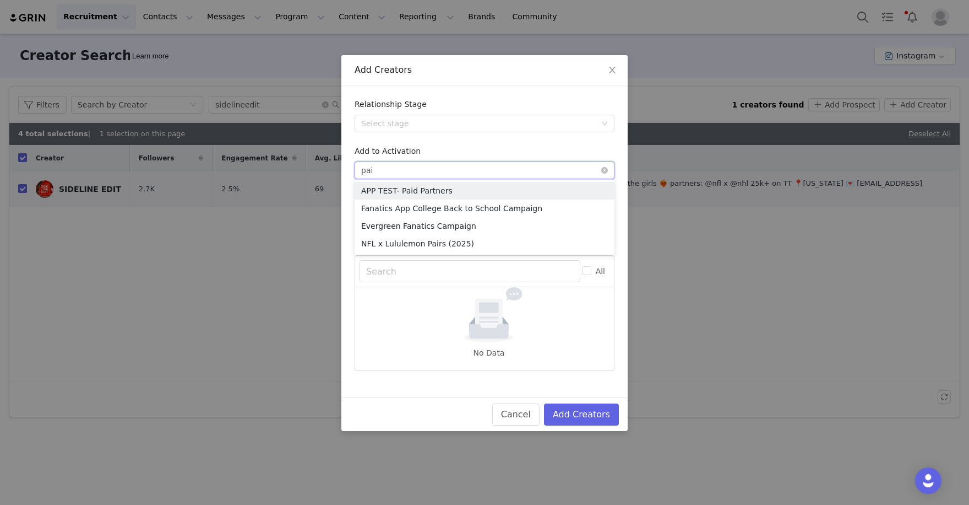
type input "pair"
click at [541, 190] on li "NFL x Lululemon Pairs (2025)" at bounding box center [485, 191] width 260 height 18
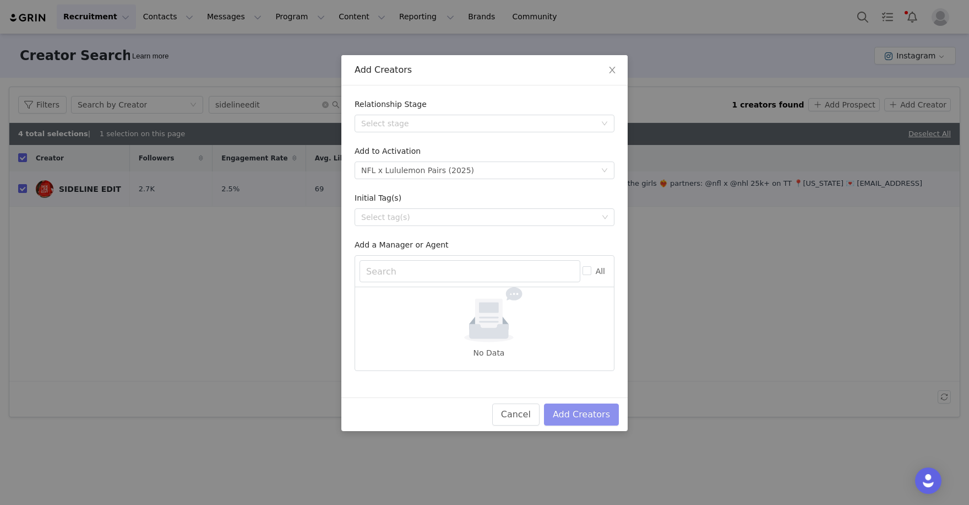
click at [581, 407] on button "Add Creators" at bounding box center [581, 414] width 75 height 22
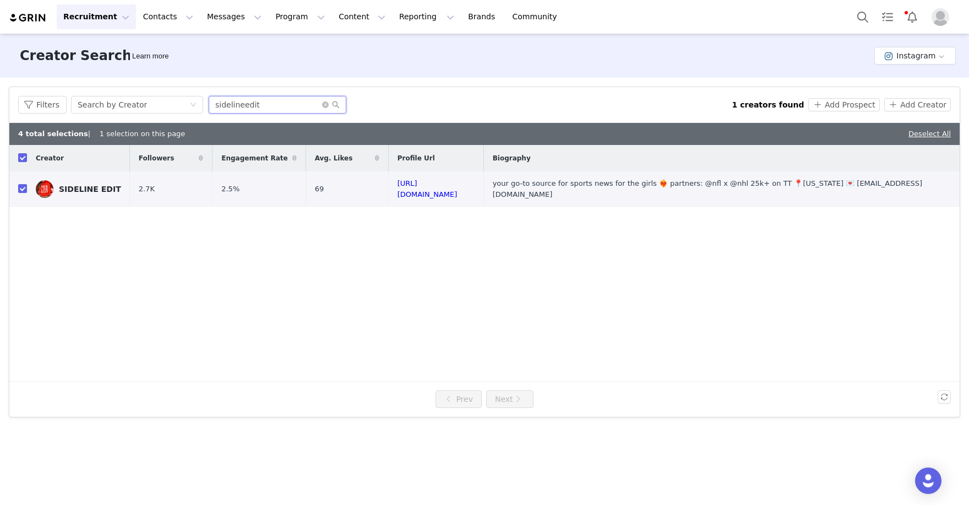
drag, startPoint x: 278, startPoint y: 103, endPoint x: 154, endPoint y: 87, distance: 125.0
click at [154, 87] on div "Filters Search by Creator sidelineedit 1 creators found Add Prospect Add Creator" at bounding box center [484, 105] width 951 height 36
paste input "bpparker"
type input "bpparker"
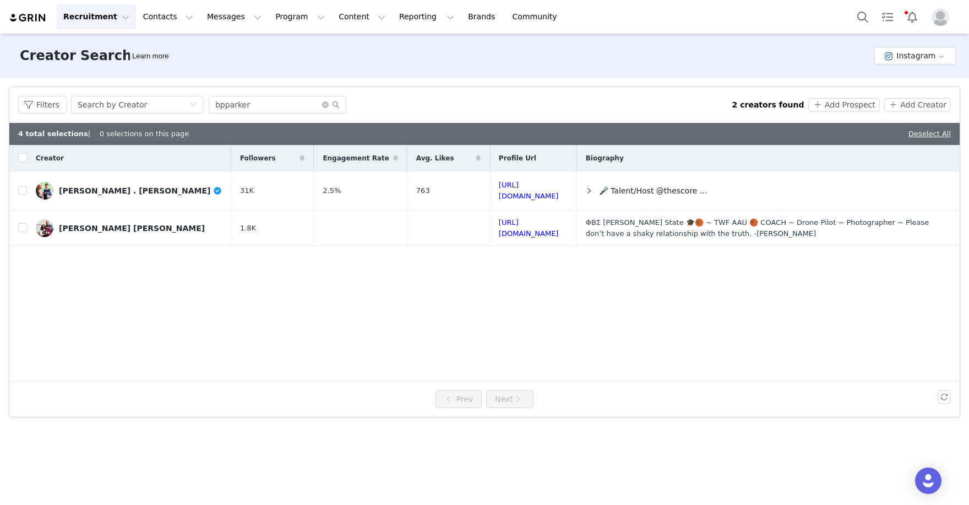
checkbox input "false"
click at [23, 190] on input "checkbox" at bounding box center [22, 190] width 9 height 9
checkbox input "true"
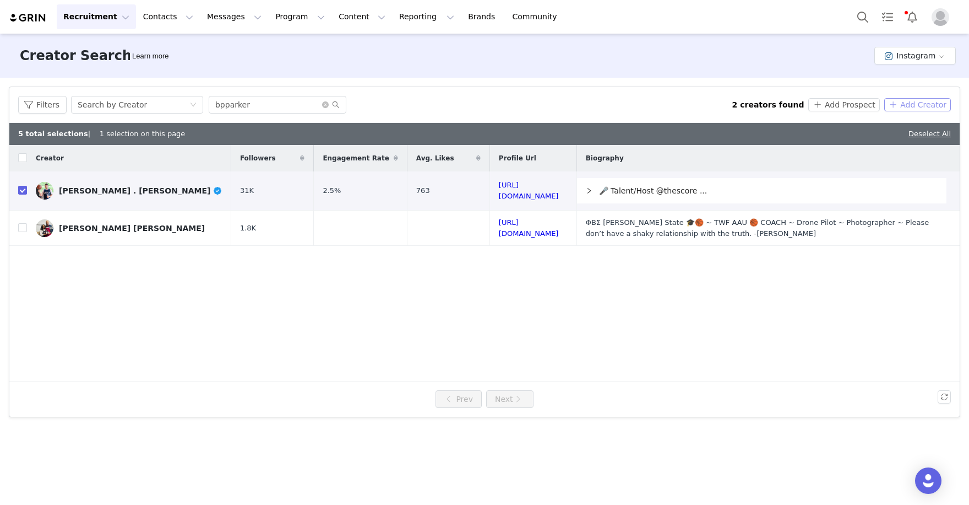
click at [914, 106] on button "Add Creator" at bounding box center [918, 104] width 67 height 13
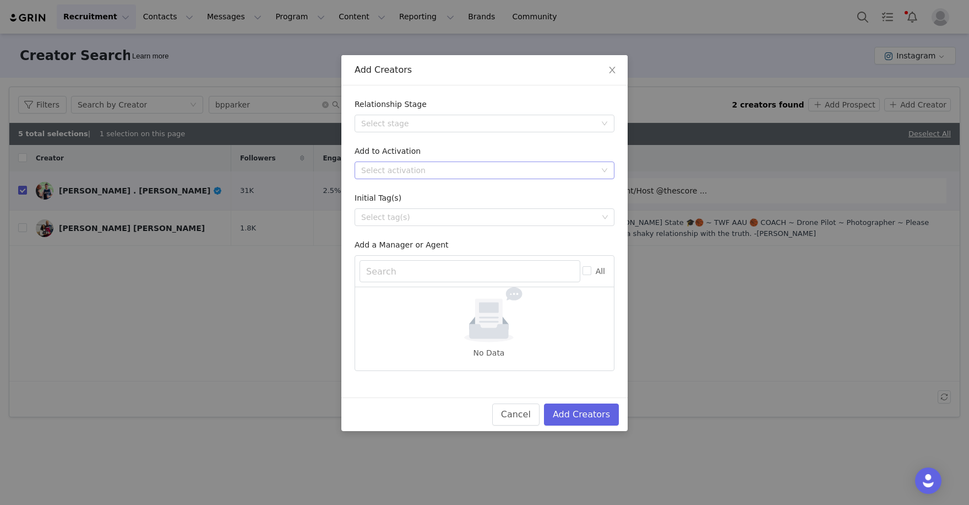
click at [501, 173] on div "Select activation" at bounding box center [478, 170] width 235 height 11
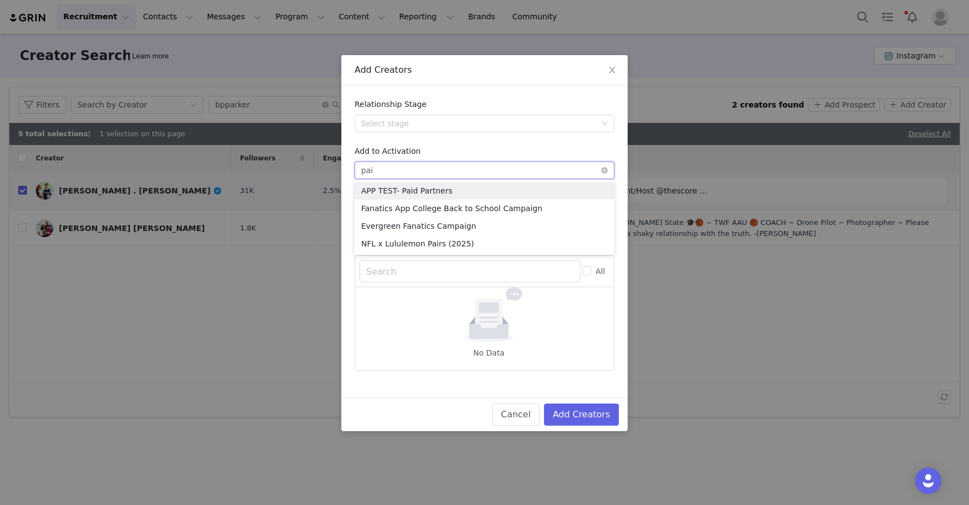
type input "pair"
click at [520, 184] on li "NFL x Lululemon Pairs (2025)" at bounding box center [485, 191] width 260 height 18
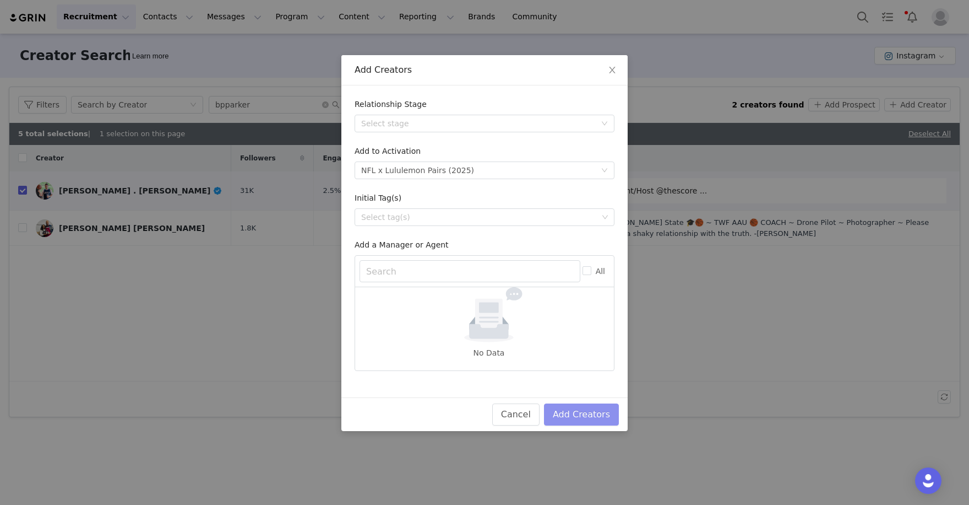
click at [584, 403] on button "Add Creators" at bounding box center [581, 414] width 75 height 22
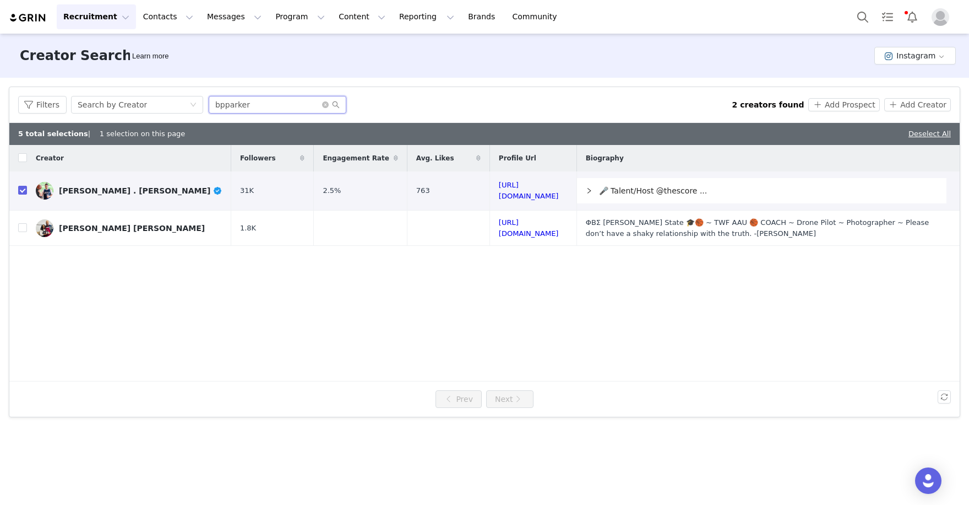
drag, startPoint x: 261, startPoint y: 101, endPoint x: 146, endPoint y: 78, distance: 117.4
click at [167, 83] on div "Filters Creator Audience Performance Current Creators Hide creators in my CRM B…" at bounding box center [484, 252] width 969 height 348
paste input "dylanlandon"
type input "dylanlandon"
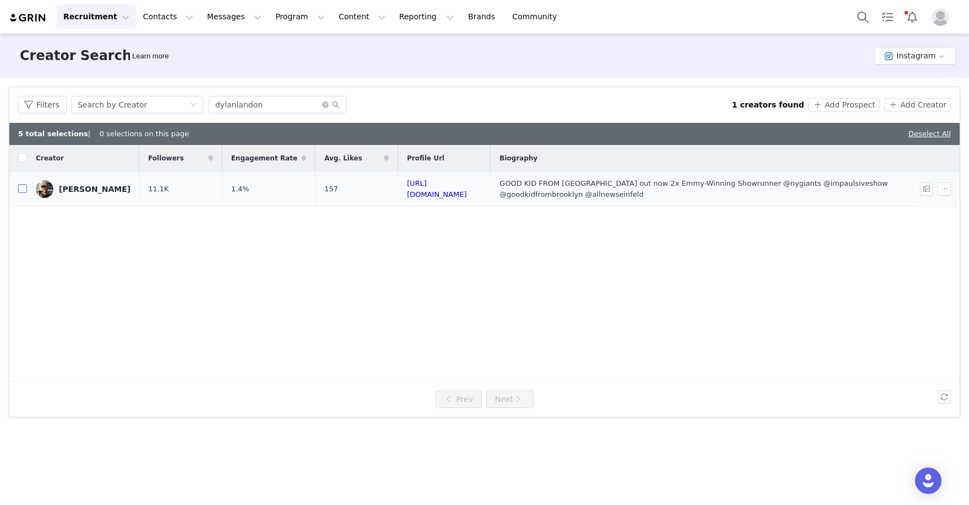
click at [23, 185] on input "checkbox" at bounding box center [22, 188] width 9 height 9
checkbox input "true"
click at [946, 103] on button "Add Creator" at bounding box center [918, 104] width 67 height 13
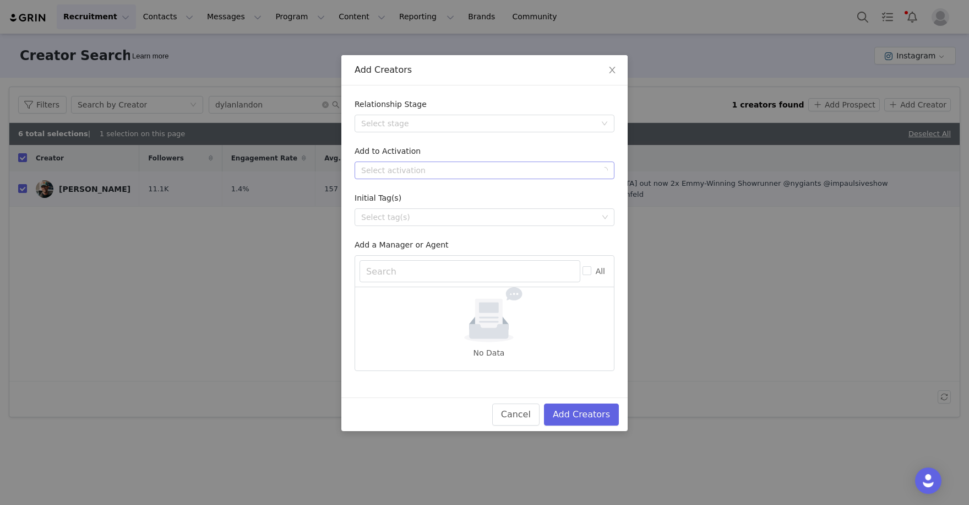
click at [568, 165] on div "Select activation" at bounding box center [478, 170] width 235 height 11
type input "pairs"
click at [560, 195] on li "NFL x Lululemon Pairs (2025)" at bounding box center [485, 191] width 260 height 18
click at [572, 412] on button "Add Creators" at bounding box center [581, 414] width 75 height 22
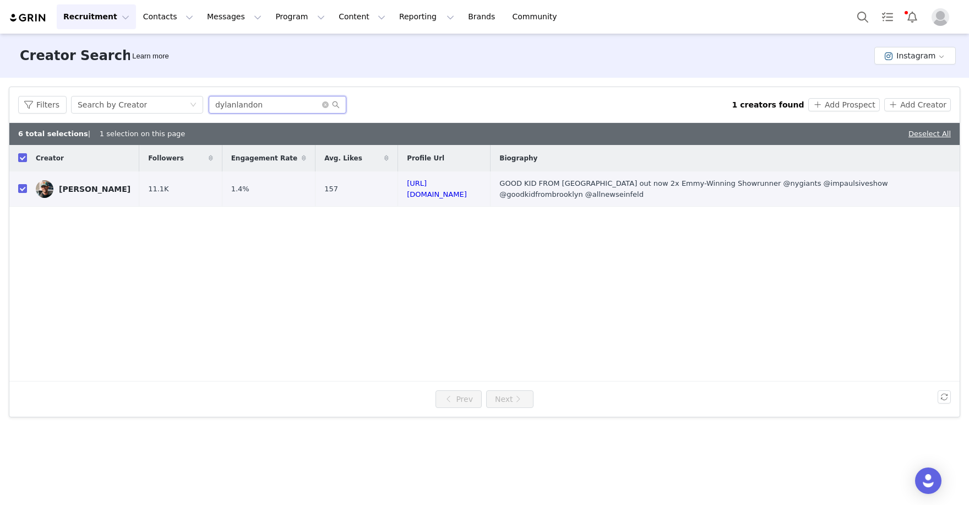
drag, startPoint x: 266, startPoint y: 104, endPoint x: 155, endPoint y: 59, distance: 119.9
click at [155, 59] on div "Creator Search Learn more Instagram Filters Creator Audience Performance Curren…" at bounding box center [484, 268] width 969 height 469
paste input "pearlmania500"
type input "pearlmania500"
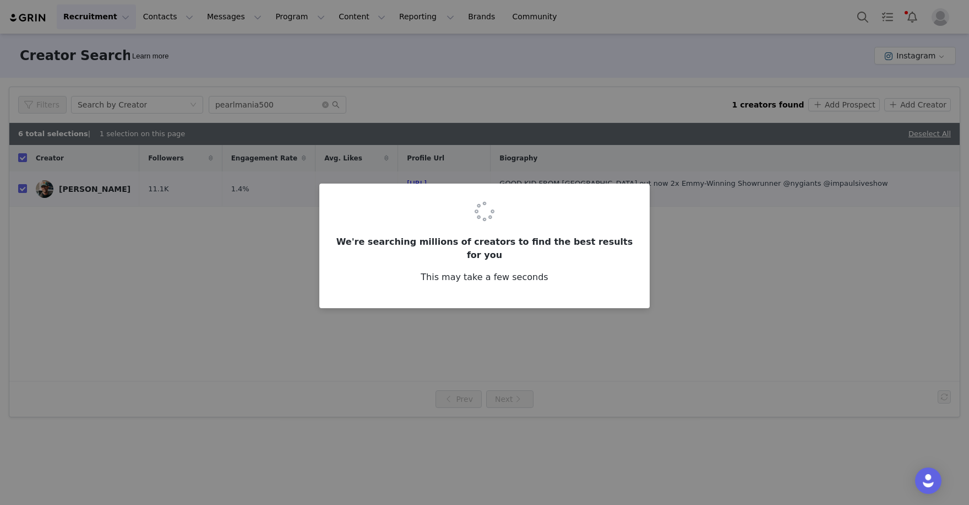
checkbox input "false"
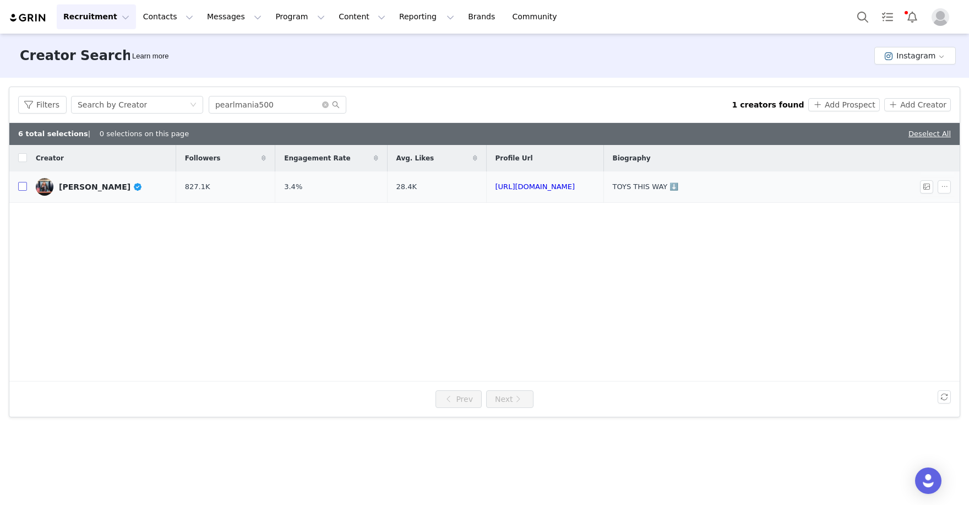
click at [19, 190] on input "checkbox" at bounding box center [22, 186] width 9 height 9
checkbox input "true"
click at [929, 100] on button "Add Creator" at bounding box center [918, 104] width 67 height 13
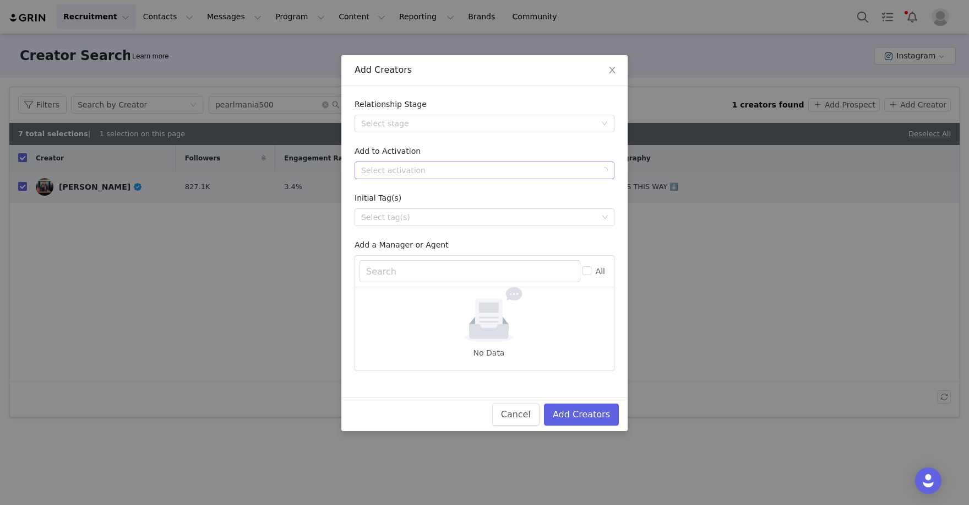
click at [537, 171] on div "Select activation" at bounding box center [478, 170] width 235 height 11
type input "pairs"
click at [516, 190] on li "NFL x Lululemon Pairs (2025)" at bounding box center [485, 191] width 260 height 18
click at [587, 419] on button "Add Creators" at bounding box center [581, 414] width 75 height 22
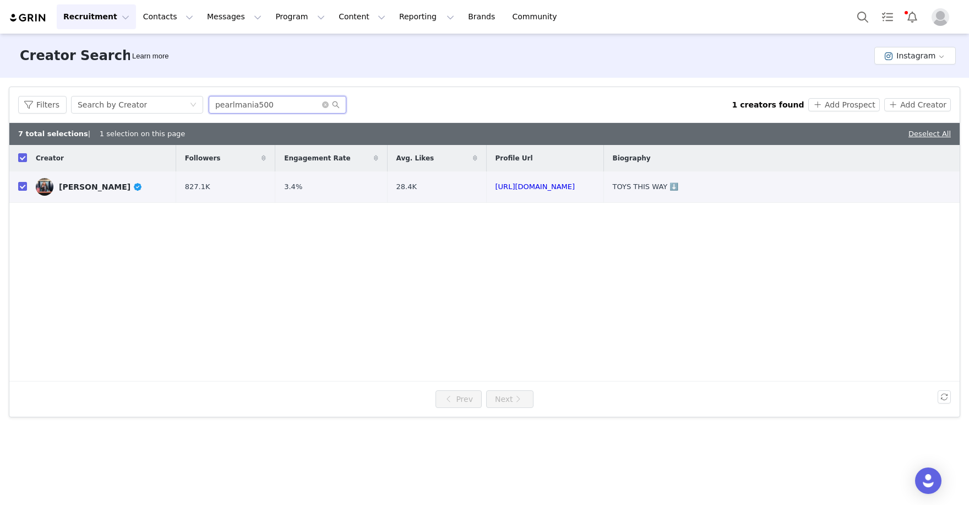
drag, startPoint x: 284, startPoint y: 107, endPoint x: 103, endPoint y: 53, distance: 188.4
click at [127, 64] on div "Creator Search Learn more Instagram Filters Creator Audience Performance Curren…" at bounding box center [484, 268] width 969 height 469
paste input "heybigmike"
type input "heybigmike"
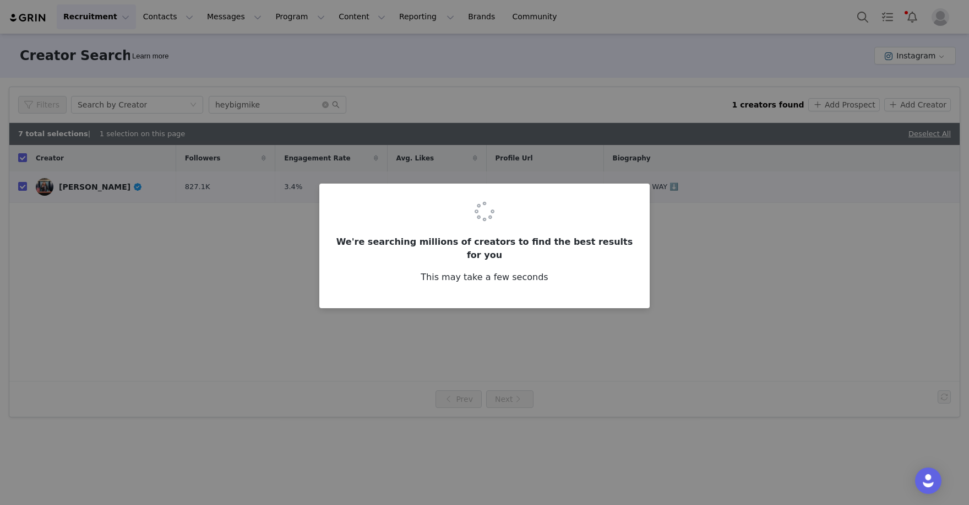
checkbox input "false"
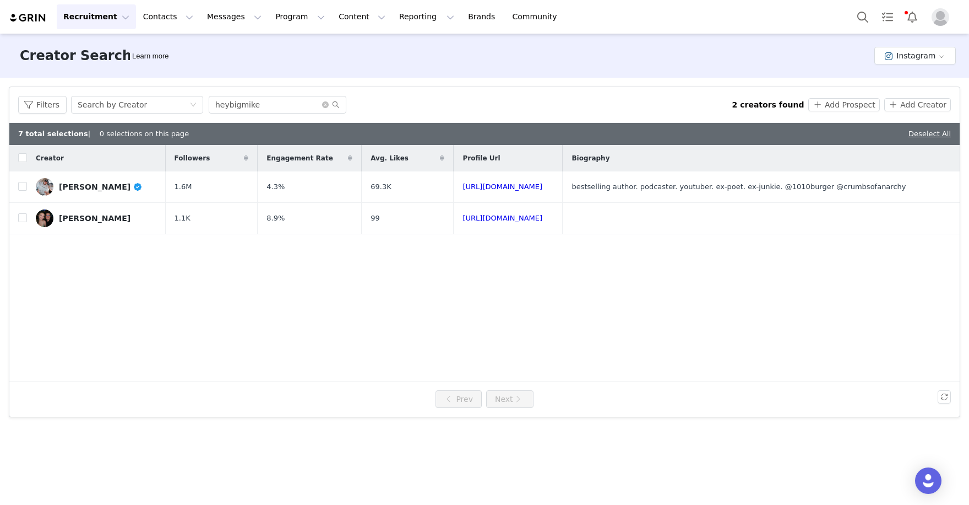
click at [23, 186] on input "checkbox" at bounding box center [22, 186] width 9 height 9
checkbox input "true"
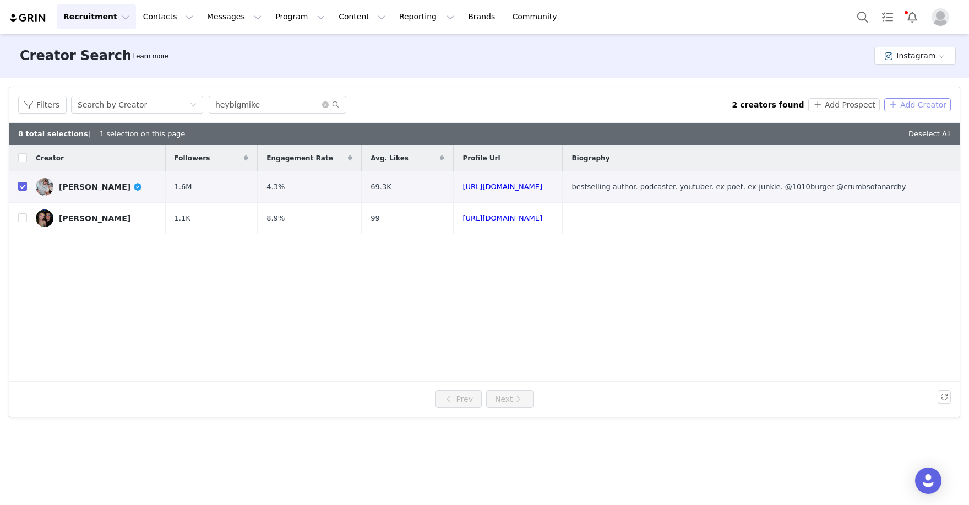
click at [930, 107] on button "Add Creator" at bounding box center [918, 104] width 67 height 13
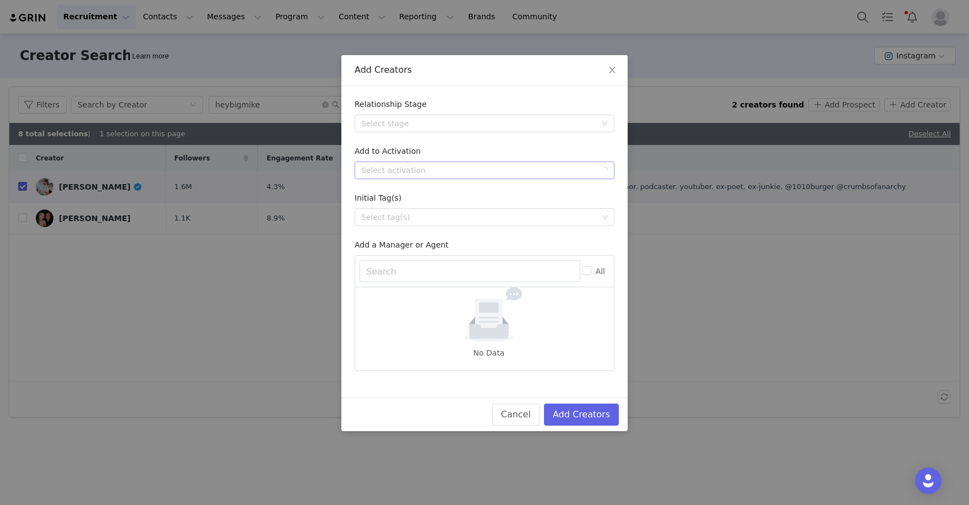
click at [563, 166] on div "Select activation" at bounding box center [478, 170] width 235 height 11
type input "pairs"
click at [548, 194] on li "NFL x Lululemon Pairs (2025)" at bounding box center [485, 191] width 260 height 18
click at [593, 411] on button "Add Creators" at bounding box center [581, 414] width 75 height 22
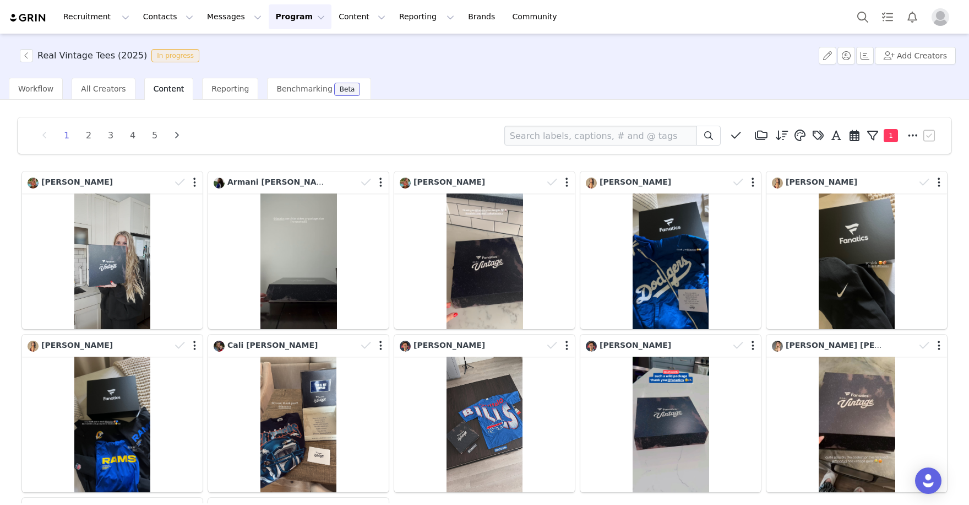
click at [291, 13] on button "Program Program" at bounding box center [300, 16] width 63 height 25
click at [309, 66] on div "Partnerships" at bounding box center [298, 69] width 74 height 12
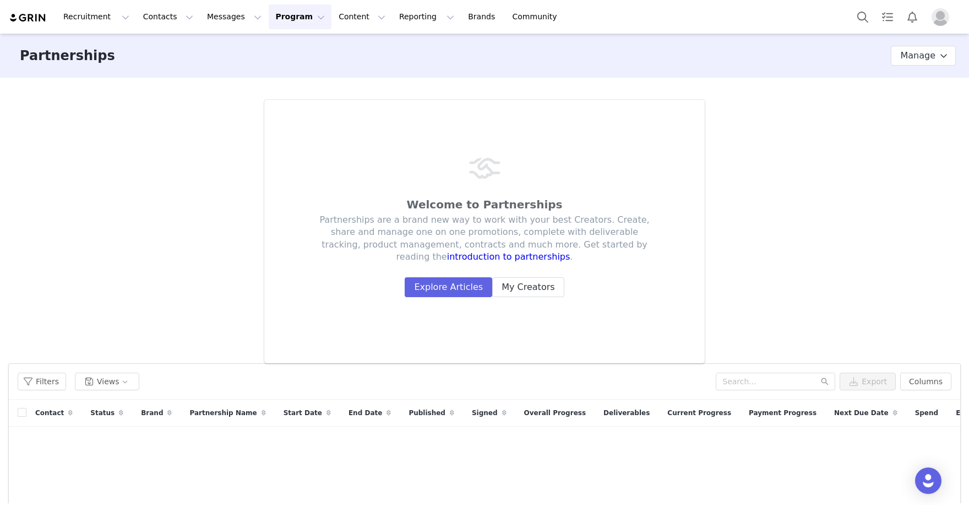
click at [275, 16] on button "Program Program" at bounding box center [300, 16] width 63 height 25
click at [279, 37] on div "Activations Partnerships Payments Affiliates" at bounding box center [297, 79] width 88 height 91
click at [280, 43] on p "Activations" at bounding box center [284, 49] width 42 height 12
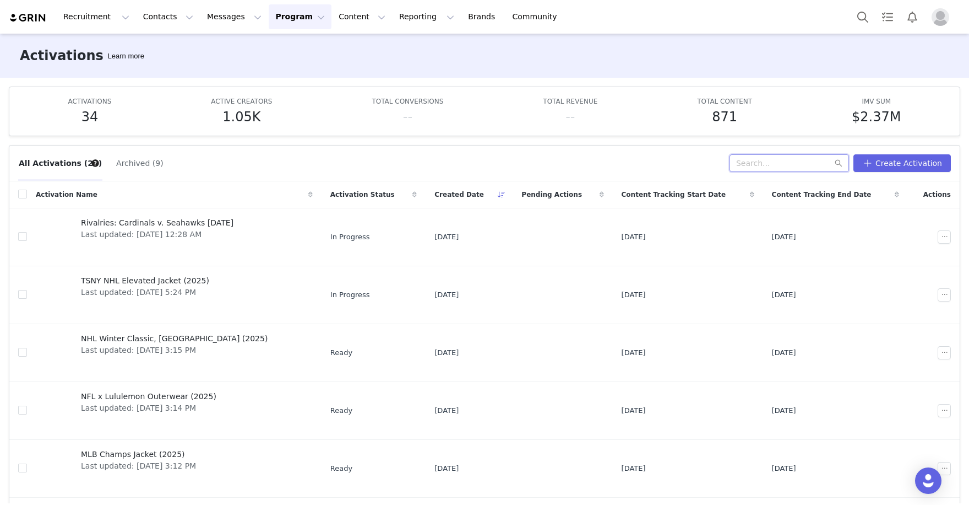
click at [769, 161] on input "text" at bounding box center [790, 163] width 120 height 18
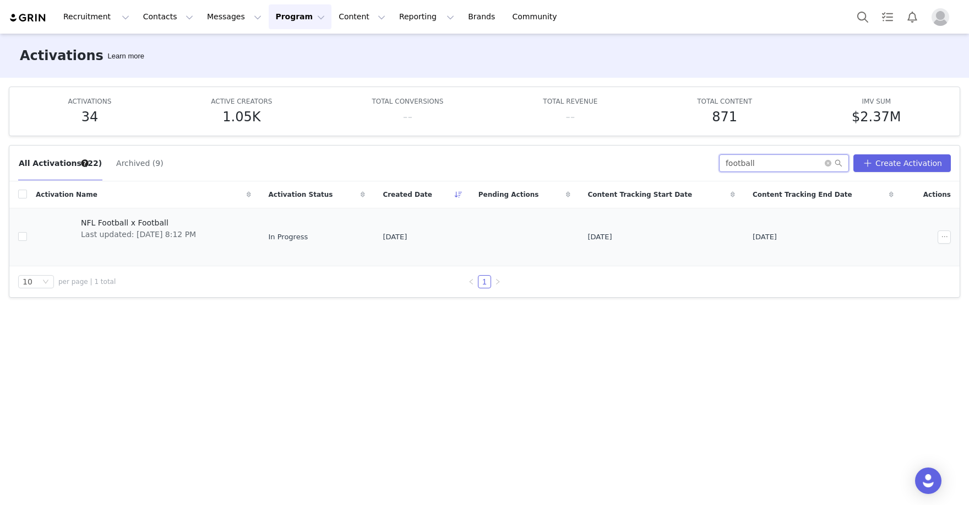
type input "football"
click at [134, 225] on span "NFL Football x Football" at bounding box center [138, 223] width 115 height 12
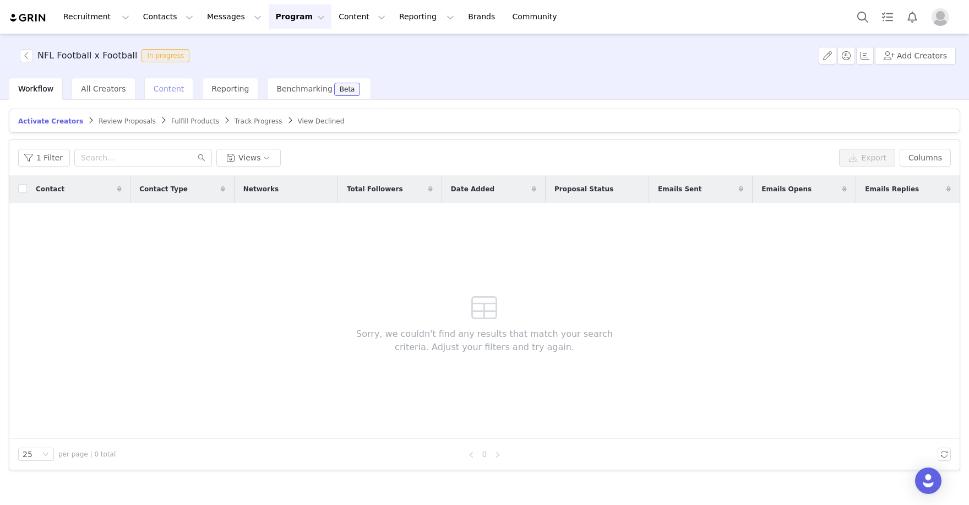
click at [159, 96] on div "Content" at bounding box center [169, 89] width 50 height 22
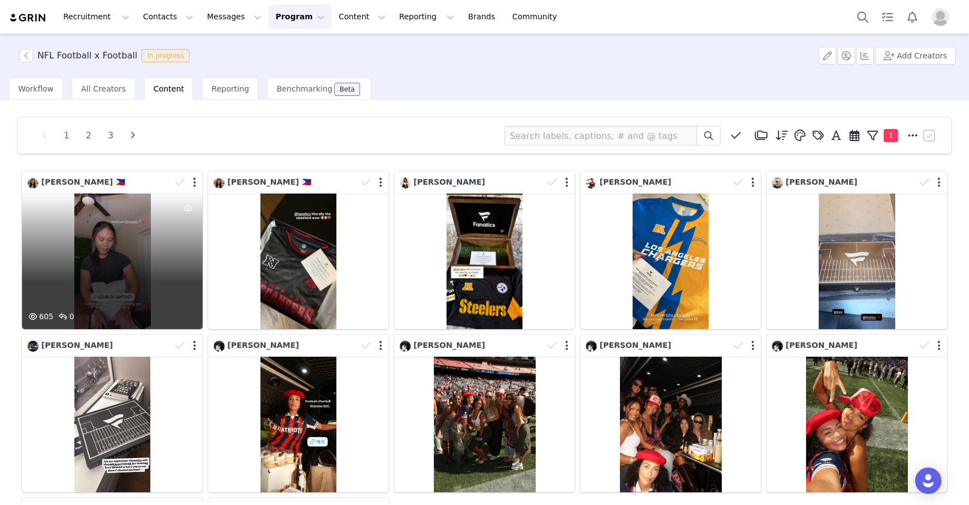
click at [110, 221] on div "605 0" at bounding box center [112, 260] width 181 height 135
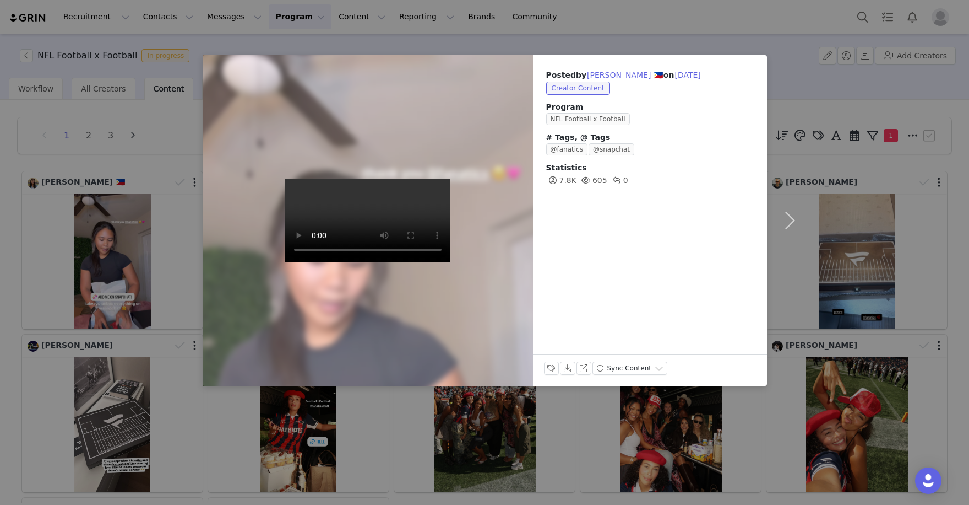
click at [165, 165] on div "Posted by HANNAH HALILI 🇵🇭 on Oct 1, 2025 Creator Content Program NFL Football …" at bounding box center [484, 252] width 969 height 505
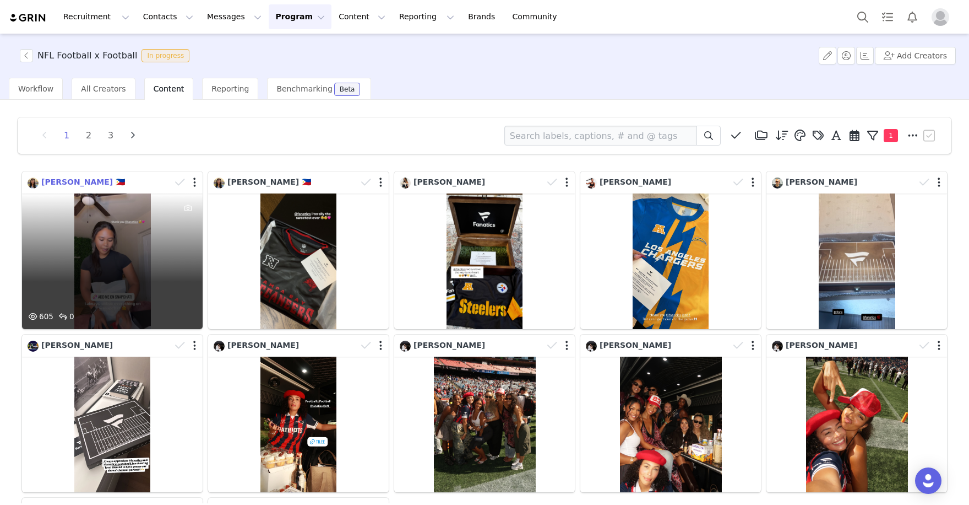
click at [79, 177] on span "HANNAH HALILI 🇵🇭" at bounding box center [83, 181] width 84 height 9
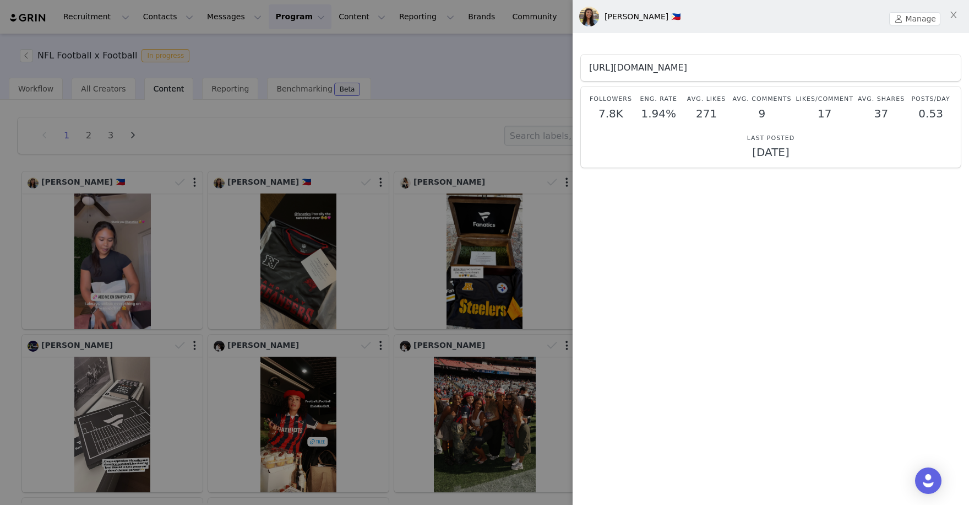
click at [687, 69] on link "https://www.instagram.com/hannah_halili" at bounding box center [638, 67] width 98 height 10
click at [394, 109] on div at bounding box center [484, 252] width 969 height 505
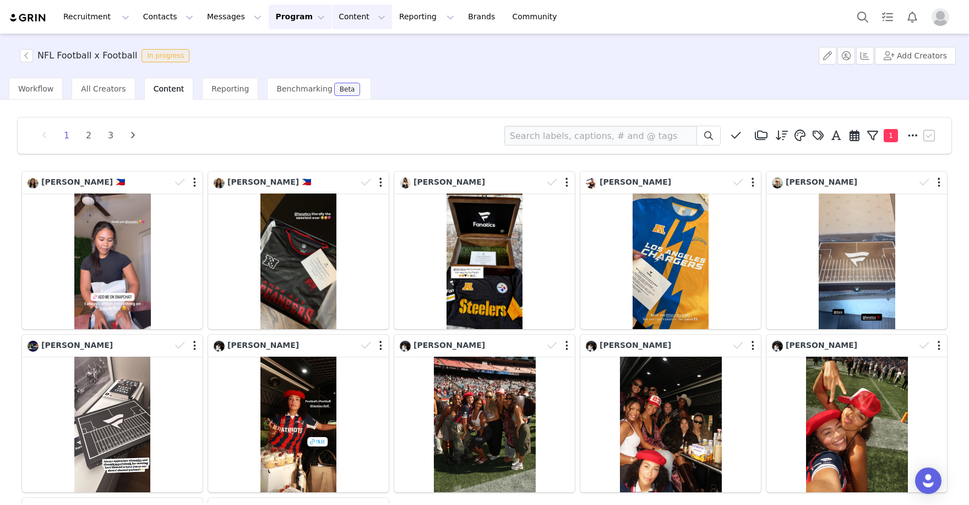
click at [349, 17] on button "Content Content" at bounding box center [362, 16] width 60 height 25
click at [348, 41] on link "Creator Content" at bounding box center [355, 49] width 87 height 20
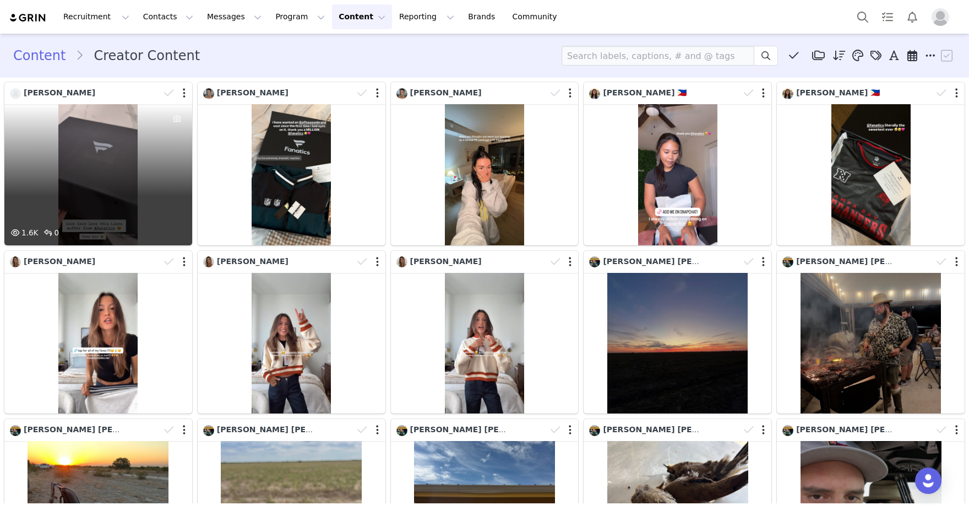
click at [111, 152] on div "1.6K 0" at bounding box center [98, 174] width 188 height 141
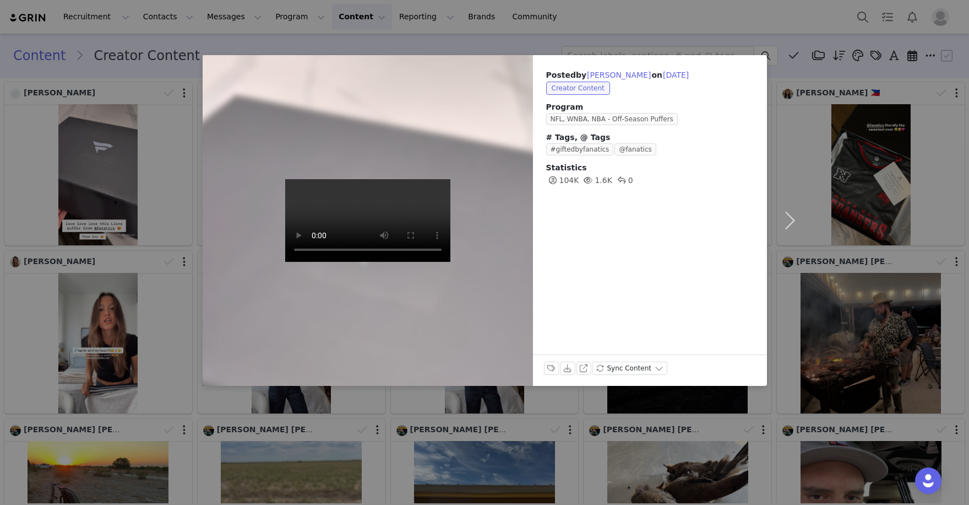
click at [343, 212] on video at bounding box center [367, 220] width 165 height 83
click at [188, 45] on div "Posted by Julia Q on Oct 1, 2025 Creator Content Program NFL, WNBA, NBA - Off-S…" at bounding box center [484, 252] width 969 height 505
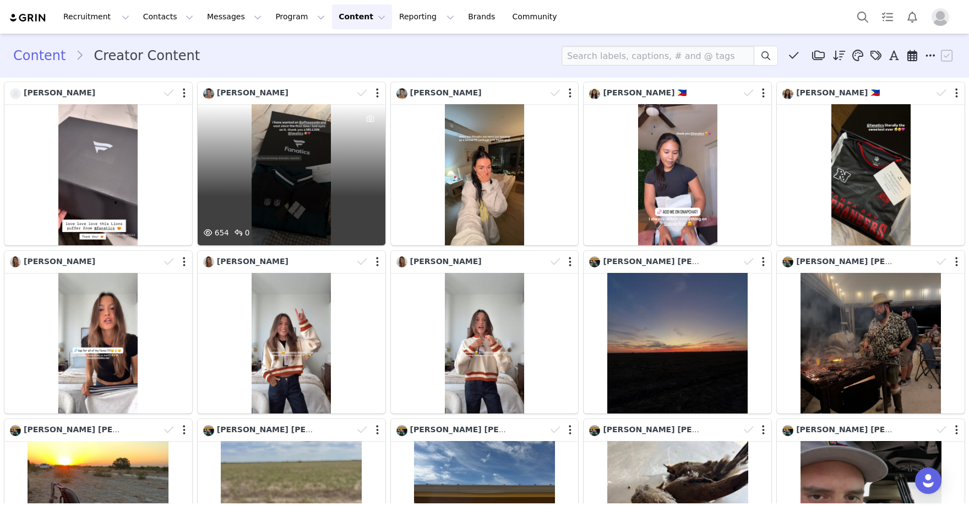
click at [280, 137] on div "654 0" at bounding box center [292, 174] width 188 height 141
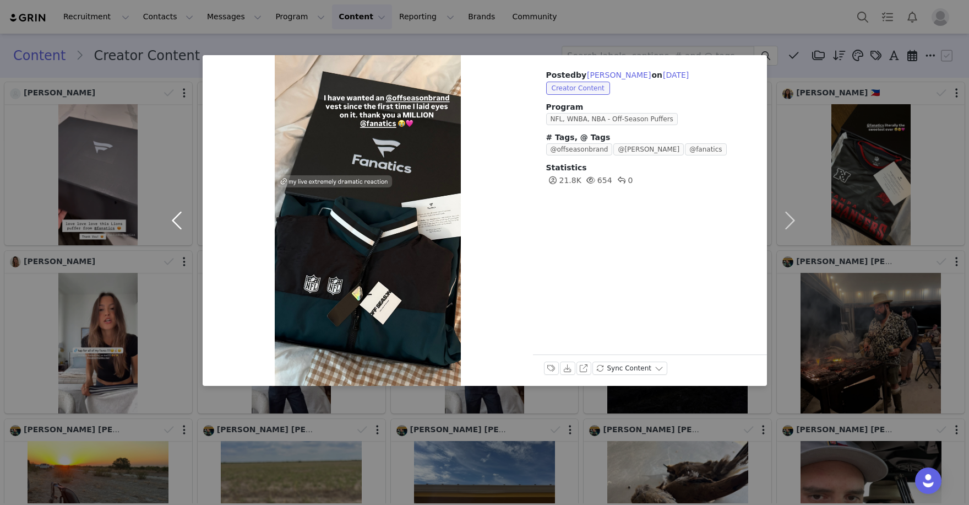
click at [166, 68] on button "button" at bounding box center [179, 220] width 46 height 330
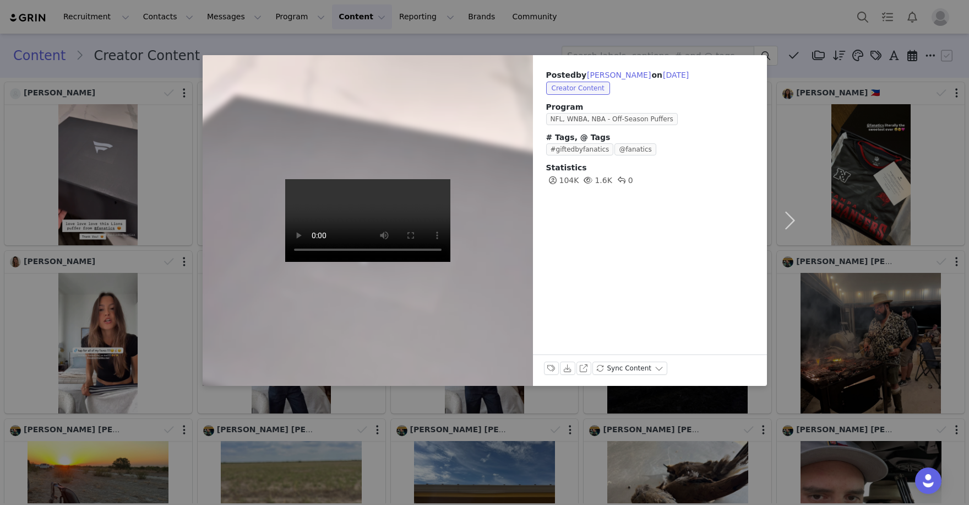
click at [372, 41] on div "Posted by Julia Q on Oct 1, 2025 Creator Content Program NFL, WNBA, NBA - Off-S…" at bounding box center [484, 252] width 969 height 505
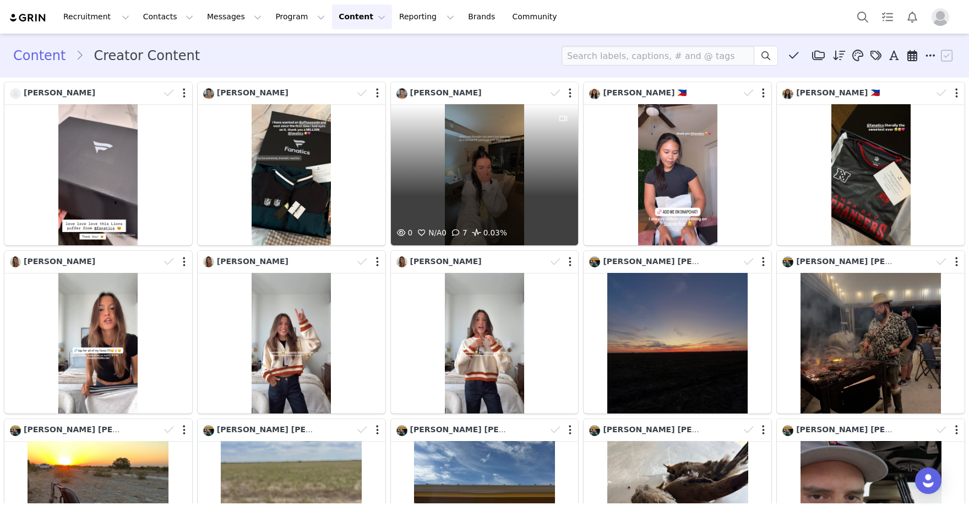
click at [463, 171] on div "0 N/A 0 7 0.03%" at bounding box center [485, 174] width 188 height 141
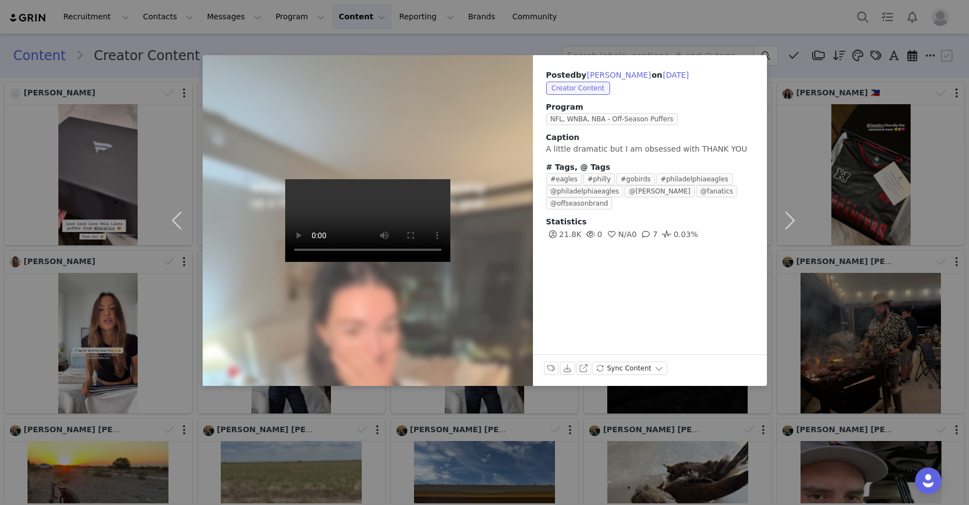
click at [366, 211] on video at bounding box center [367, 220] width 165 height 83
click at [173, 53] on div "Posted by KÉLANI ANASTASI on Oct 1, 2025 Creator Content Program NFL, WNBA, NBA…" at bounding box center [484, 252] width 969 height 505
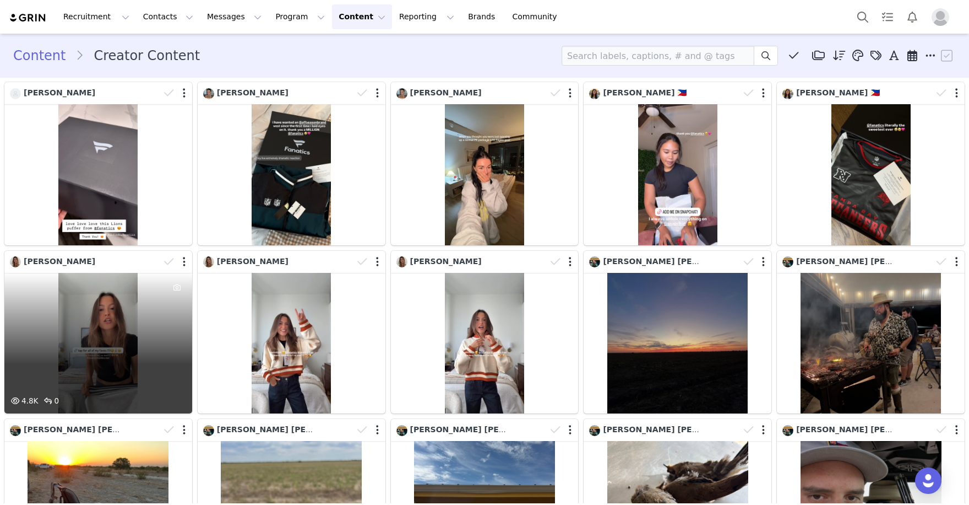
click at [111, 299] on div "4.8K 0" at bounding box center [98, 343] width 188 height 141
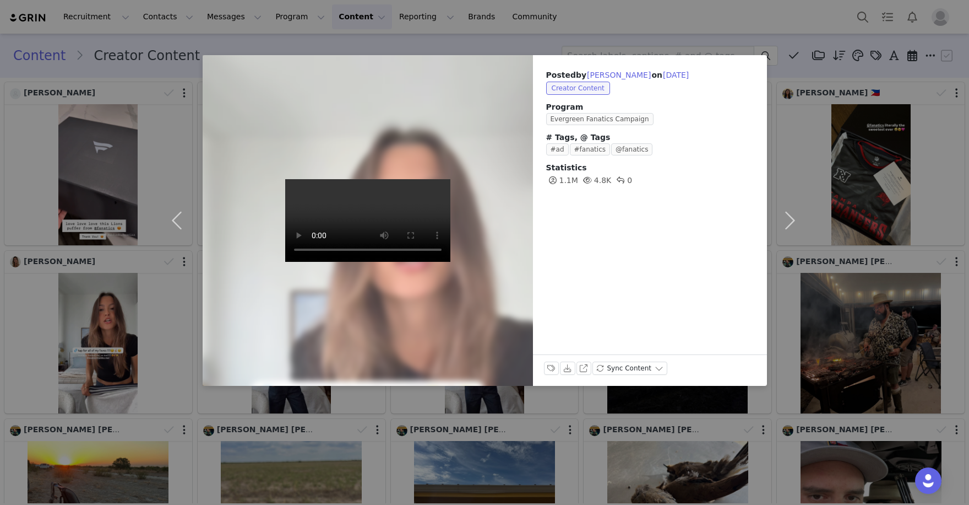
click at [369, 207] on video at bounding box center [367, 220] width 165 height 83
click at [185, 48] on div "Posted by Ana Wolfermann on Oct 1, 2025 Creator Content Program Evergreen Fanat…" at bounding box center [484, 252] width 969 height 505
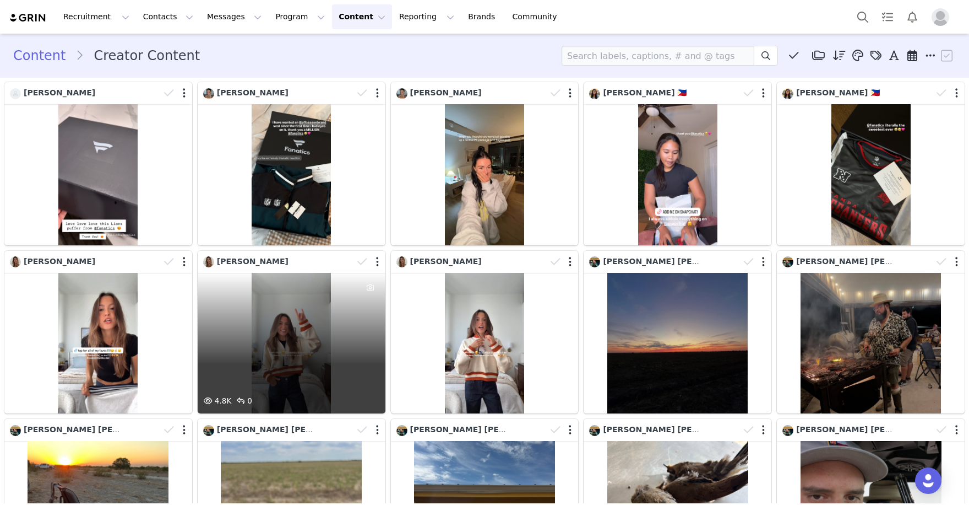
click at [294, 317] on div "4.8K 0" at bounding box center [292, 343] width 188 height 141
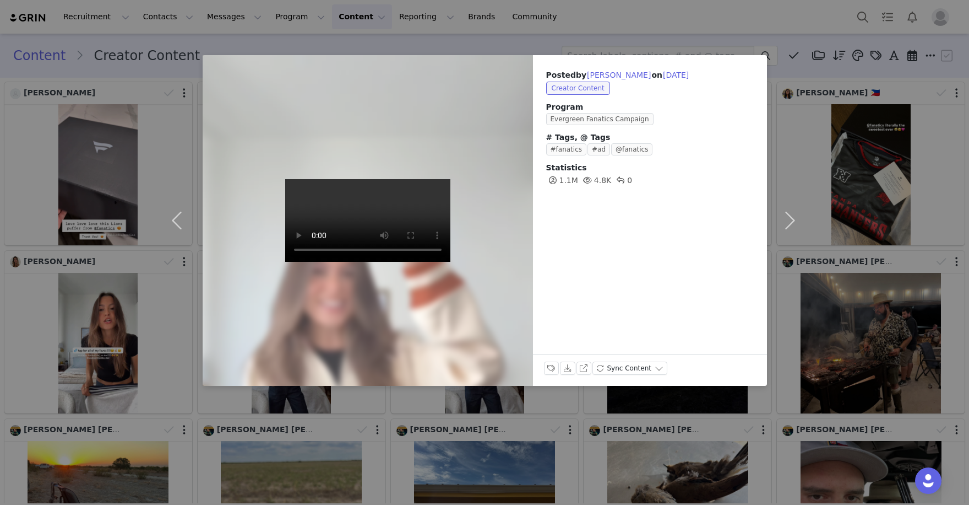
click at [366, 226] on video at bounding box center [367, 220] width 165 height 83
click at [166, 45] on div "Posted by Ana Wolfermann on Oct 1, 2025 Creator Content Program Evergreen Fanat…" at bounding box center [484, 252] width 969 height 505
